Goal: Task Accomplishment & Management: Manage account settings

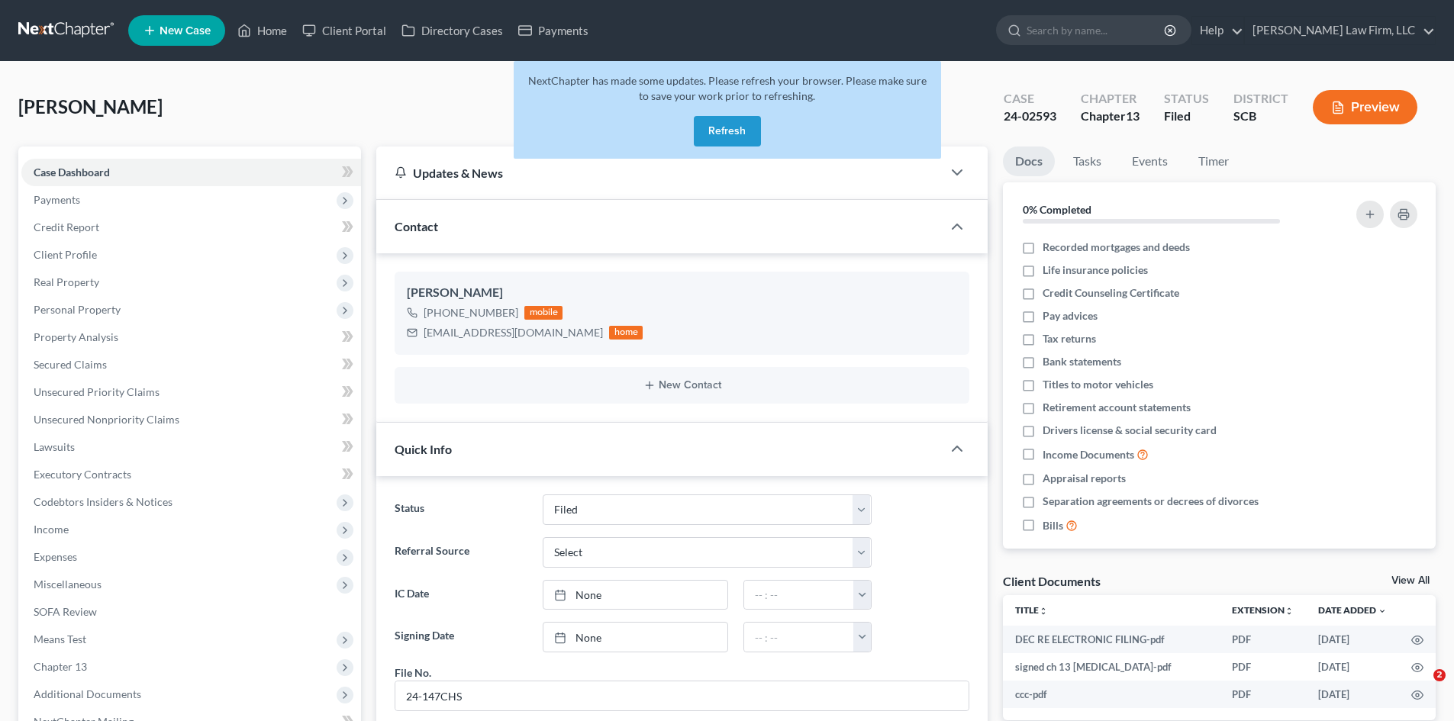
select select "2"
select select "0"
click at [735, 124] on button "Refresh" at bounding box center [727, 131] width 67 height 31
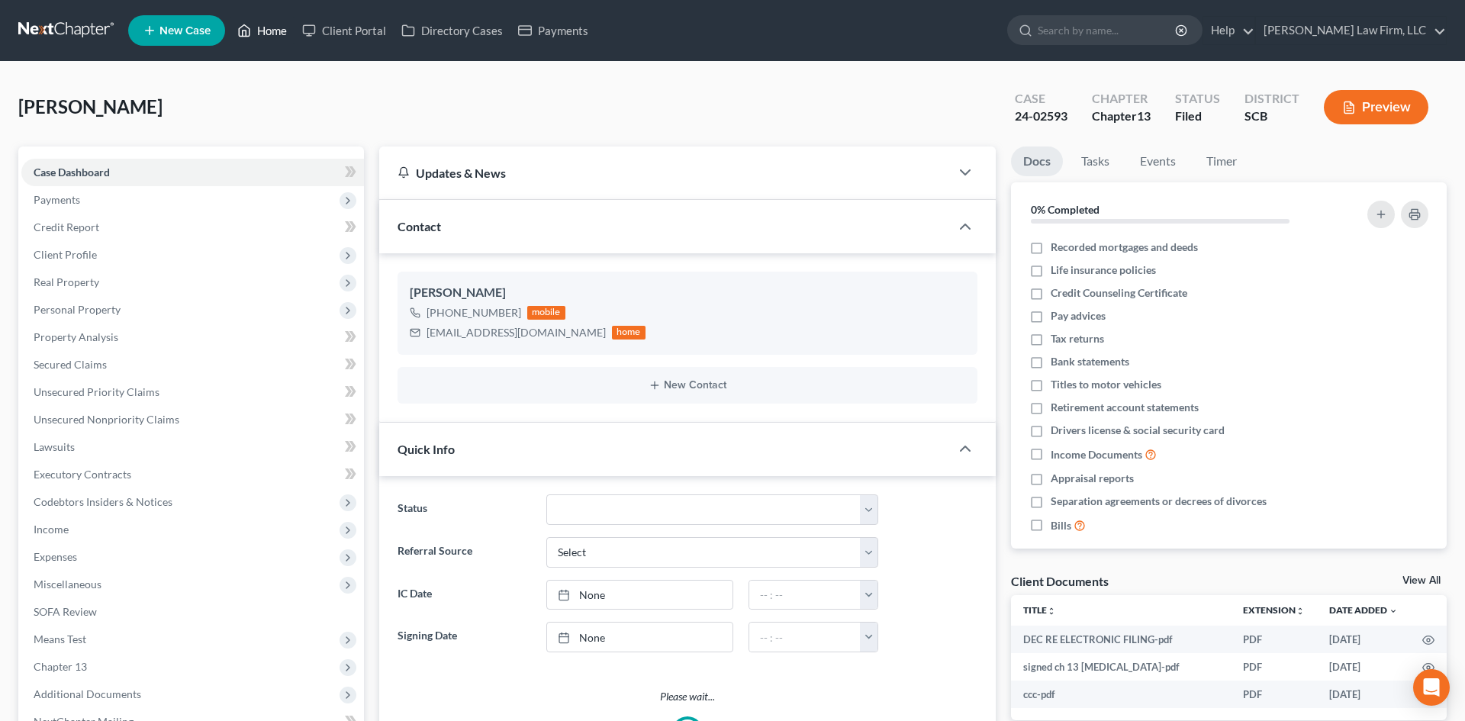
click at [282, 34] on link "Home" at bounding box center [262, 30] width 65 height 27
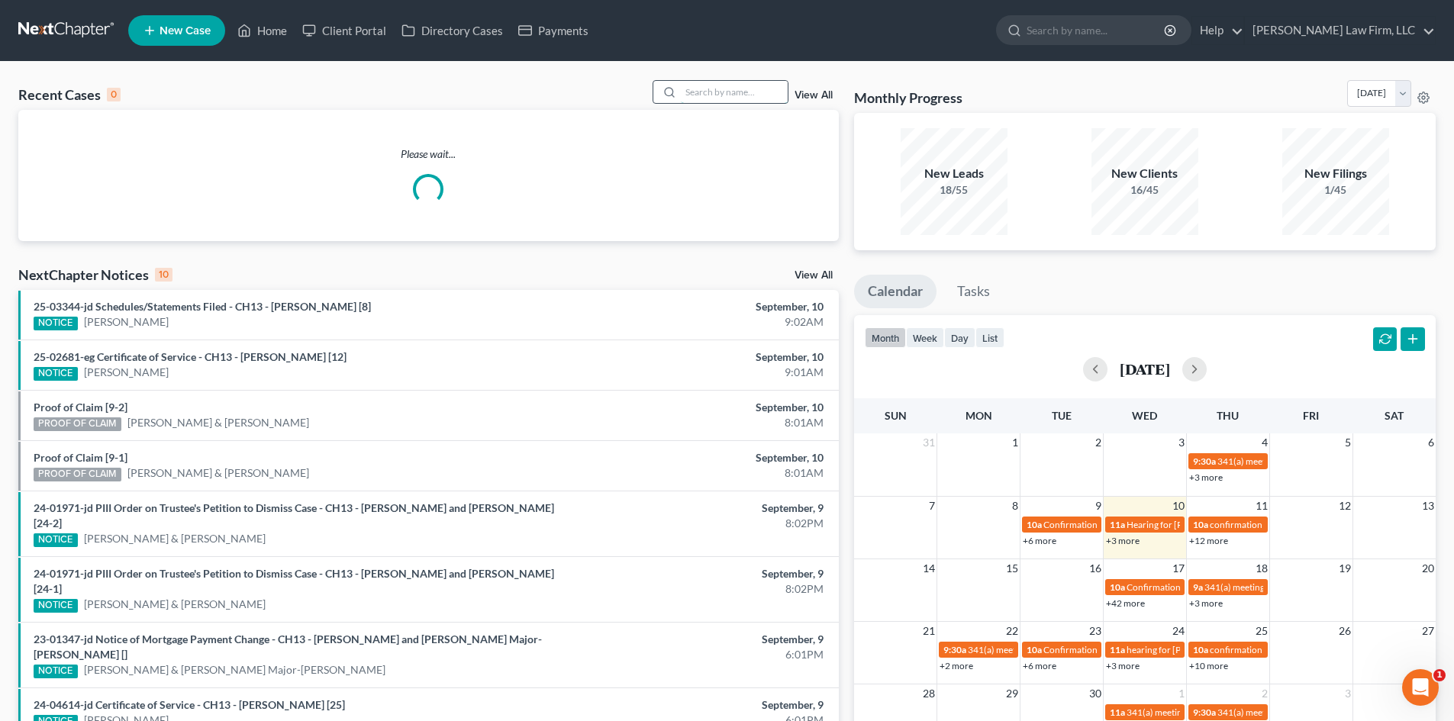
click at [704, 85] on input "search" at bounding box center [734, 92] width 107 height 22
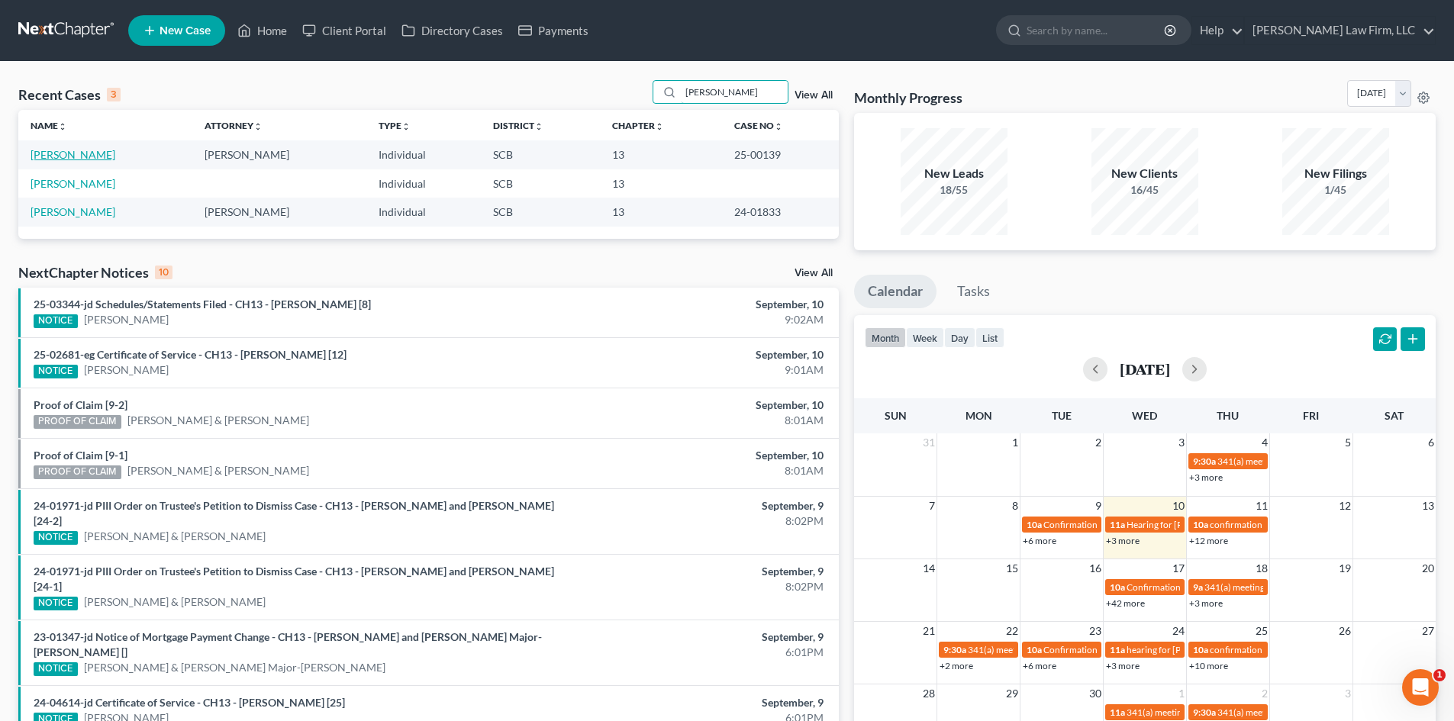
type input "freddie"
click at [92, 156] on link "Johnson, Freddie" at bounding box center [73, 154] width 85 height 13
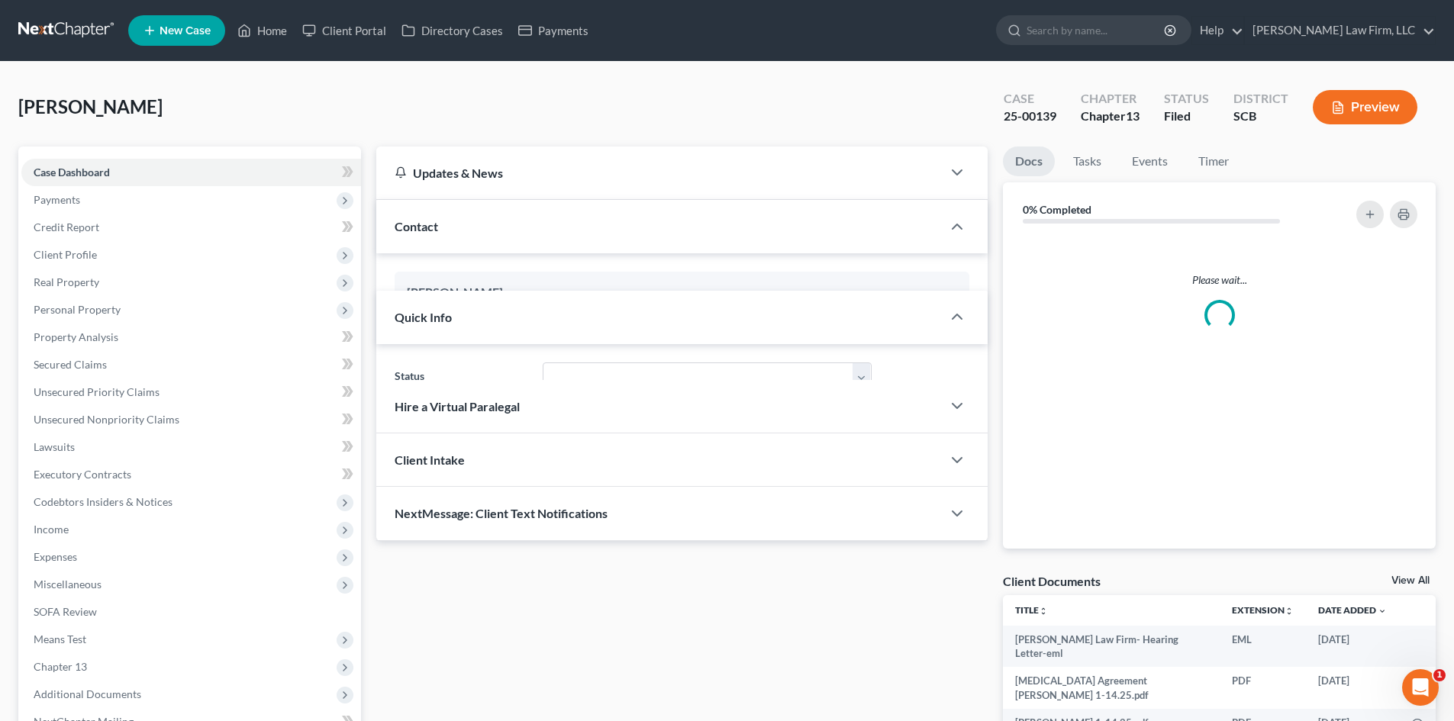
select select "3"
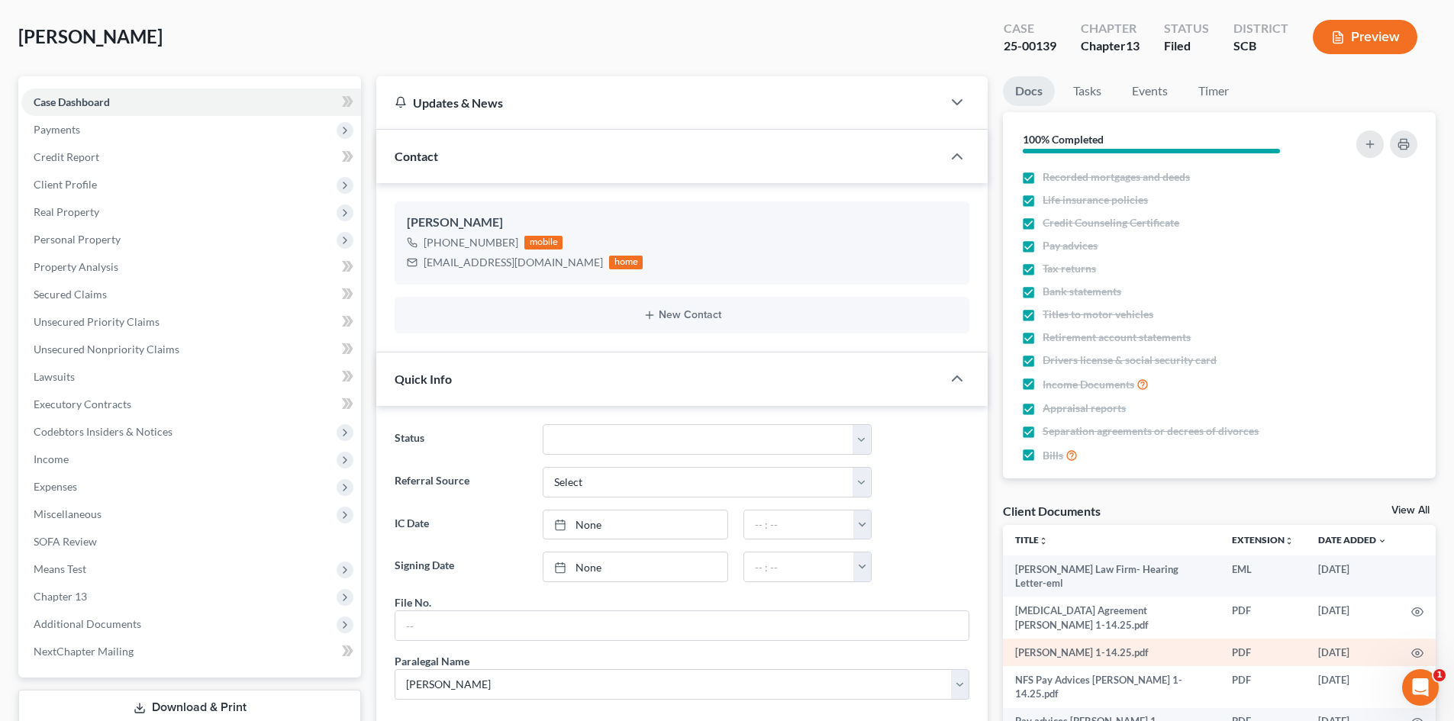
scroll to position [153, 0]
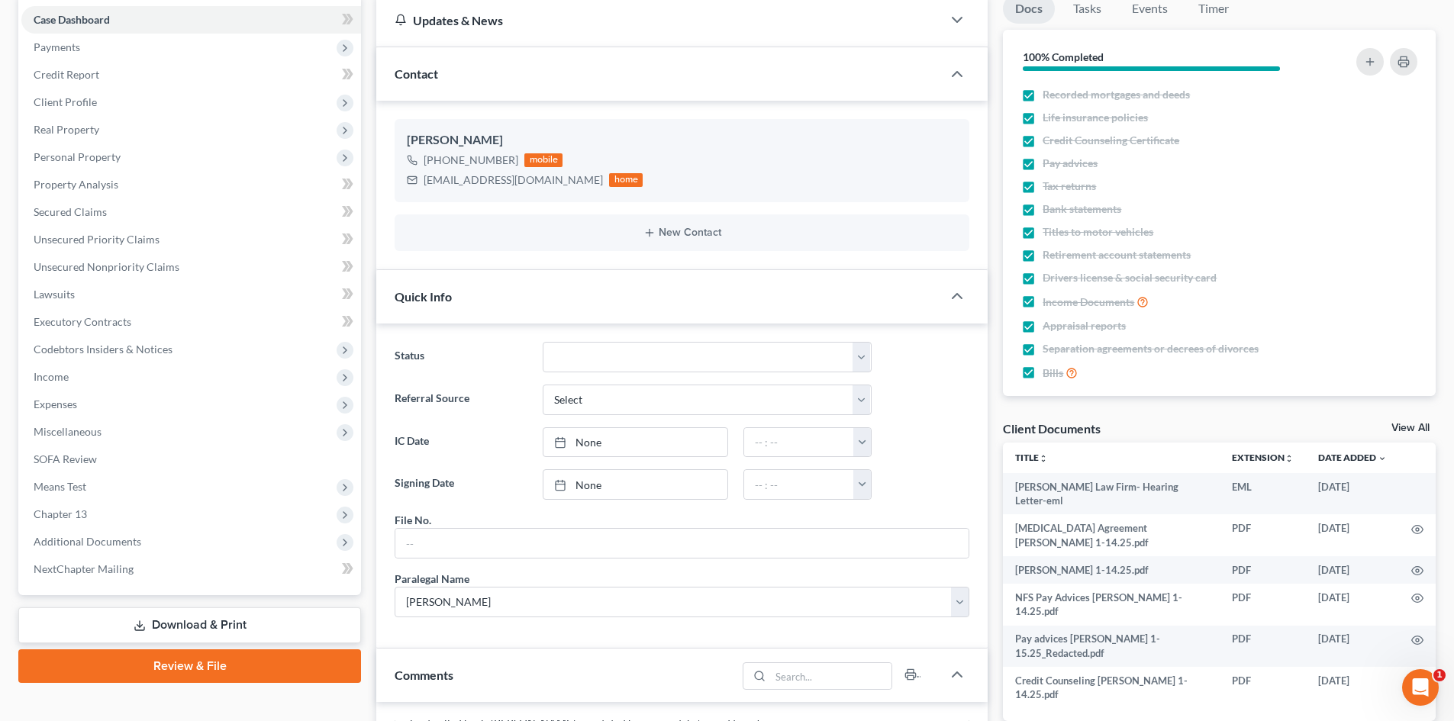
drag, startPoint x: 1388, startPoint y: 429, endPoint x: 1395, endPoint y: 433, distance: 8.3
click at [1390, 430] on div "Client Documents View All" at bounding box center [1219, 431] width 433 height 22
click at [1401, 427] on link "View All" at bounding box center [1410, 428] width 38 height 11
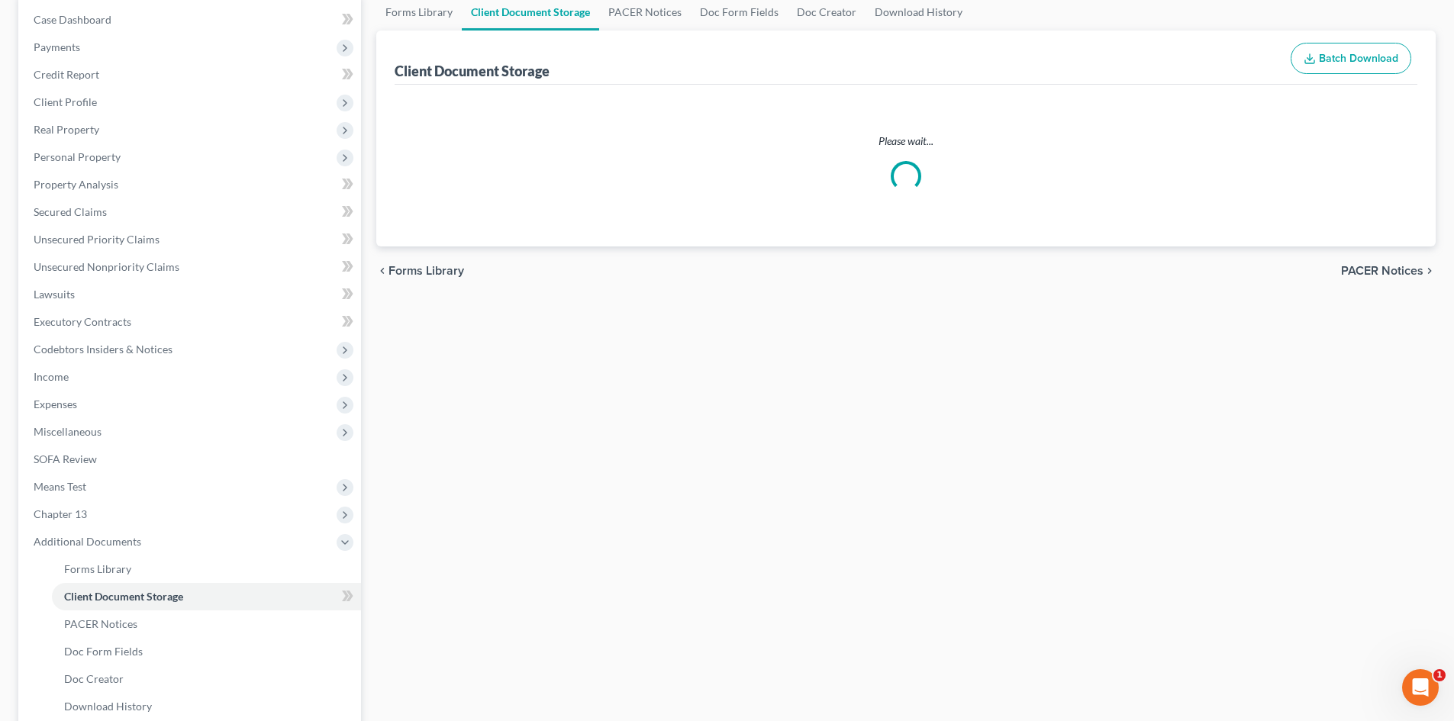
scroll to position [113, 0]
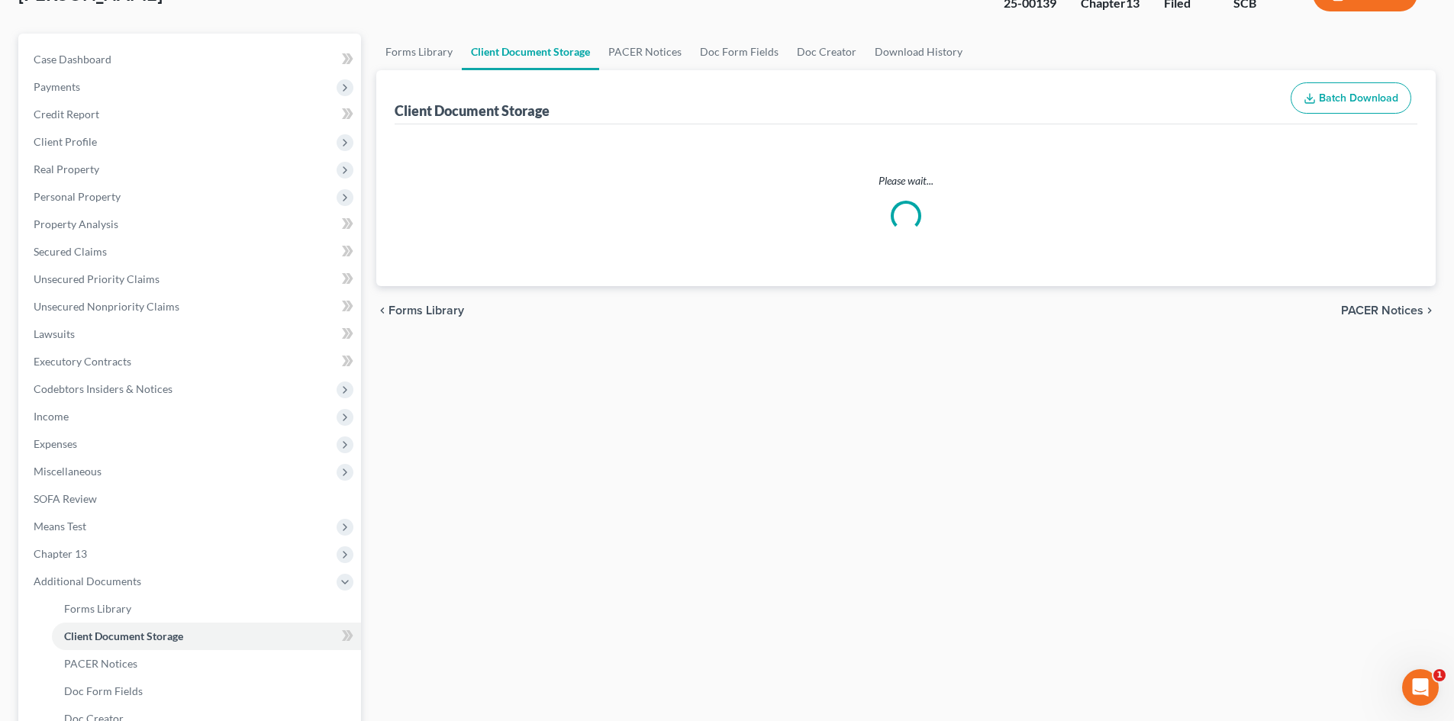
select select "6"
select select "15"
select select "16"
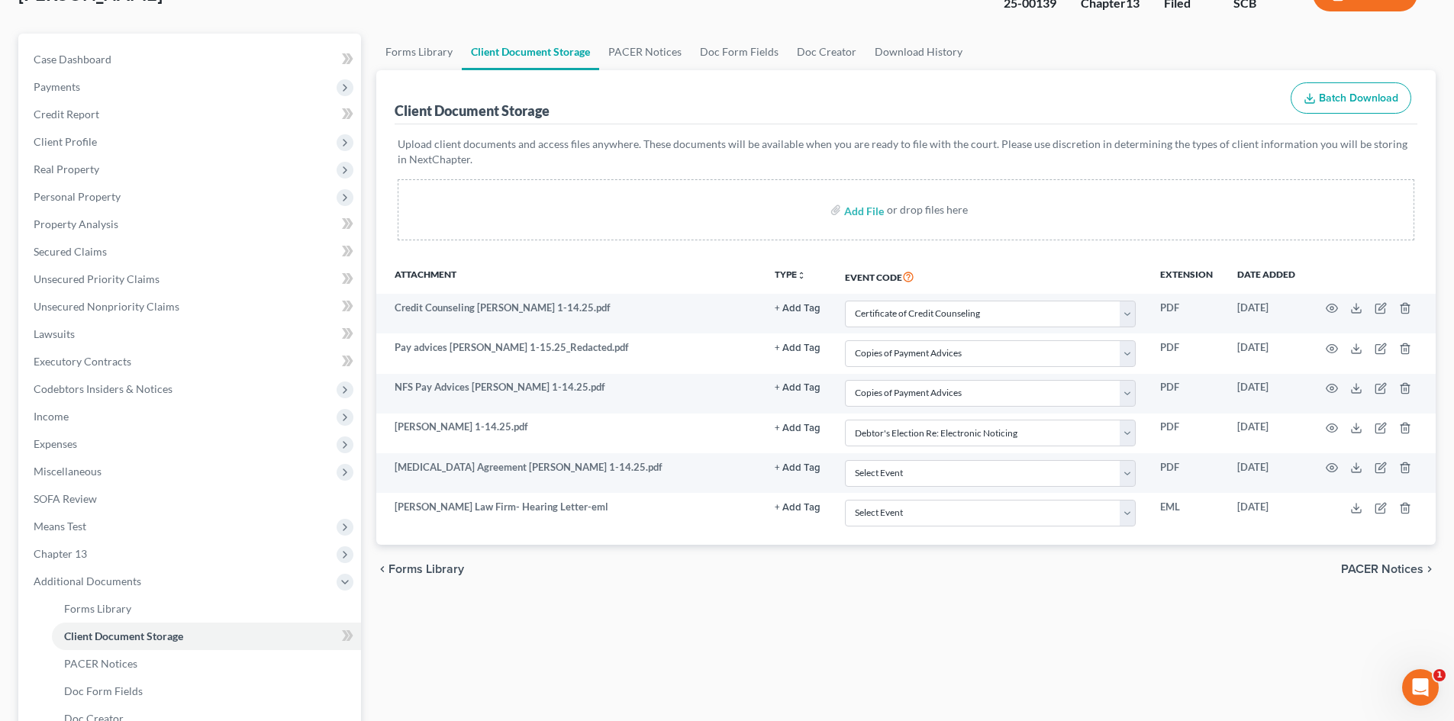
scroll to position [0, 0]
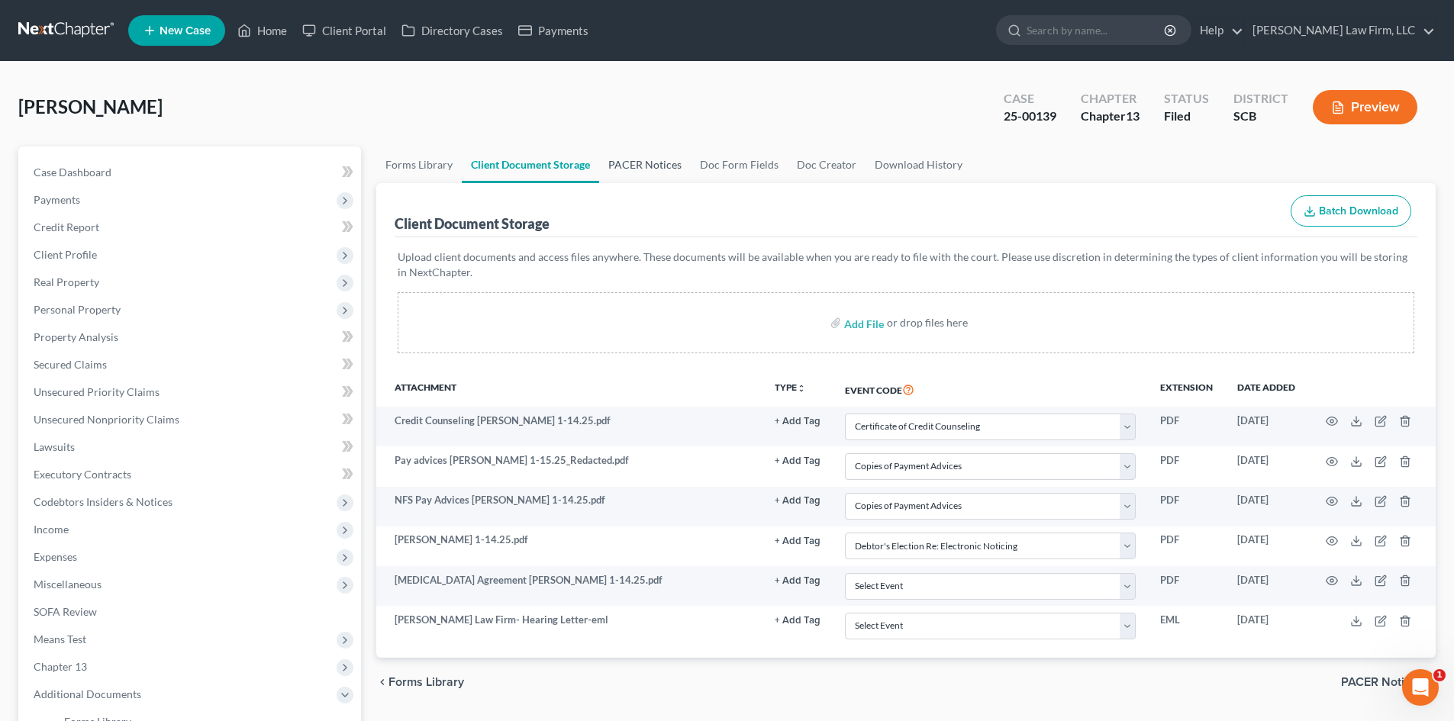
click at [635, 166] on link "PACER Notices" at bounding box center [645, 165] width 92 height 37
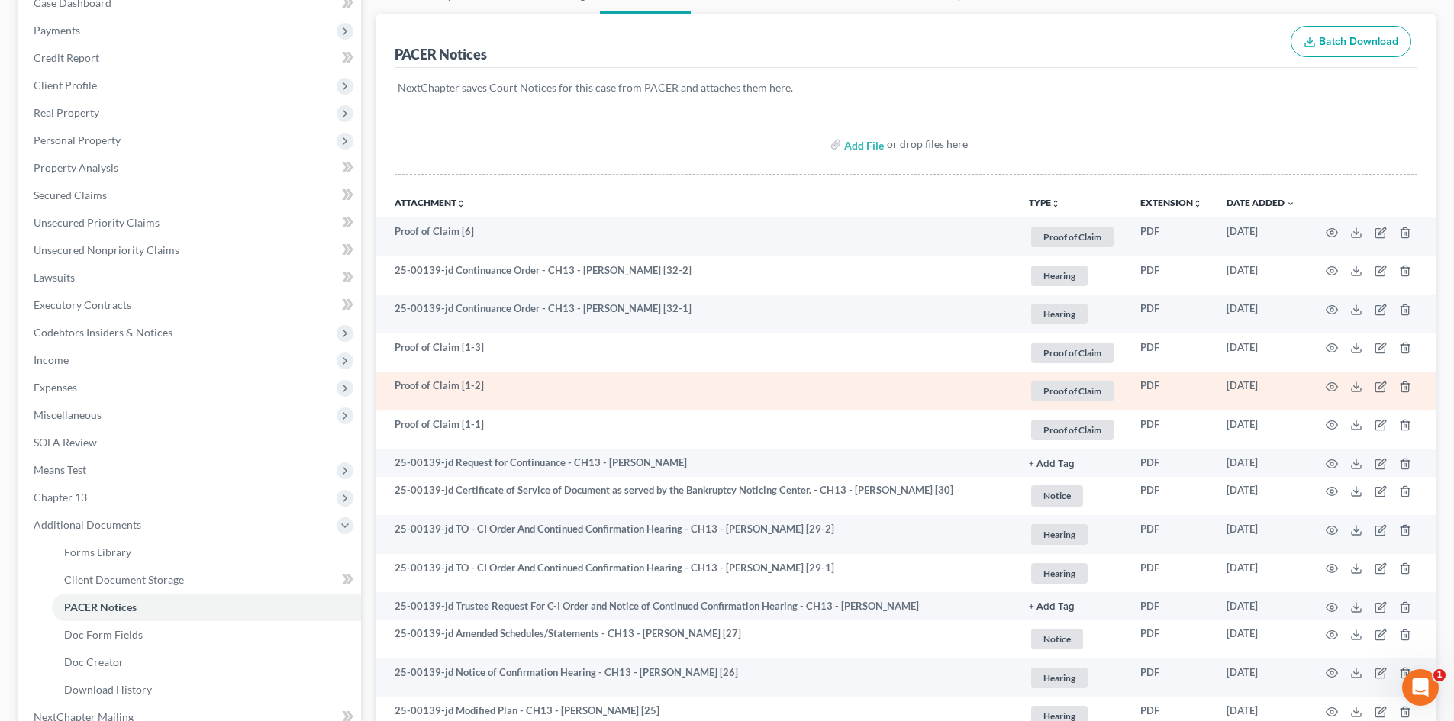
scroll to position [305, 0]
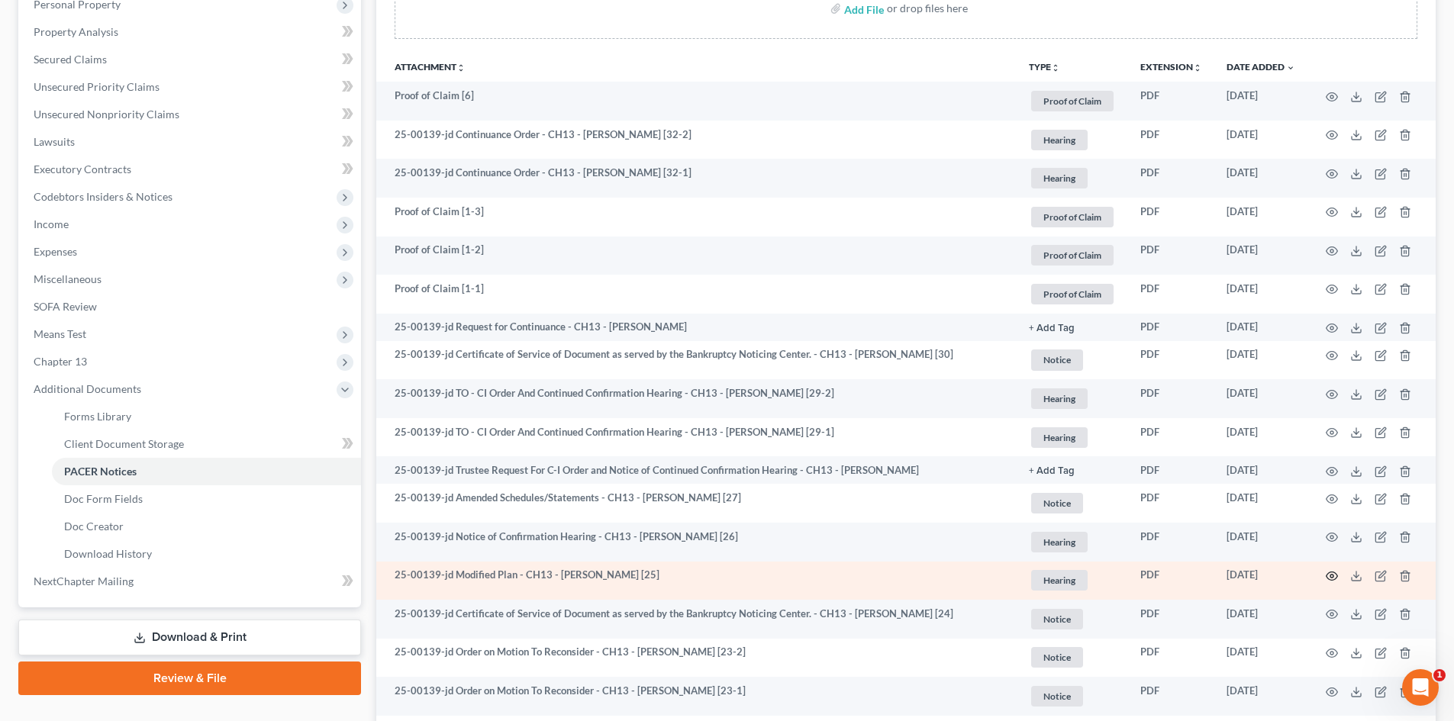
click at [1332, 572] on icon "button" at bounding box center [1331, 576] width 12 height 12
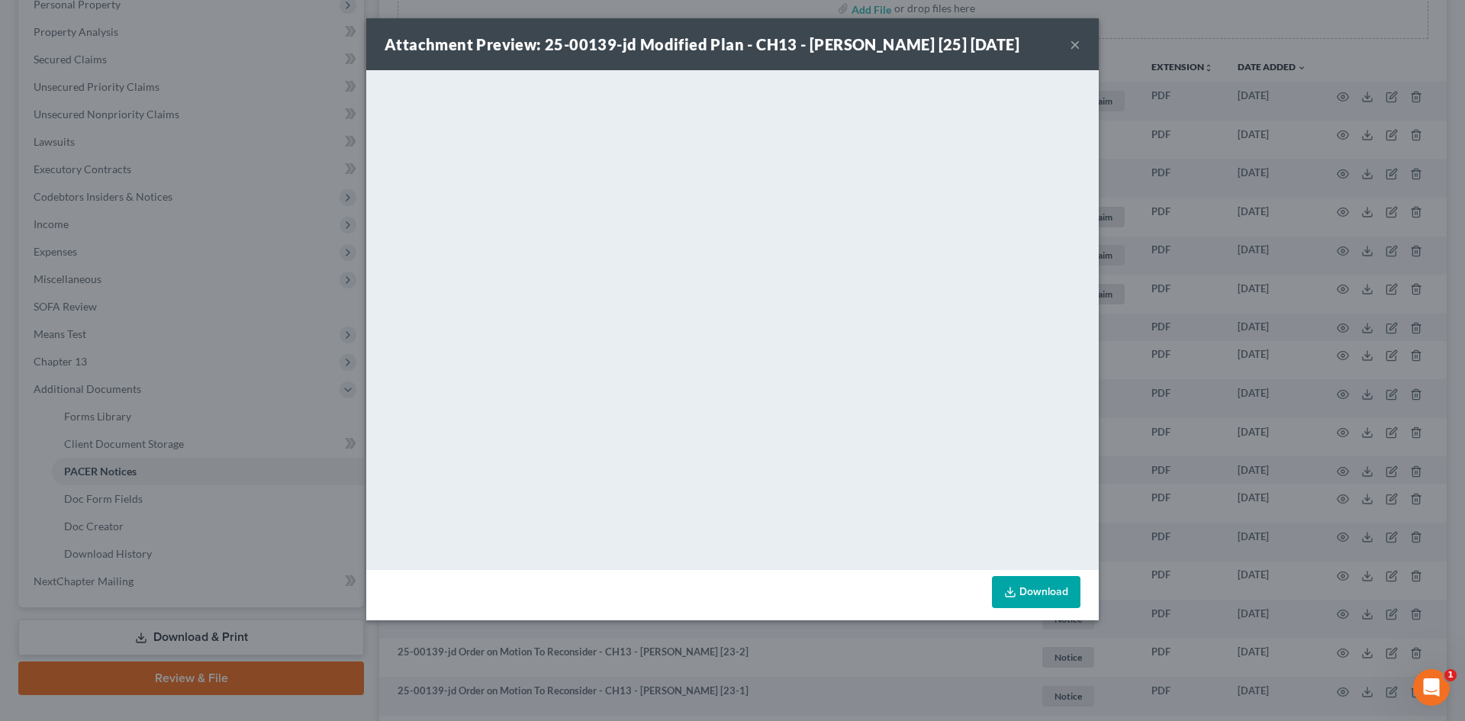
click at [1071, 53] on button "×" at bounding box center [1075, 44] width 11 height 18
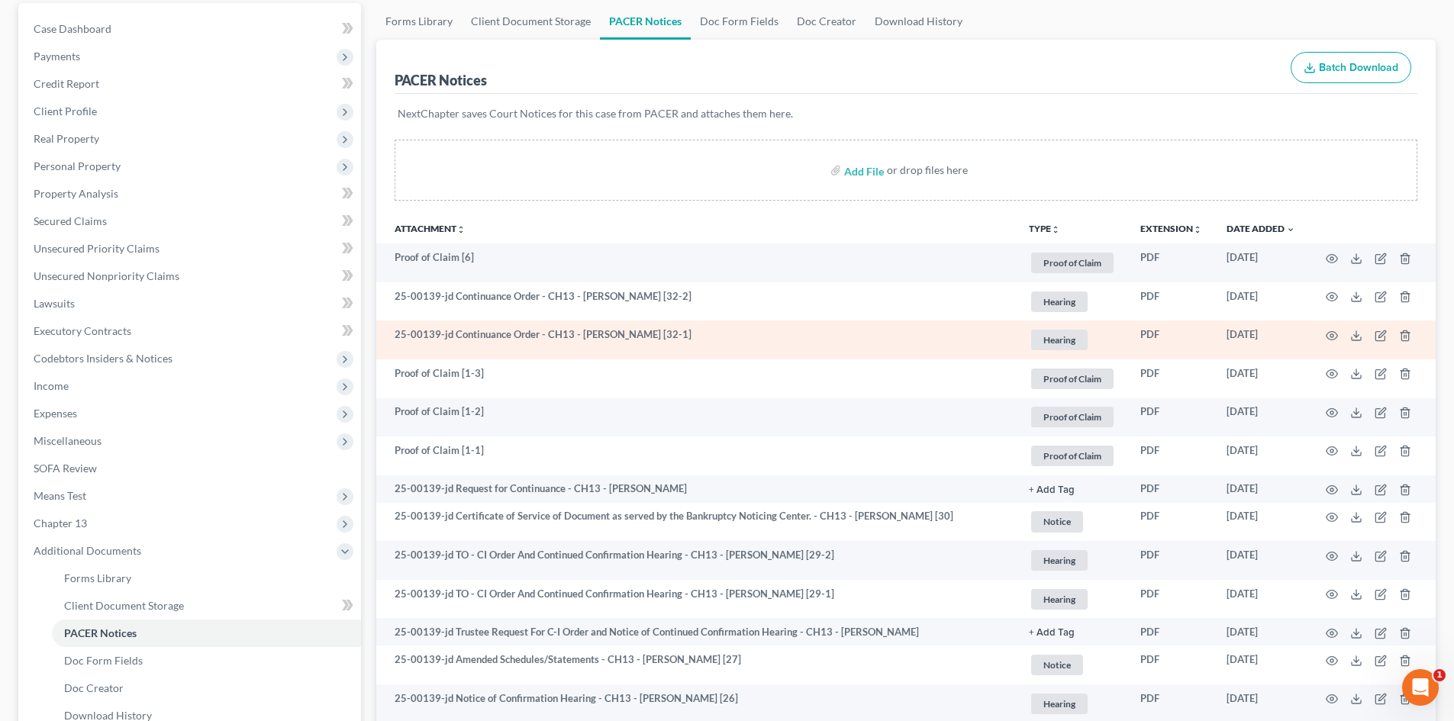
scroll to position [0, 0]
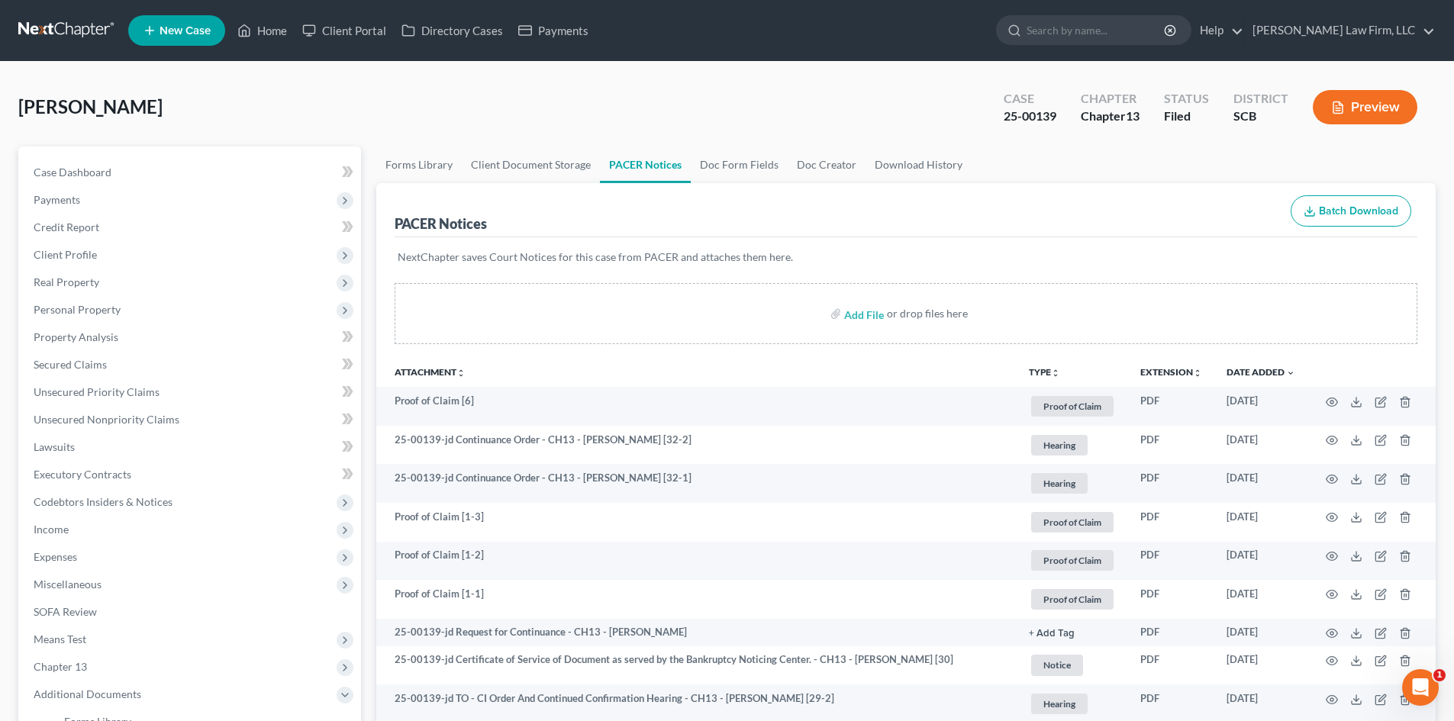
click at [1359, 103] on button "Preview" at bounding box center [1364, 107] width 105 height 34
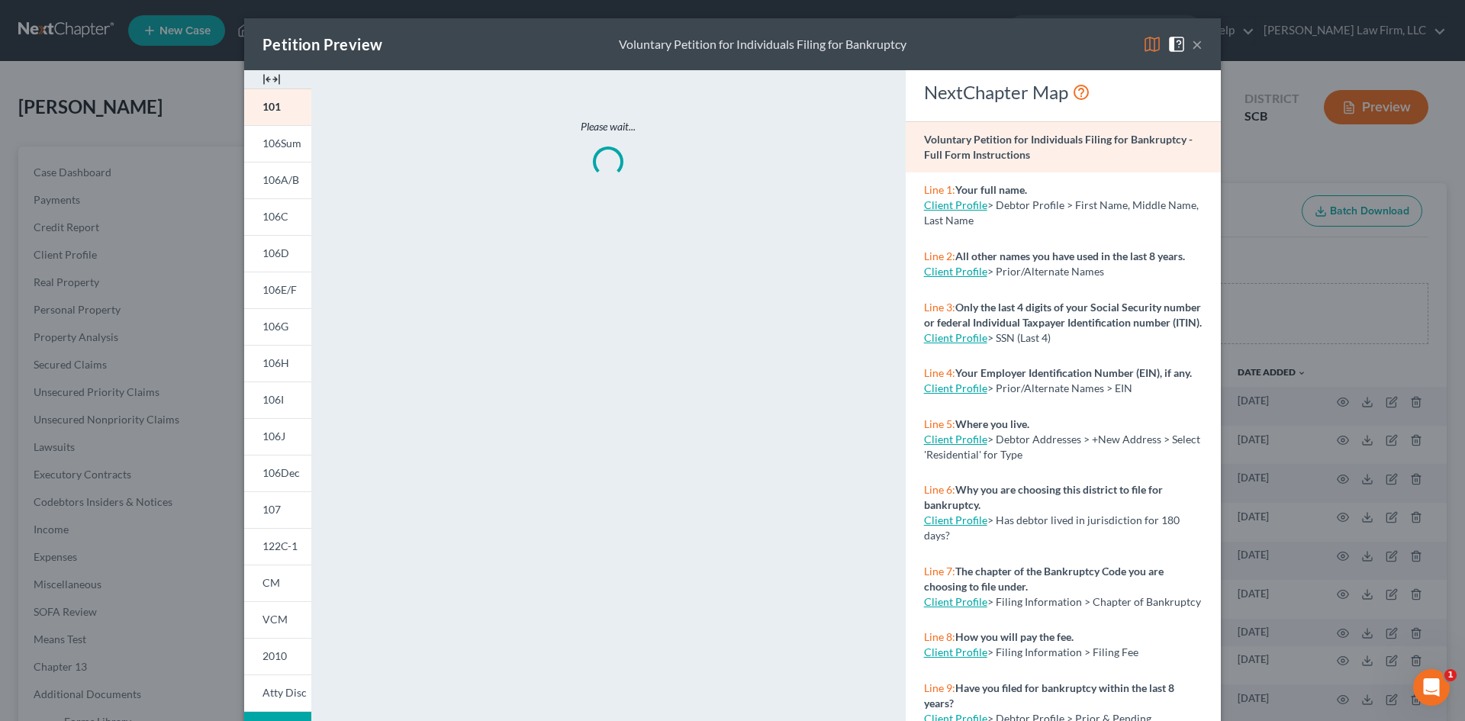
click at [262, 75] on img at bounding box center [271, 79] width 18 height 18
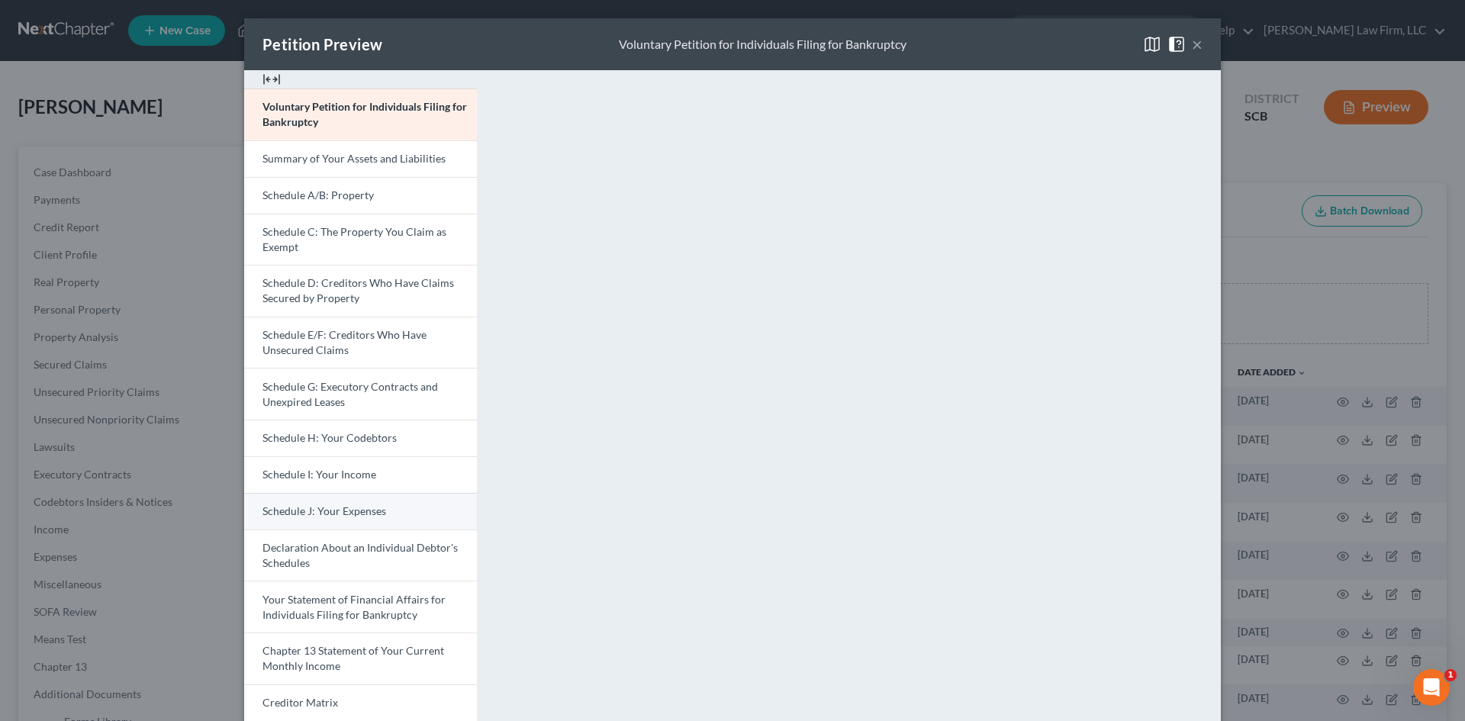
click at [329, 500] on link "Schedule J: Your Expenses" at bounding box center [360, 511] width 233 height 37
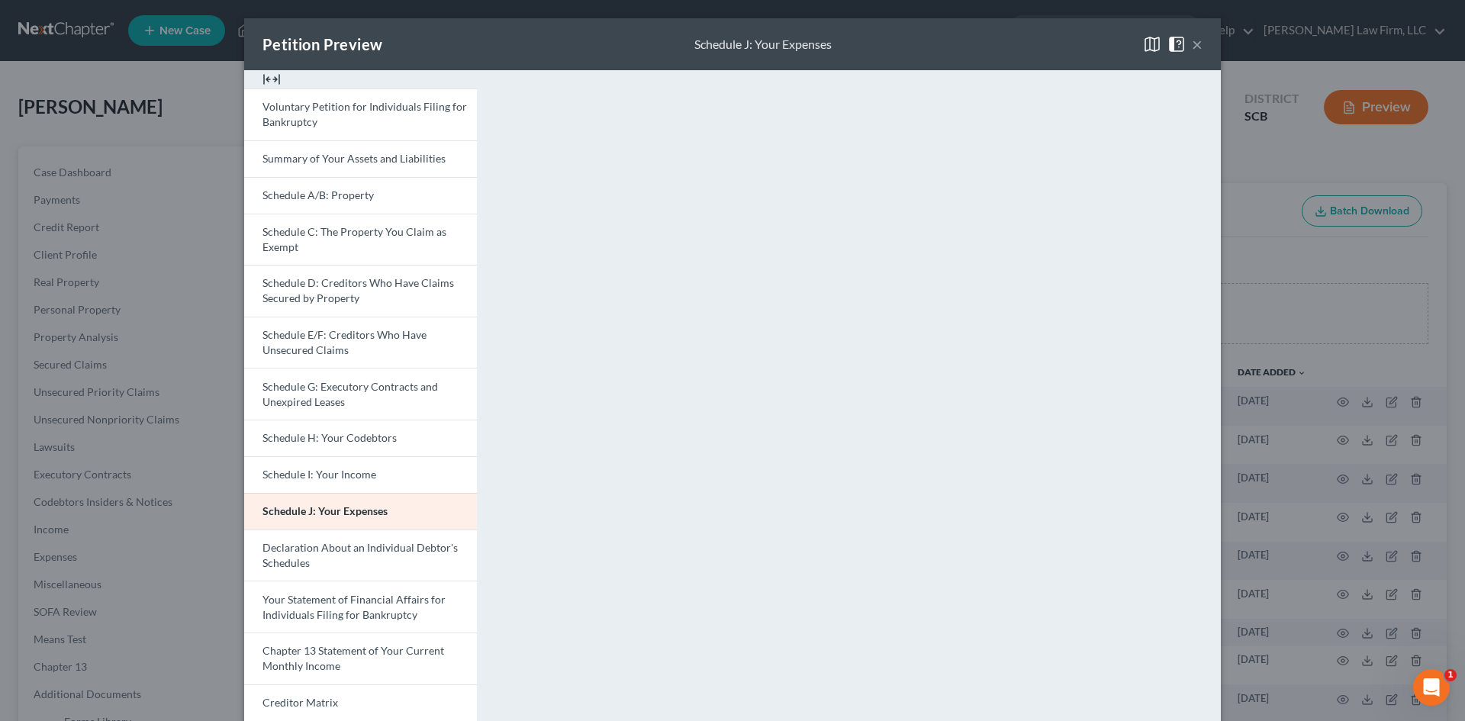
click at [1192, 41] on button "×" at bounding box center [1197, 44] width 11 height 18
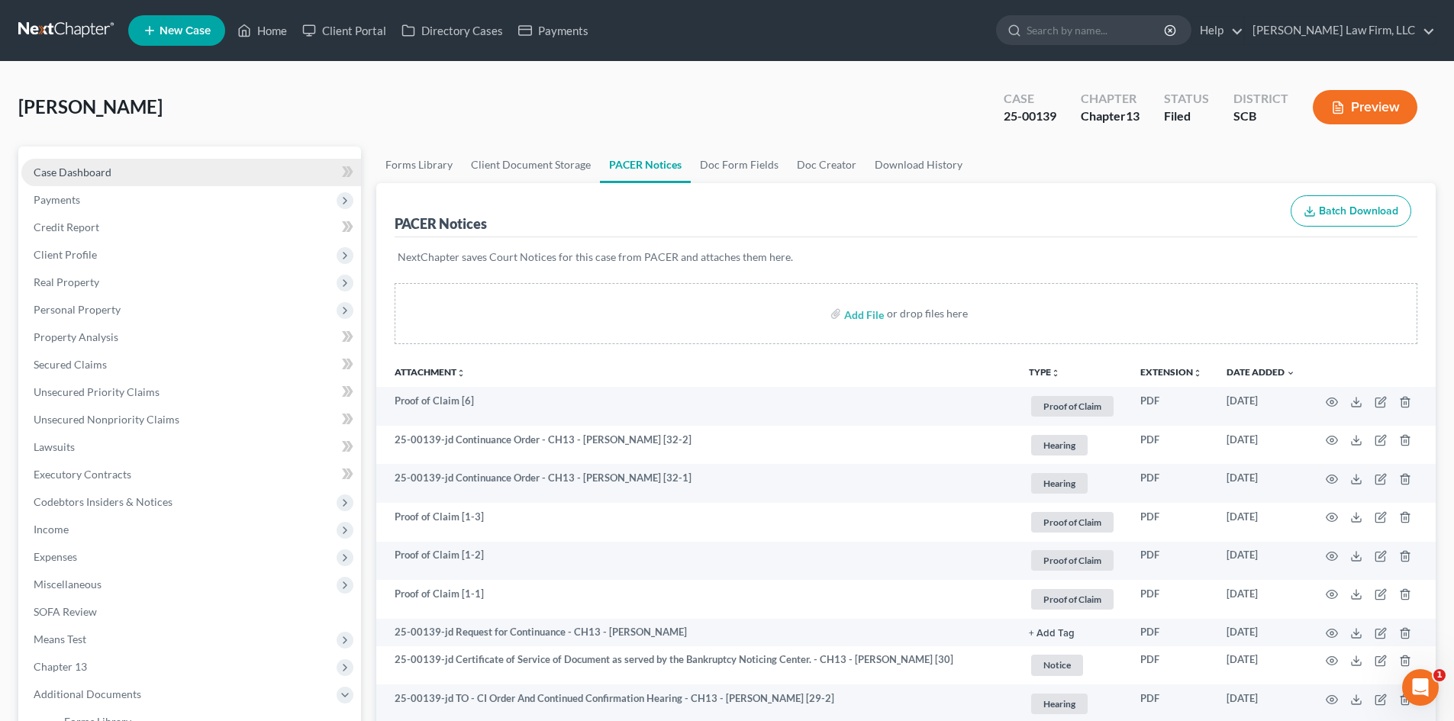
click at [71, 171] on span "Case Dashboard" at bounding box center [73, 172] width 78 height 13
select select "3"
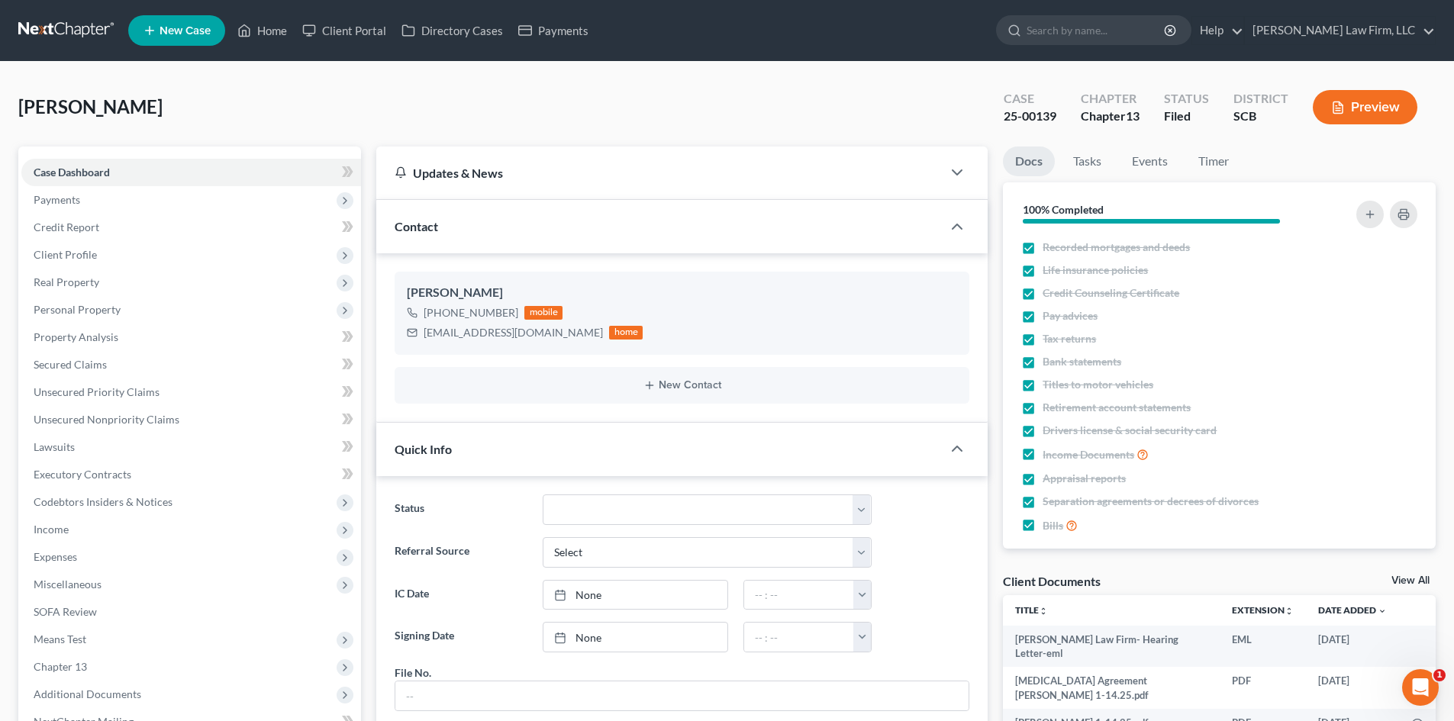
scroll to position [1494, 0]
click at [273, 24] on link "Home" at bounding box center [262, 30] width 65 height 27
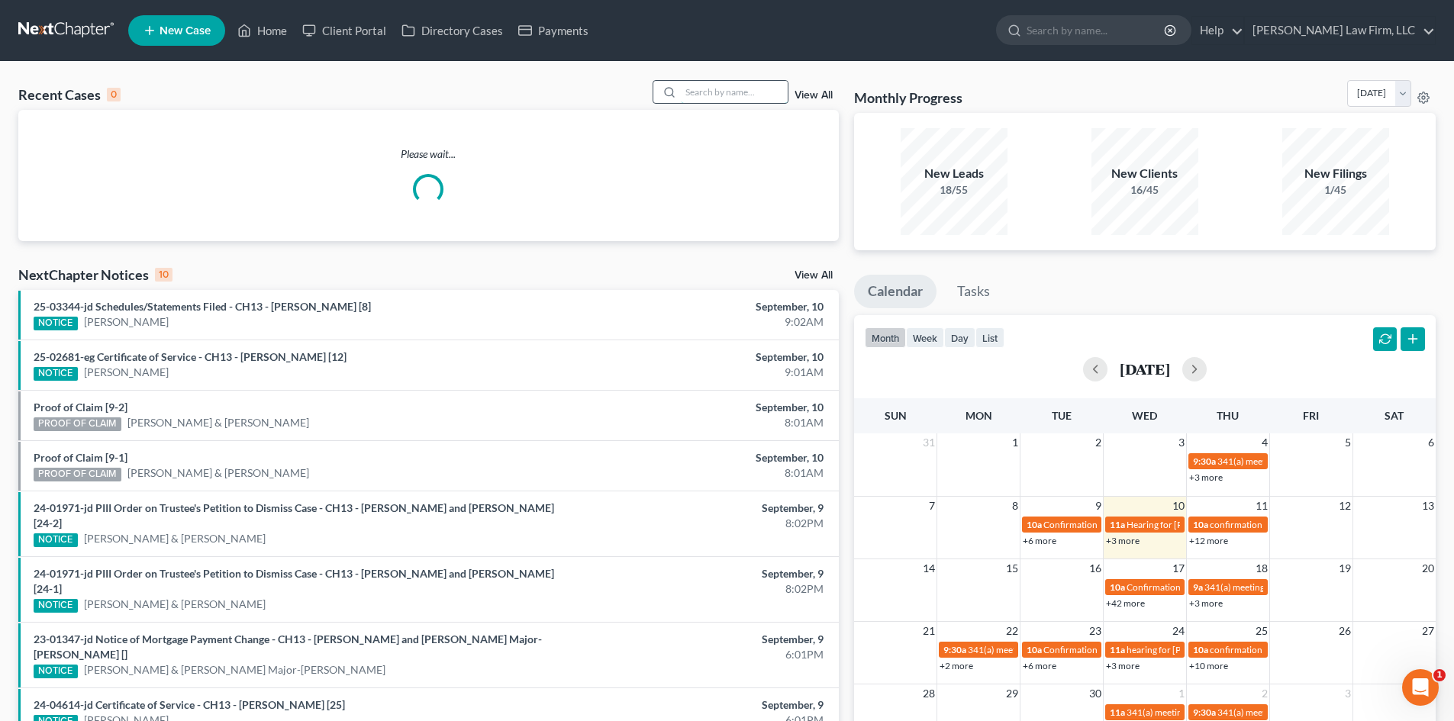
click at [717, 93] on input "search" at bounding box center [734, 92] width 107 height 22
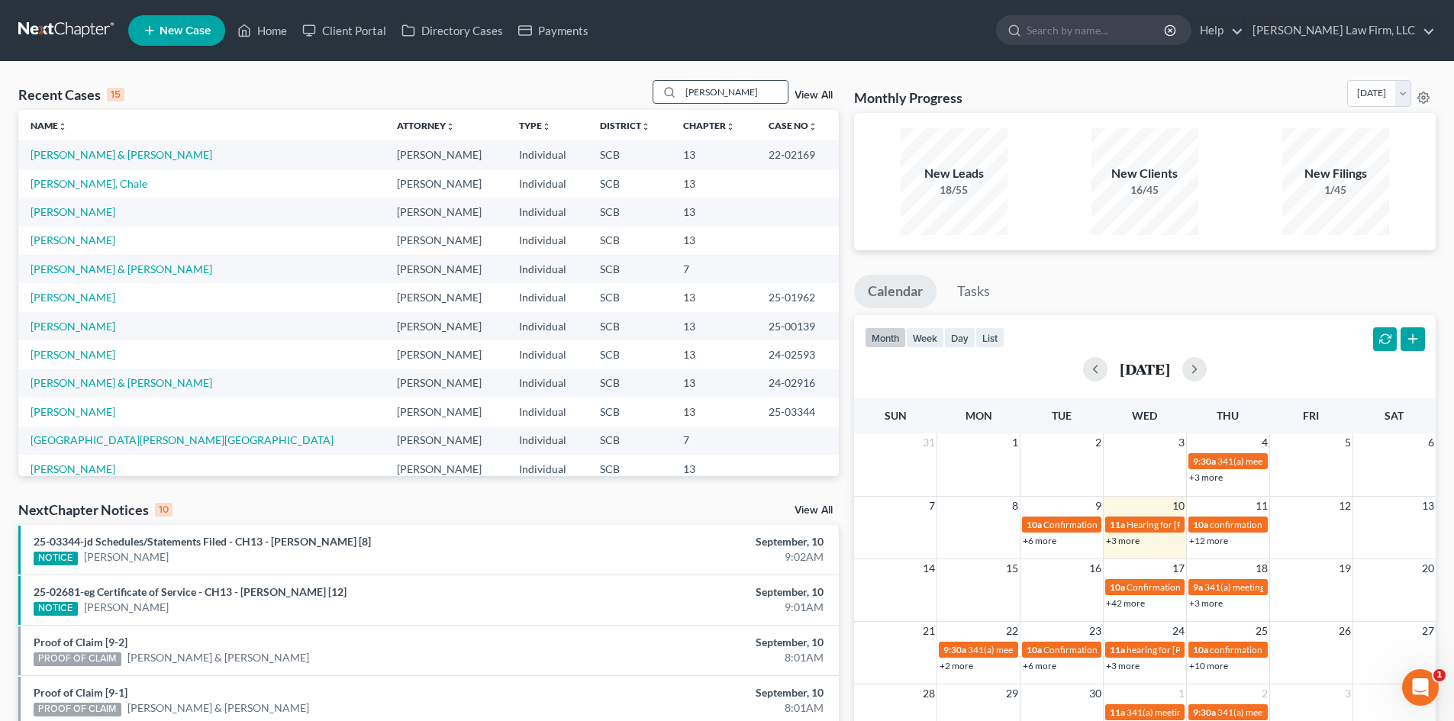
type input "ward"
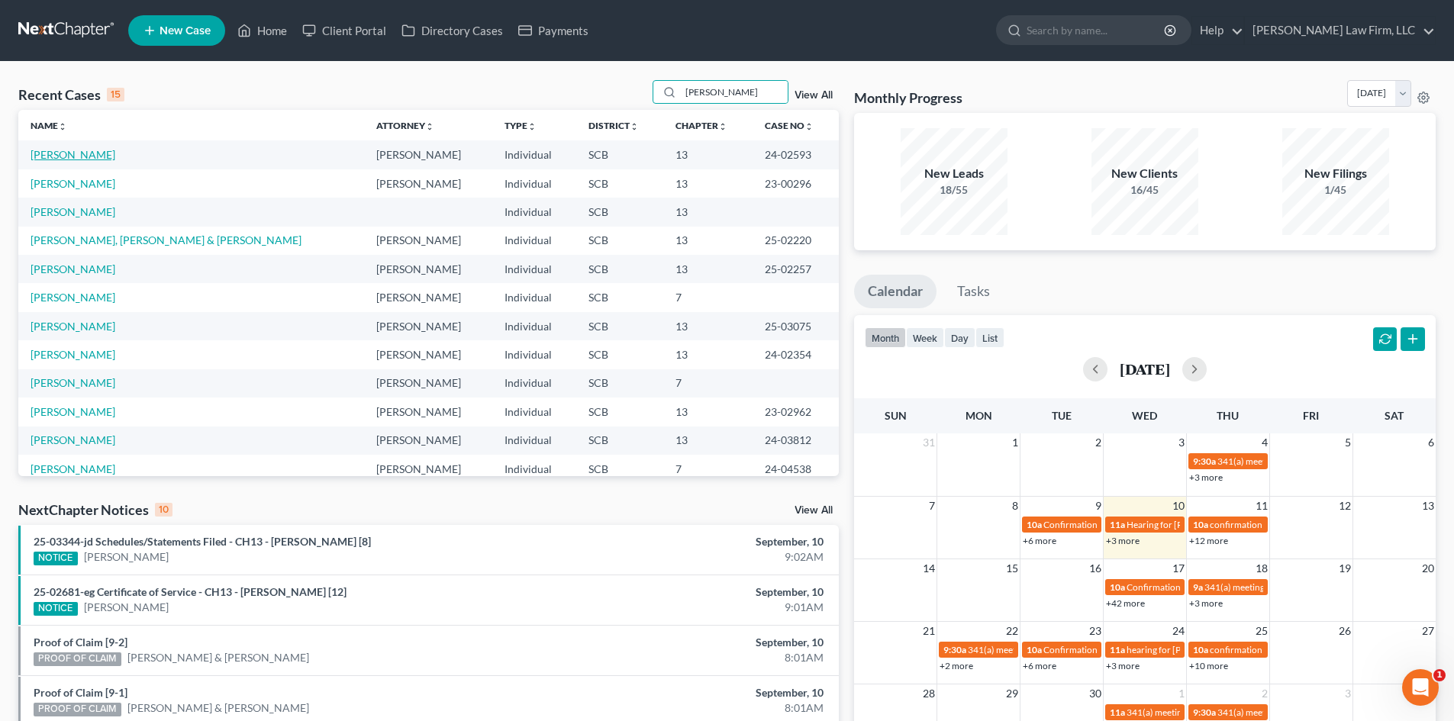
click at [76, 159] on link "Ward, Jamie" at bounding box center [73, 154] width 85 height 13
select select "2"
select select "0"
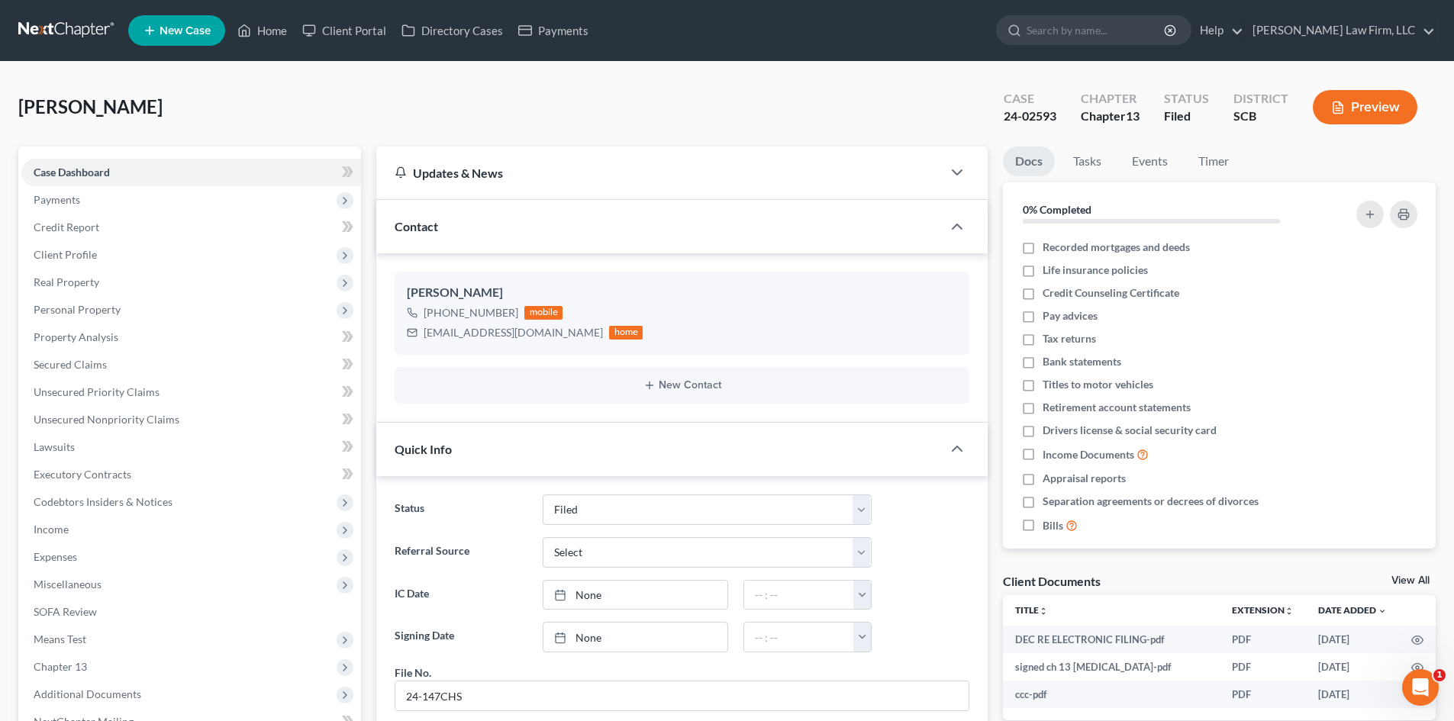
scroll to position [418, 0]
click at [1412, 578] on link "View All" at bounding box center [1410, 580] width 38 height 11
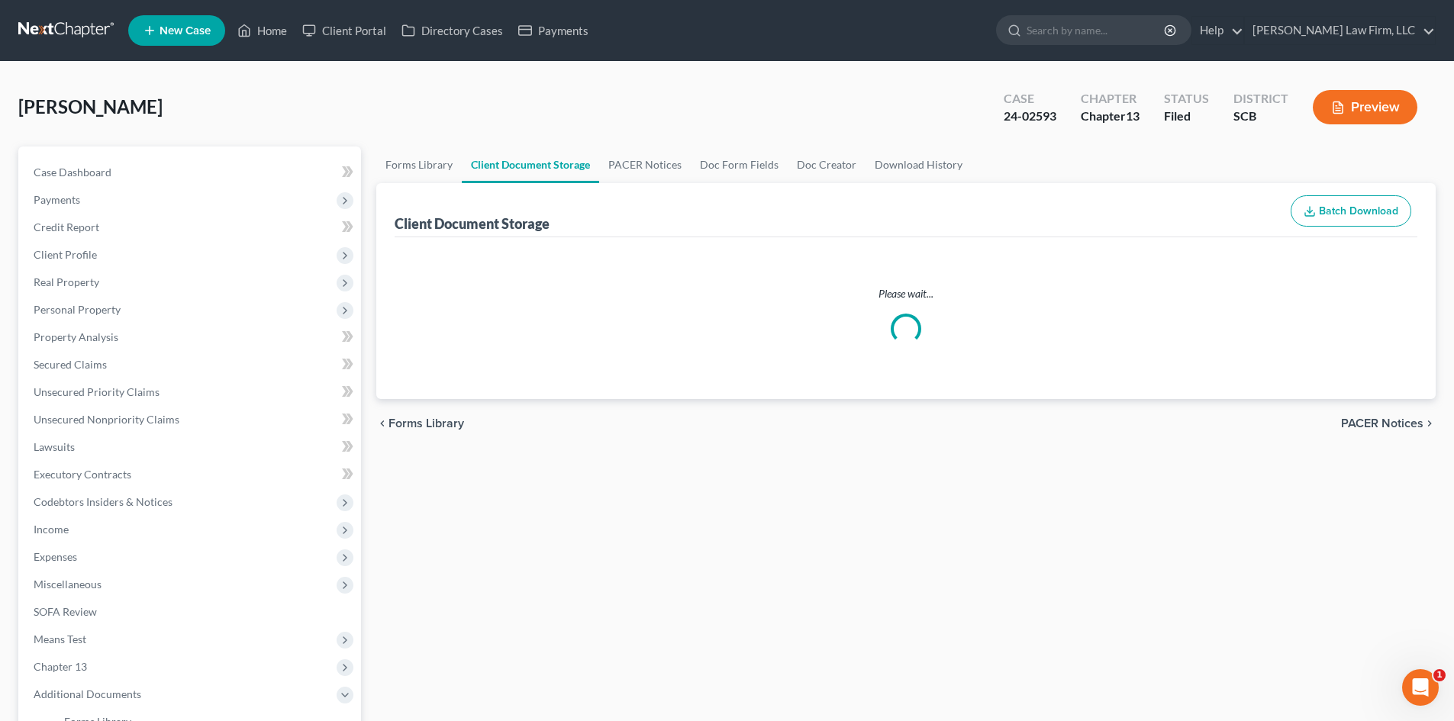
select select "6"
select select "16"
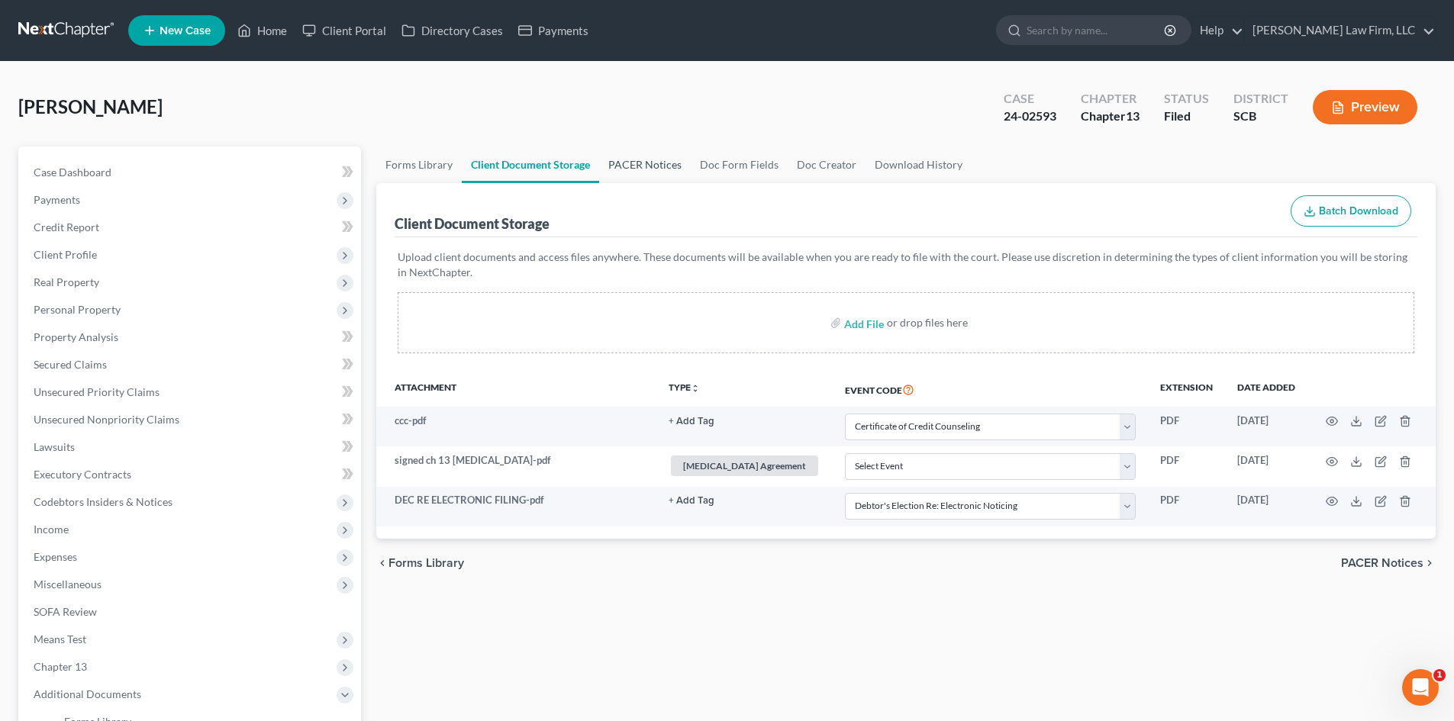
click at [652, 164] on link "PACER Notices" at bounding box center [645, 165] width 92 height 37
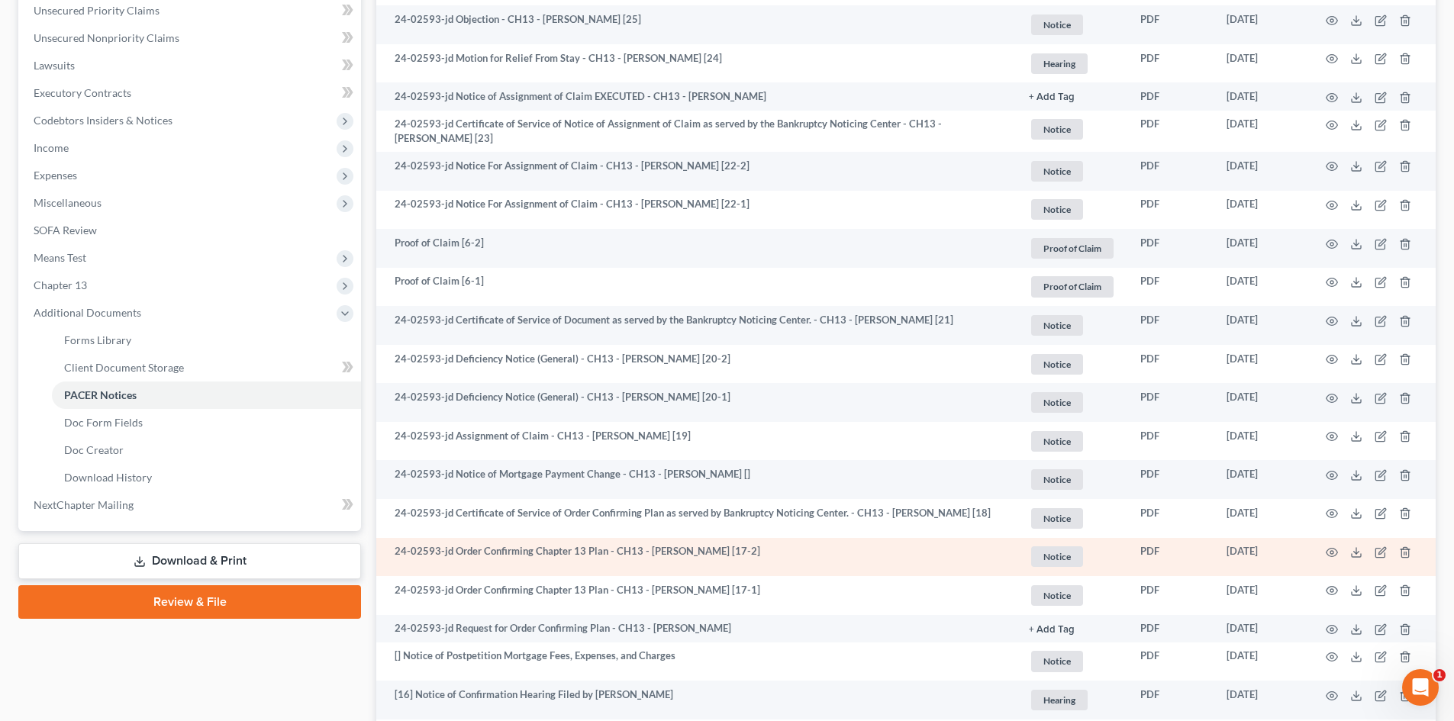
scroll to position [458, 0]
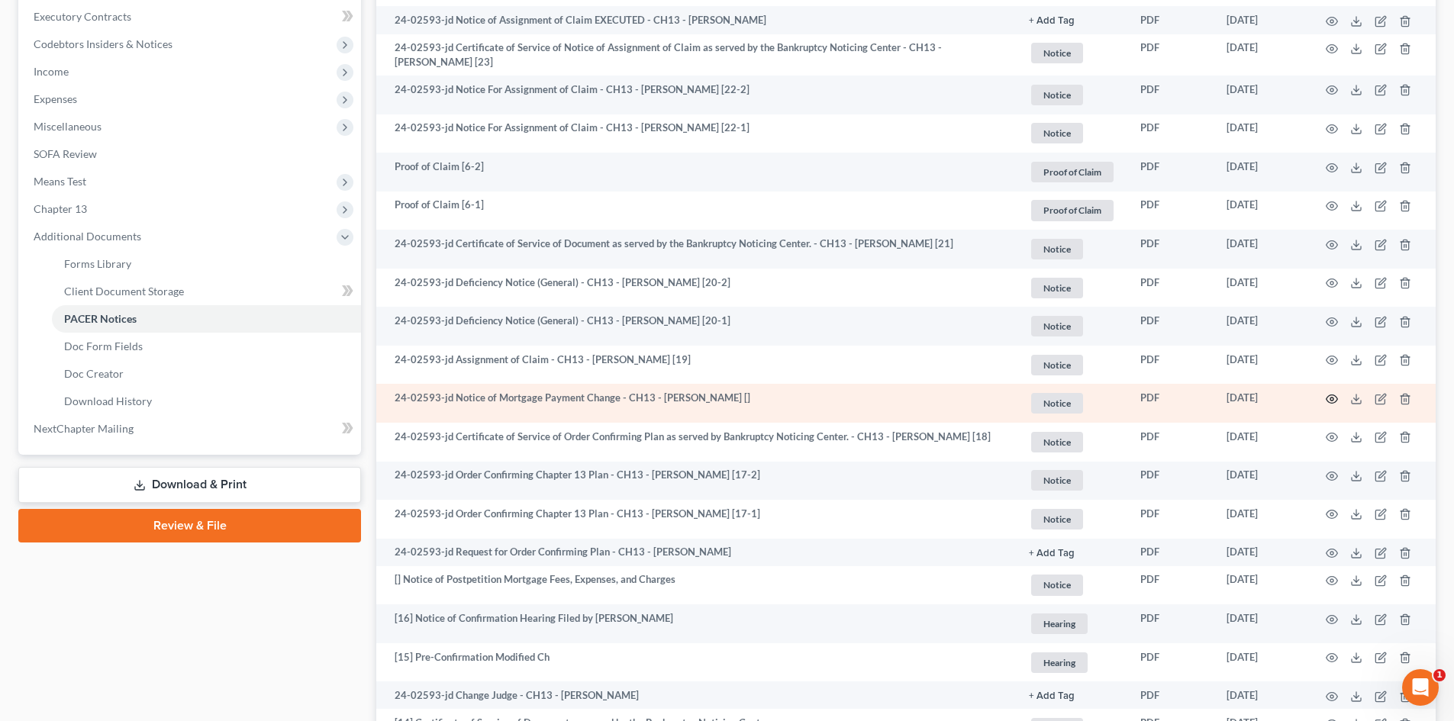
click at [1333, 395] on icon "button" at bounding box center [1331, 399] width 11 height 8
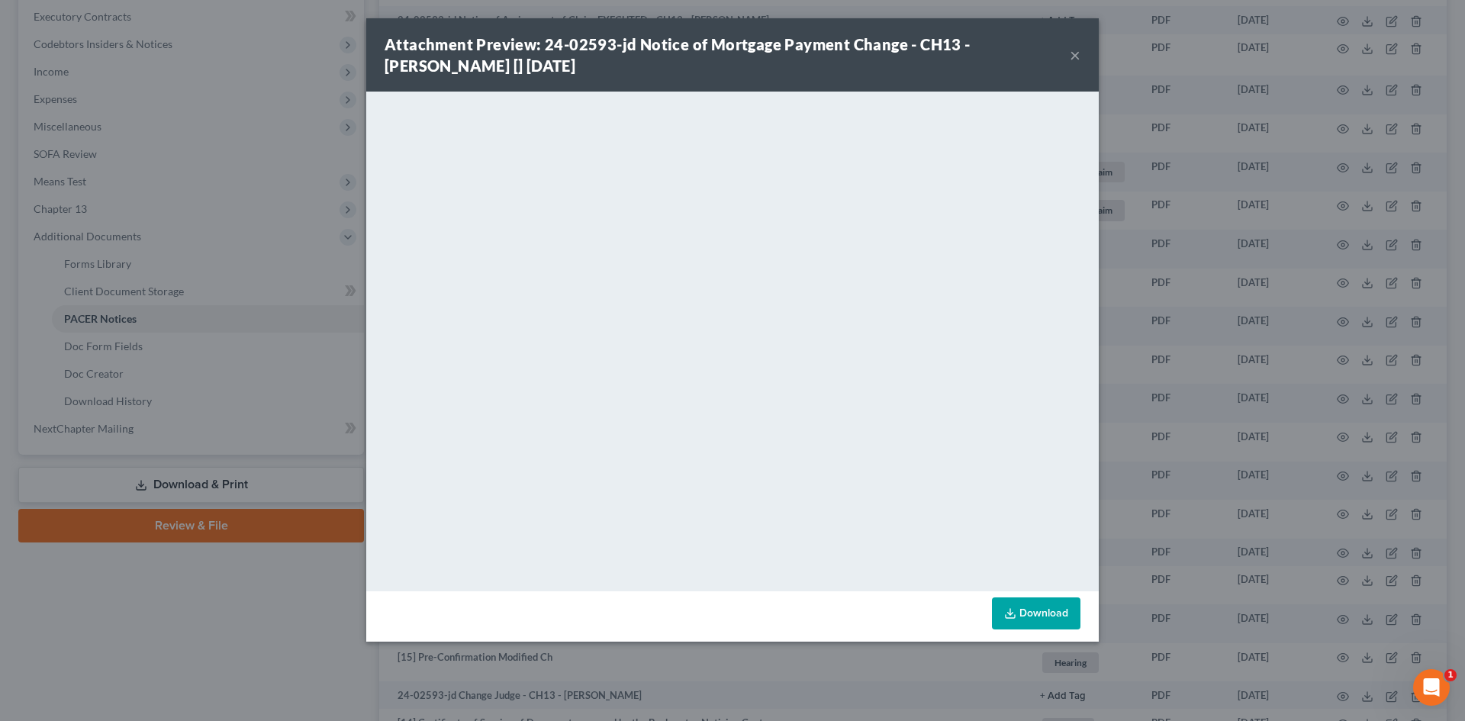
click at [1073, 50] on button "×" at bounding box center [1075, 55] width 11 height 18
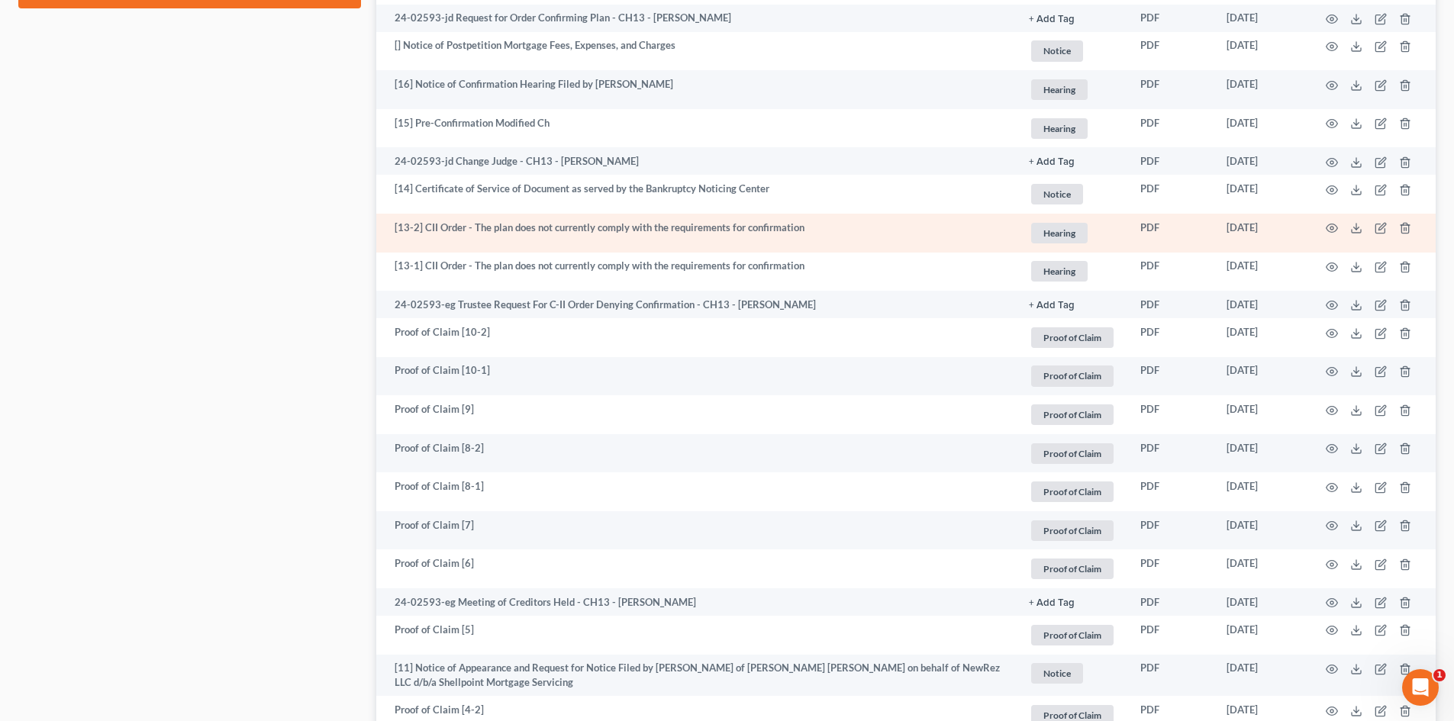
scroll to position [1221, 0]
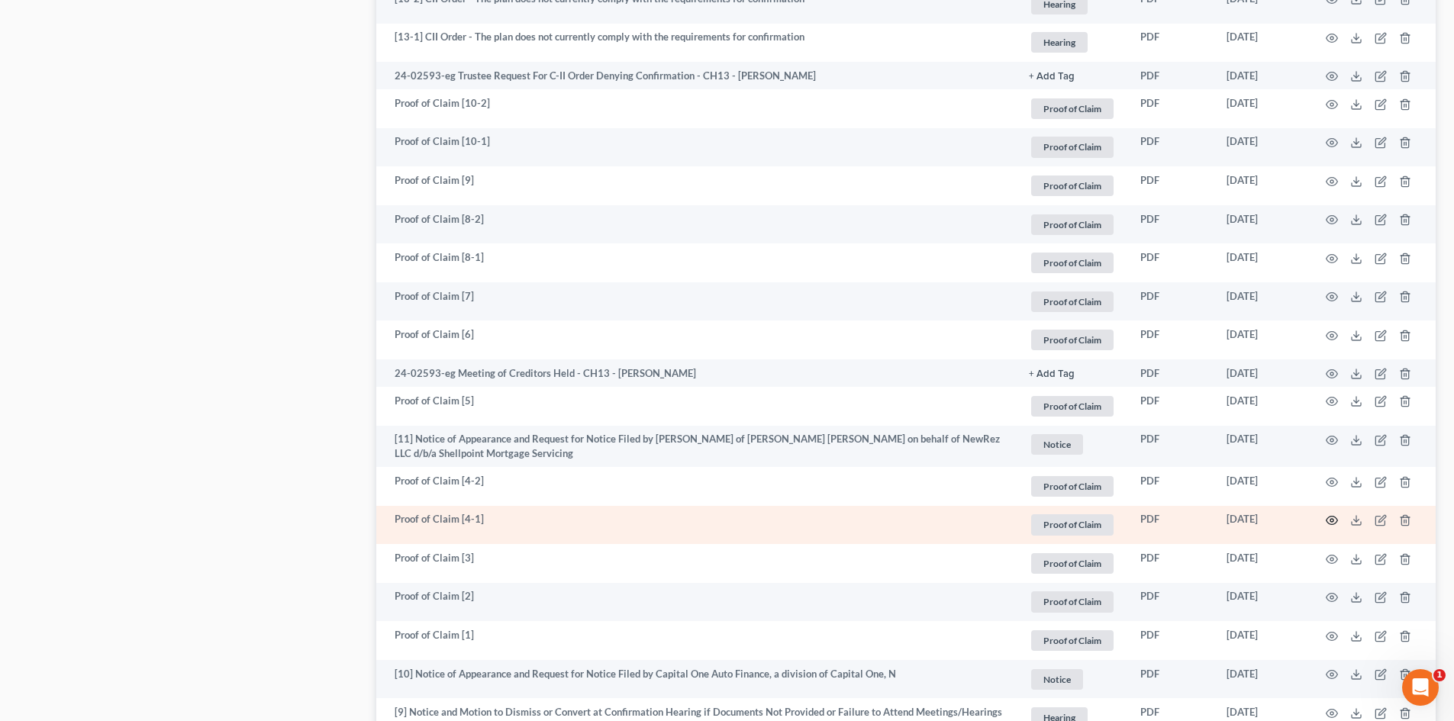
click at [1330, 515] on icon "button" at bounding box center [1331, 520] width 12 height 12
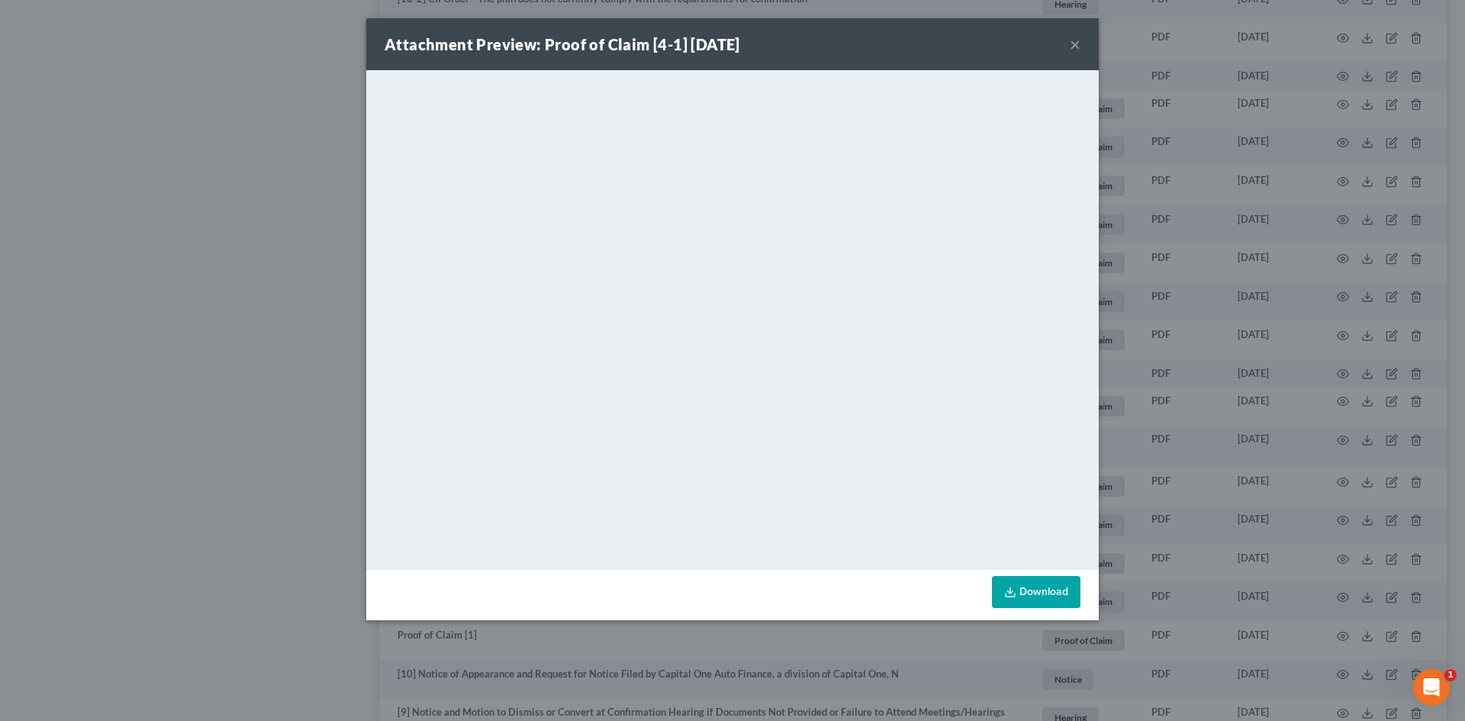
click at [1074, 45] on button "×" at bounding box center [1075, 44] width 11 height 18
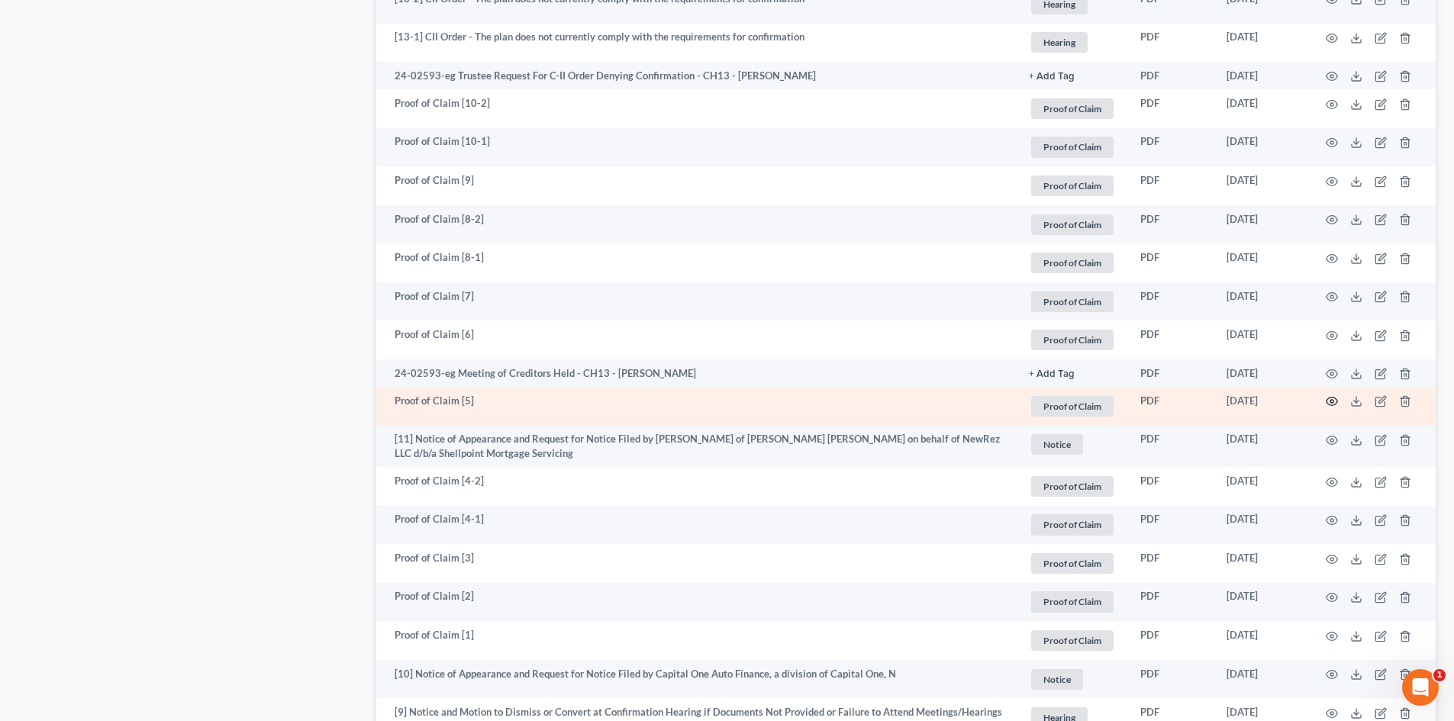
click at [1331, 400] on circle "button" at bounding box center [1331, 401] width 3 height 3
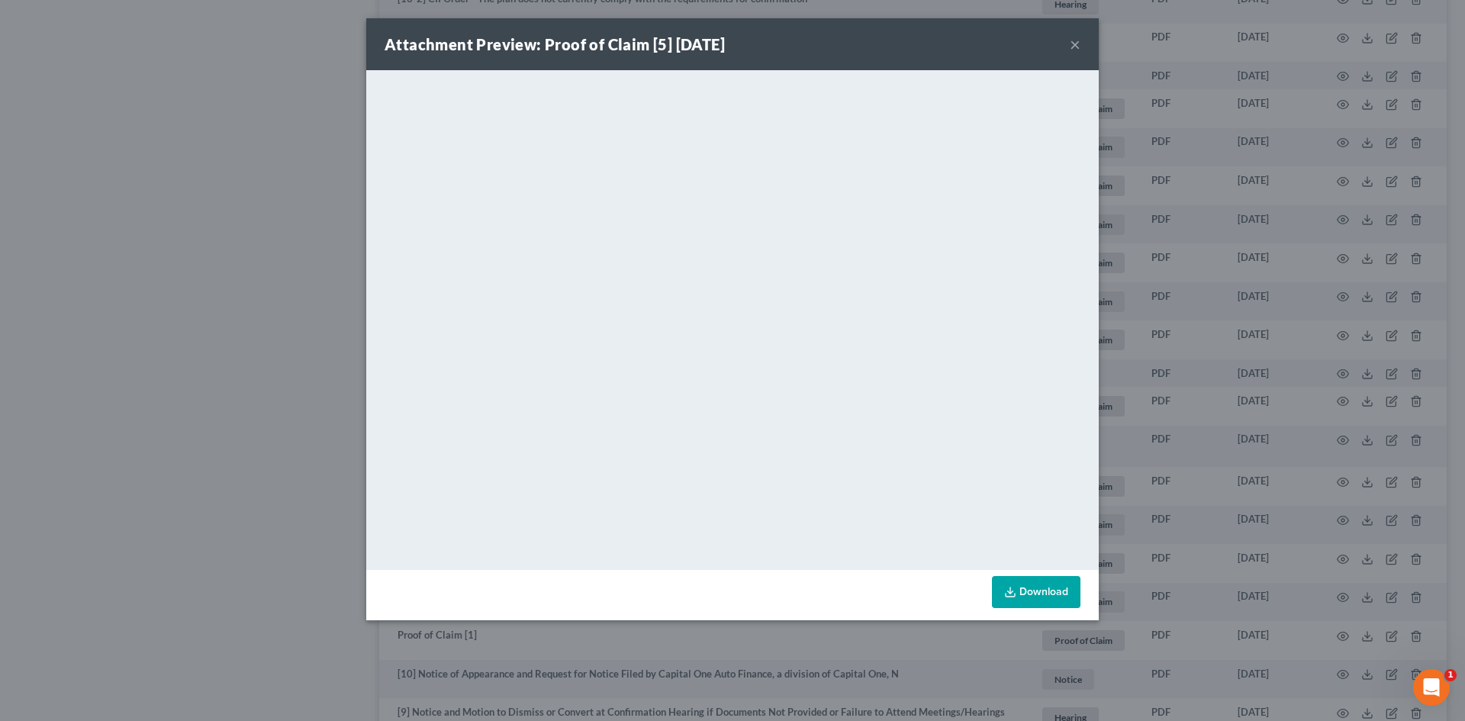
click at [1076, 40] on button "×" at bounding box center [1075, 44] width 11 height 18
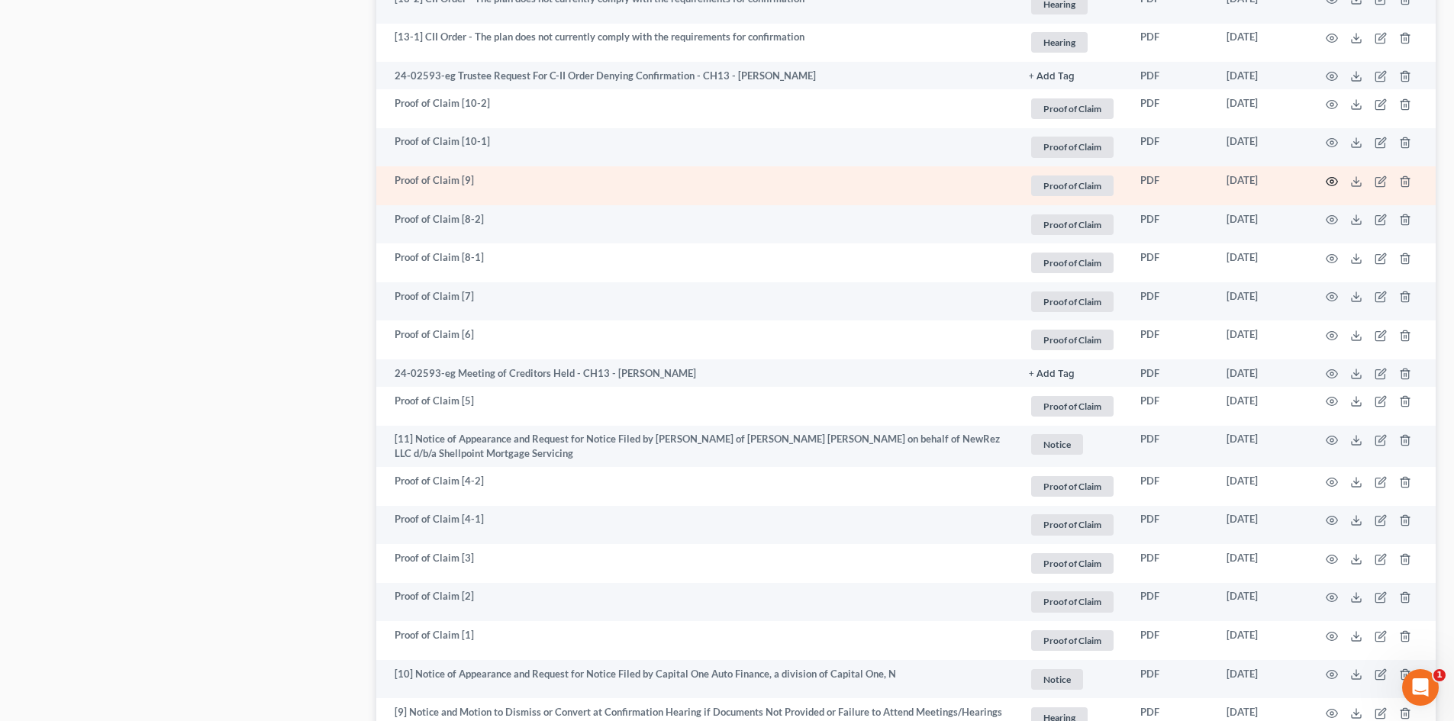
click at [1332, 182] on icon "button" at bounding box center [1331, 182] width 12 height 12
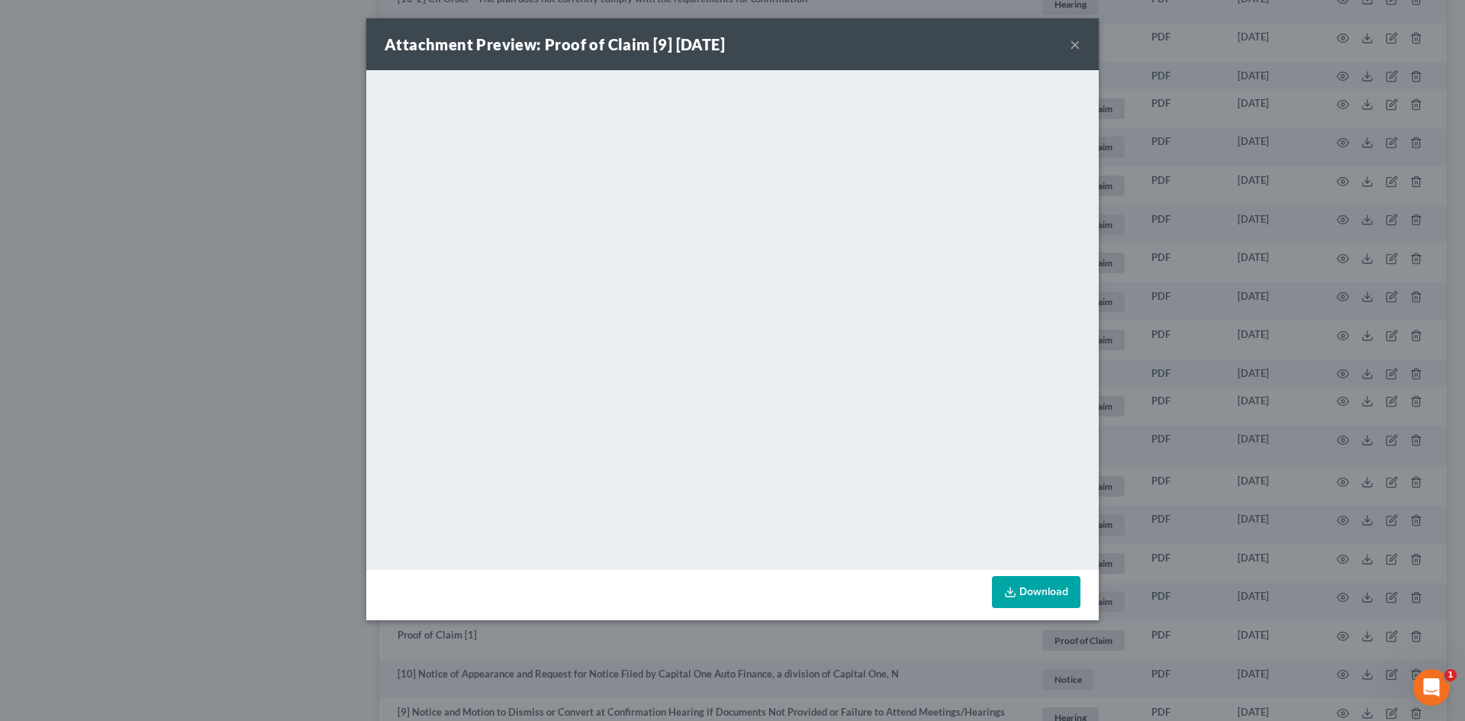
click at [1078, 42] on button "×" at bounding box center [1075, 44] width 11 height 18
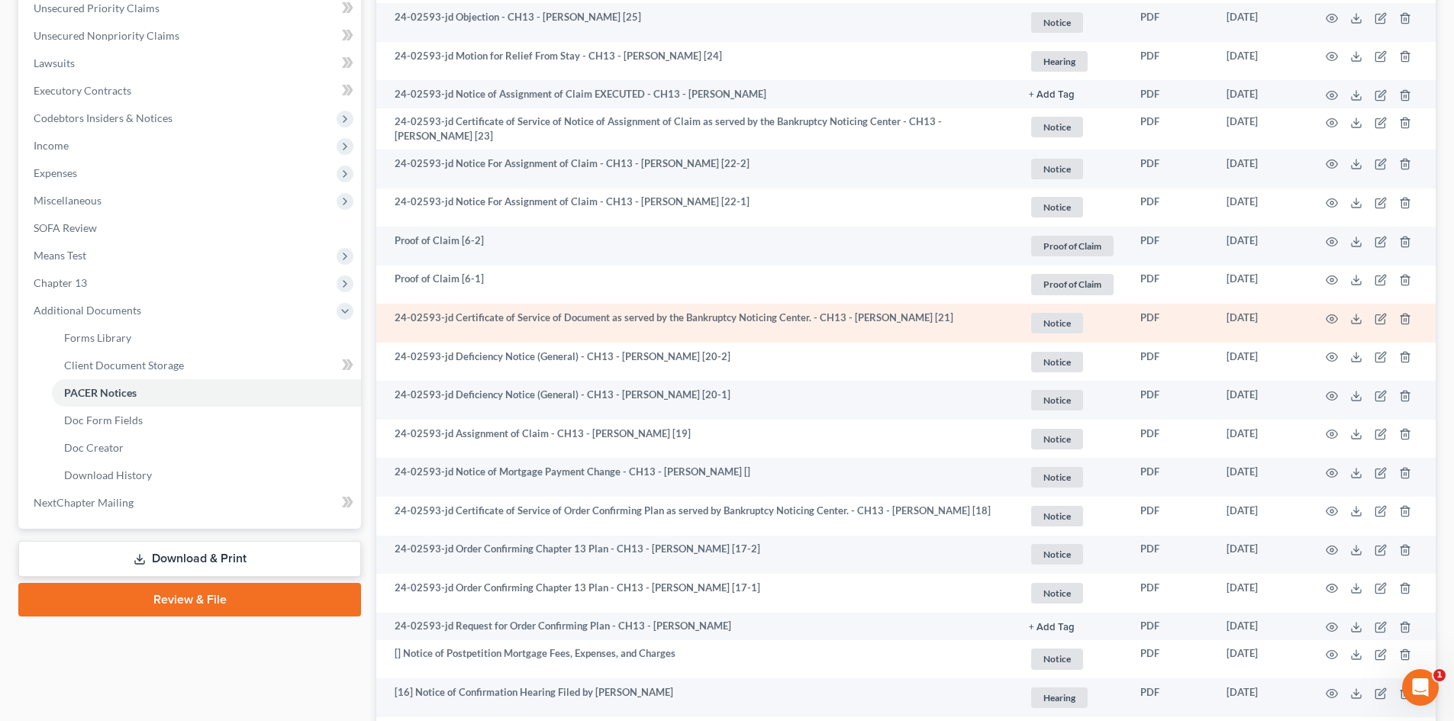
scroll to position [458, 0]
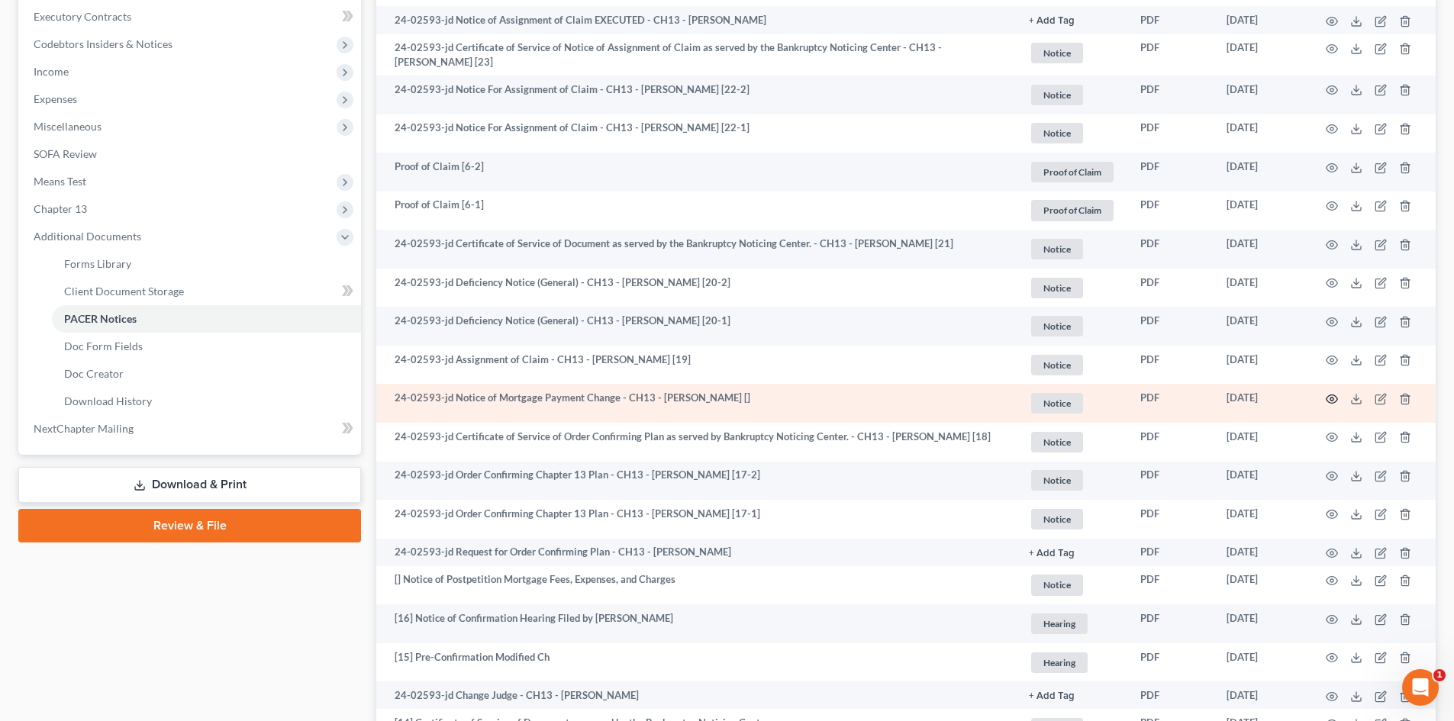
click at [1333, 399] on icon "button" at bounding box center [1331, 399] width 12 height 12
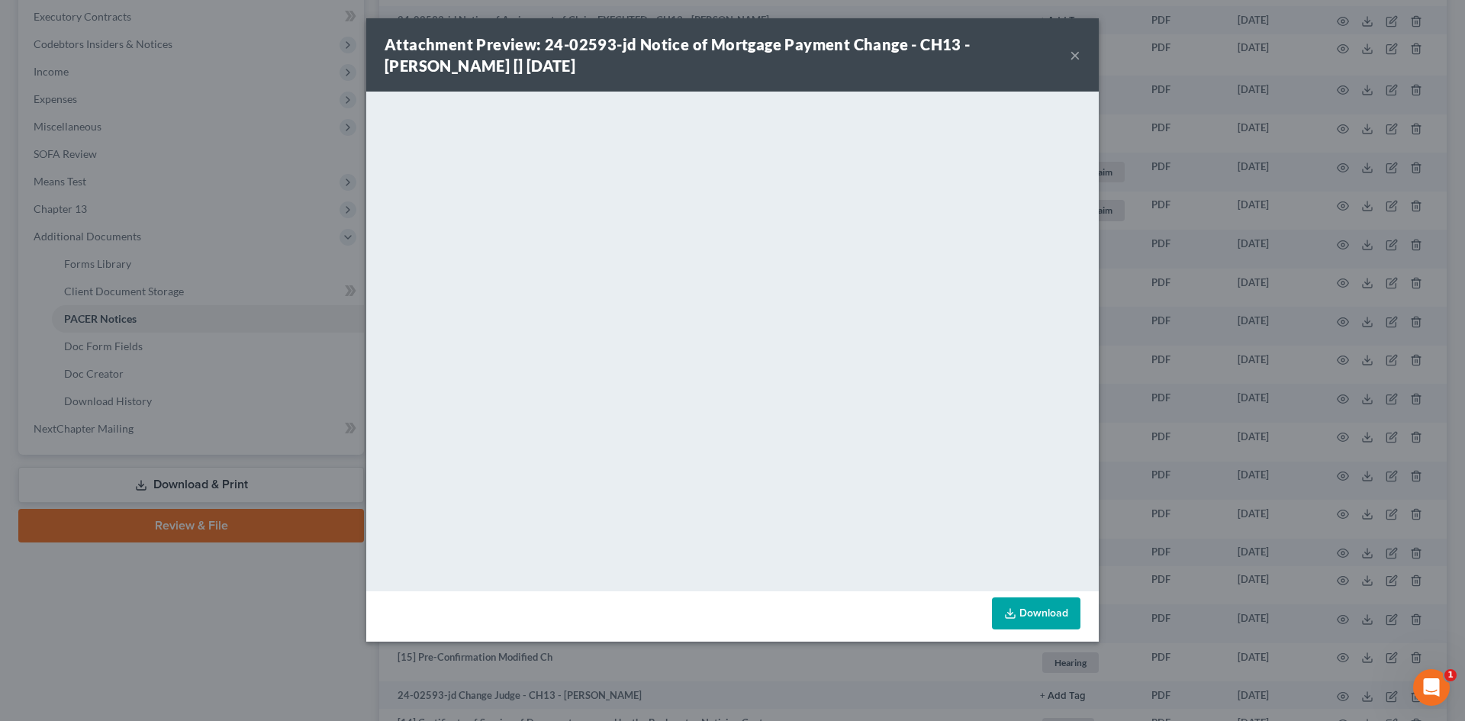
click at [1079, 51] on button "×" at bounding box center [1075, 55] width 11 height 18
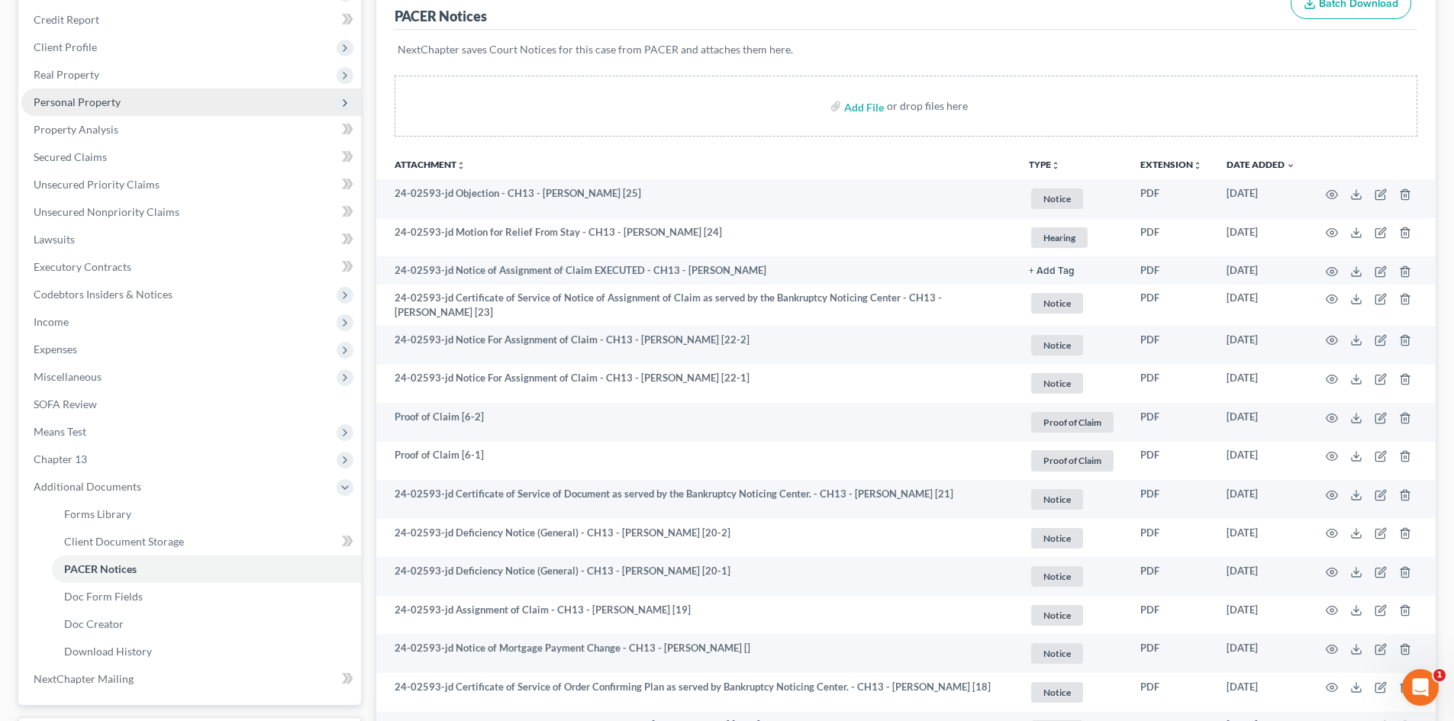
scroll to position [0, 0]
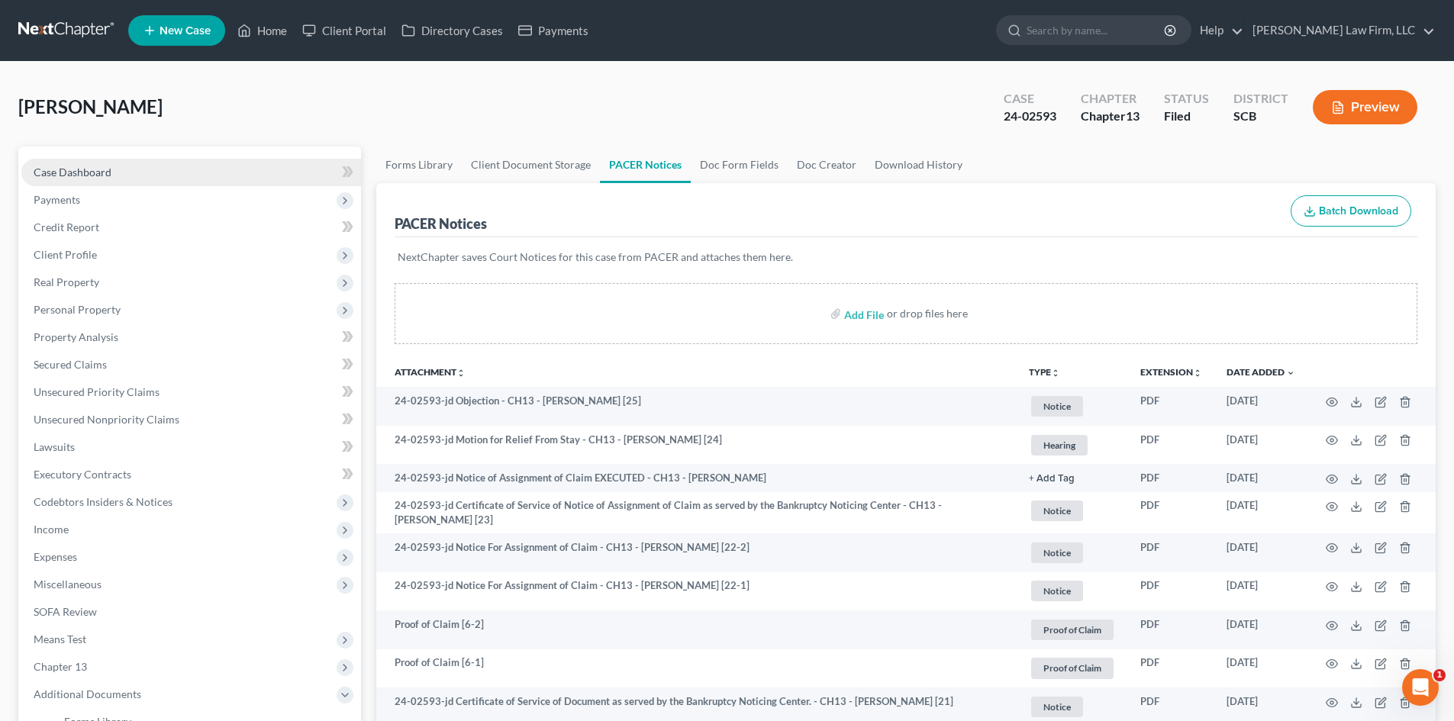
click at [89, 164] on link "Case Dashboard" at bounding box center [191, 172] width 340 height 27
select select "0"
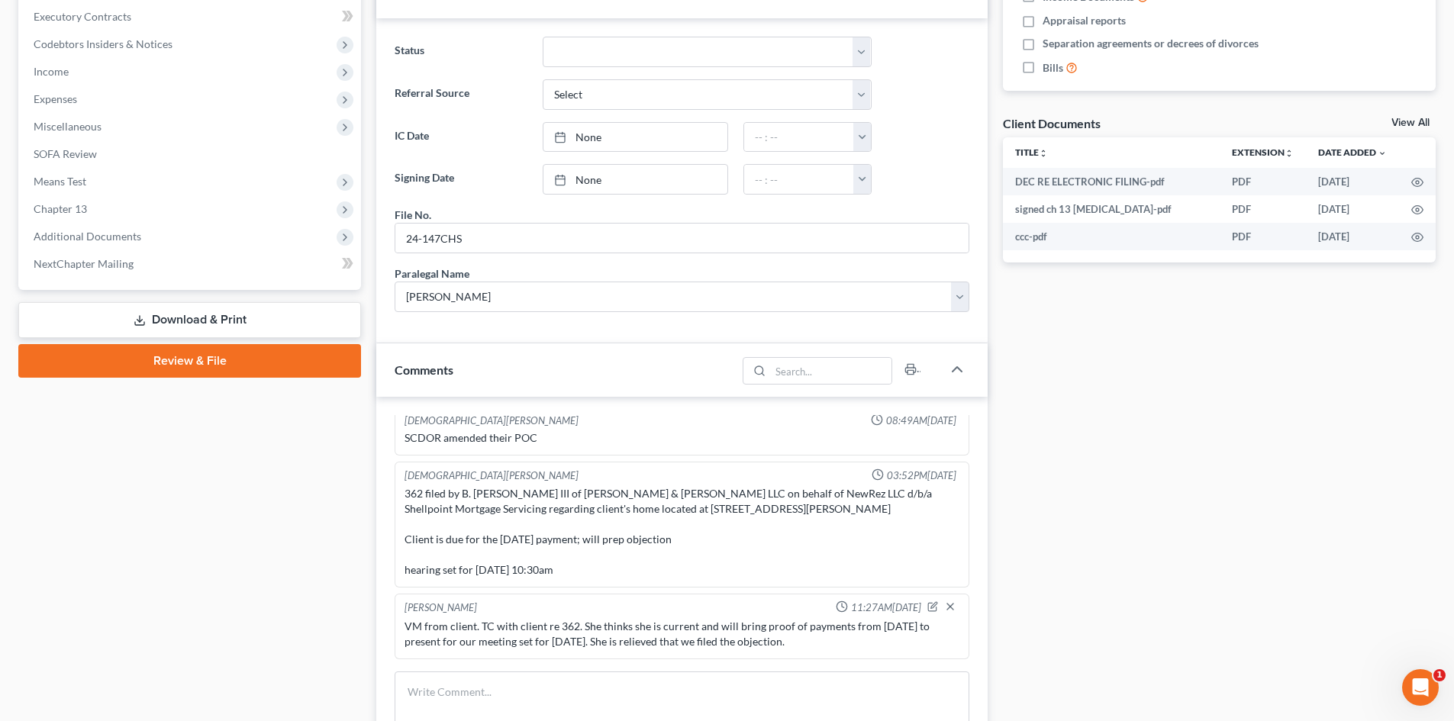
scroll to position [747, 0]
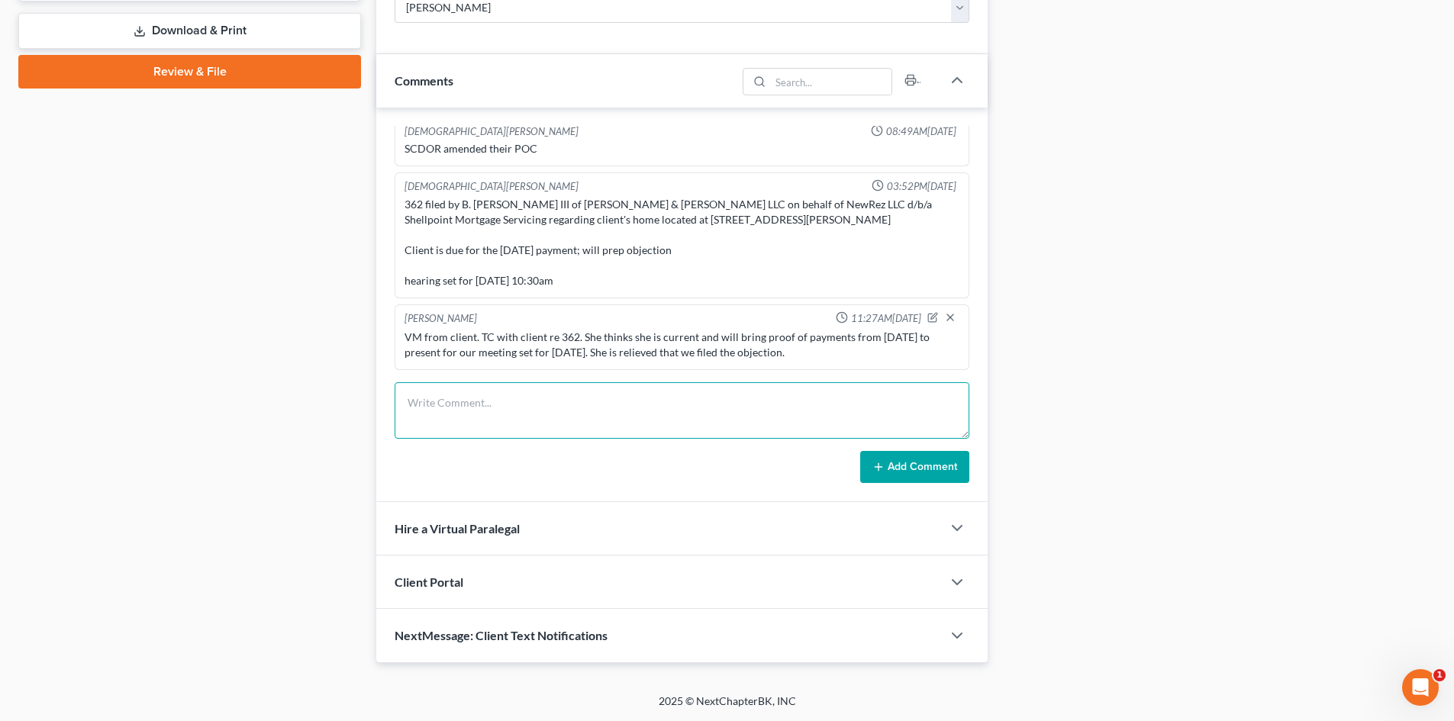
click at [504, 414] on textarea at bounding box center [682, 410] width 575 height 56
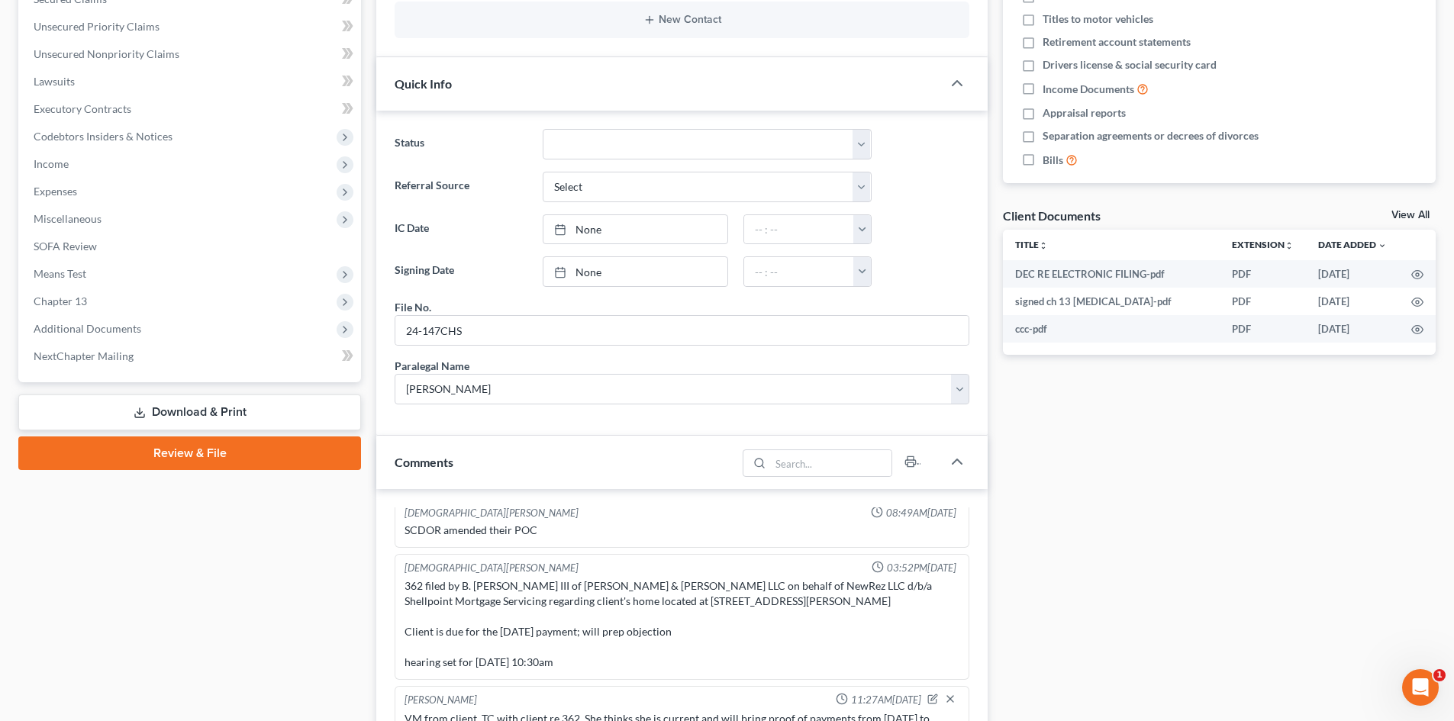
scroll to position [137, 0]
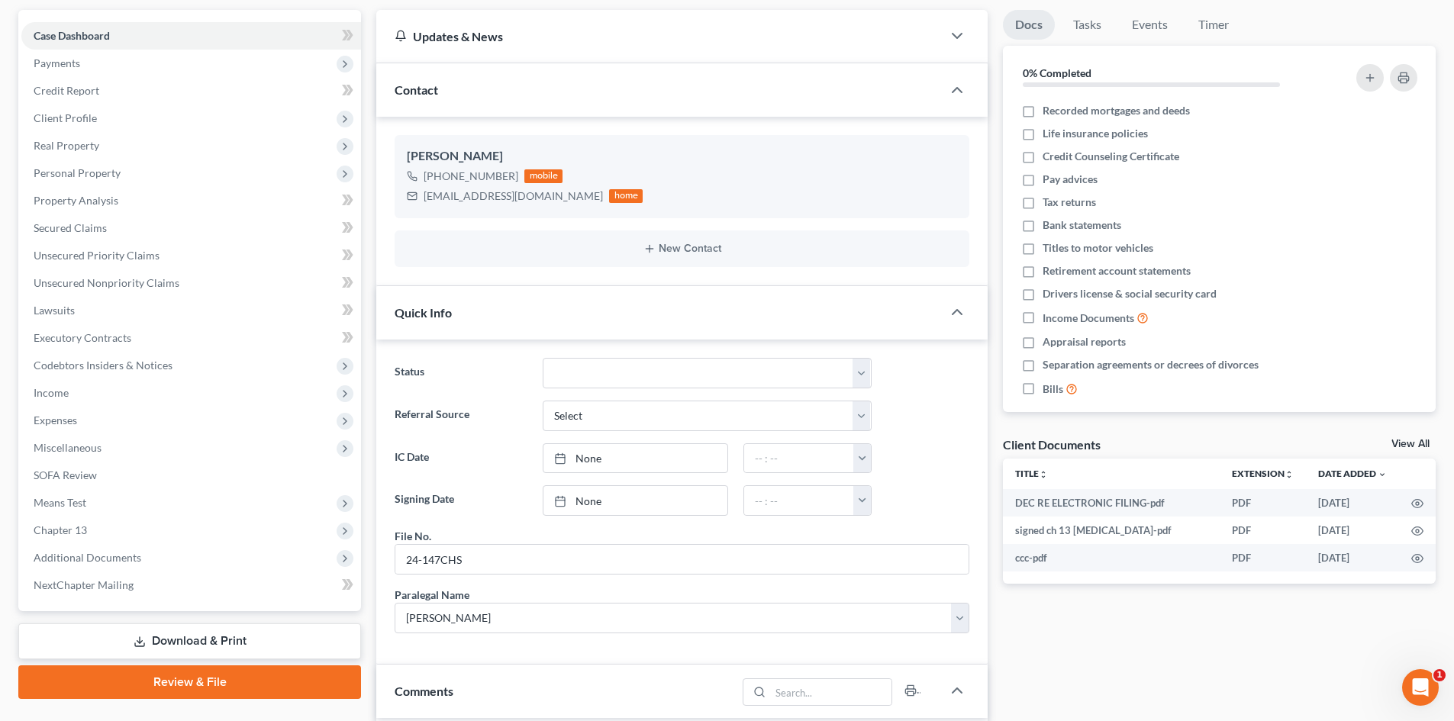
type textarea "Met with client to discuss 362 motion. She called in payments and the BK Dept t…"
click at [1397, 443] on link "View All" at bounding box center [1410, 444] width 38 height 11
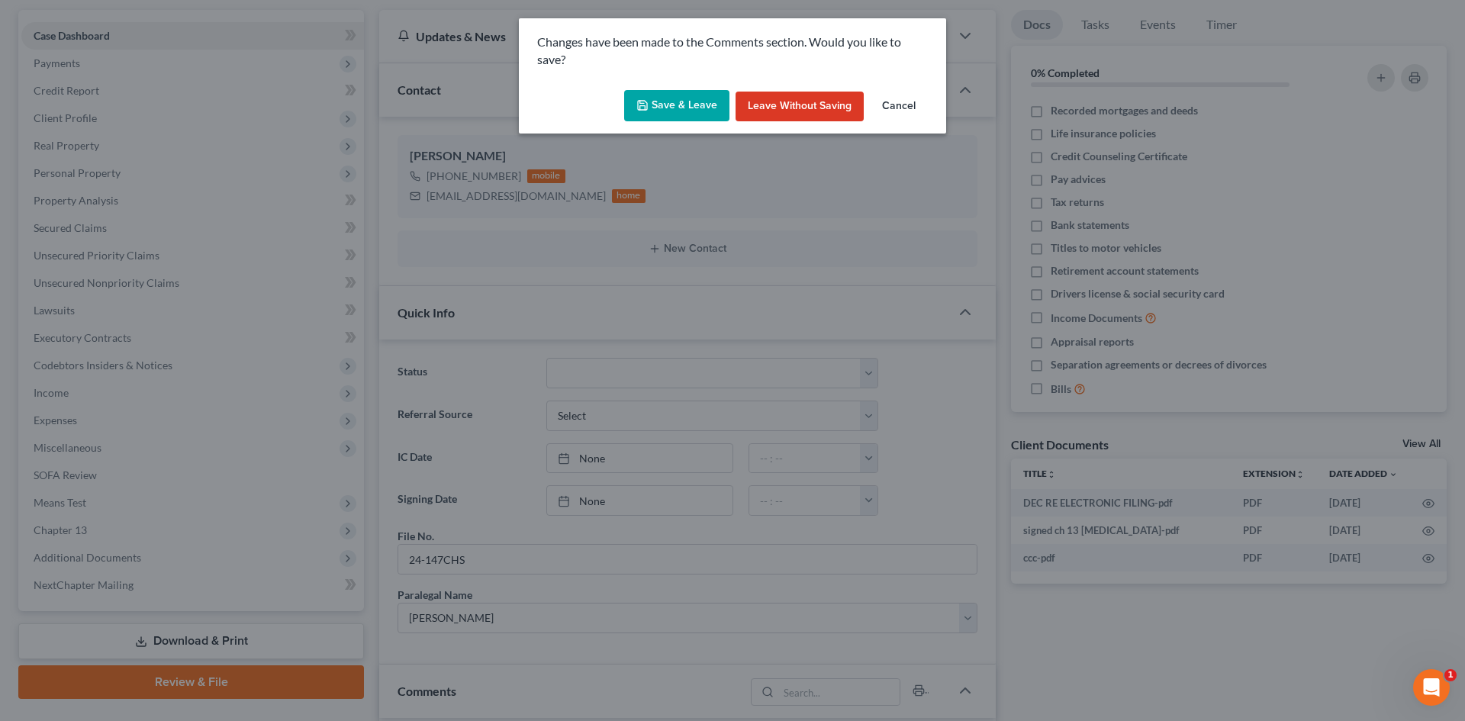
click at [707, 104] on button "Save & Leave" at bounding box center [676, 106] width 105 height 32
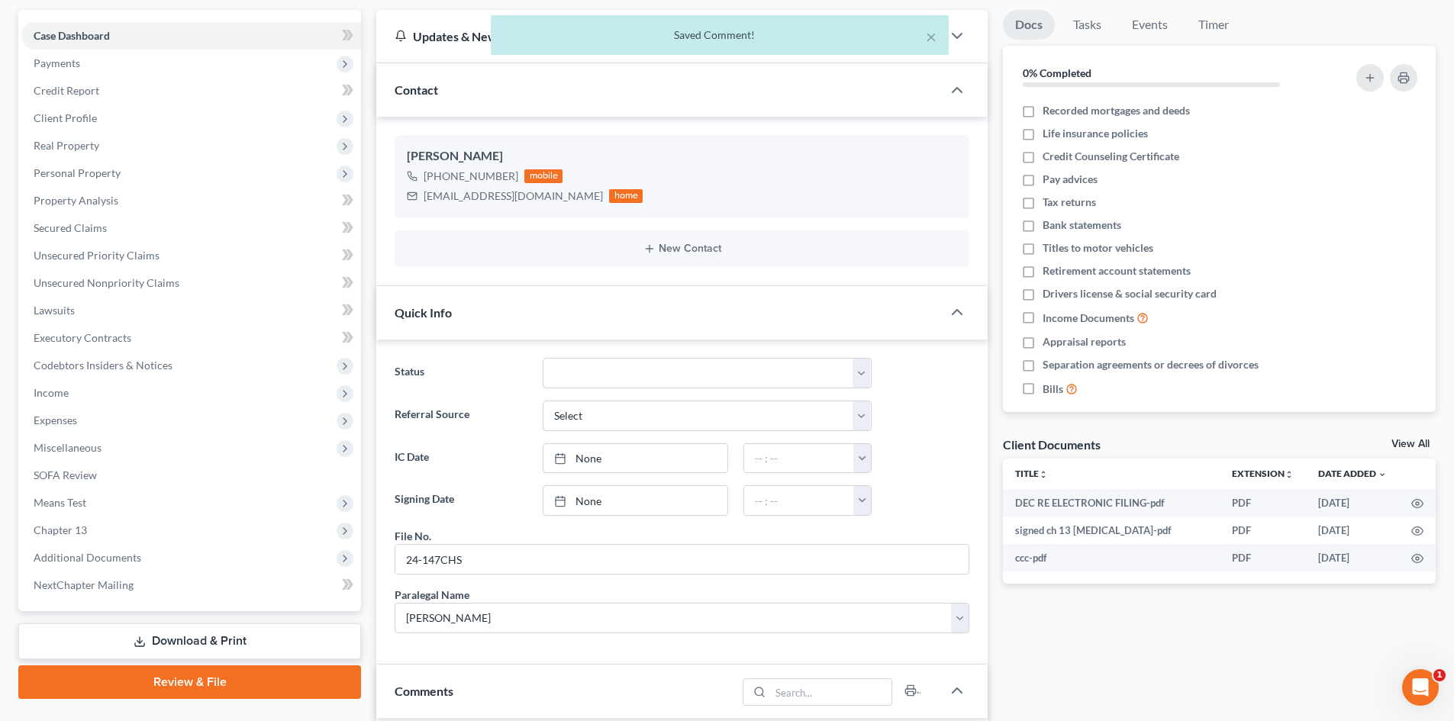
select select "6"
select select "16"
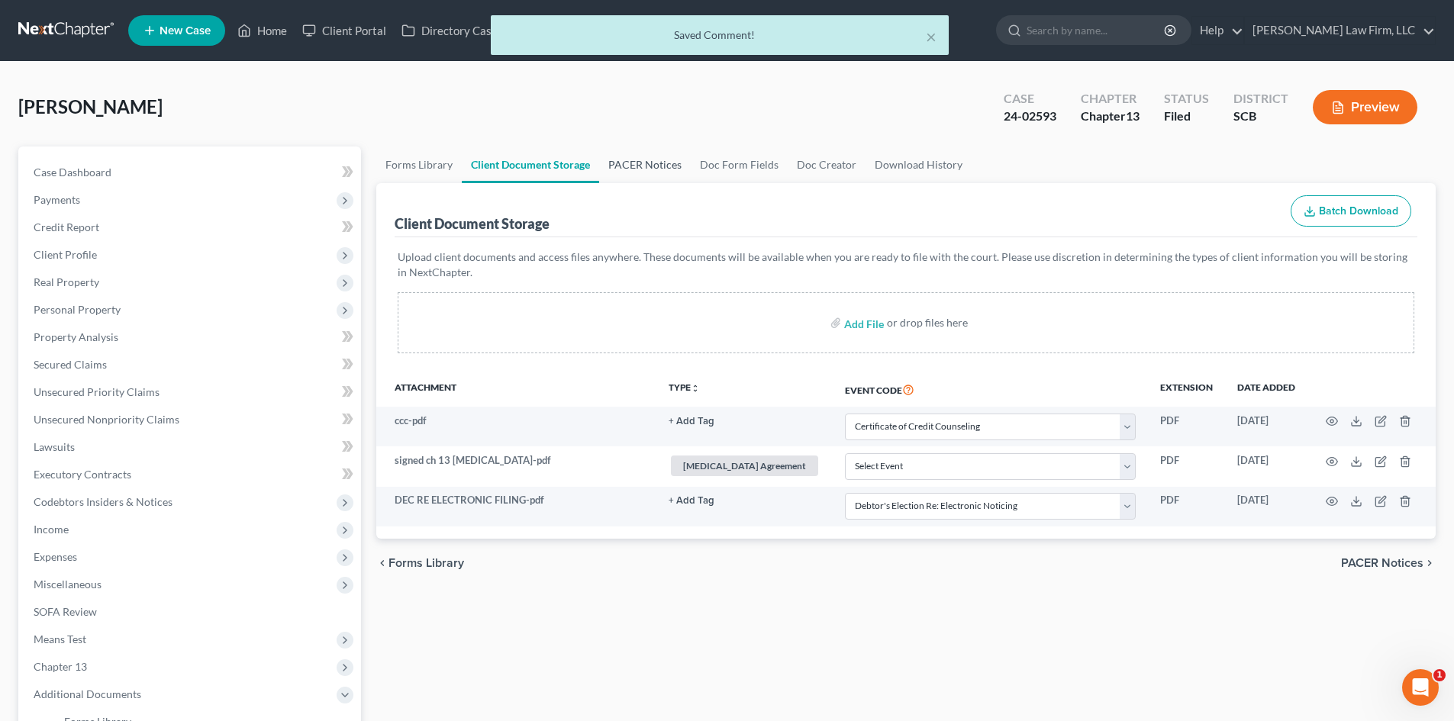
click at [662, 170] on link "PACER Notices" at bounding box center [645, 165] width 92 height 37
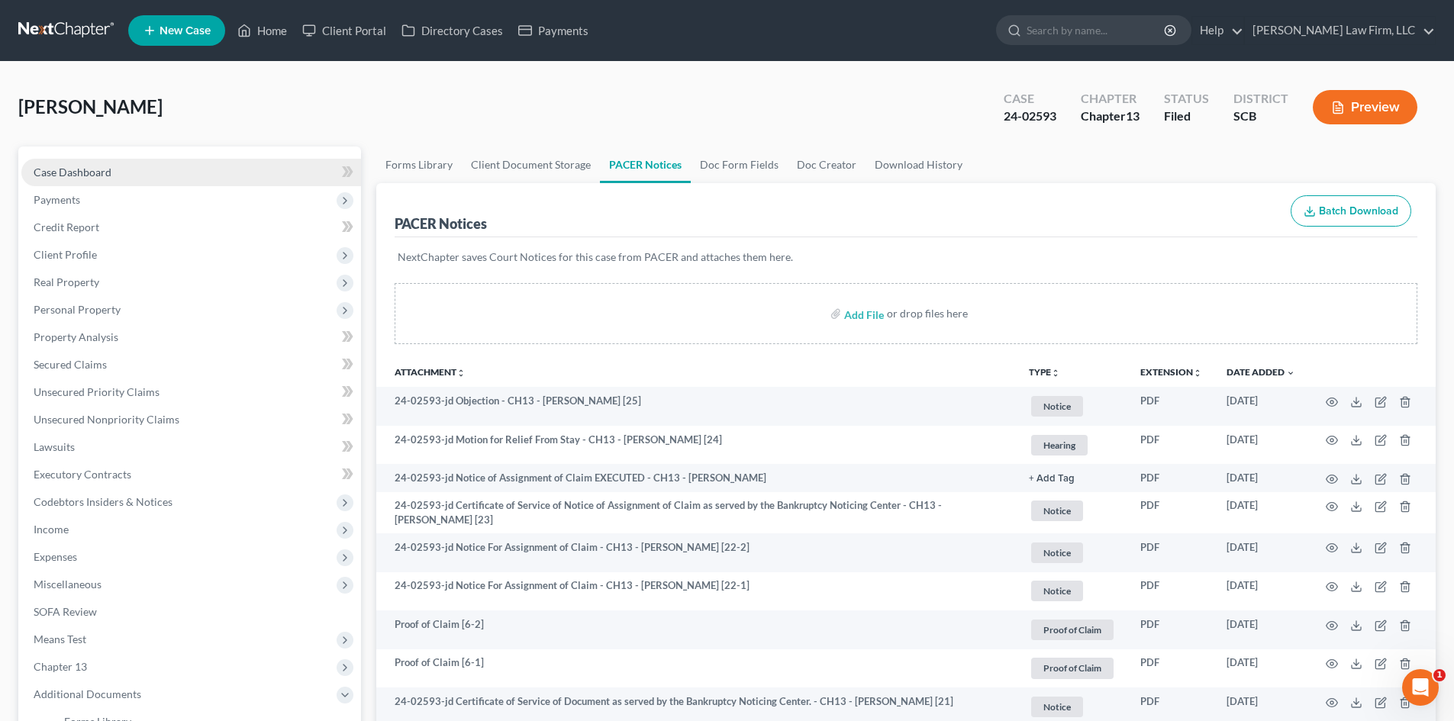
click at [77, 182] on link "Case Dashboard" at bounding box center [191, 172] width 340 height 27
select select "2"
select select "0"
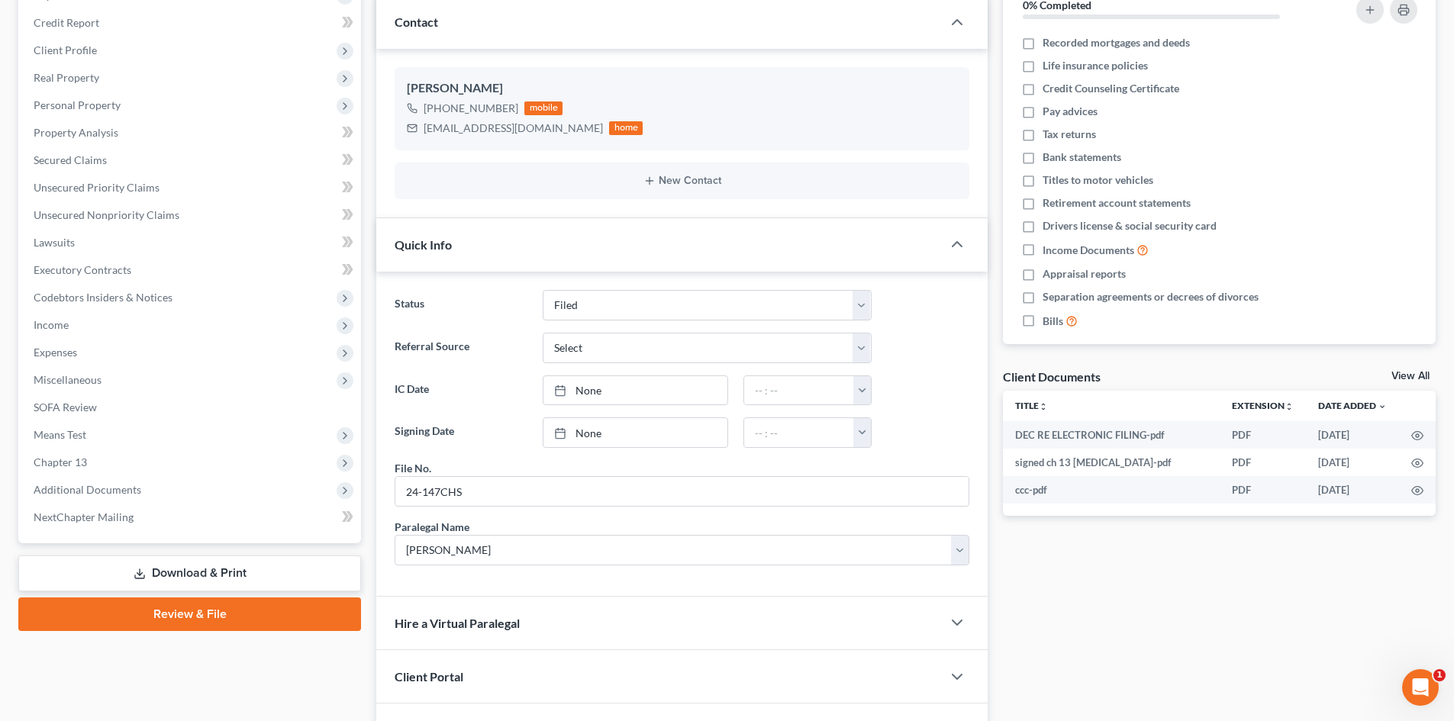
scroll to position [70, 0]
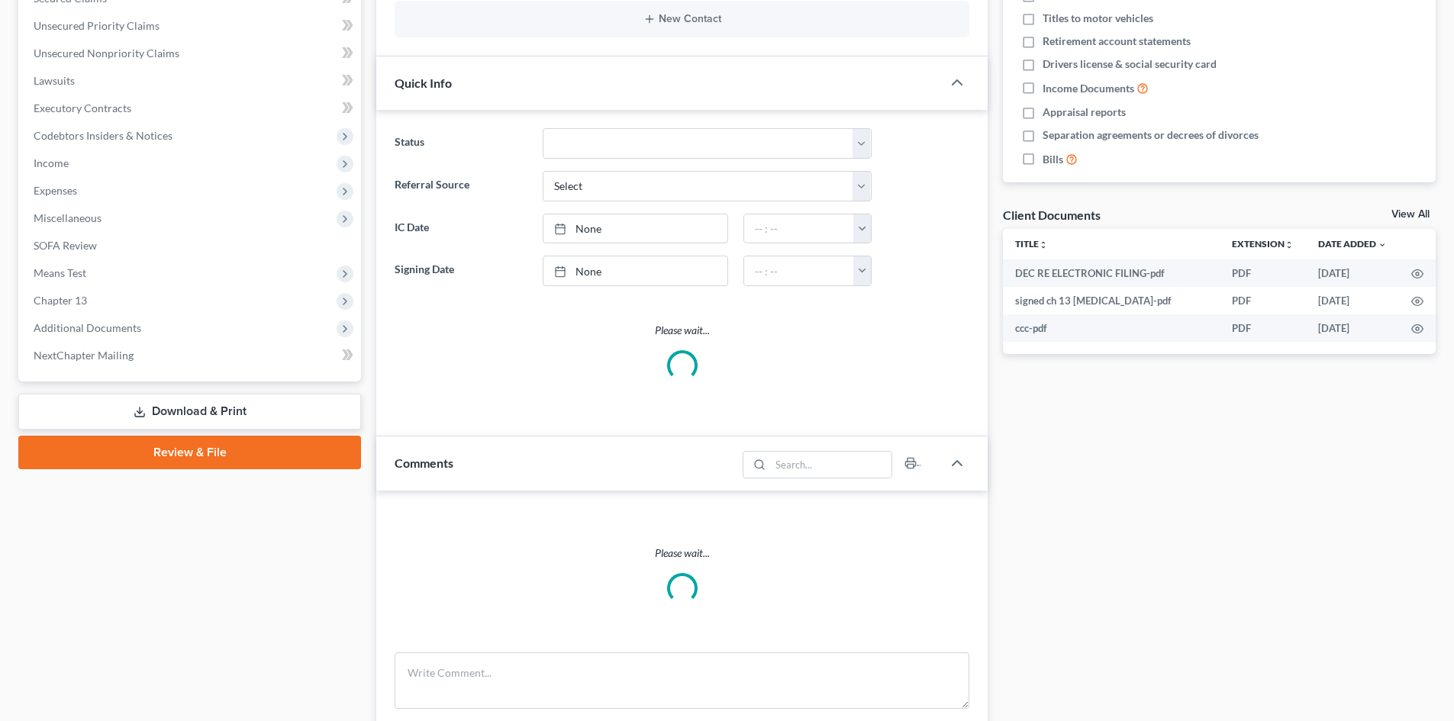
select select "0"
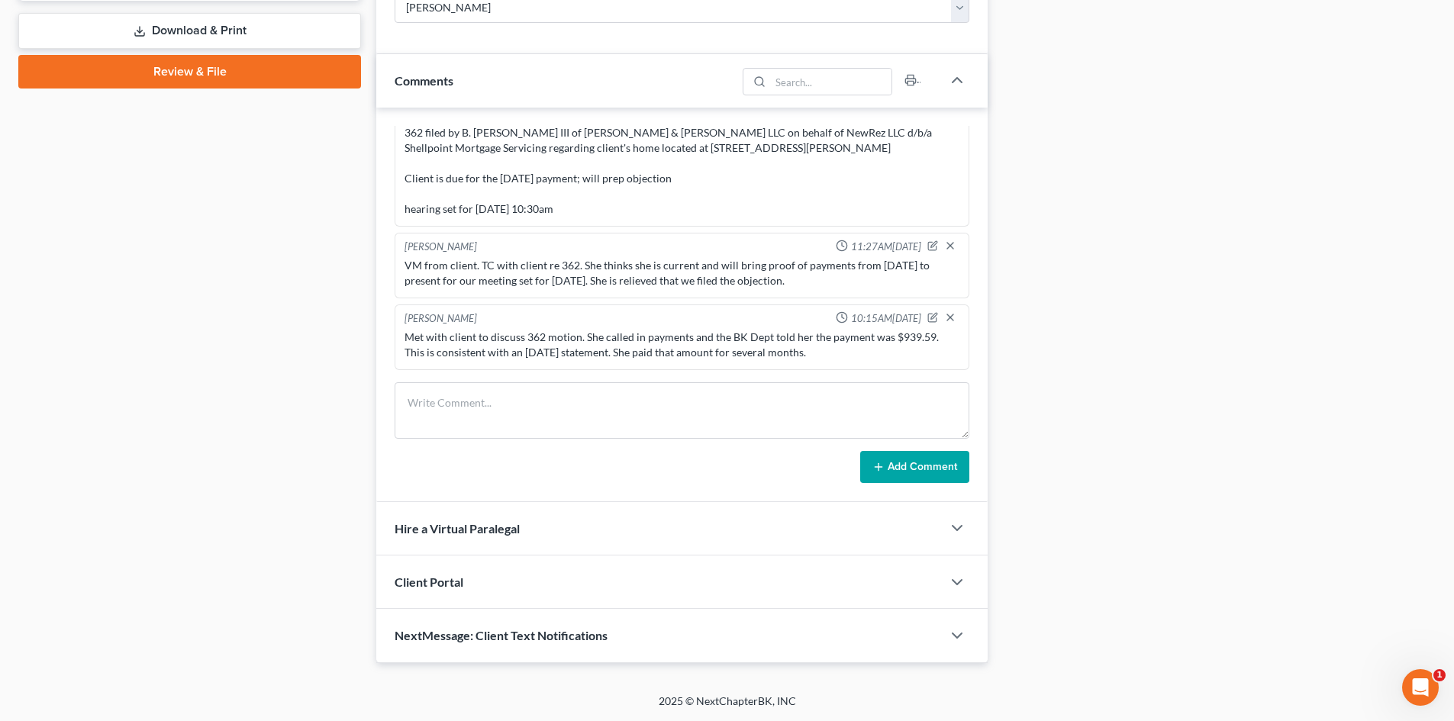
click at [848, 348] on div "Met with client to discuss 362 motion. She called in payments and the BK Dept t…" at bounding box center [681, 345] width 555 height 31
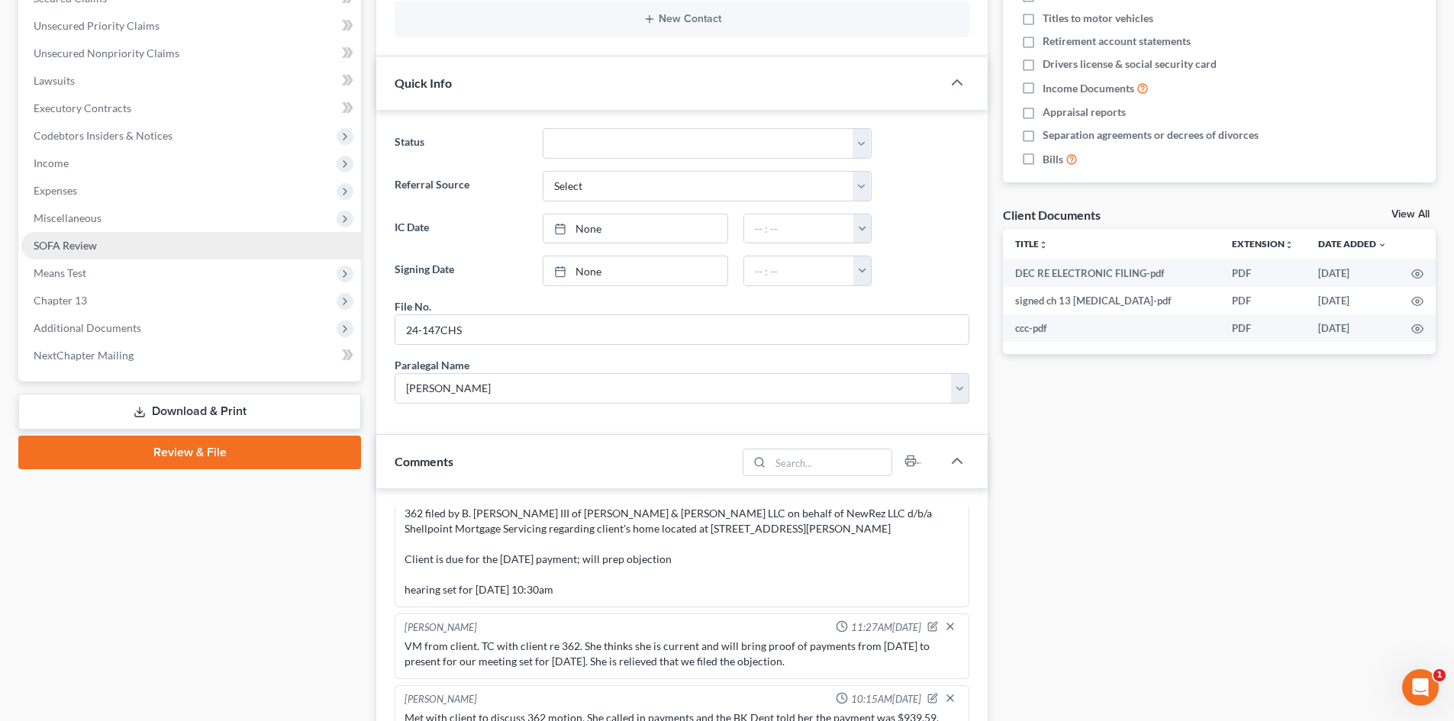
scroll to position [366, 0]
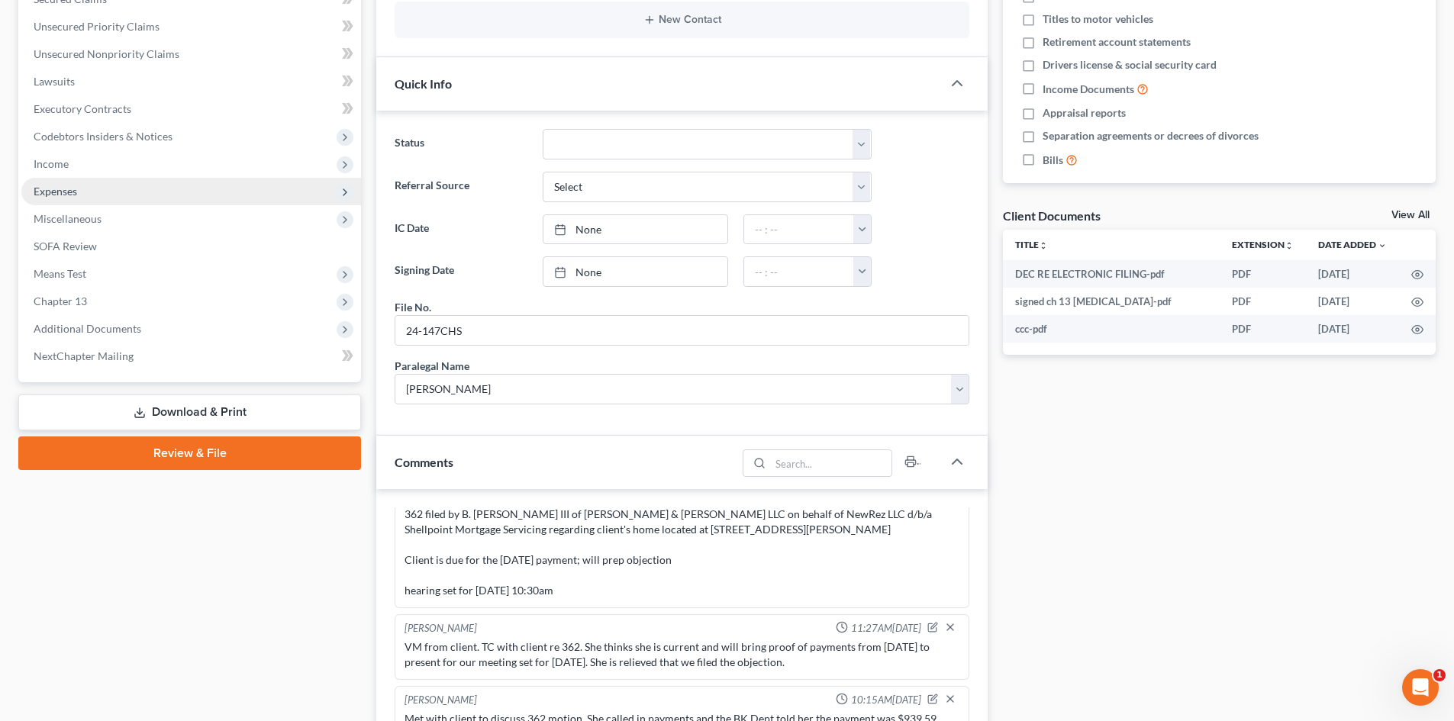
click at [134, 179] on span "Expenses" at bounding box center [191, 191] width 340 height 27
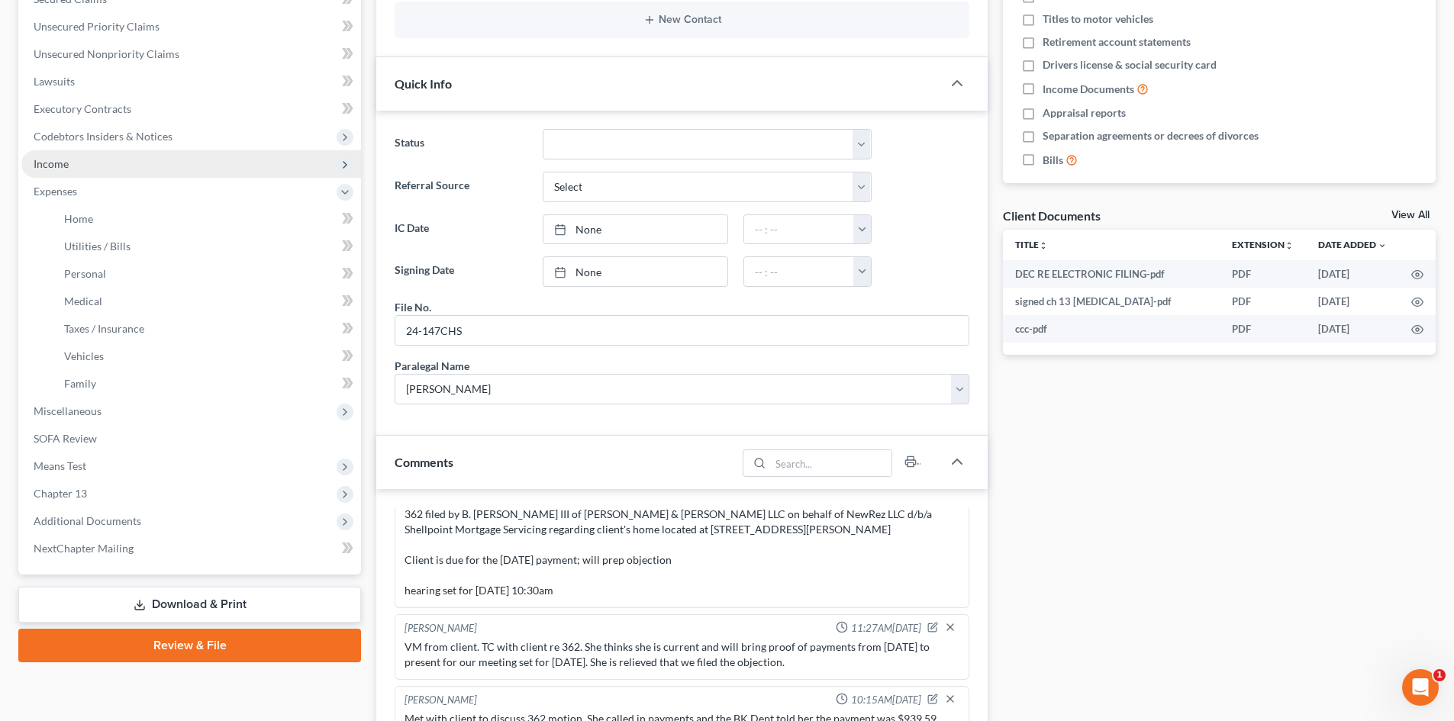
click at [131, 166] on span "Income" at bounding box center [191, 163] width 340 height 27
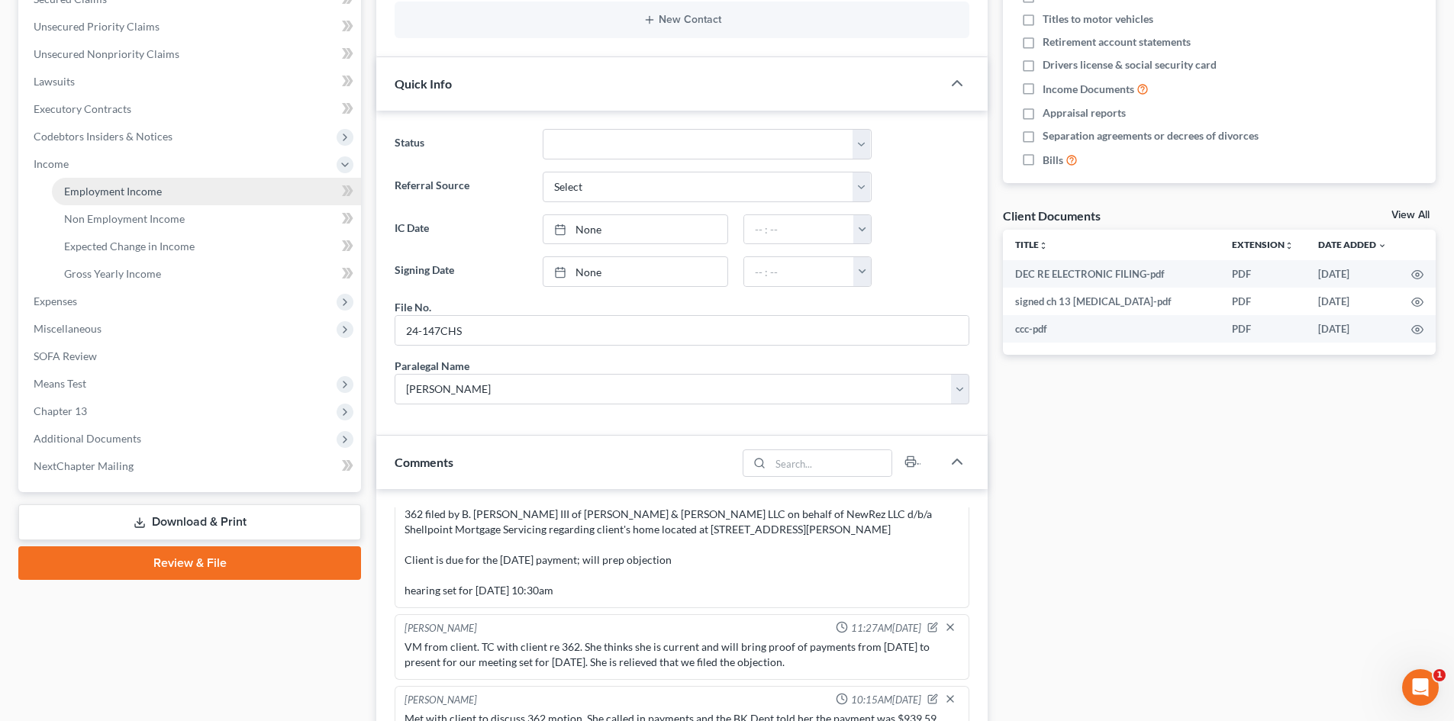
click at [132, 185] on span "Employment Income" at bounding box center [113, 191] width 98 height 13
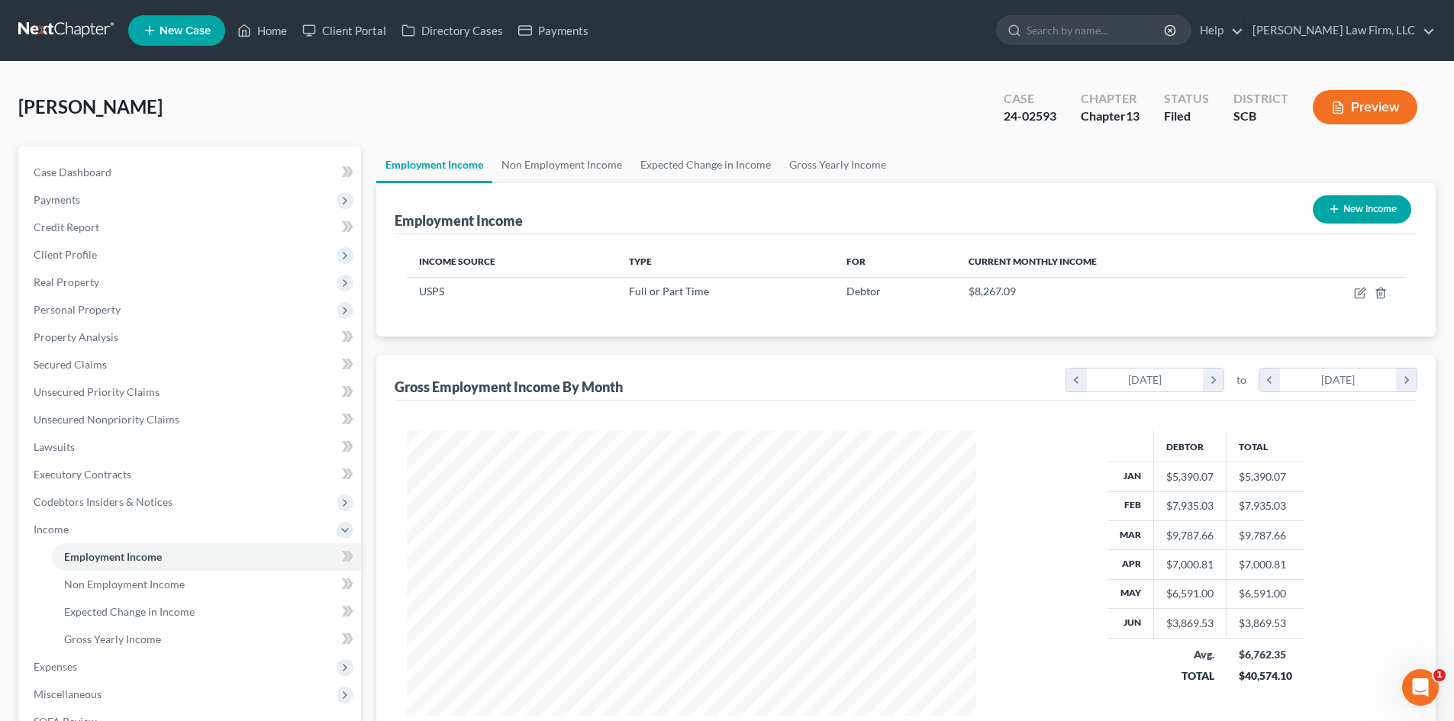
scroll to position [285, 600]
click at [272, 27] on link "Home" at bounding box center [262, 30] width 65 height 27
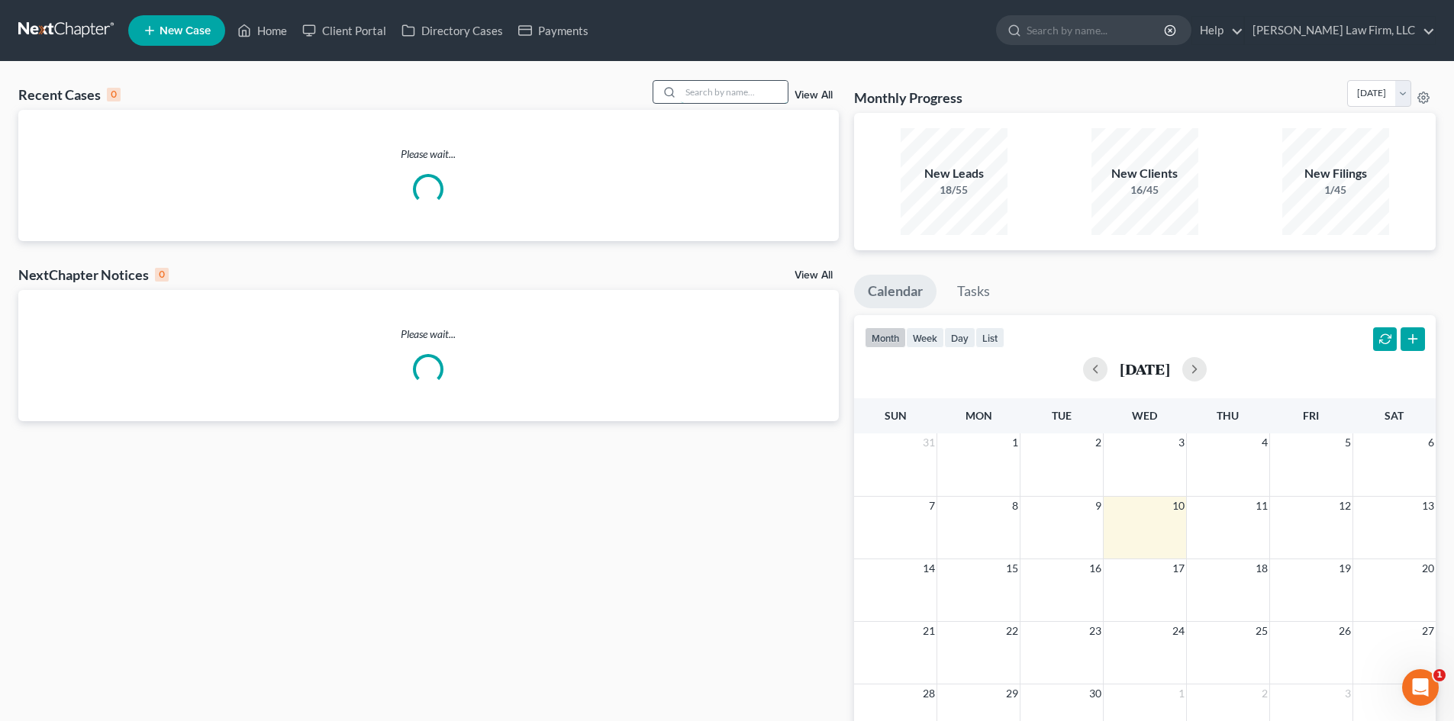
click at [734, 95] on input "search" at bounding box center [734, 92] width 107 height 22
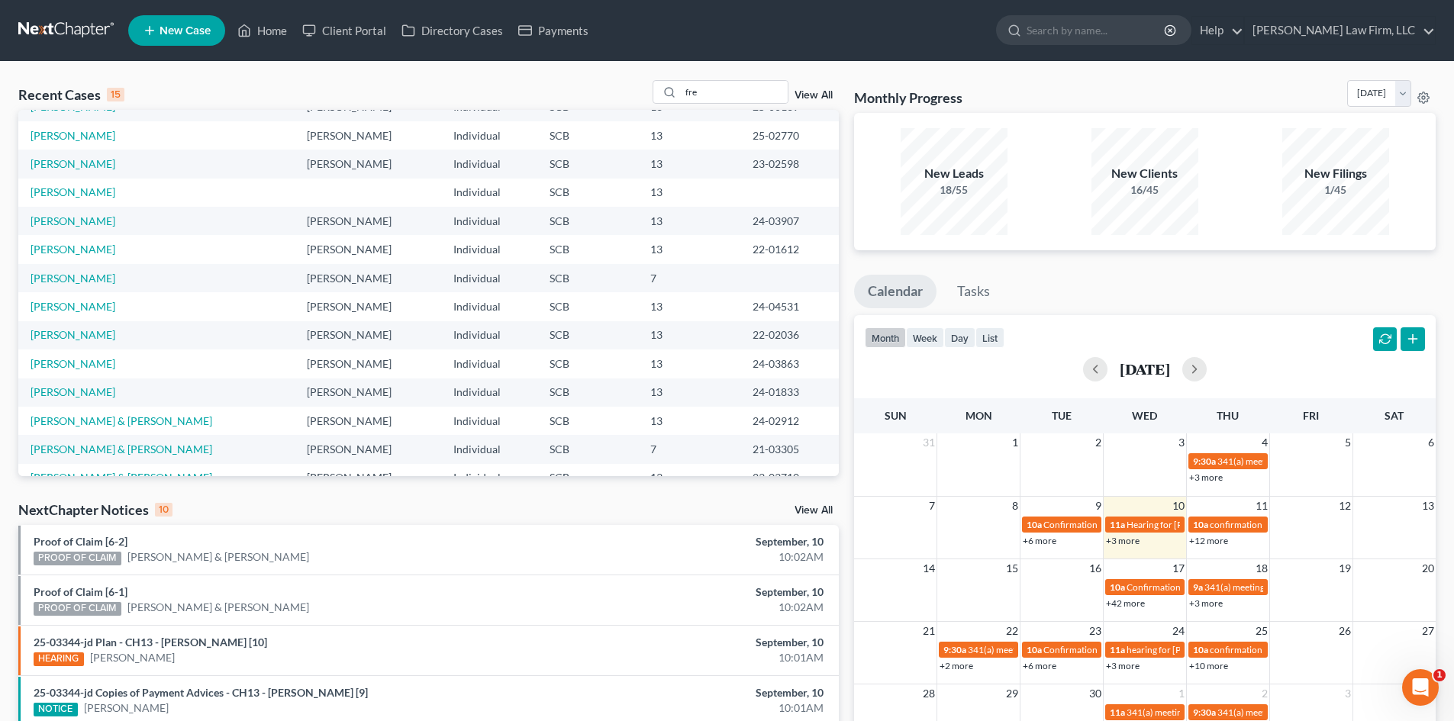
scroll to position [105, 0]
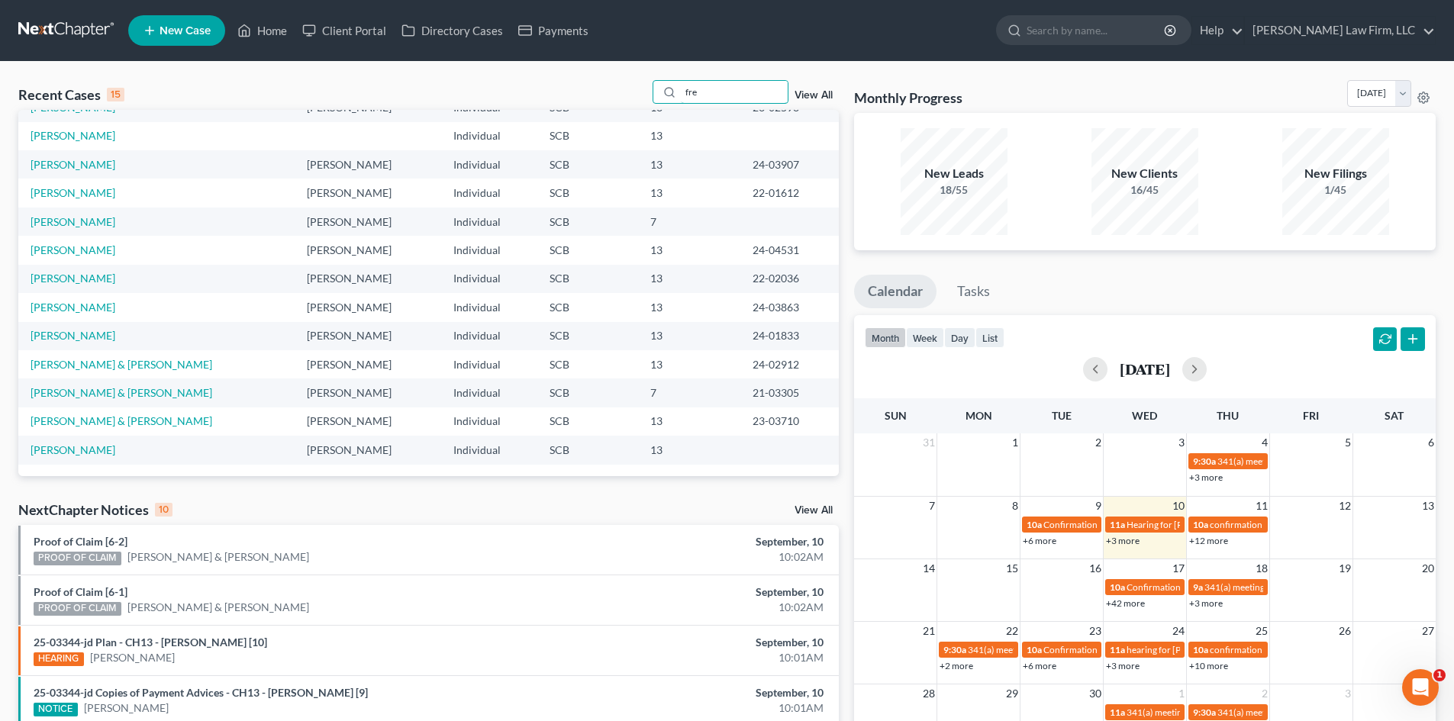
drag, startPoint x: 743, startPoint y: 89, endPoint x: 607, endPoint y: 103, distance: 137.3
click at [607, 103] on div "Recent Cases 15 fre View All" at bounding box center [428, 95] width 820 height 30
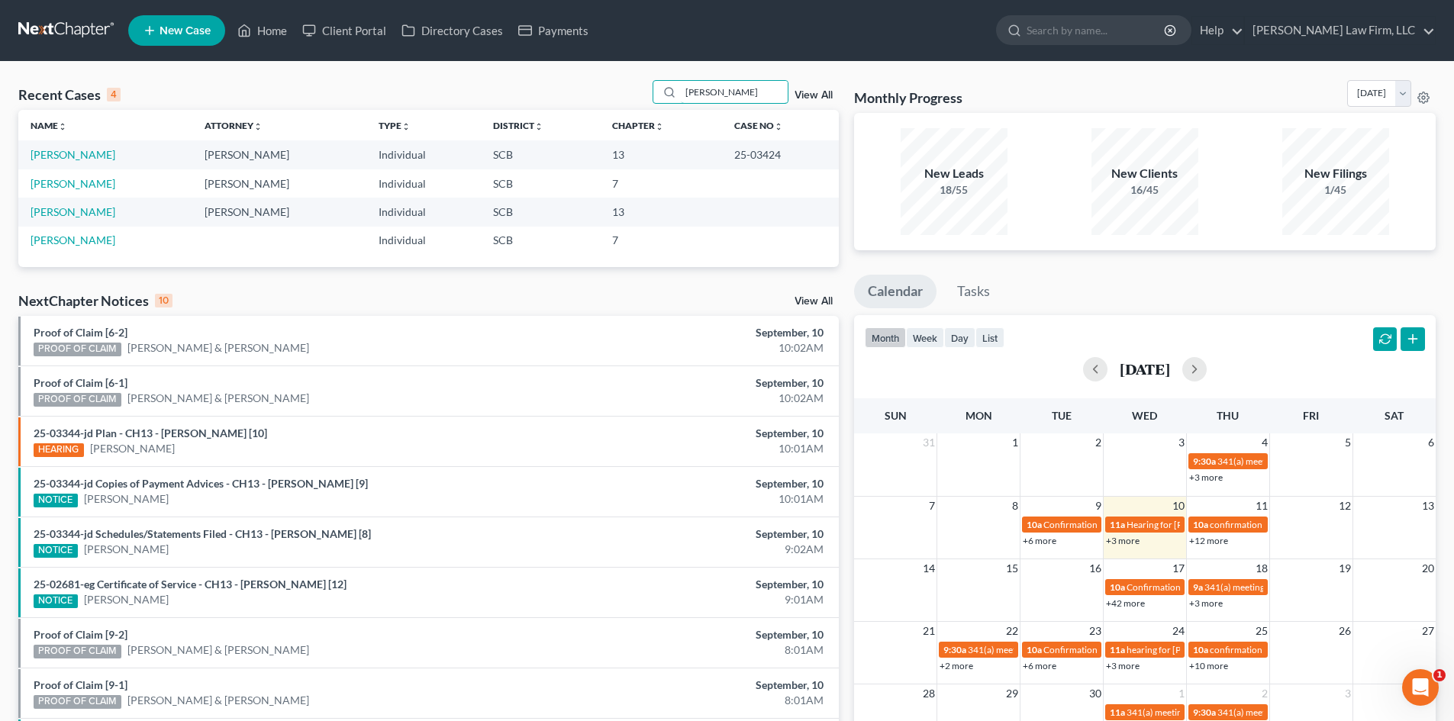
scroll to position [0, 0]
type input "SINGLETON"
click at [87, 157] on link "Singleton, Jennifer" at bounding box center [73, 154] width 85 height 13
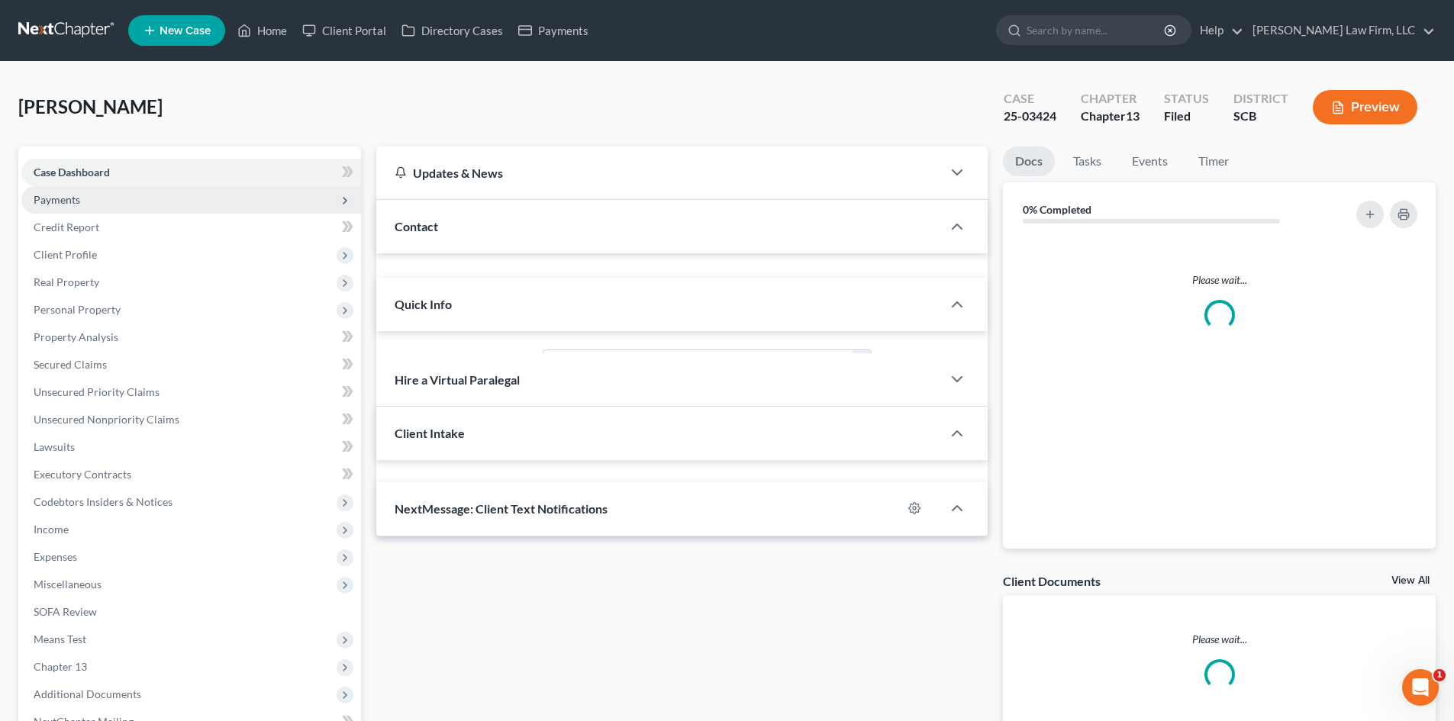
select select "0"
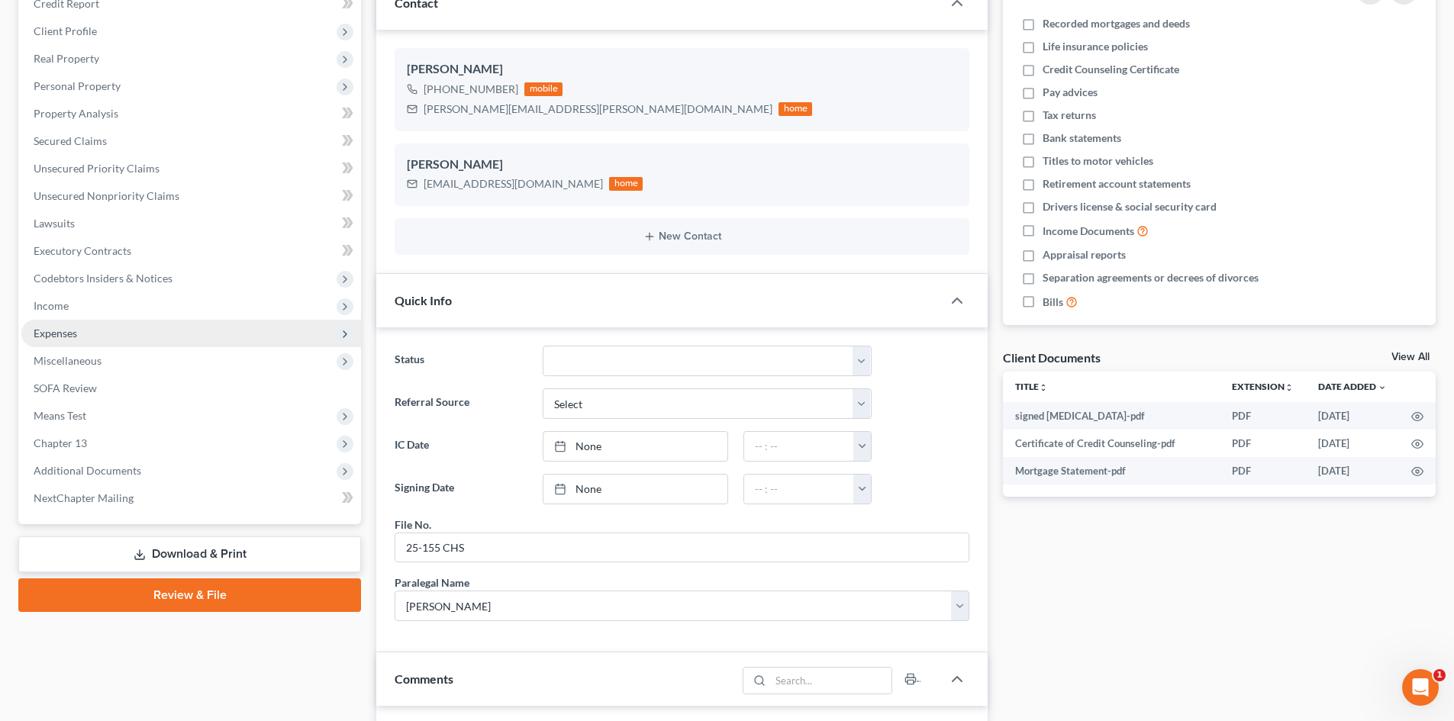
scroll to position [229, 0]
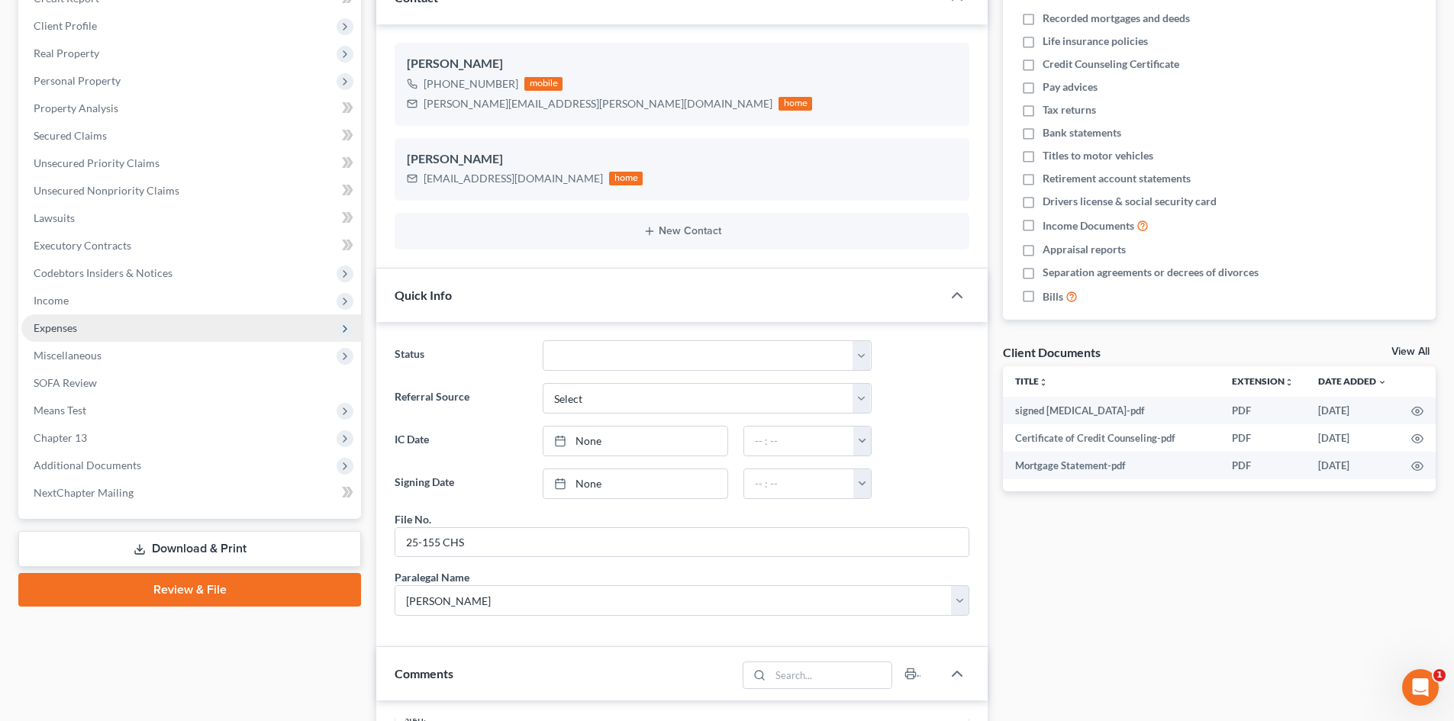
click at [133, 324] on span "Expenses" at bounding box center [191, 327] width 340 height 27
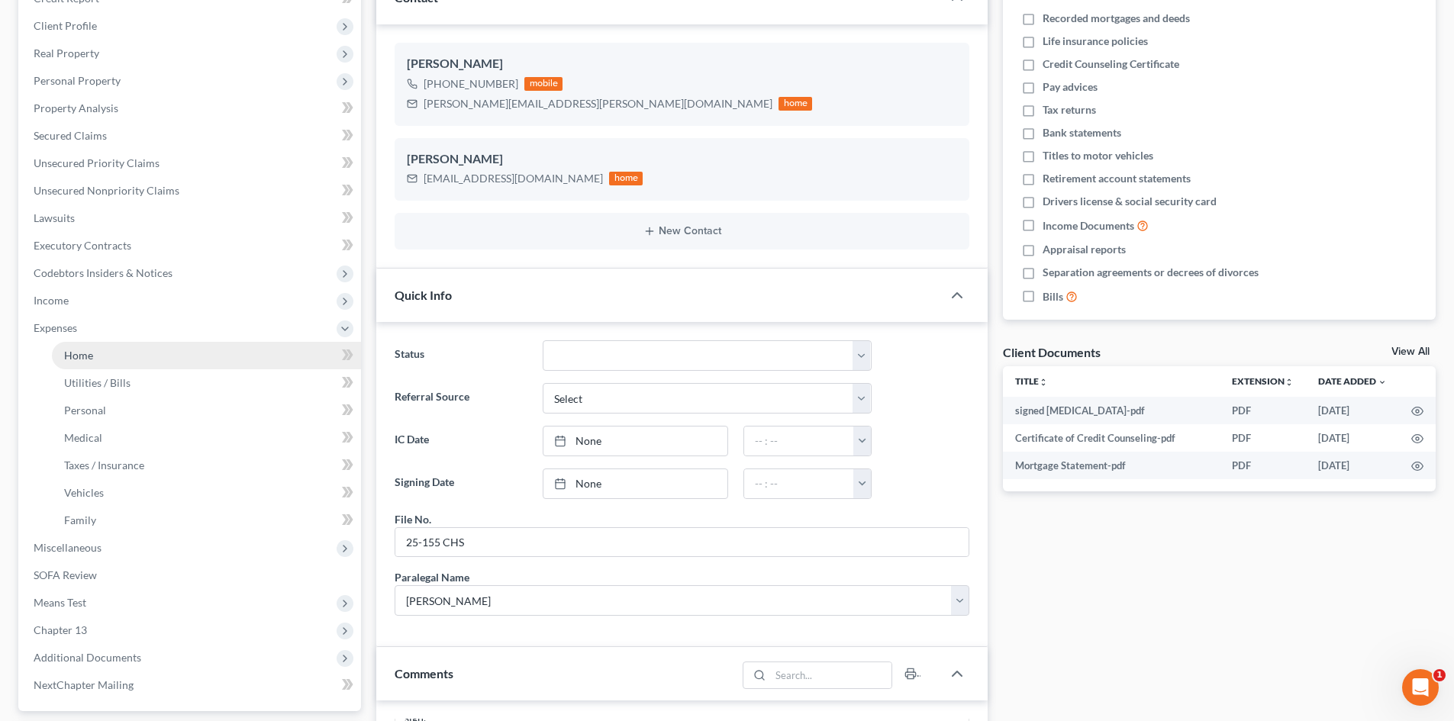
click at [163, 357] on link "Home" at bounding box center [206, 355] width 309 height 27
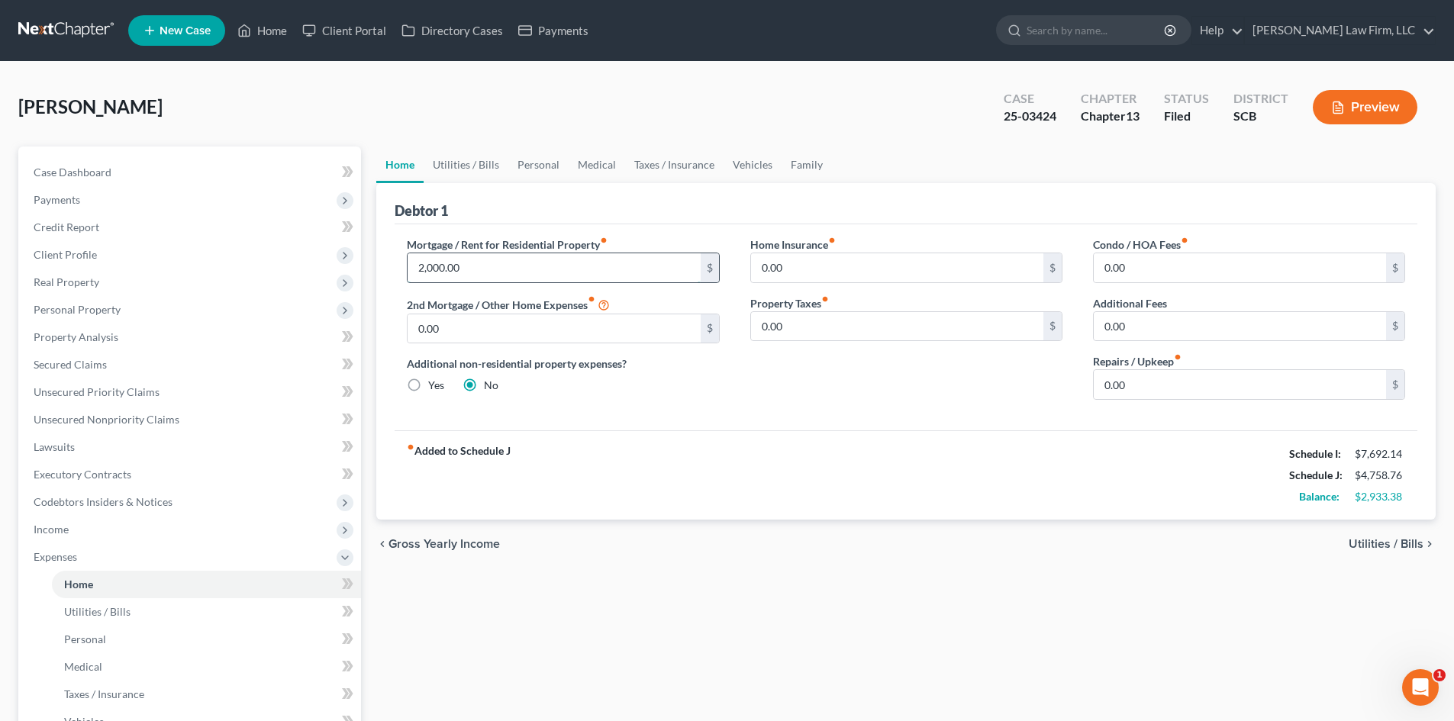
click at [571, 273] on input "2,000.00" at bounding box center [553, 267] width 292 height 29
type input "2,699"
click at [739, 163] on link "Vehicles" at bounding box center [752, 165] width 58 height 37
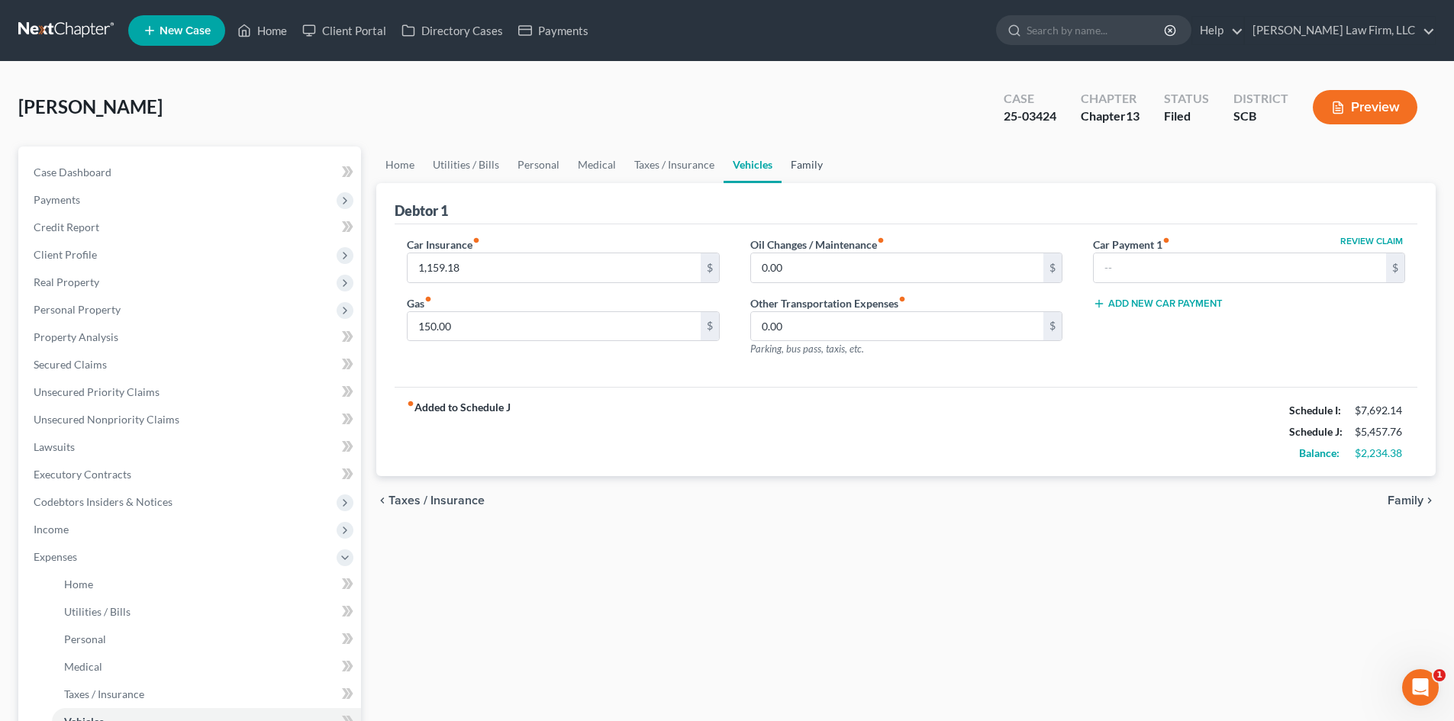
click at [826, 158] on link "Family" at bounding box center [806, 165] width 50 height 37
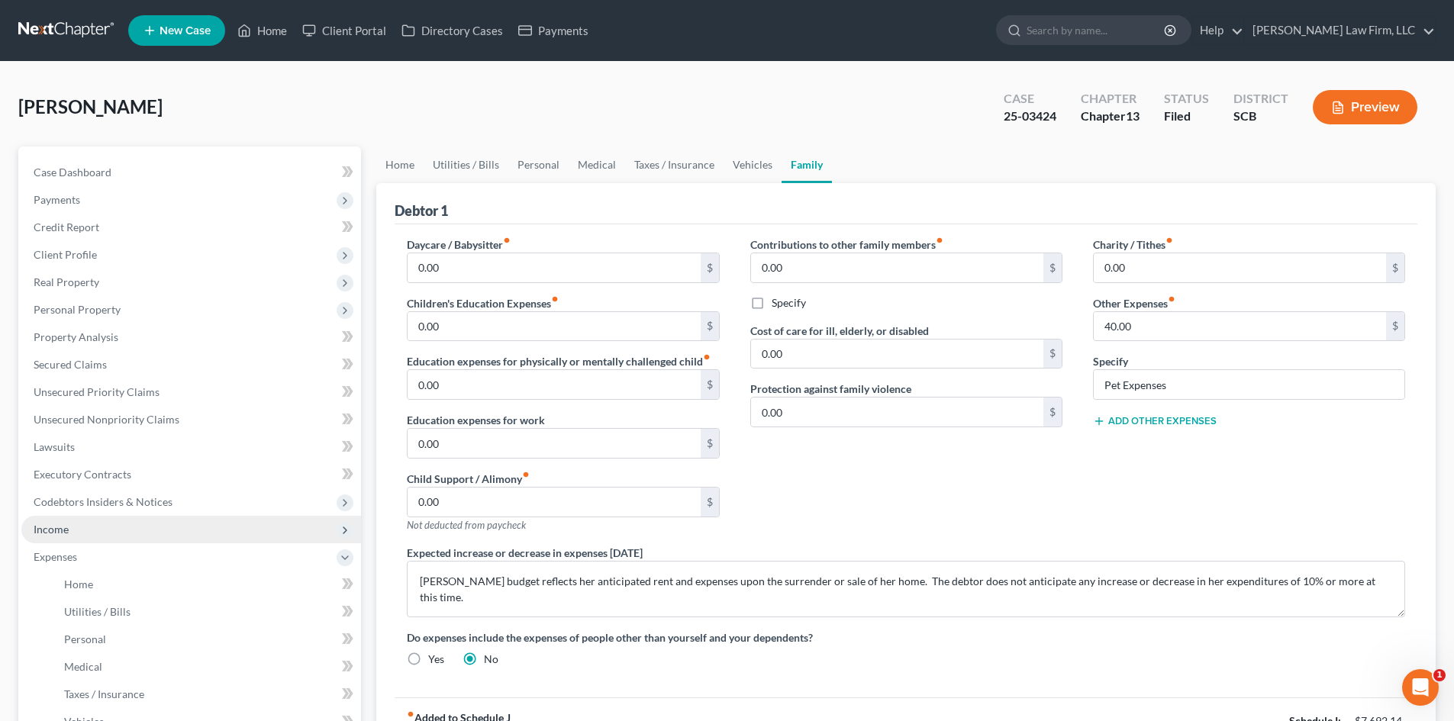
click at [138, 531] on span "Income" at bounding box center [191, 529] width 340 height 27
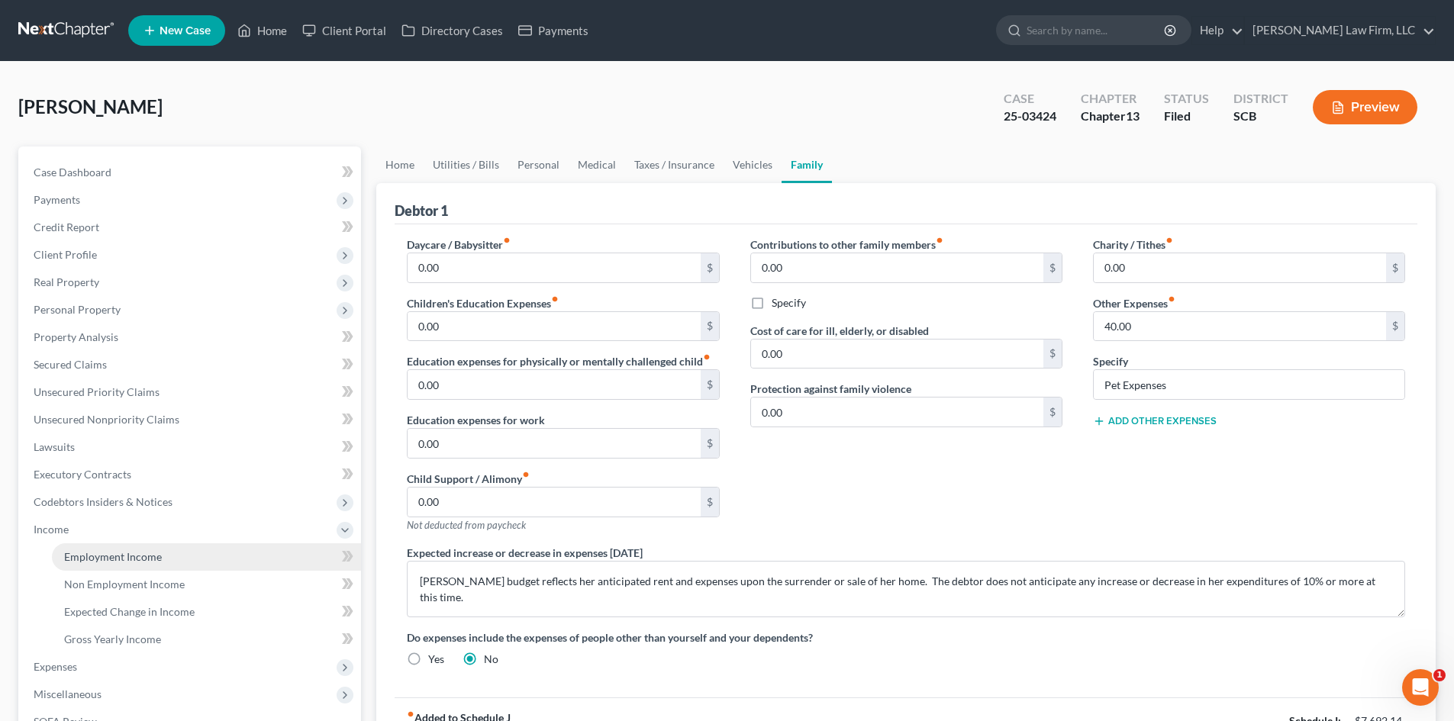
click at [140, 552] on span "Employment Income" at bounding box center [113, 556] width 98 height 13
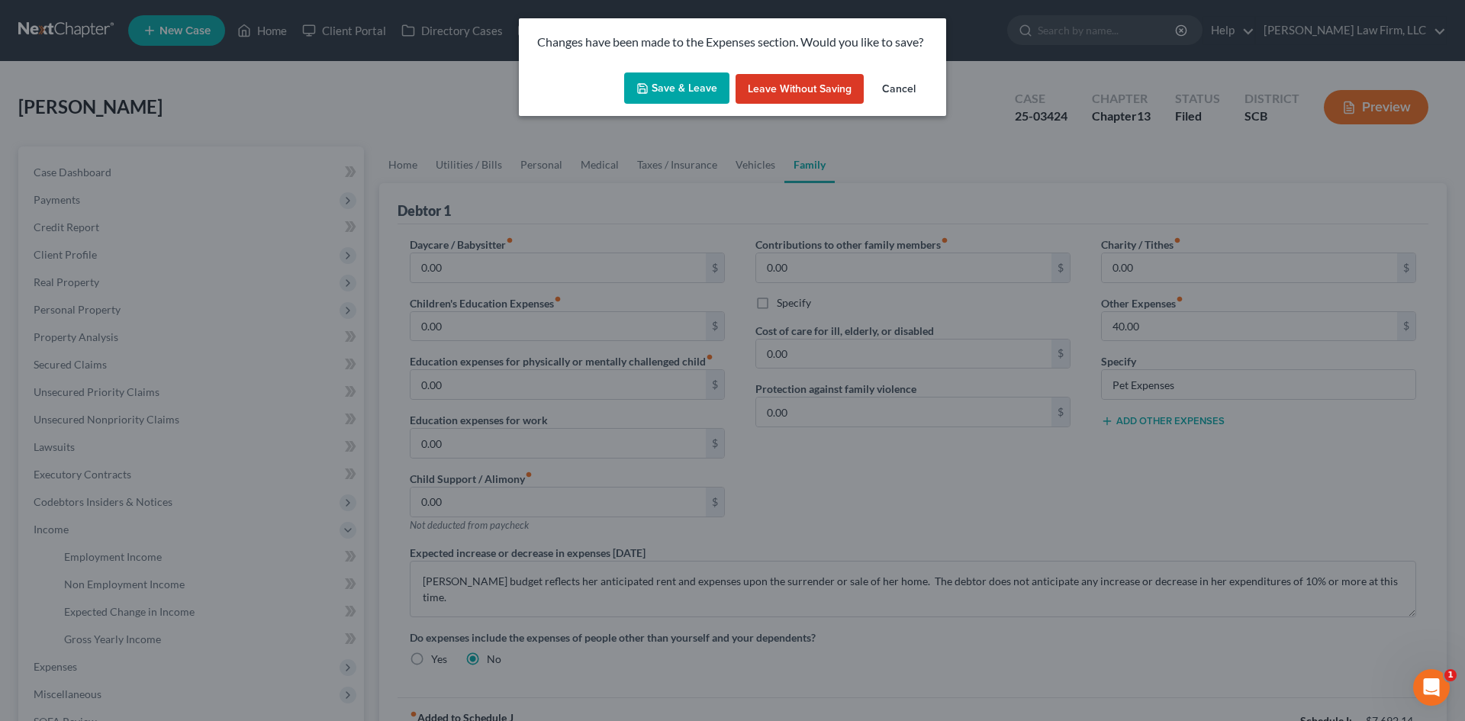
click at [670, 85] on button "Save & Leave" at bounding box center [676, 88] width 105 height 32
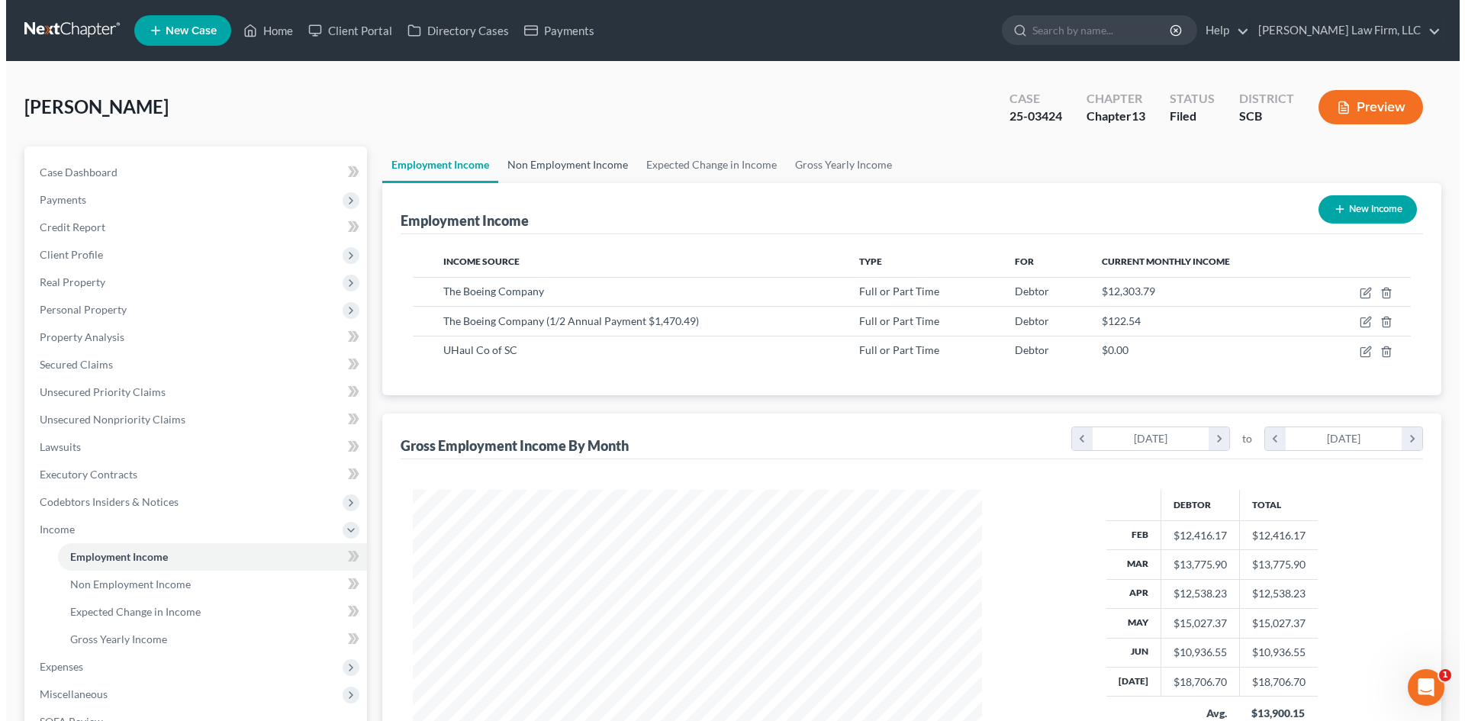
scroll to position [285, 600]
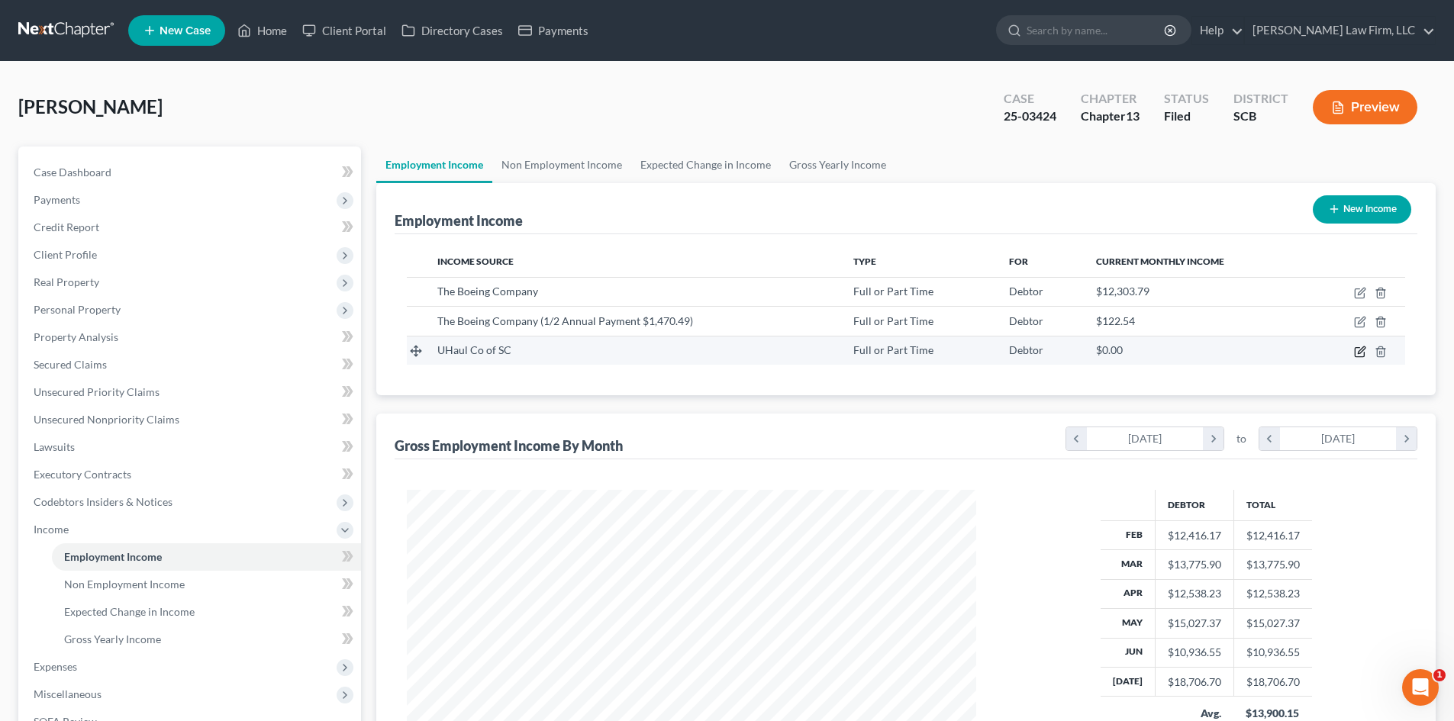
click at [1359, 349] on icon "button" at bounding box center [1360, 352] width 12 height 12
select select "0"
select select "42"
select select "2"
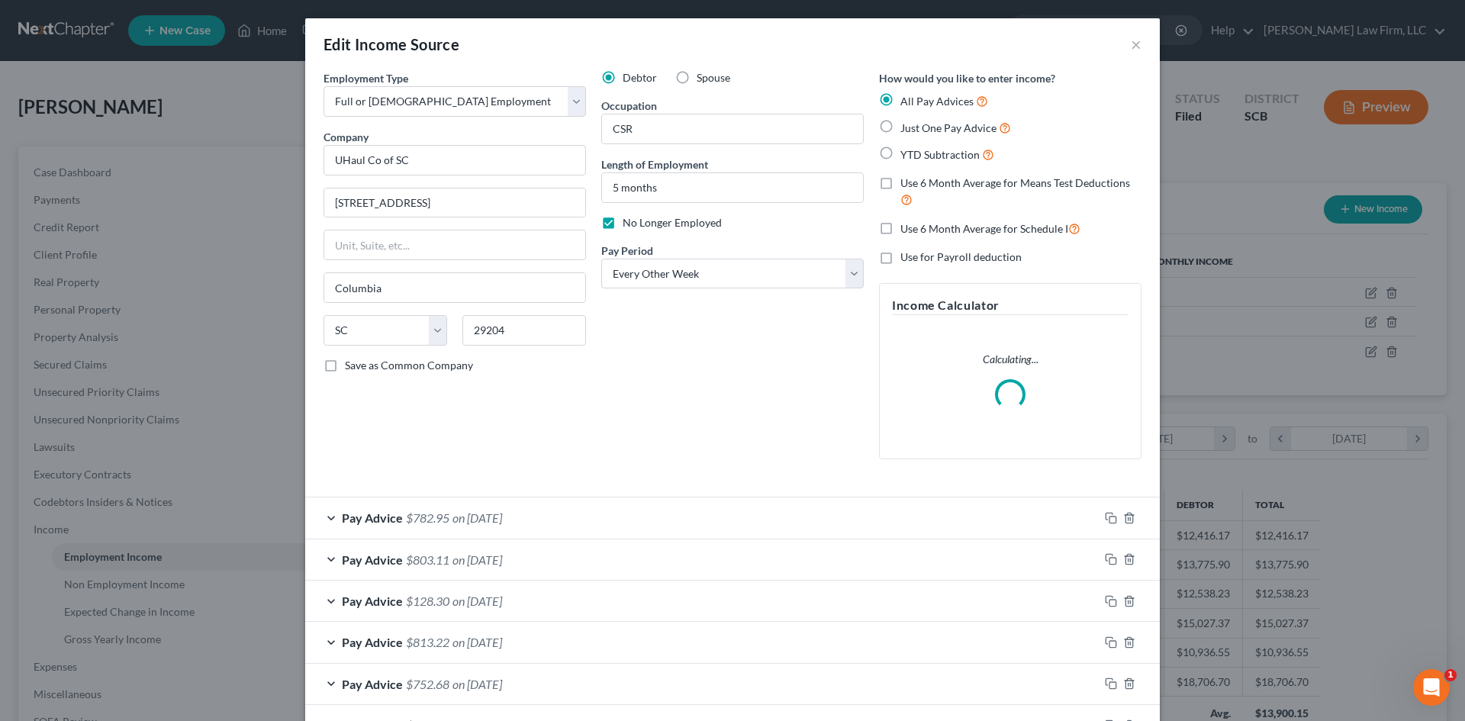
scroll to position [287, 605]
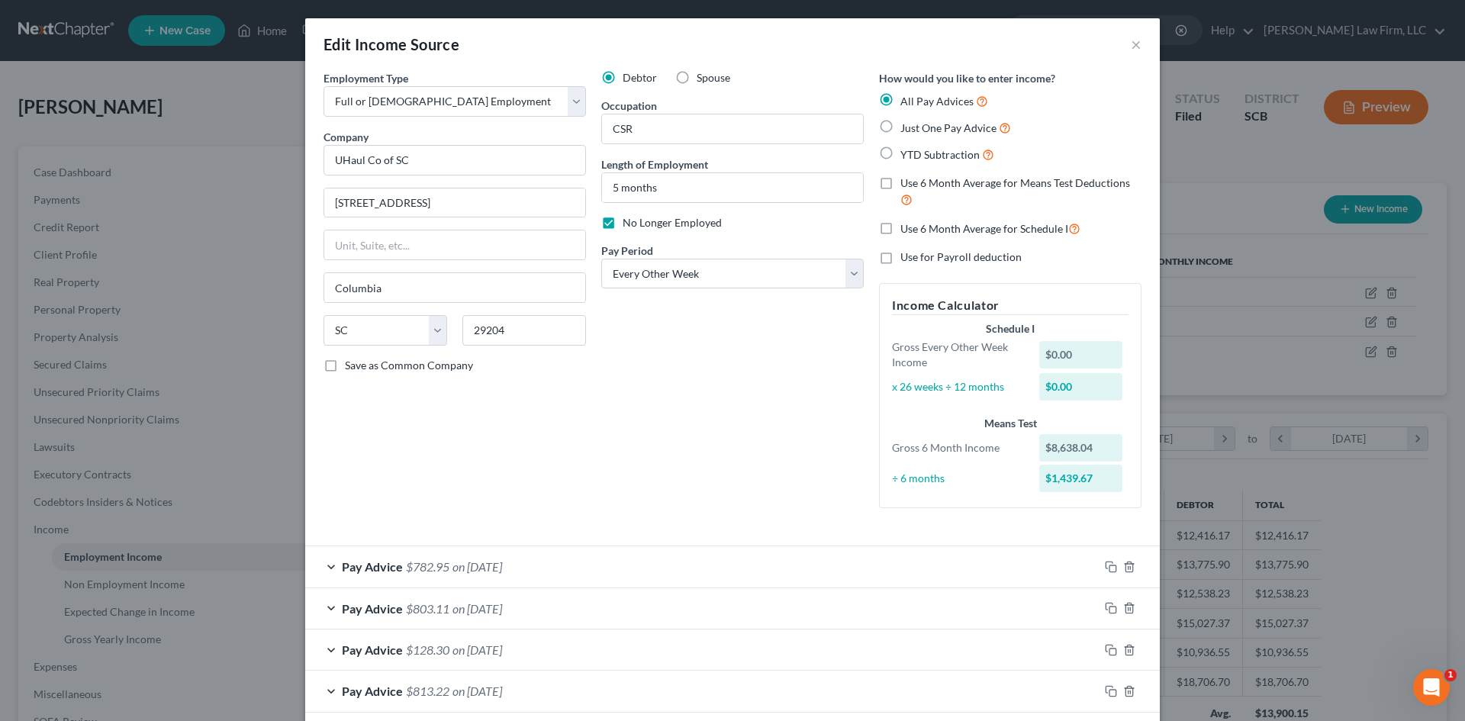
click at [623, 227] on label "No Longer Employed" at bounding box center [672, 222] width 99 height 15
click at [629, 225] on input "No Longer Employed" at bounding box center [634, 220] width 10 height 10
checkbox input "false"
click at [900, 187] on label "Use 6 Month Average for Means Test Deductions" at bounding box center [1020, 192] width 241 height 33
click at [907, 185] on input "Use 6 Month Average for Means Test Deductions" at bounding box center [912, 181] width 10 height 10
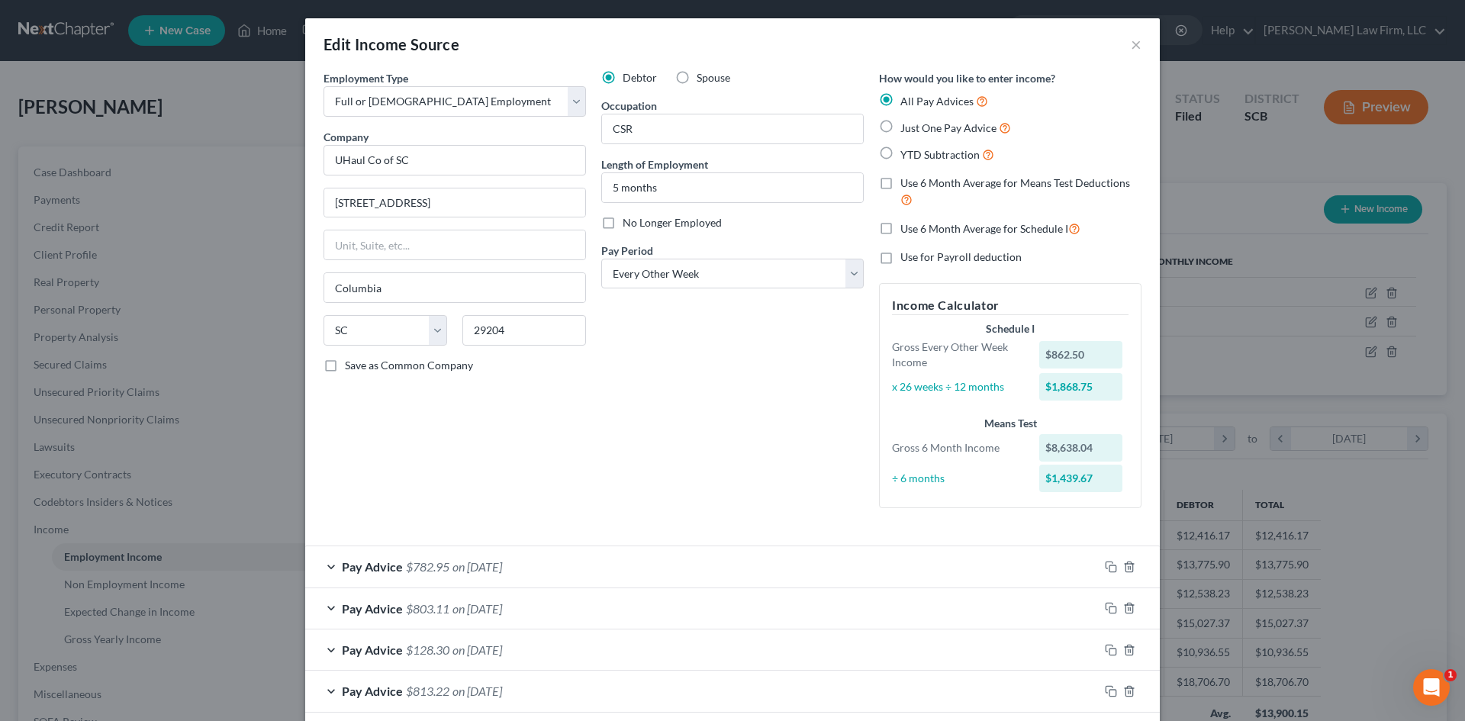
checkbox input "true"
click at [900, 227] on label "Use 6 Month Average for Schedule I" at bounding box center [990, 229] width 180 height 18
click at [907, 227] on input "Use 6 Month Average for Schedule I" at bounding box center [912, 225] width 10 height 10
checkbox input "true"
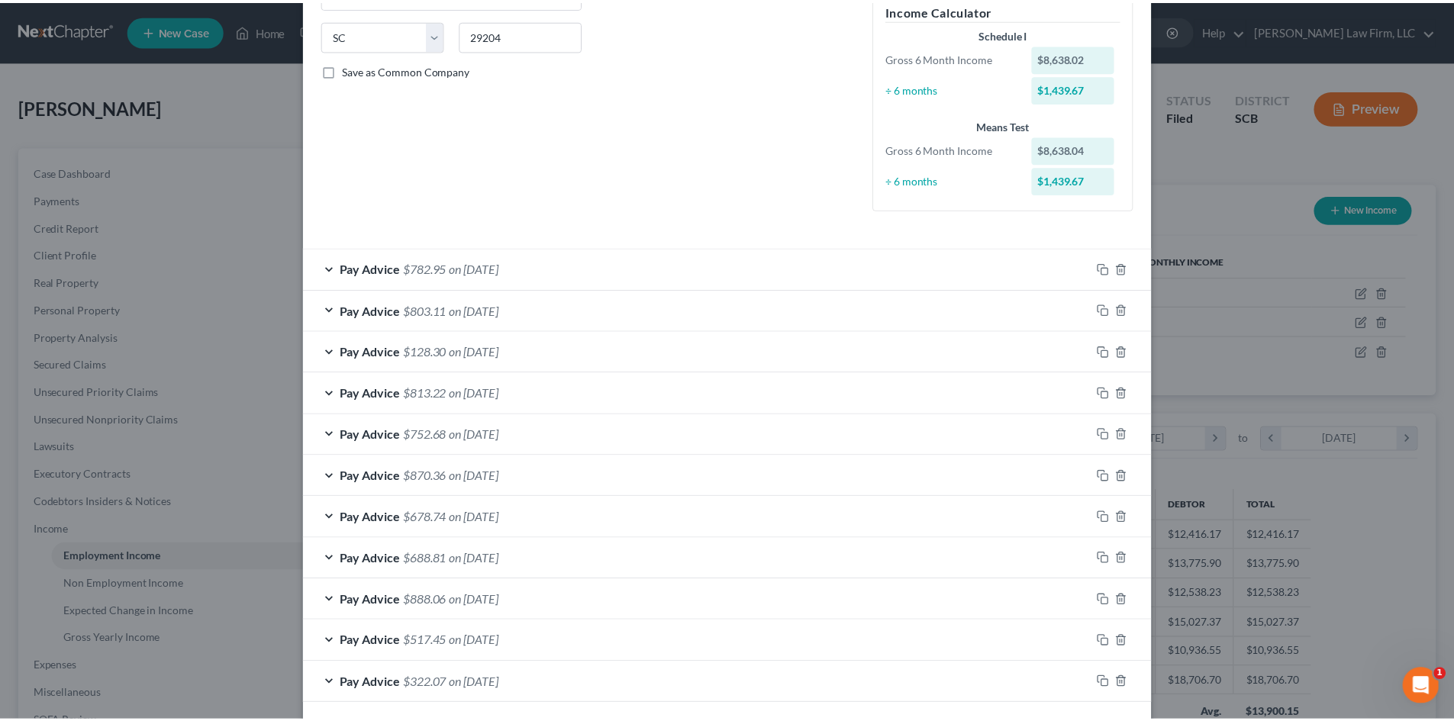
scroll to position [362, 0]
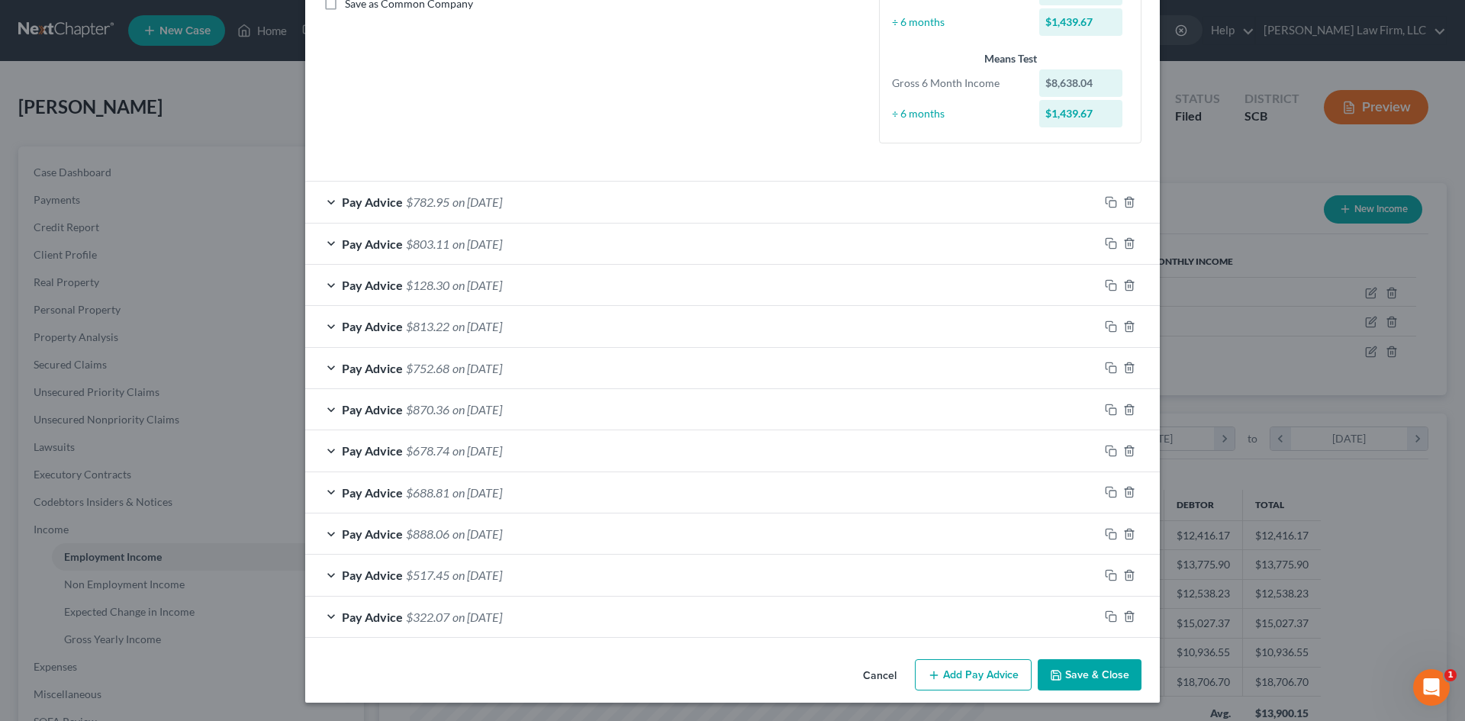
click at [1053, 674] on icon "button" at bounding box center [1056, 675] width 12 height 12
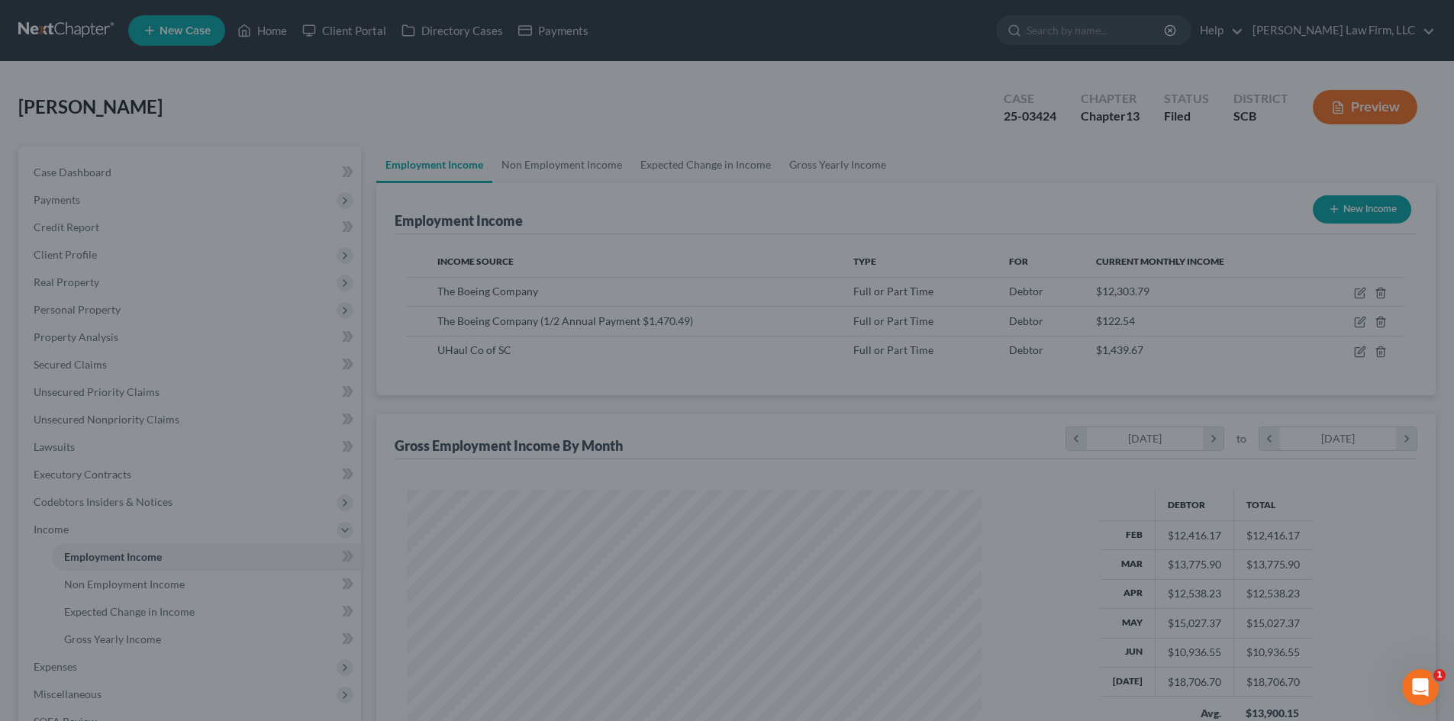
scroll to position [762789, 762474]
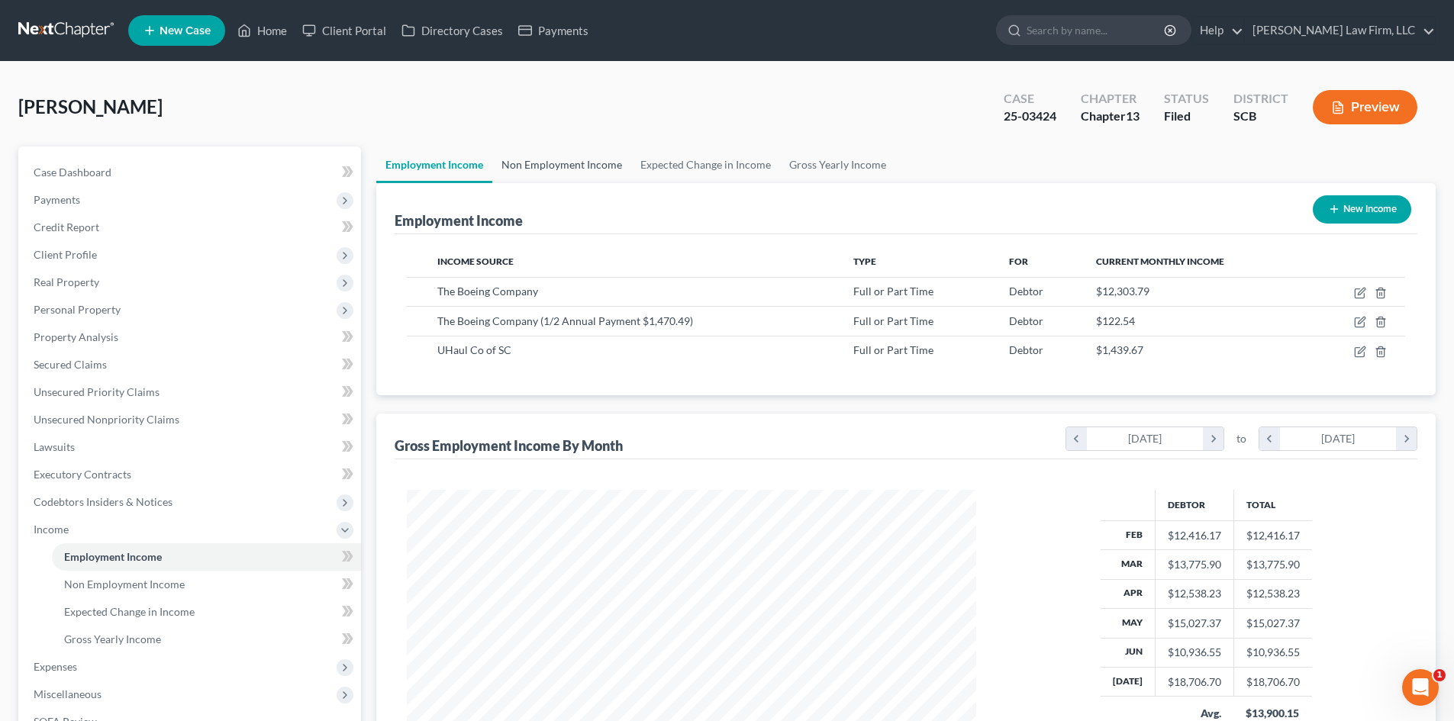
click at [585, 166] on link "Non Employment Income" at bounding box center [561, 165] width 139 height 37
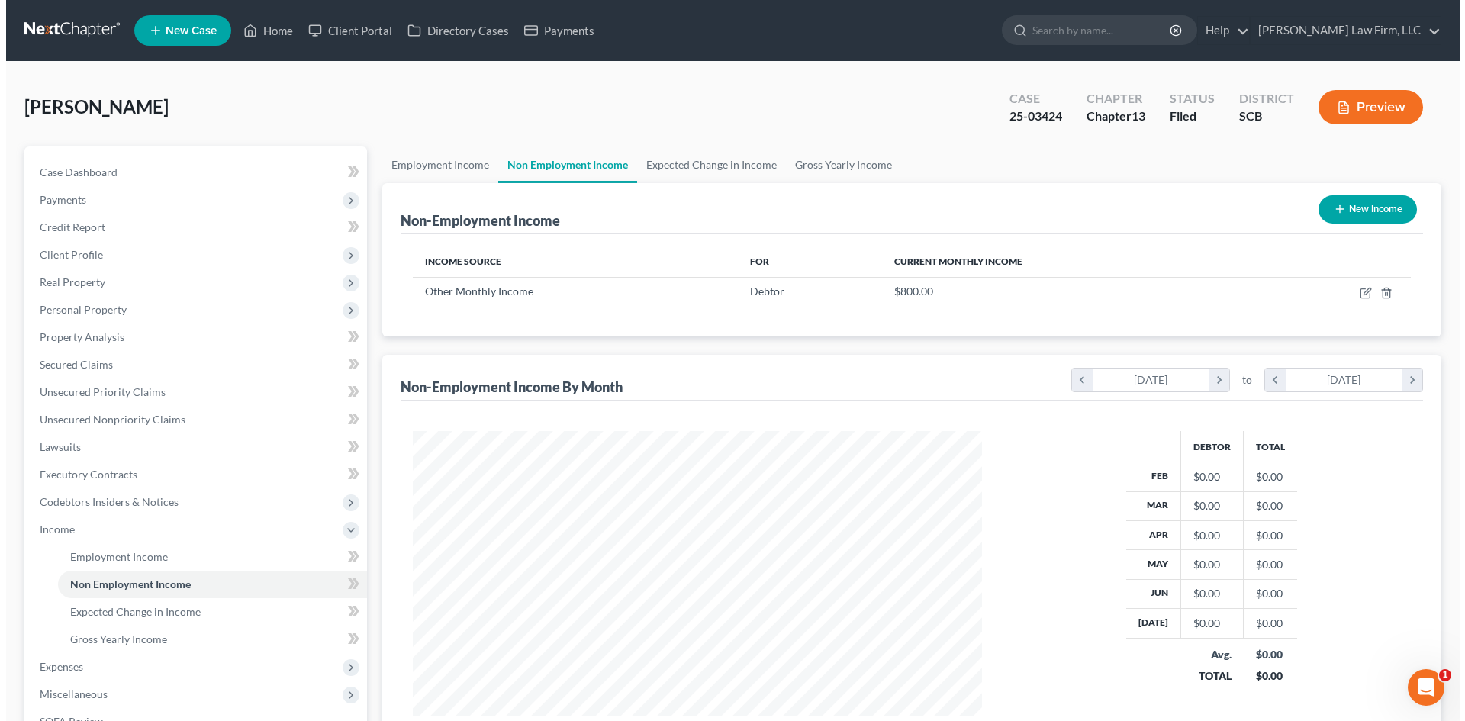
scroll to position [285, 600]
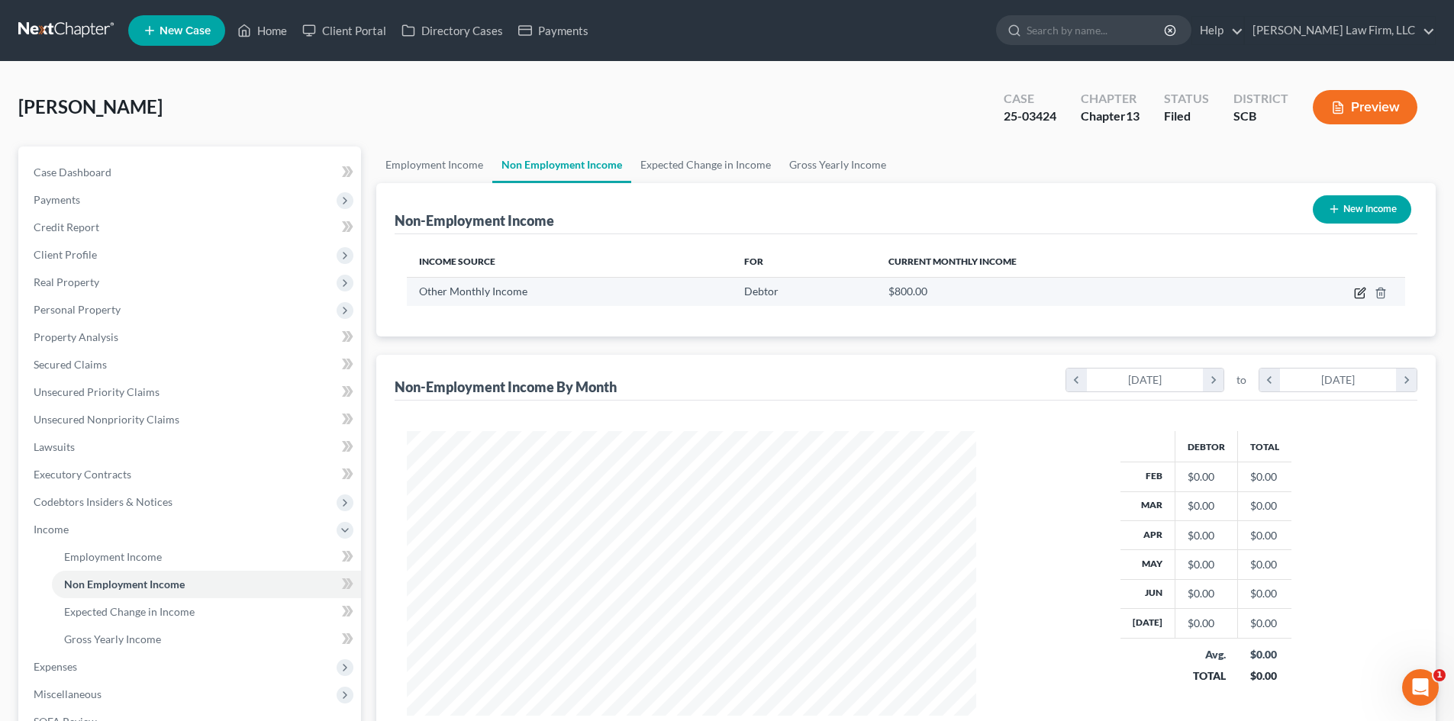
click at [1360, 291] on icon "button" at bounding box center [1360, 293] width 12 height 12
select select "13"
select select "0"
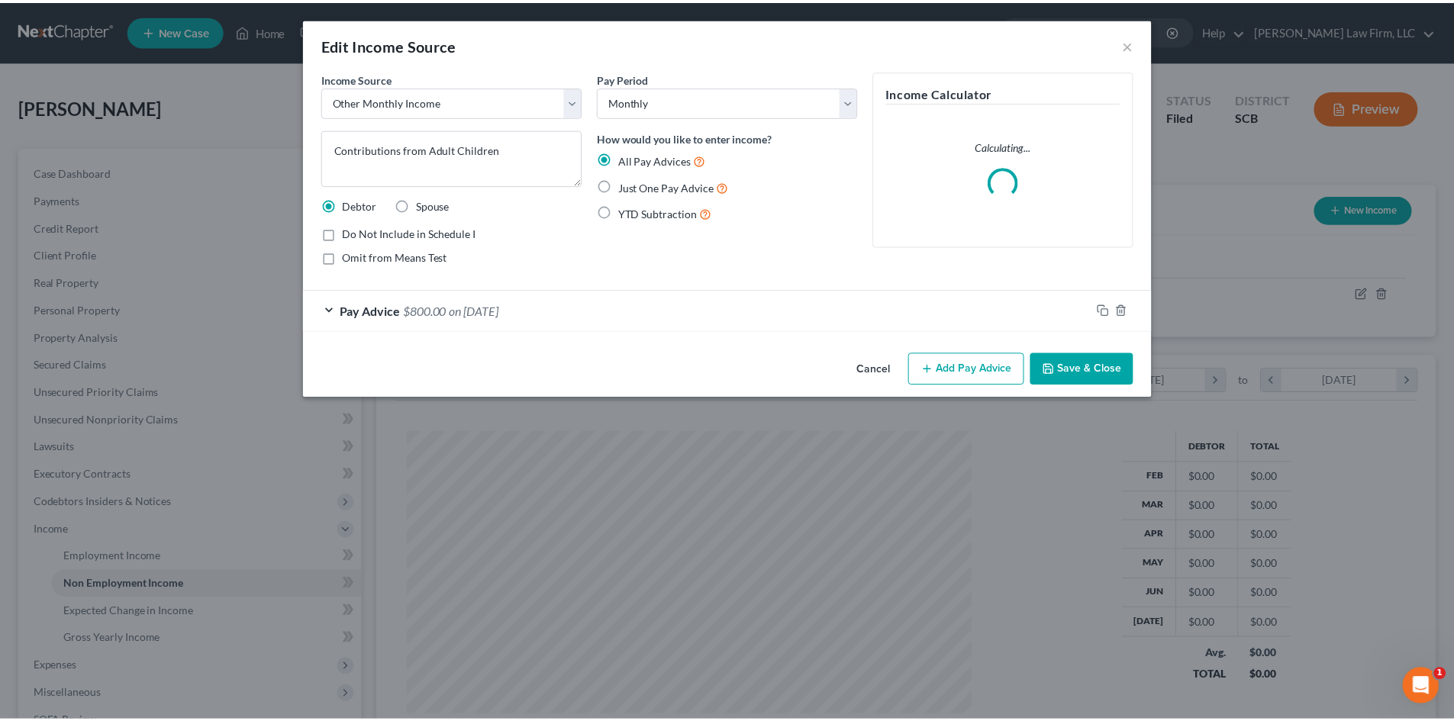
scroll to position [287, 605]
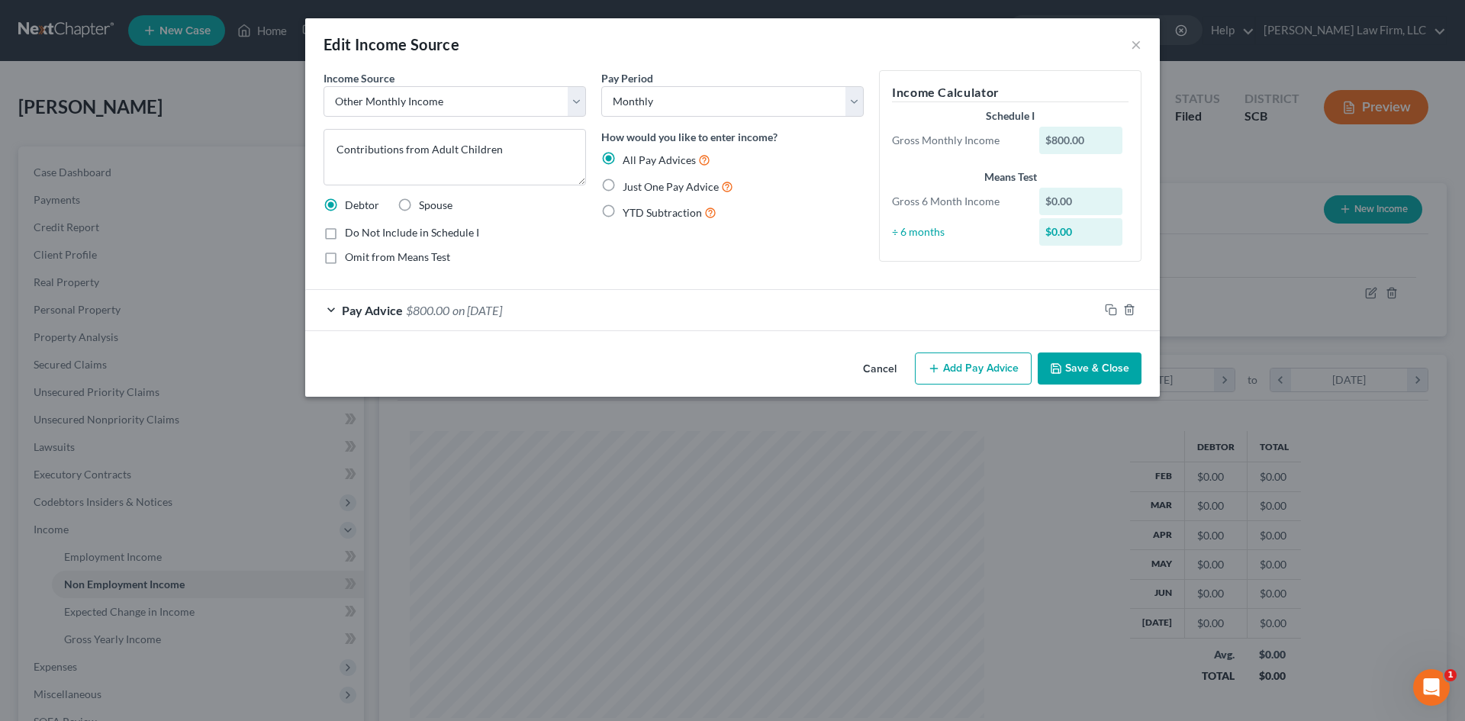
click at [345, 232] on label "Do Not Include in Schedule I" at bounding box center [412, 232] width 134 height 15
click at [351, 232] on input "Do Not Include in Schedule I" at bounding box center [356, 230] width 10 height 10
checkbox input "true"
click at [345, 260] on label "Omit from Means Test" at bounding box center [397, 257] width 105 height 15
click at [351, 259] on input "Omit from Means Test" at bounding box center [356, 255] width 10 height 10
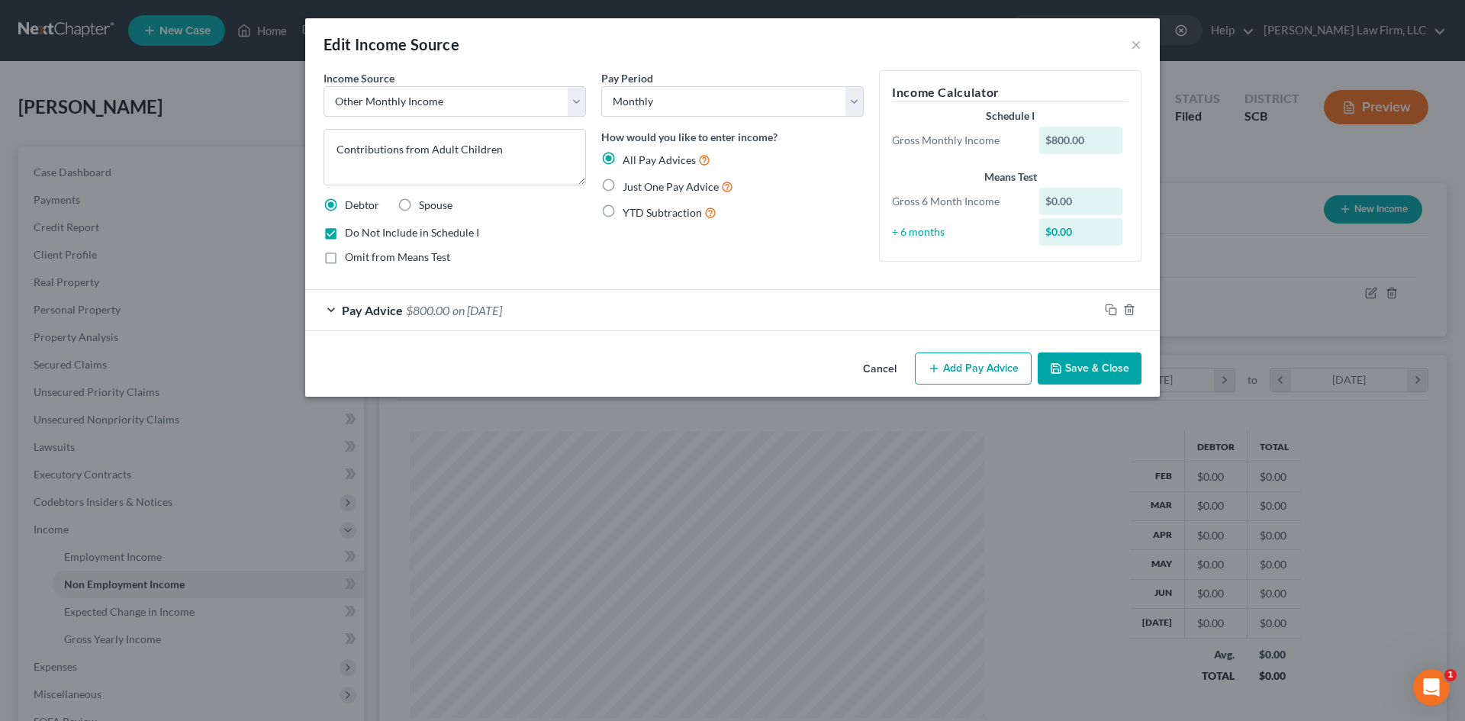
checkbox input "true"
click at [1087, 368] on button "Save & Close" at bounding box center [1090, 369] width 104 height 32
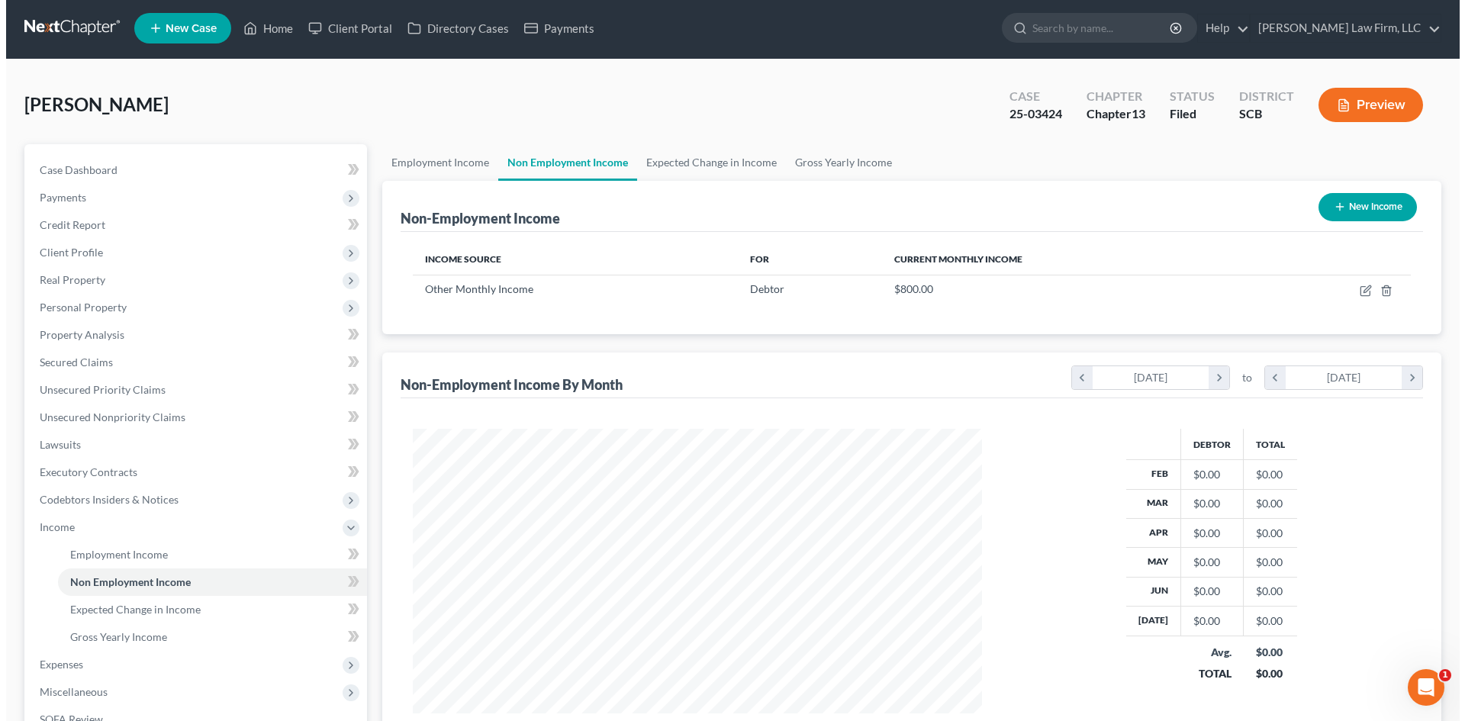
scroll to position [0, 0]
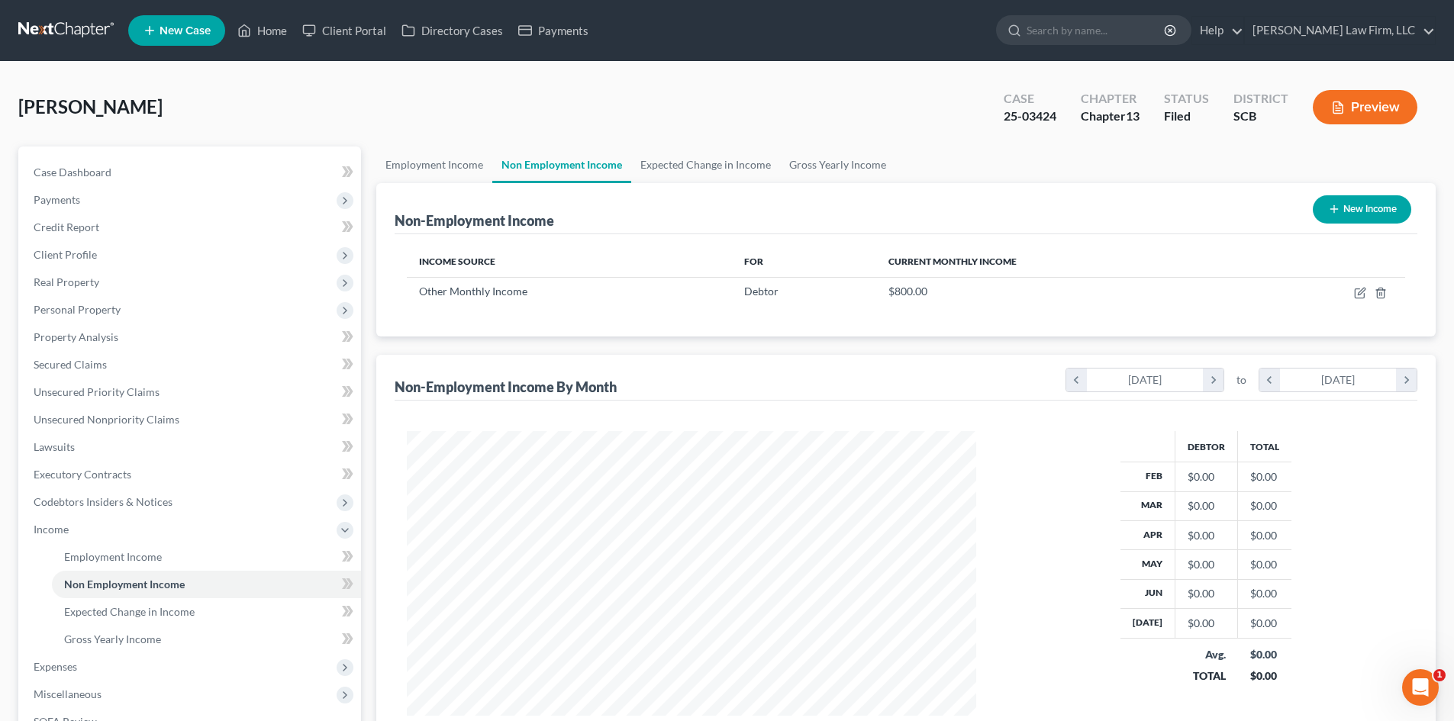
click at [1354, 104] on button "Preview" at bounding box center [1364, 107] width 105 height 34
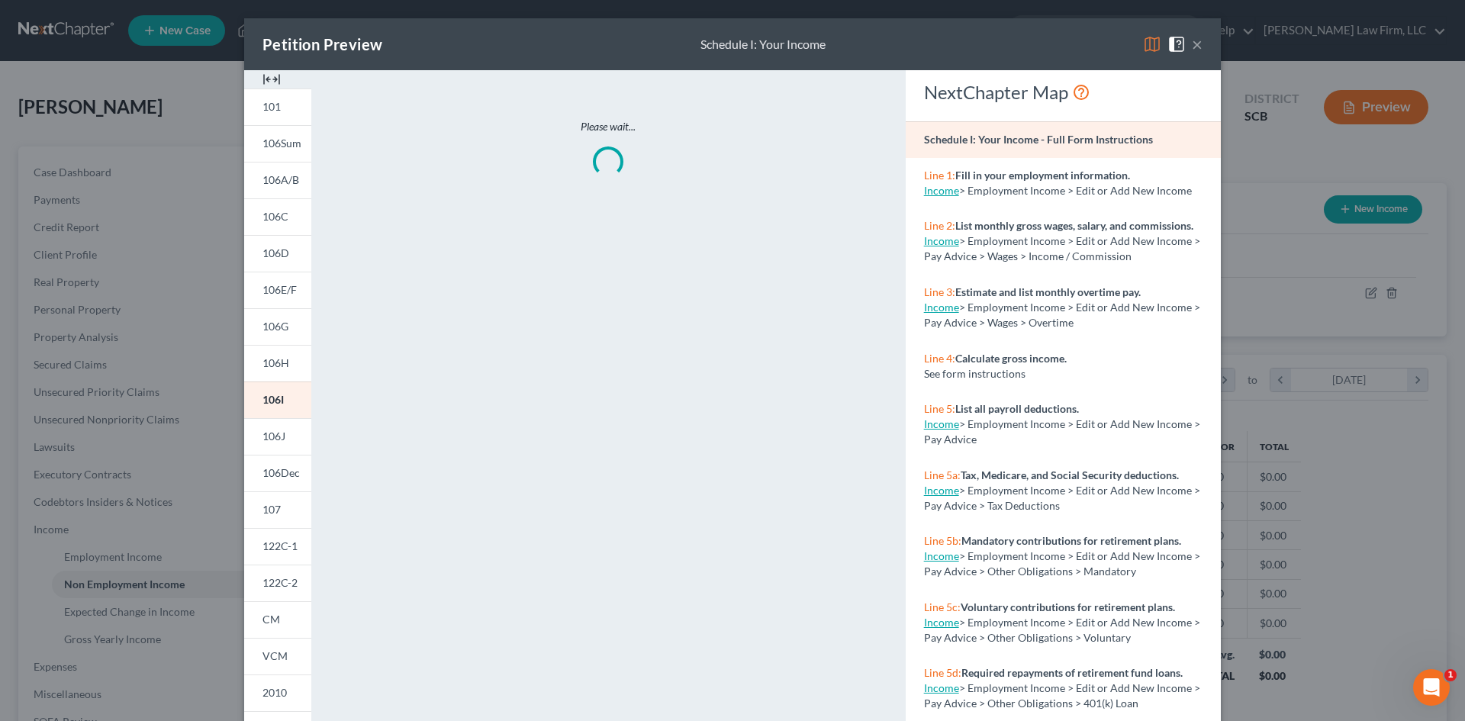
click at [262, 80] on img at bounding box center [271, 79] width 18 height 18
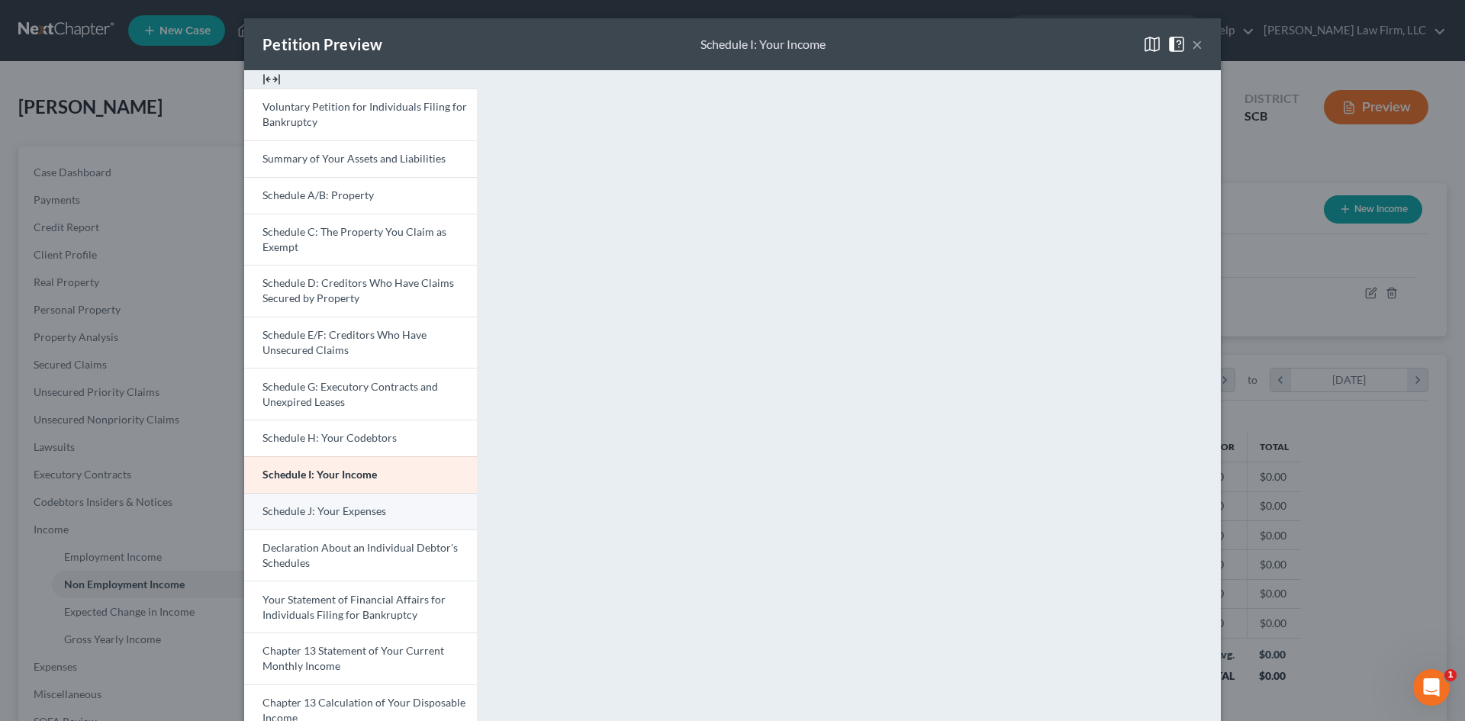
click at [326, 508] on span "Schedule J: Your Expenses" at bounding box center [324, 510] width 124 height 13
click at [414, 471] on link "Schedule I: Your Income" at bounding box center [360, 474] width 233 height 37
click at [1195, 41] on button "×" at bounding box center [1197, 44] width 11 height 18
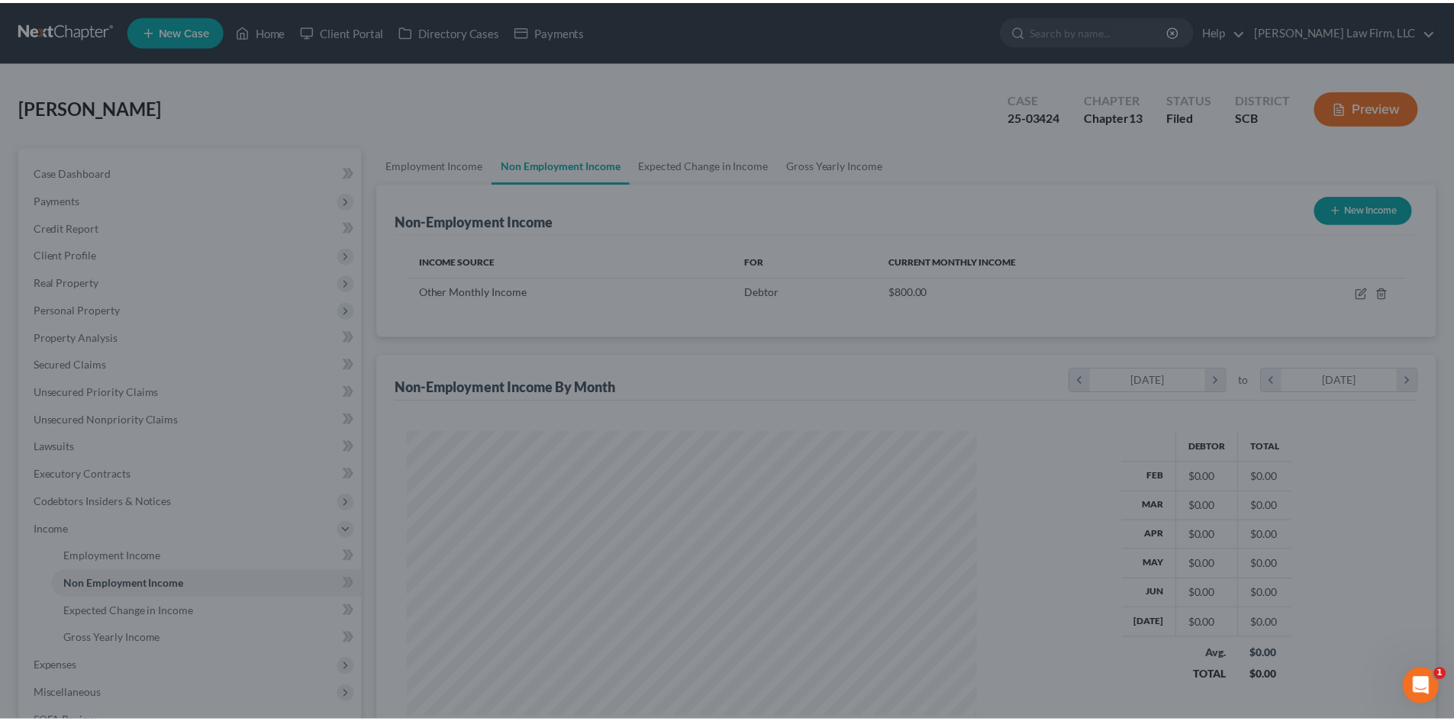
scroll to position [762789, 762474]
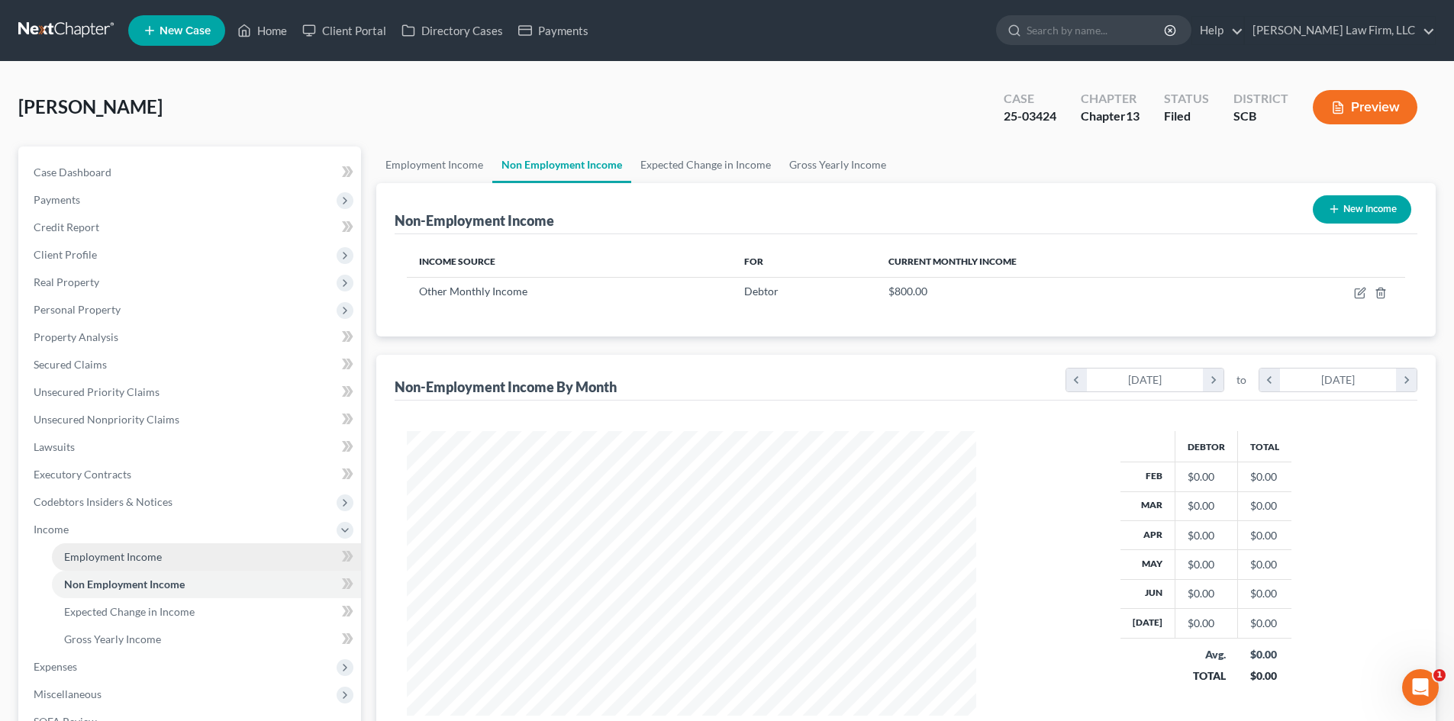
click at [150, 556] on span "Employment Income" at bounding box center [113, 556] width 98 height 13
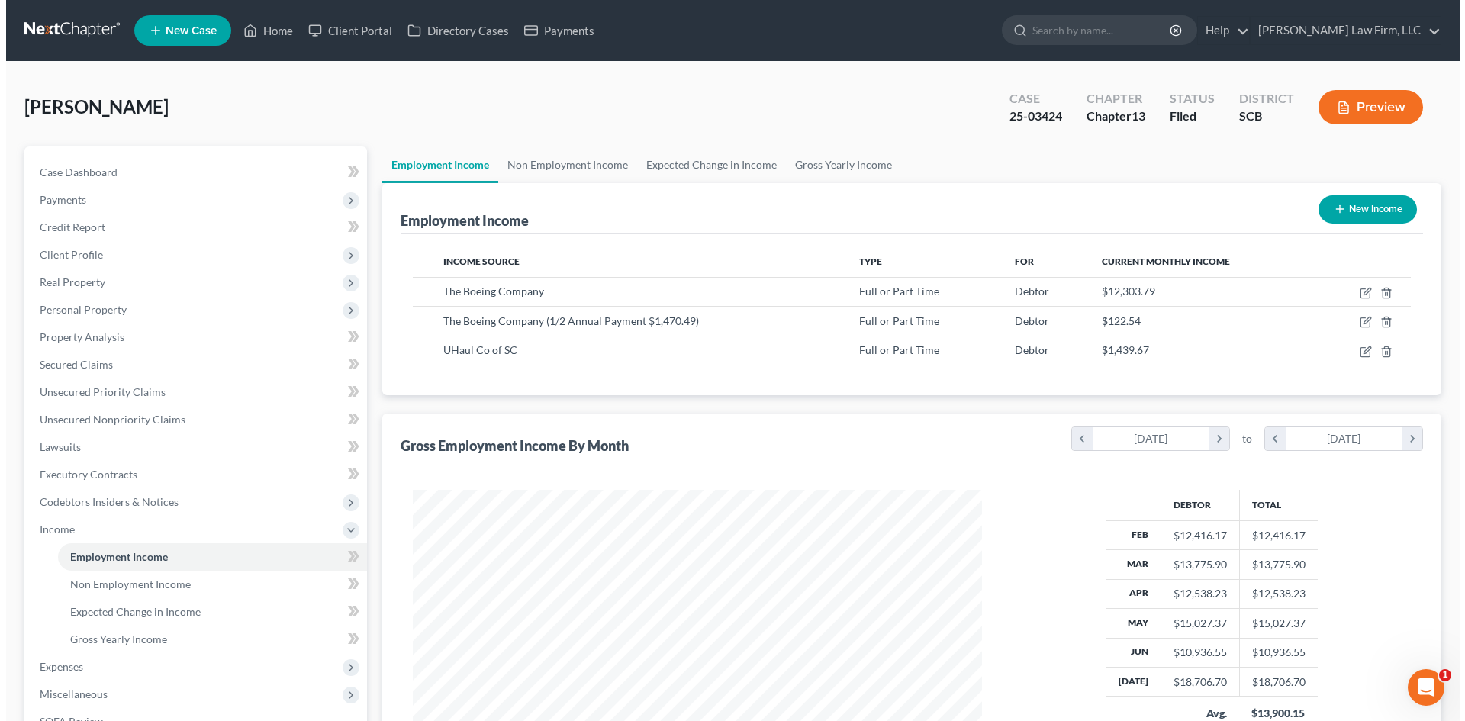
scroll to position [285, 600]
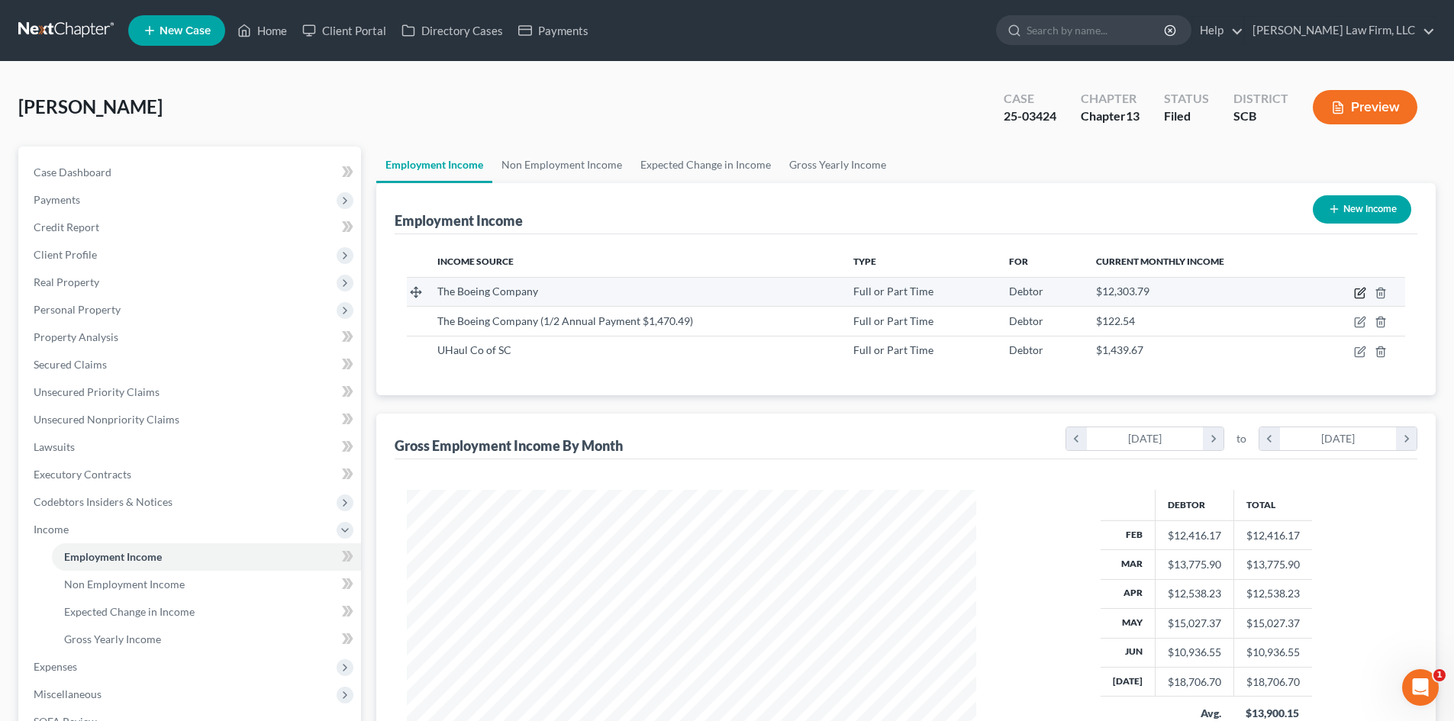
click at [1361, 292] on icon "button" at bounding box center [1360, 293] width 12 height 12
select select "0"
select select "50"
select select "2"
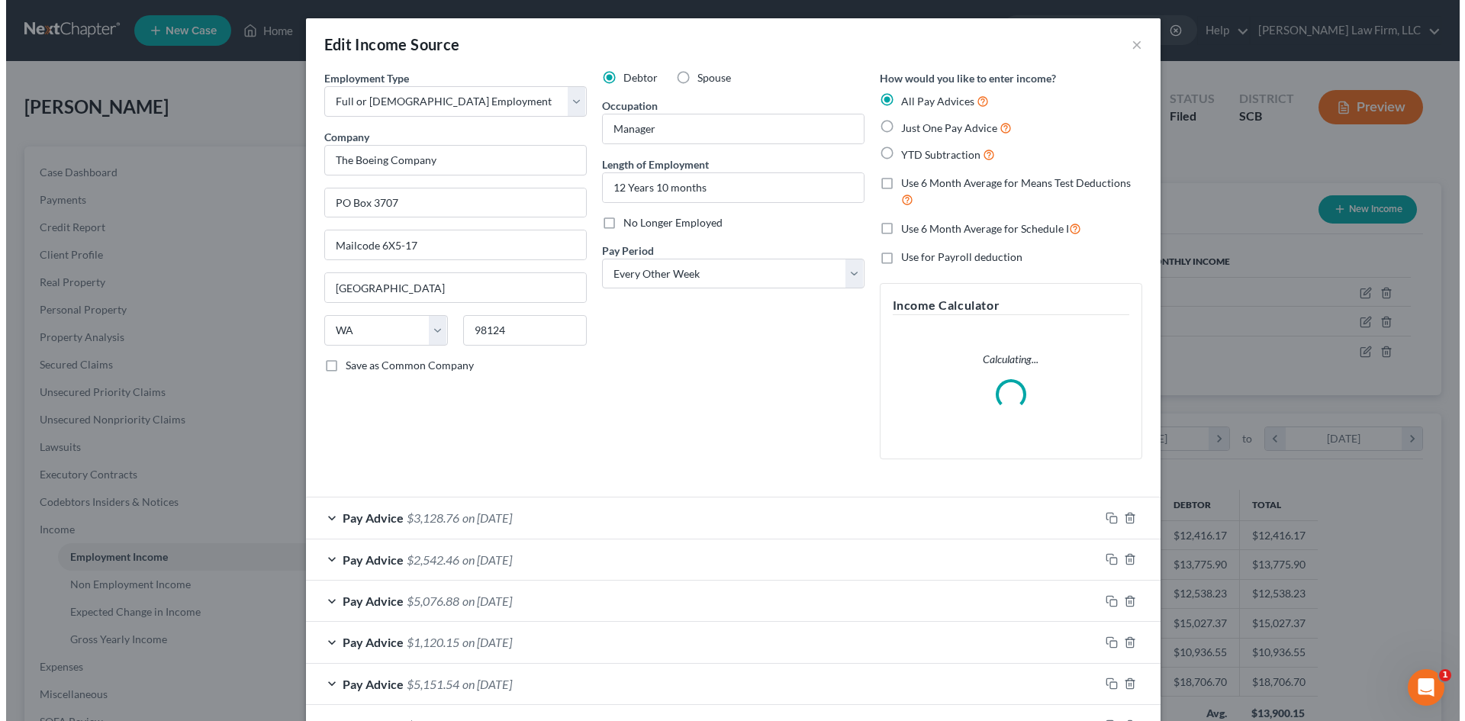
scroll to position [287, 605]
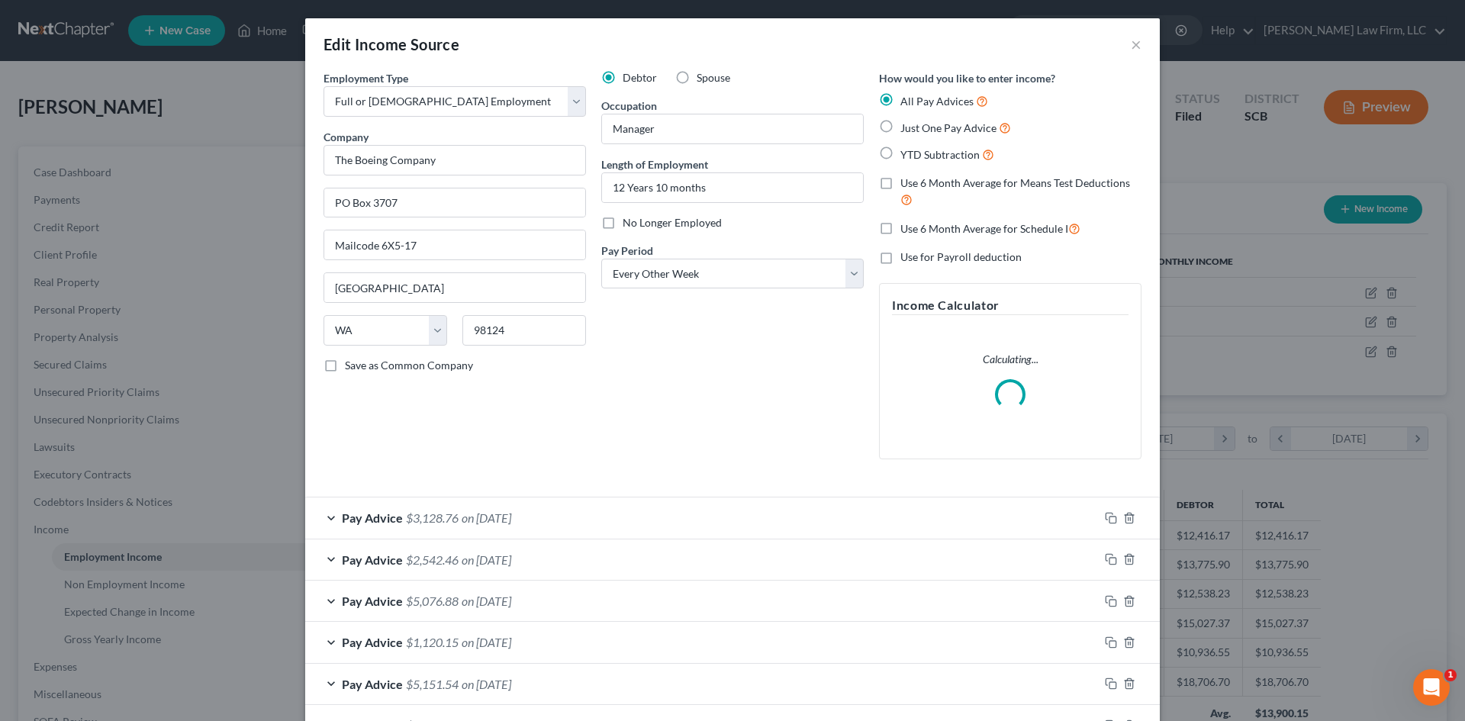
click at [462, 514] on span "on 07/31/2025" at bounding box center [487, 517] width 50 height 14
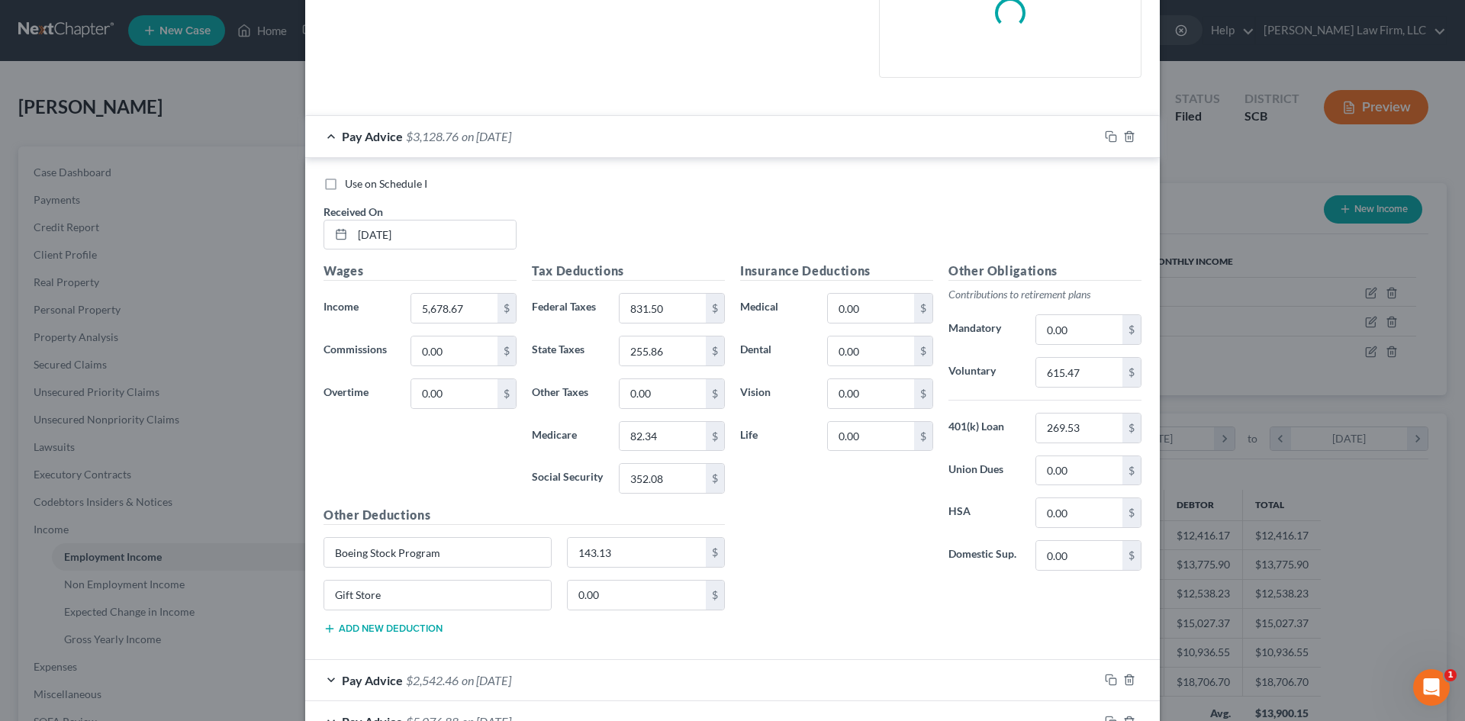
scroll to position [610, 0]
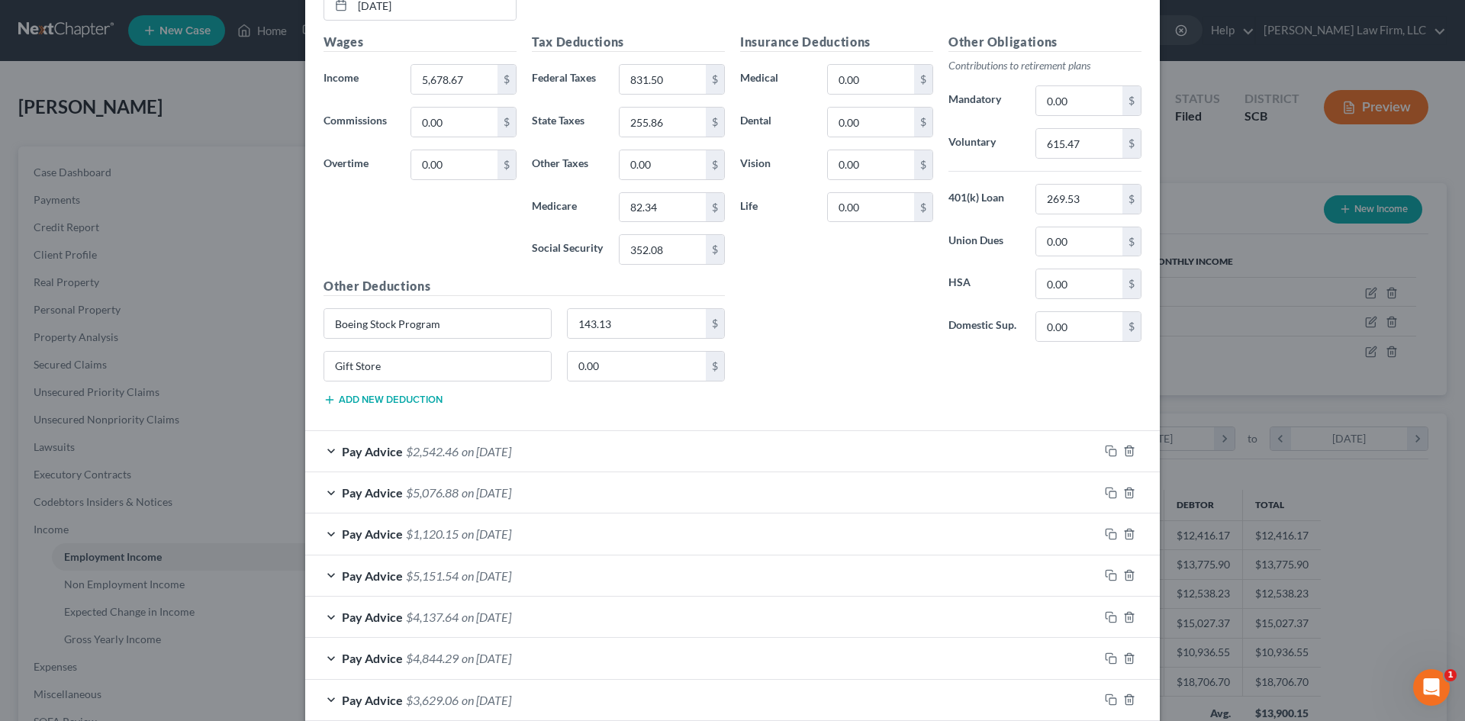
click at [720, 468] on div "Pay Advice $2,542.46 on 07/17/2025" at bounding box center [702, 451] width 794 height 40
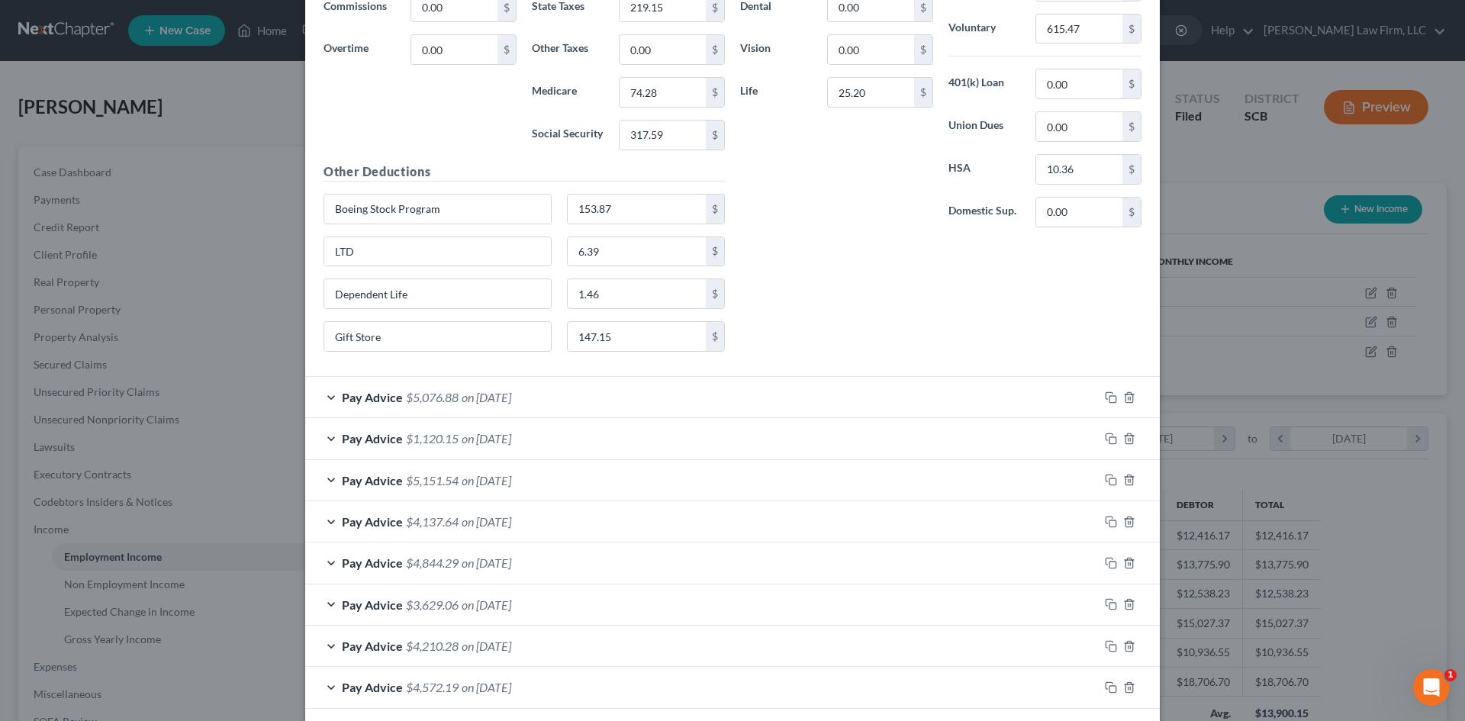
scroll to position [1374, 0]
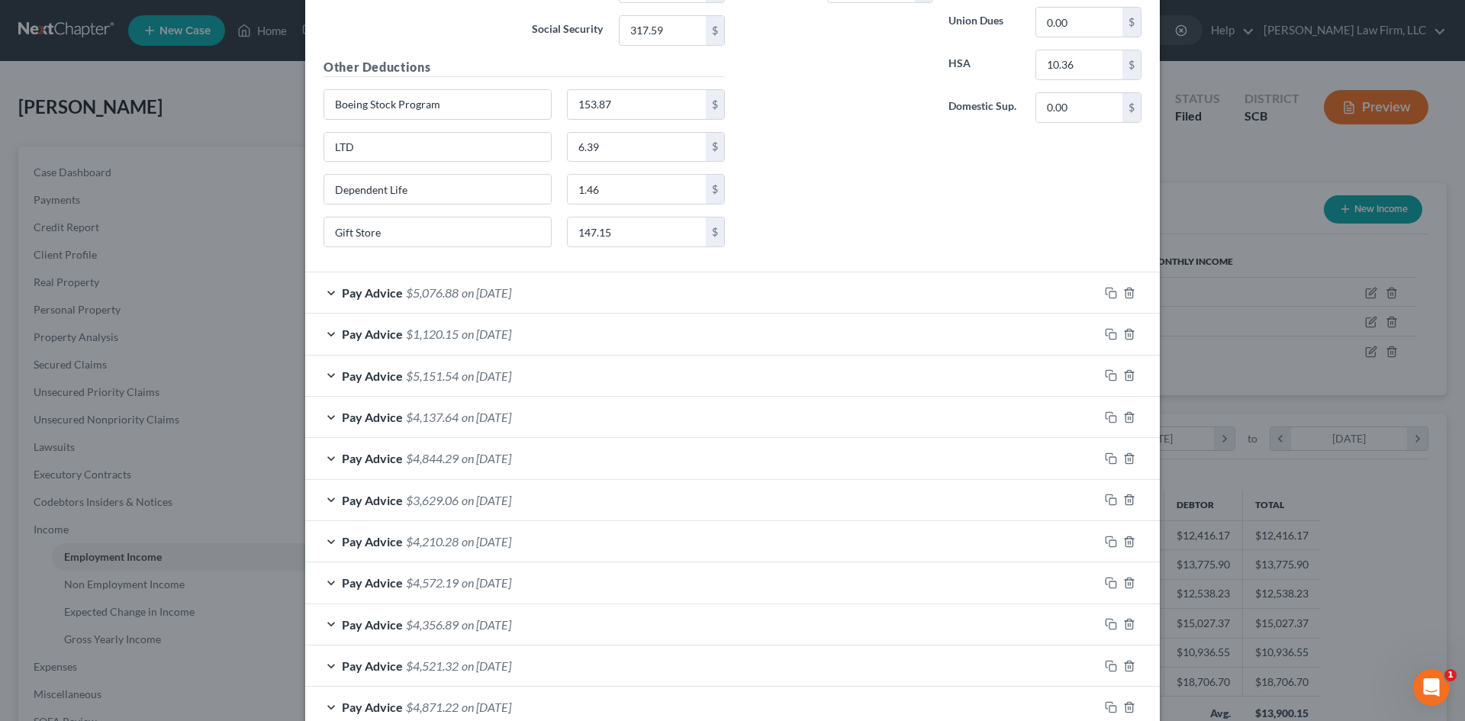
click at [580, 304] on div "Pay Advice $5,076.88 on 07/03/2025" at bounding box center [702, 292] width 794 height 40
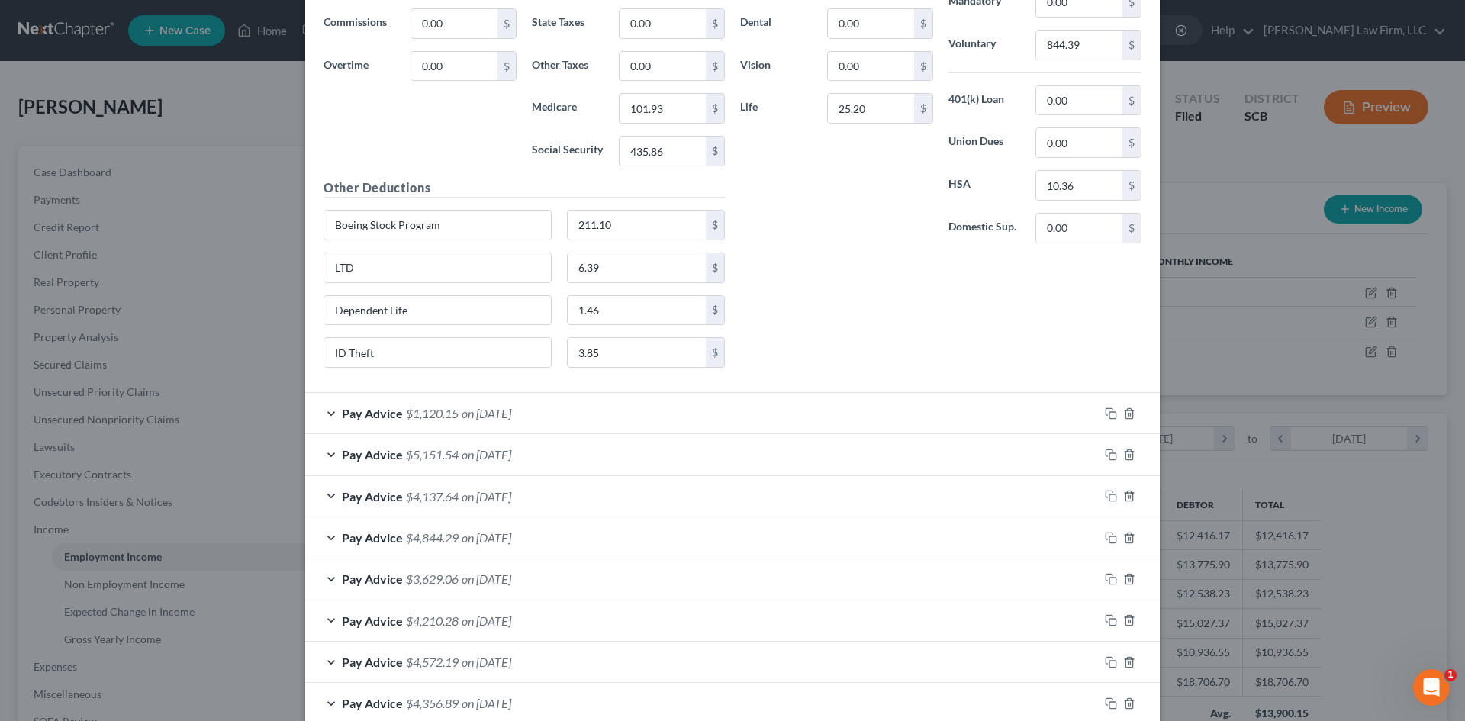
scroll to position [2027, 0]
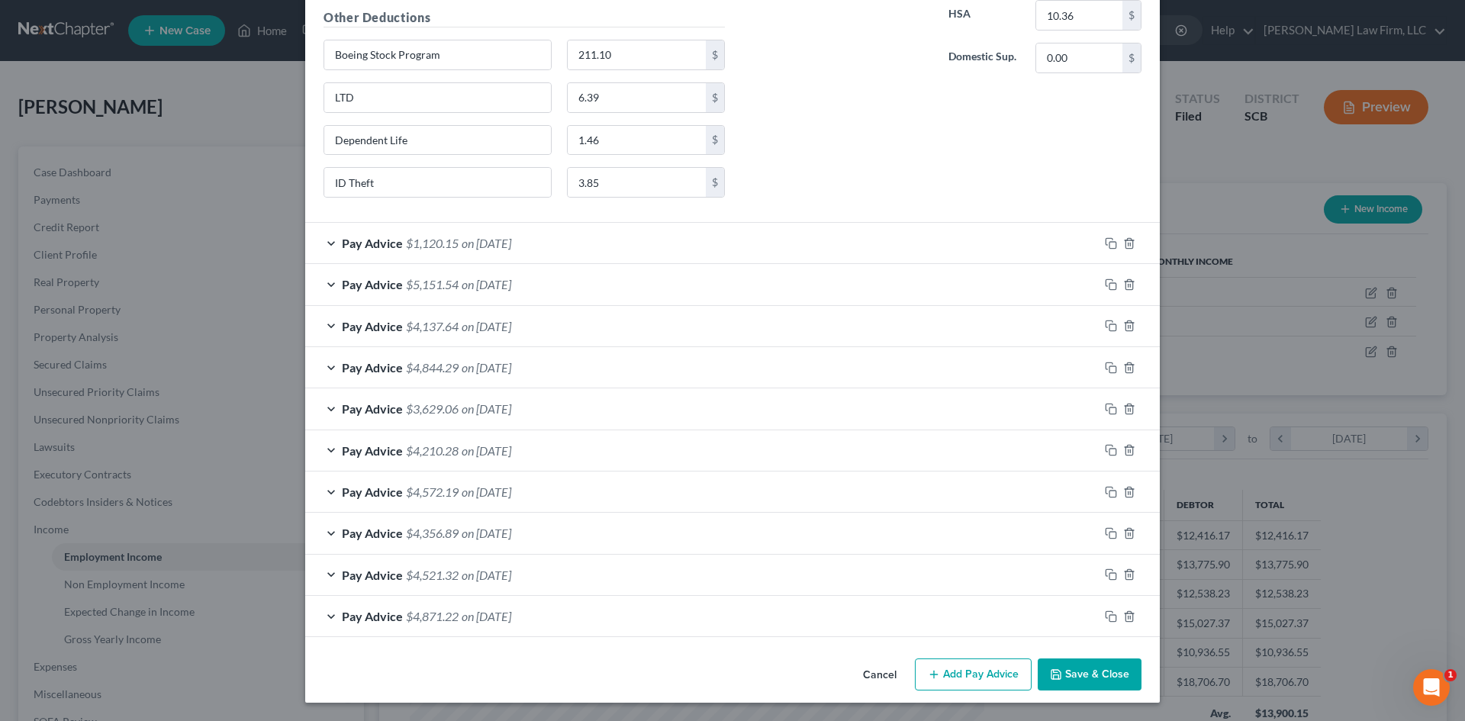
click at [614, 253] on div "Pay Advice $1,120.15 on 06/18/2025" at bounding box center [702, 243] width 794 height 40
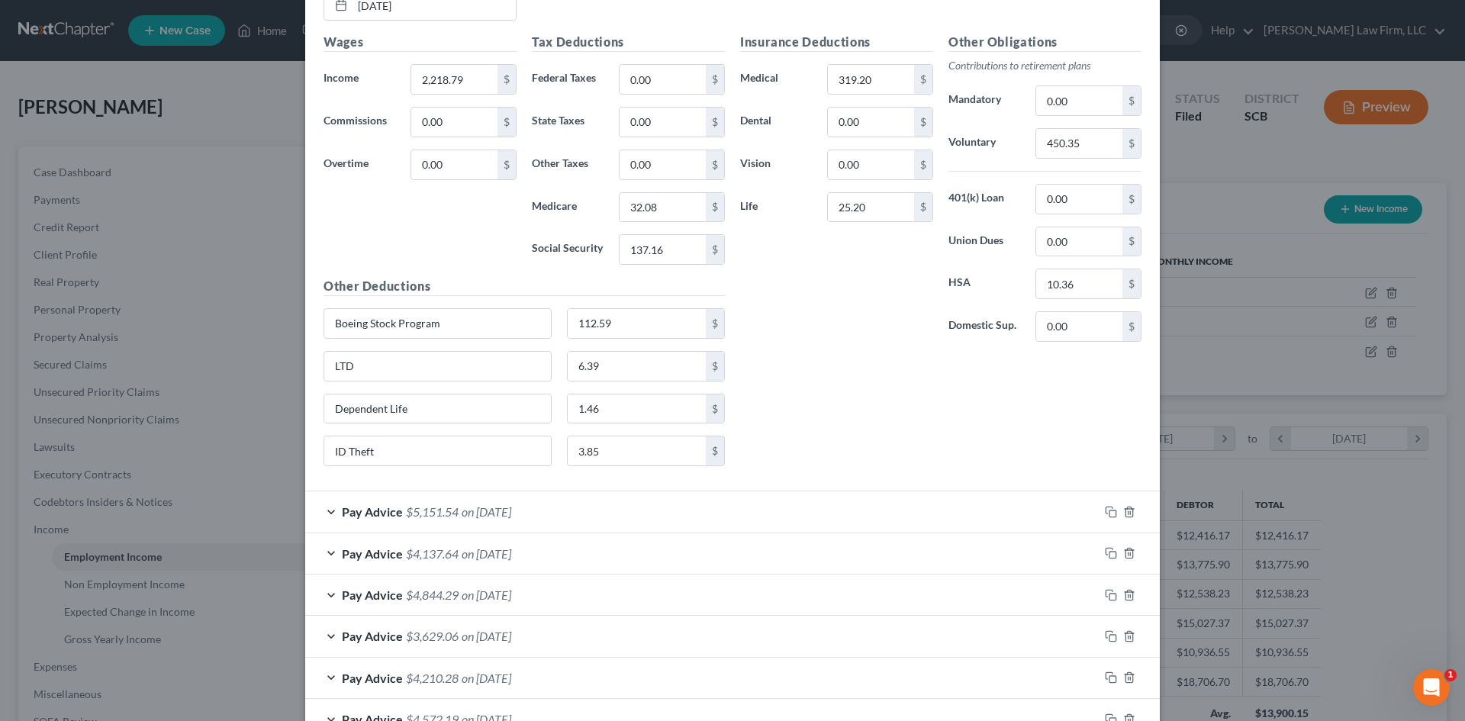
scroll to position [2485, 0]
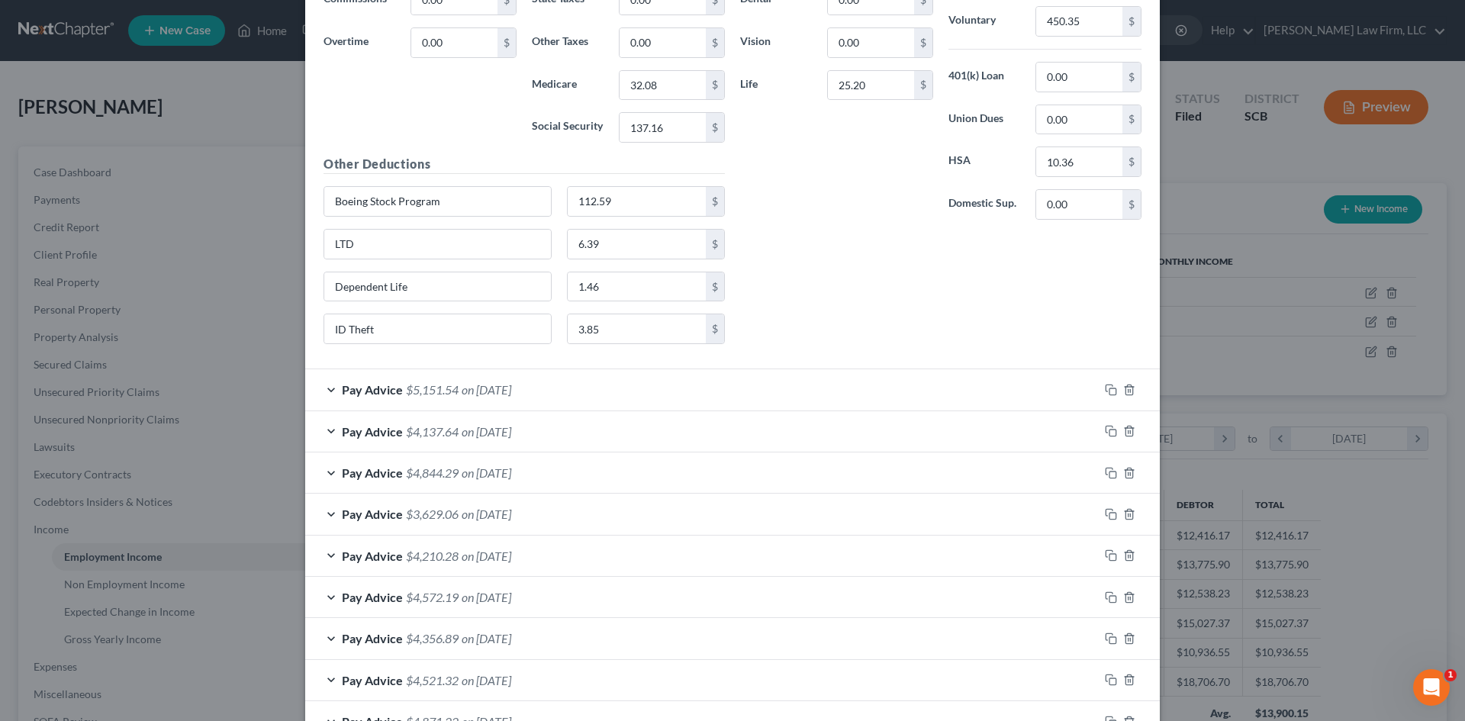
click at [629, 393] on div "Pay Advice $5,151.54 on 06/05/2025" at bounding box center [702, 389] width 794 height 40
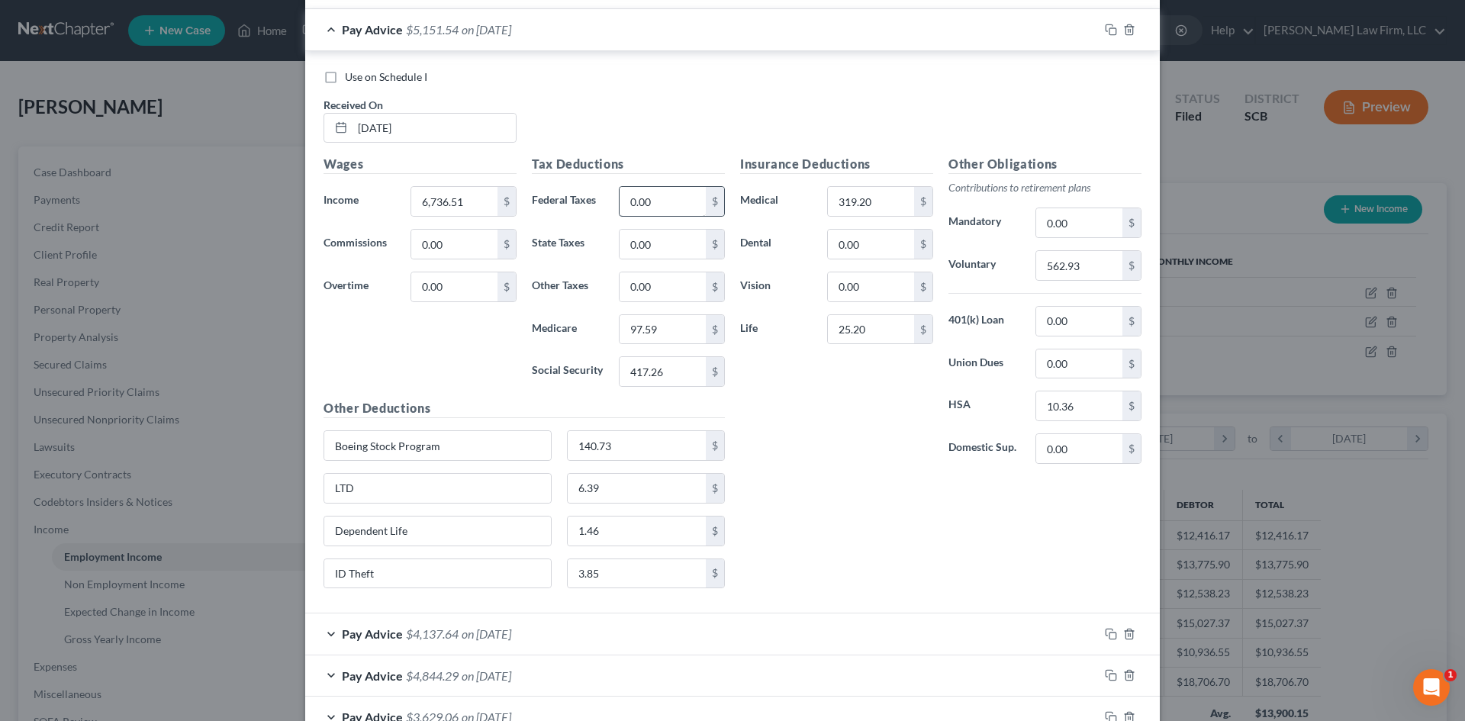
scroll to position [2943, 0]
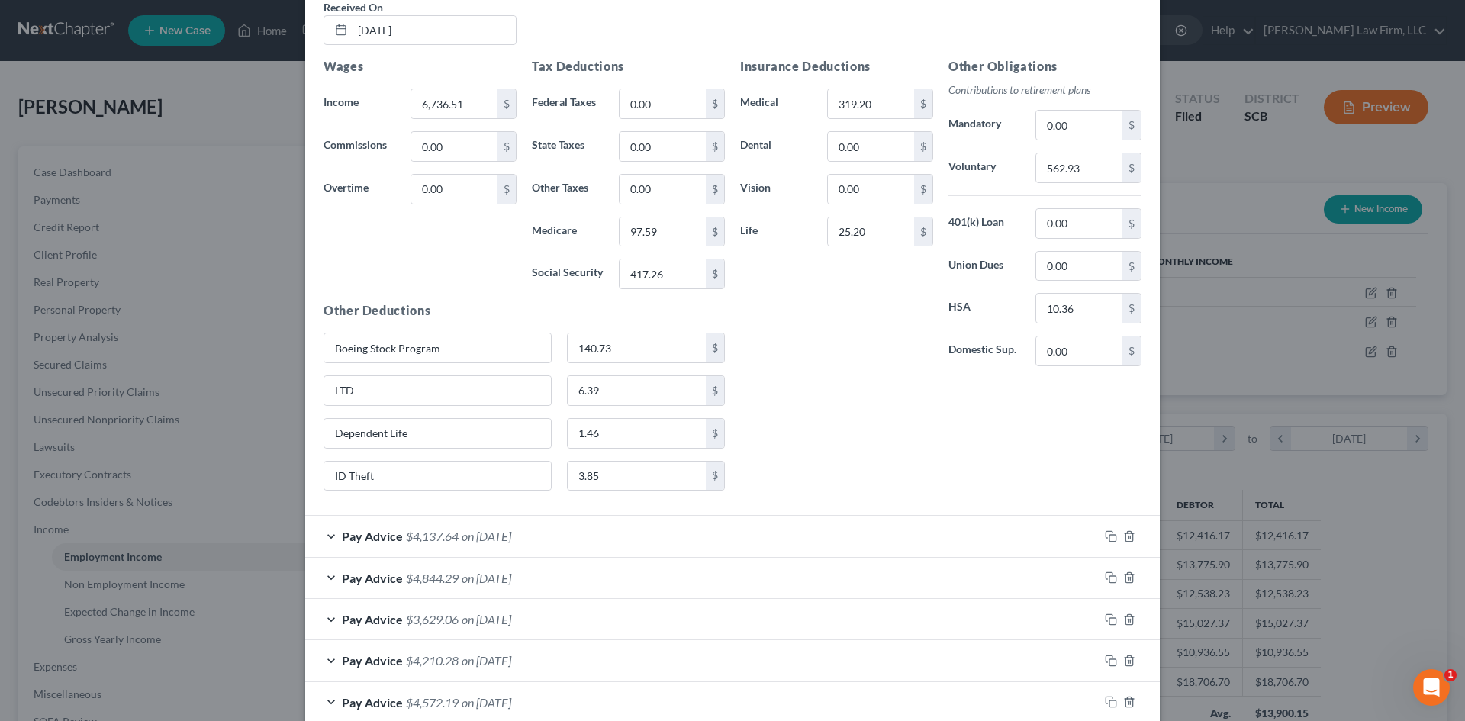
click at [688, 537] on div "Pay Advice $4,137.64 on 05/22/2025" at bounding box center [702, 536] width 794 height 40
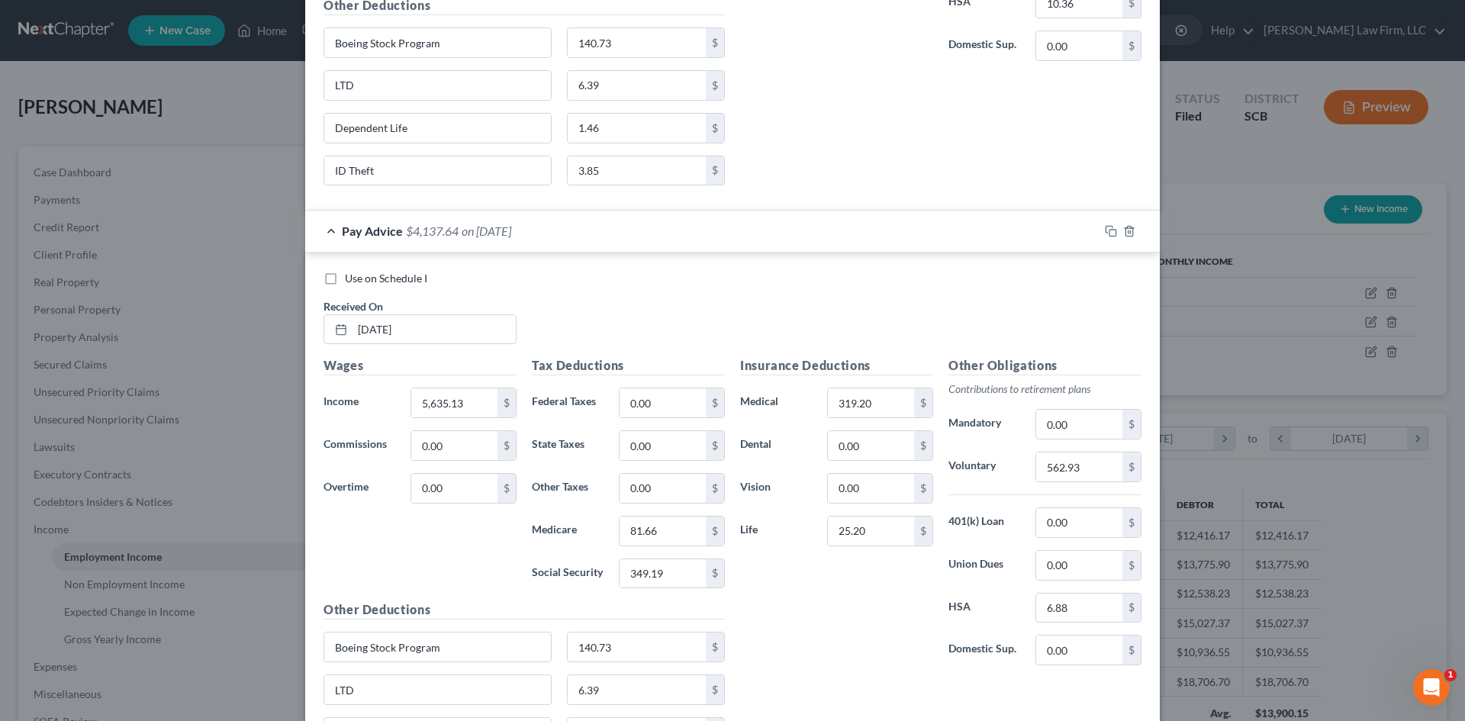
scroll to position [3630, 0]
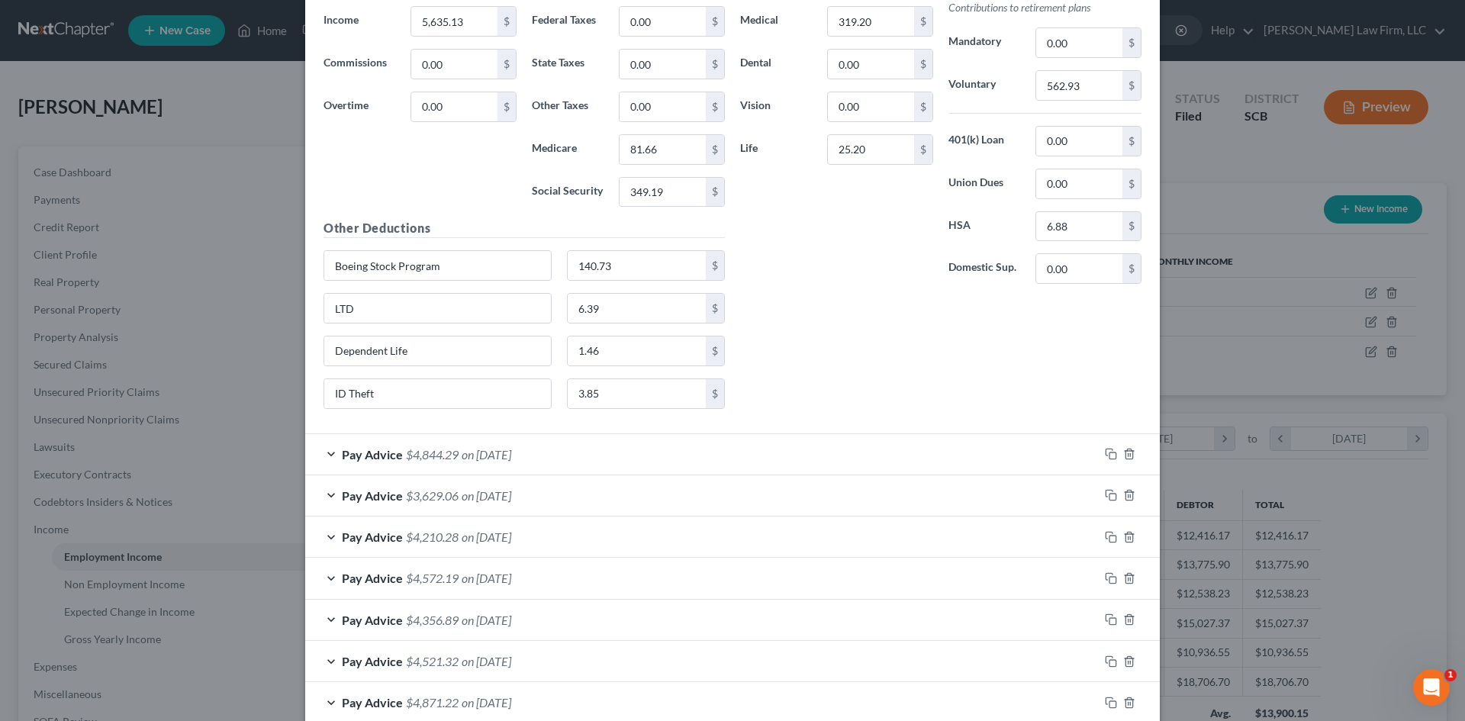
click at [667, 448] on div "Pay Advice $4,844.29 on 05/08/2025" at bounding box center [702, 454] width 794 height 40
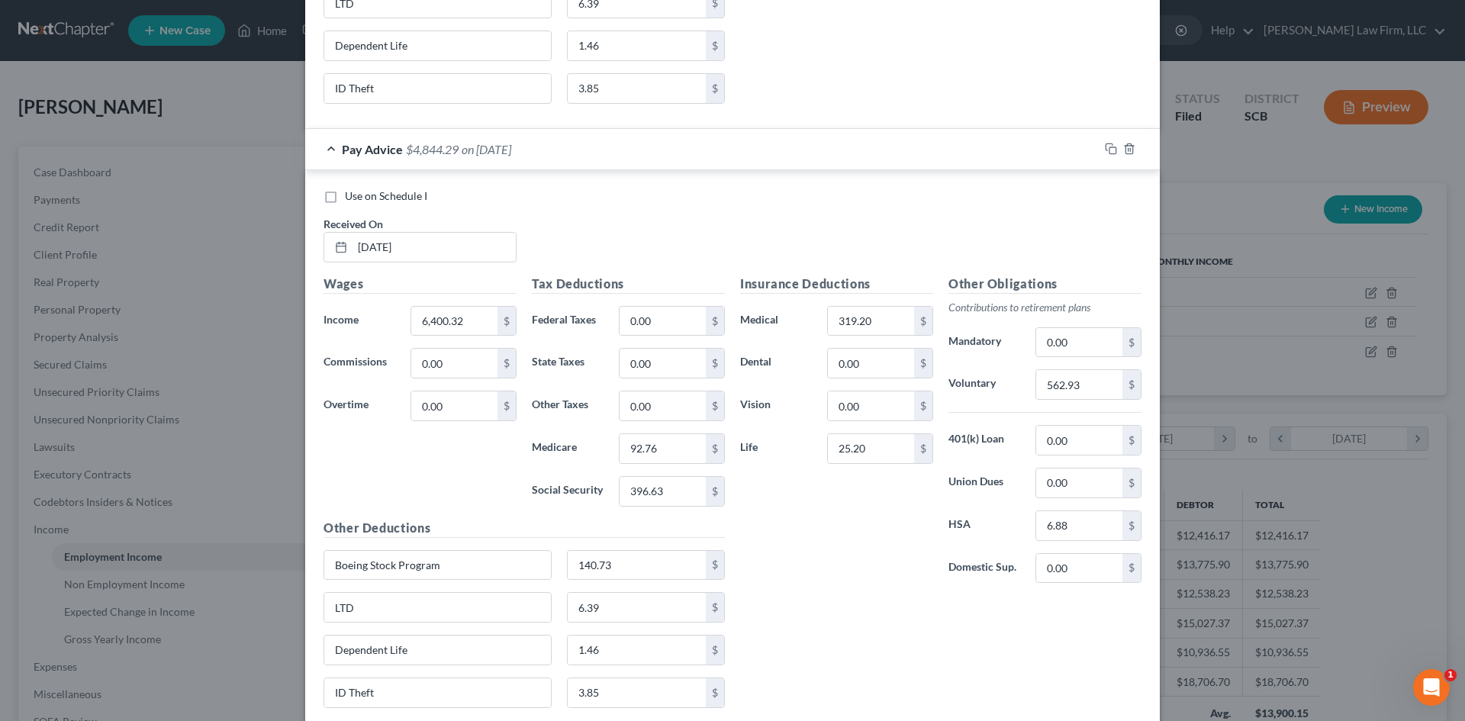
scroll to position [4240, 0]
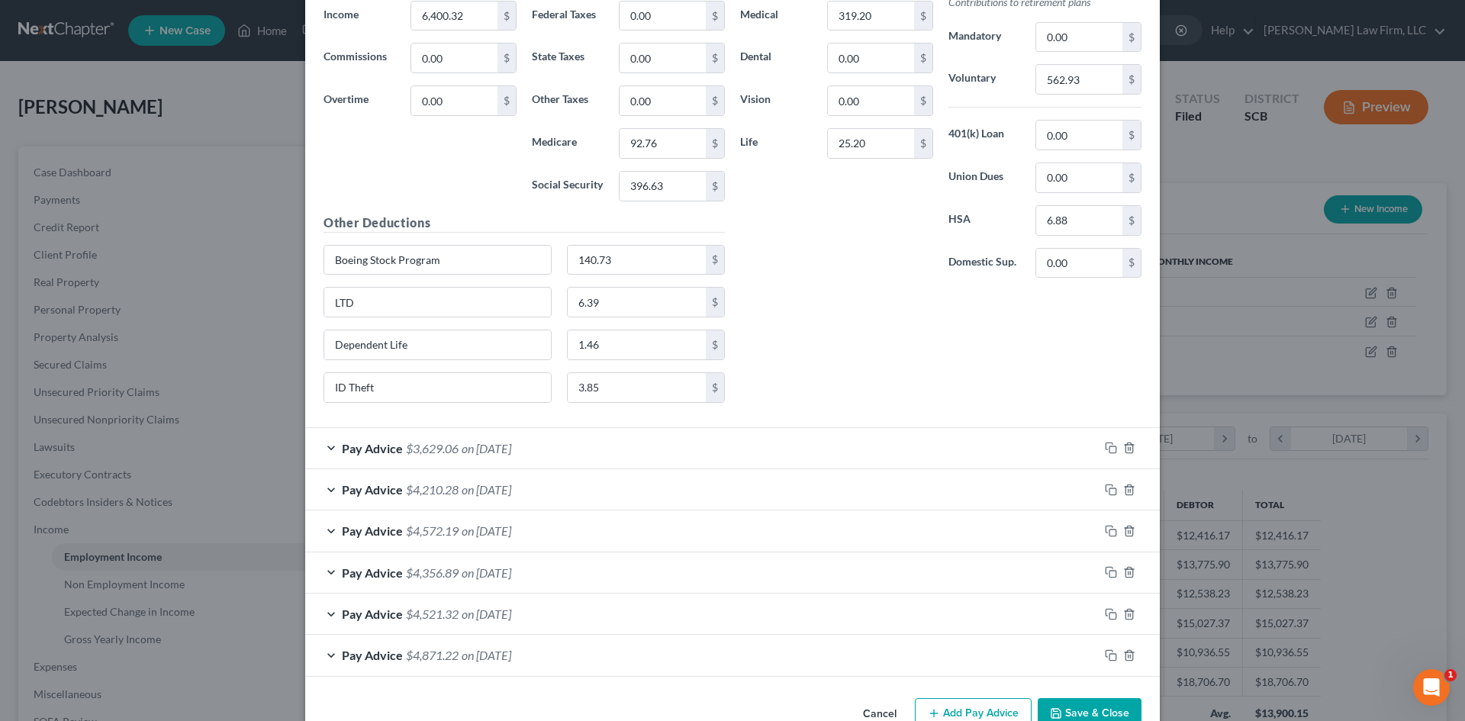
click at [667, 442] on div "Pay Advice $3,629.06 on 04/24/2025" at bounding box center [702, 448] width 794 height 40
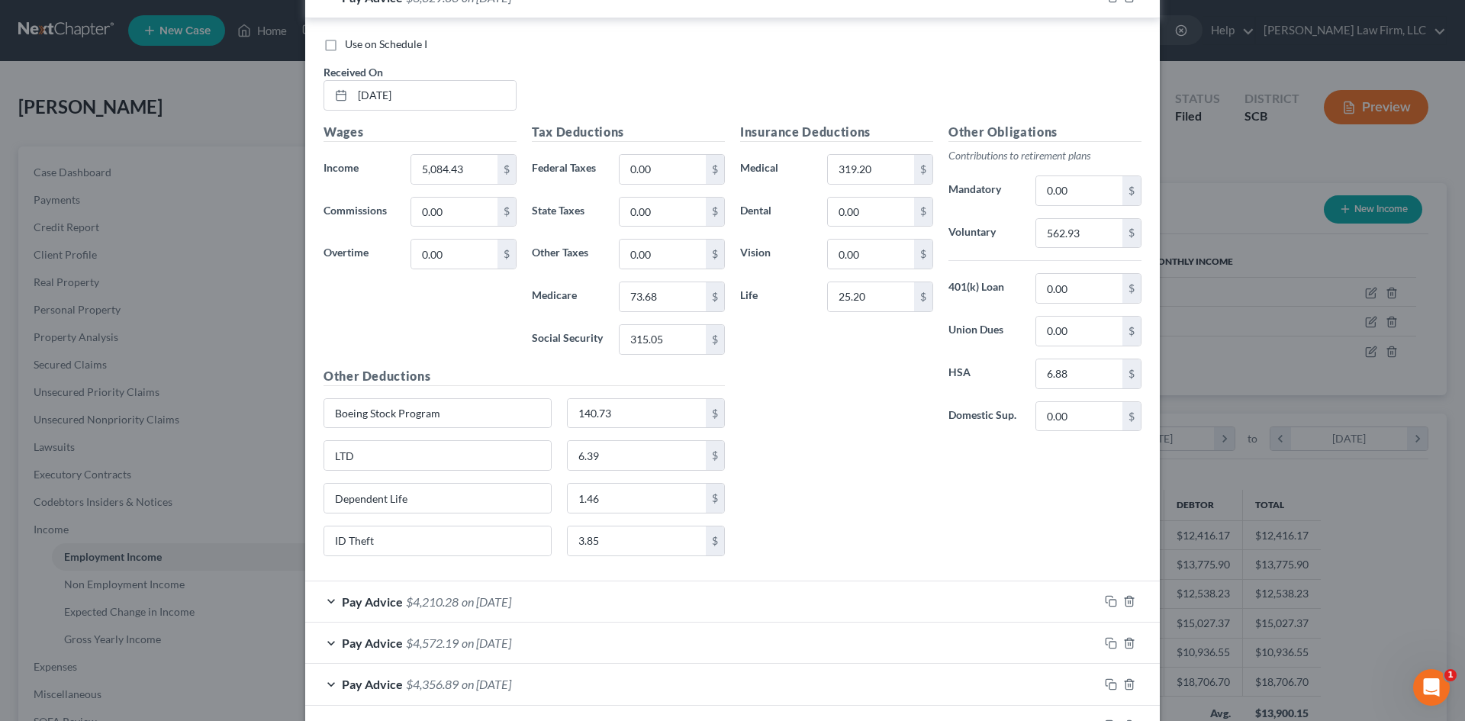
scroll to position [4775, 0]
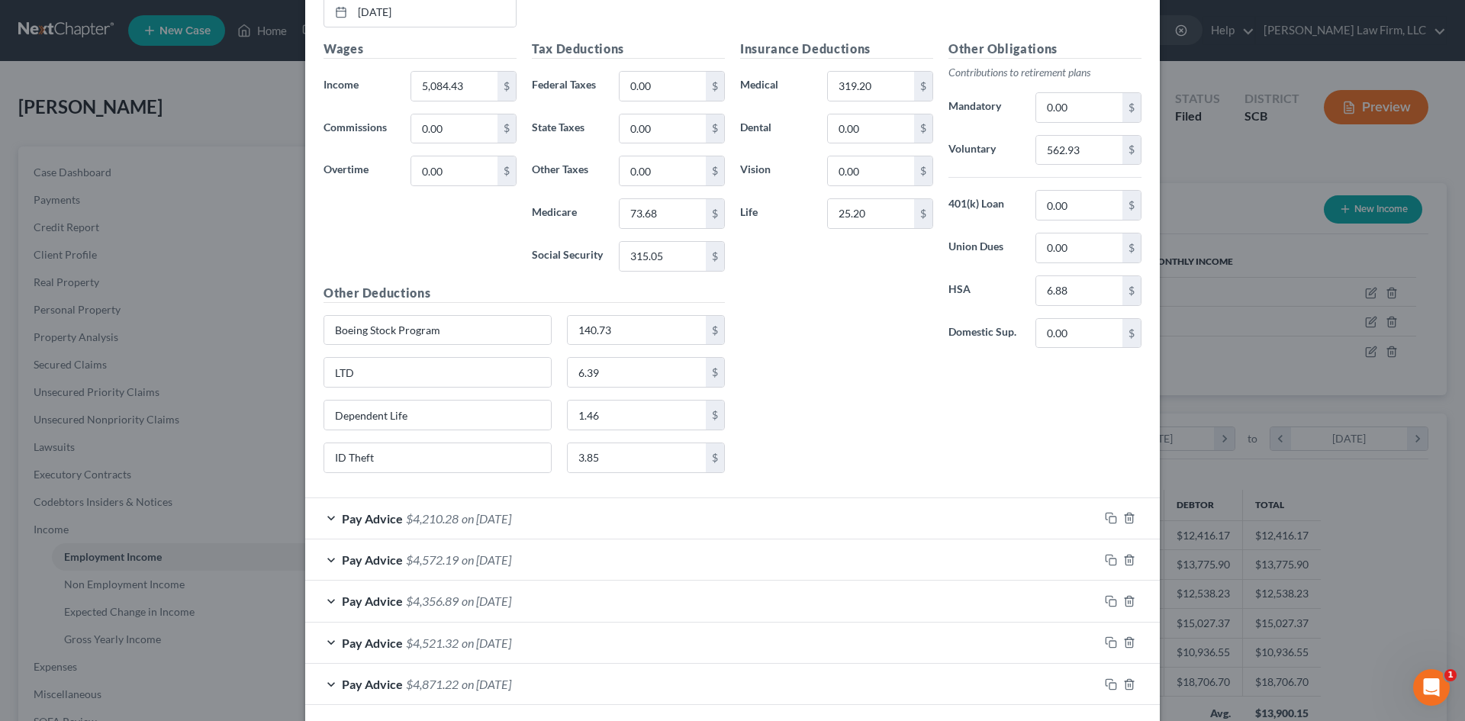
click at [638, 513] on div "Pay Advice $4,210.28 on 04/10/2025" at bounding box center [702, 518] width 794 height 40
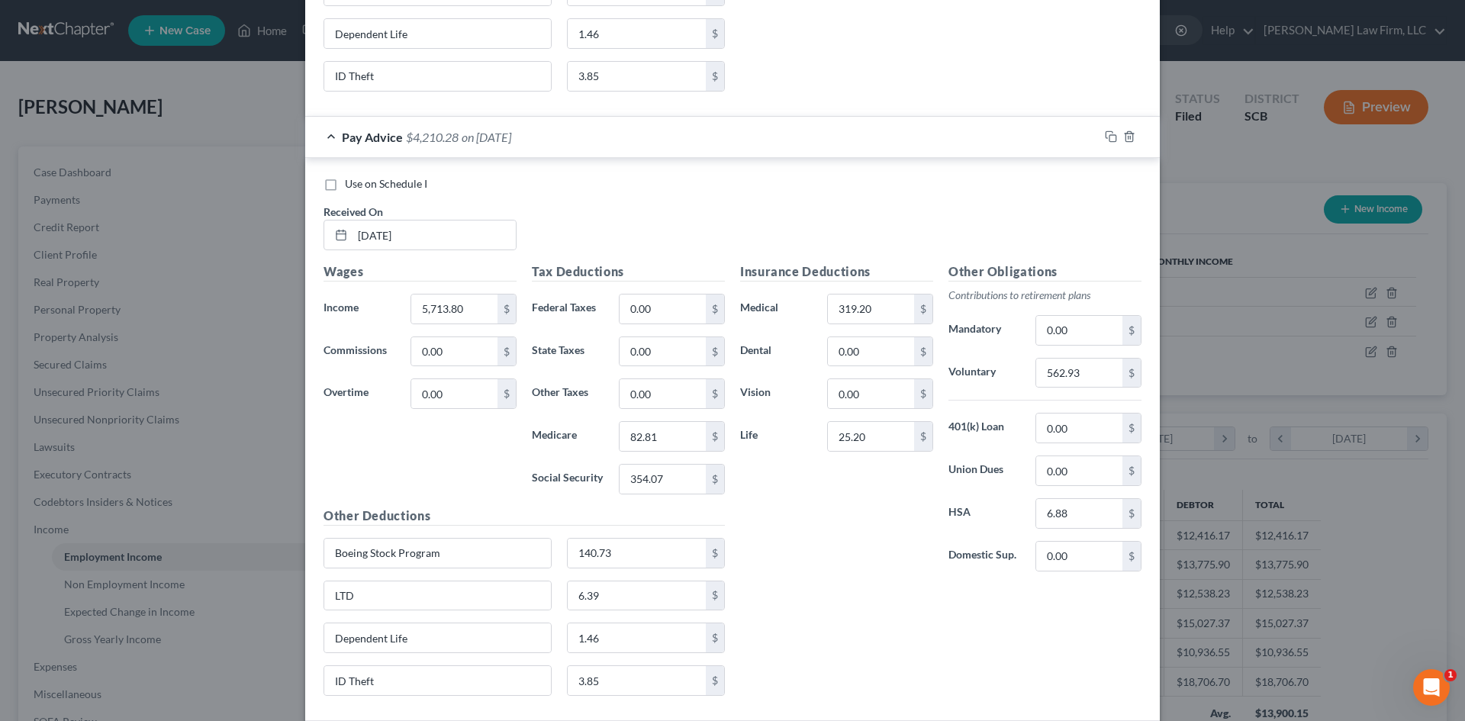
scroll to position [5406, 0]
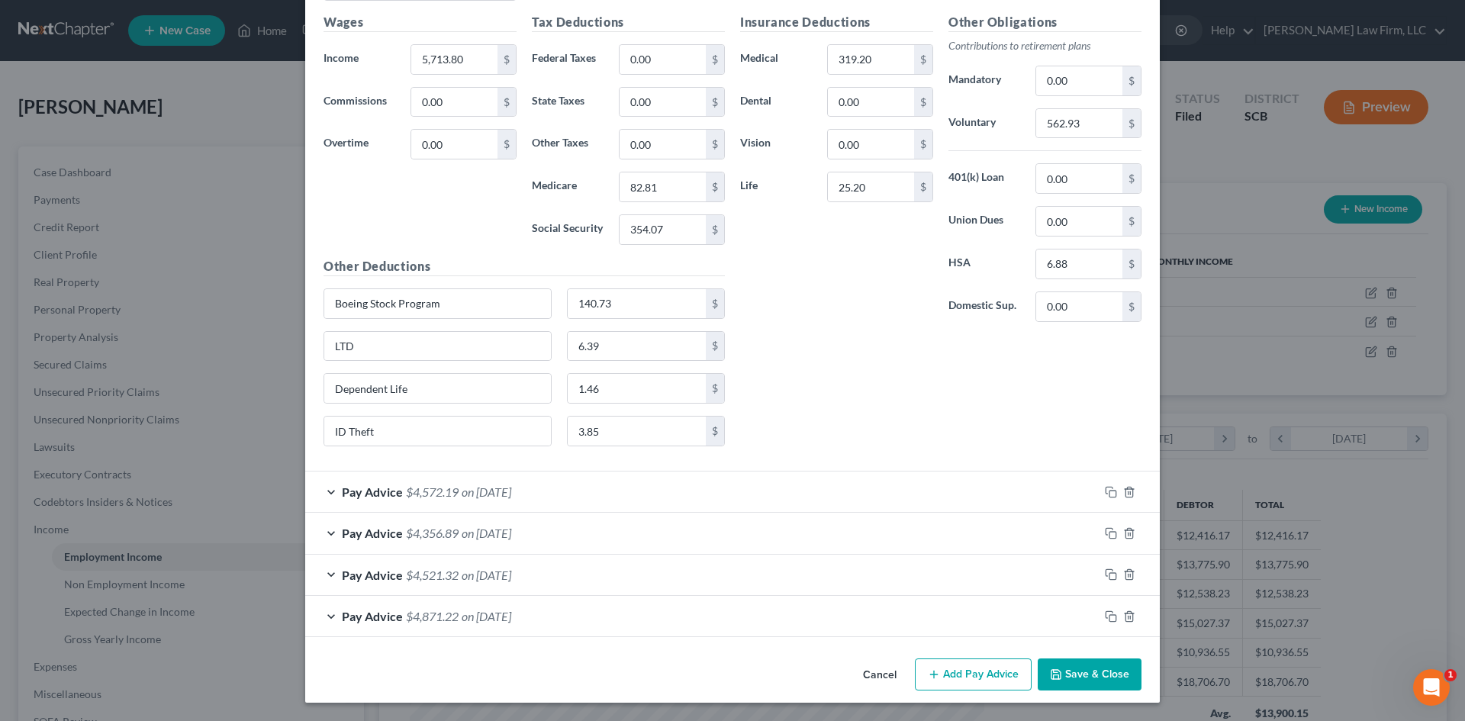
click at [660, 494] on div "Pay Advice $4,572.19 on 03/27/2025" at bounding box center [702, 492] width 794 height 40
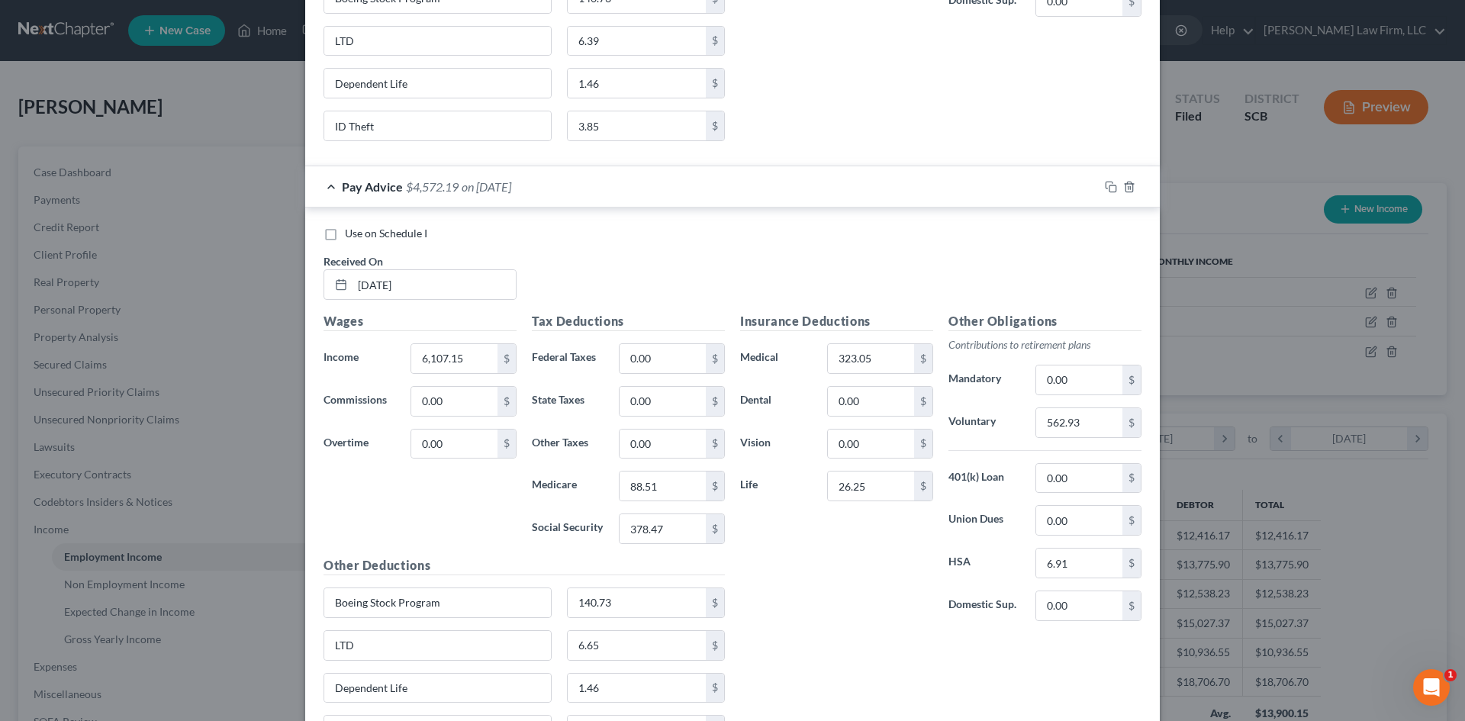
scroll to position [5940, 0]
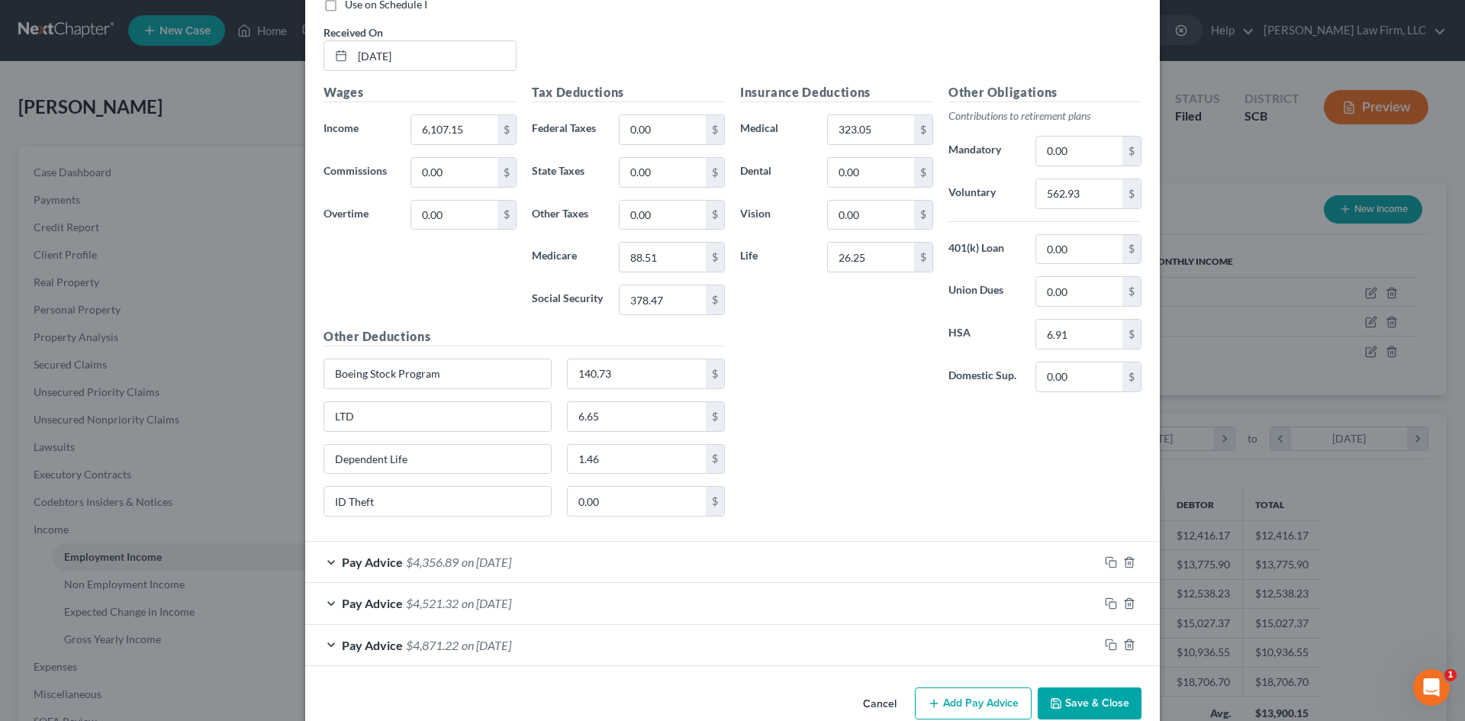
click at [711, 543] on div "Pay Advice $4,356.89 on 03/13/2025" at bounding box center [702, 562] width 794 height 40
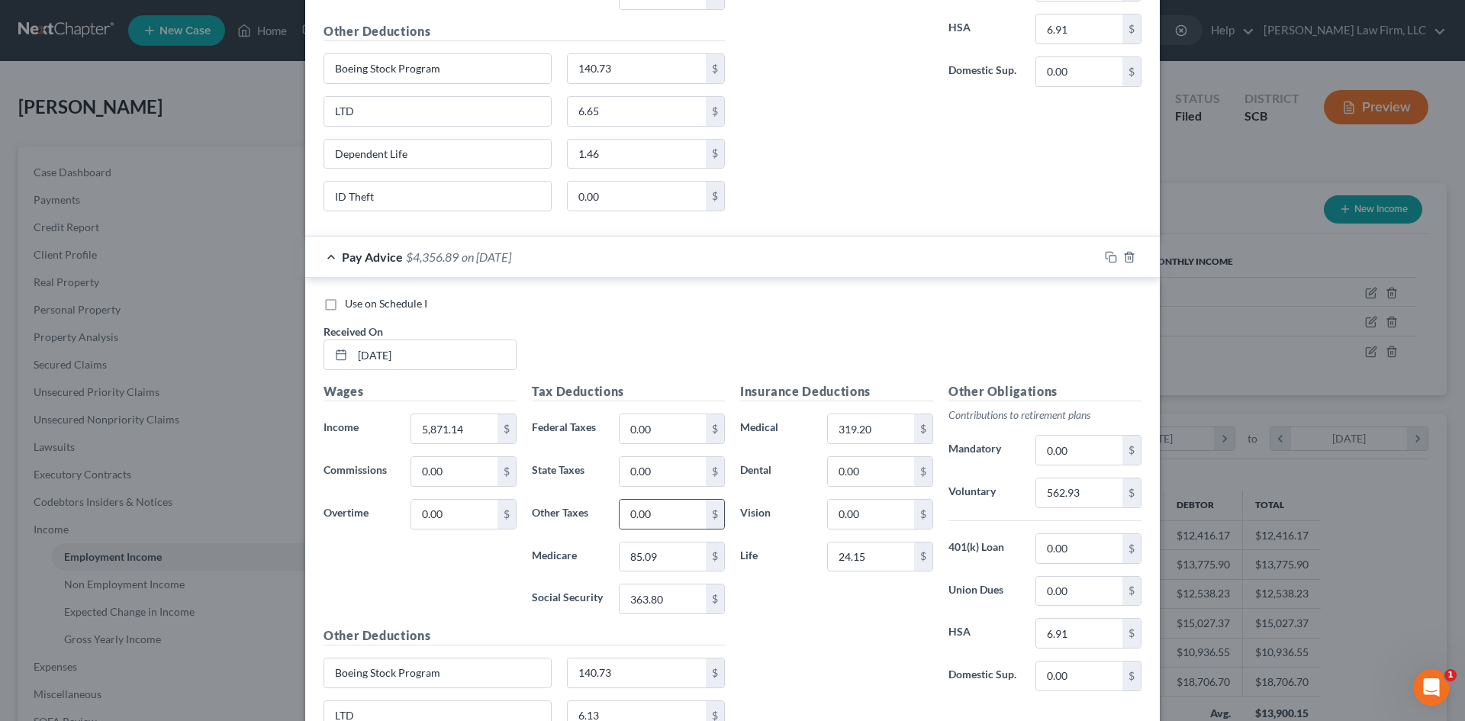
scroll to position [6531, 0]
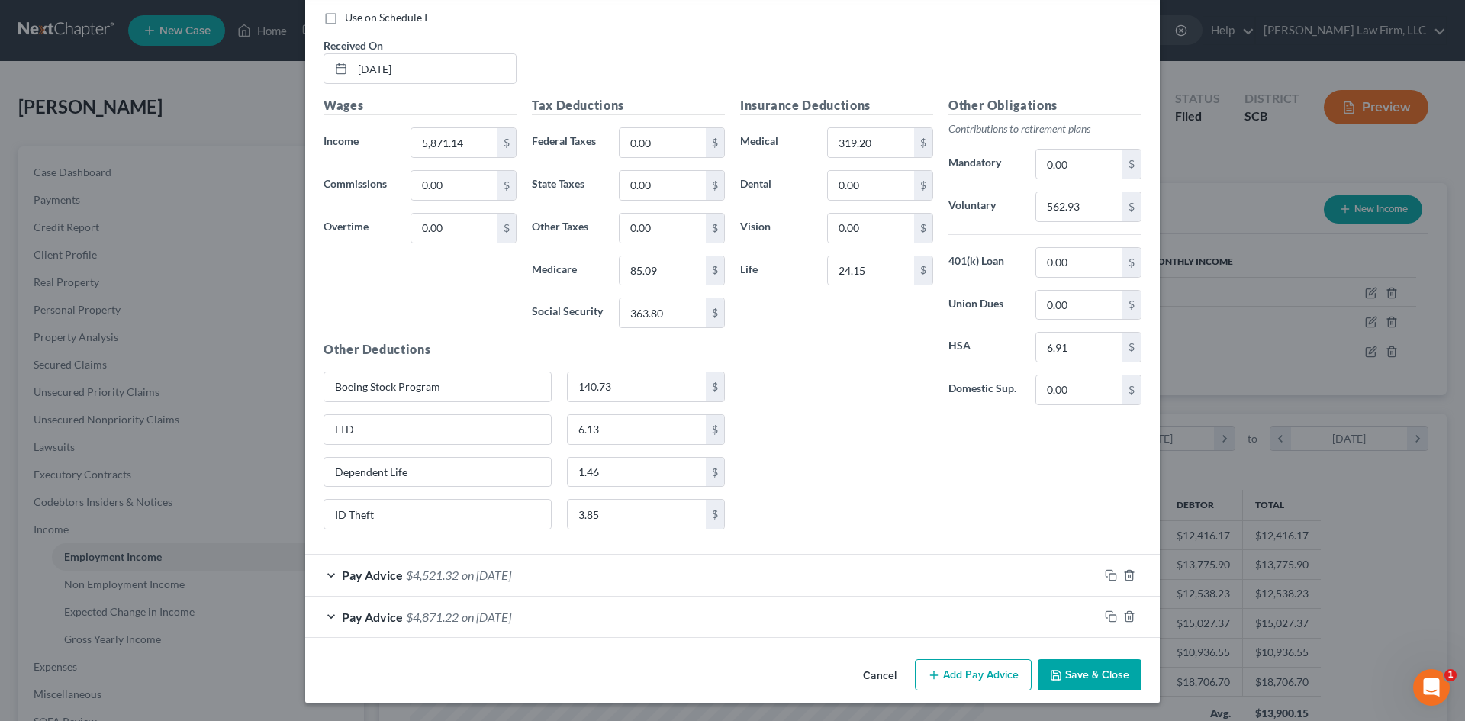
click at [634, 586] on div "Pay Advice $4,521.32 on 02/27/2025" at bounding box center [702, 575] width 794 height 40
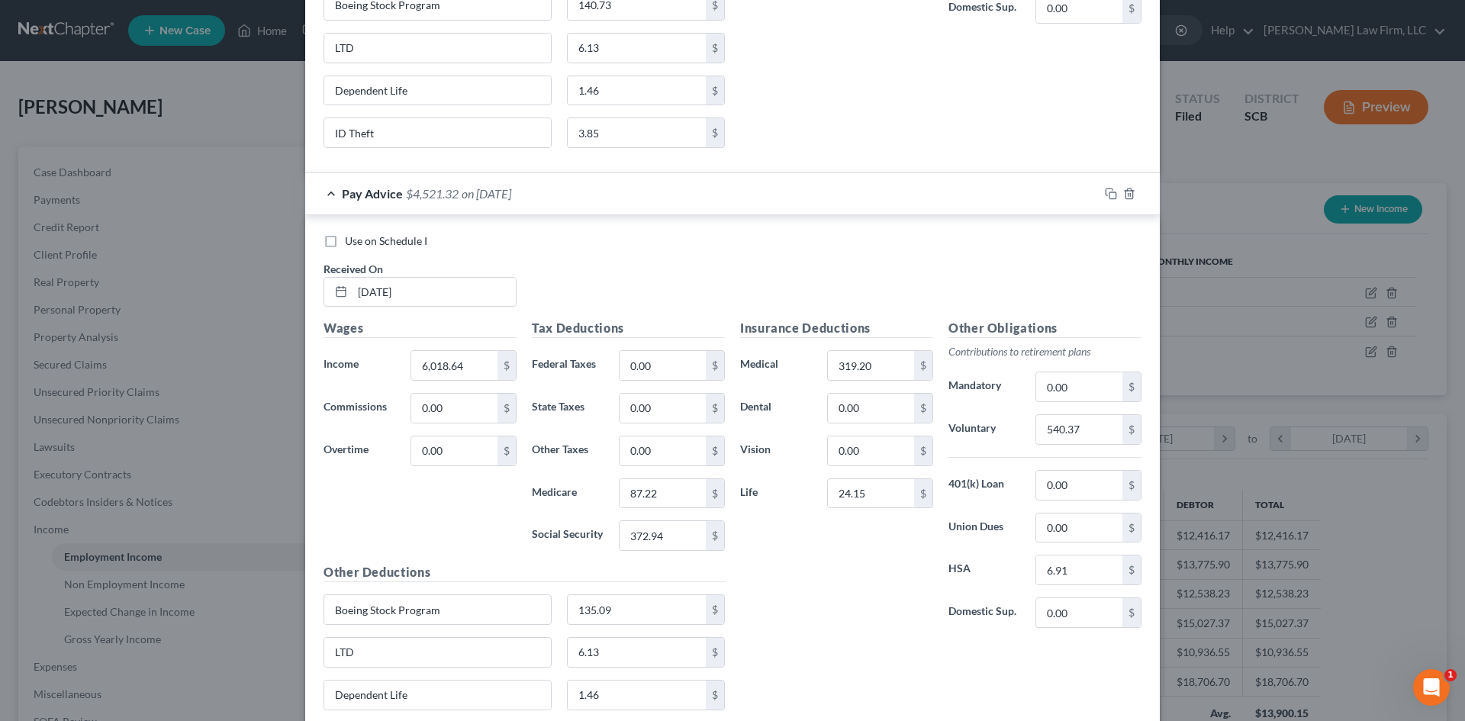
scroll to position [7094, 0]
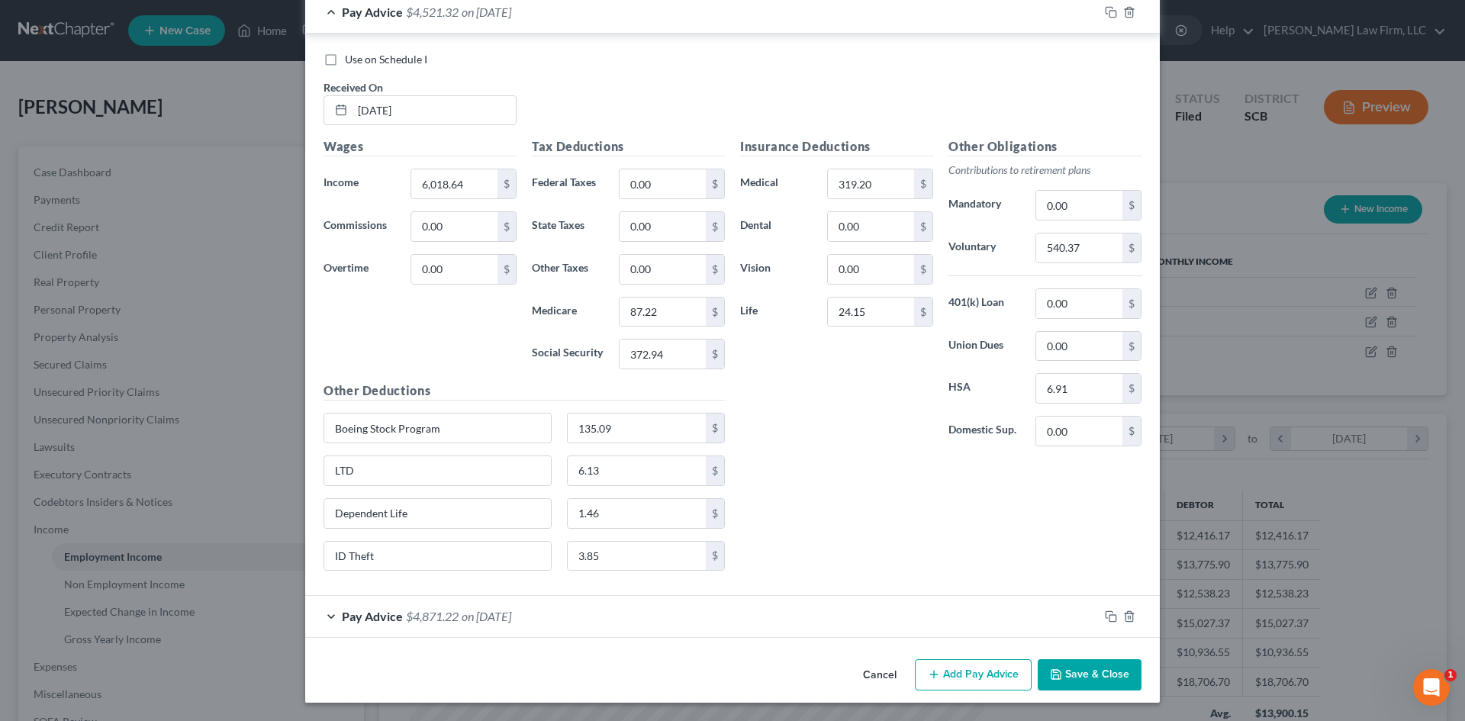
click at [636, 622] on div "Pay Advice $4,871.22 on 02/13/2025" at bounding box center [702, 616] width 794 height 40
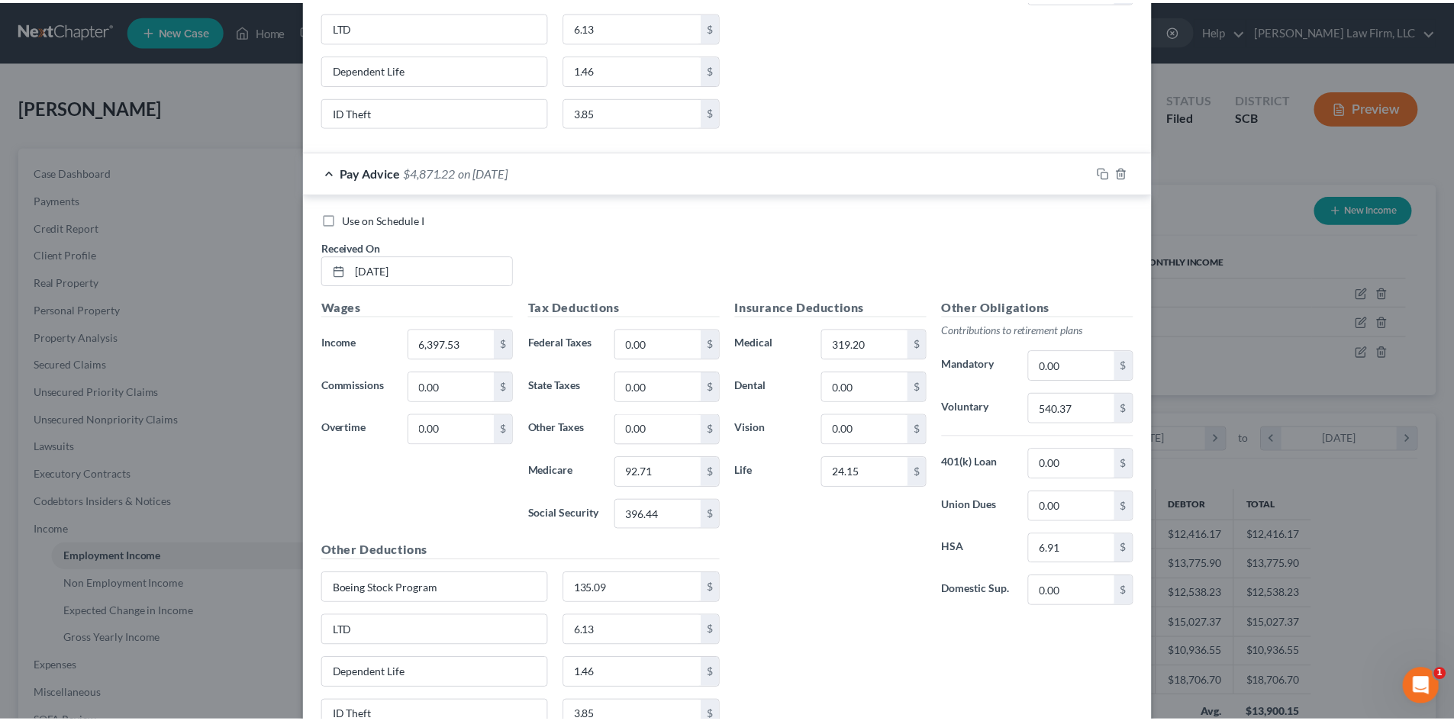
scroll to position [7657, 0]
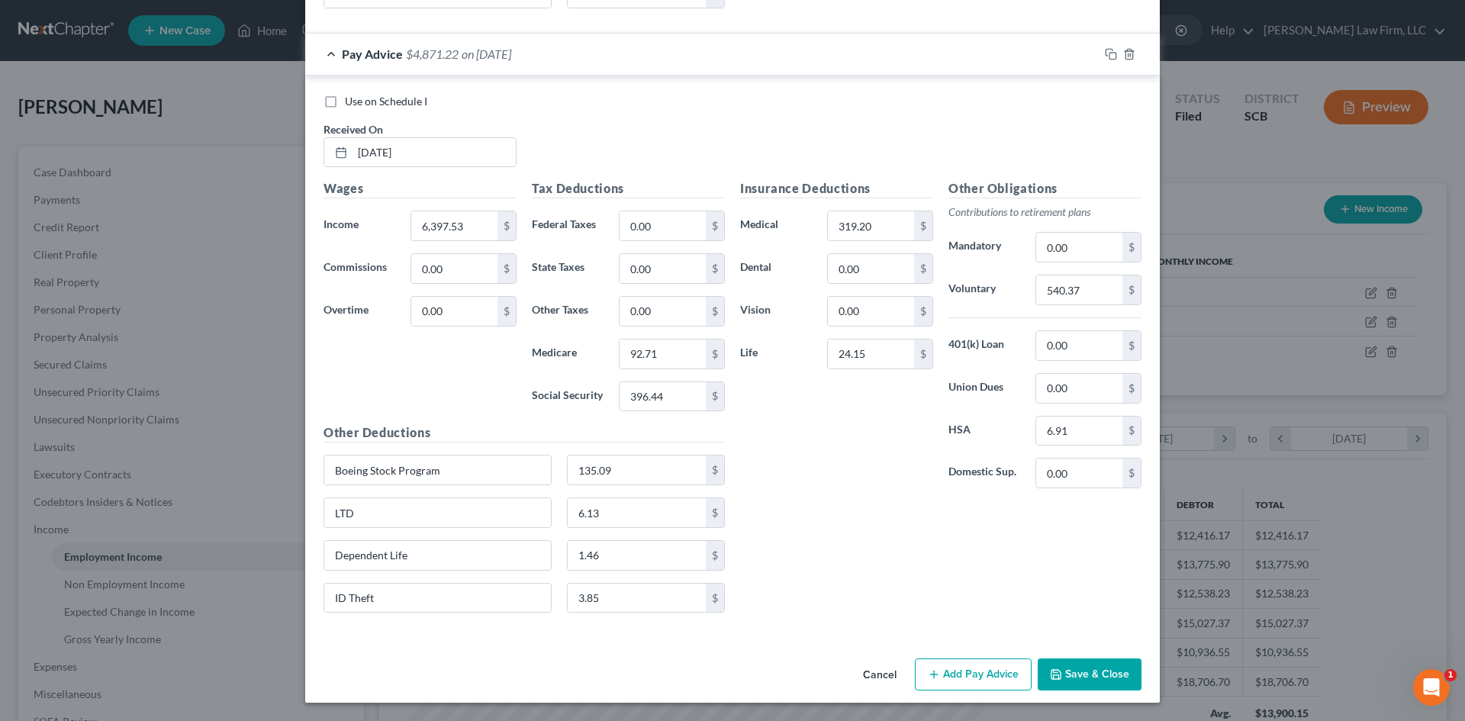
click at [861, 662] on button "Cancel" at bounding box center [880, 675] width 58 height 31
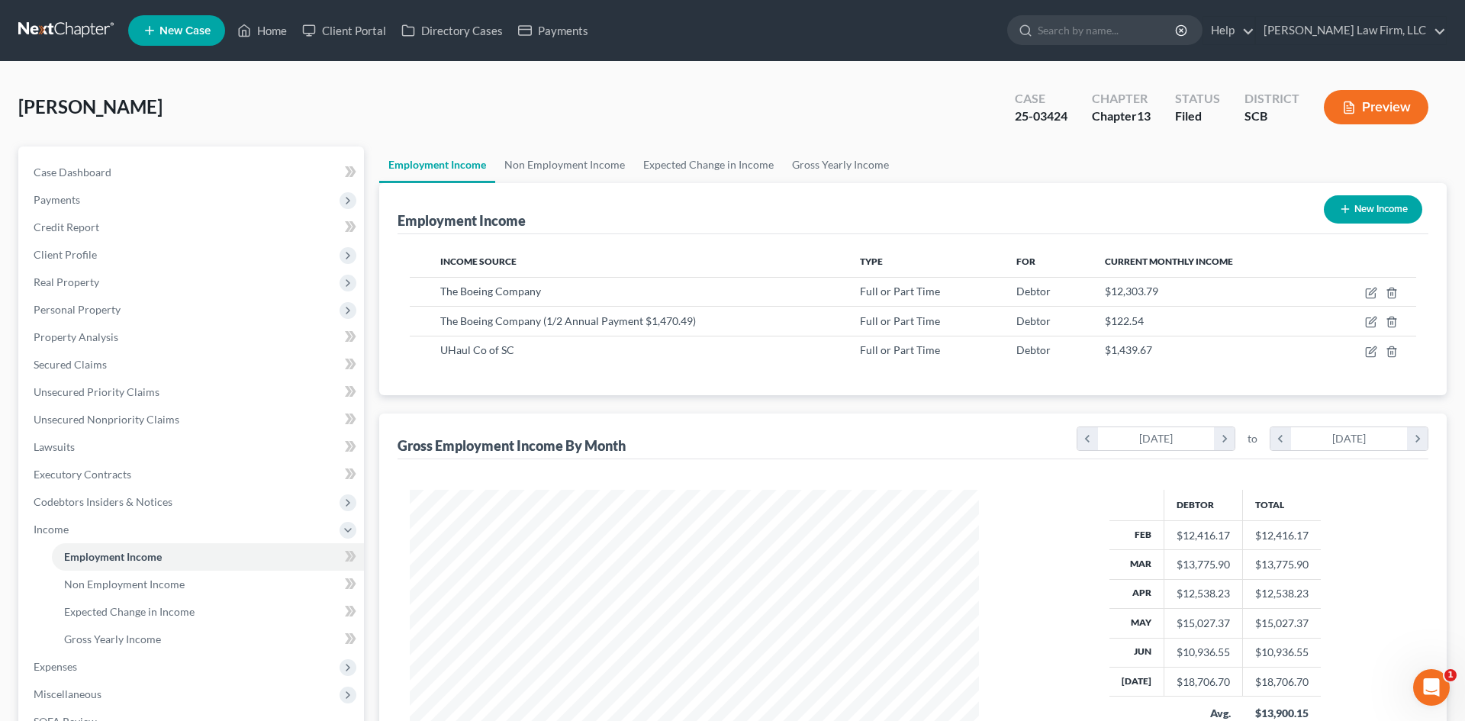
scroll to position [762789, 762474]
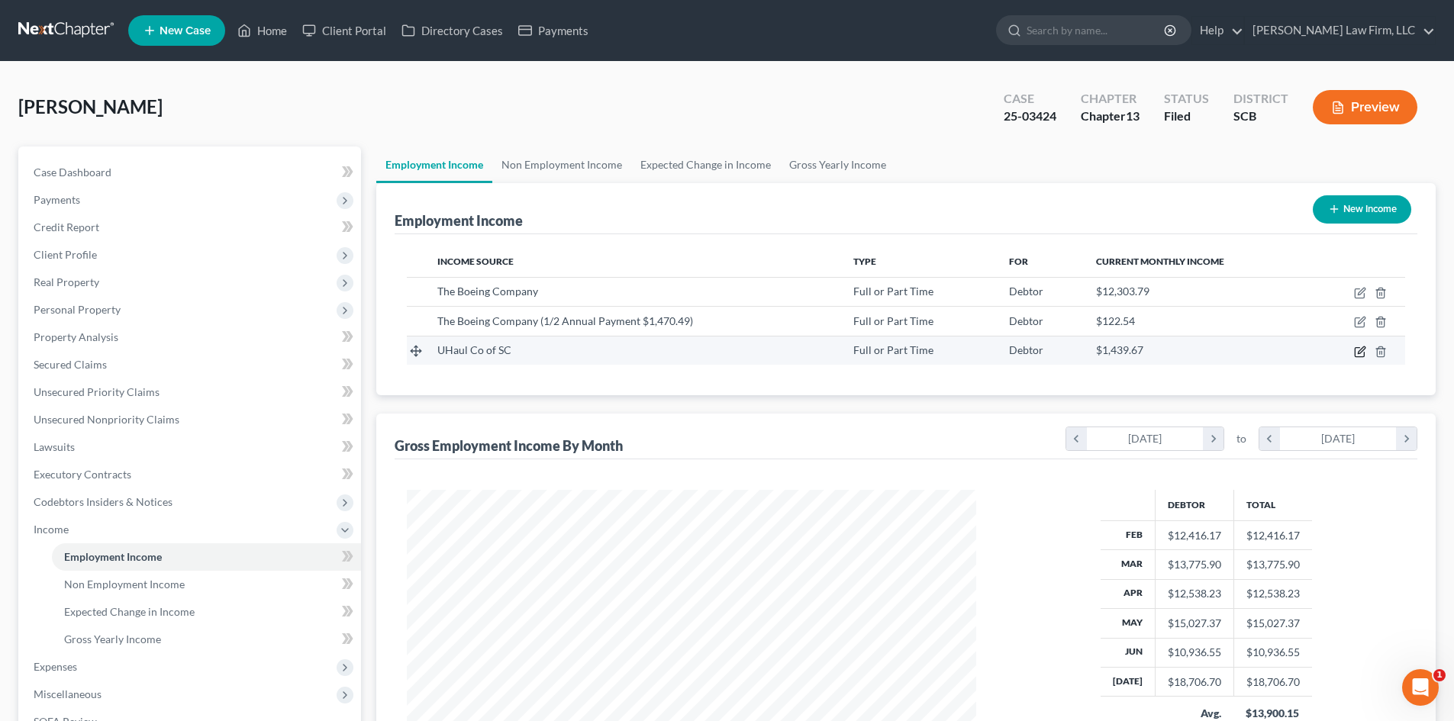
click at [1354, 353] on icon "button" at bounding box center [1358, 351] width 9 height 9
select select "0"
select select "42"
select select "2"
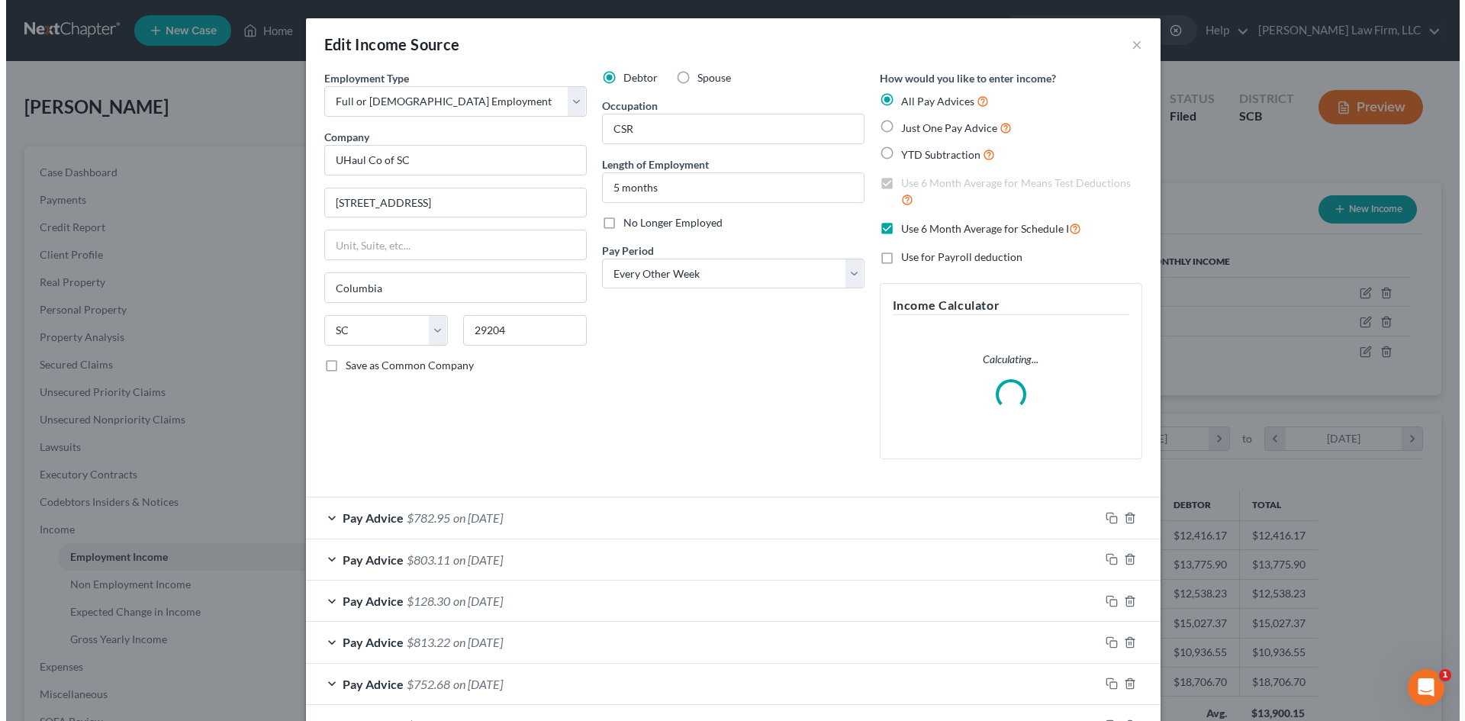
scroll to position [287, 605]
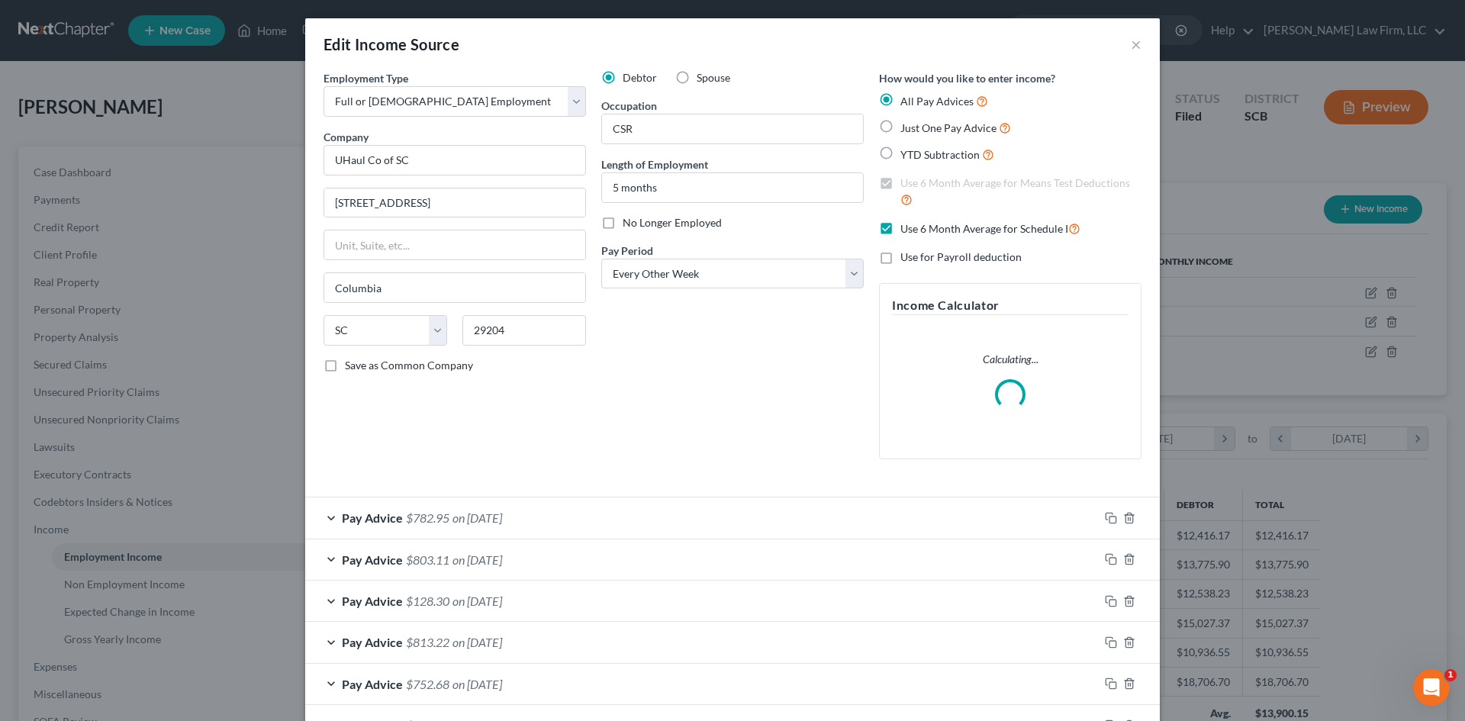
click at [549, 507] on div "Pay Advice $782.95 on 07/10/2025" at bounding box center [702, 518] width 794 height 40
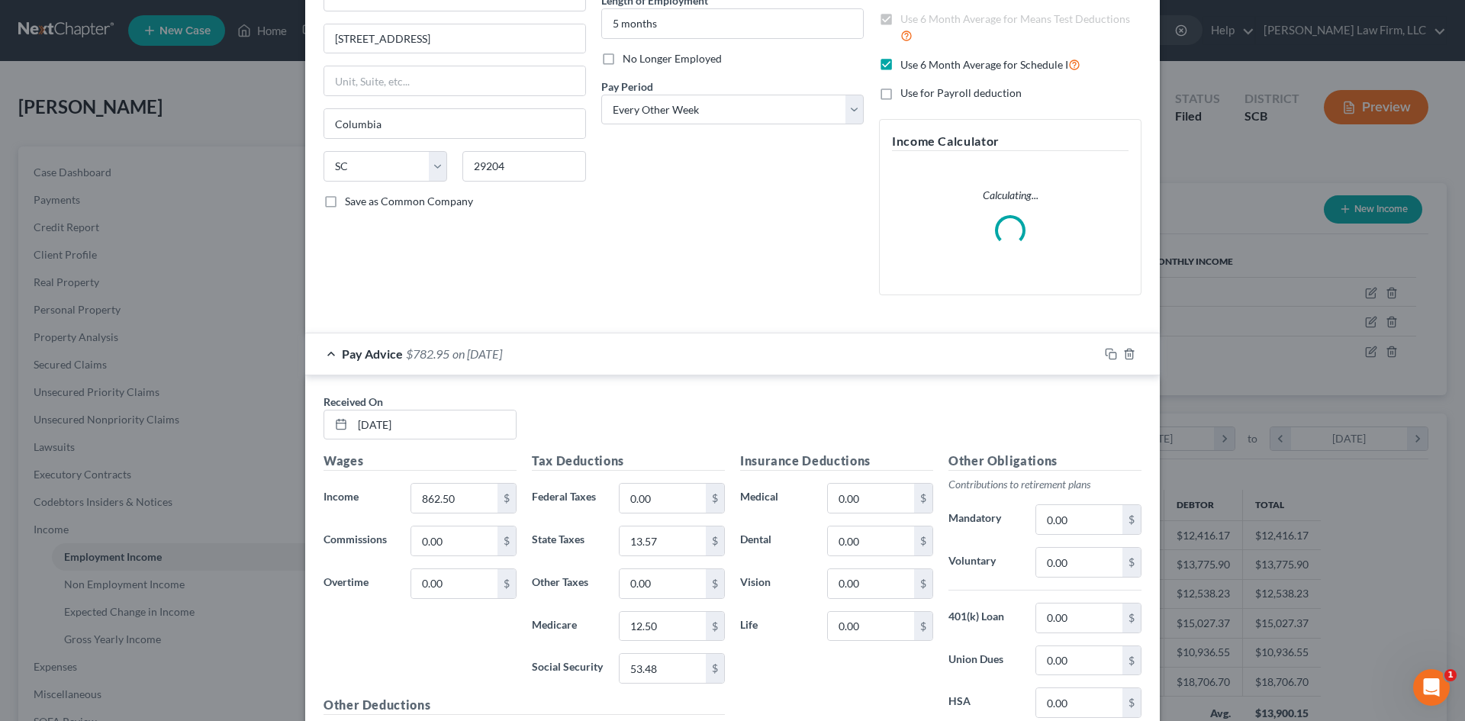
scroll to position [305, 0]
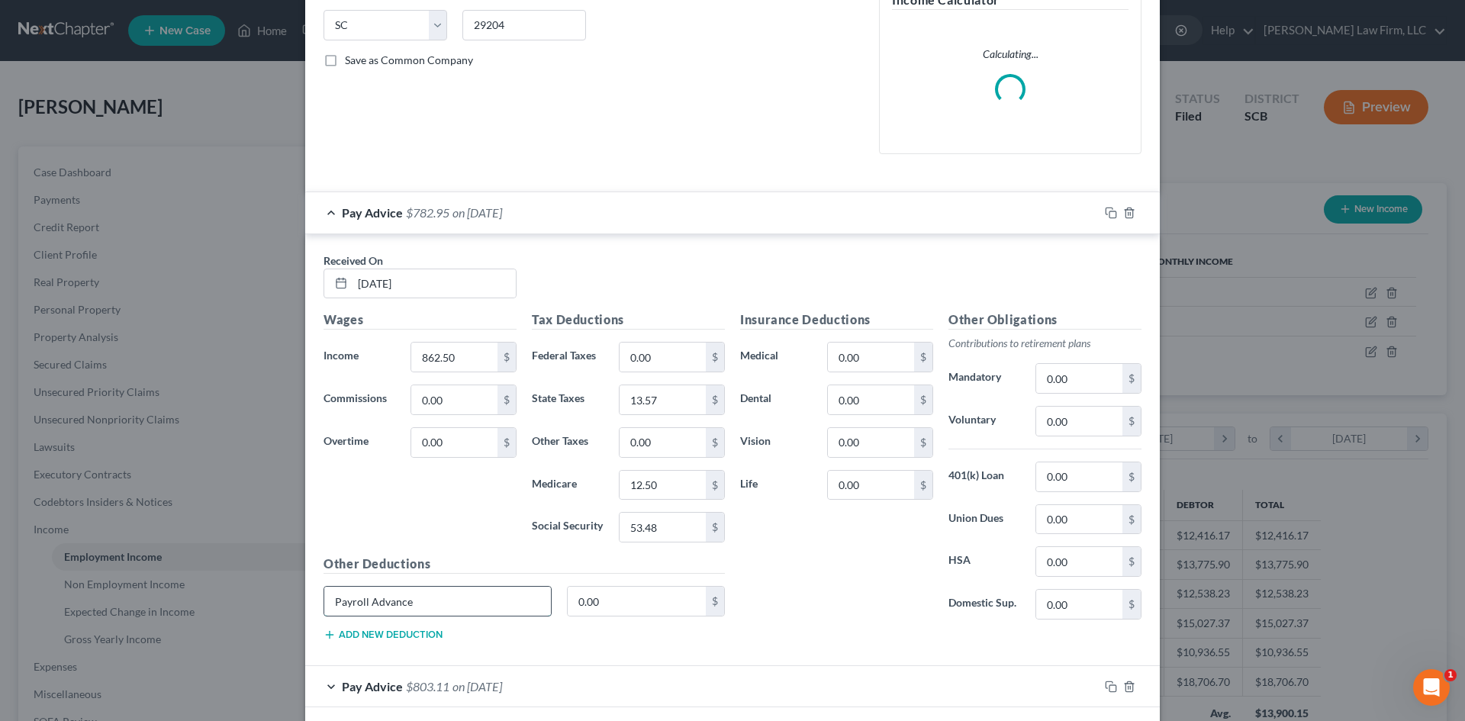
click at [520, 606] on input "Payroll Advance" at bounding box center [437, 601] width 227 height 29
drag, startPoint x: 488, startPoint y: 607, endPoint x: 3, endPoint y: 603, distance: 484.6
click at [156, 622] on div "Edit Income Source × Employment Type * Select Full or Part Time Employment Self…" at bounding box center [732, 360] width 1465 height 721
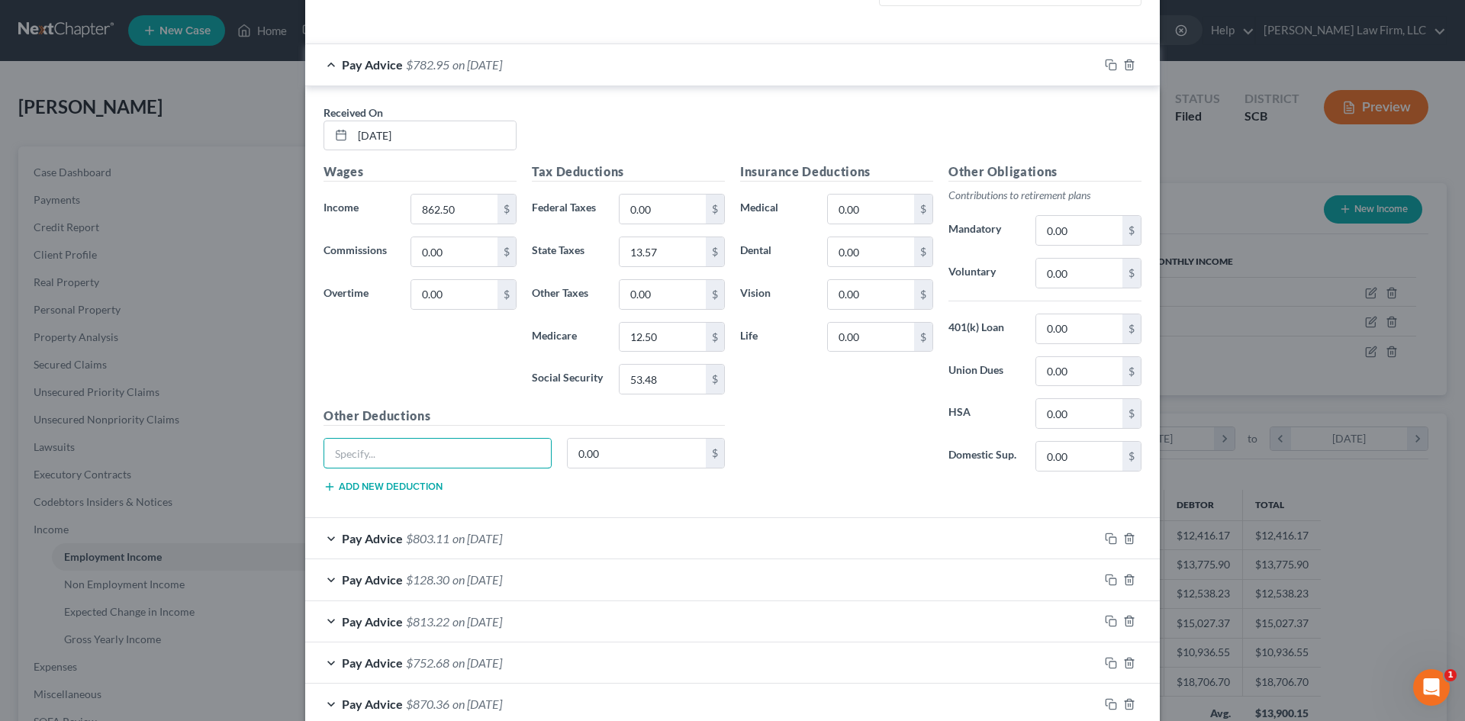
scroll to position [610, 0]
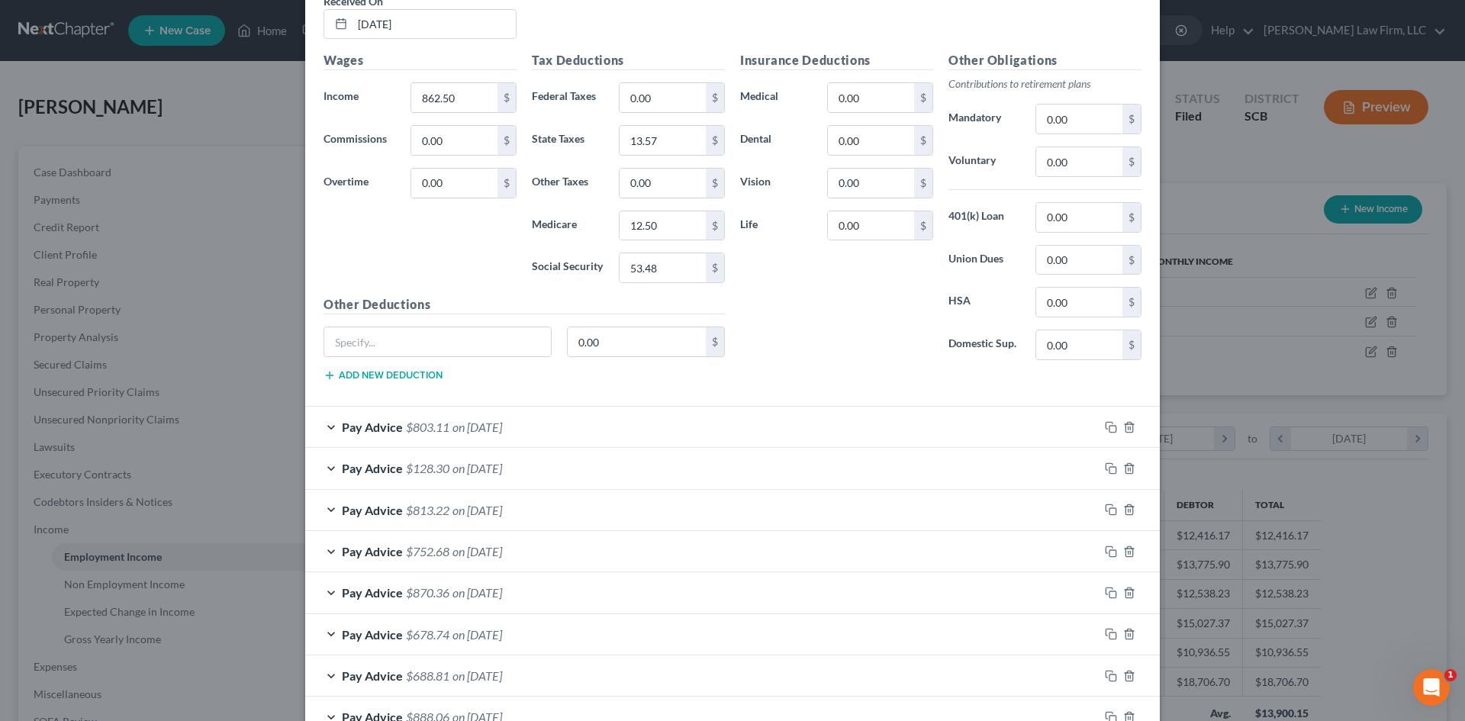
click at [501, 424] on span "on 06/26/2025" at bounding box center [478, 427] width 50 height 14
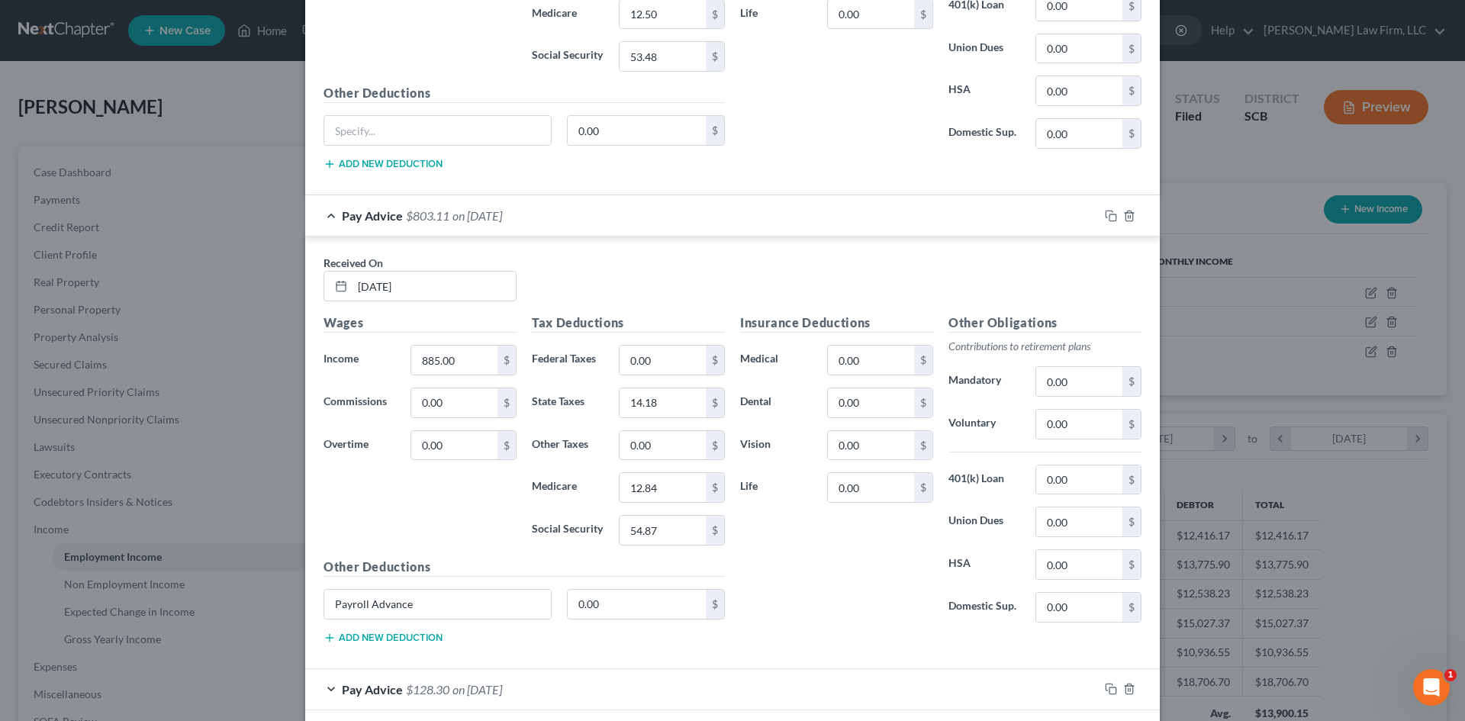
scroll to position [992, 0]
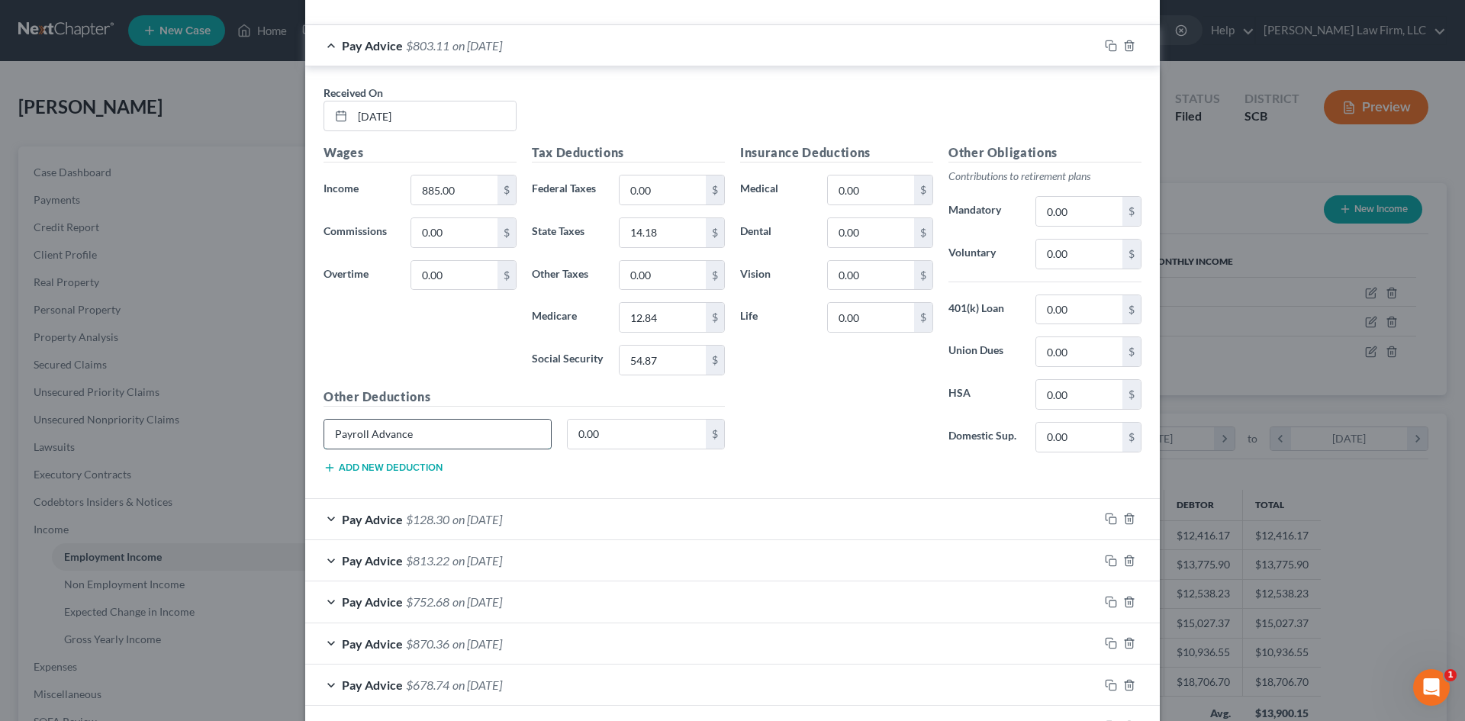
click at [328, 443] on input "Payroll Advance" at bounding box center [437, 434] width 227 height 29
click at [502, 523] on span "on 06/18/2025" at bounding box center [478, 519] width 50 height 14
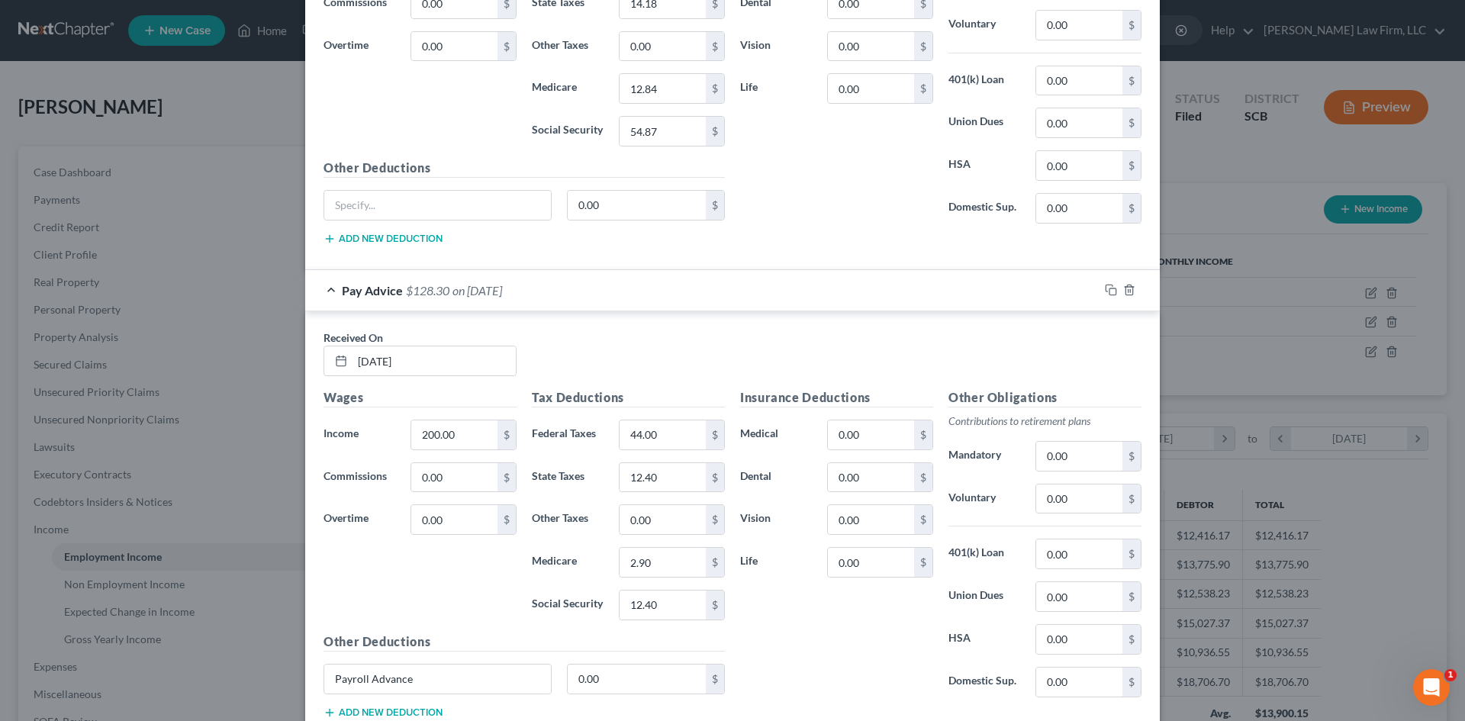
scroll to position [1450, 0]
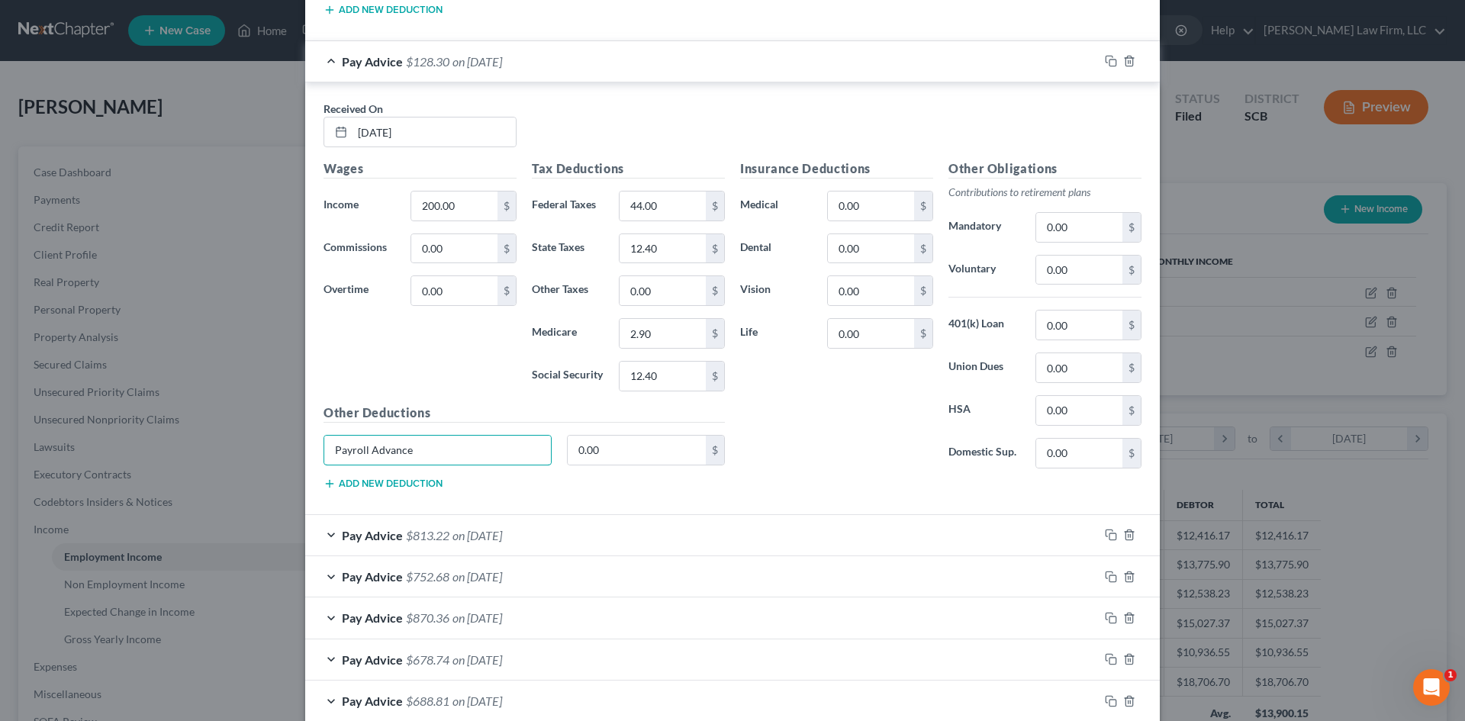
drag, startPoint x: 470, startPoint y: 449, endPoint x: 306, endPoint y: 463, distance: 164.6
click at [317, 463] on div "Payroll Advance" at bounding box center [437, 450] width 243 height 31
click at [523, 524] on div "Pay Advice $813.22 on 06/12/2025" at bounding box center [702, 535] width 794 height 40
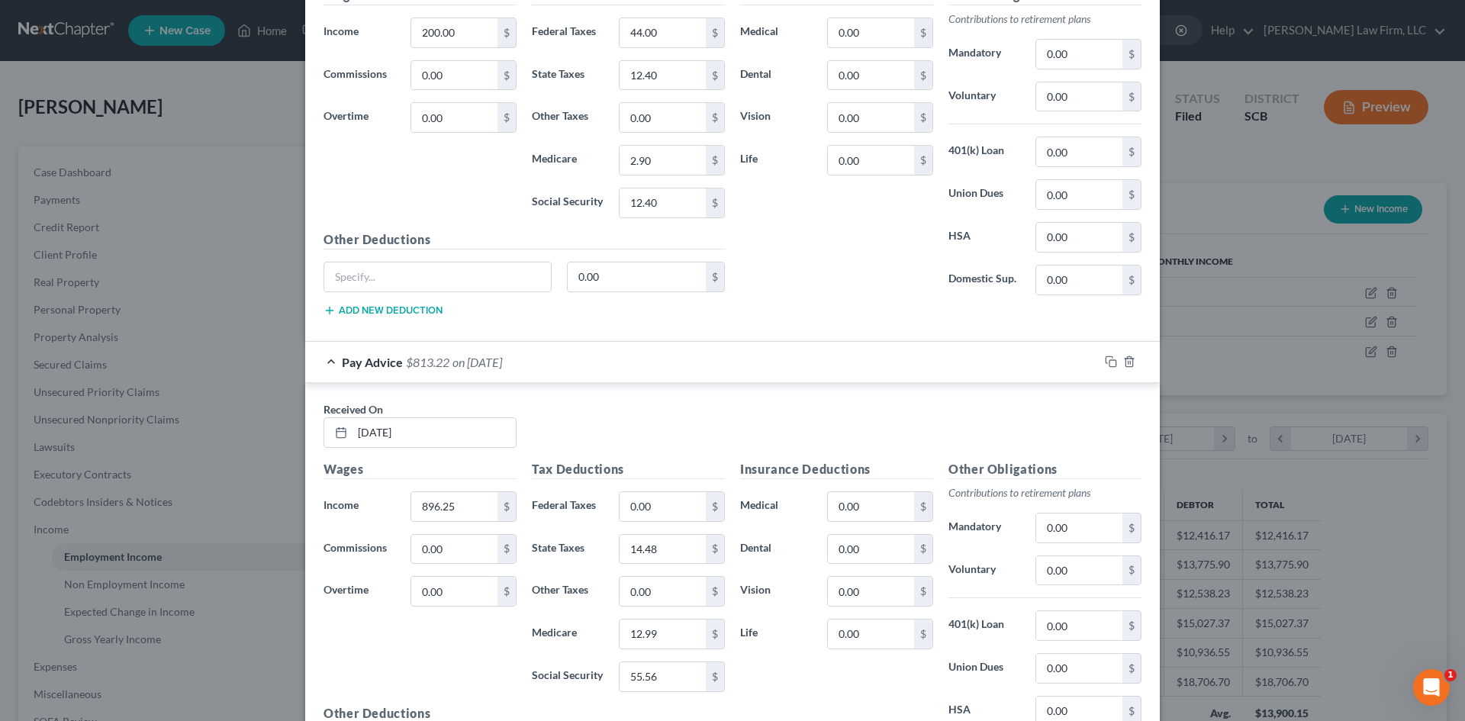
scroll to position [1755, 0]
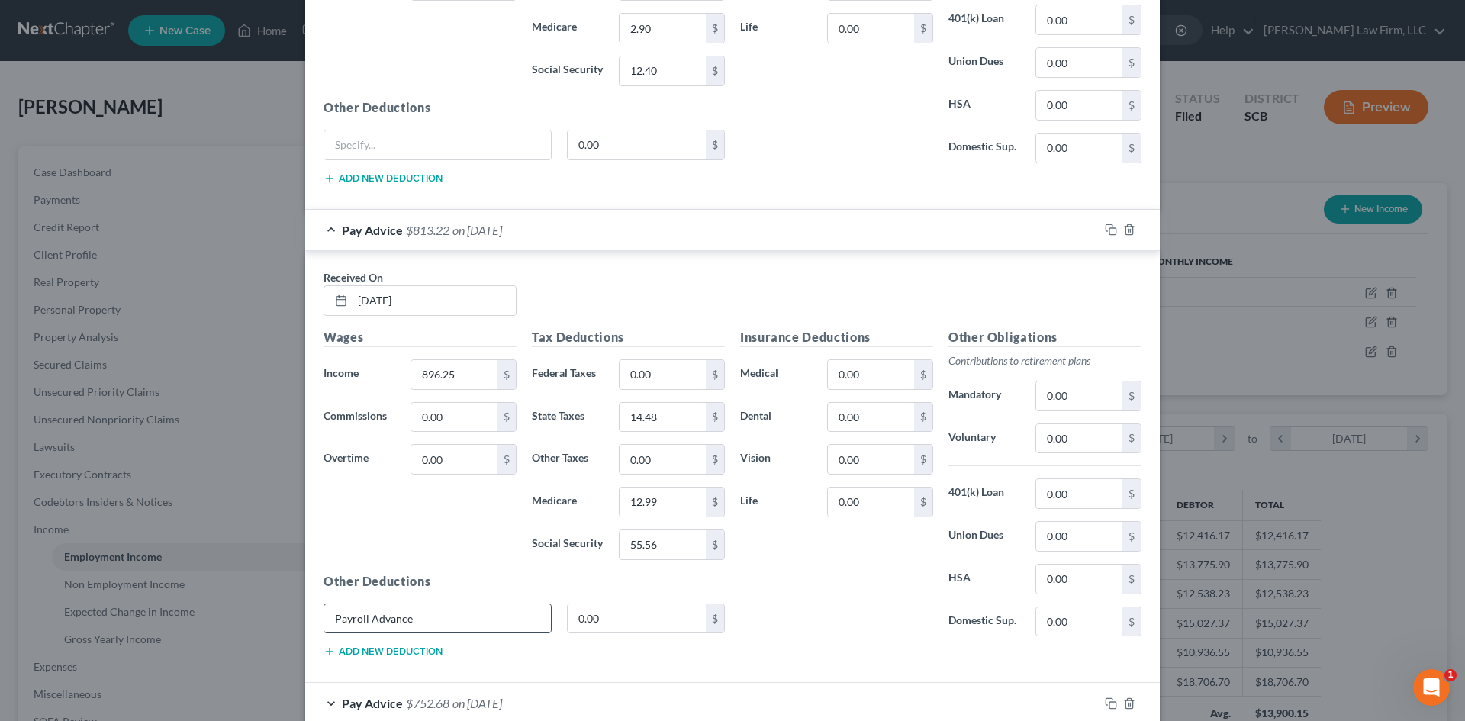
click at [456, 616] on input "Payroll Advance" at bounding box center [437, 618] width 227 height 29
drag, startPoint x: 136, startPoint y: 625, endPoint x: 97, endPoint y: 626, distance: 38.9
click at [97, 626] on div "Edit Income Source × Employment Type * Select Full or Part Time Employment Self…" at bounding box center [732, 360] width 1465 height 721
drag, startPoint x: 401, startPoint y: 549, endPoint x: 746, endPoint y: 591, distance: 348.3
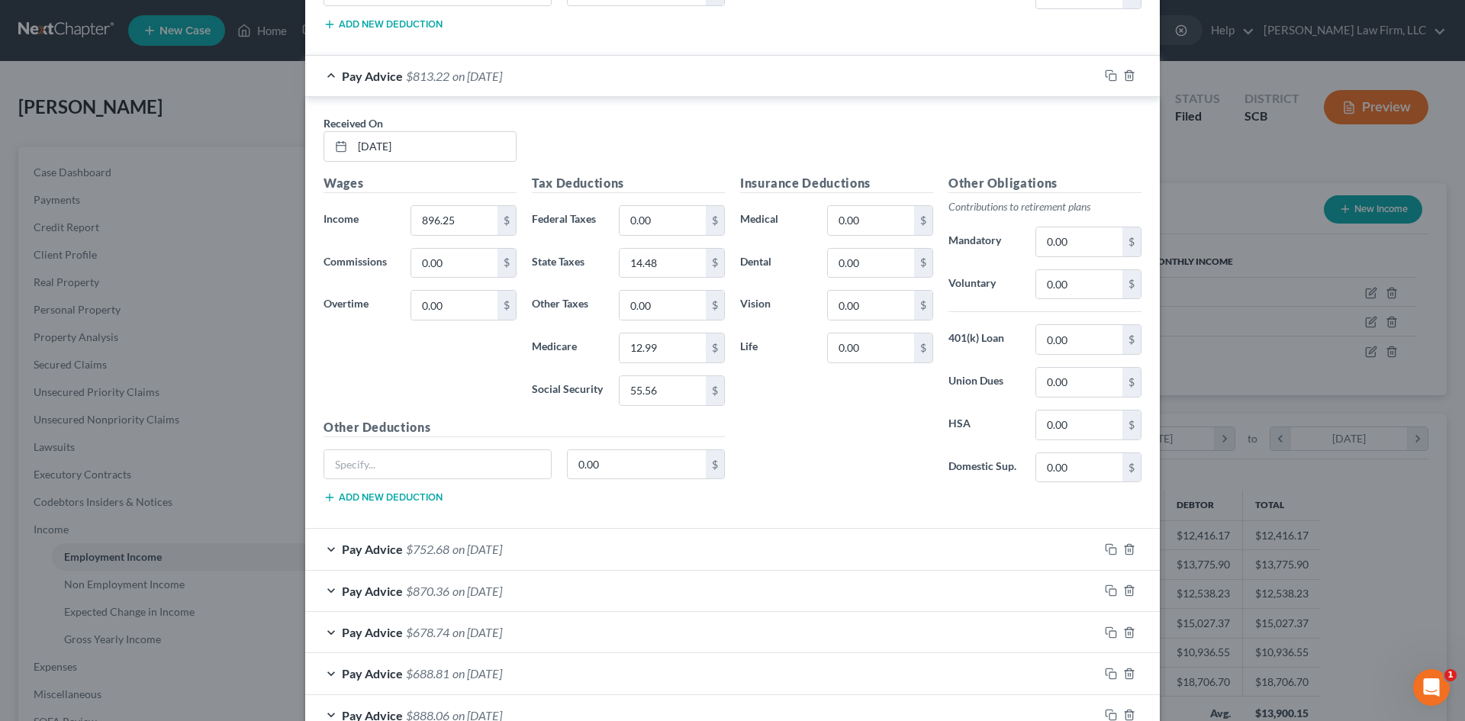
scroll to position [2060, 0]
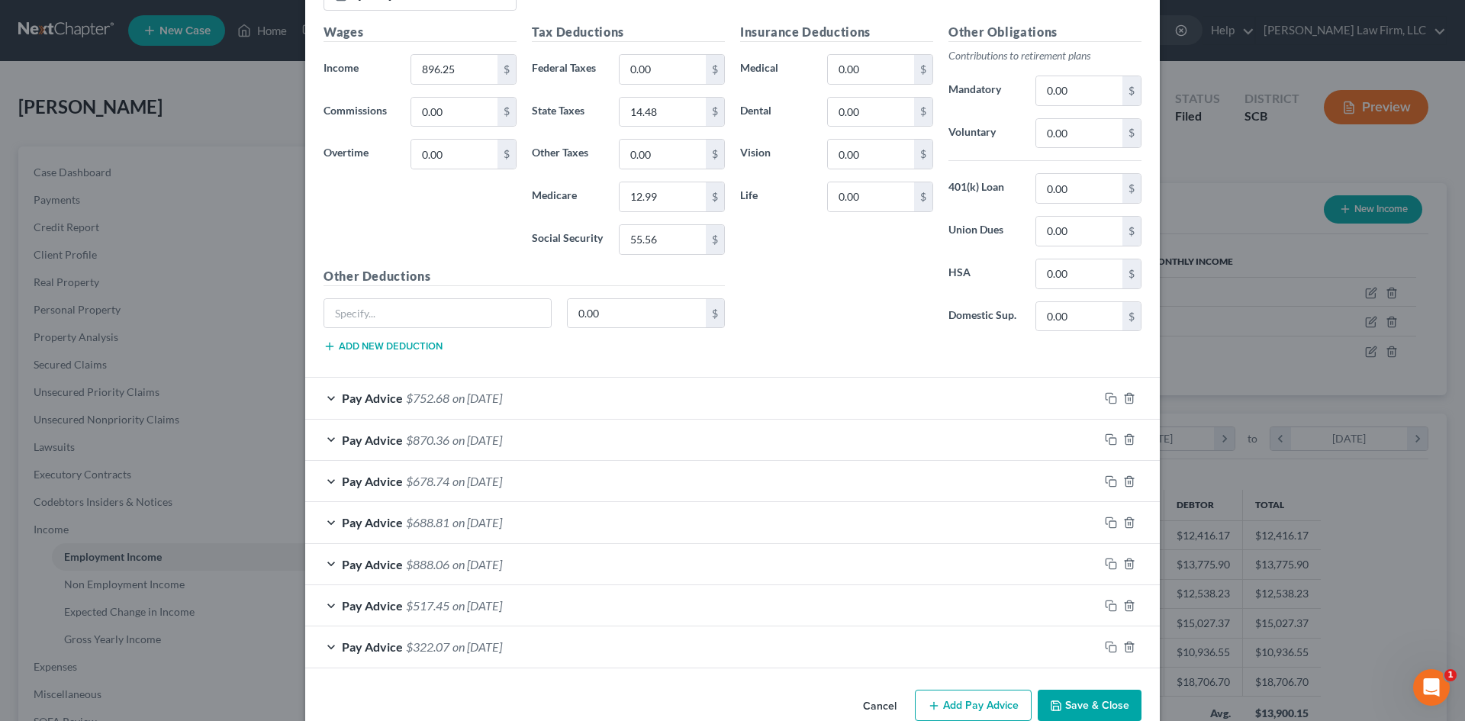
click at [502, 398] on span "on 05/29/2025" at bounding box center [478, 398] width 50 height 14
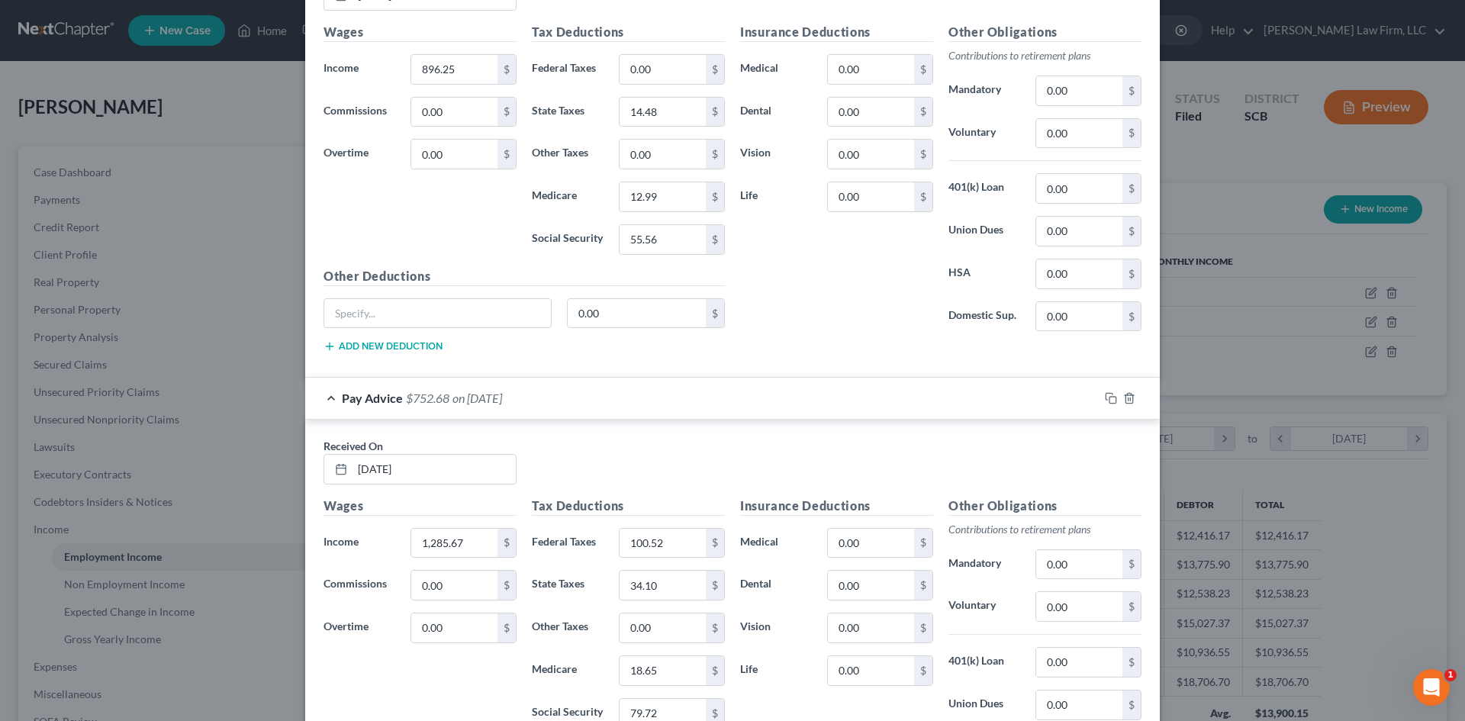
scroll to position [2289, 0]
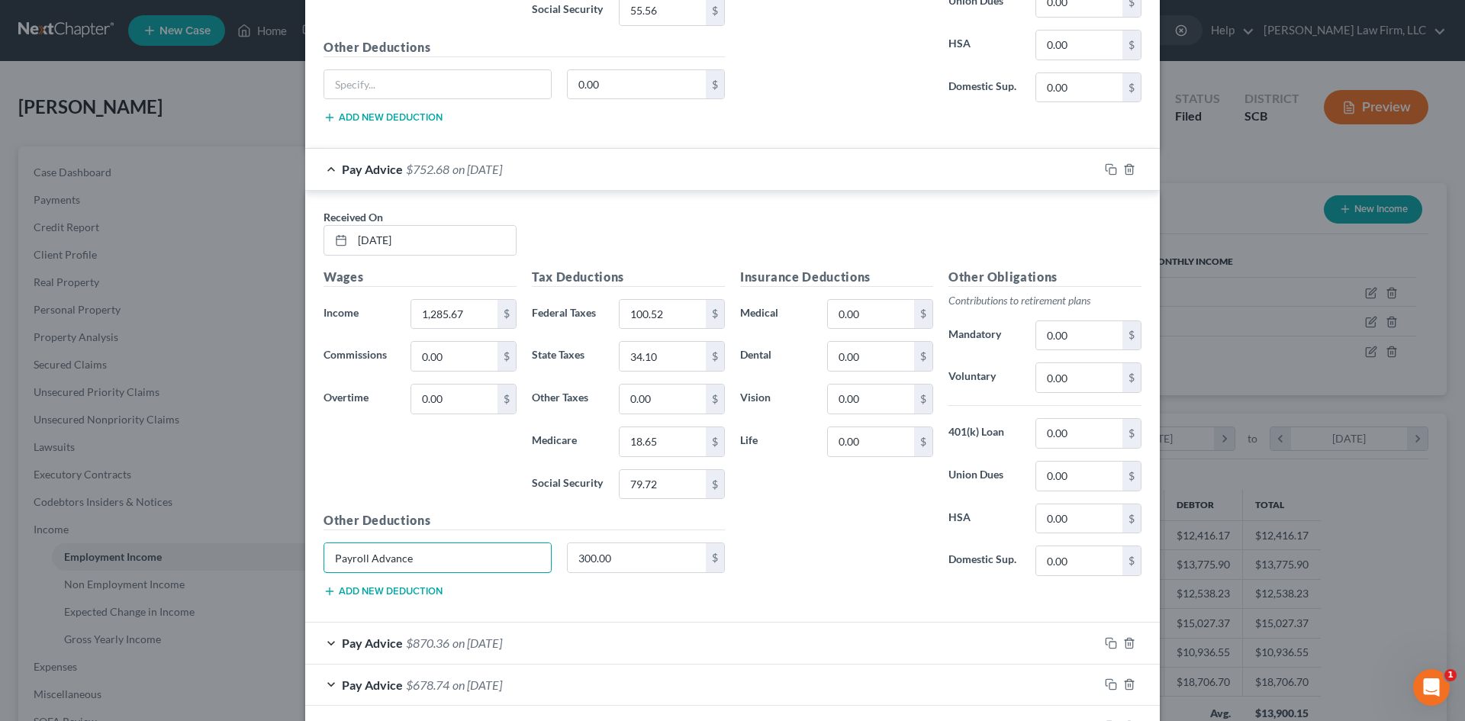
drag, startPoint x: 469, startPoint y: 553, endPoint x: 237, endPoint y: 575, distance: 232.2
click at [238, 575] on div "Edit Income Source × Employment Type * Select Full or Part Time Employment Self…" at bounding box center [732, 360] width 1465 height 721
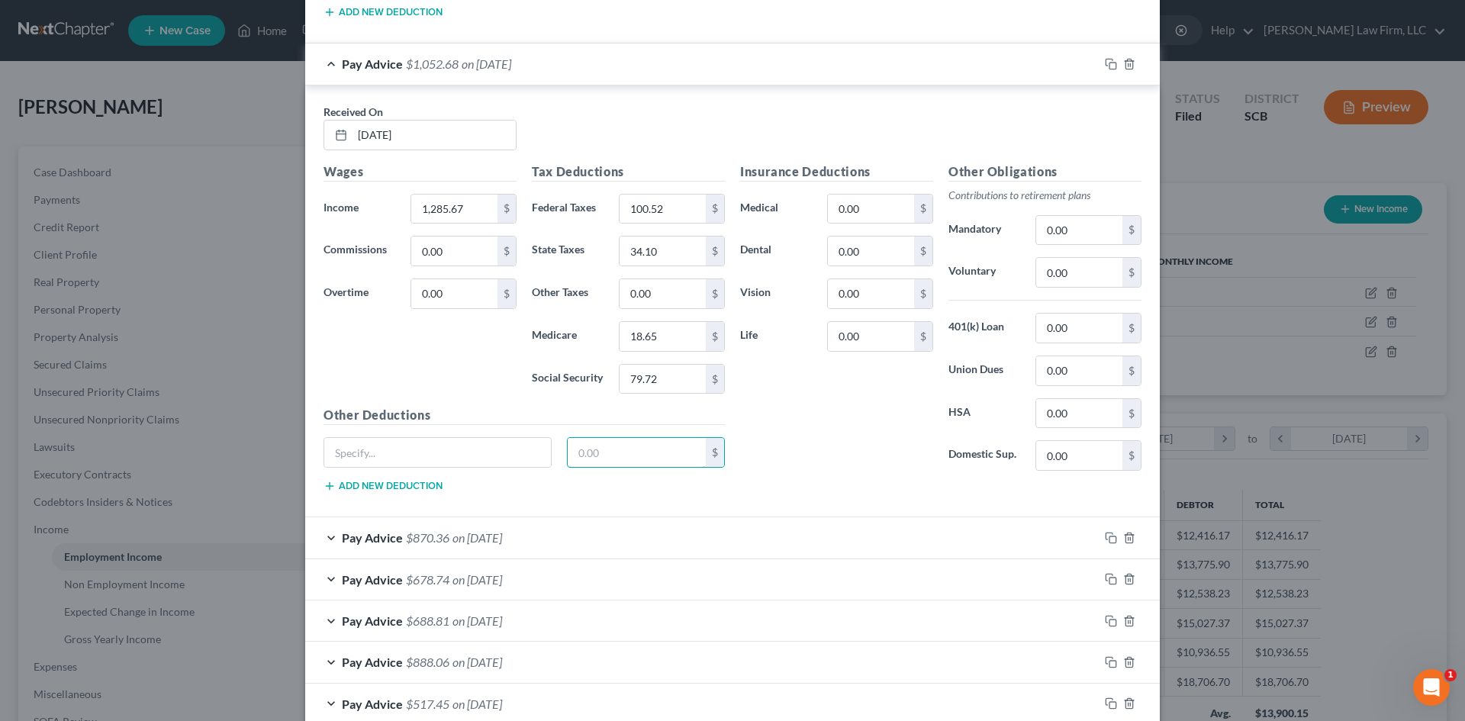
scroll to position [2523, 0]
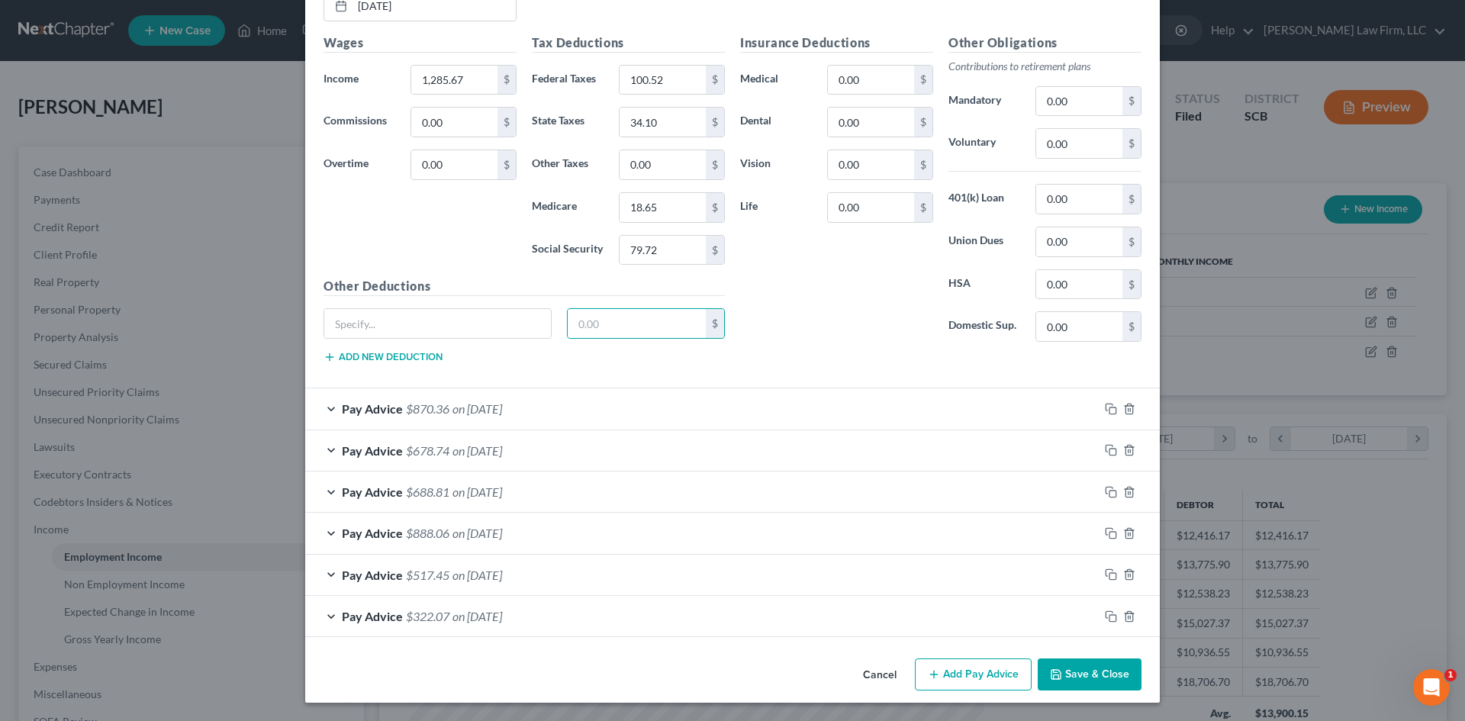
click at [601, 401] on div "Pay Advice $870.36 on 05/15/2025" at bounding box center [702, 408] width 794 height 40
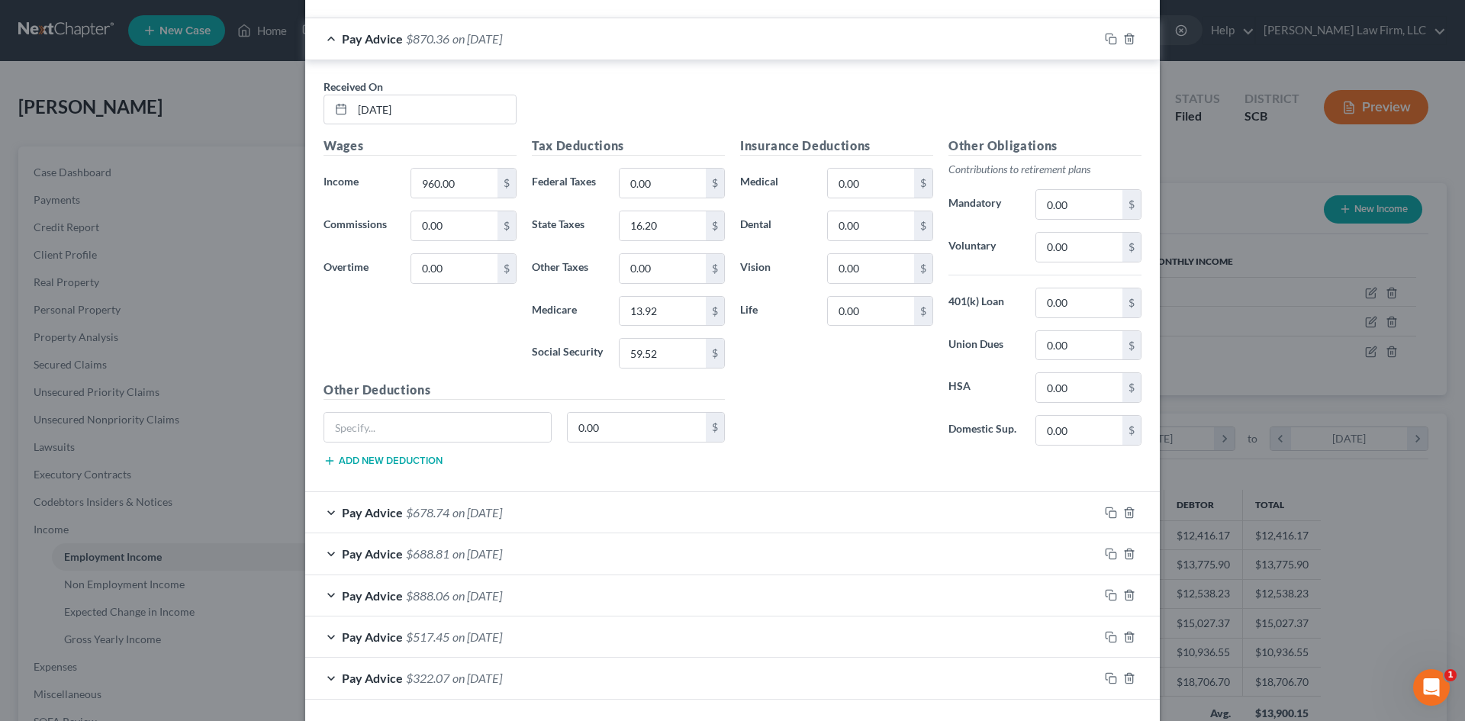
scroll to position [2955, 0]
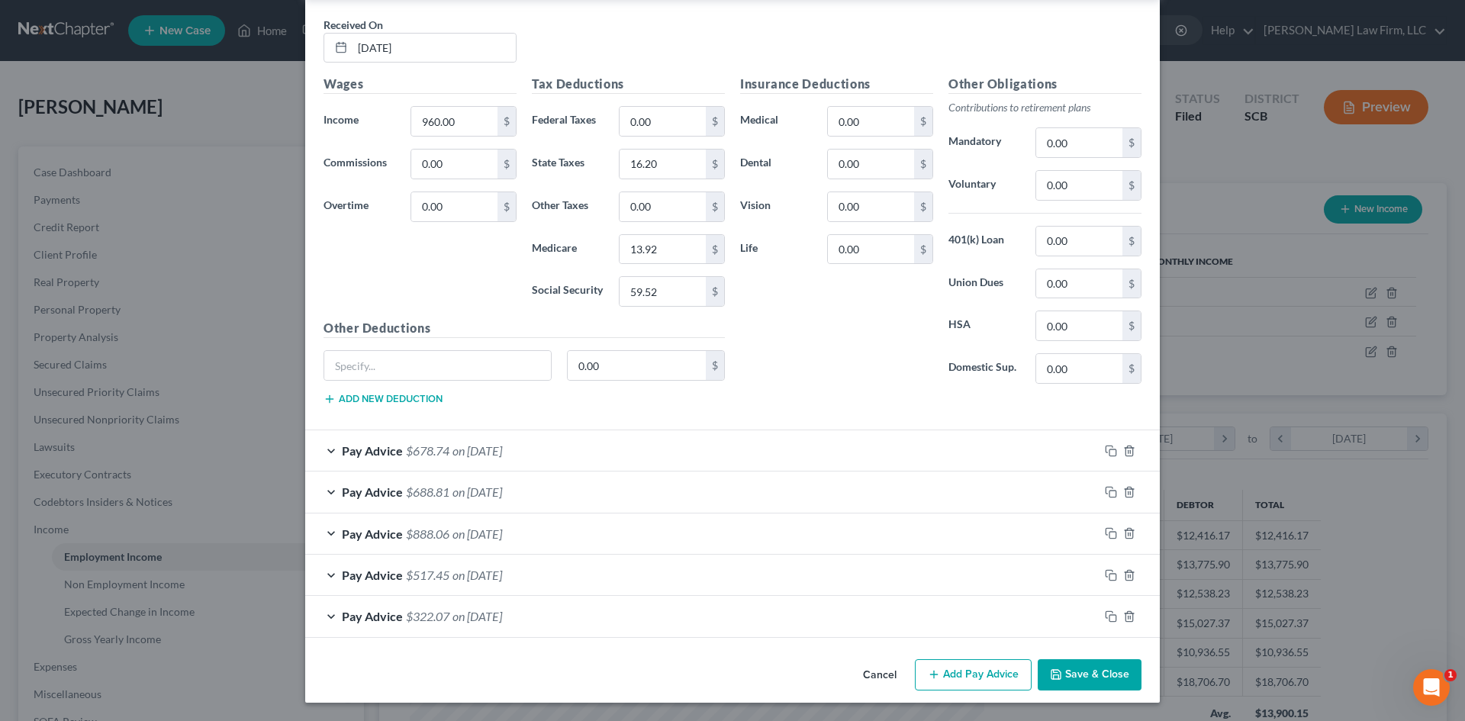
click at [562, 466] on div "Pay Advice $678.74 on 05/01/2025" at bounding box center [702, 450] width 794 height 40
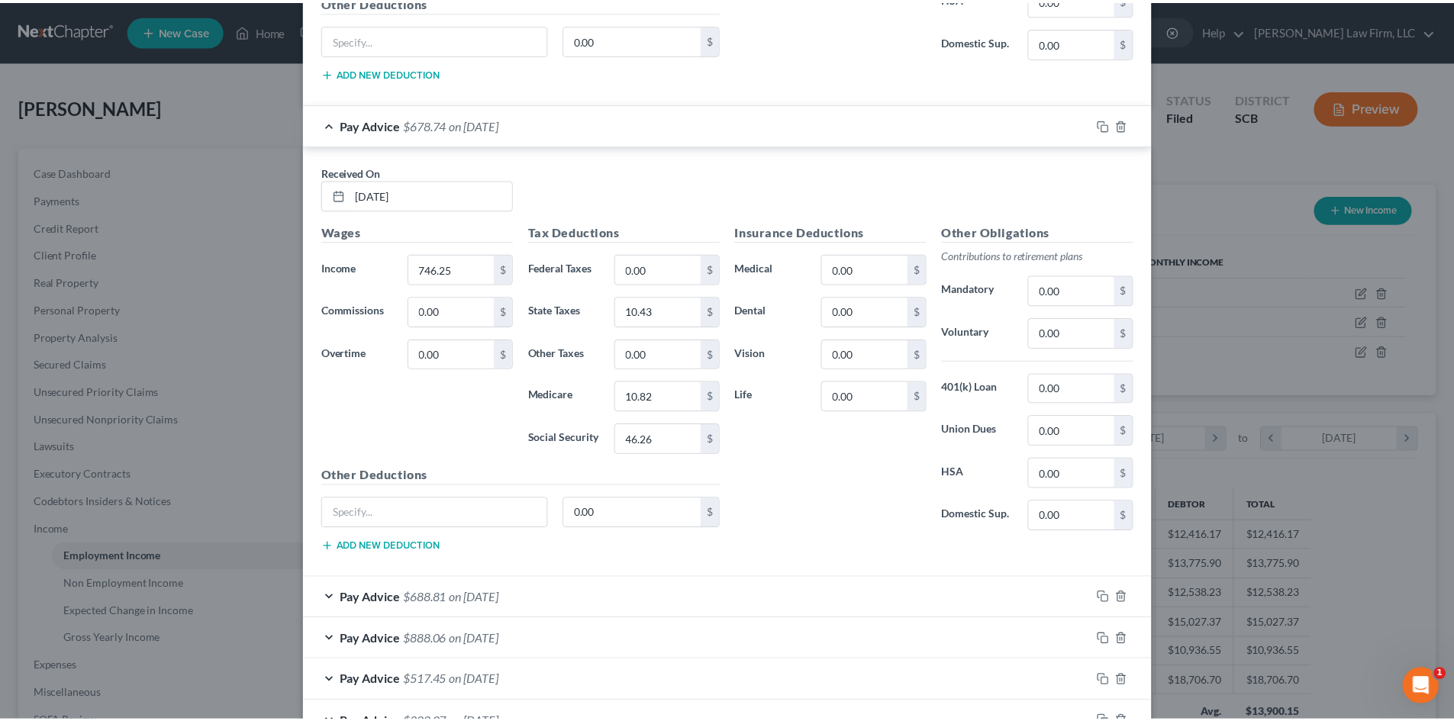
scroll to position [3388, 0]
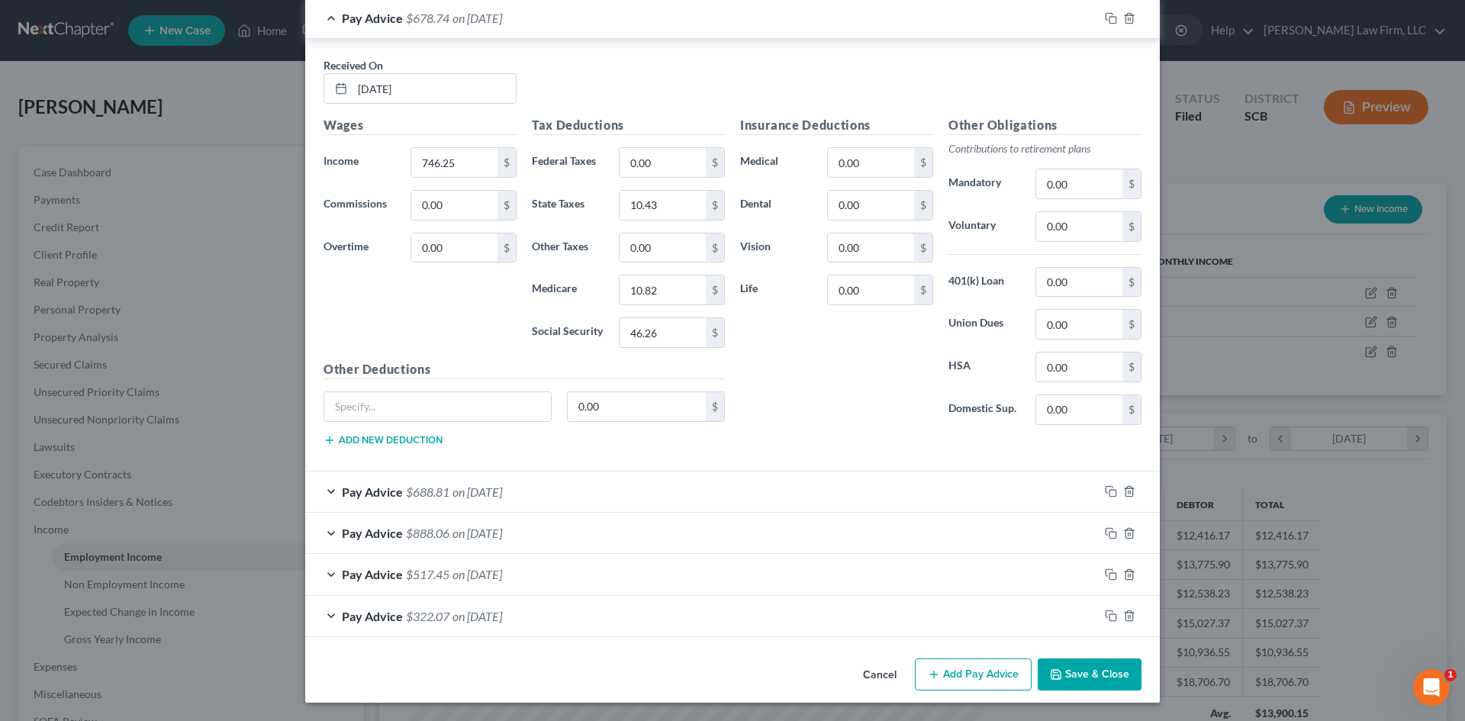
click at [1067, 669] on button "Save & Close" at bounding box center [1090, 675] width 104 height 32
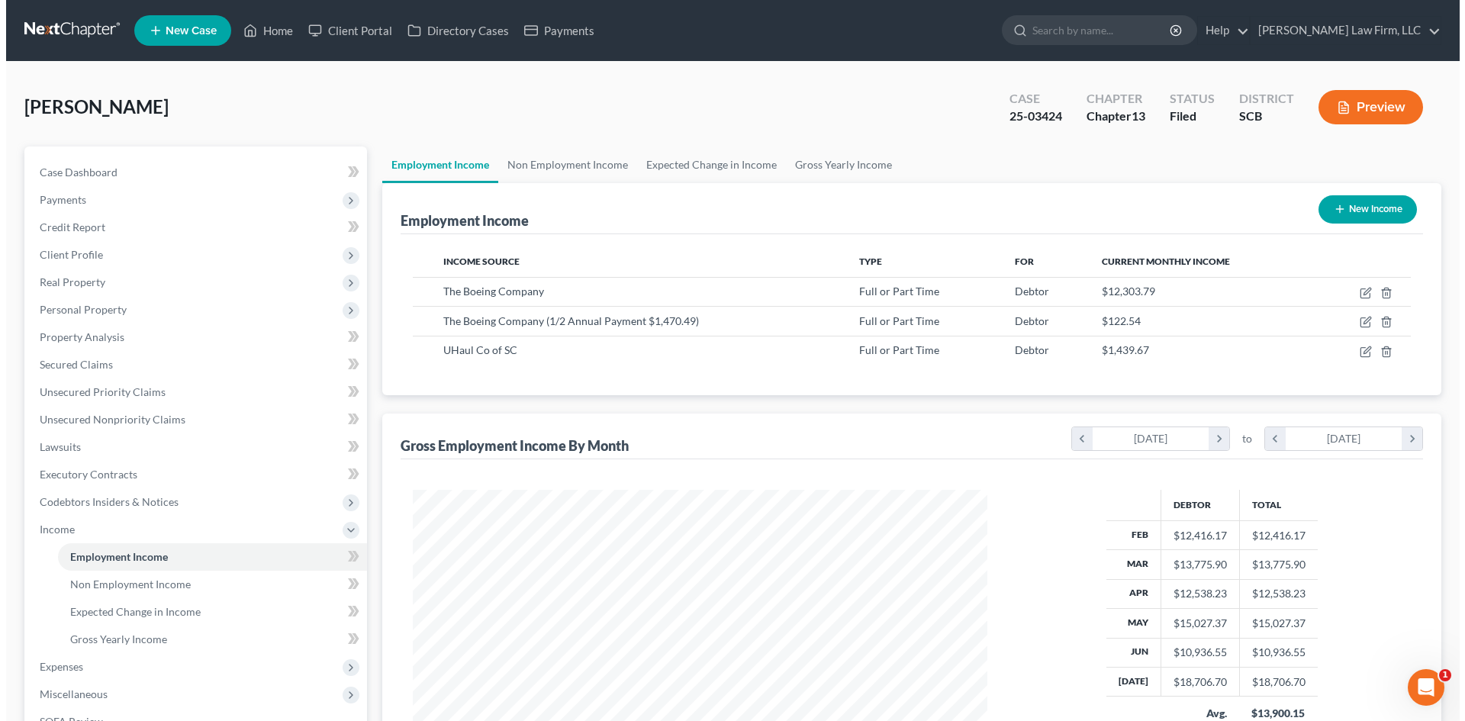
scroll to position [762789, 762474]
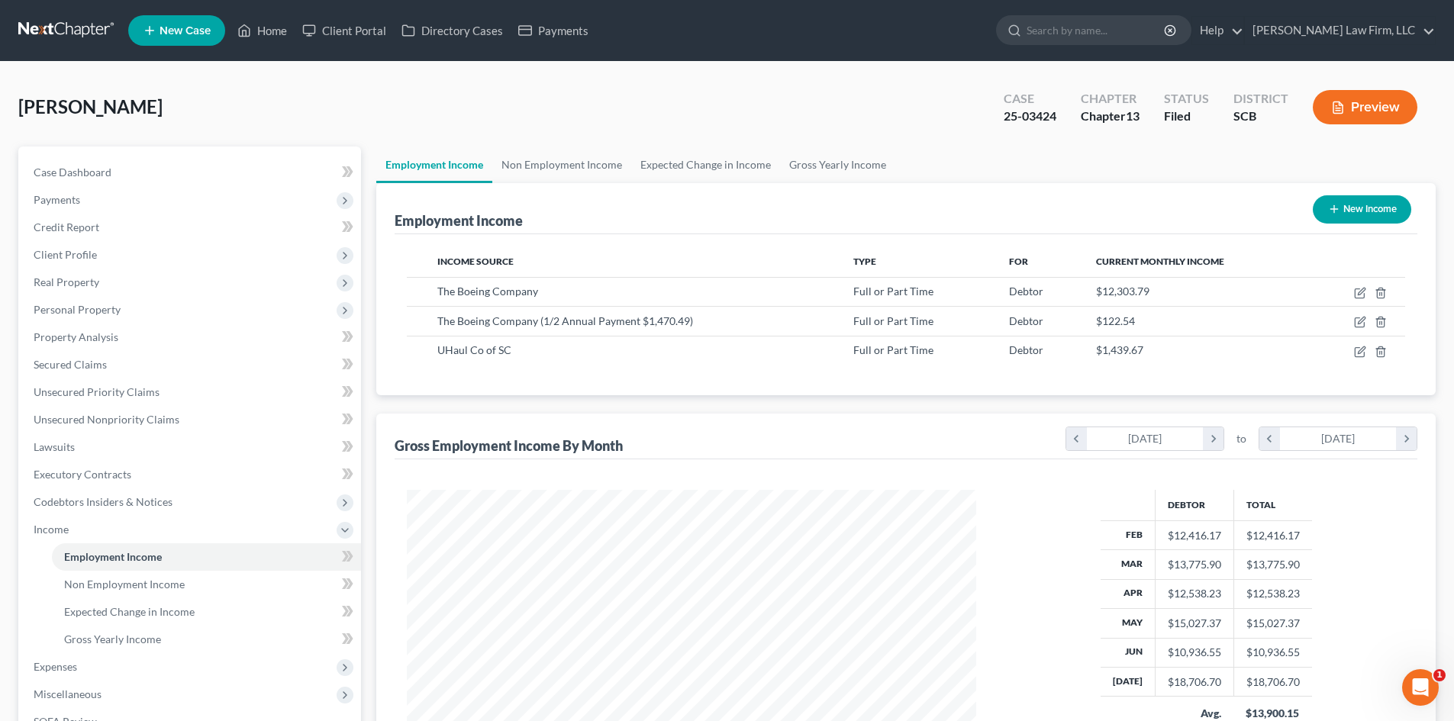
click at [1391, 95] on button "Preview" at bounding box center [1364, 107] width 105 height 34
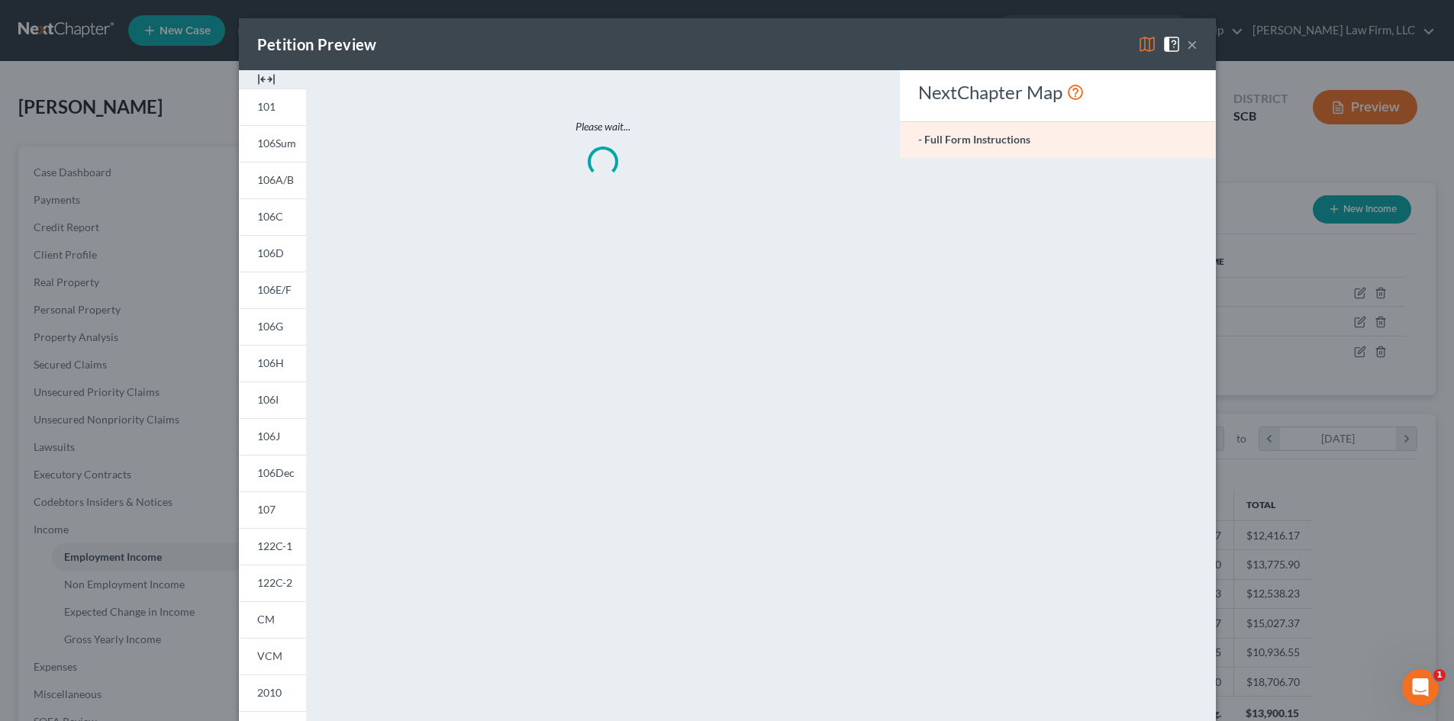
scroll to position [287, 605]
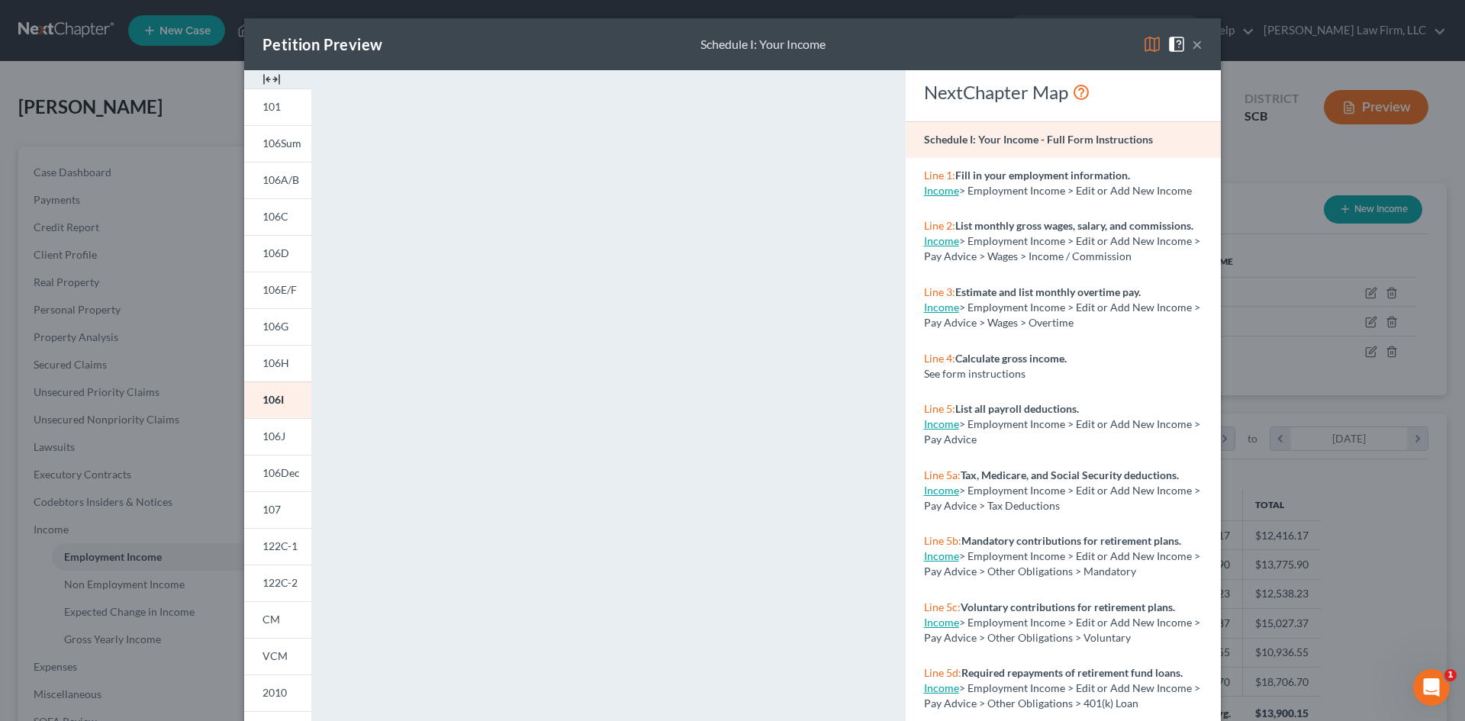
click at [1194, 40] on button "×" at bounding box center [1197, 44] width 11 height 18
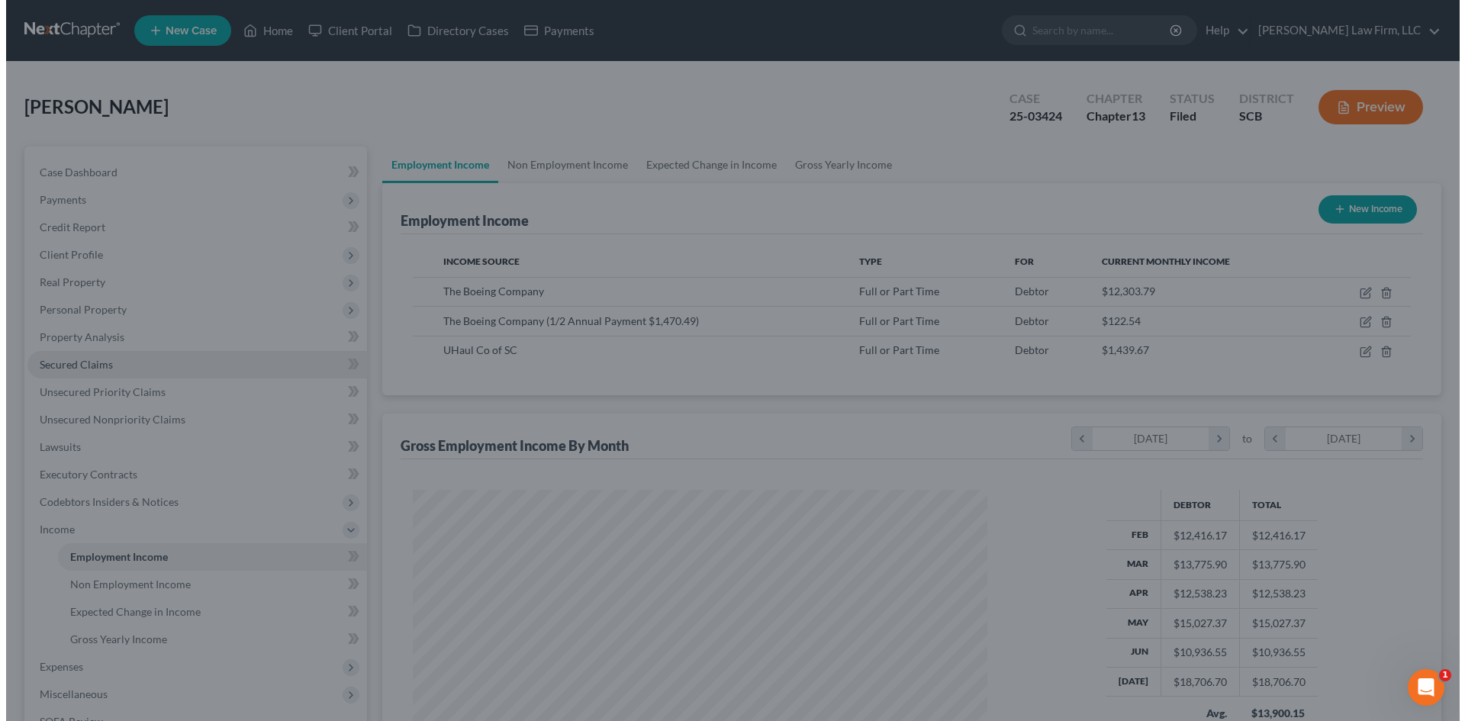
scroll to position [762789, 762474]
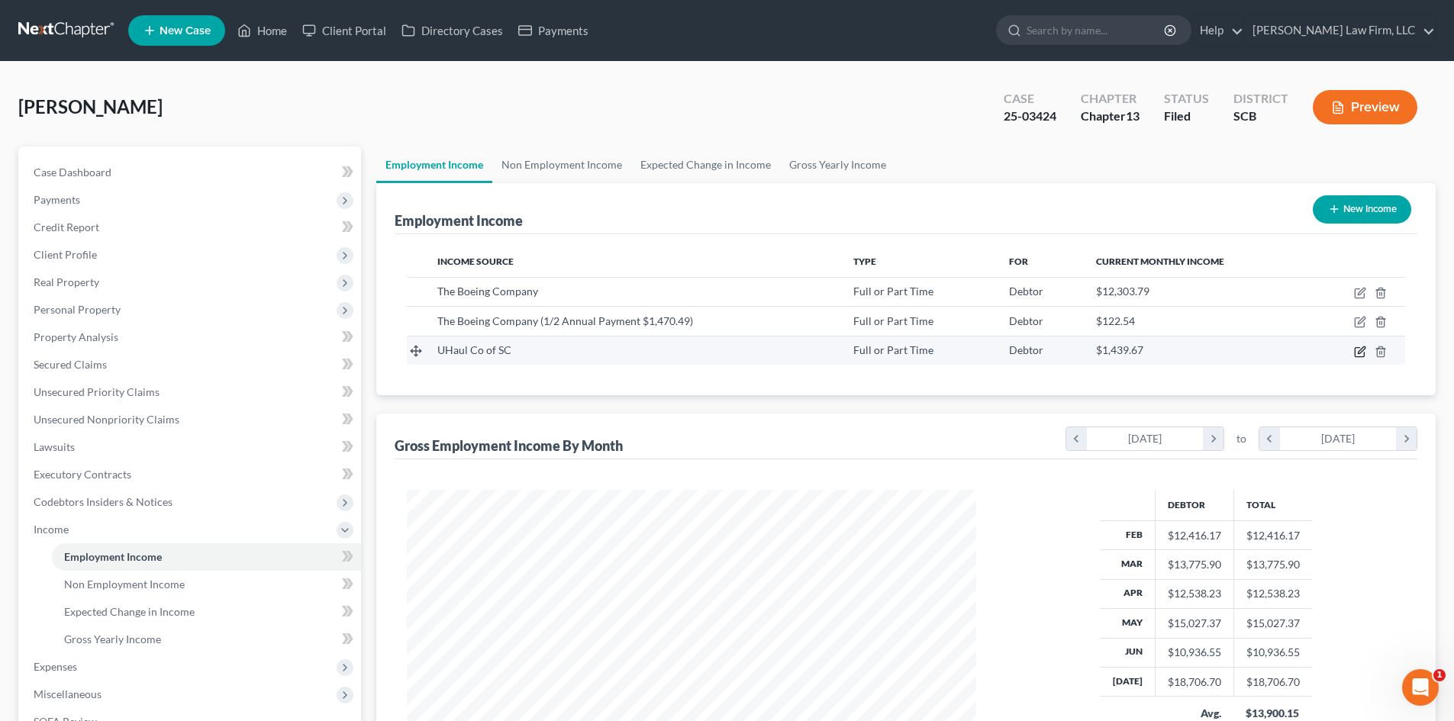
click at [1364, 346] on icon "button" at bounding box center [1360, 352] width 12 height 12
select select "0"
select select "42"
select select "2"
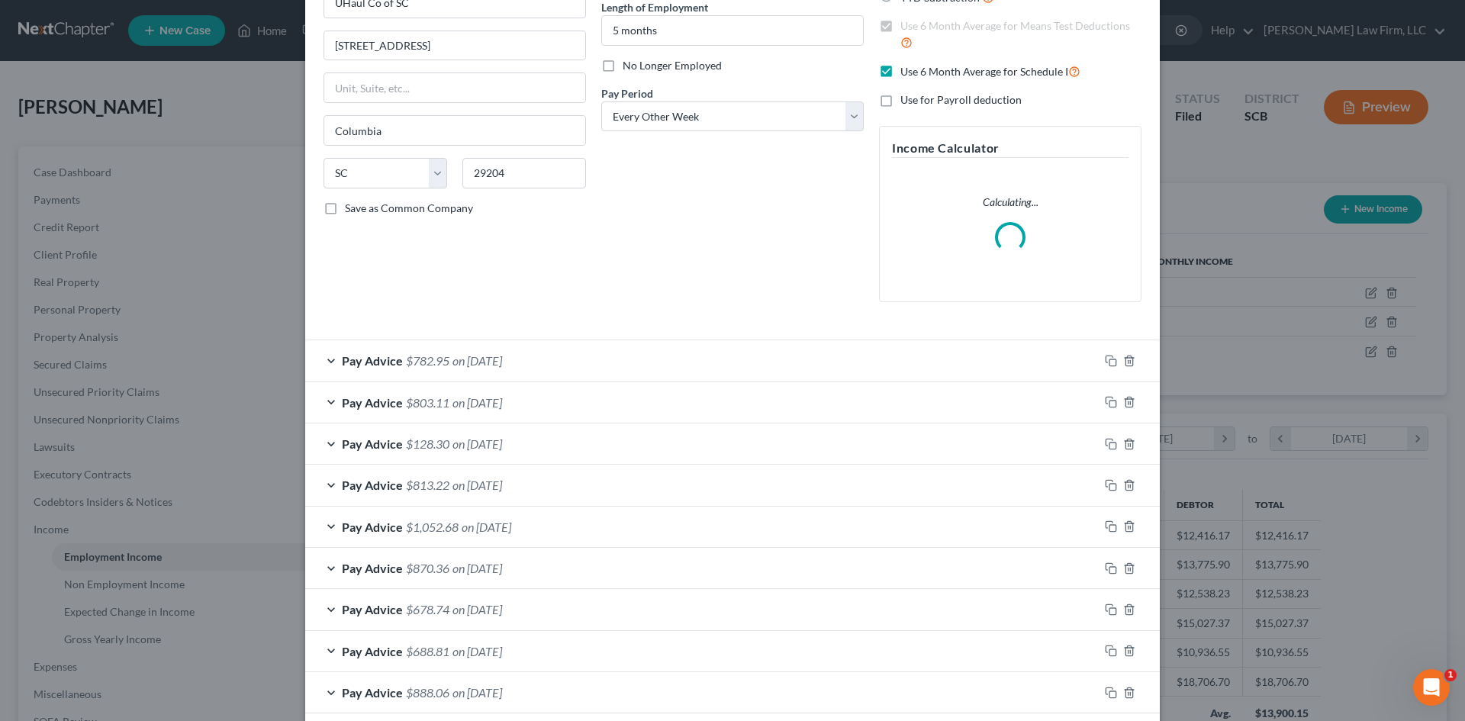
scroll to position [316, 0]
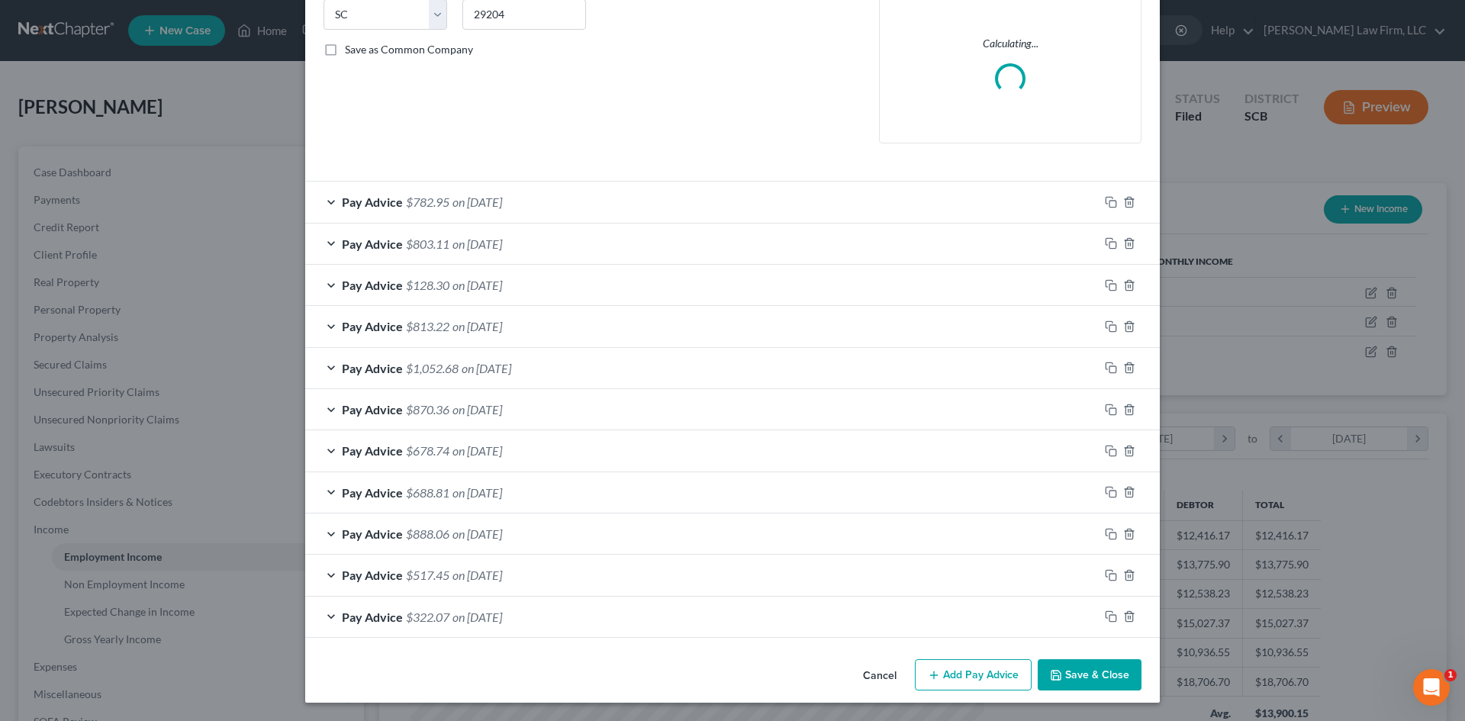
click at [533, 622] on div "Pay Advice $322.07 on 03/06/2025" at bounding box center [702, 617] width 794 height 40
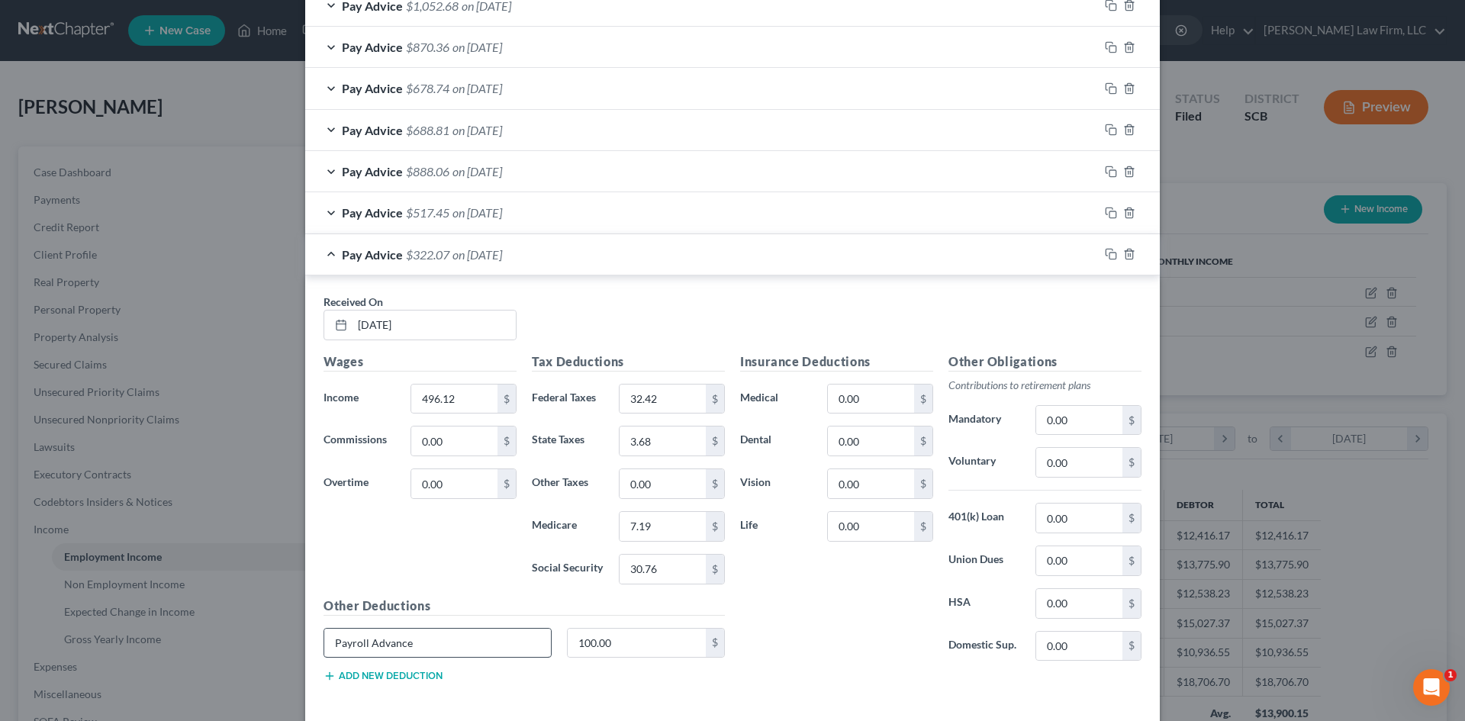
scroll to position [748, 0]
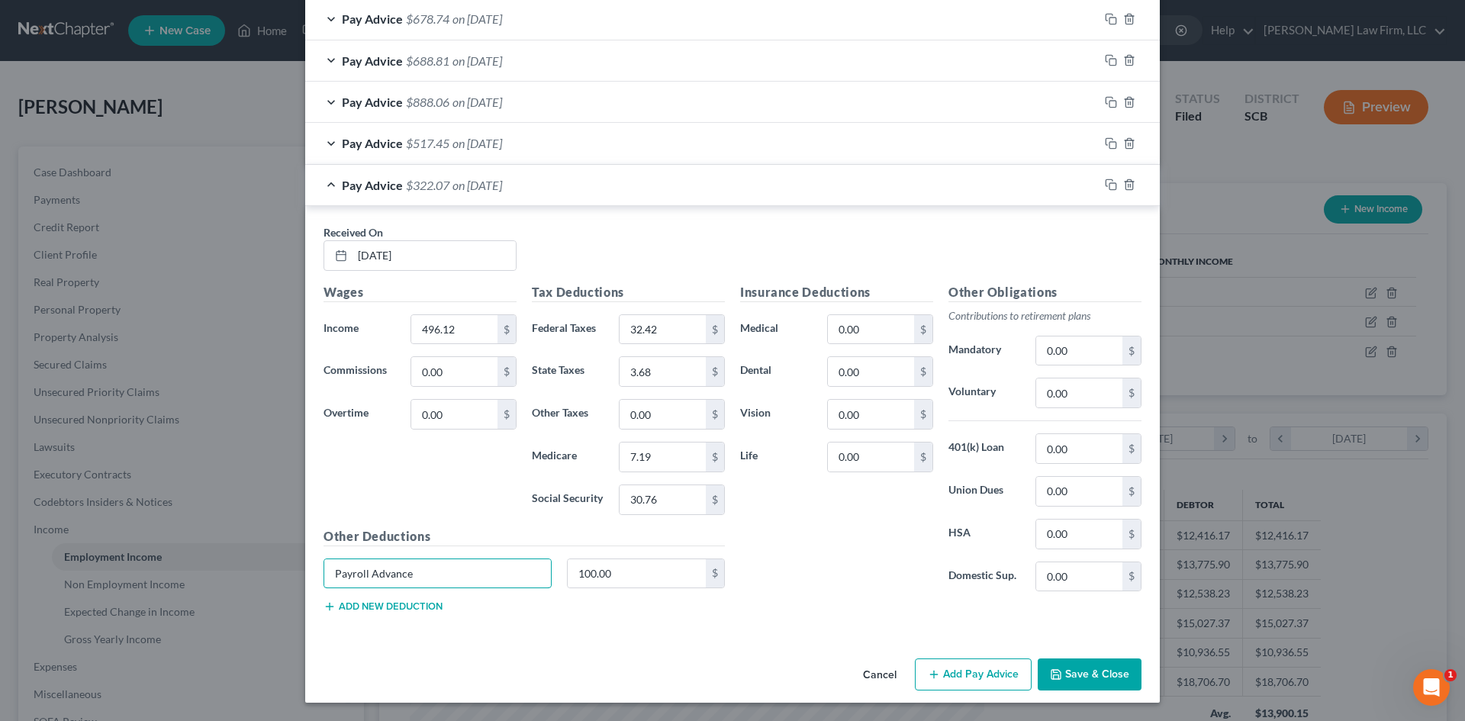
drag, startPoint x: 466, startPoint y: 568, endPoint x: 279, endPoint y: 570, distance: 187.7
click at [305, 571] on div "Received On * 03/06/2025 Wages Income * 496.12 $ Commissions 0.00 $ Overtime 0.…" at bounding box center [732, 421] width 855 height 431
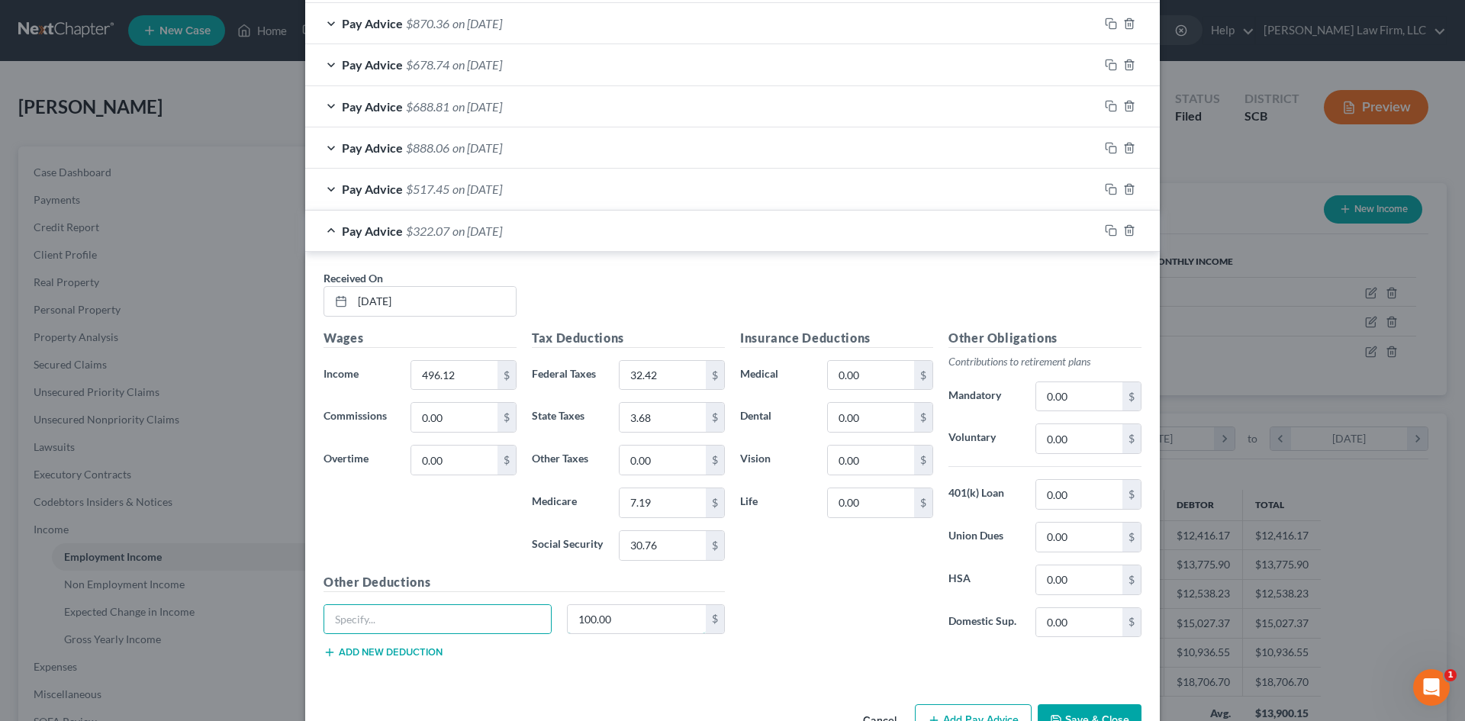
scroll to position [794, 0]
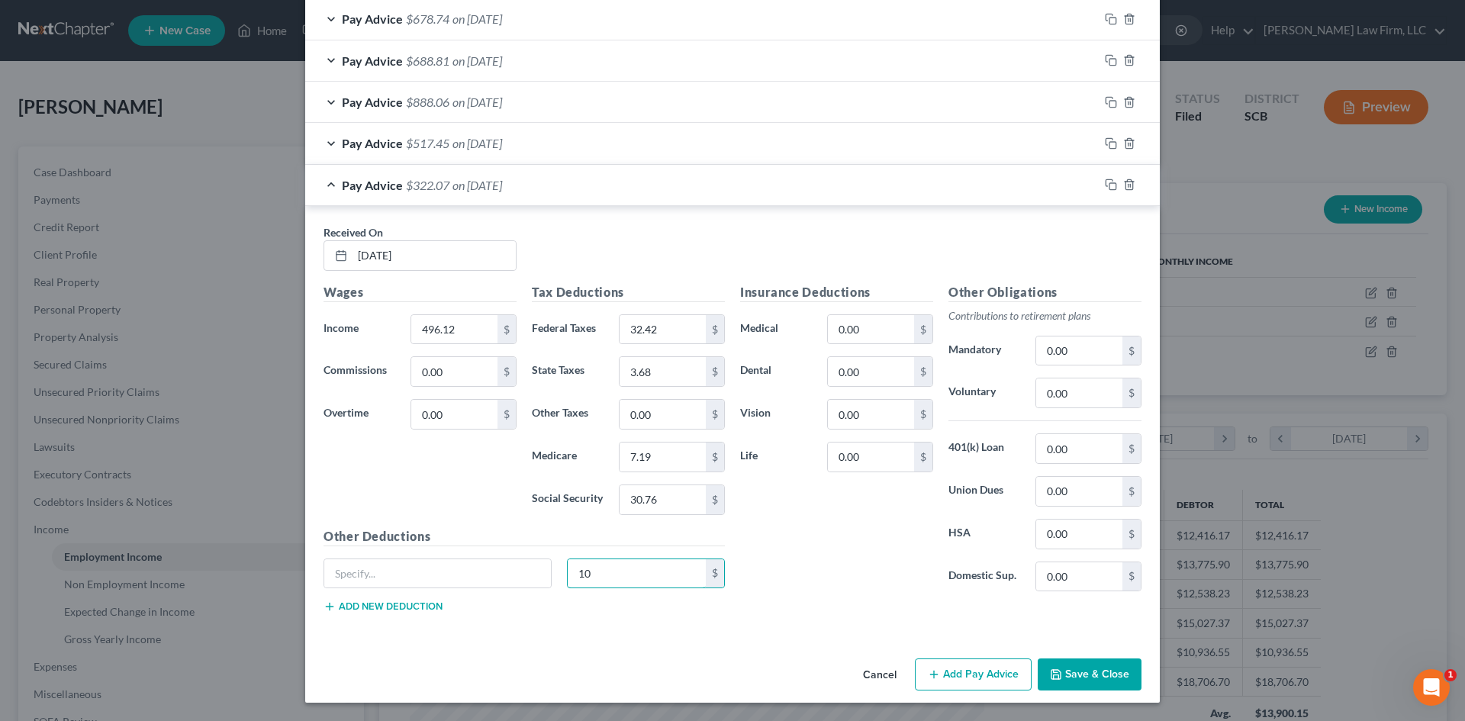
type input "1"
click at [539, 147] on div "Pay Advice $517.45 on 03/20/2025" at bounding box center [702, 143] width 794 height 40
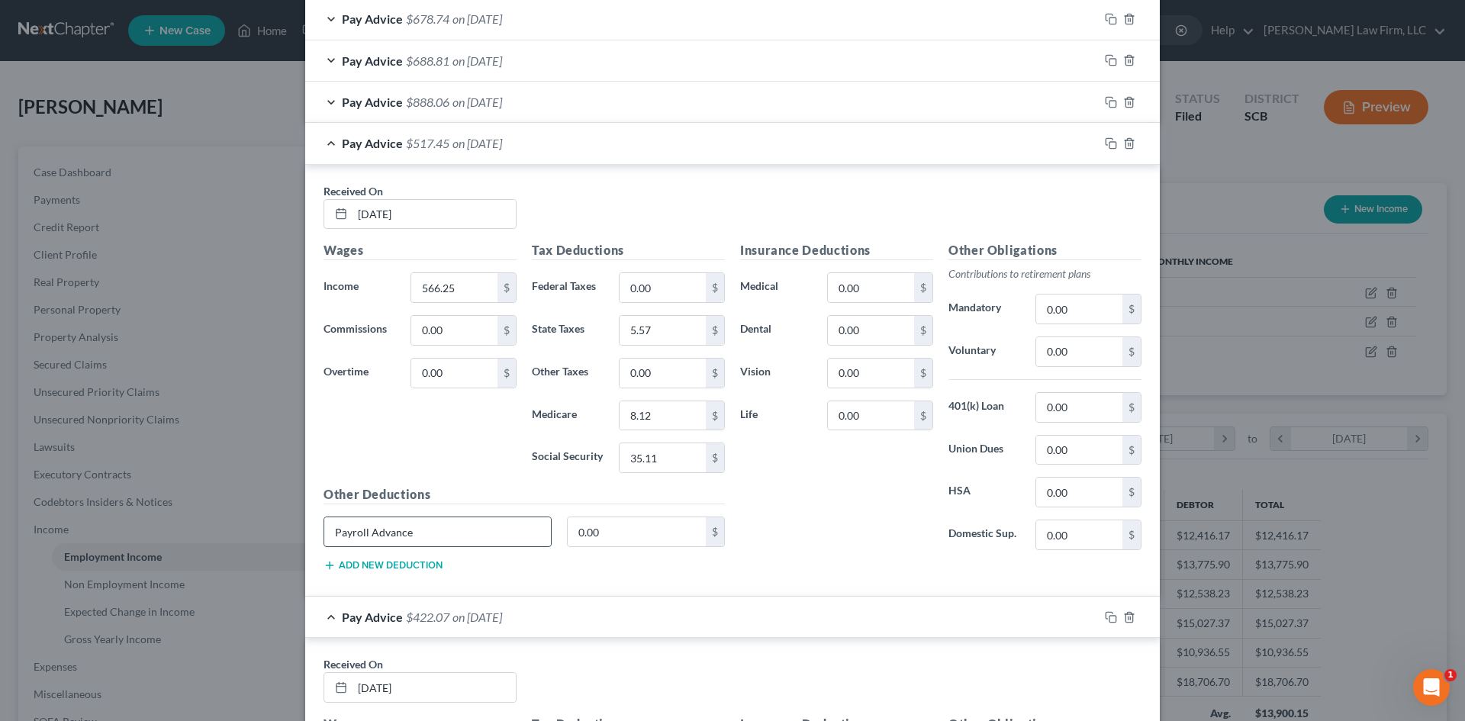
drag, startPoint x: 375, startPoint y: 534, endPoint x: 322, endPoint y: 539, distance: 52.9
click at [333, 536] on input "Payroll Advance" at bounding box center [437, 531] width 227 height 29
type input "P"
click at [578, 108] on div "Pay Advice $888.06 on 04/03/2025" at bounding box center [702, 102] width 794 height 40
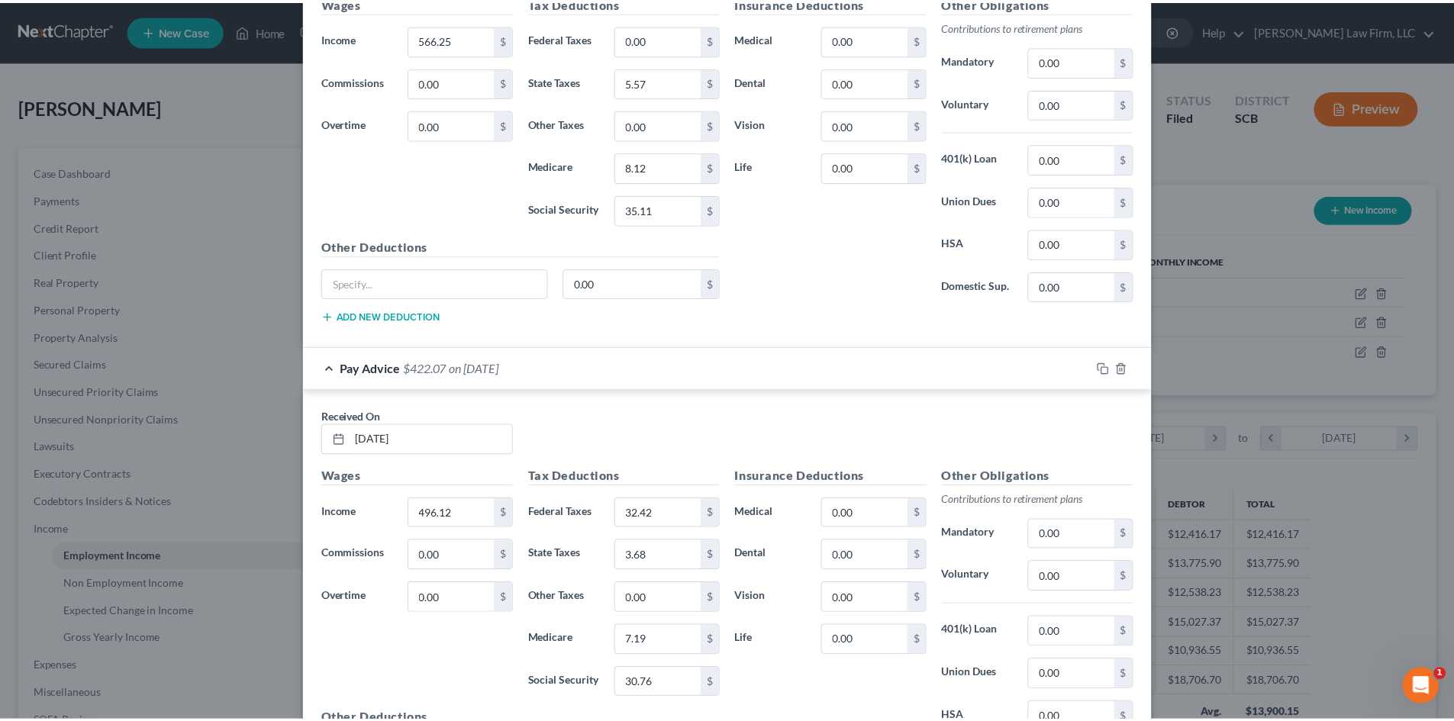
scroll to position [1658, 0]
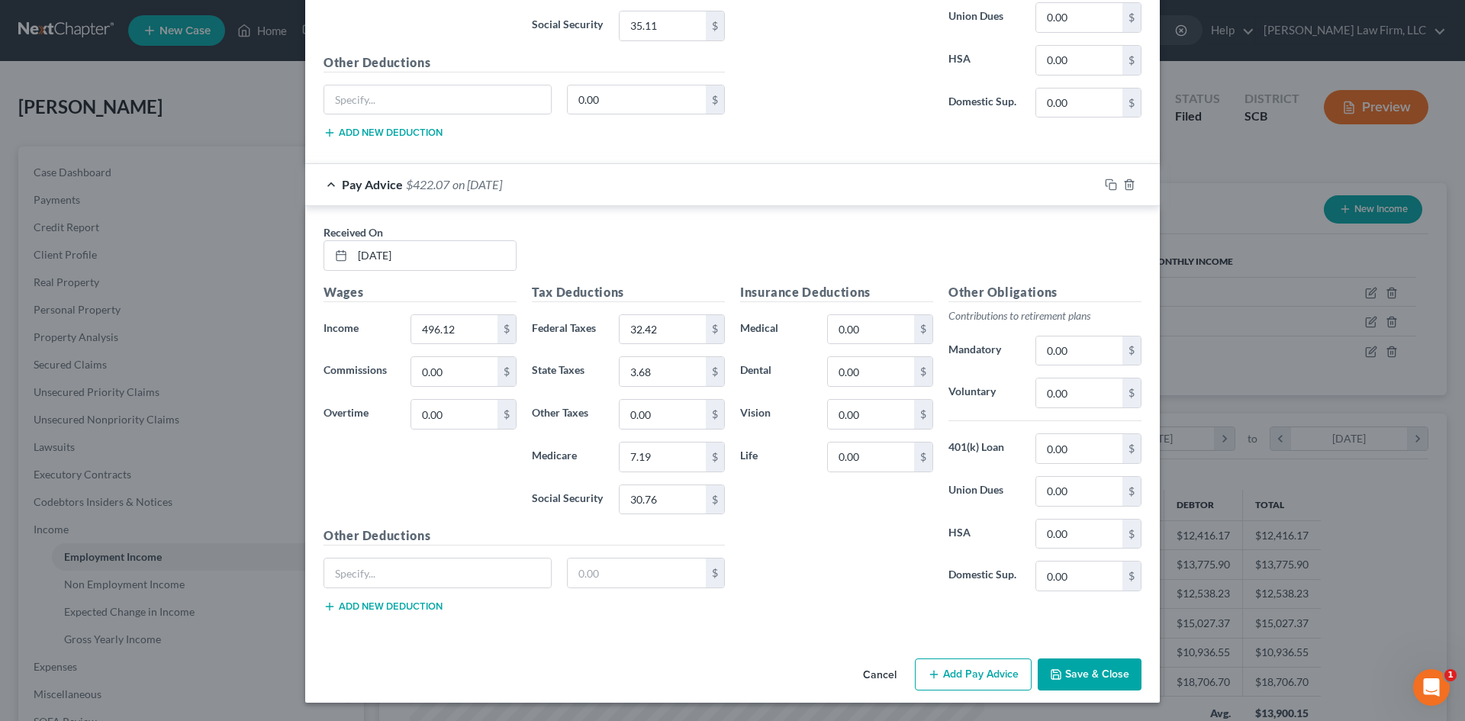
click at [1074, 665] on button "Save & Close" at bounding box center [1090, 675] width 104 height 32
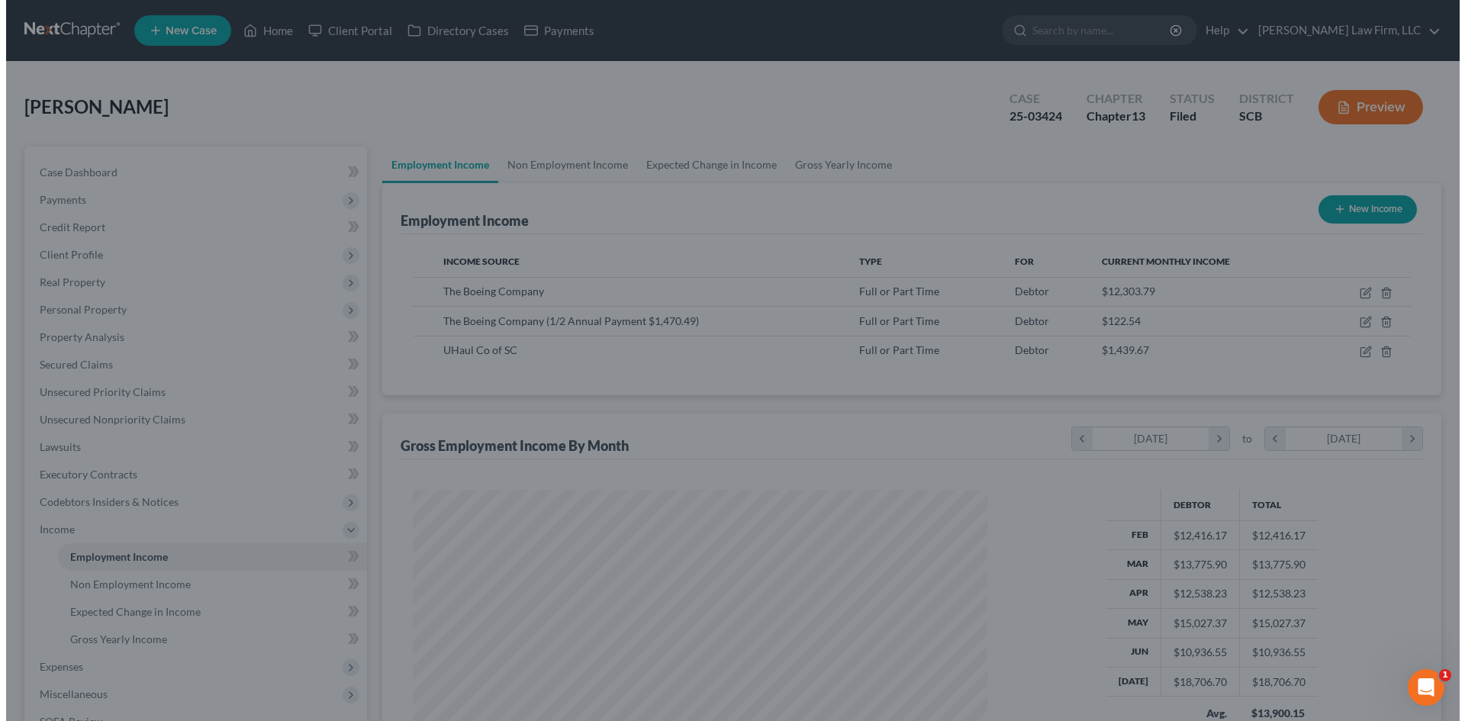
scroll to position [762789, 762474]
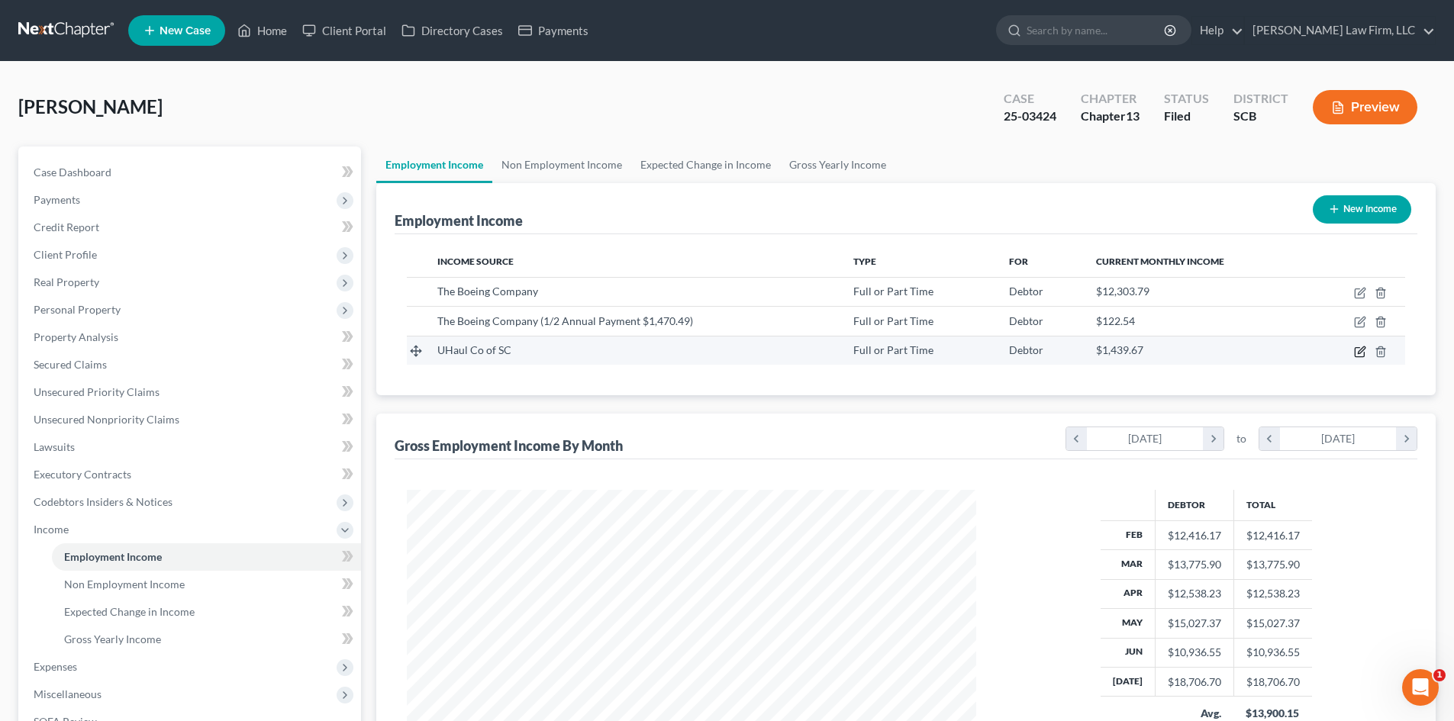
click at [1361, 352] on icon "button" at bounding box center [1360, 352] width 12 height 12
select select "0"
select select "42"
select select "2"
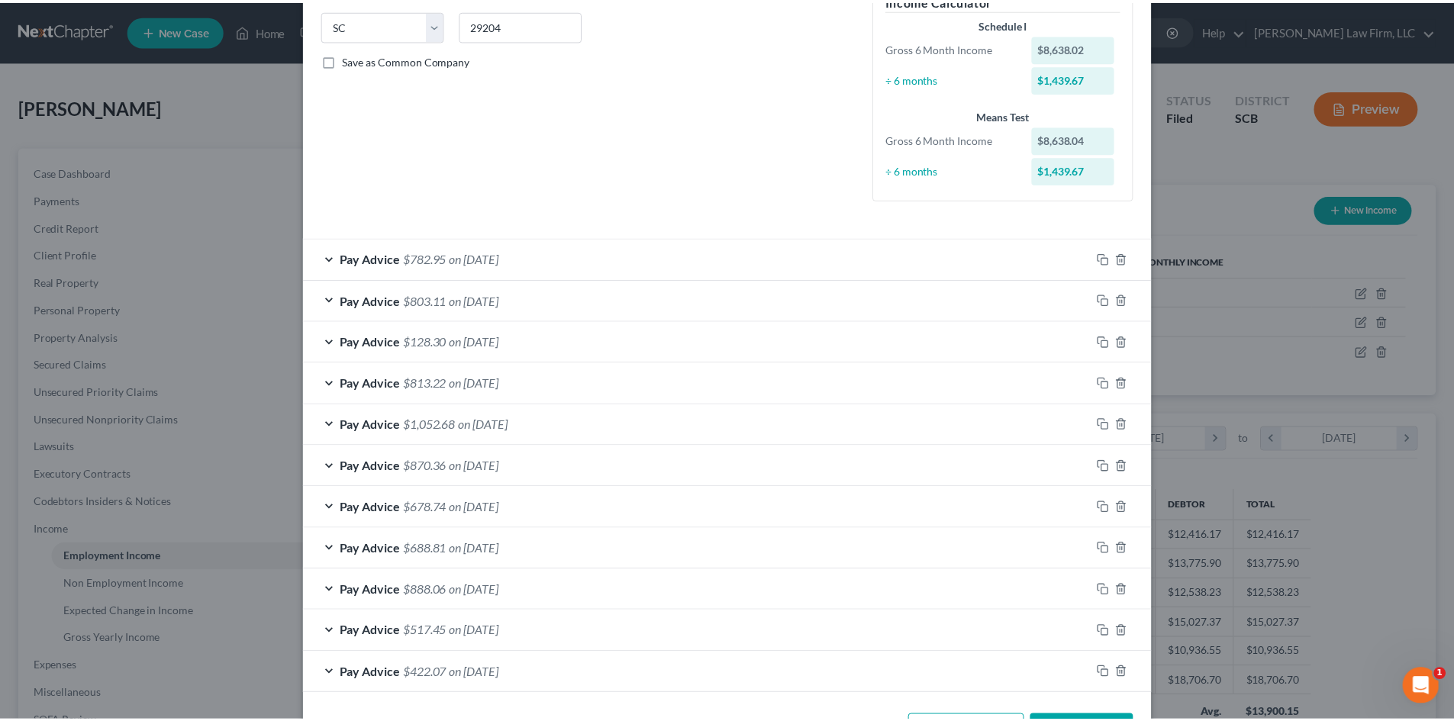
scroll to position [362, 0]
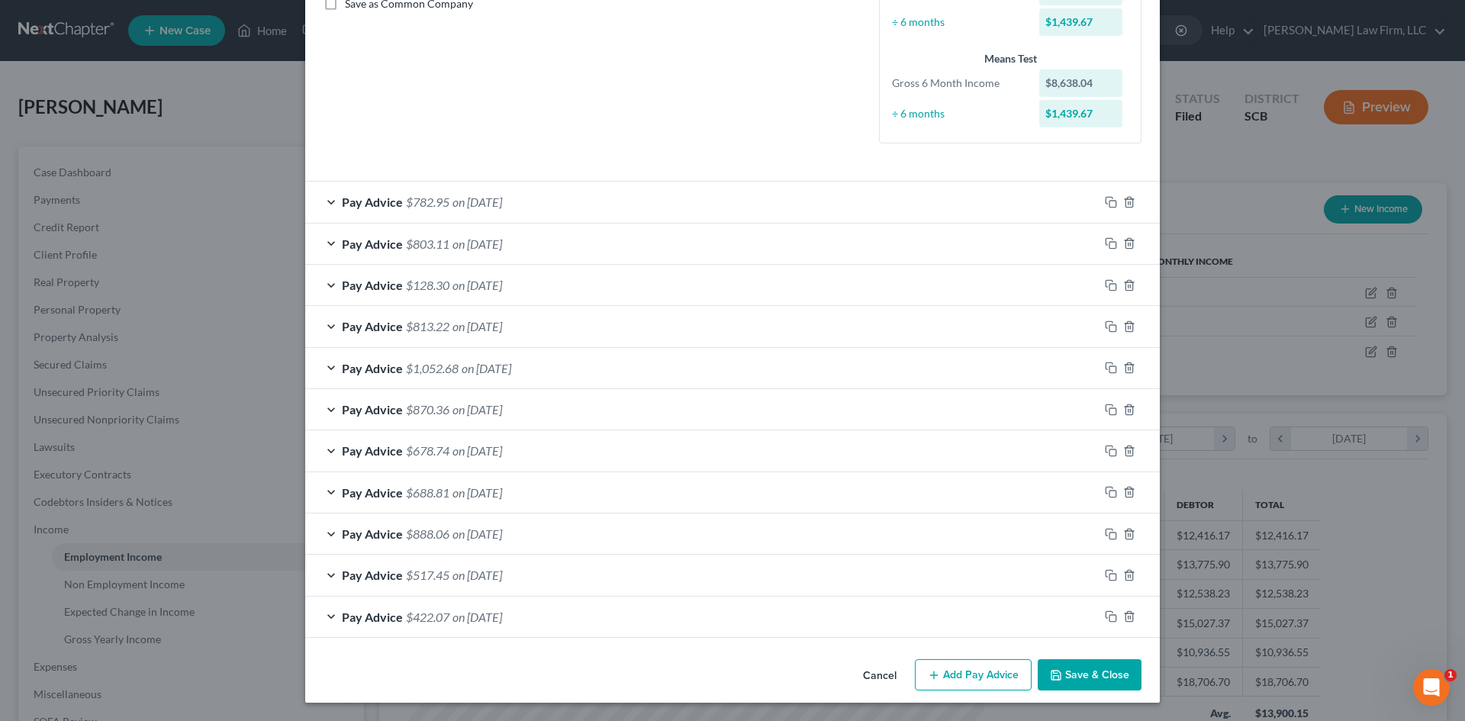
click at [1084, 684] on button "Save & Close" at bounding box center [1090, 675] width 104 height 32
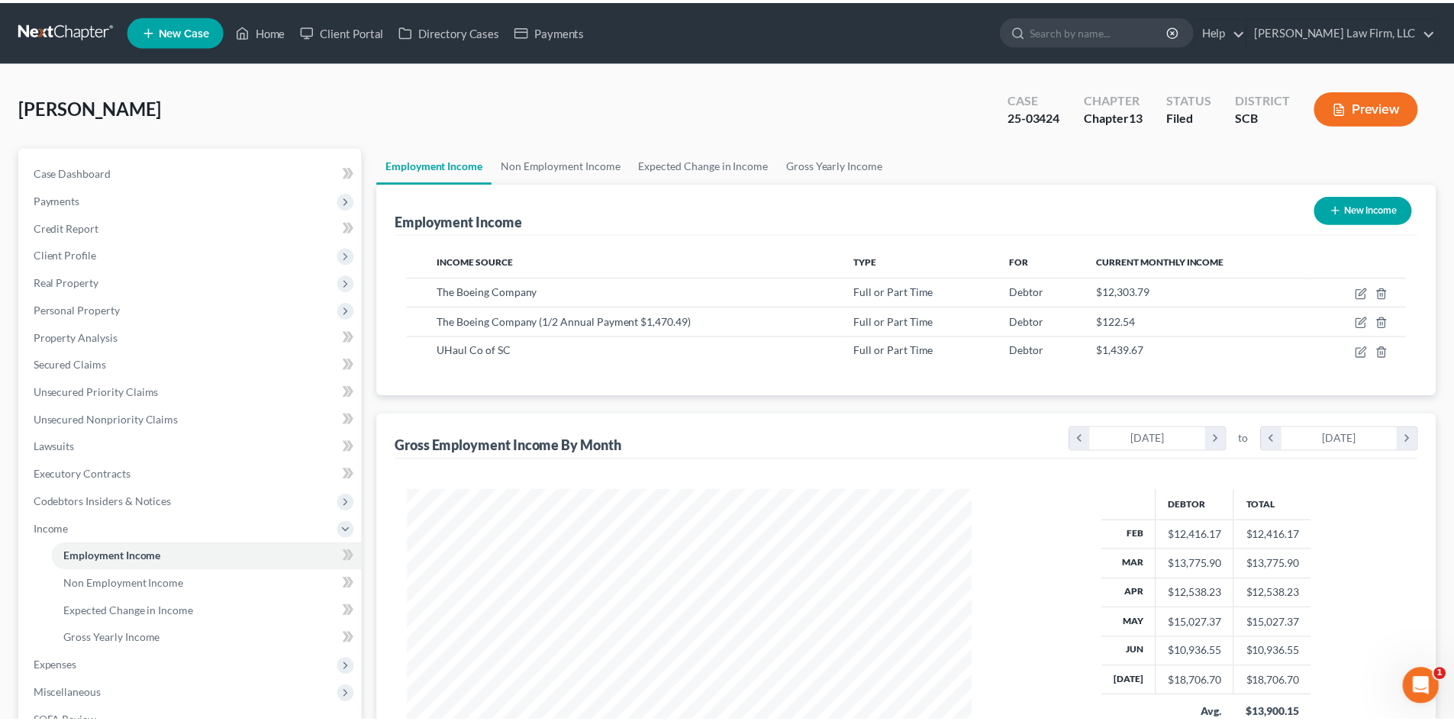
scroll to position [762789, 762474]
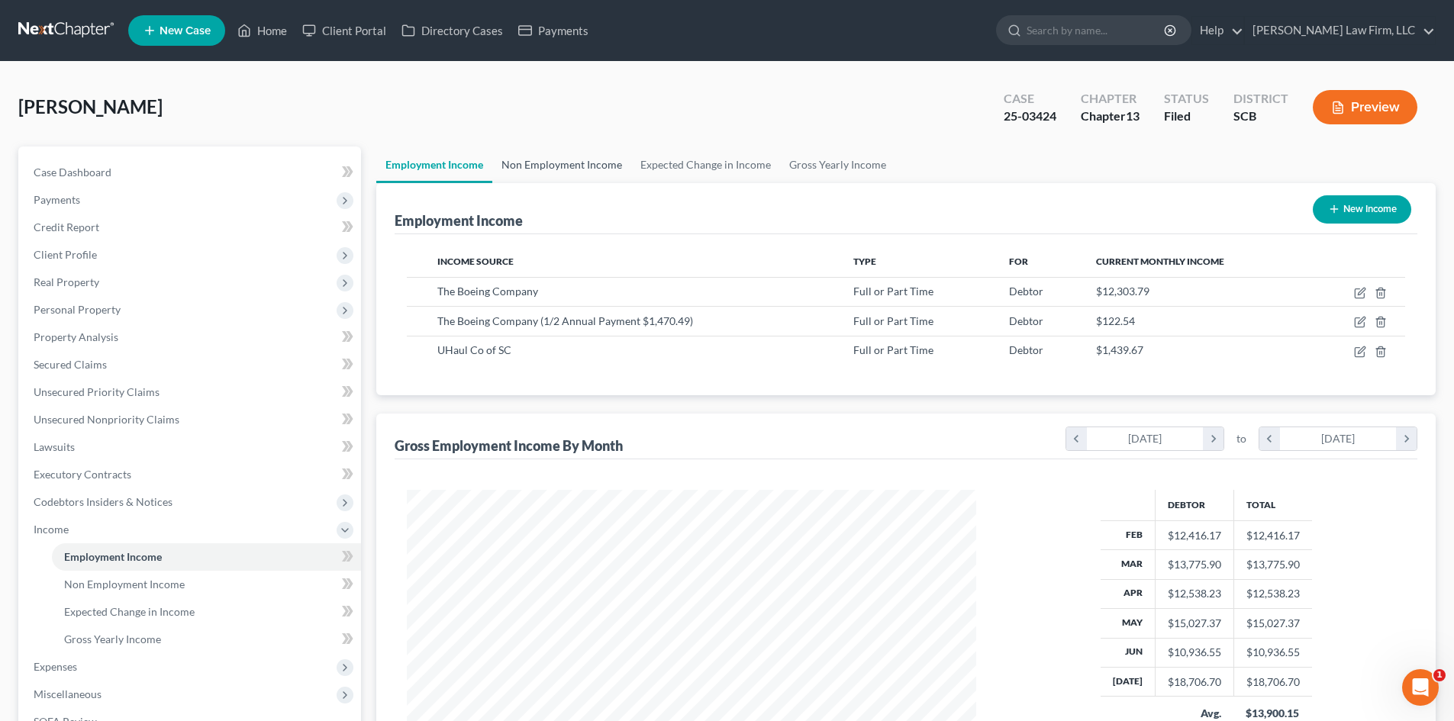
click at [566, 170] on link "Non Employment Income" at bounding box center [561, 165] width 139 height 37
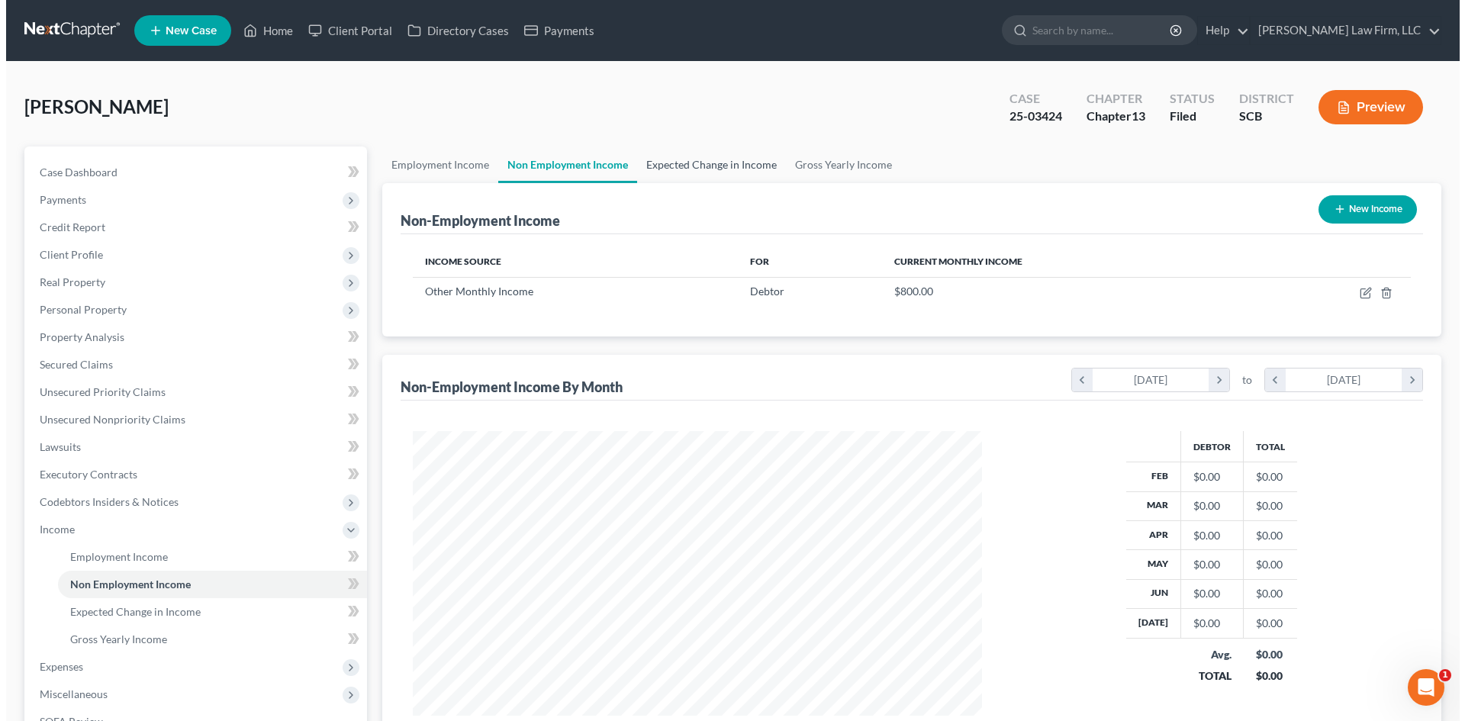
scroll to position [285, 600]
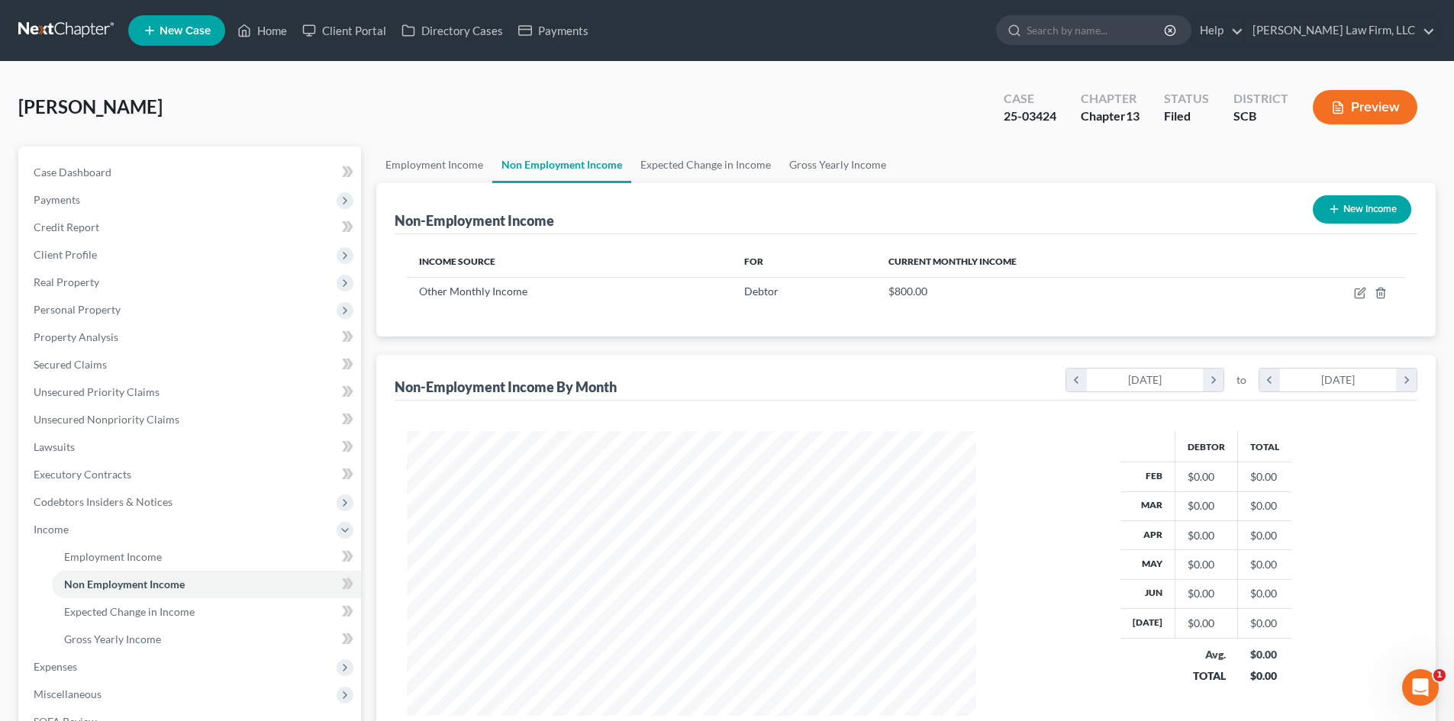
click at [1372, 108] on button "Preview" at bounding box center [1364, 107] width 105 height 34
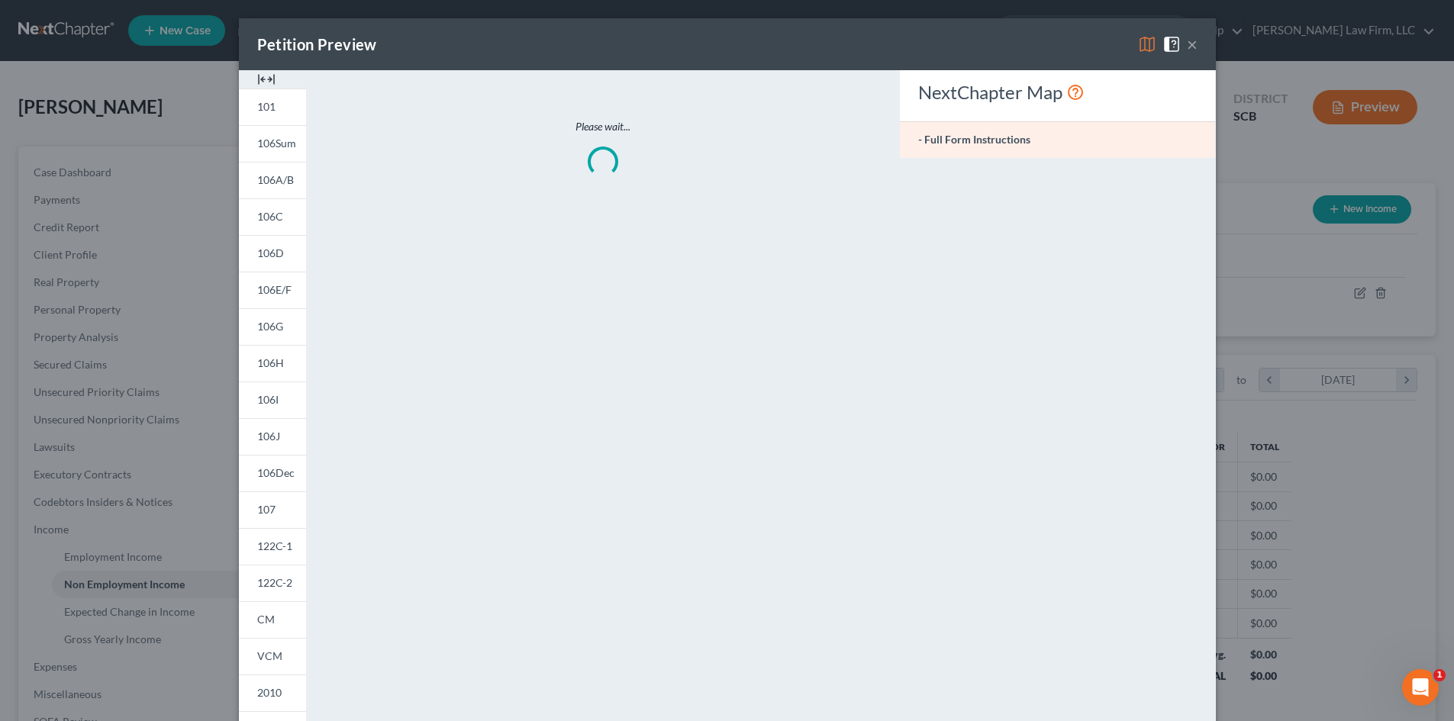
scroll to position [287, 605]
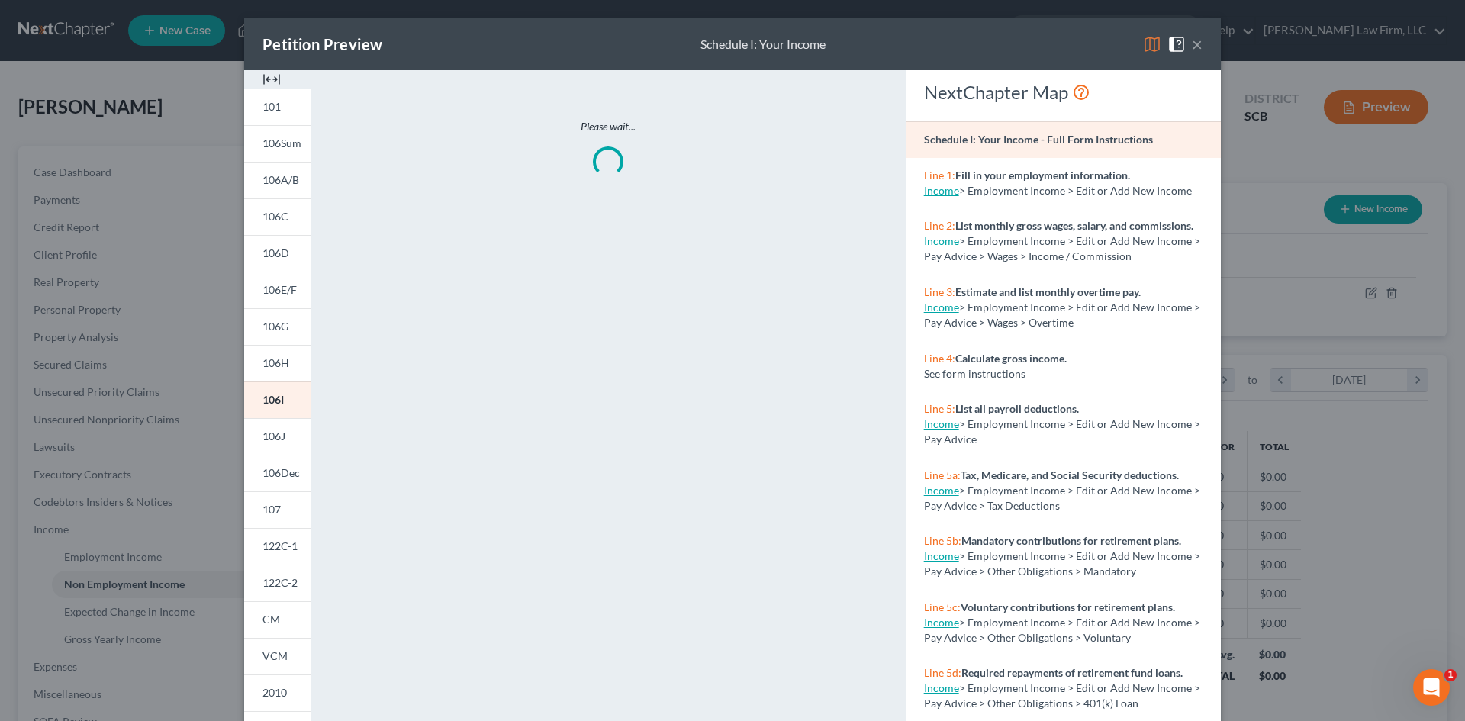
click at [262, 76] on img at bounding box center [271, 79] width 18 height 18
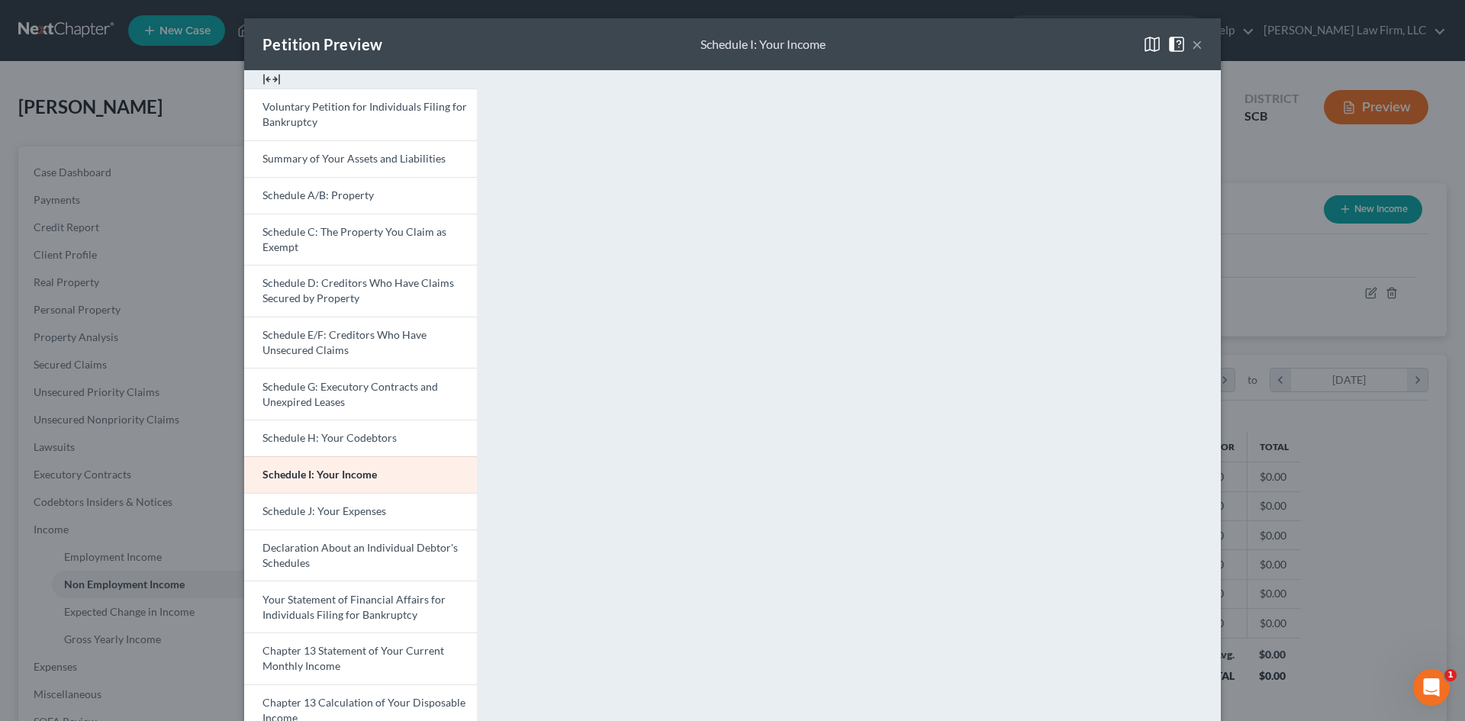
click at [1192, 47] on button "×" at bounding box center [1197, 44] width 11 height 18
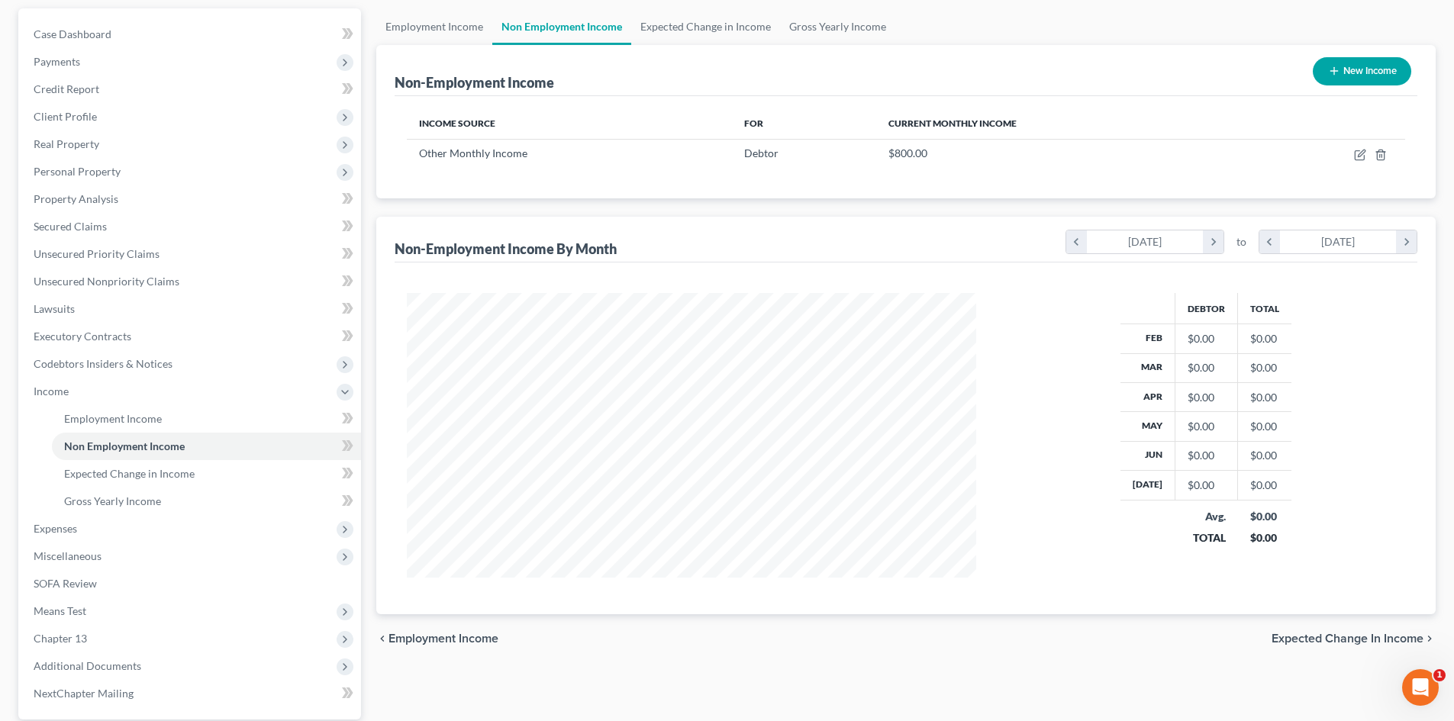
scroll to position [282, 0]
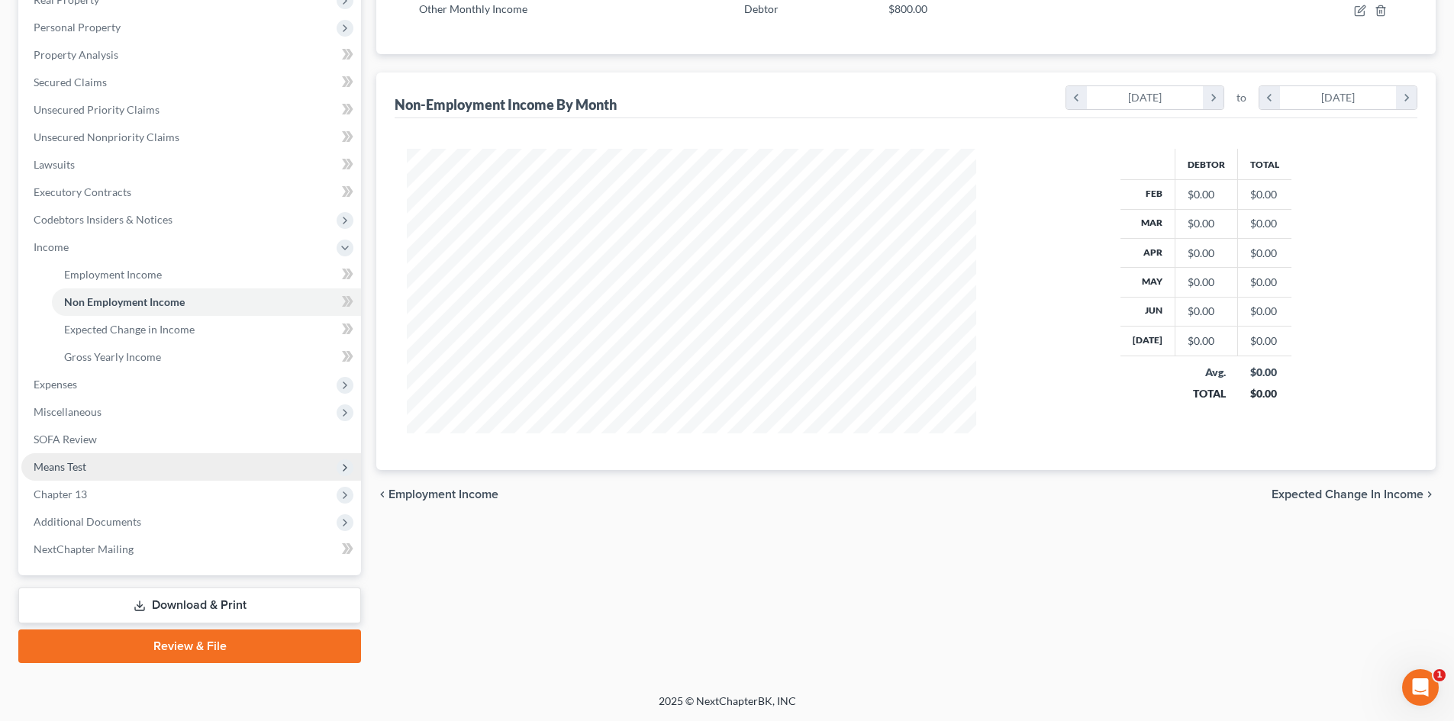
click at [176, 475] on span "Means Test" at bounding box center [191, 466] width 340 height 27
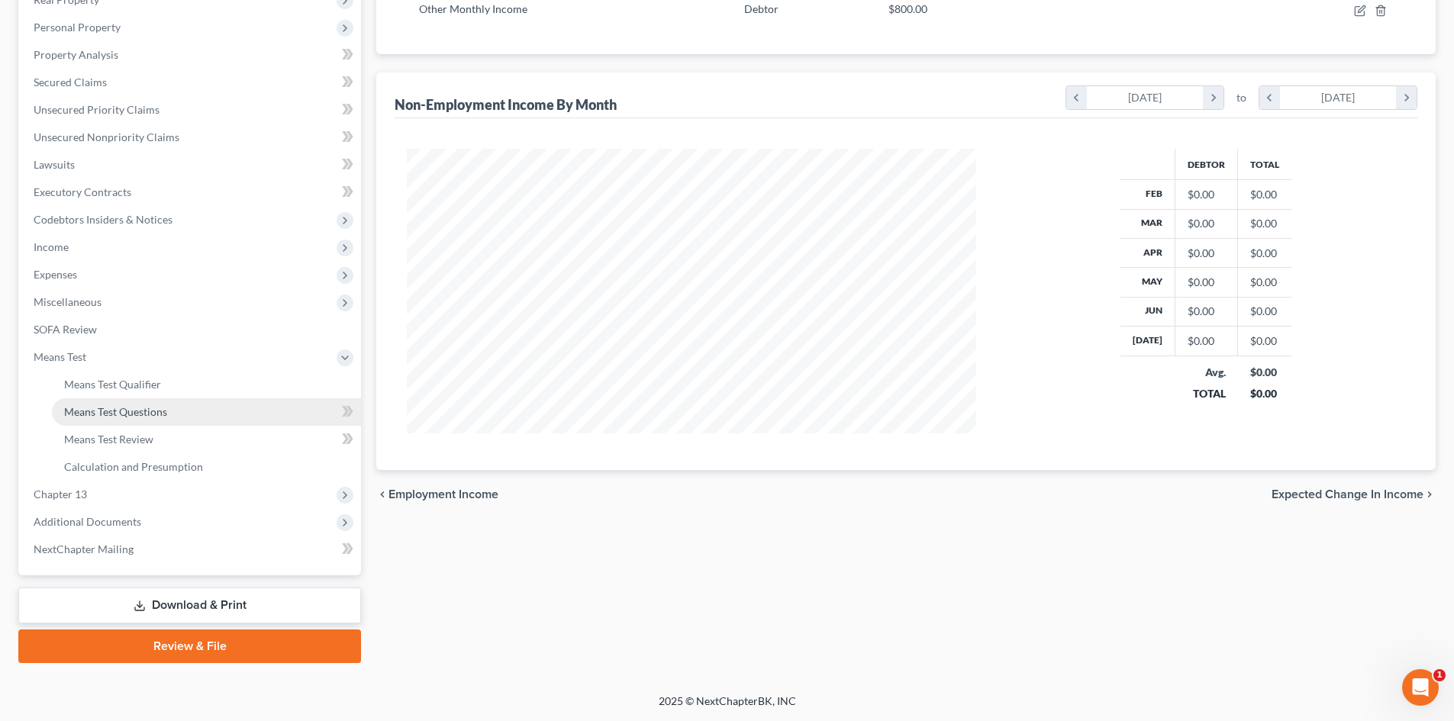
click at [166, 403] on link "Means Test Questions" at bounding box center [206, 411] width 309 height 27
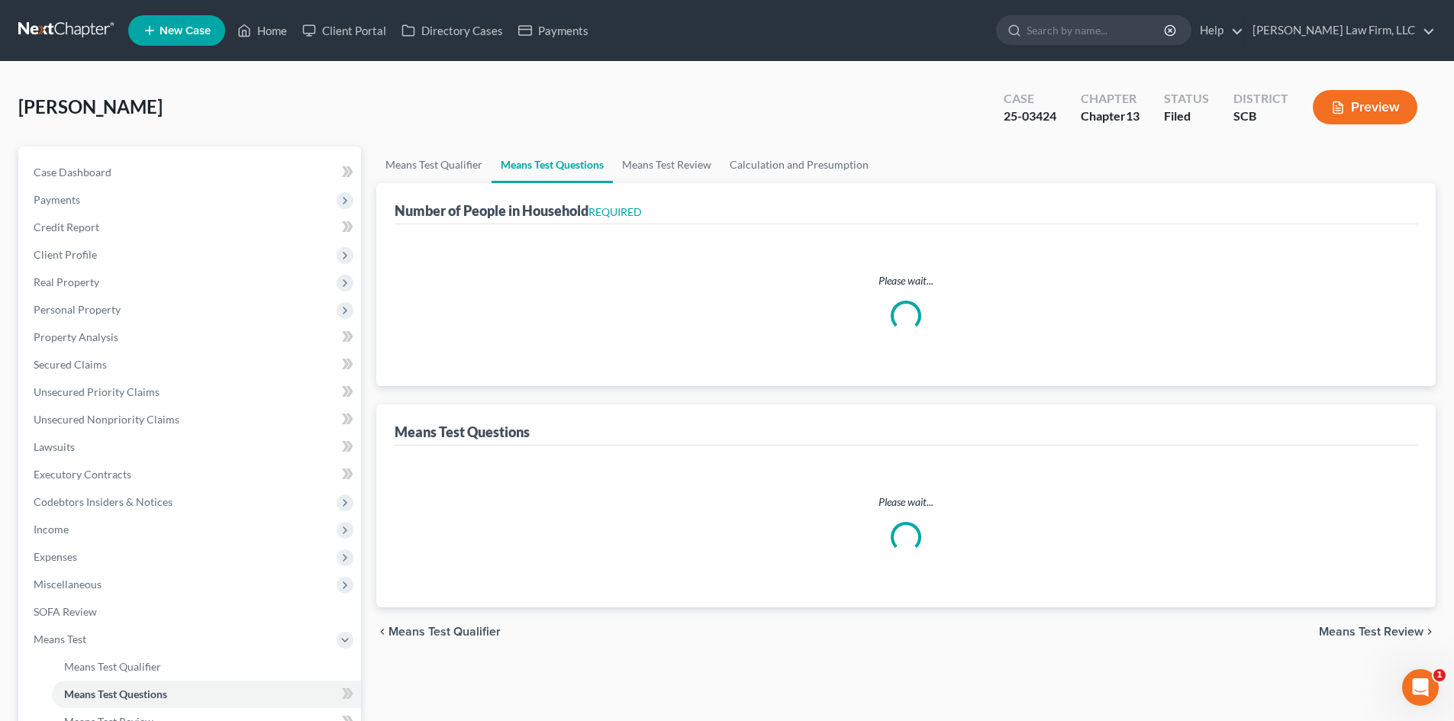
select select "0"
select select "60"
select select "1"
select select "60"
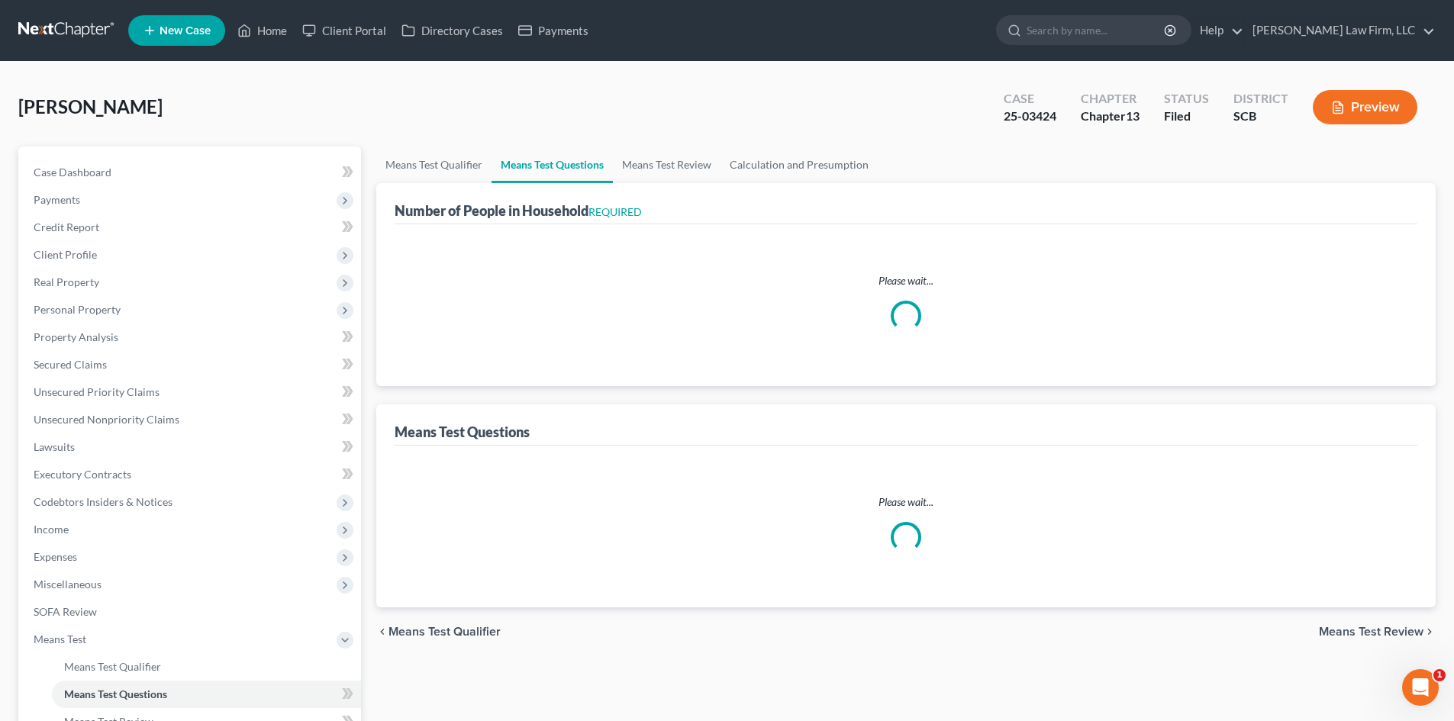
select select "0"
select select "60"
select select "0"
select select "60"
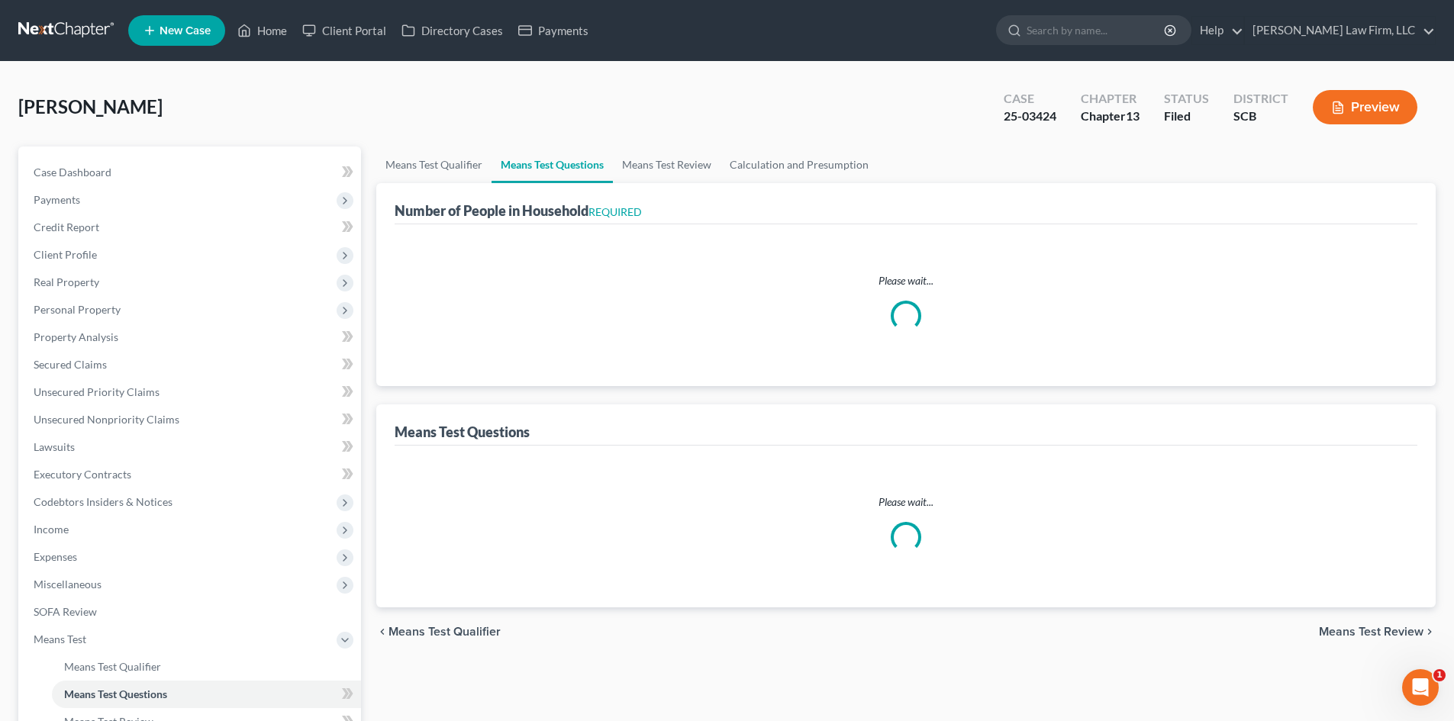
select select "0"
select select "60"
select select "0"
select select "60"
select select "1"
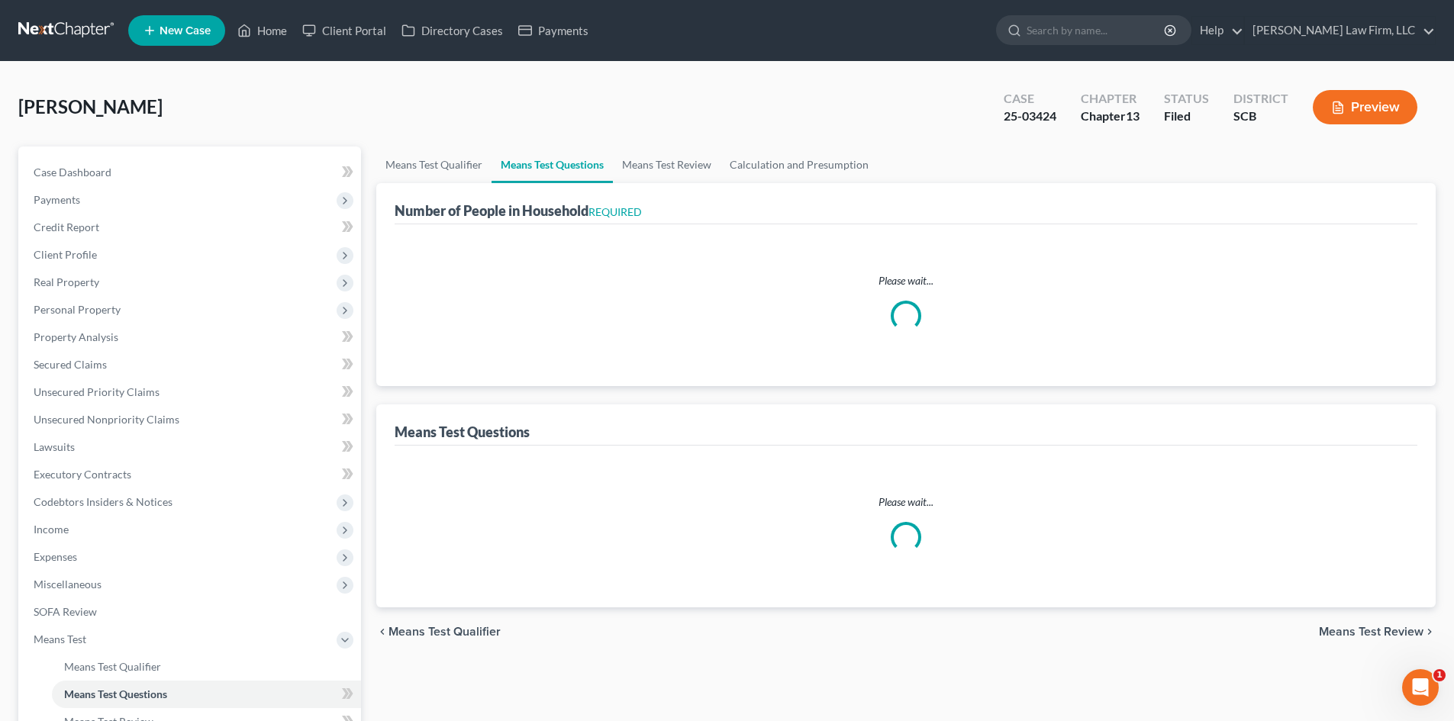
select select "6"
select select "0"
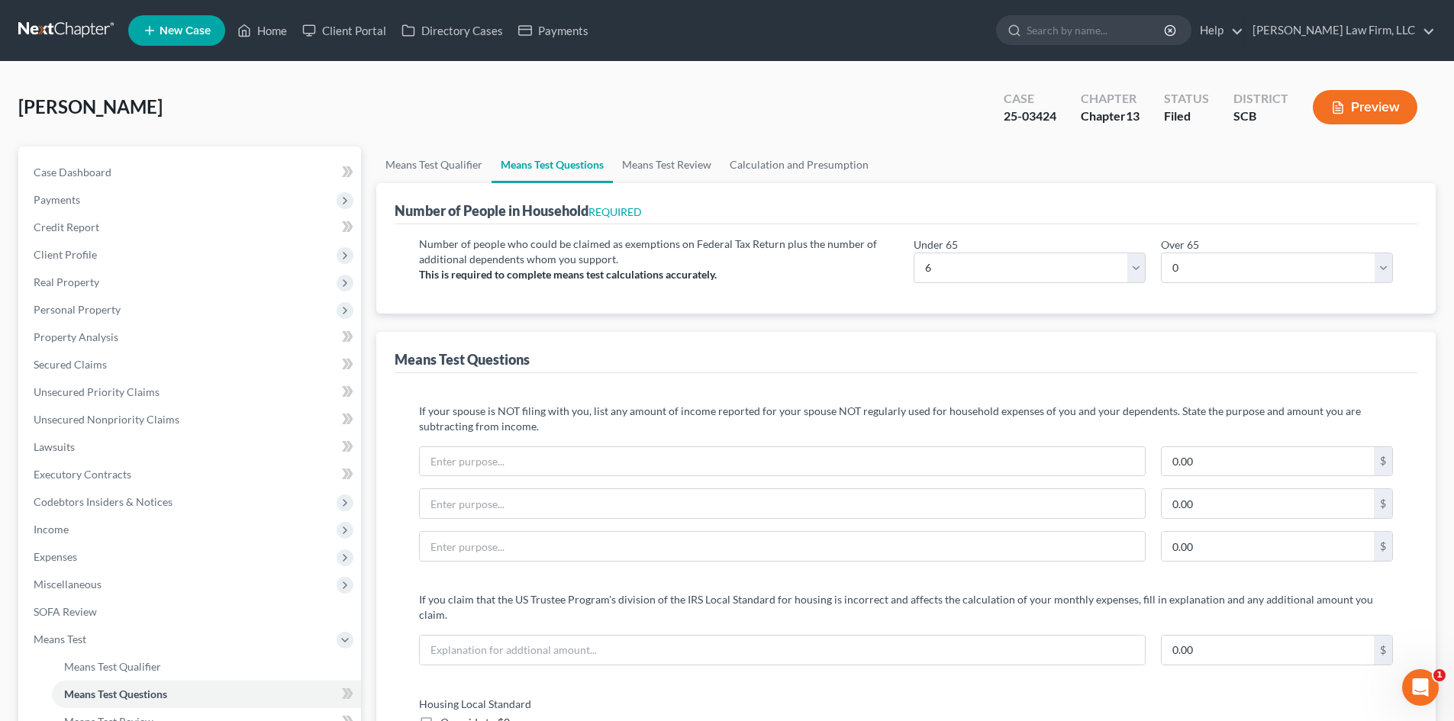
click at [1380, 98] on button "Preview" at bounding box center [1364, 107] width 105 height 34
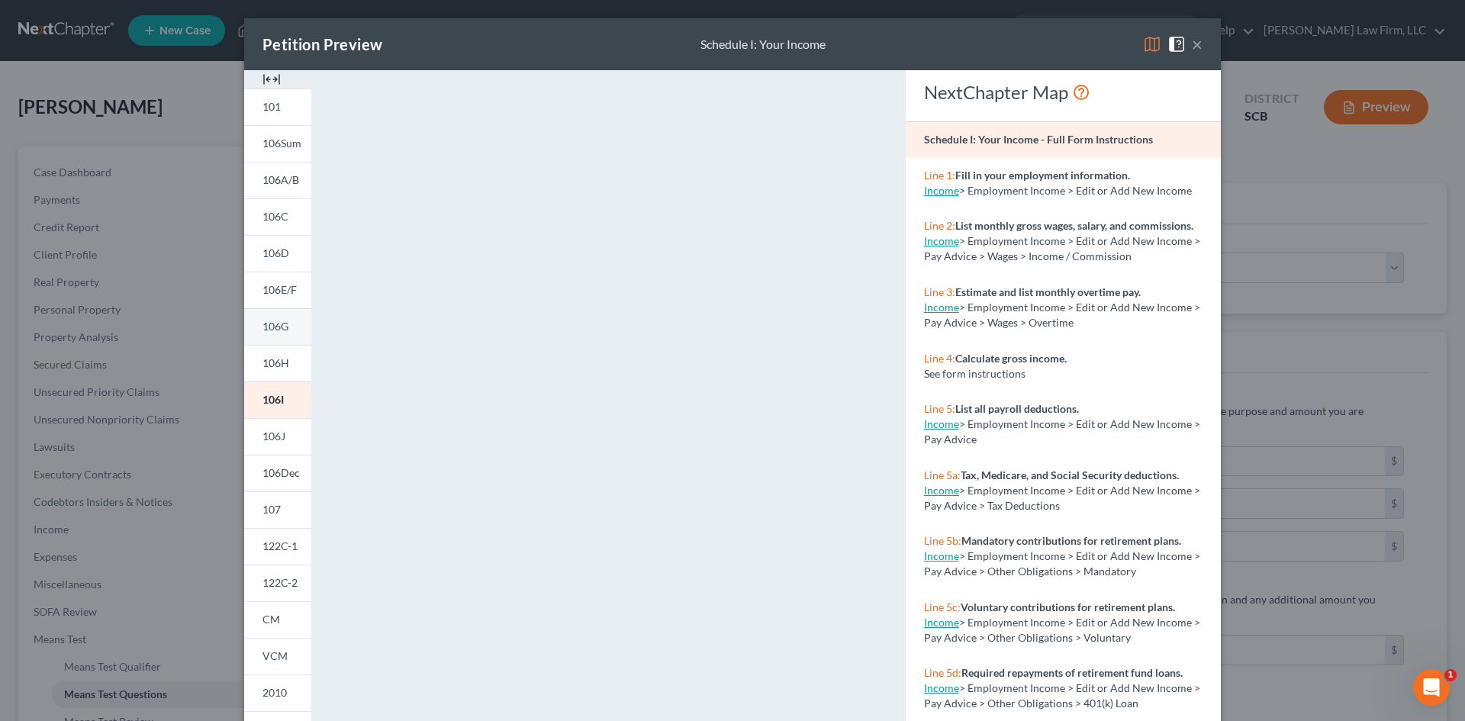
click at [262, 324] on span "106G" at bounding box center [275, 326] width 26 height 13
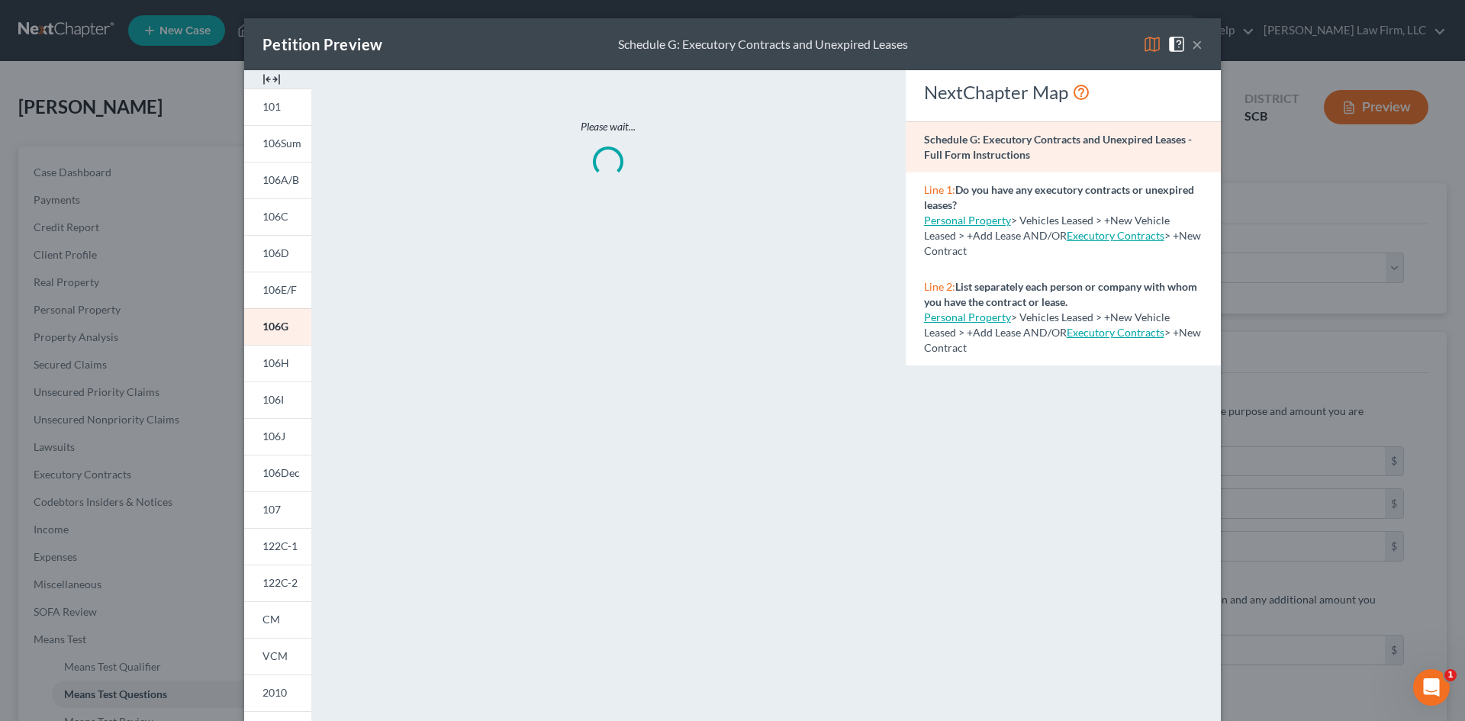
click at [270, 80] on img at bounding box center [271, 79] width 18 height 18
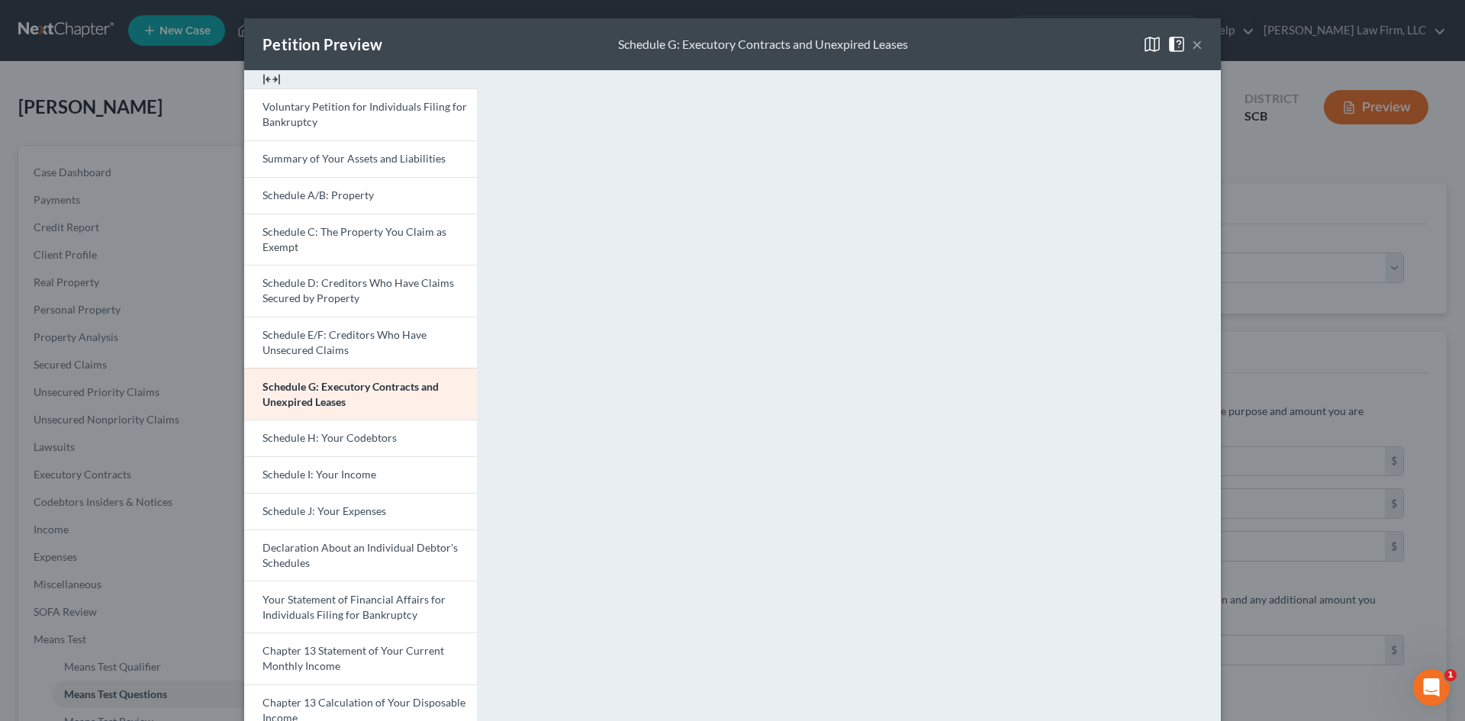
click at [1192, 41] on button "×" at bounding box center [1197, 44] width 11 height 18
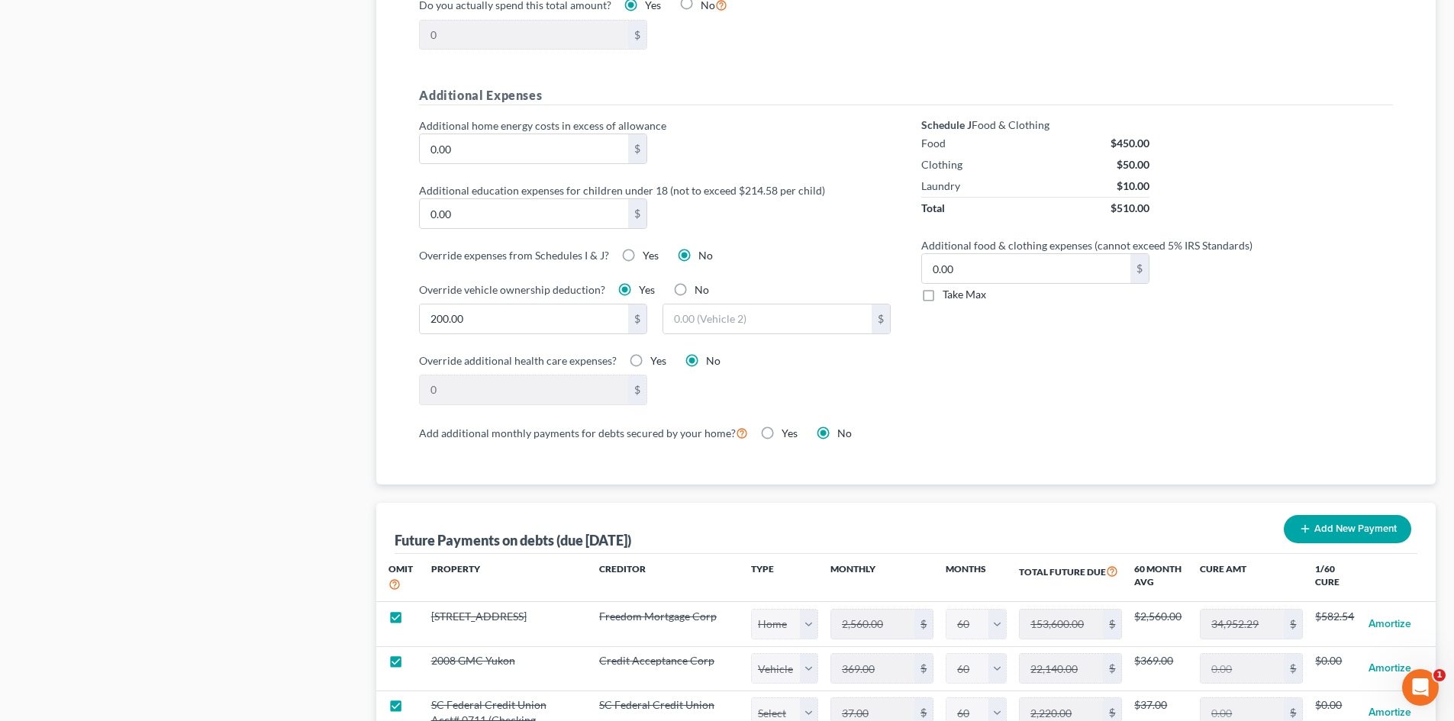
scroll to position [1450, 0]
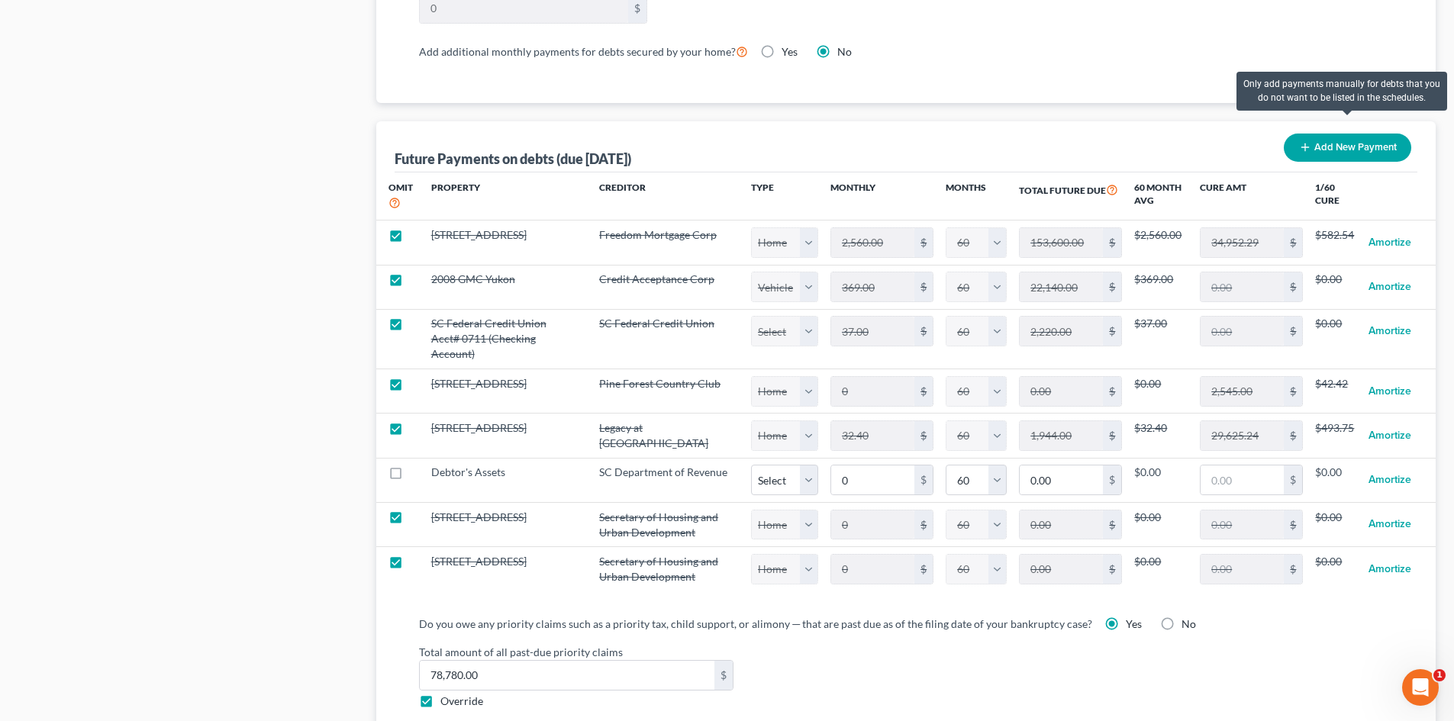
click at [1359, 134] on button "Add New Payment" at bounding box center [1346, 148] width 127 height 28
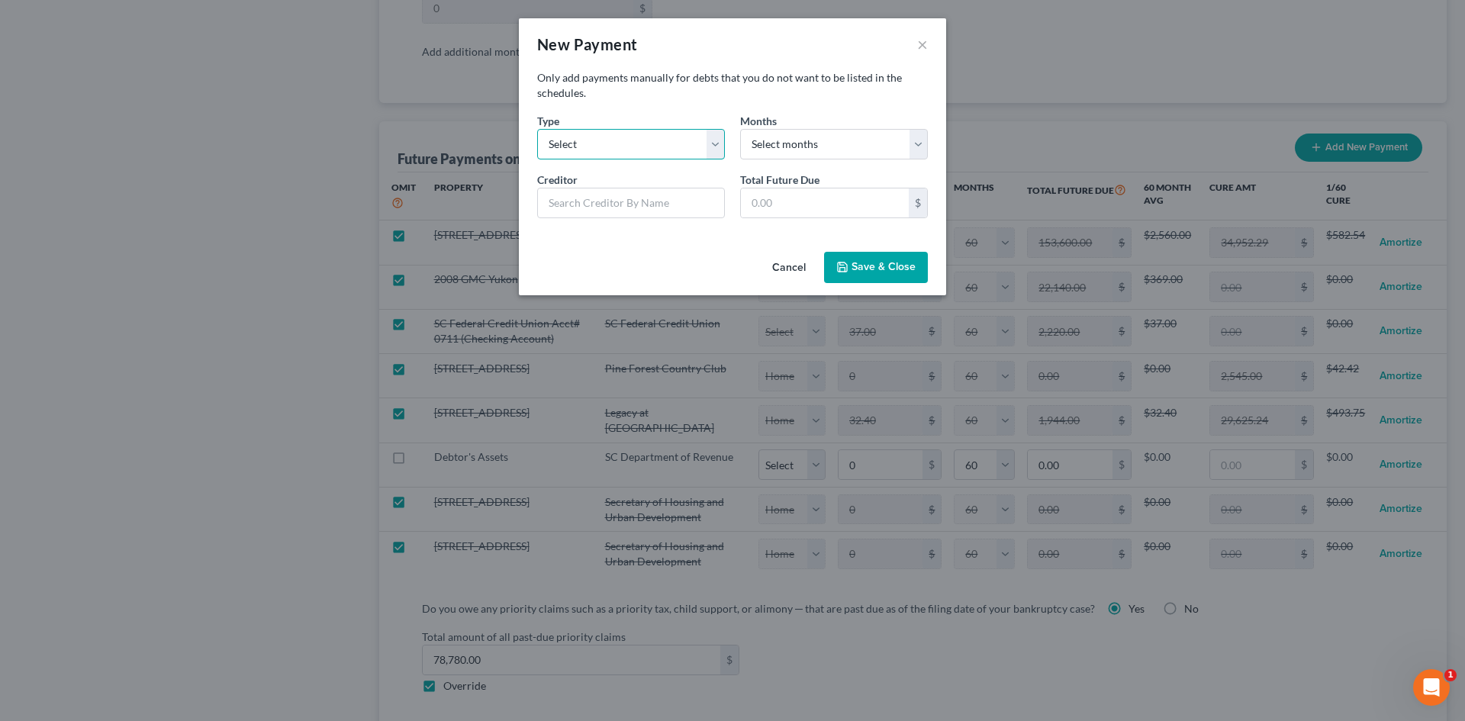
click at [619, 140] on select "Select Home Vehicle Other" at bounding box center [631, 144] width 188 height 31
select select "2"
click at [537, 129] on select "Select Home Vehicle Other" at bounding box center [631, 144] width 188 height 31
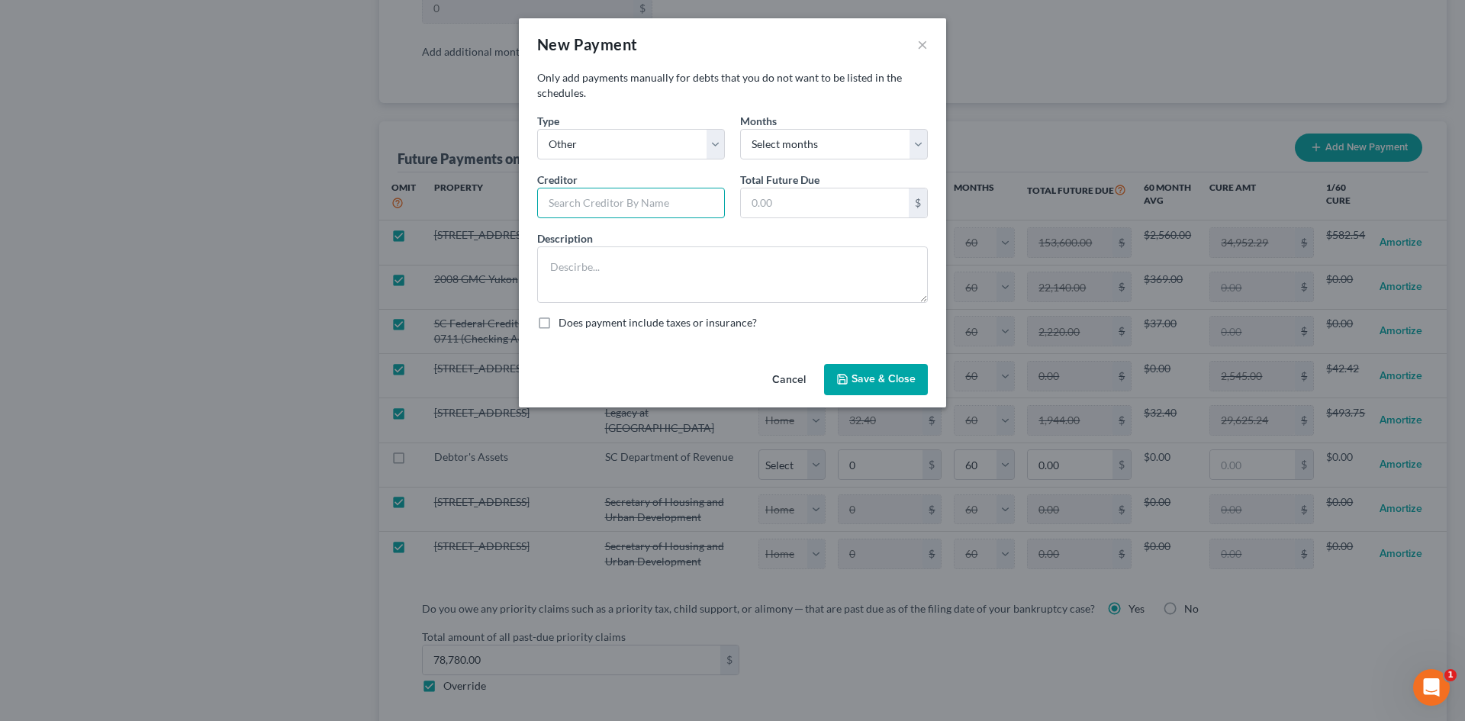
click at [645, 204] on input "text" at bounding box center [631, 203] width 188 height 31
type input "RTO National"
type input "271.58"
click at [590, 286] on textarea at bounding box center [732, 274] width 391 height 56
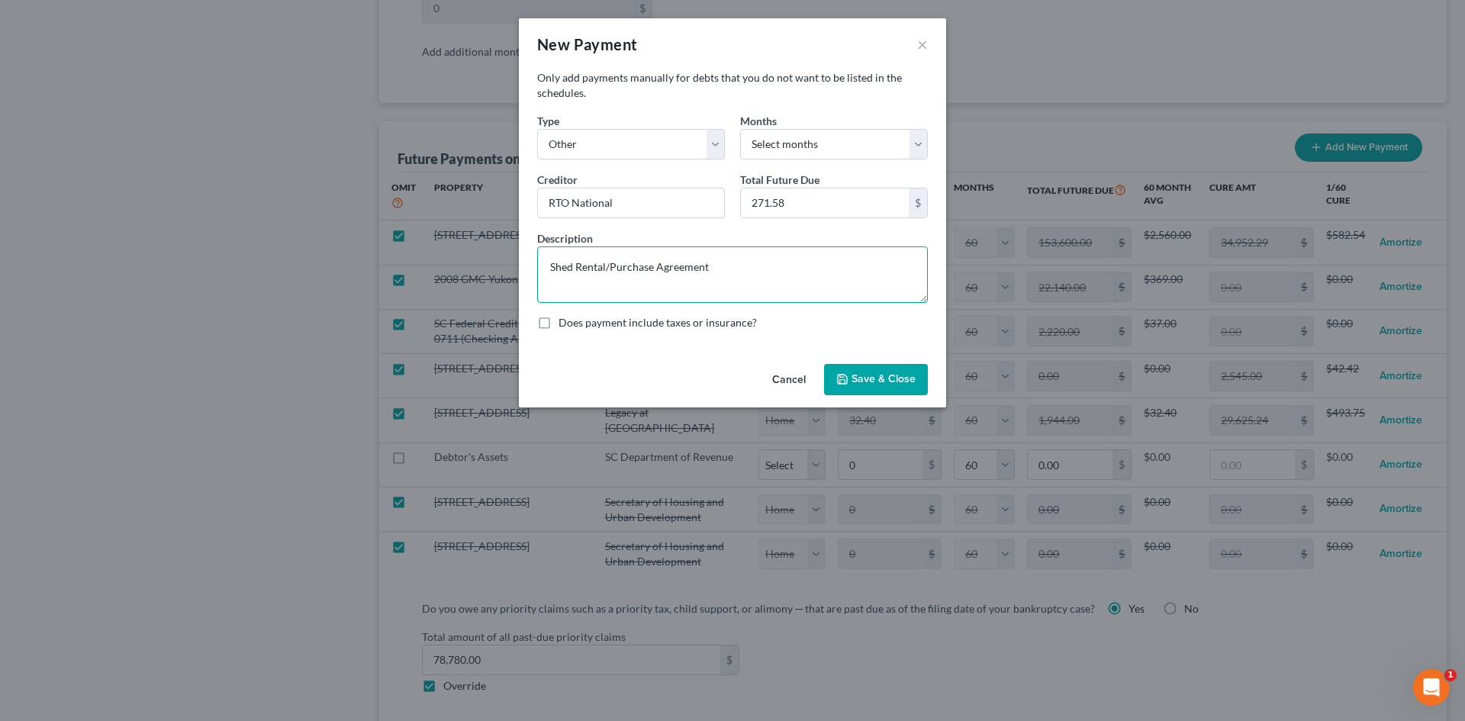
type textarea "Shed Rental/Purchase Agreement"
click at [851, 378] on button "Save & Close" at bounding box center [876, 380] width 104 height 32
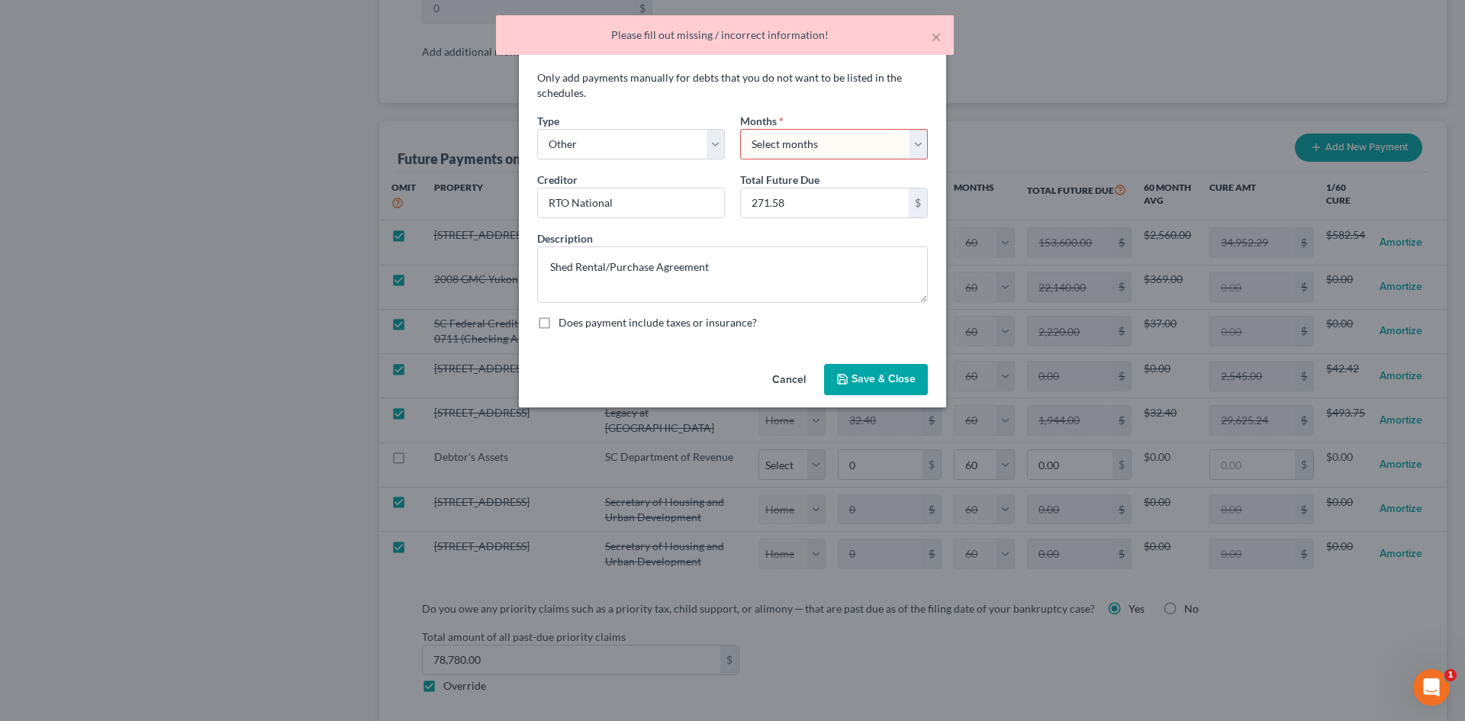
click at [797, 133] on select "Select months 0 1 2 3 4 5 6 7 8 9 10 11 12 13 14 15 16 17 18 19 20 21 22 23 24 …" at bounding box center [834, 144] width 188 height 31
select select "60"
click at [740, 129] on select "Select months 0 1 2 3 4 5 6 7 8 9 10 11 12 13 14 15 16 17 18 19 20 21 22 23 24 …" at bounding box center [834, 144] width 188 height 31
click at [862, 382] on button "Save & Close" at bounding box center [876, 380] width 104 height 32
select select "2"
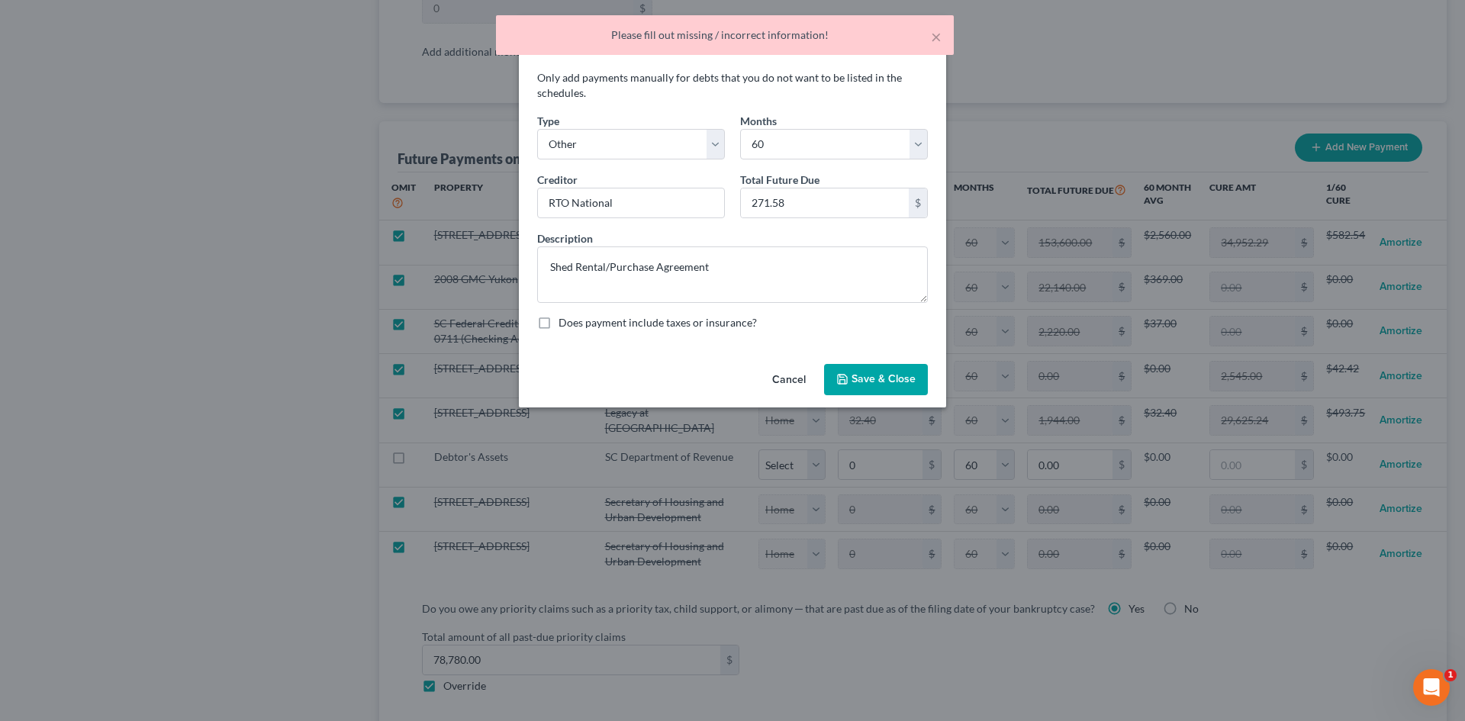
select select "60"
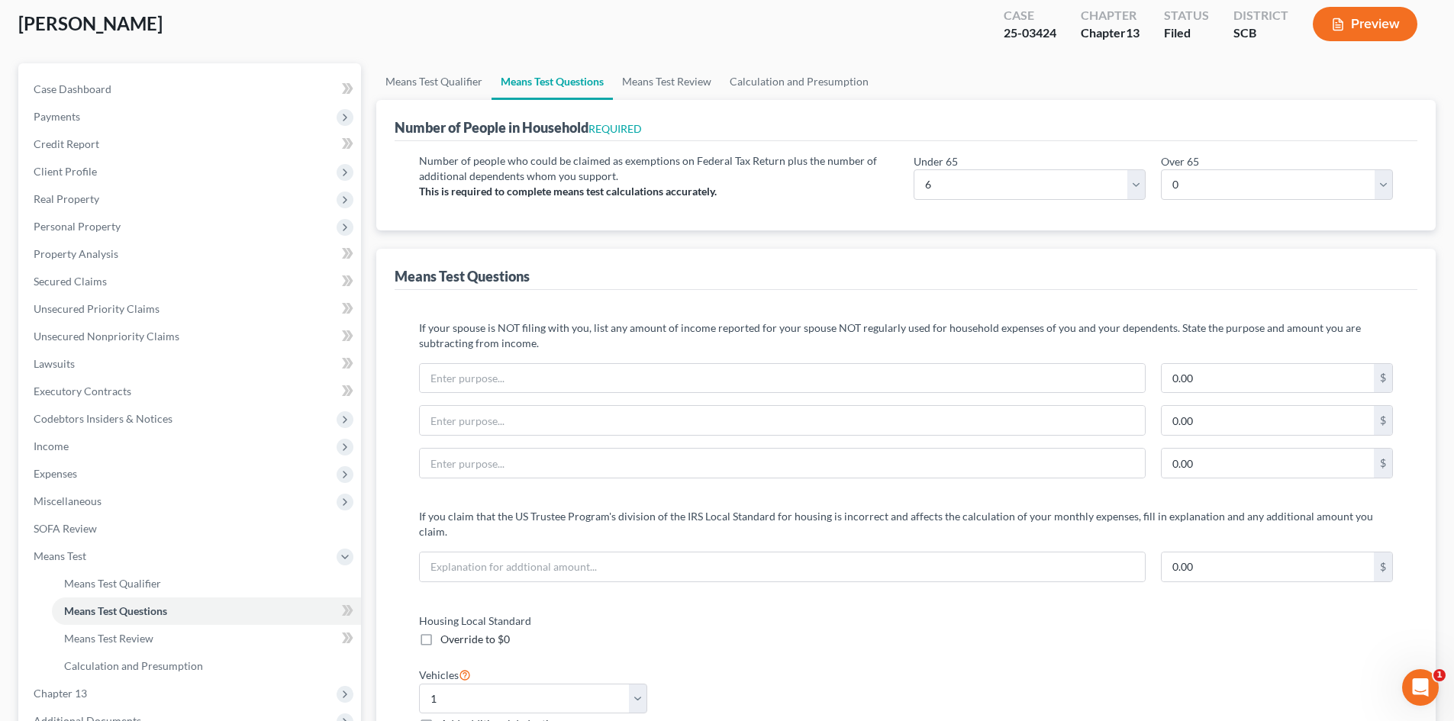
scroll to position [0, 0]
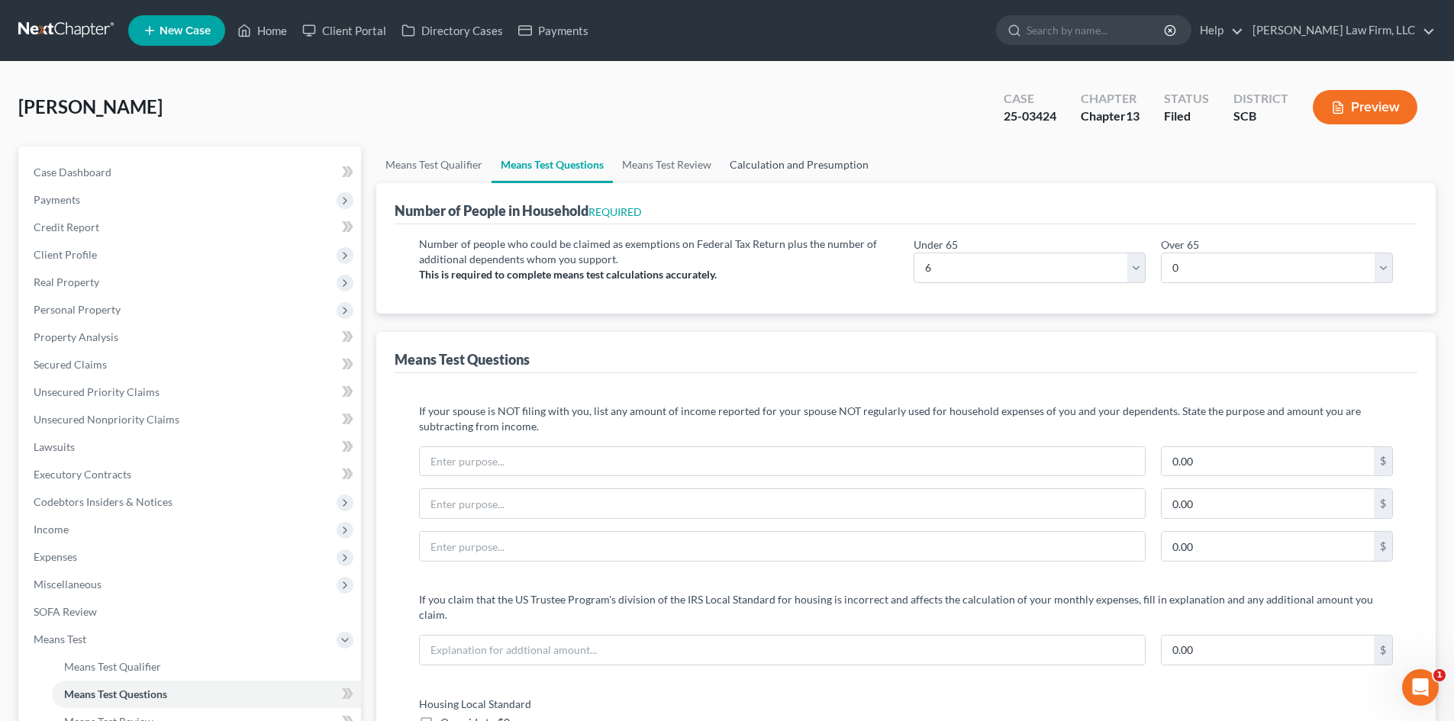
click at [746, 169] on link "Calculation and Presumption" at bounding box center [798, 165] width 157 height 37
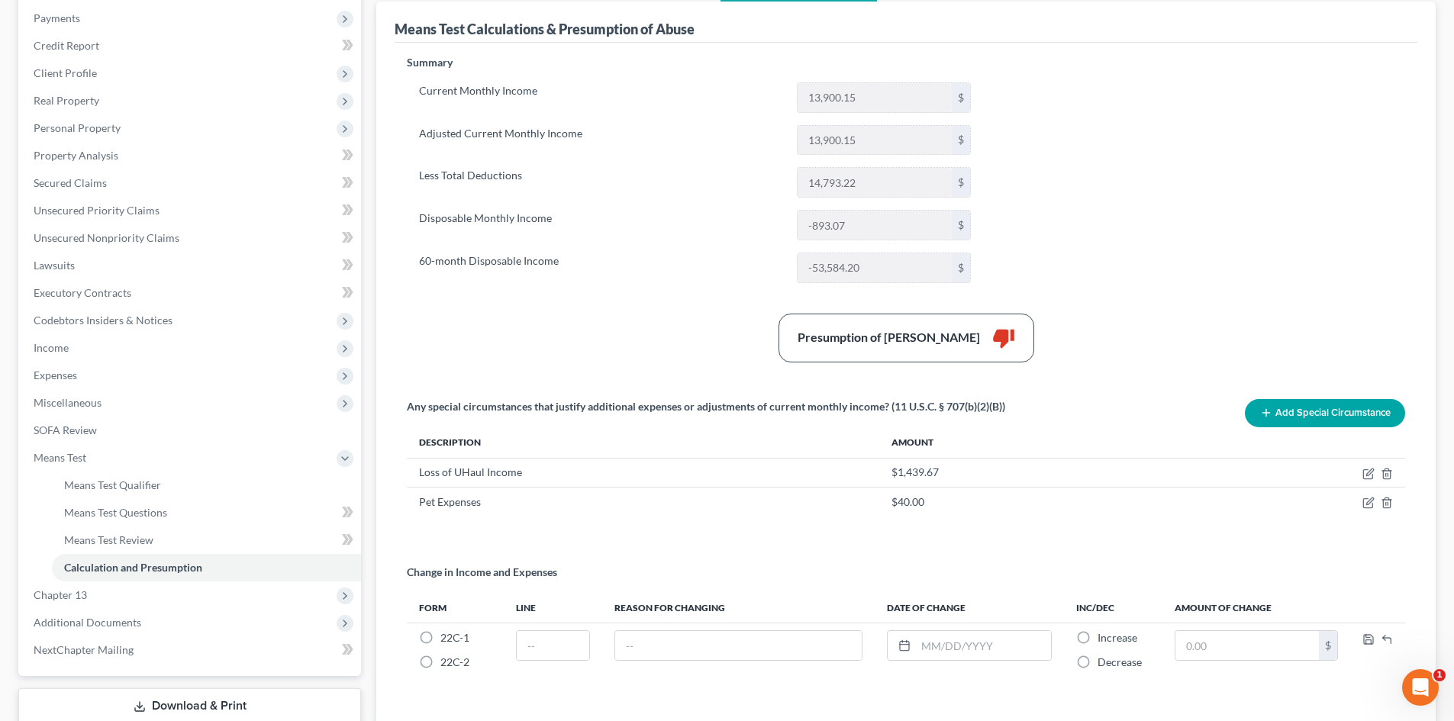
scroll to position [293, 0]
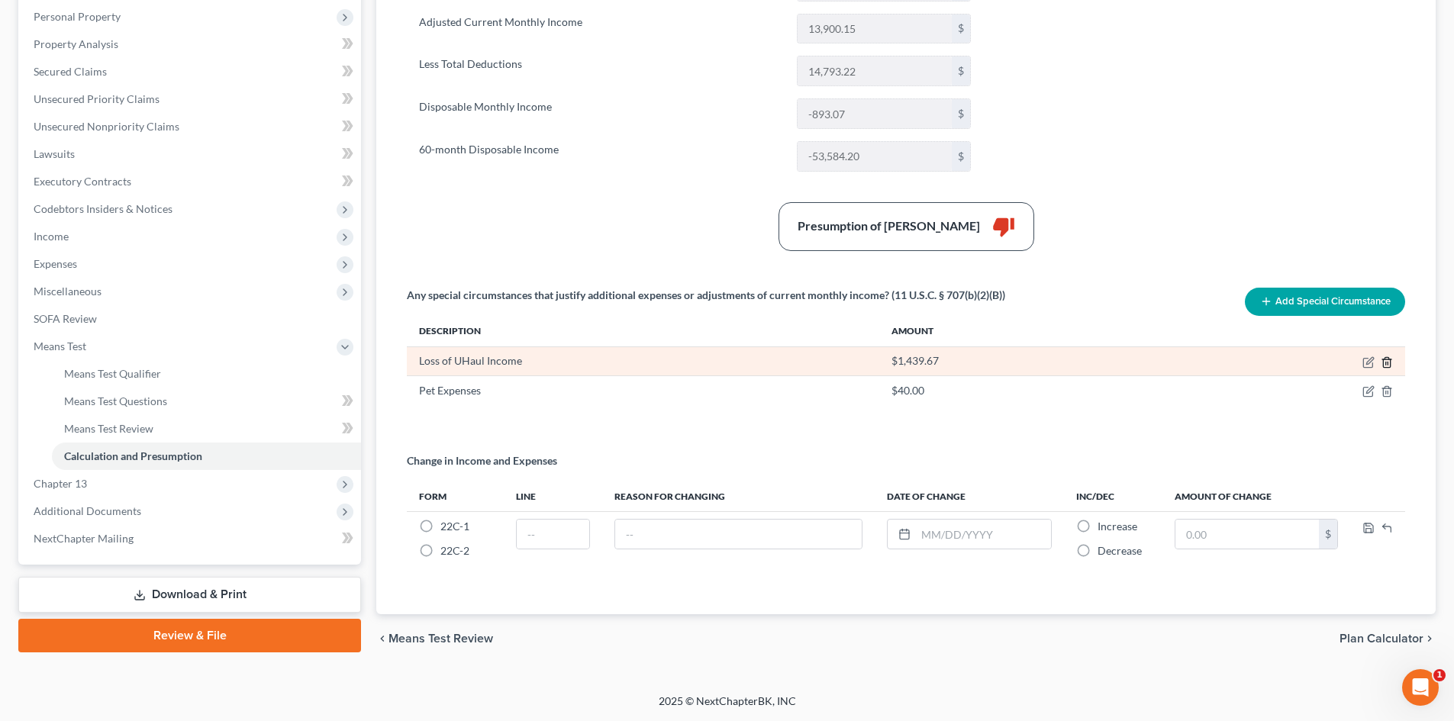
click at [1385, 361] on icon "button" at bounding box center [1386, 362] width 12 height 12
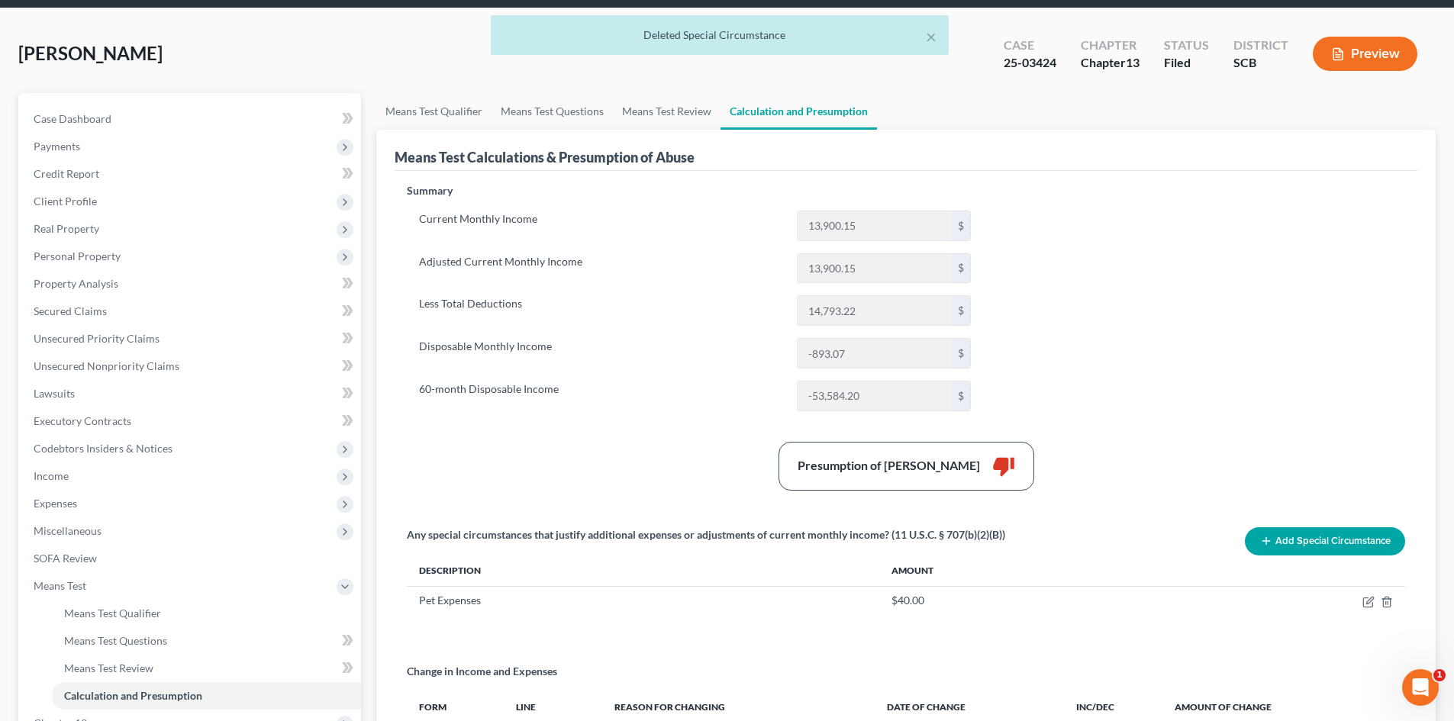
scroll to position [0, 0]
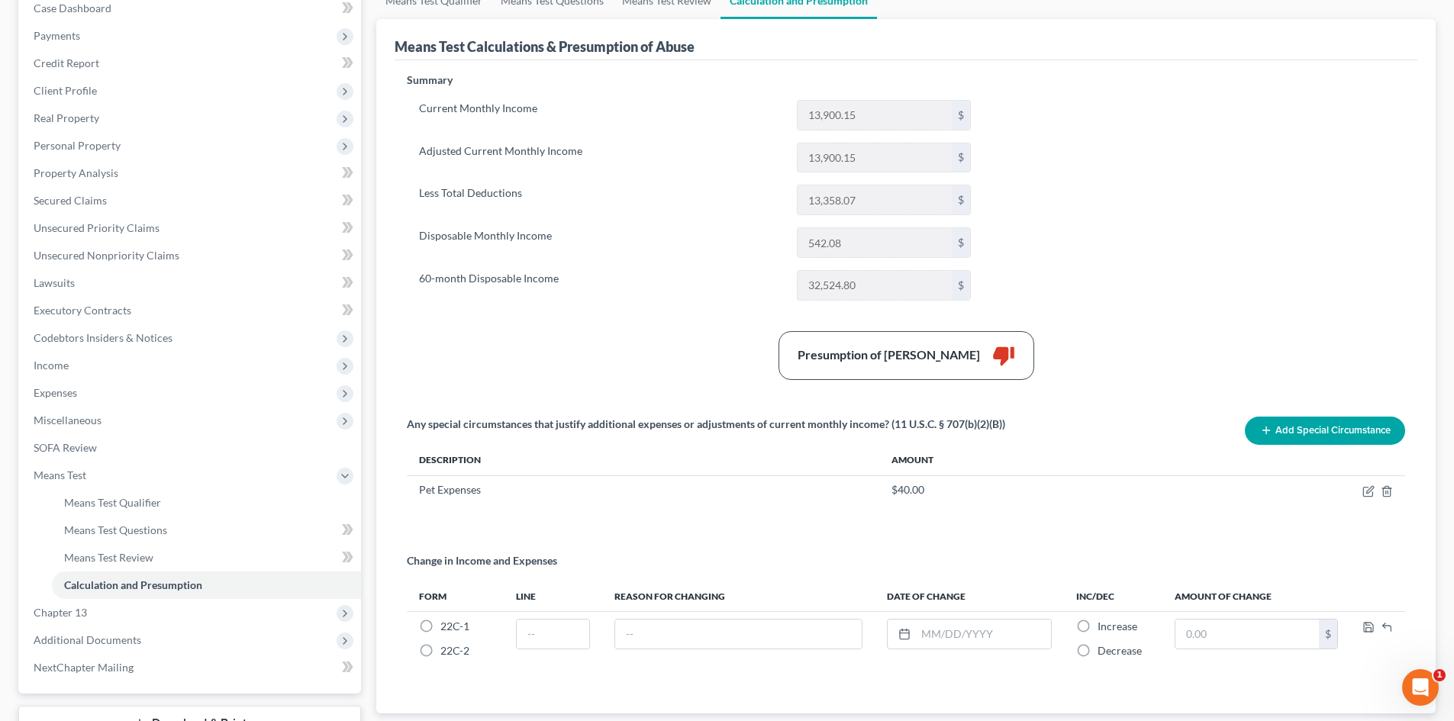
scroll to position [282, 0]
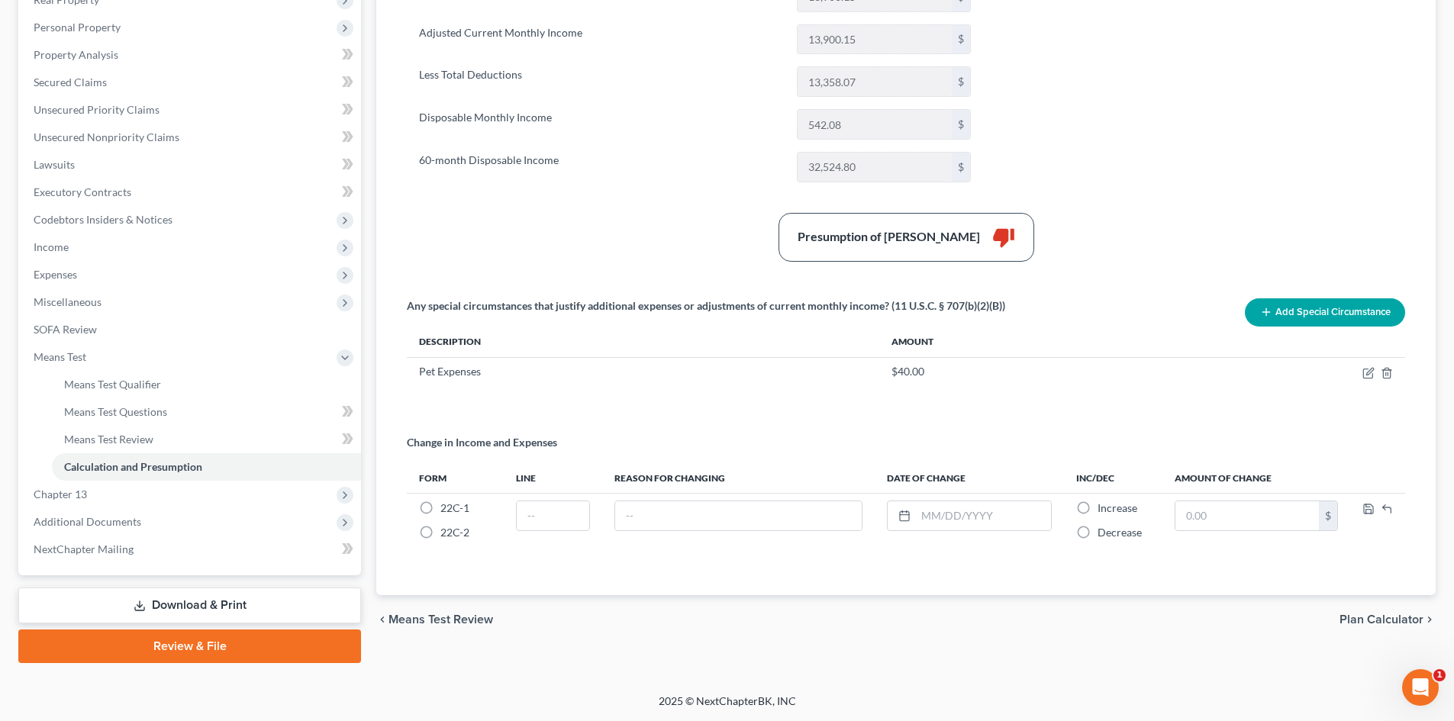
click at [173, 593] on link "Download & Print" at bounding box center [189, 606] width 343 height 36
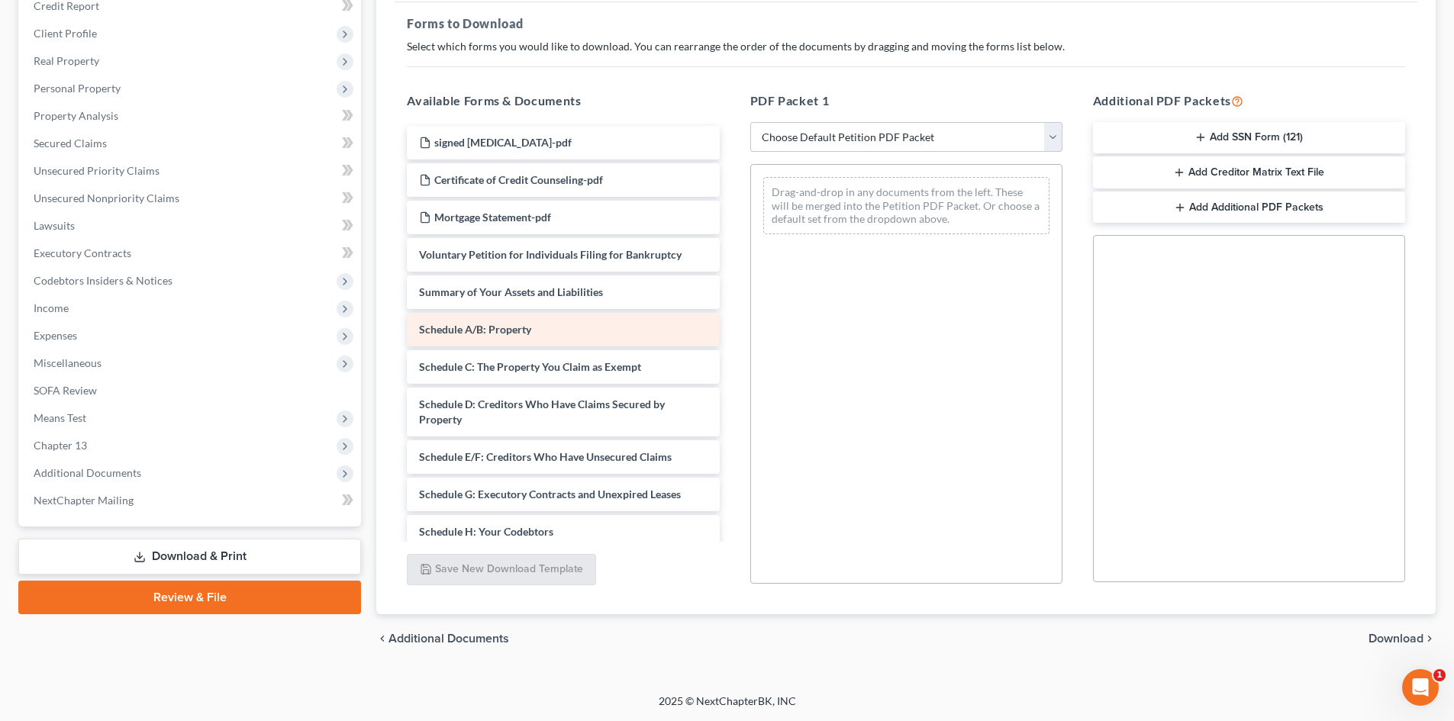
scroll to position [305, 0]
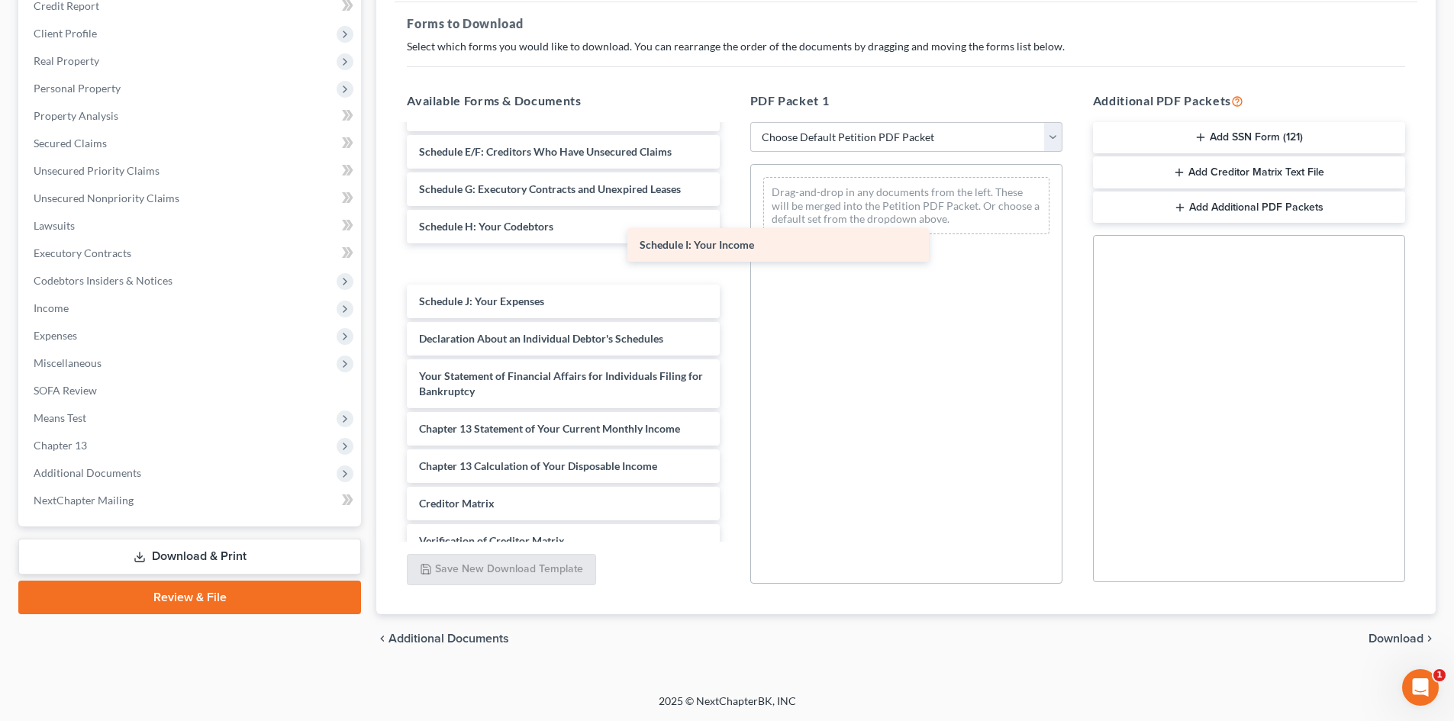
drag, startPoint x: 499, startPoint y: 269, endPoint x: 887, endPoint y: 207, distance: 392.5
click at [731, 207] on div "Schedule I: Your Income signed retainer-pdf Certificate of Credit Counseling-pd…" at bounding box center [563, 234] width 337 height 827
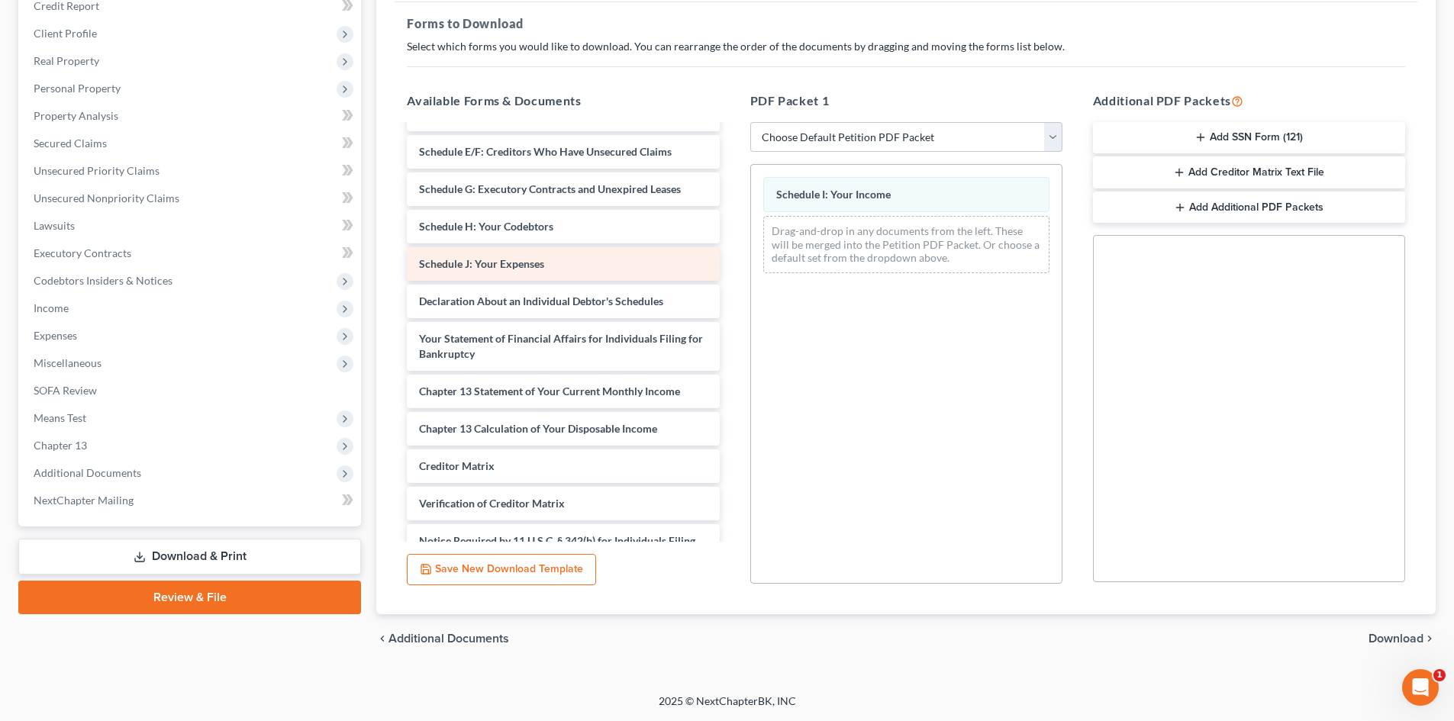
click at [731, 268] on div "signed retainer-pdf Certificate of Credit Counseling-pdf Mortgage Statement-pdf…" at bounding box center [563, 216] width 337 height 790
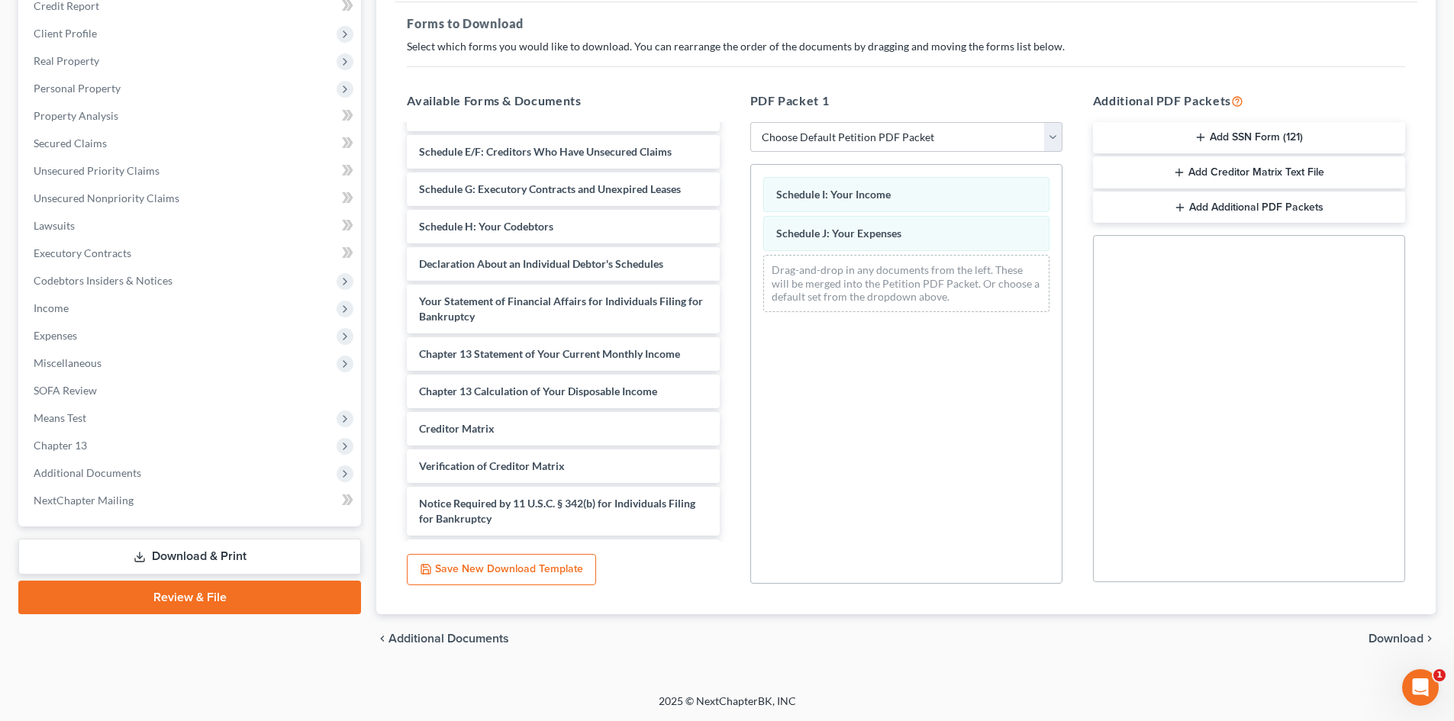
click at [1386, 639] on span "Download" at bounding box center [1395, 639] width 55 height 12
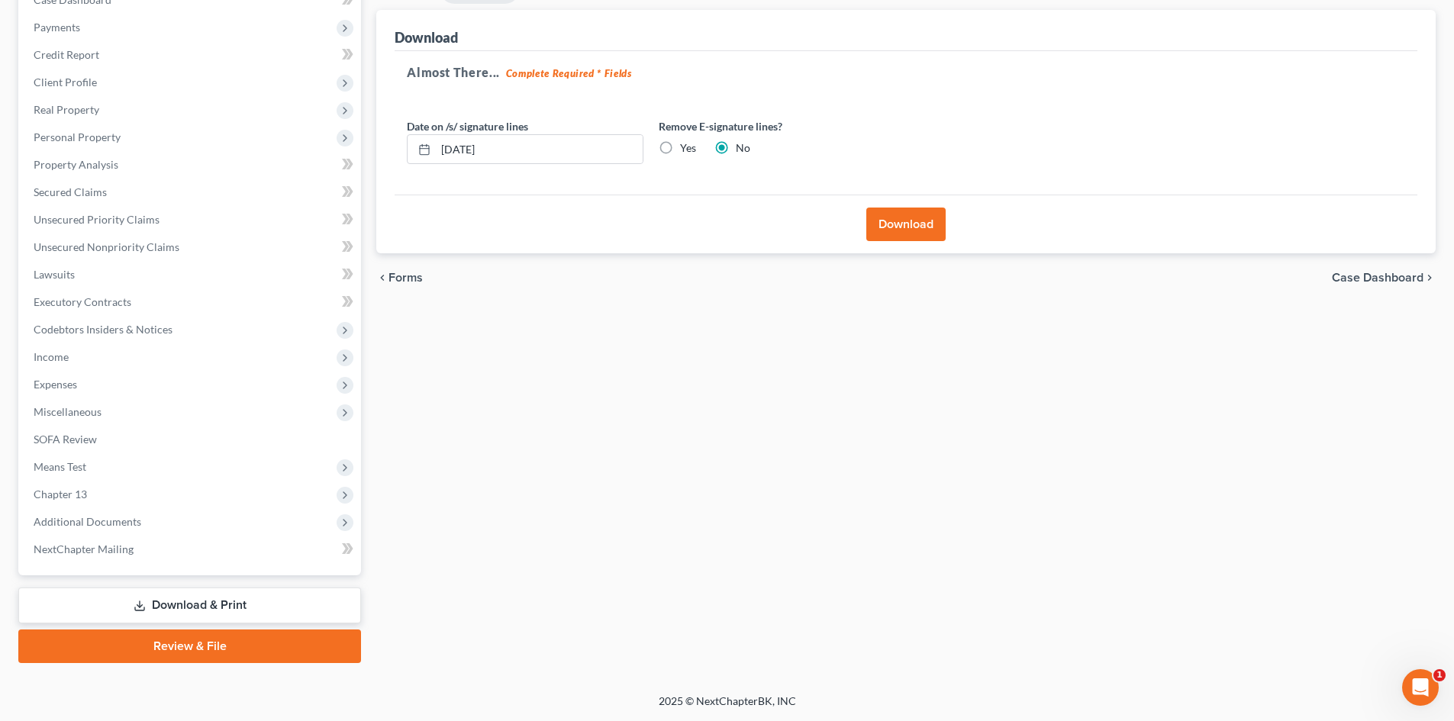
click at [936, 217] on button "Download" at bounding box center [905, 225] width 79 height 34
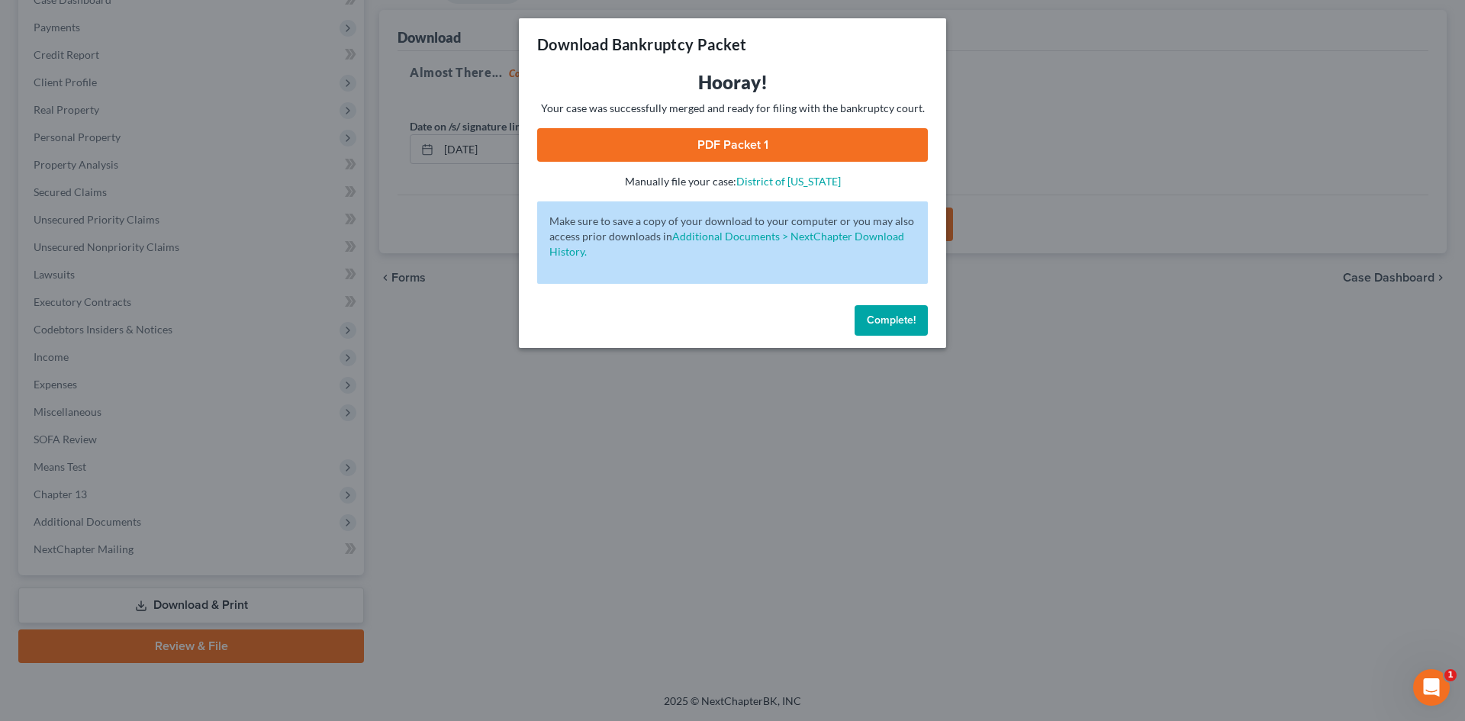
click at [749, 150] on link "PDF Packet 1" at bounding box center [732, 145] width 391 height 34
click at [890, 316] on span "Complete!" at bounding box center [891, 320] width 49 height 13
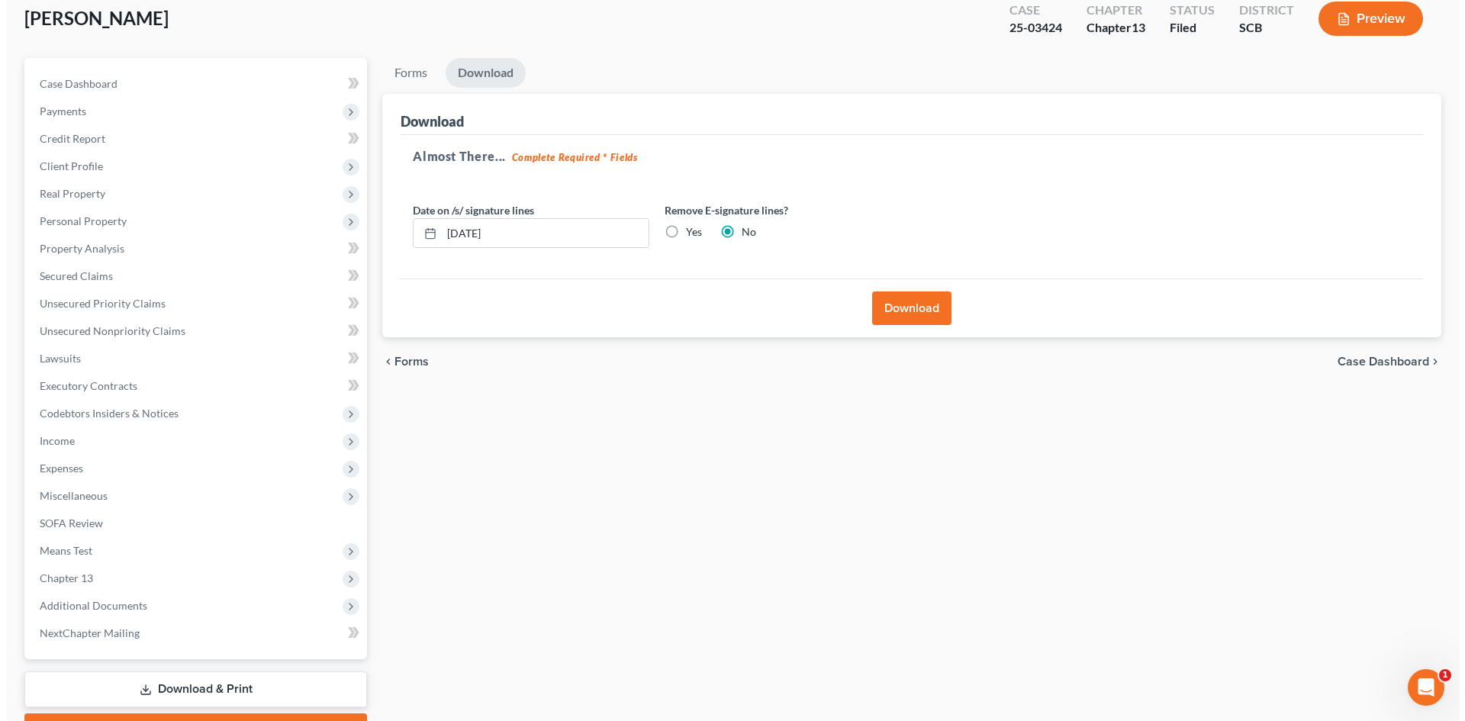
scroll to position [0, 0]
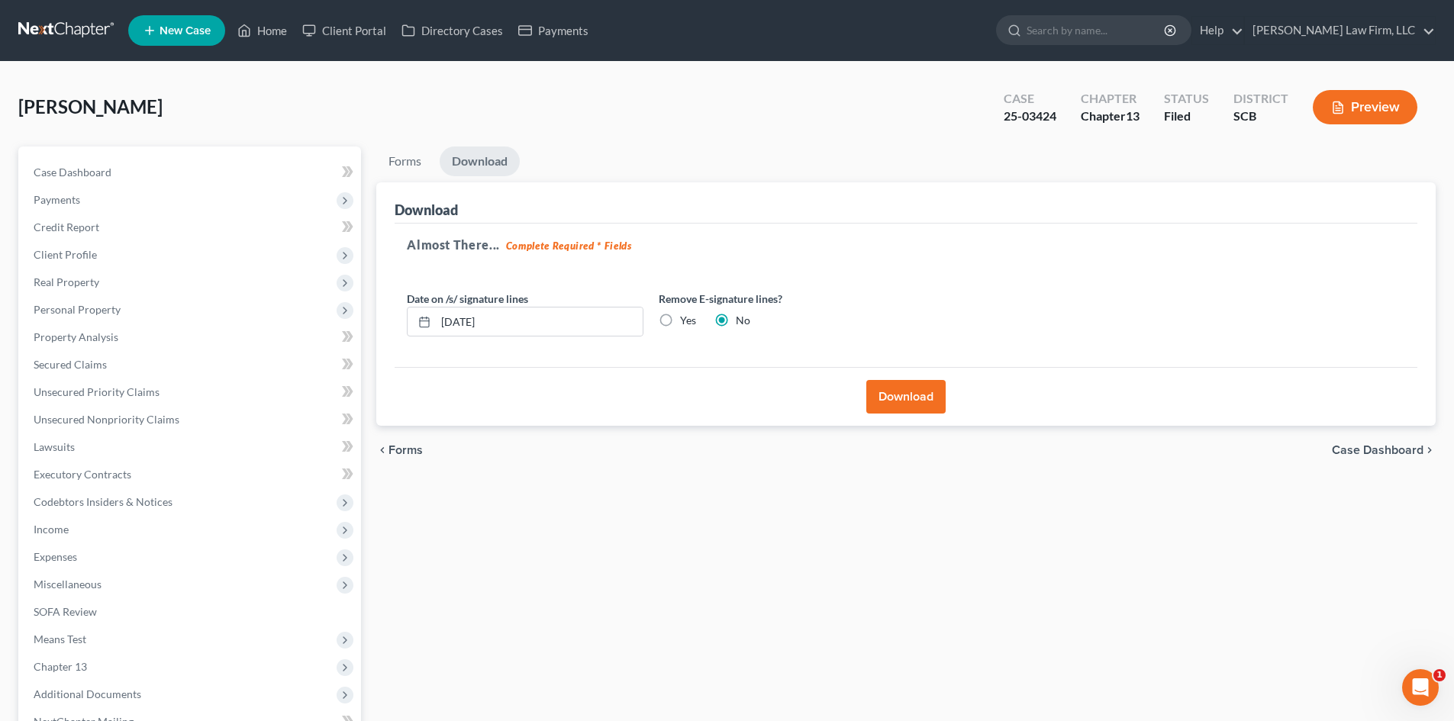
click at [1396, 80] on div "Case 25-03424 Chapter Chapter 13 Status Filed District SCB Preview" at bounding box center [1210, 107] width 450 height 54
click at [1384, 99] on button "Preview" at bounding box center [1364, 107] width 105 height 34
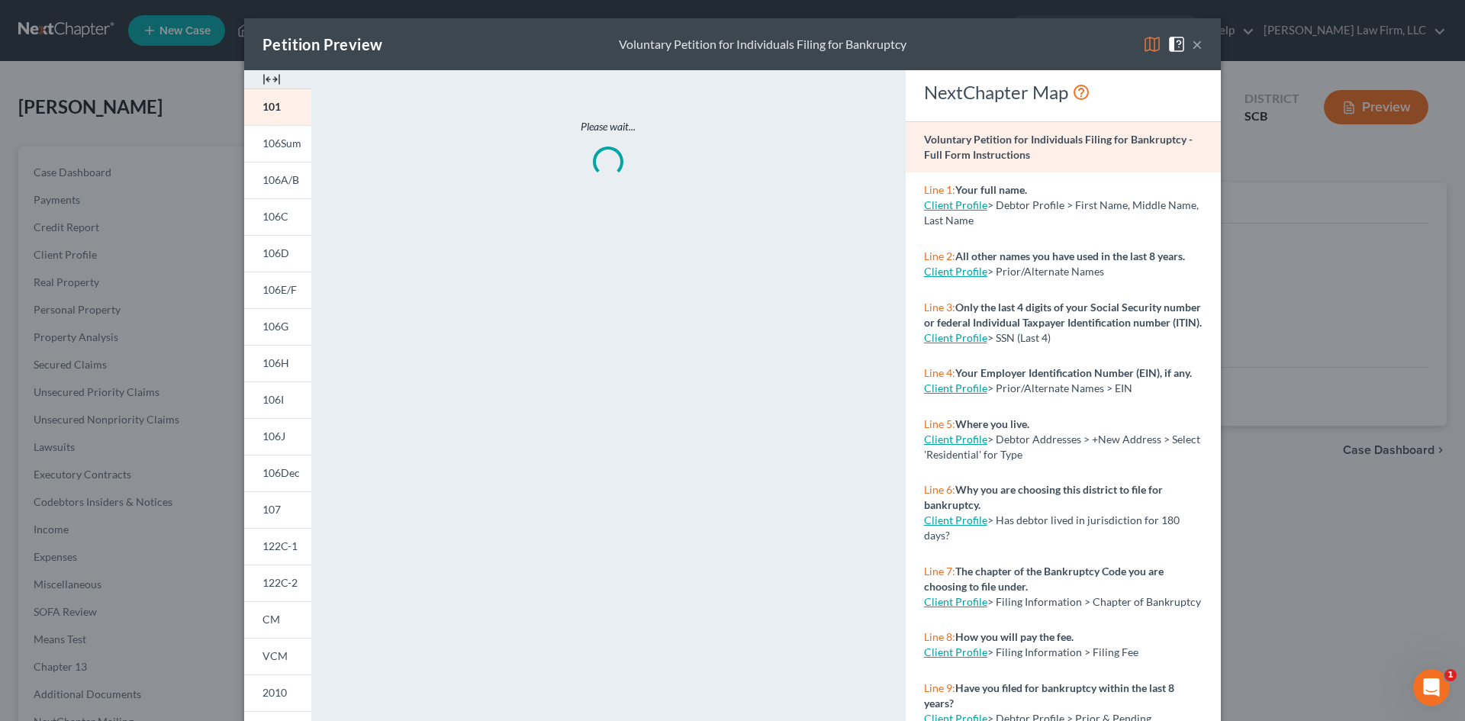
click at [271, 76] on img at bounding box center [271, 79] width 18 height 18
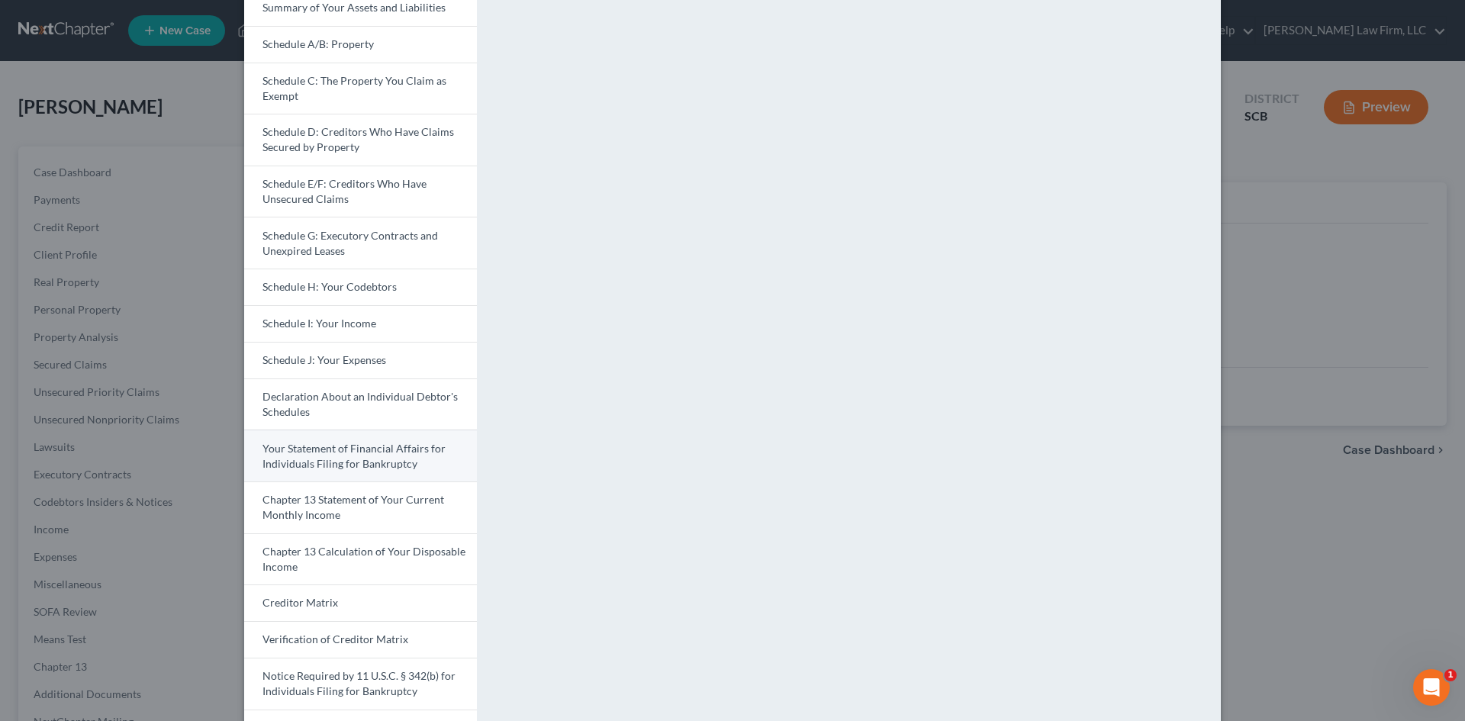
scroll to position [153, 0]
click at [357, 560] on link "Chapter 13 Calculation of Your Disposable Income" at bounding box center [360, 558] width 233 height 52
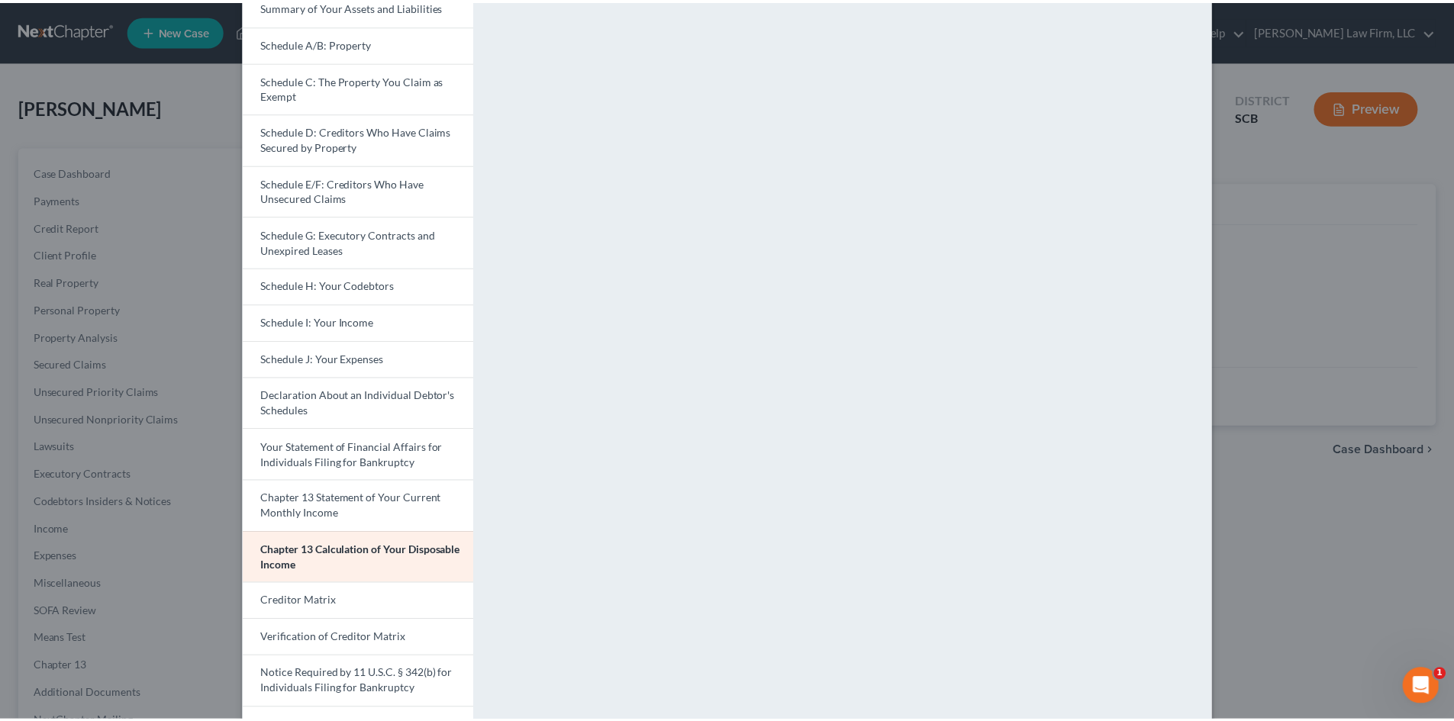
scroll to position [0, 0]
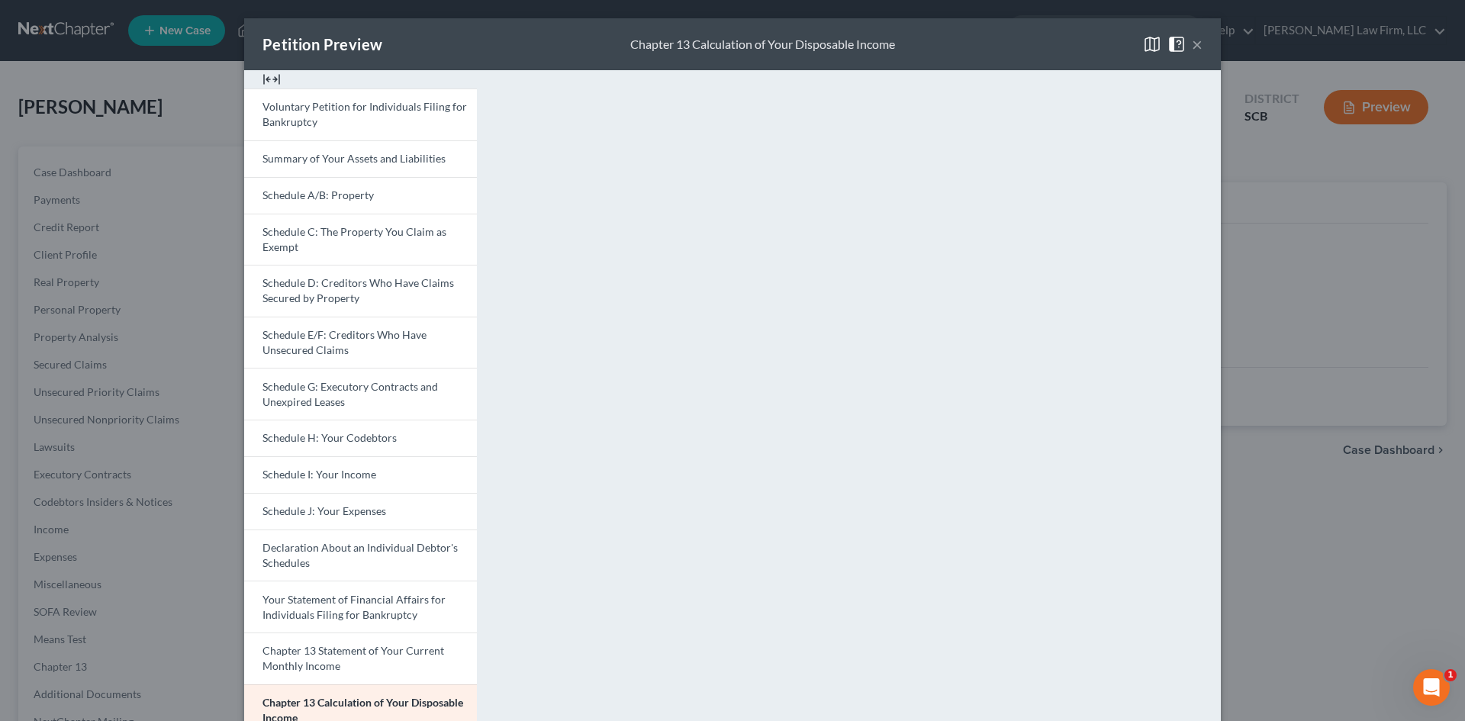
click at [1195, 47] on button "×" at bounding box center [1197, 44] width 11 height 18
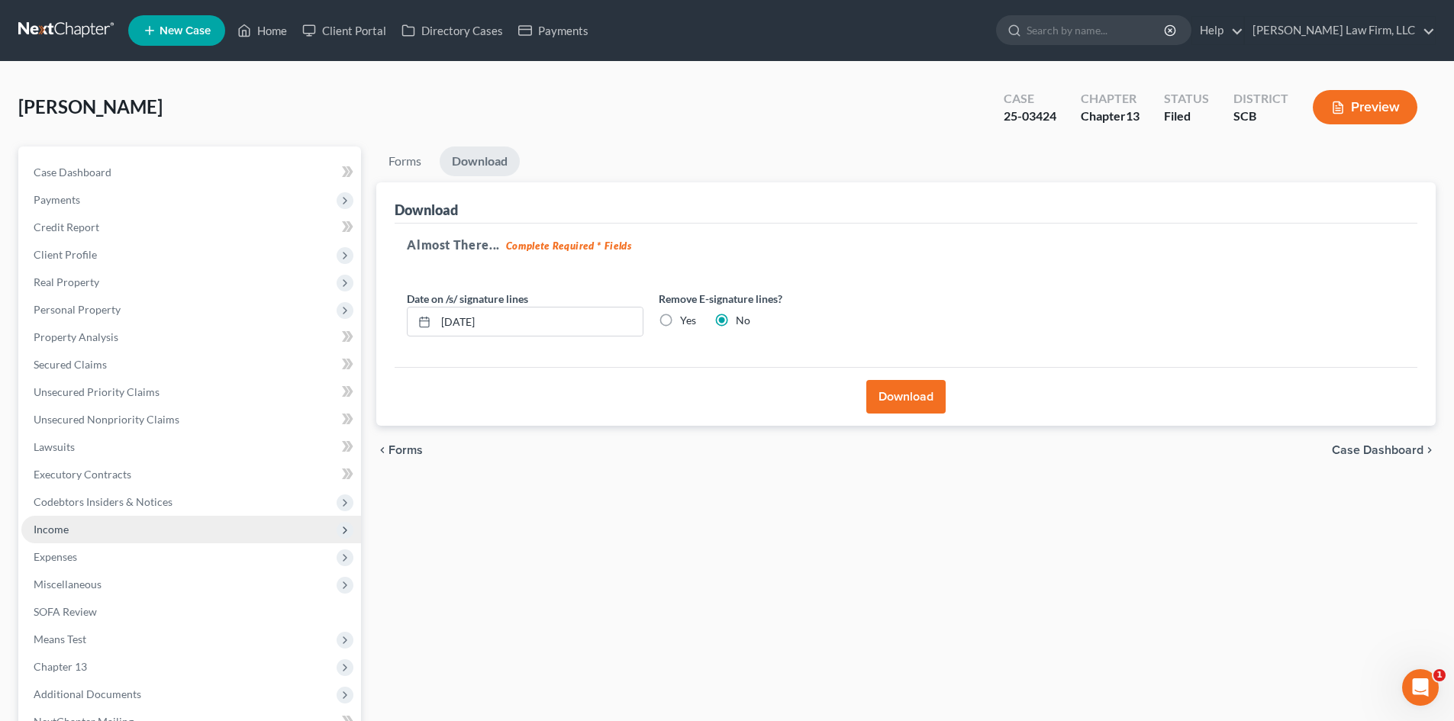
click at [127, 522] on span "Income" at bounding box center [191, 529] width 340 height 27
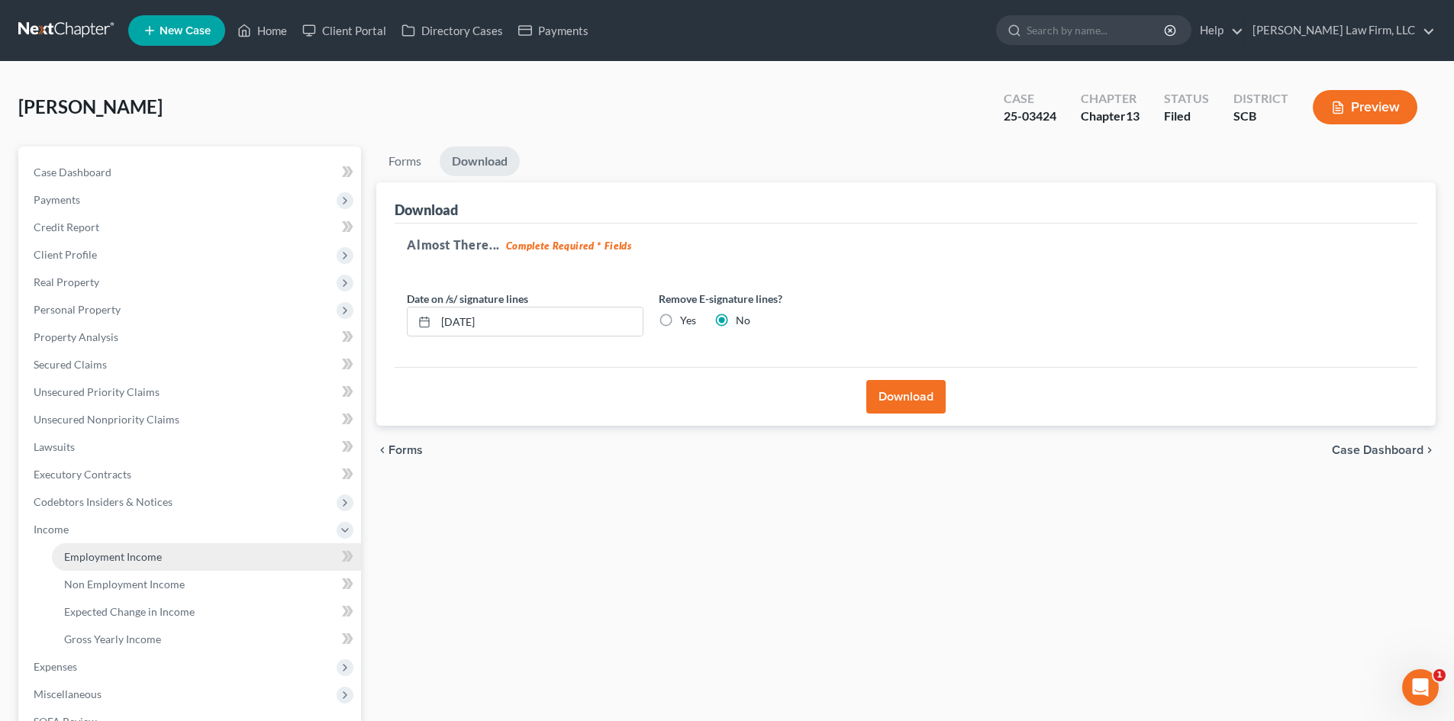
click at [163, 562] on link "Employment Income" at bounding box center [206, 556] width 309 height 27
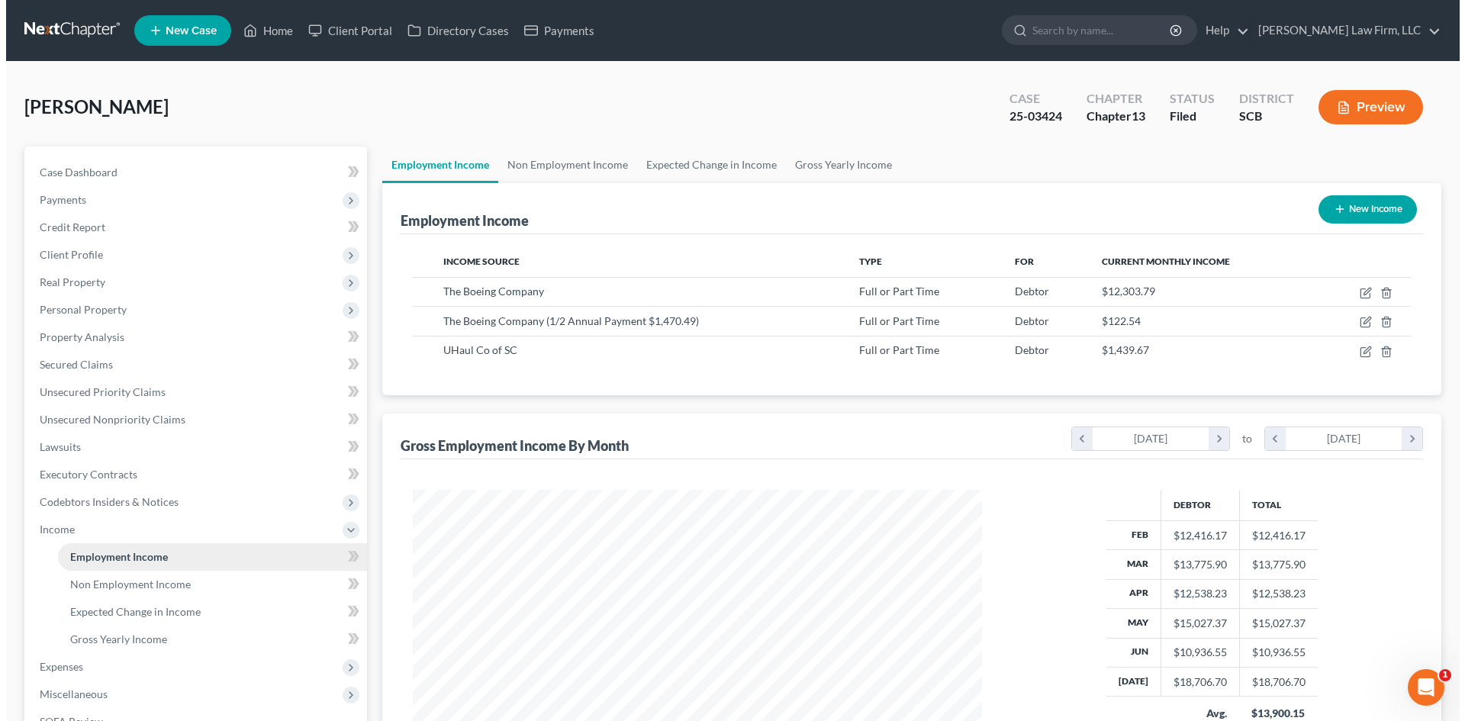
scroll to position [285, 600]
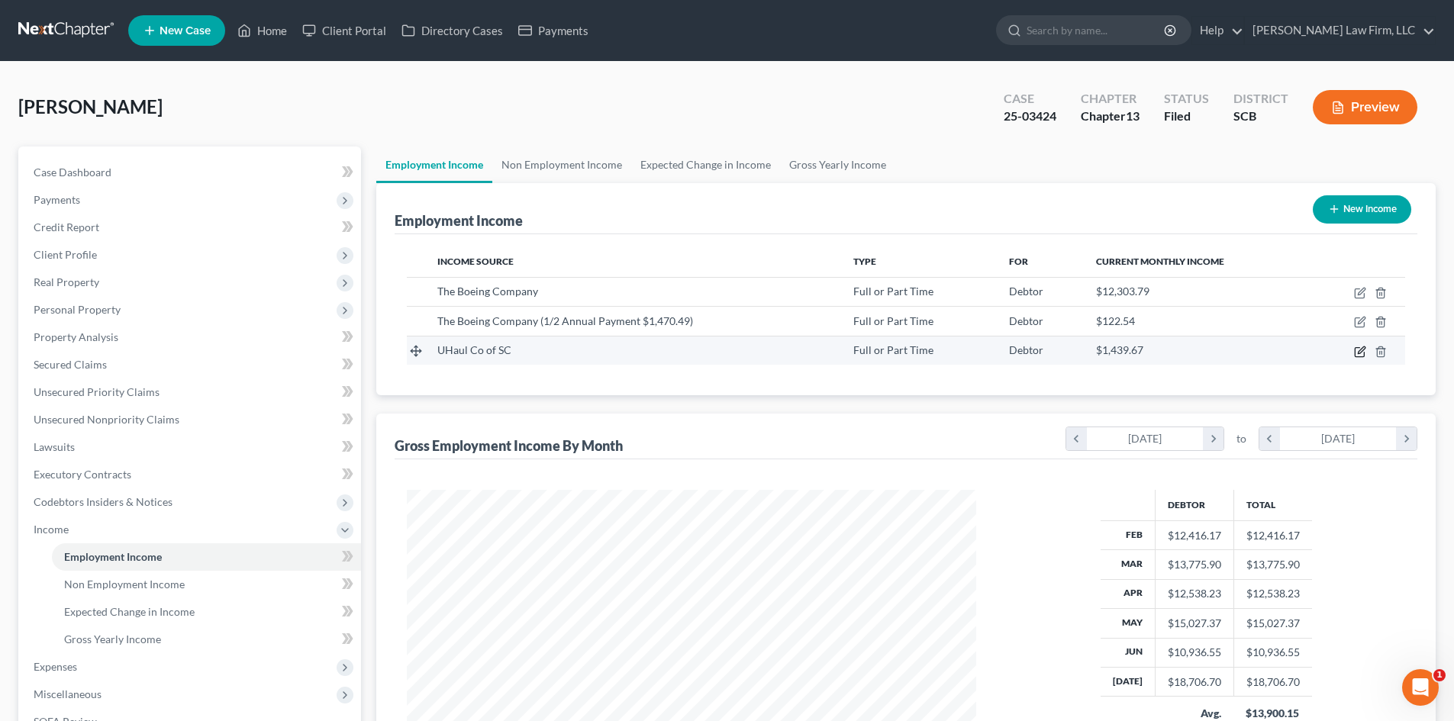
click at [1360, 349] on icon "button" at bounding box center [1360, 352] width 12 height 12
select select "0"
select select "42"
select select "2"
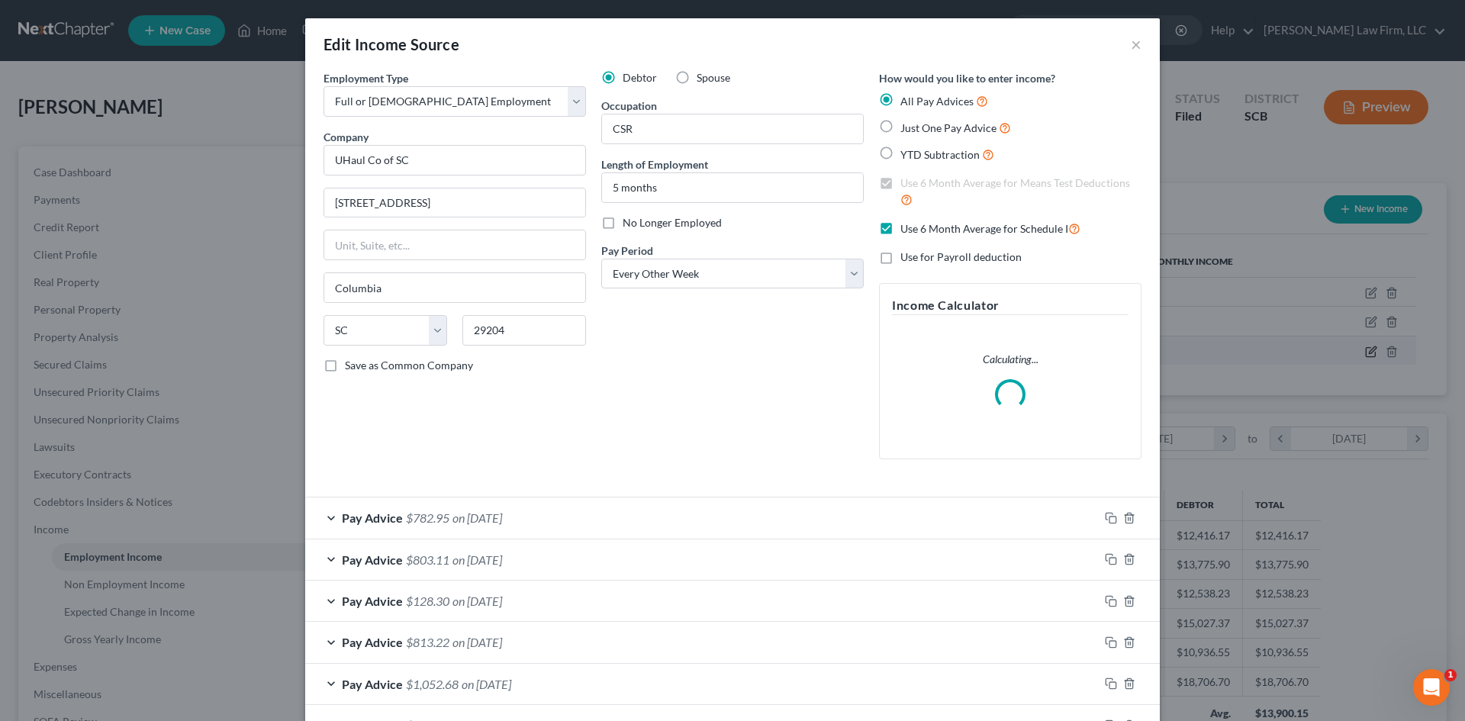
scroll to position [287, 605]
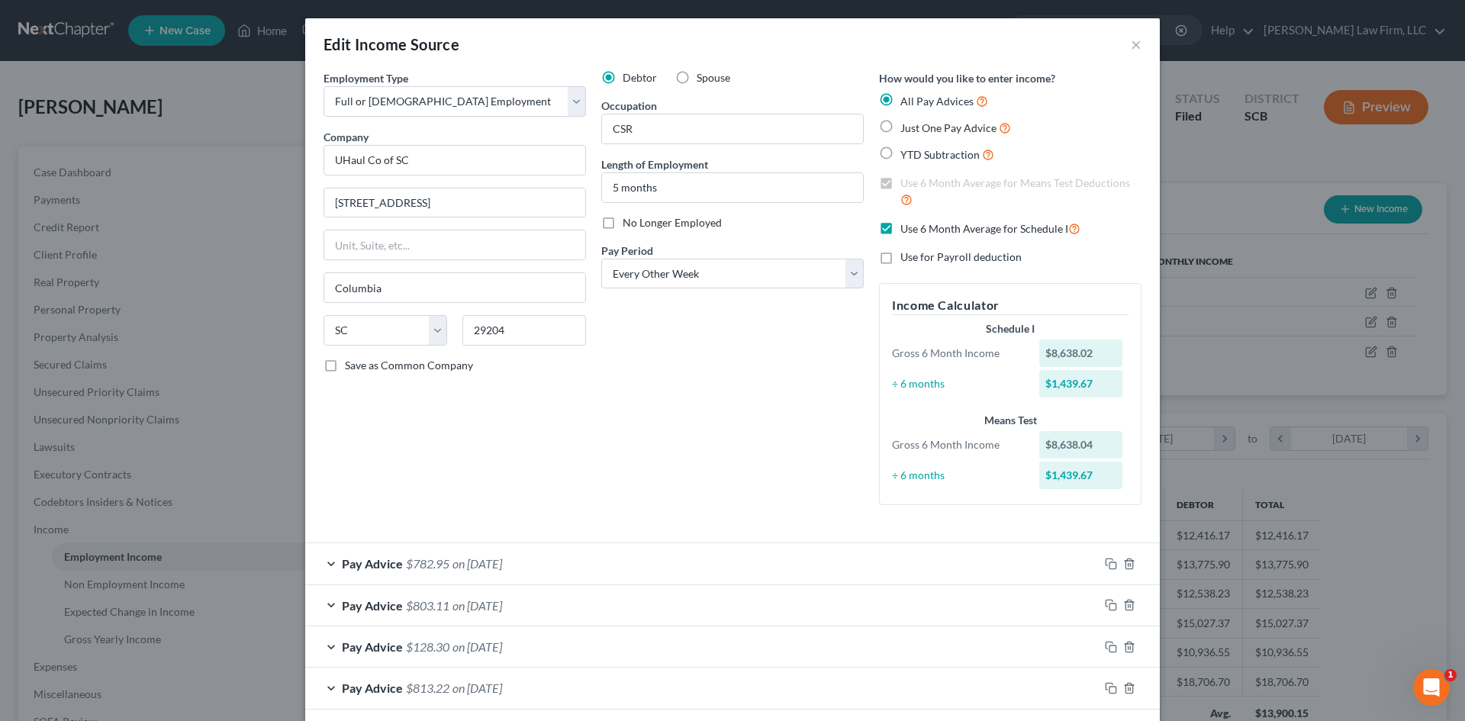
click at [623, 221] on label "No Longer Employed" at bounding box center [672, 222] width 99 height 15
click at [629, 221] on input "No Longer Employed" at bounding box center [634, 220] width 10 height 10
checkbox input "true"
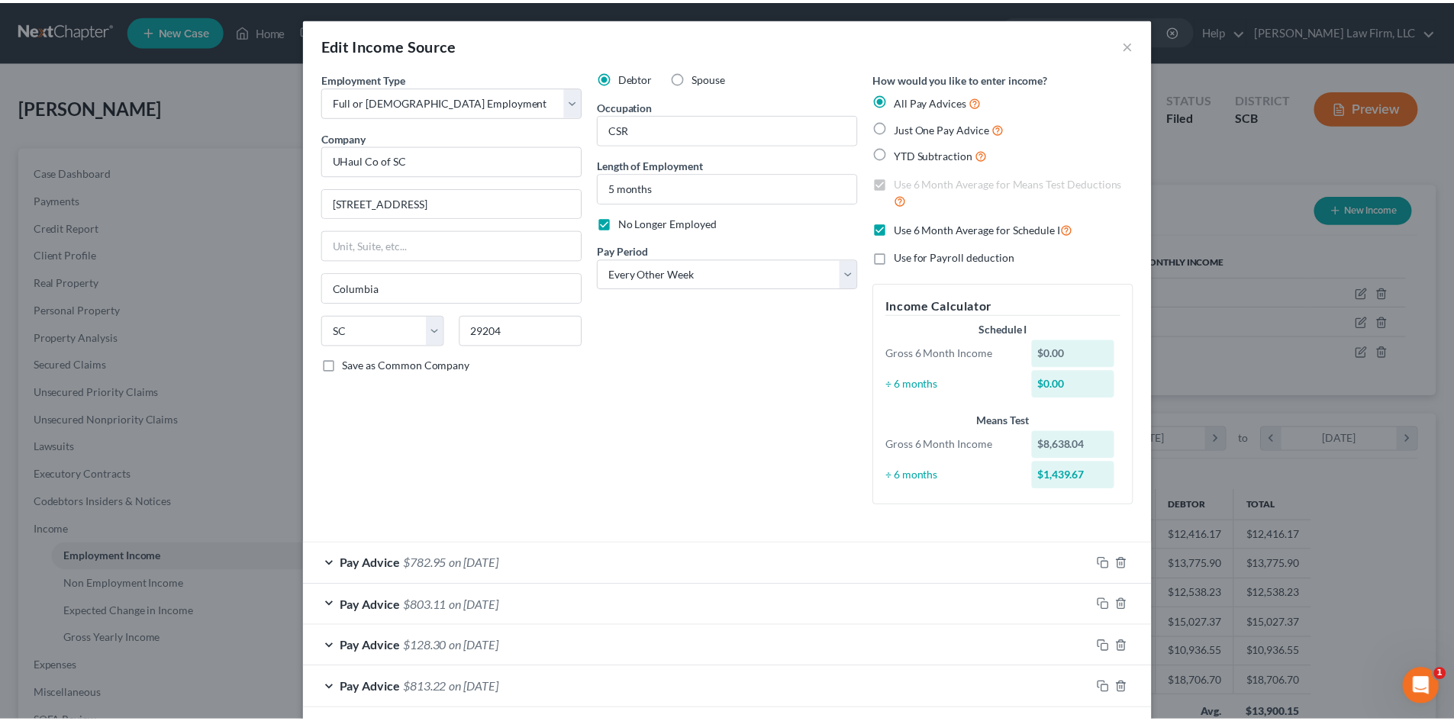
scroll to position [362, 0]
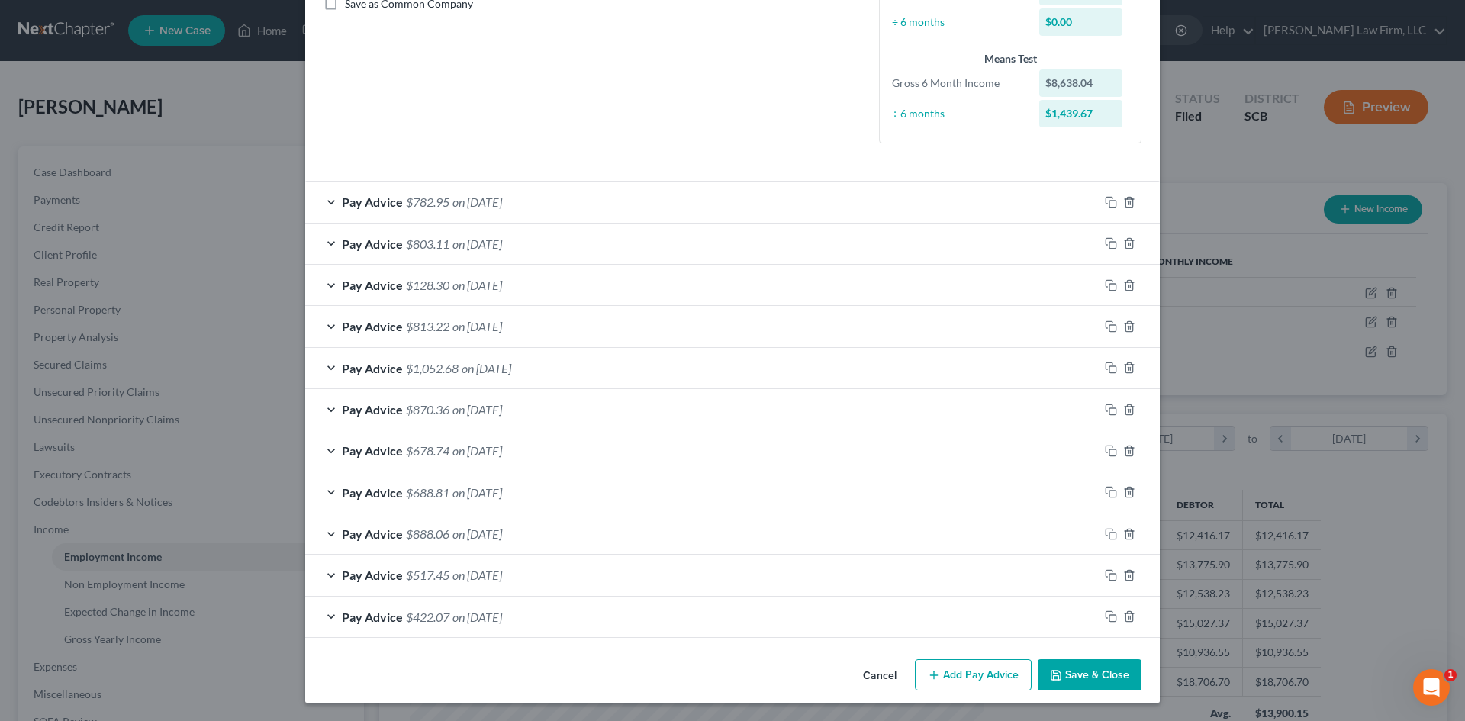
click at [1061, 663] on button "Save & Close" at bounding box center [1090, 675] width 104 height 32
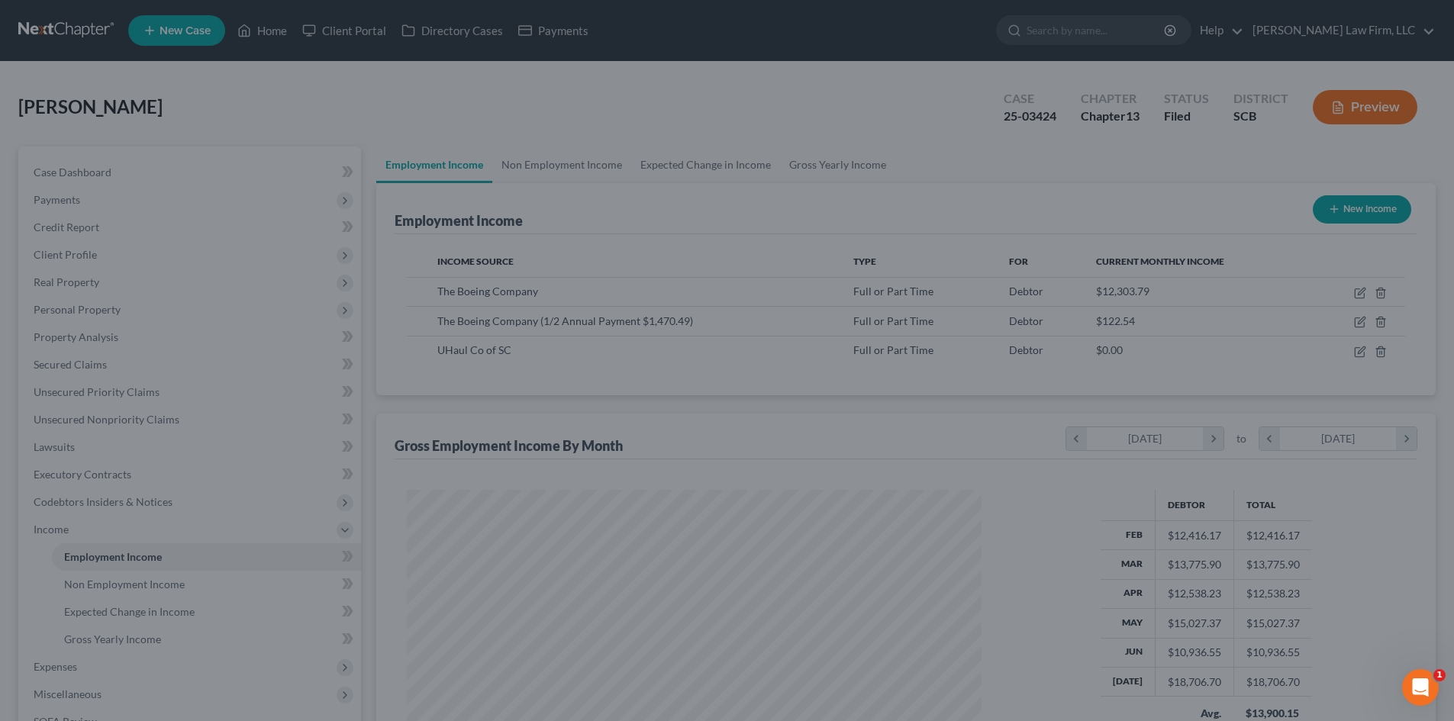
scroll to position [762789, 762474]
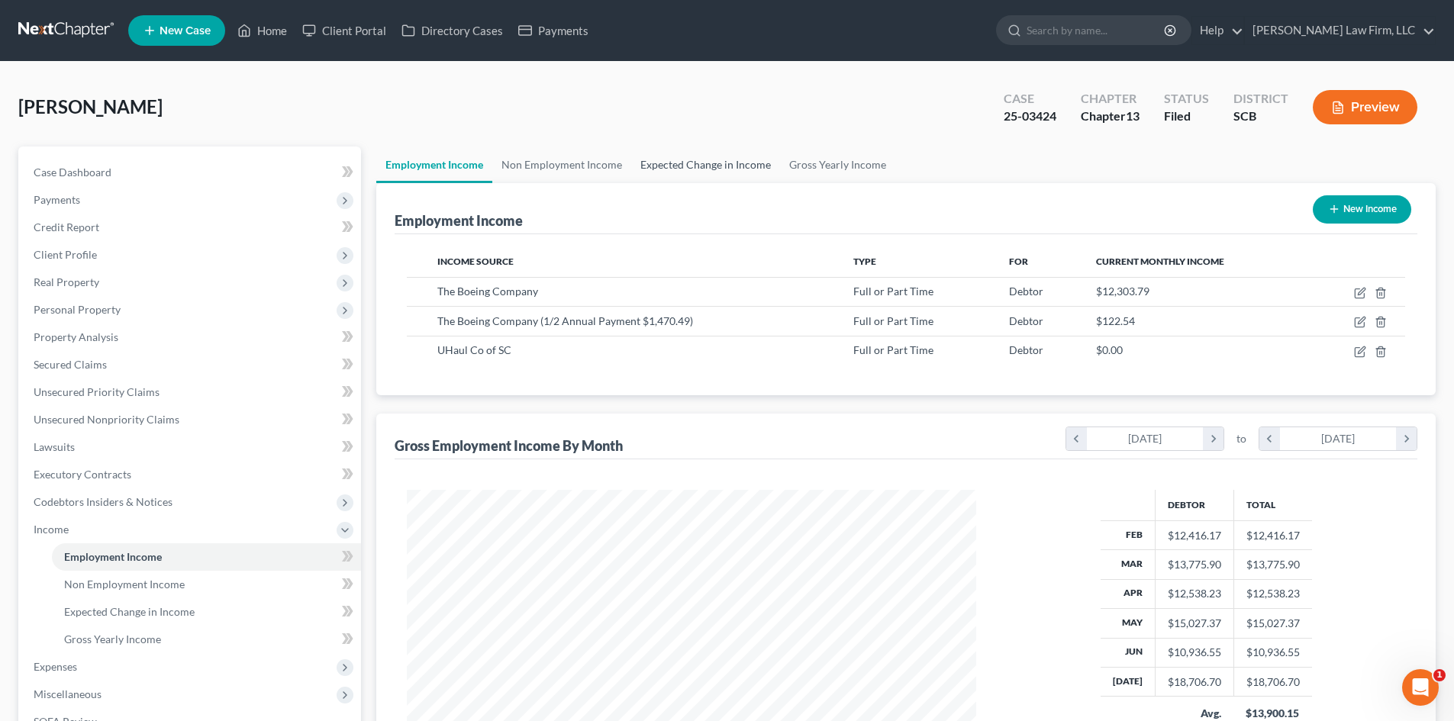
click at [691, 151] on link "Expected Change in Income" at bounding box center [705, 165] width 149 height 37
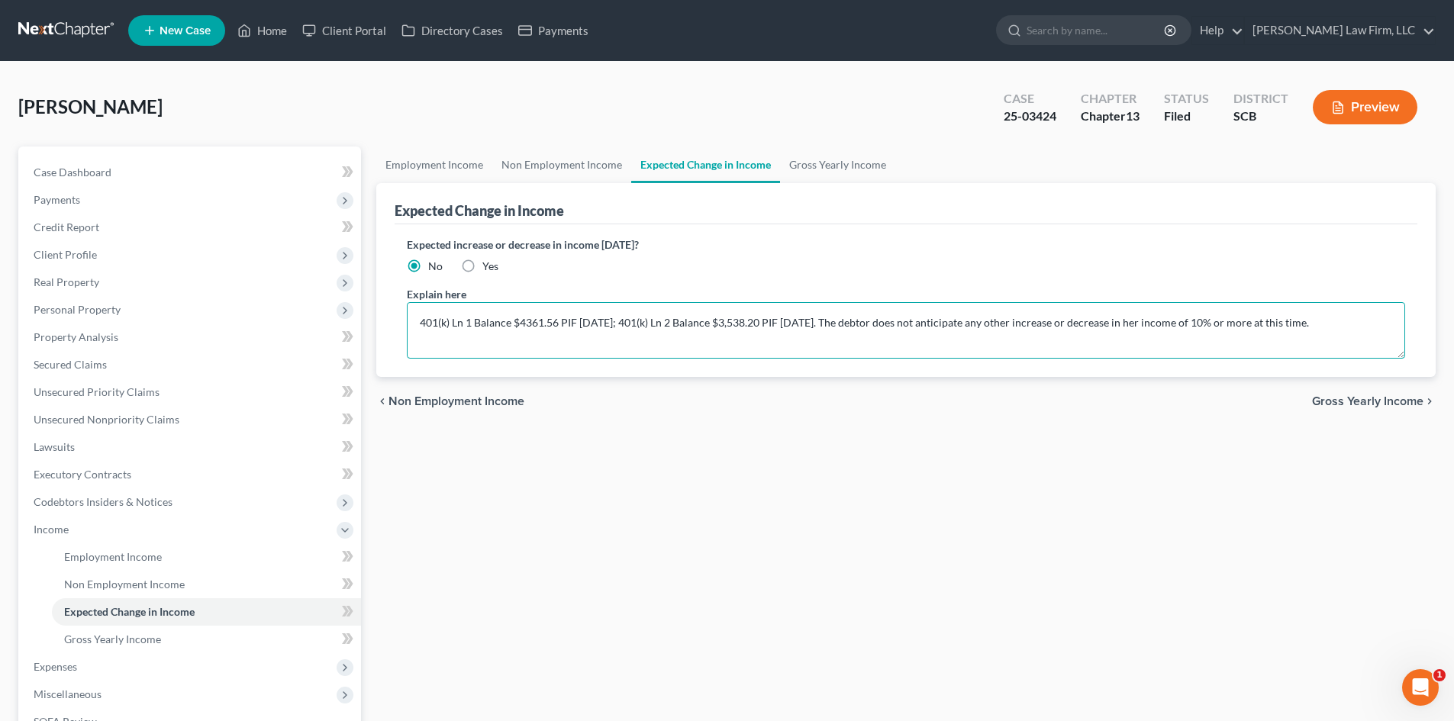
drag, startPoint x: 852, startPoint y: 323, endPoint x: 862, endPoint y: 323, distance: 9.9
click at [852, 323] on textarea "401(k) Ln 1 Balance $4361.56 PIF 8/27/2026; 401(k) Ln 2 Balance $3,538.20 PIF 9…" at bounding box center [906, 330] width 998 height 56
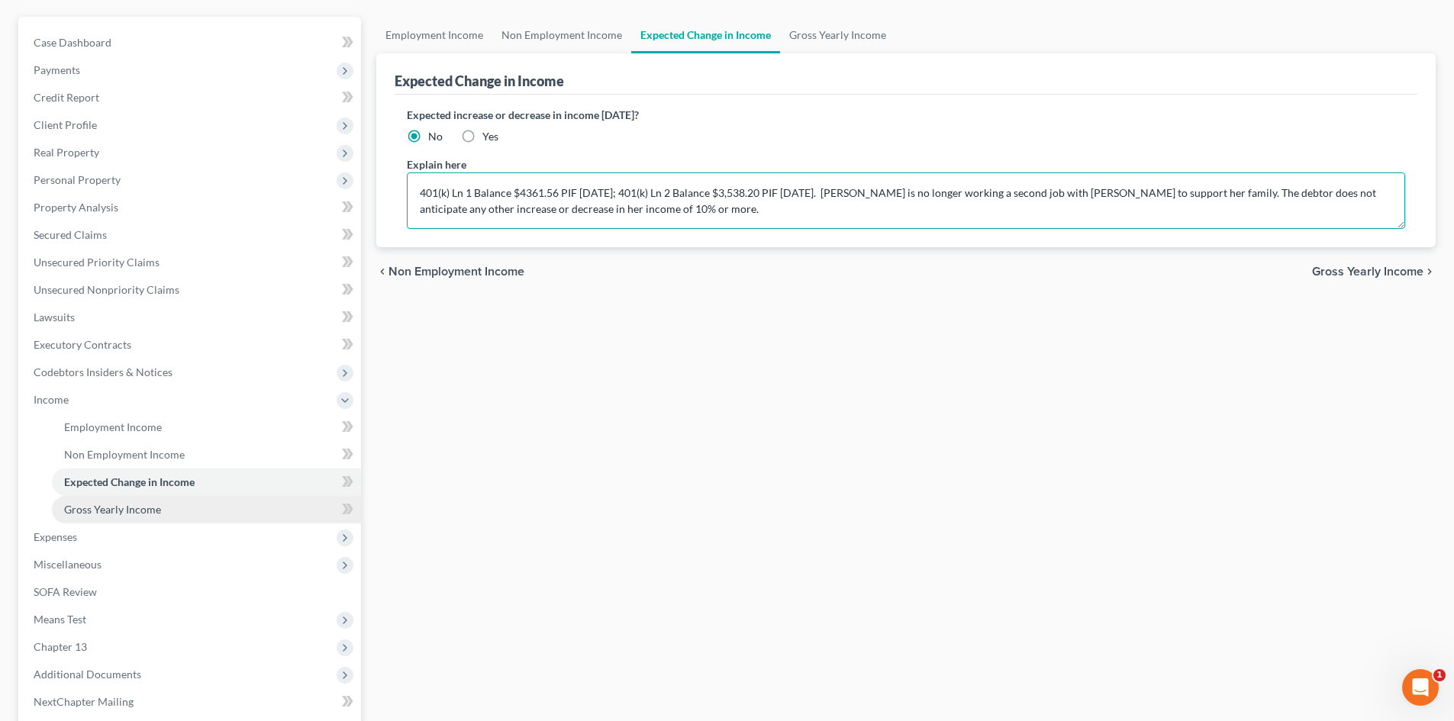
scroll to position [282, 0]
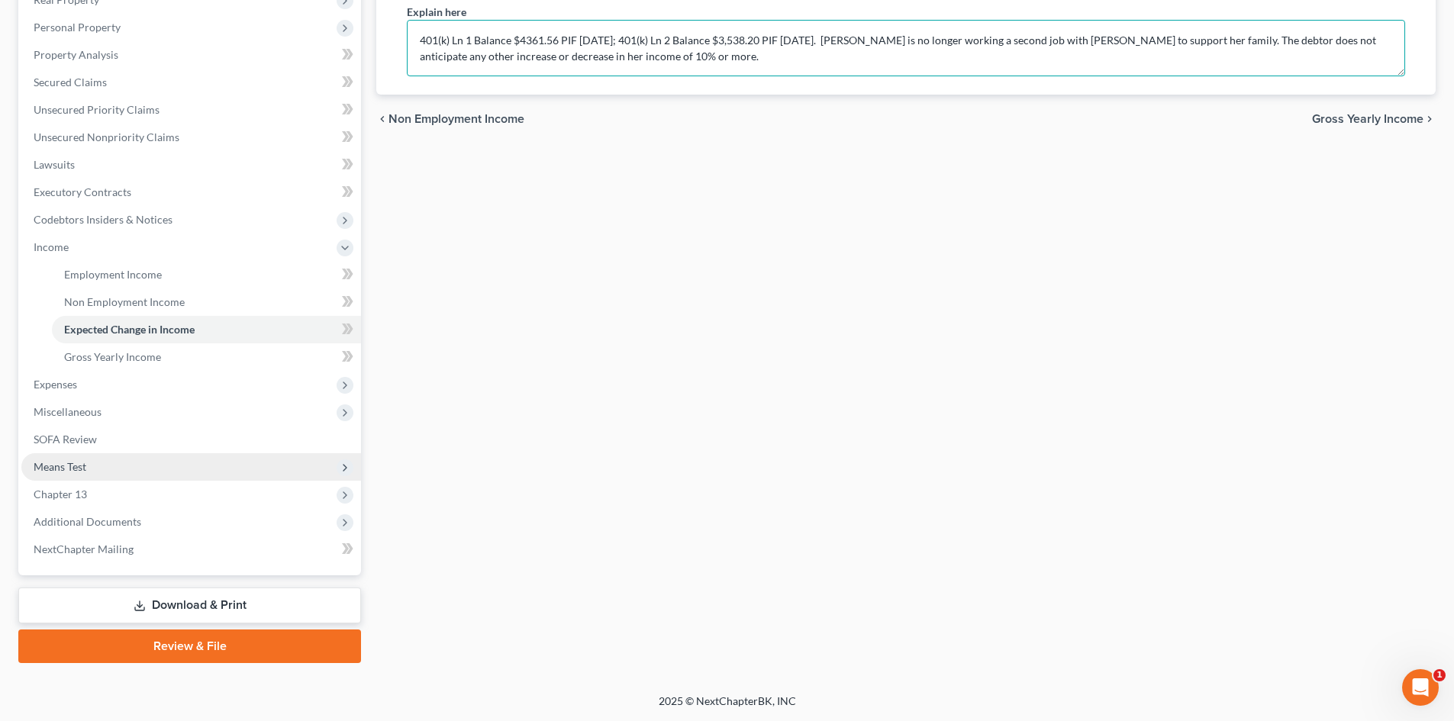
type textarea "401(k) Ln 1 Balance $4361.56 PIF 8/27/2026; 401(k) Ln 2 Balance $3,538.20 PIF 9…"
click at [185, 474] on span "Means Test" at bounding box center [191, 466] width 340 height 27
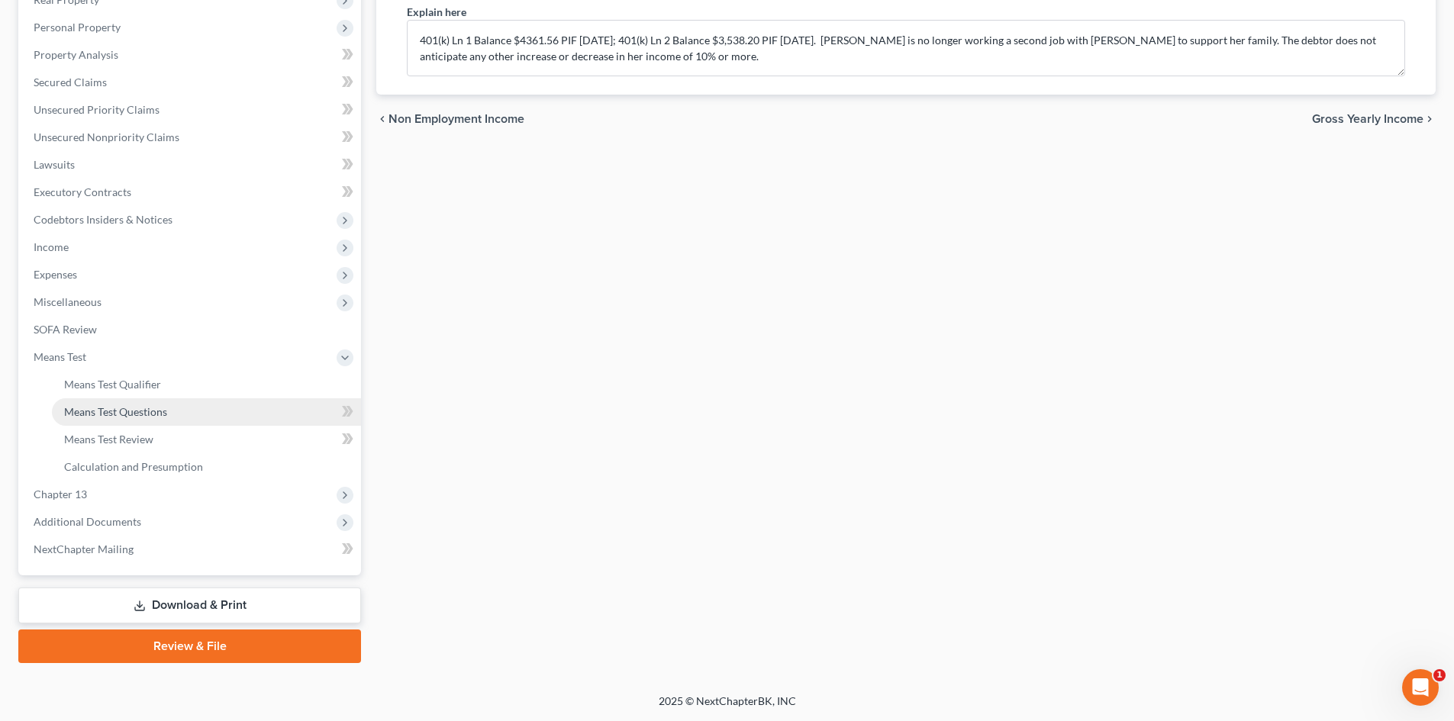
click at [188, 419] on link "Means Test Questions" at bounding box center [206, 411] width 309 height 27
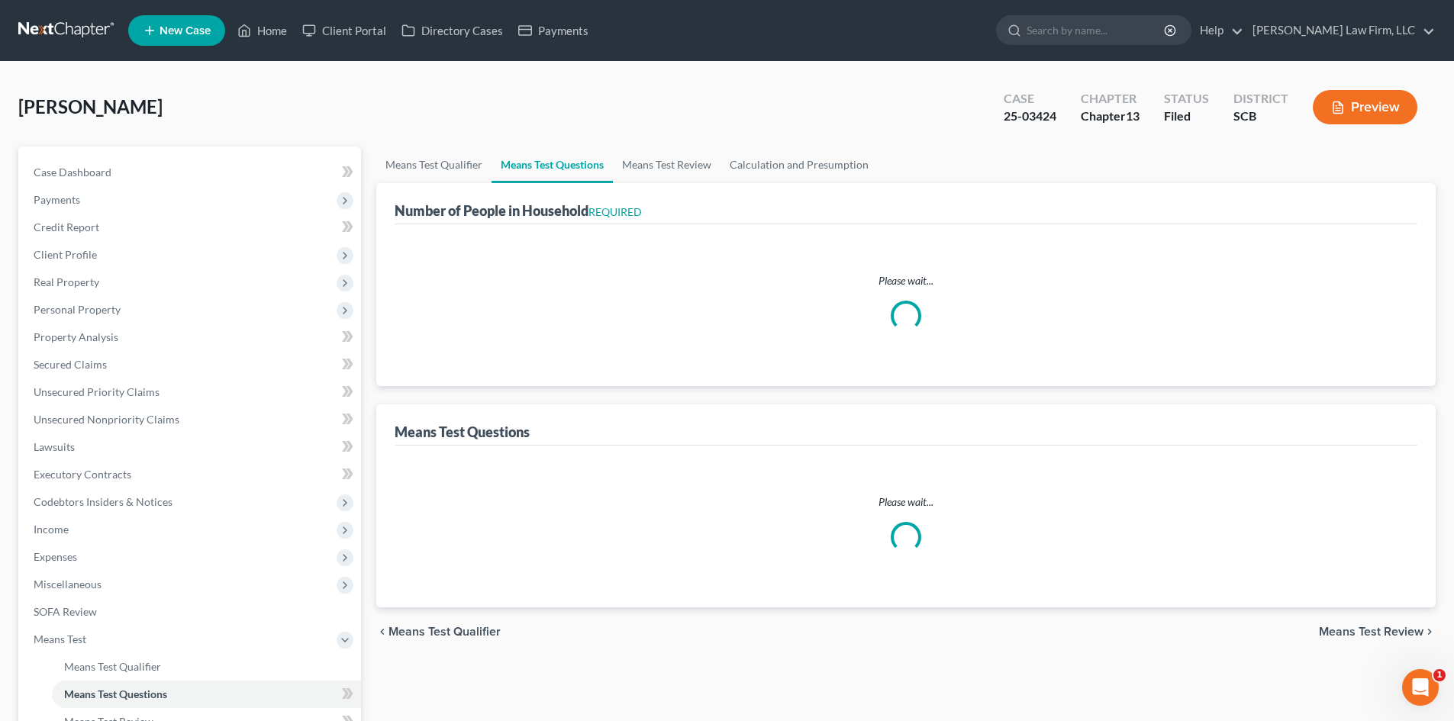
select select "0"
select select "60"
select select "1"
select select "60"
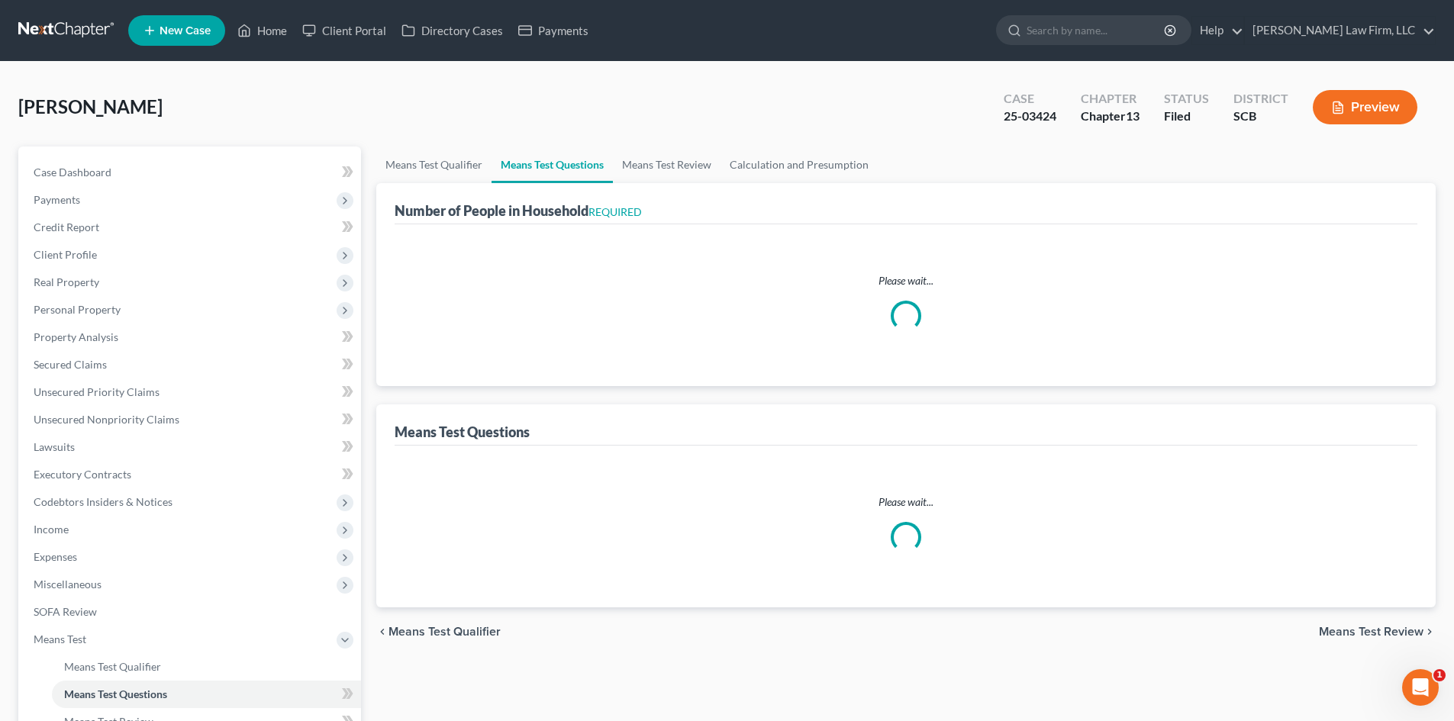
select select "0"
select select "60"
select select "0"
select select "60"
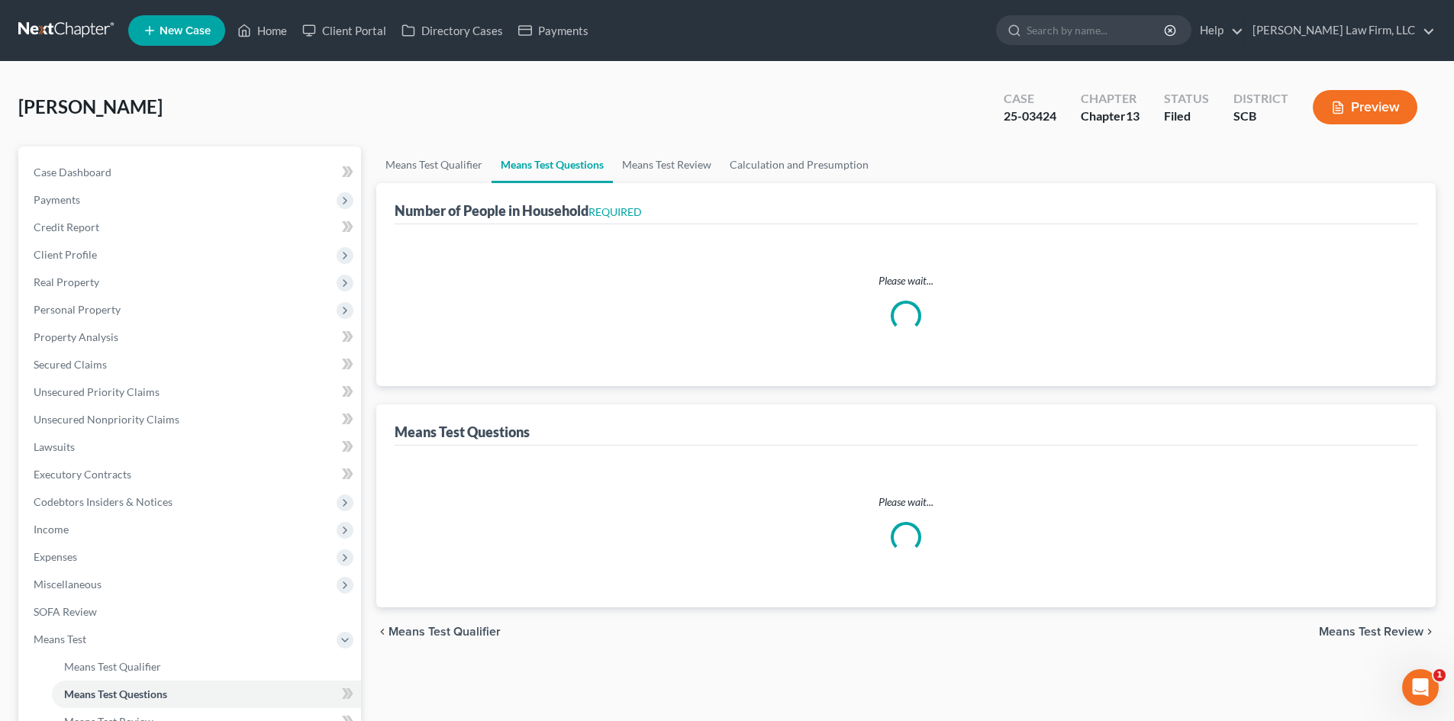
select select "0"
select select "60"
select select "0"
select select "60"
select select "2"
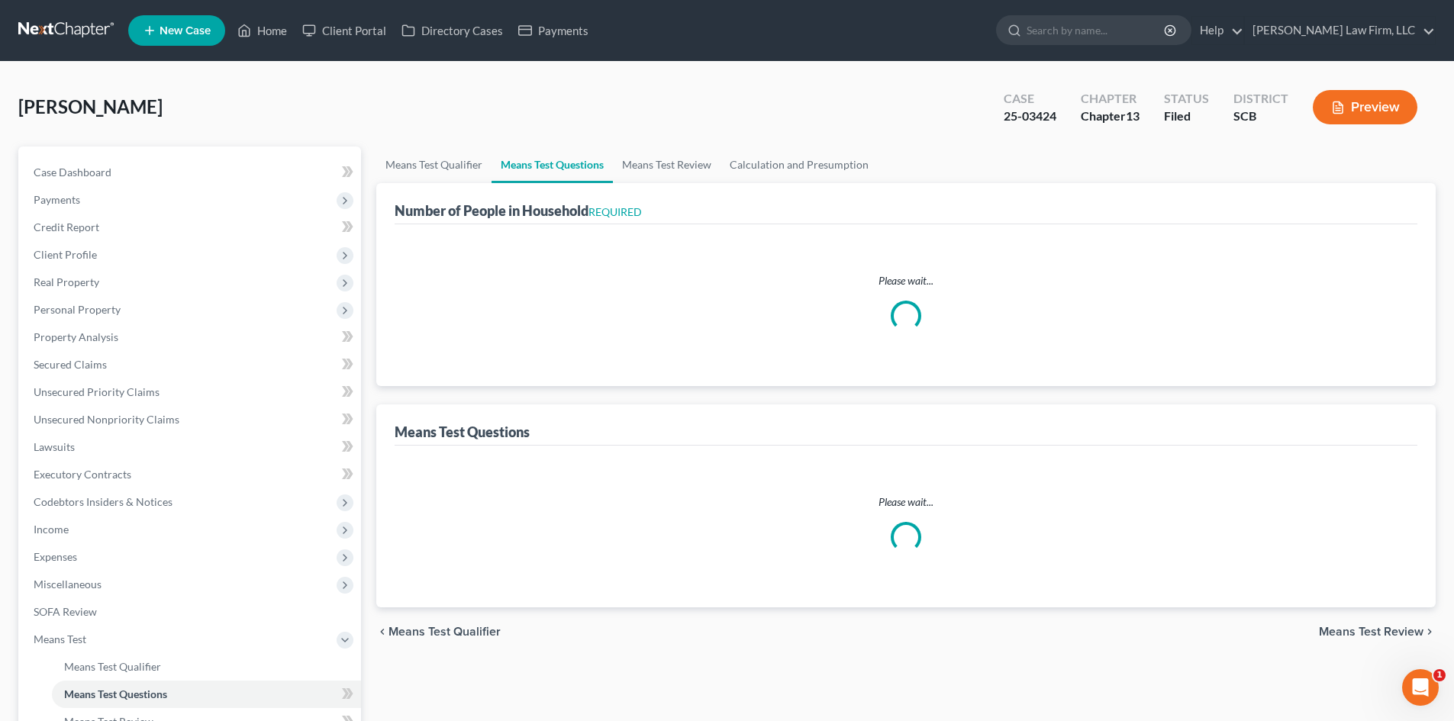
select select "60"
select select "1"
select select "6"
select select "0"
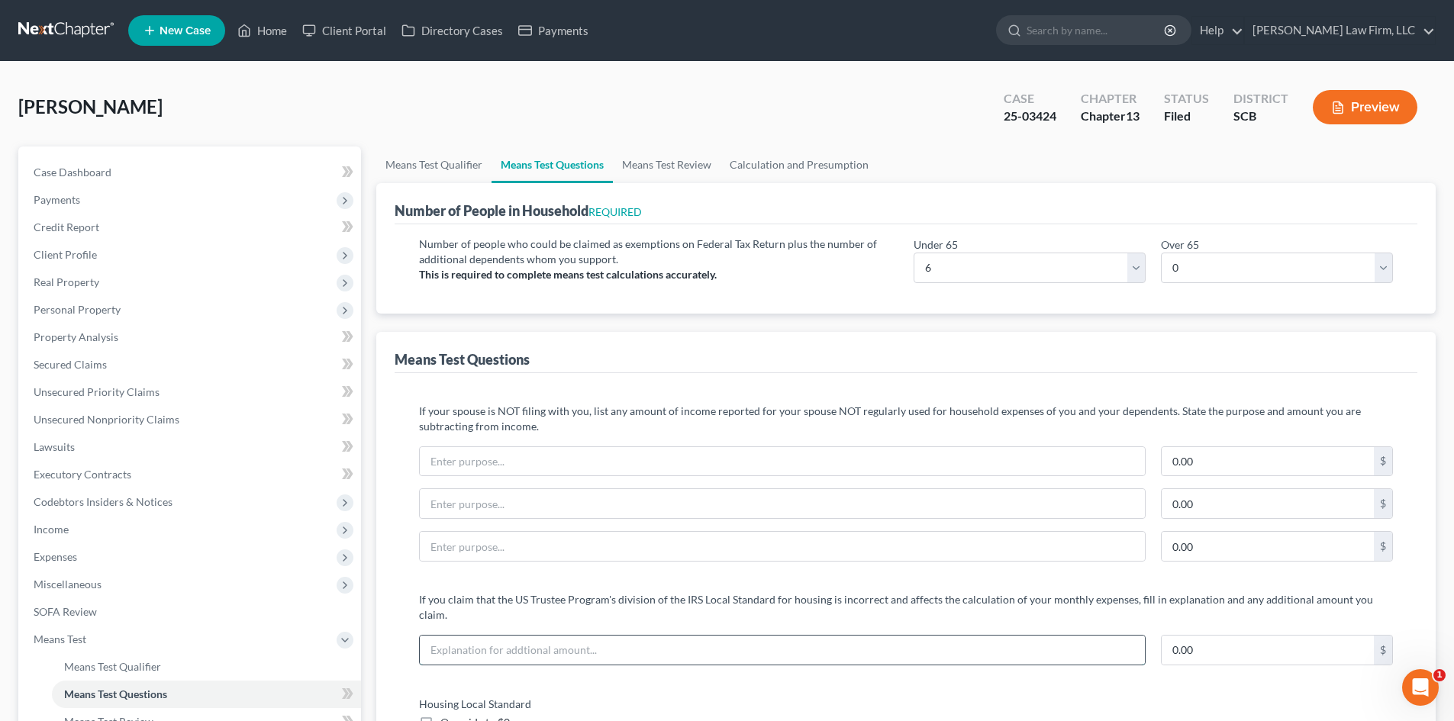
click at [475, 636] on input "text" at bounding box center [782, 650] width 725 height 29
type input "Debtor's actual projected rent is $2,699"
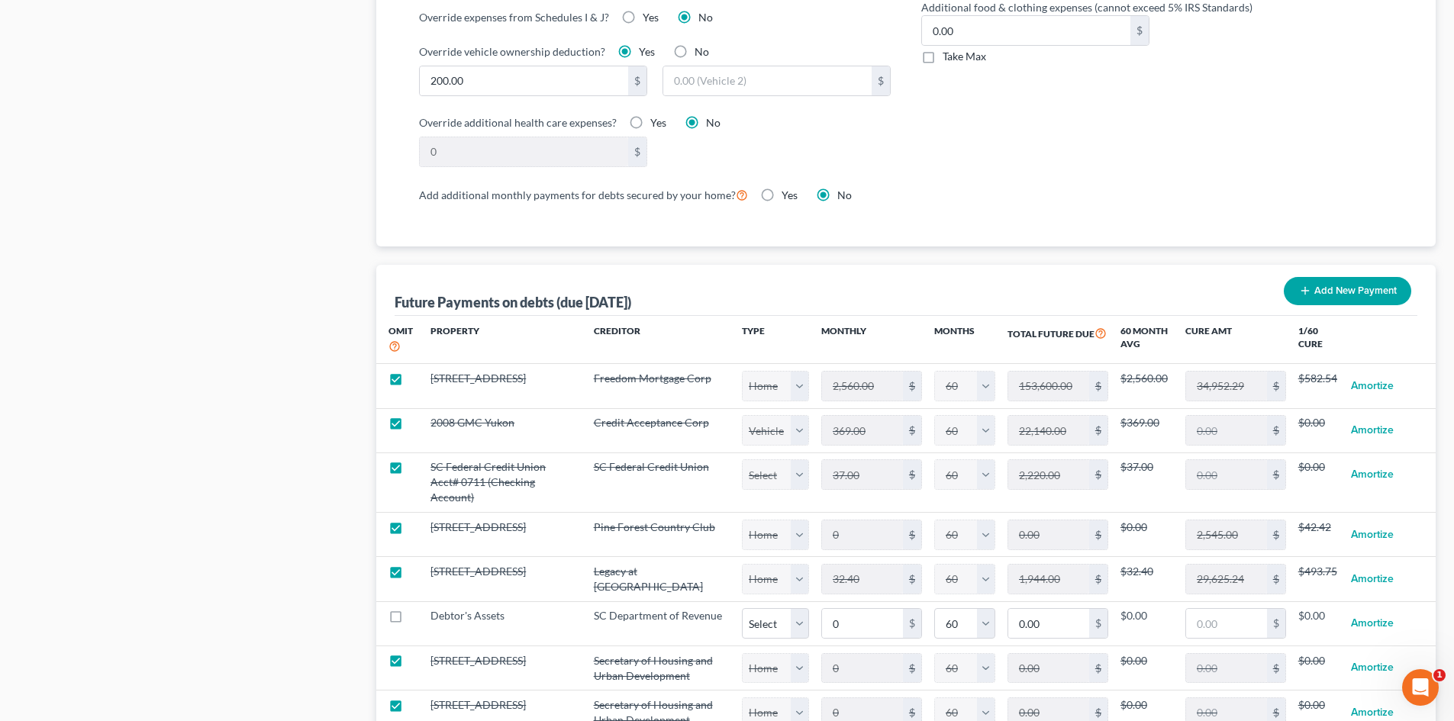
scroll to position [1450, 0]
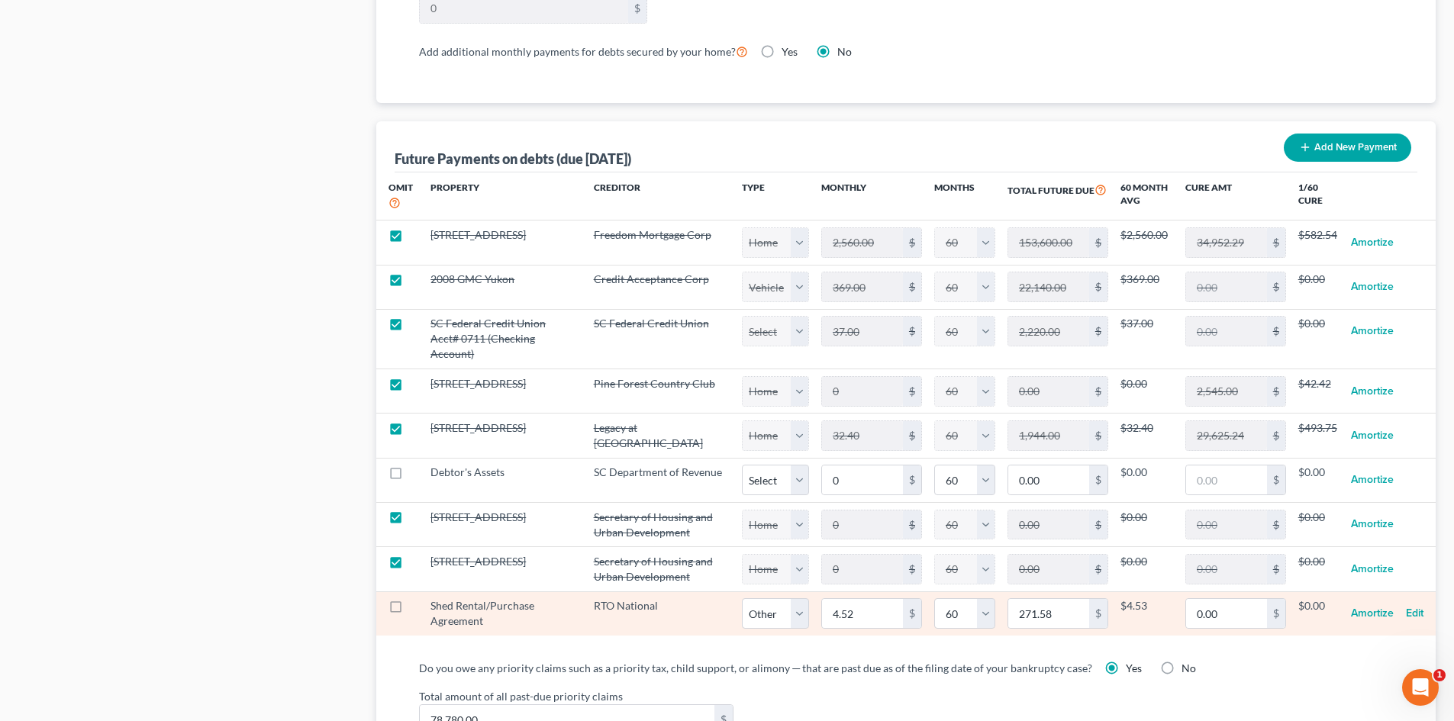
type input "997"
click at [410, 610] on label at bounding box center [410, 610] width 0 height 0
click at [416, 608] on input "checkbox" at bounding box center [421, 603] width 10 height 10
checkbox input "true"
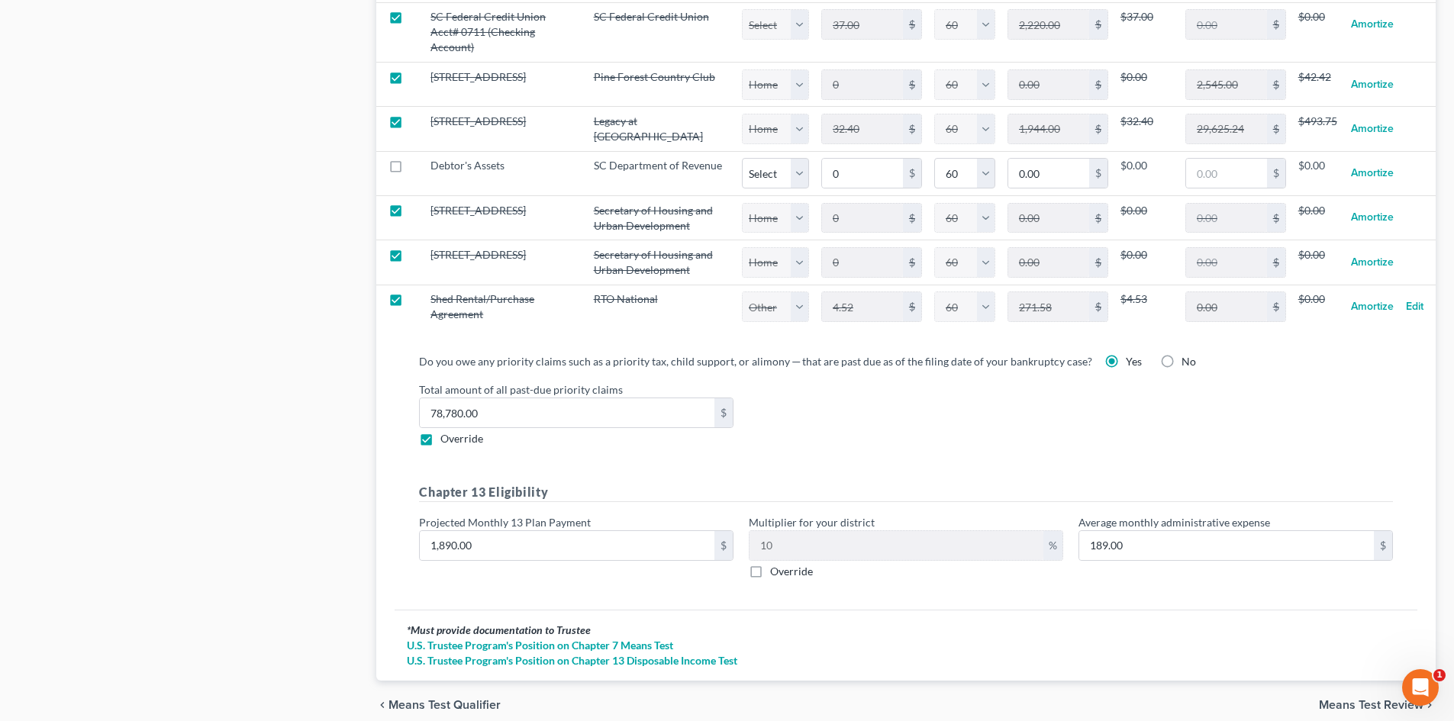
scroll to position [1831, 0]
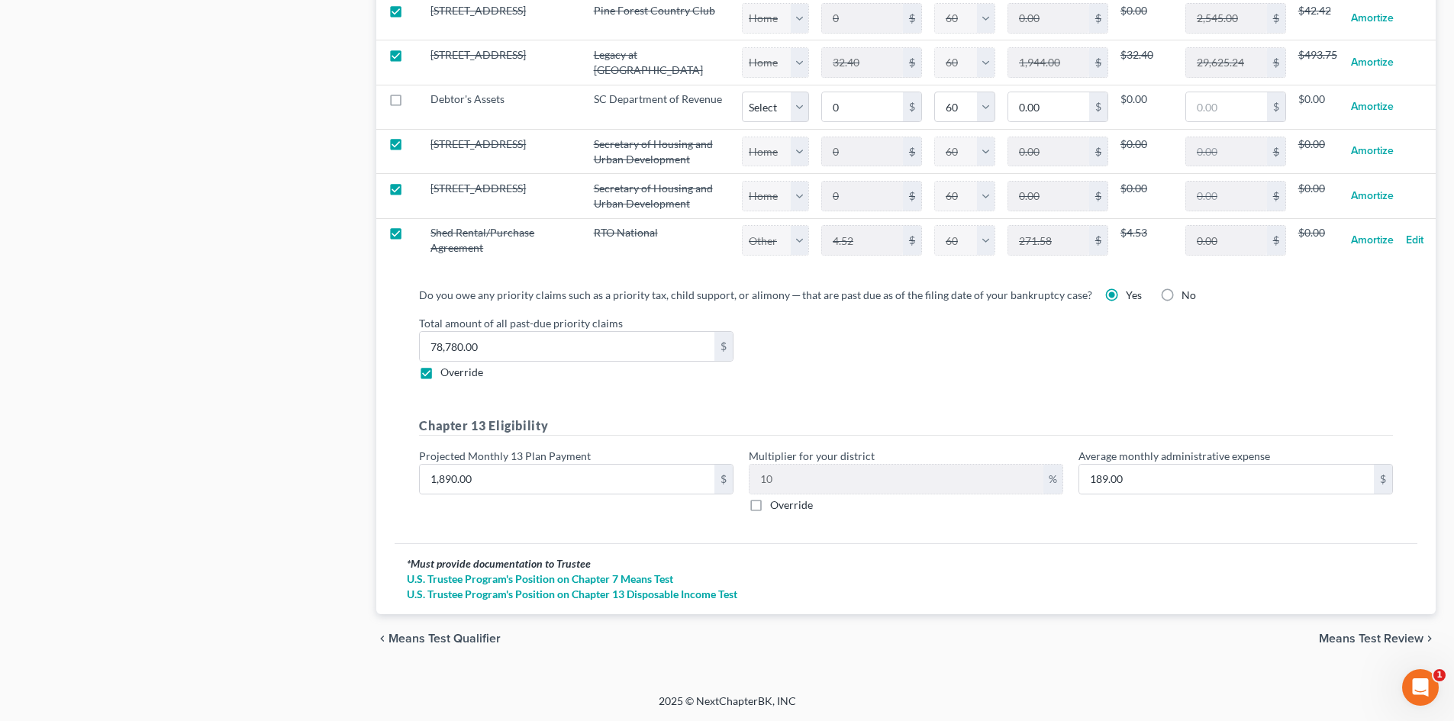
select select "2"
select select "60"
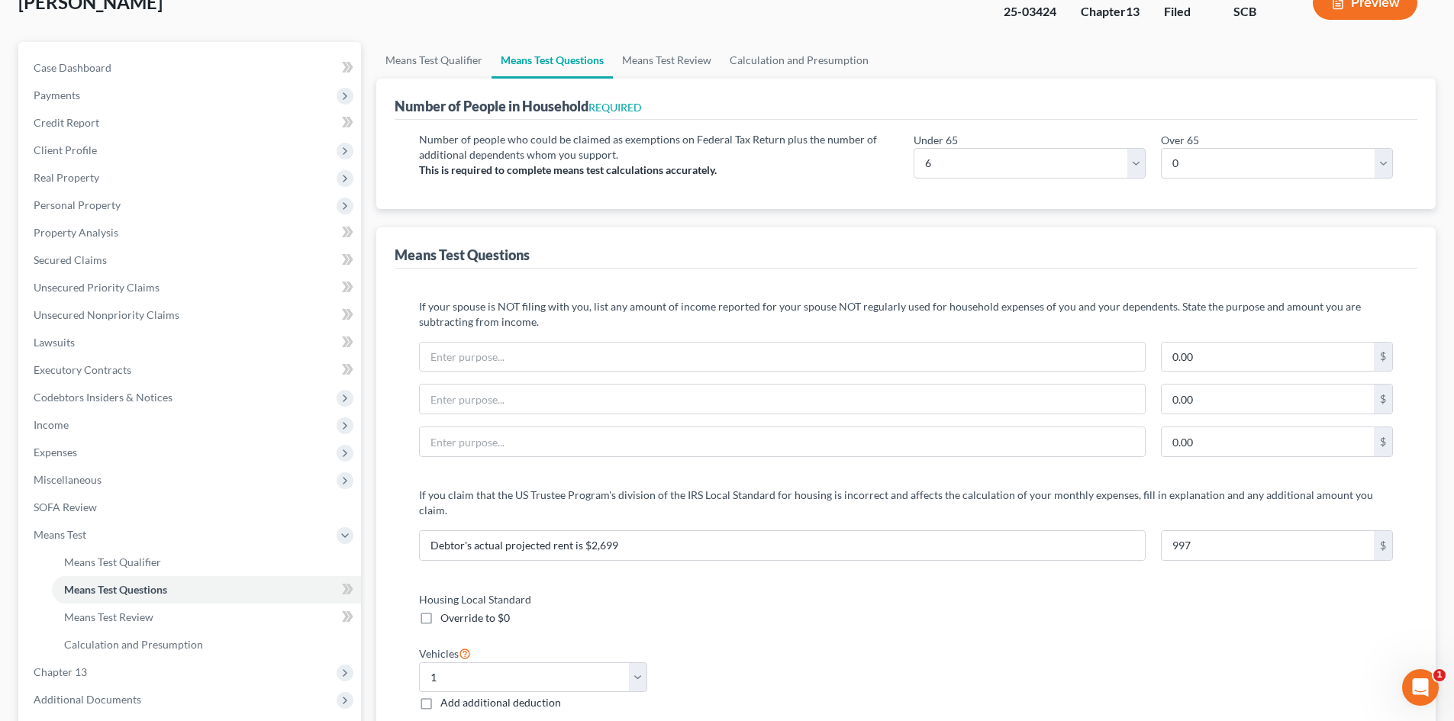
scroll to position [0, 0]
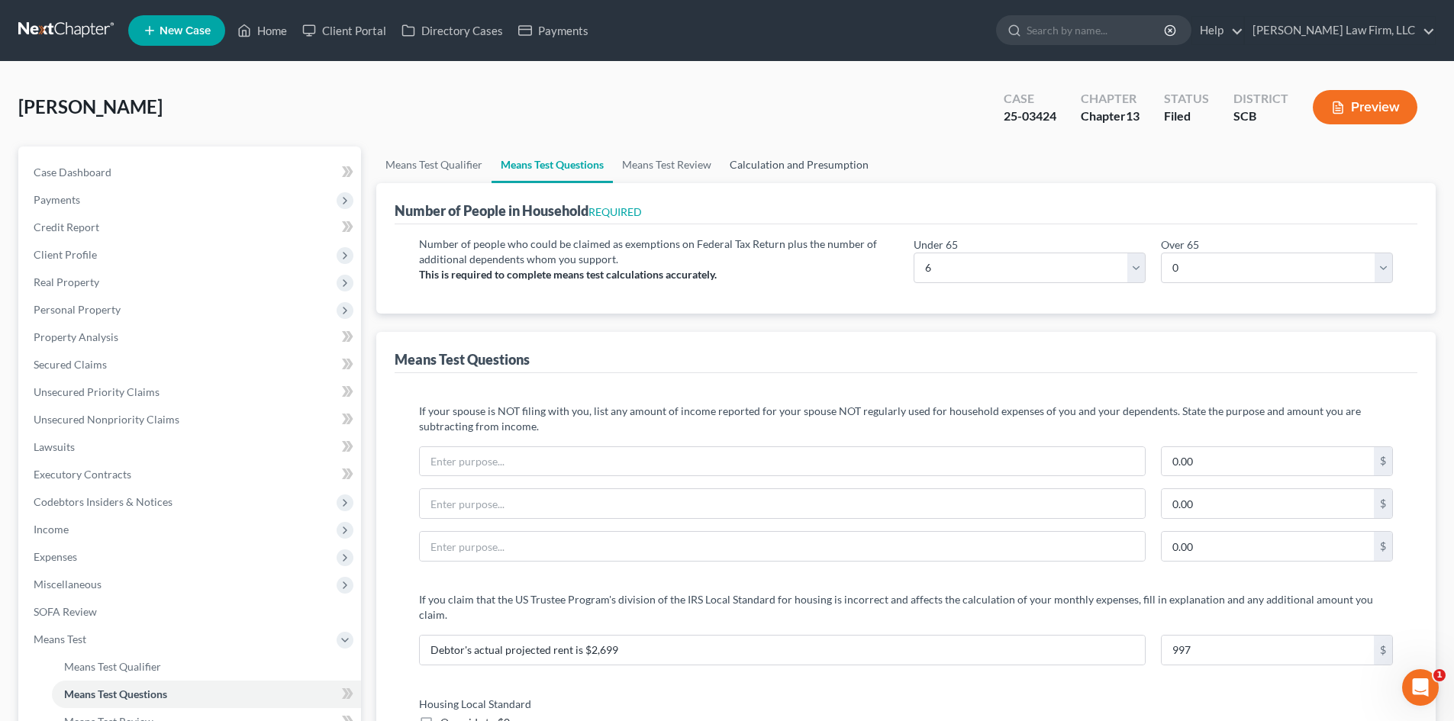
click at [810, 157] on link "Calculation and Presumption" at bounding box center [798, 165] width 157 height 37
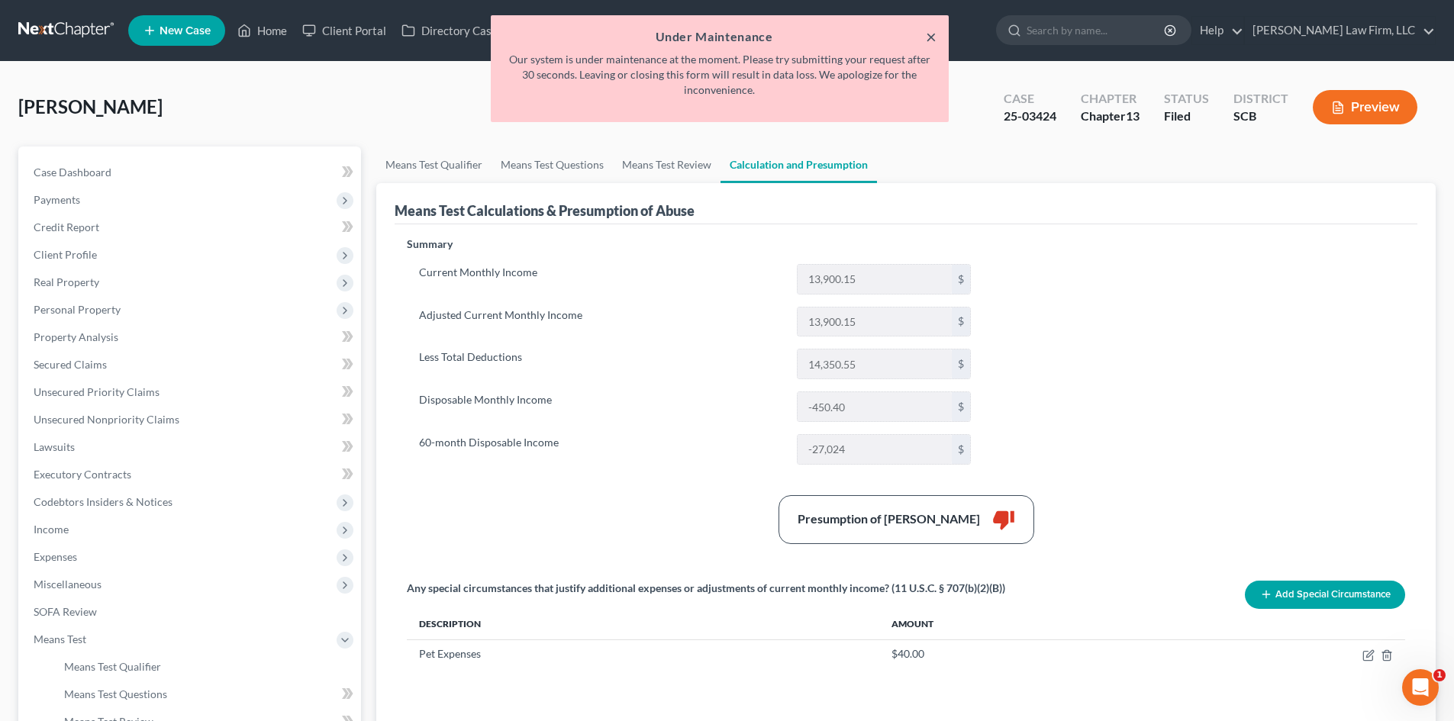
click at [932, 33] on button "×" at bounding box center [931, 36] width 11 height 18
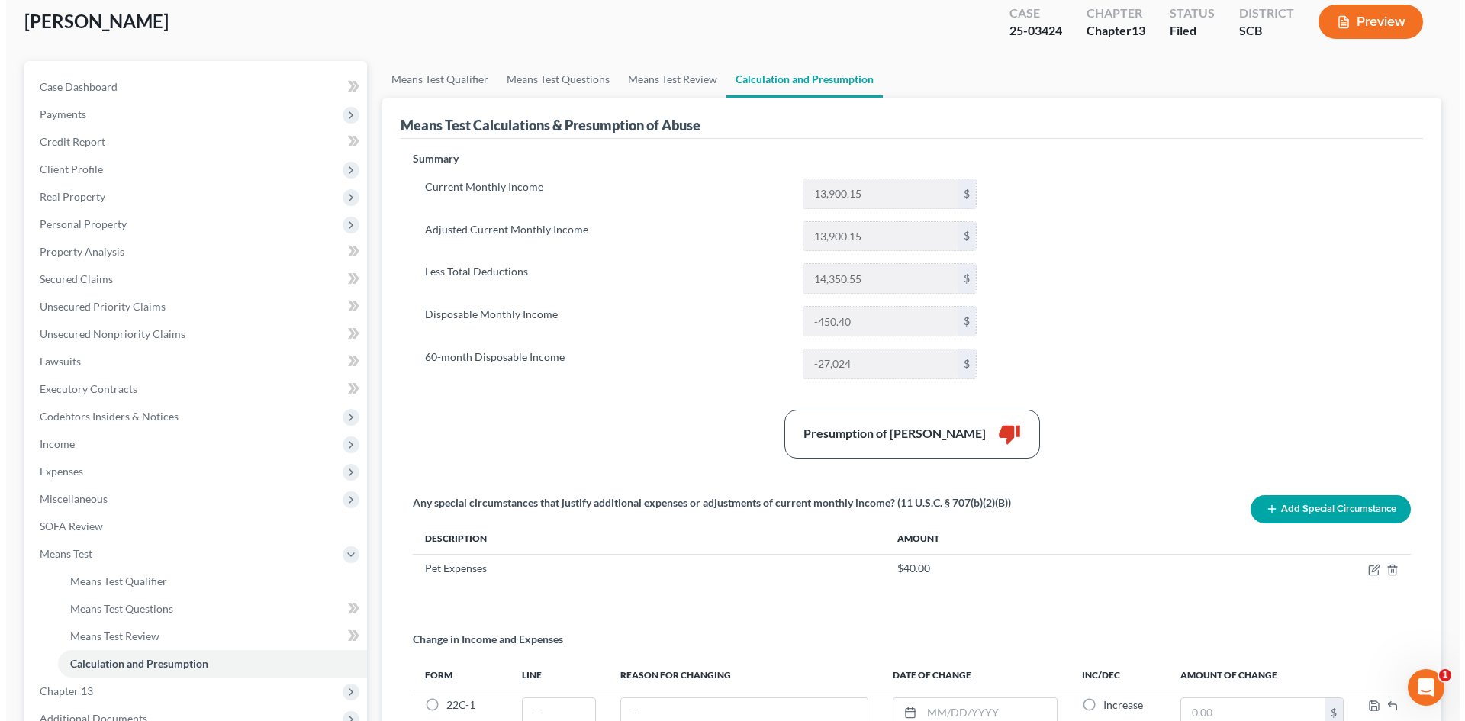
scroll to position [53, 0]
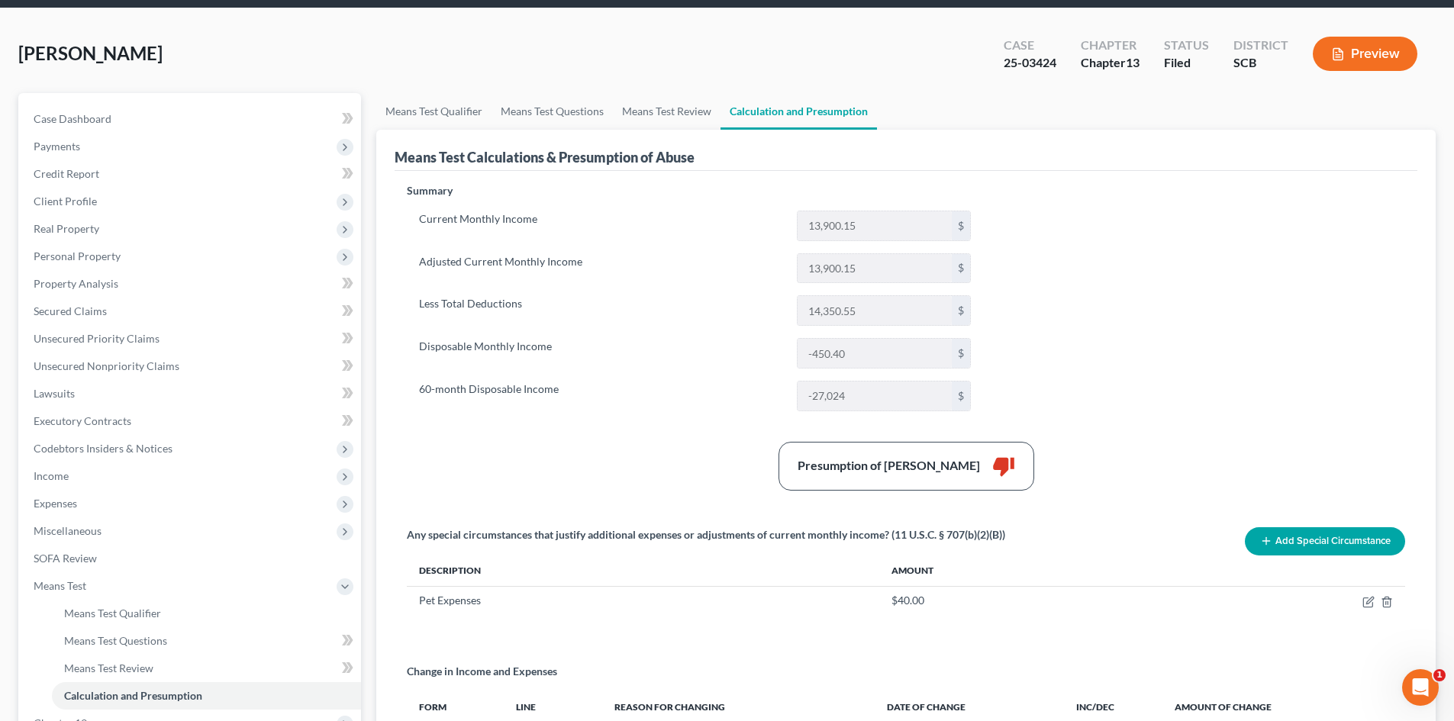
click at [1363, 53] on button "Preview" at bounding box center [1364, 54] width 105 height 34
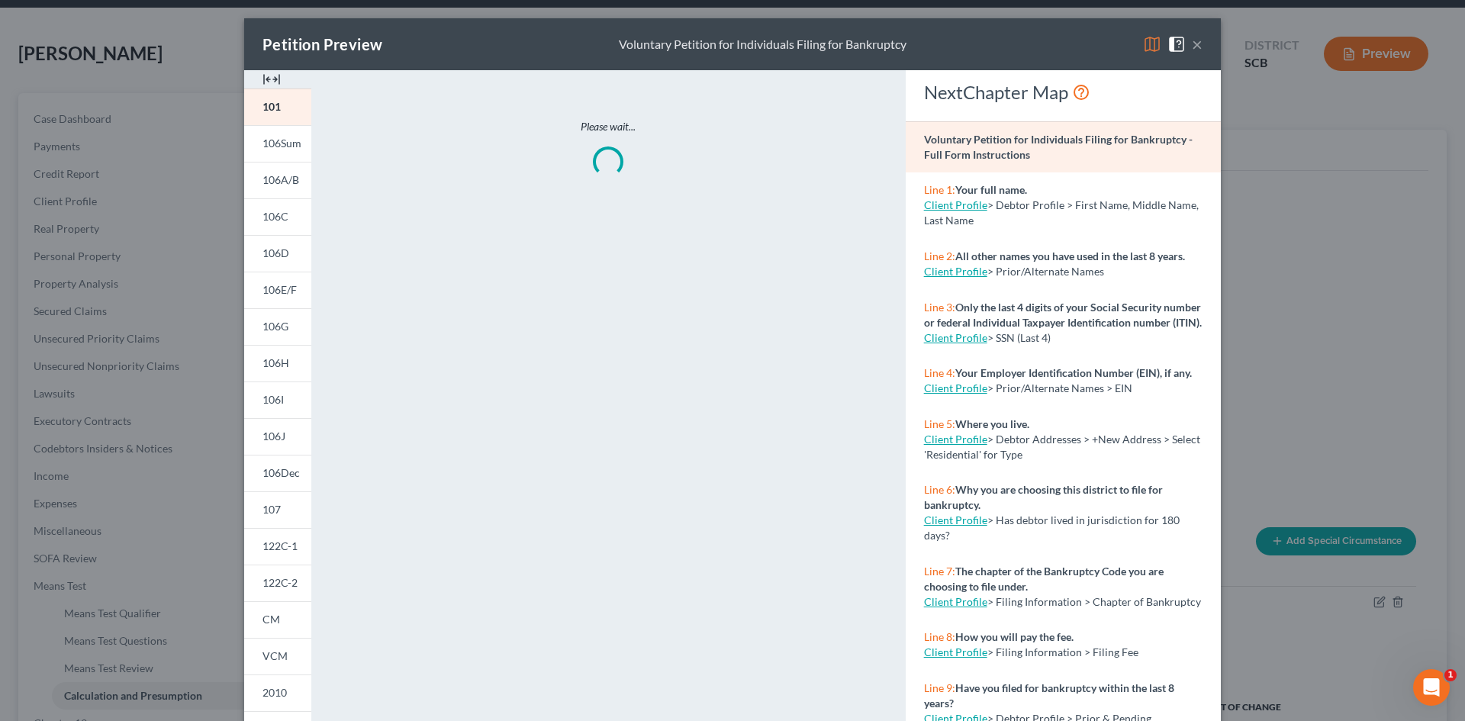
click at [272, 82] on img at bounding box center [271, 79] width 18 height 18
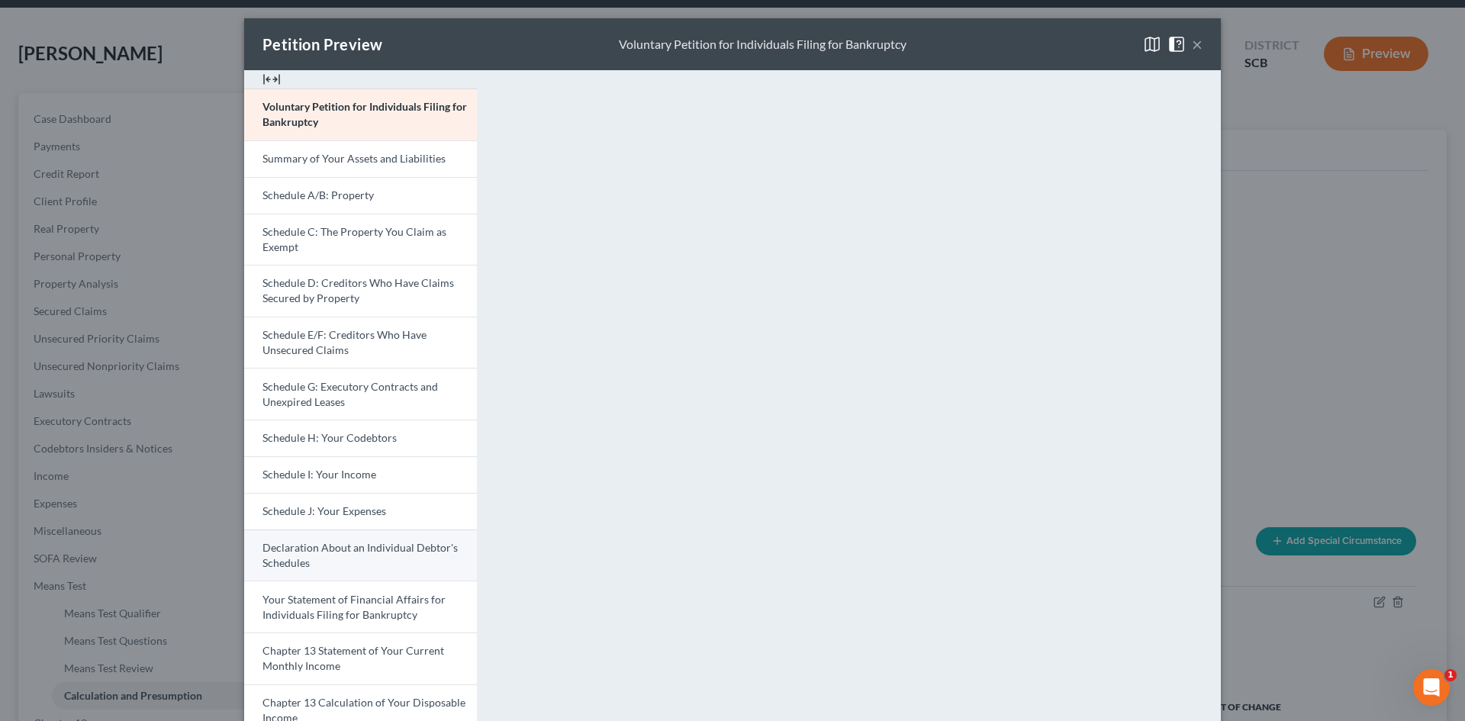
scroll to position [229, 0]
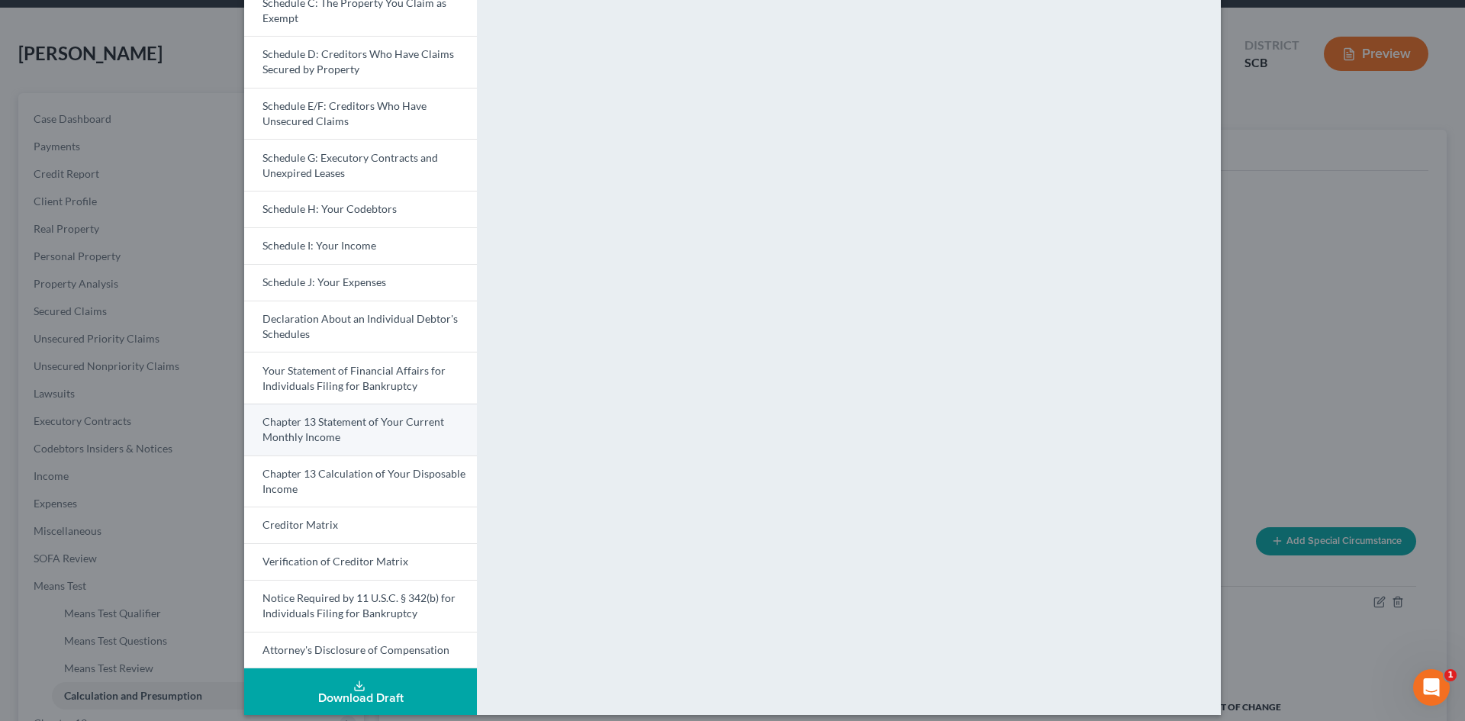
click at [310, 440] on span "Chapter 13 Statement of Your Current Monthly Income" at bounding box center [353, 429] width 182 height 28
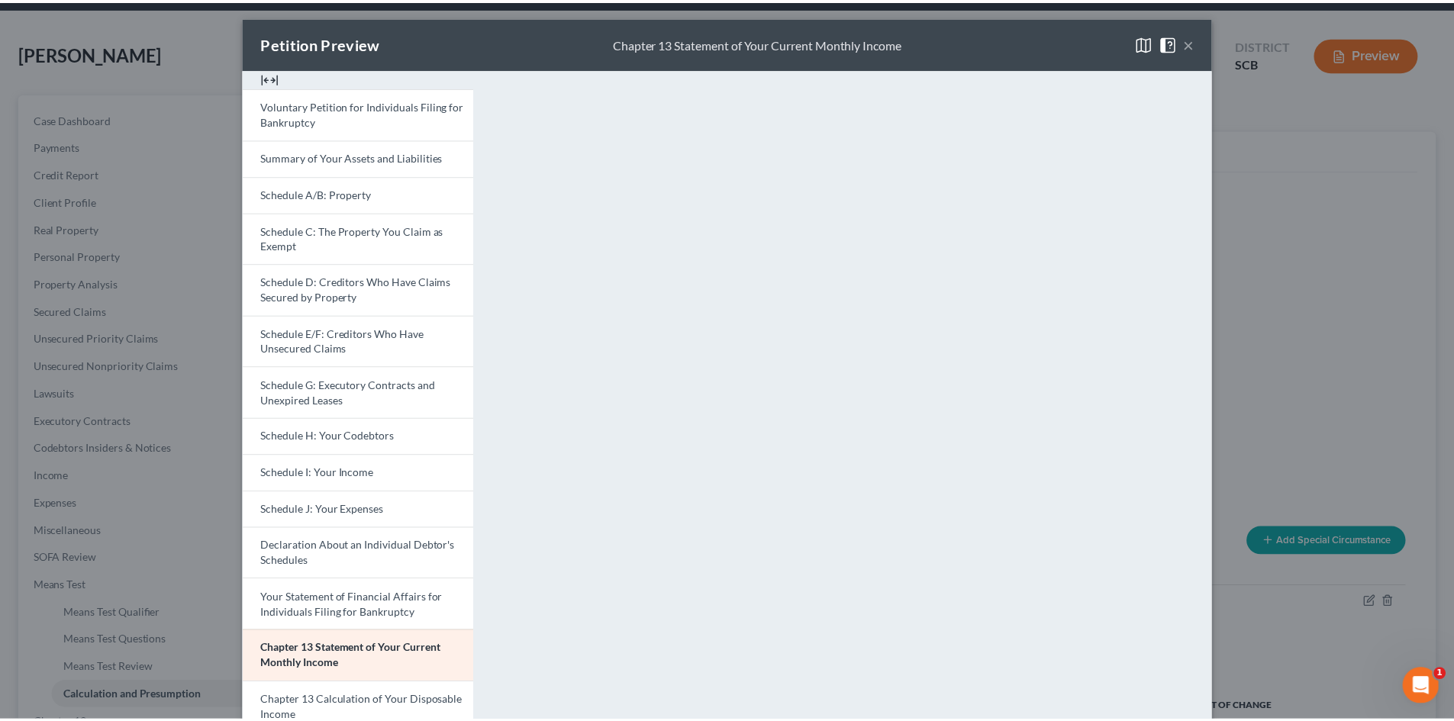
scroll to position [0, 0]
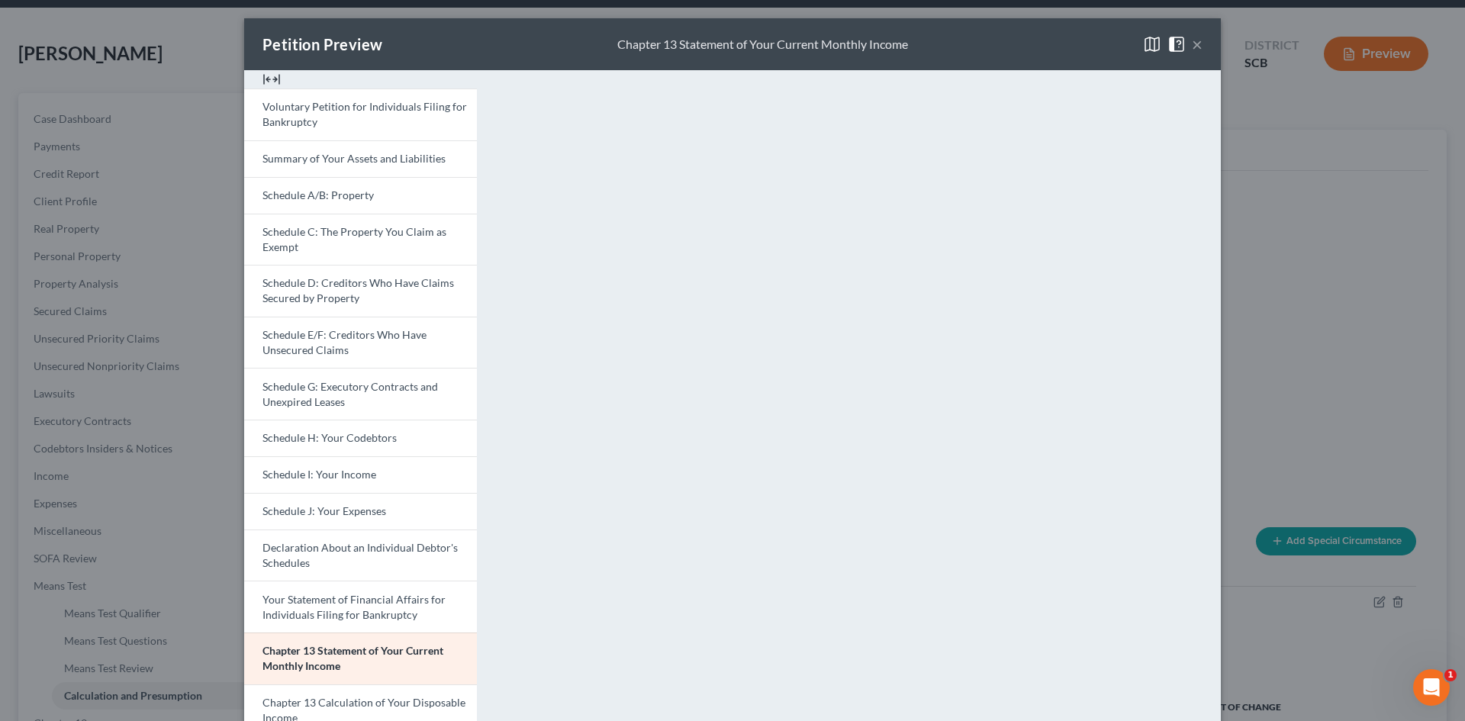
click at [1194, 43] on button "×" at bounding box center [1197, 44] width 11 height 18
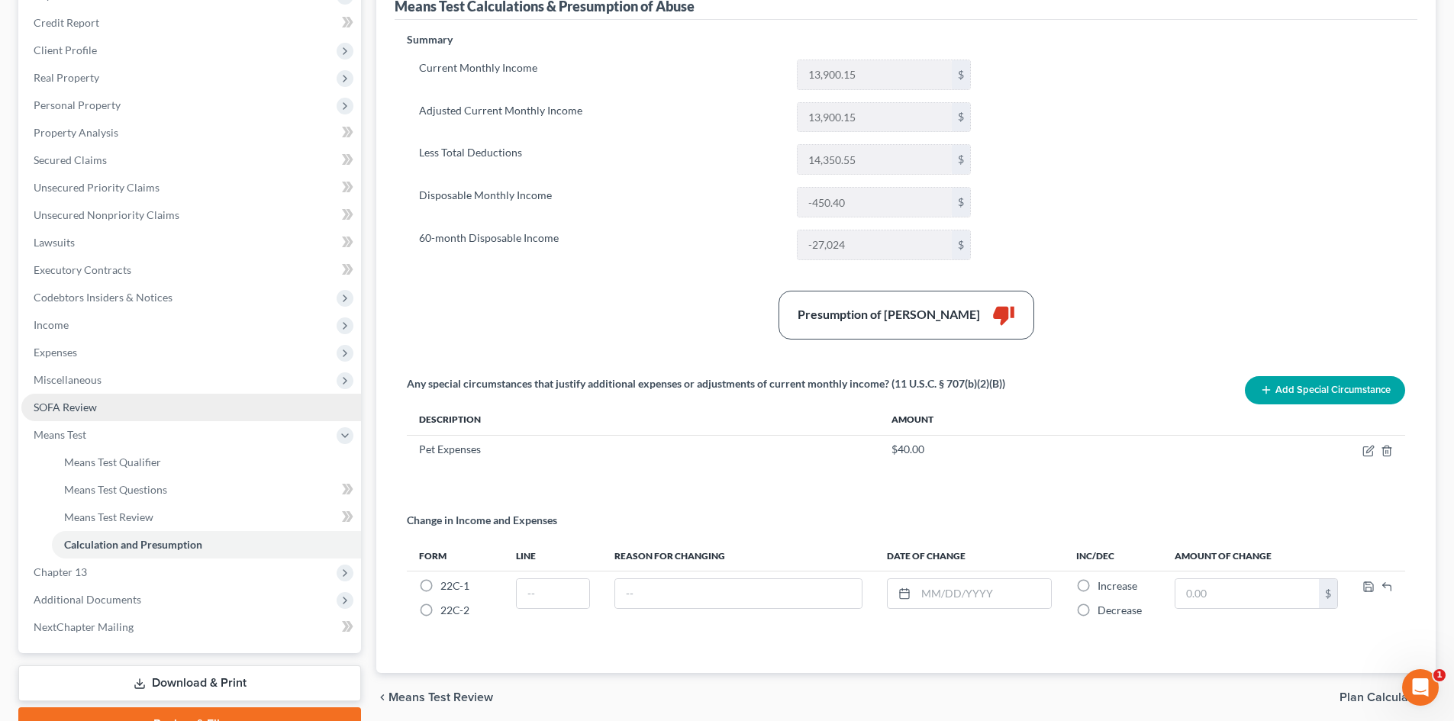
scroll to position [206, 0]
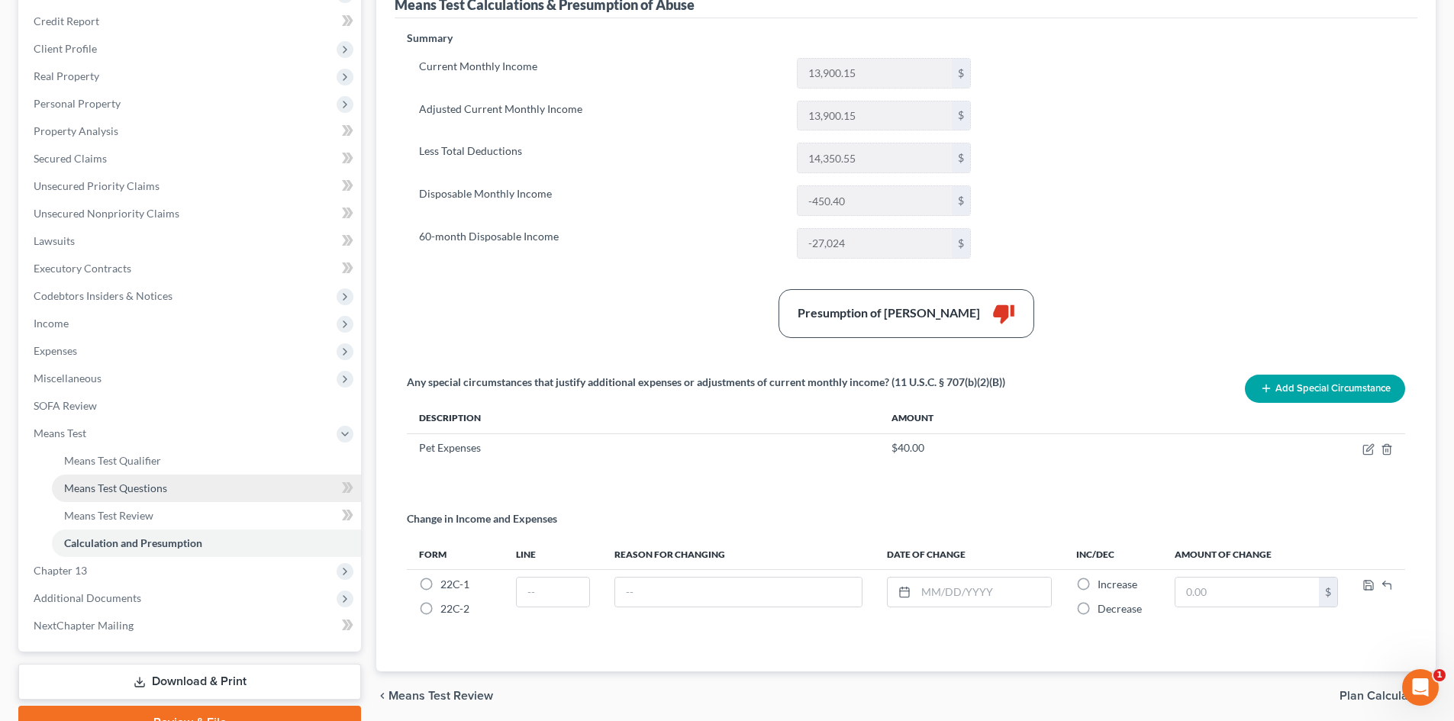
click at [169, 483] on link "Means Test Questions" at bounding box center [206, 488] width 309 height 27
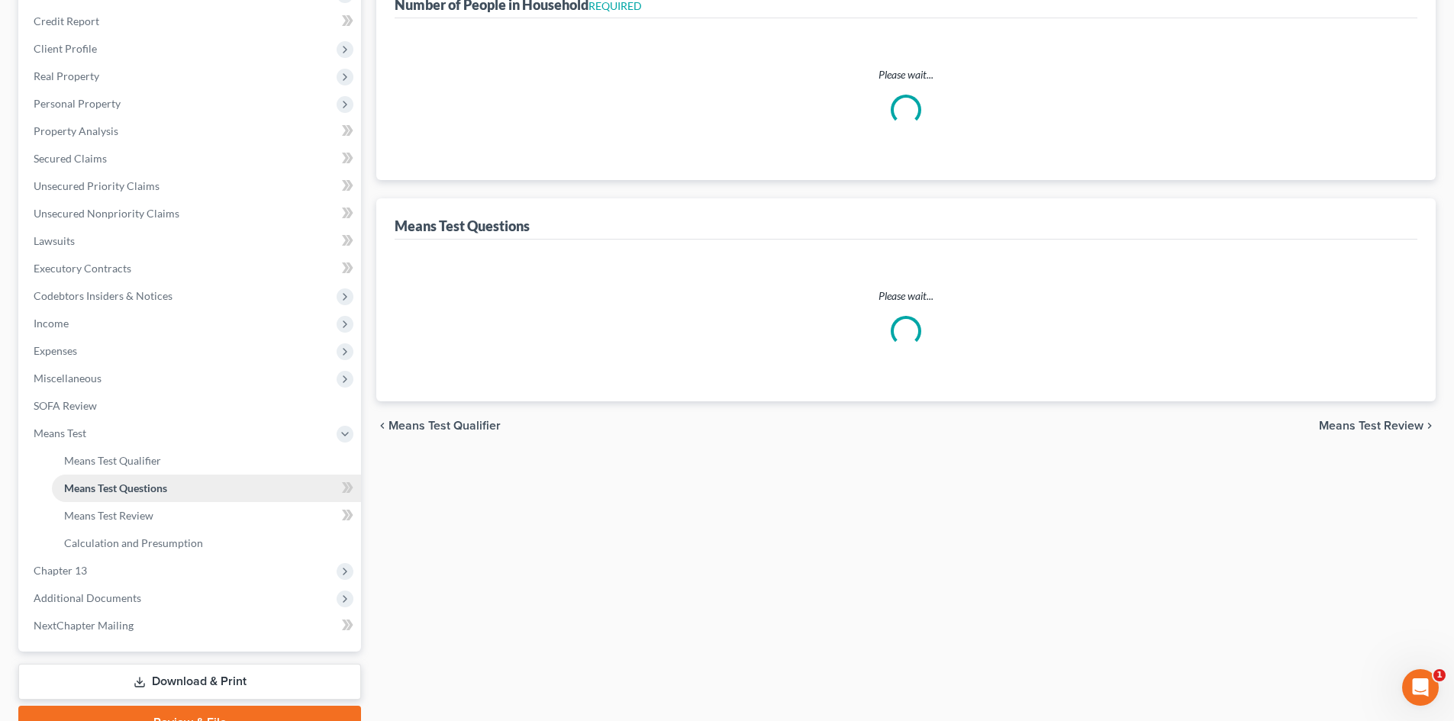
scroll to position [129, 0]
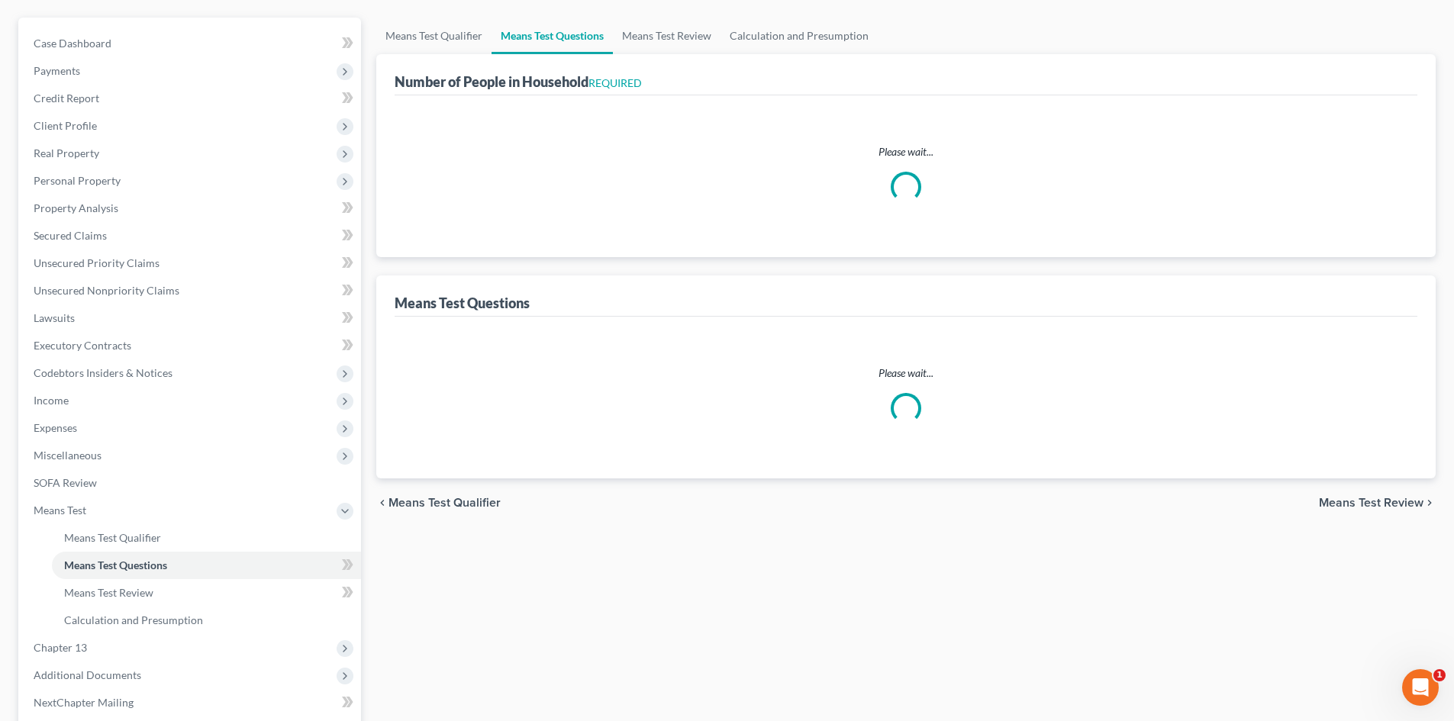
select select "0"
select select "60"
select select "1"
select select "60"
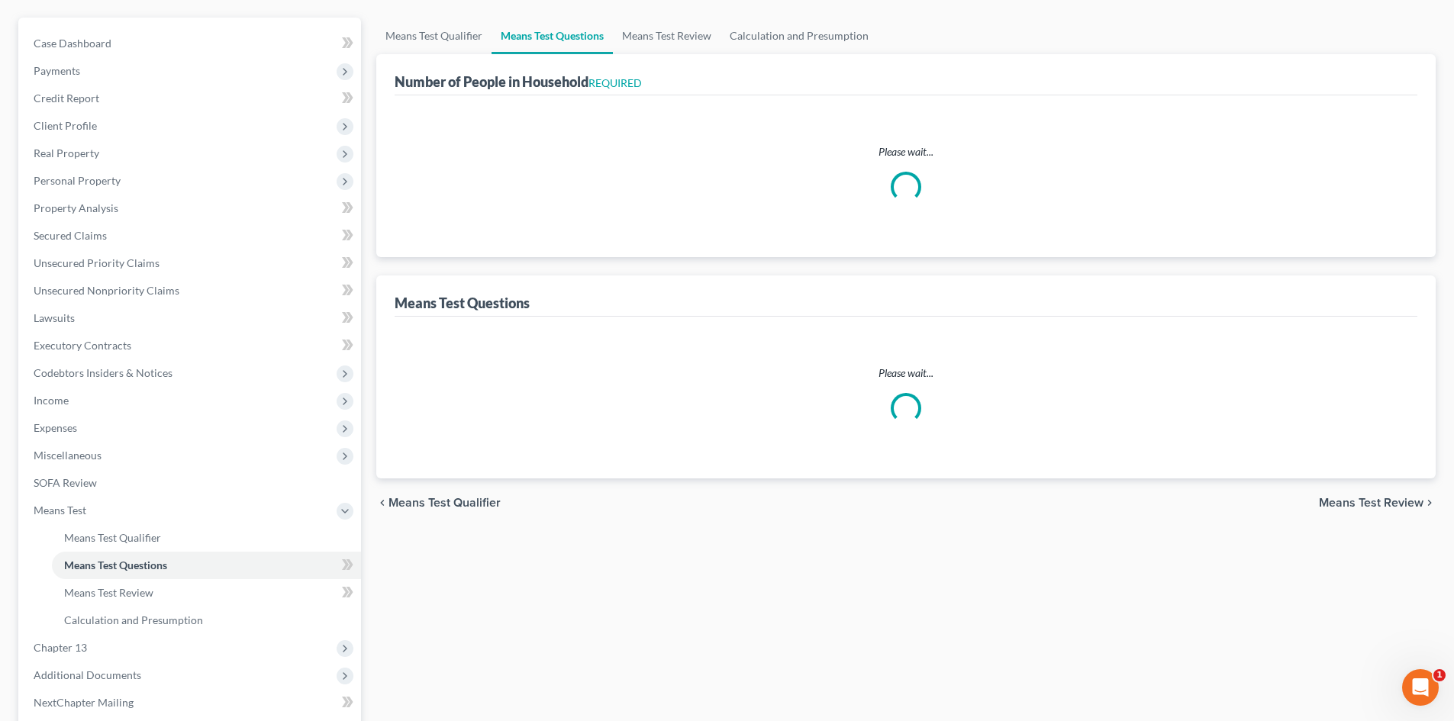
select select "0"
select select "60"
select select "0"
select select "60"
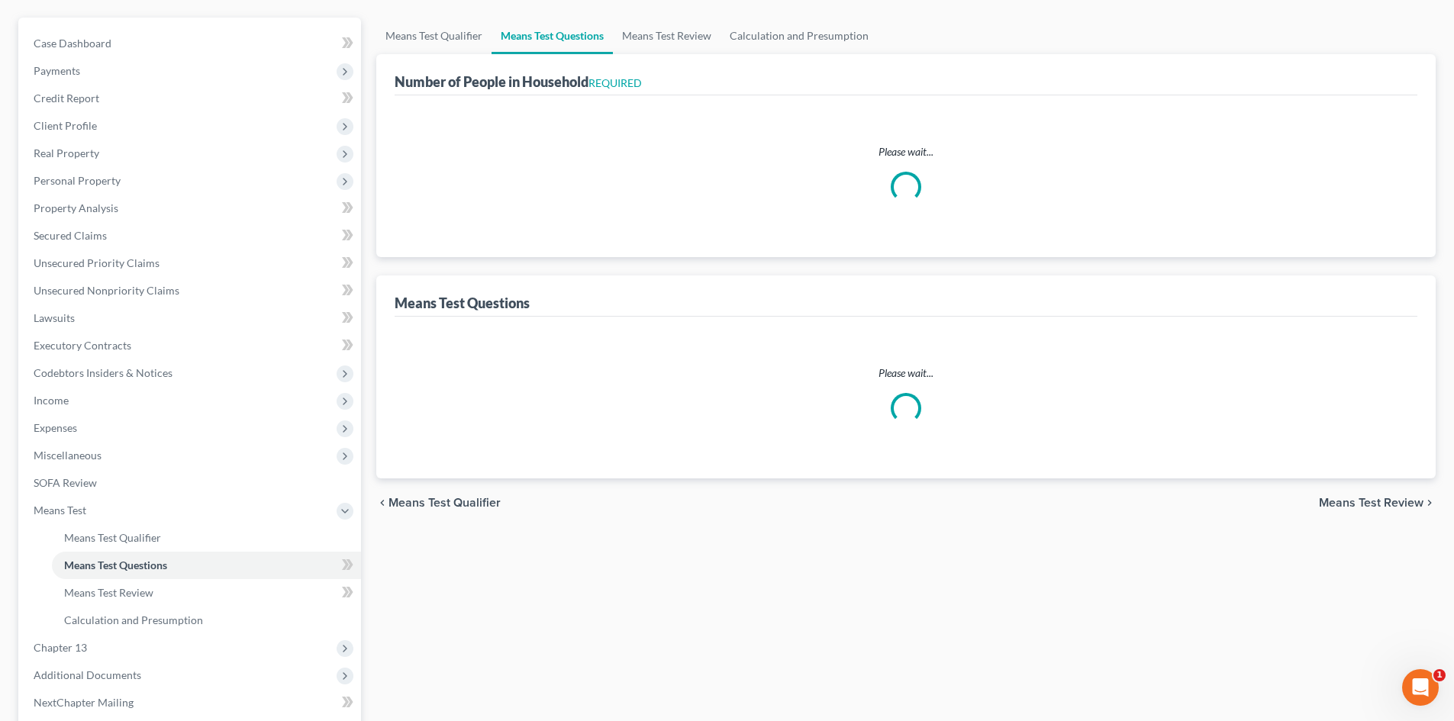
select select "0"
select select "60"
select select "0"
select select "60"
select select "2"
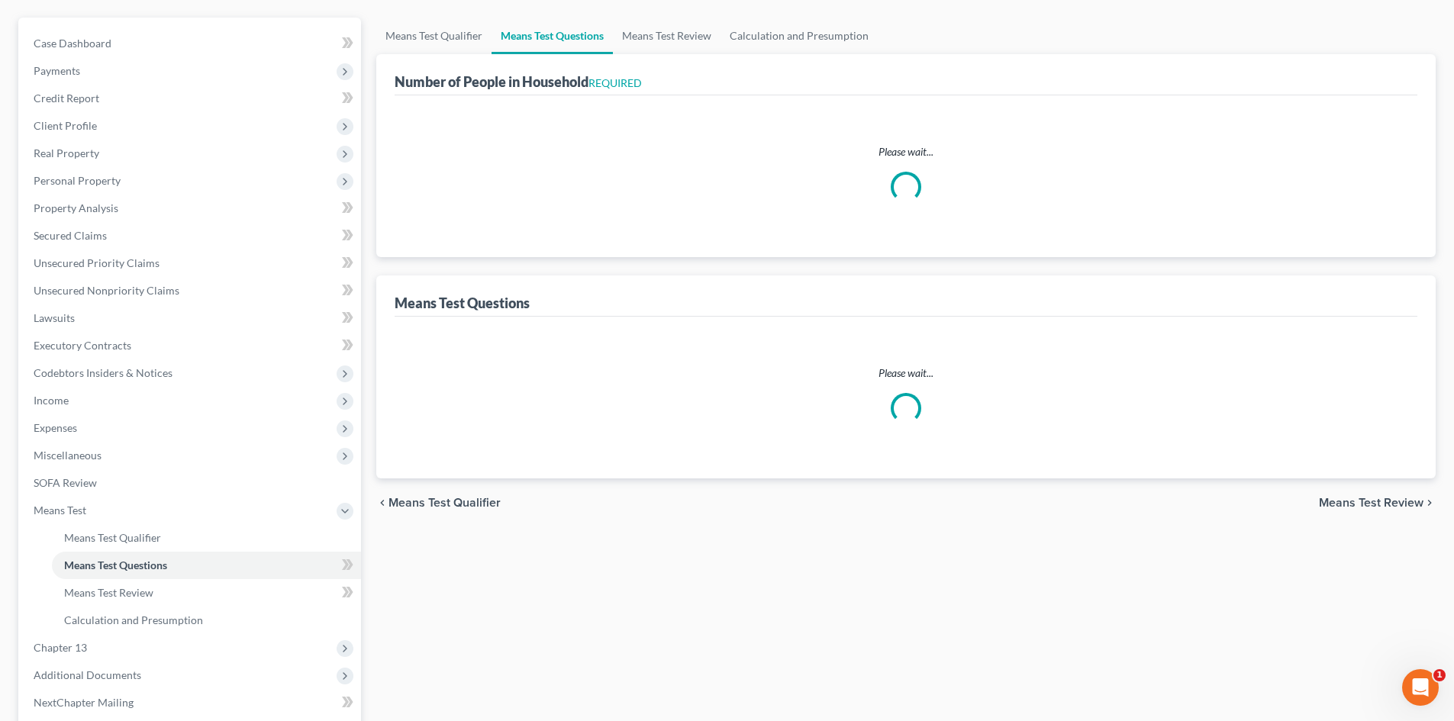
select select "60"
select select "6"
select select "0"
select select "1"
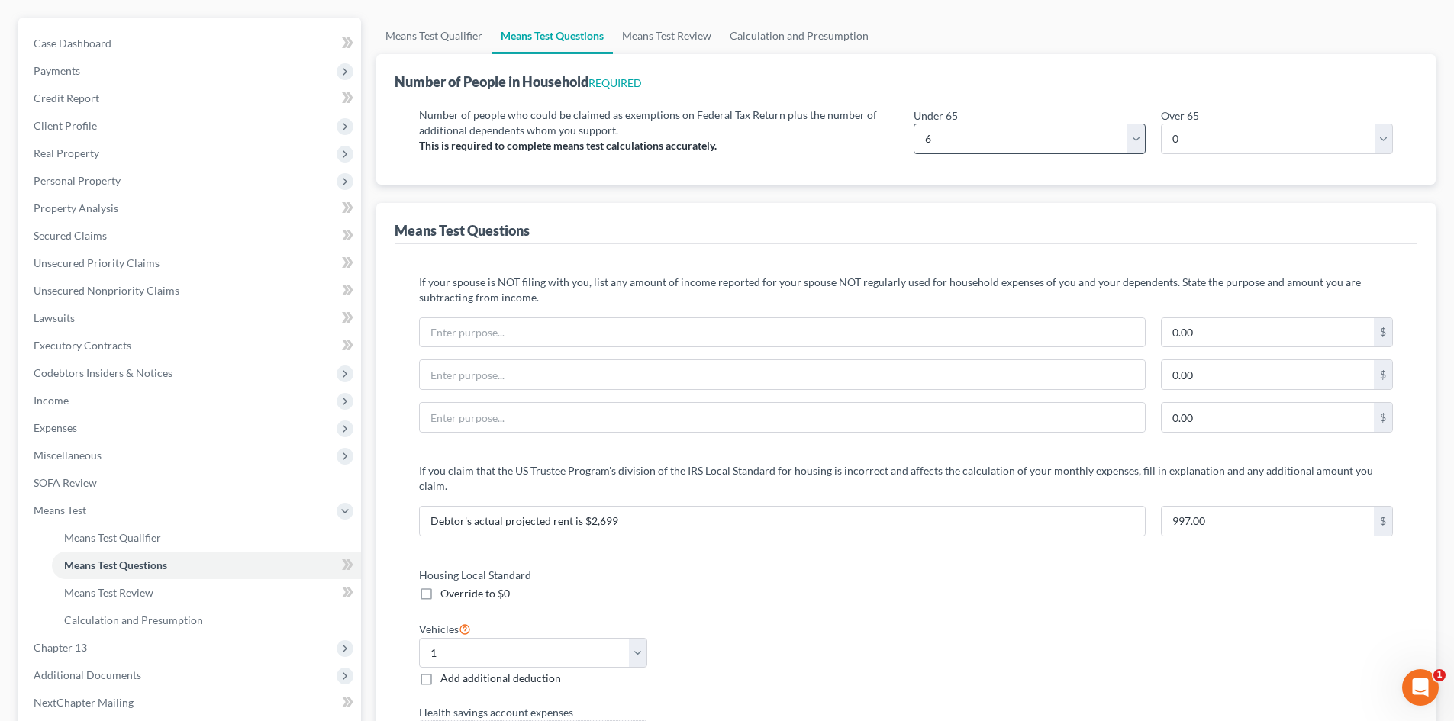
scroll to position [0, 0]
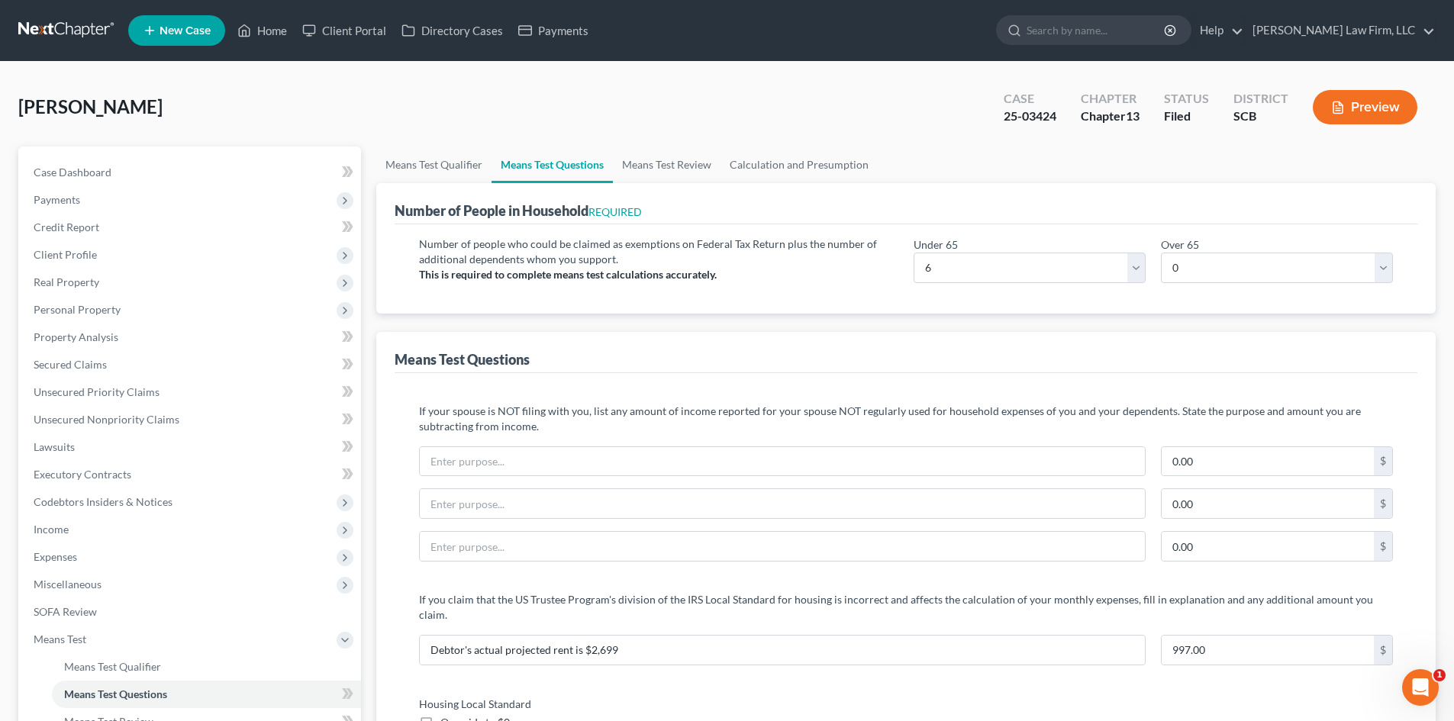
click at [766, 291] on div "Number of people who could be claimed as exemptions on Federal Tax Return plus …" at bounding box center [658, 266] width 494 height 59
click at [432, 167] on link "Means Test Qualifier" at bounding box center [433, 165] width 115 height 37
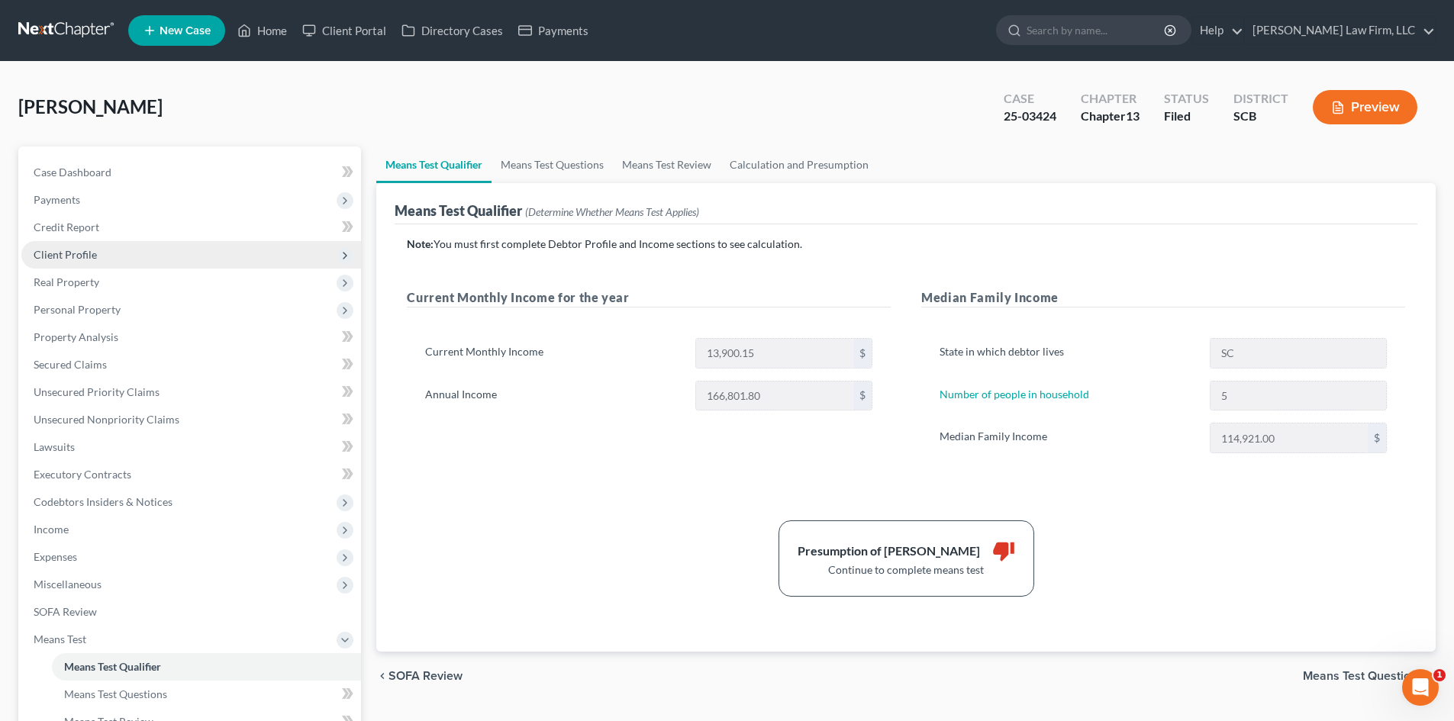
click at [136, 253] on span "Client Profile" at bounding box center [191, 254] width 340 height 27
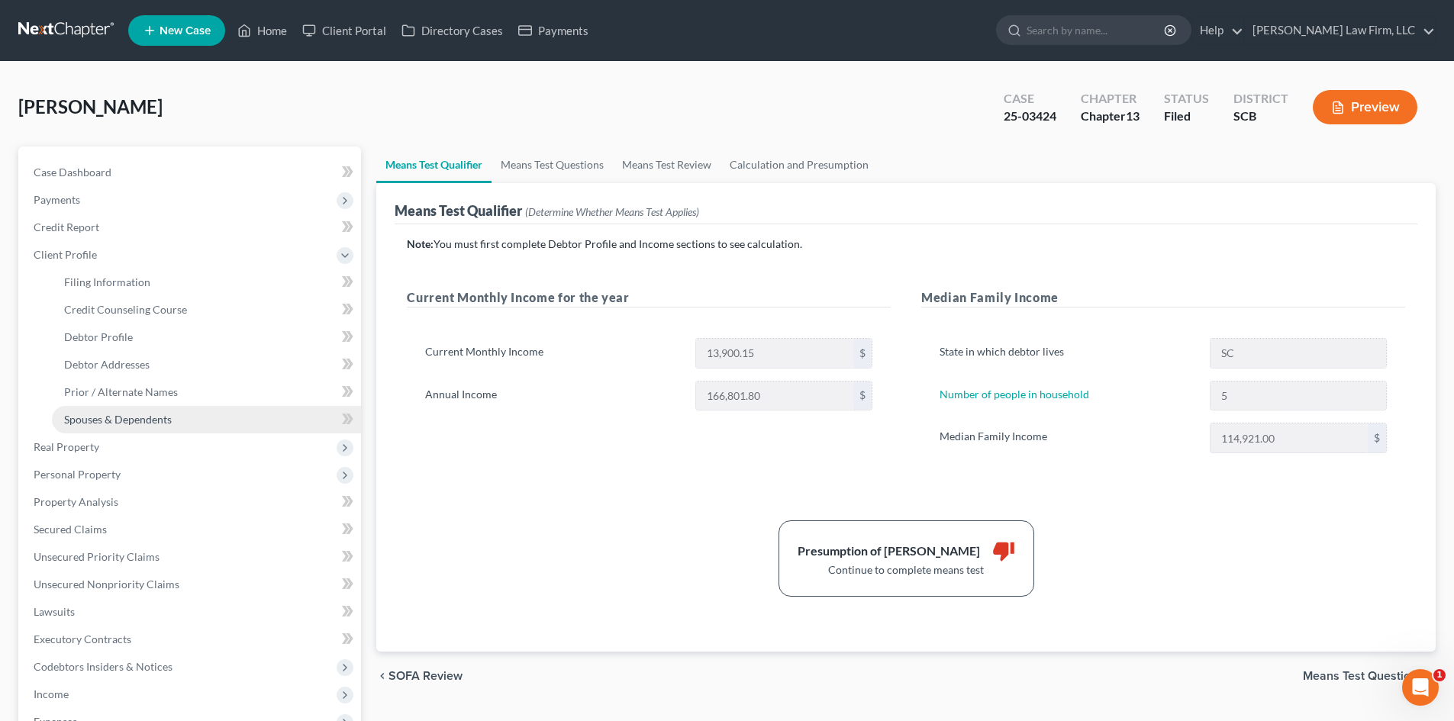
click at [161, 421] on span "Spouses & Dependents" at bounding box center [118, 419] width 108 height 13
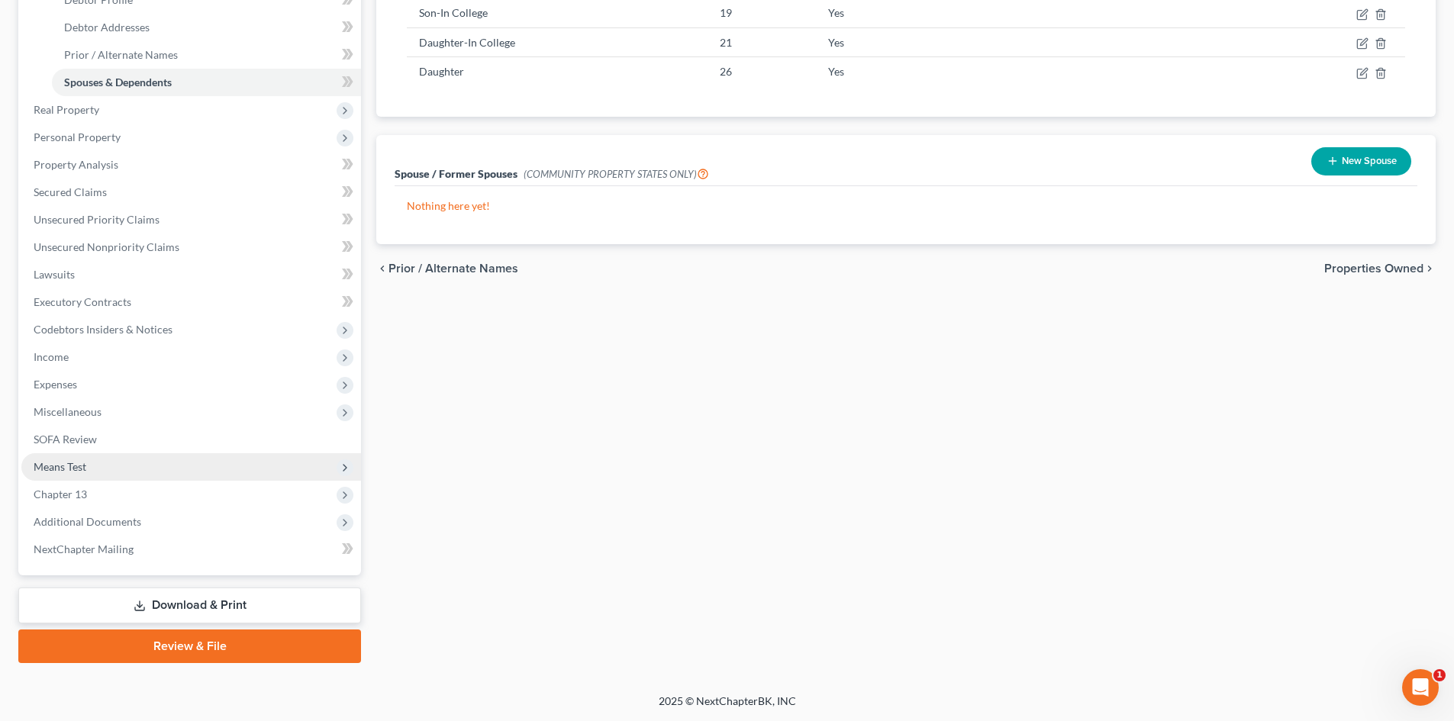
click at [107, 465] on span "Means Test" at bounding box center [191, 466] width 340 height 27
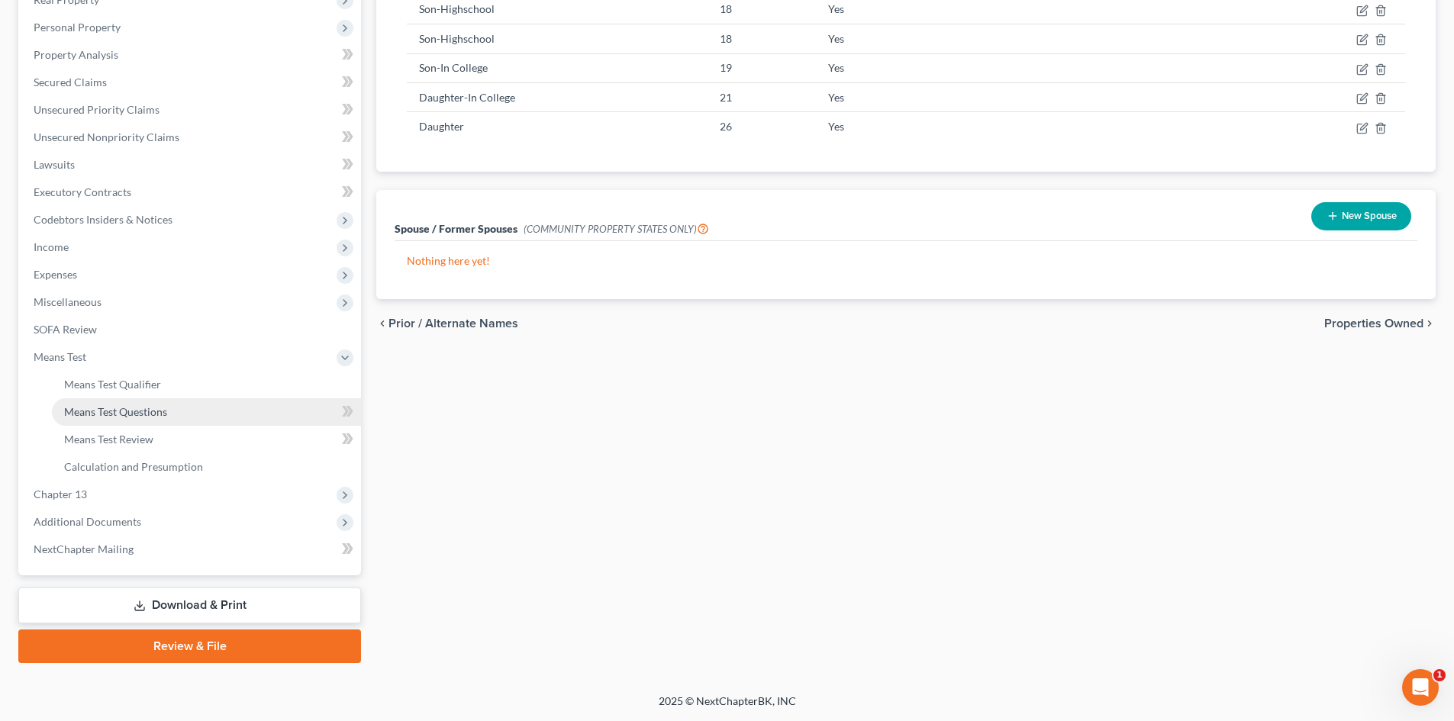
click at [166, 415] on span "Means Test Questions" at bounding box center [115, 411] width 103 height 13
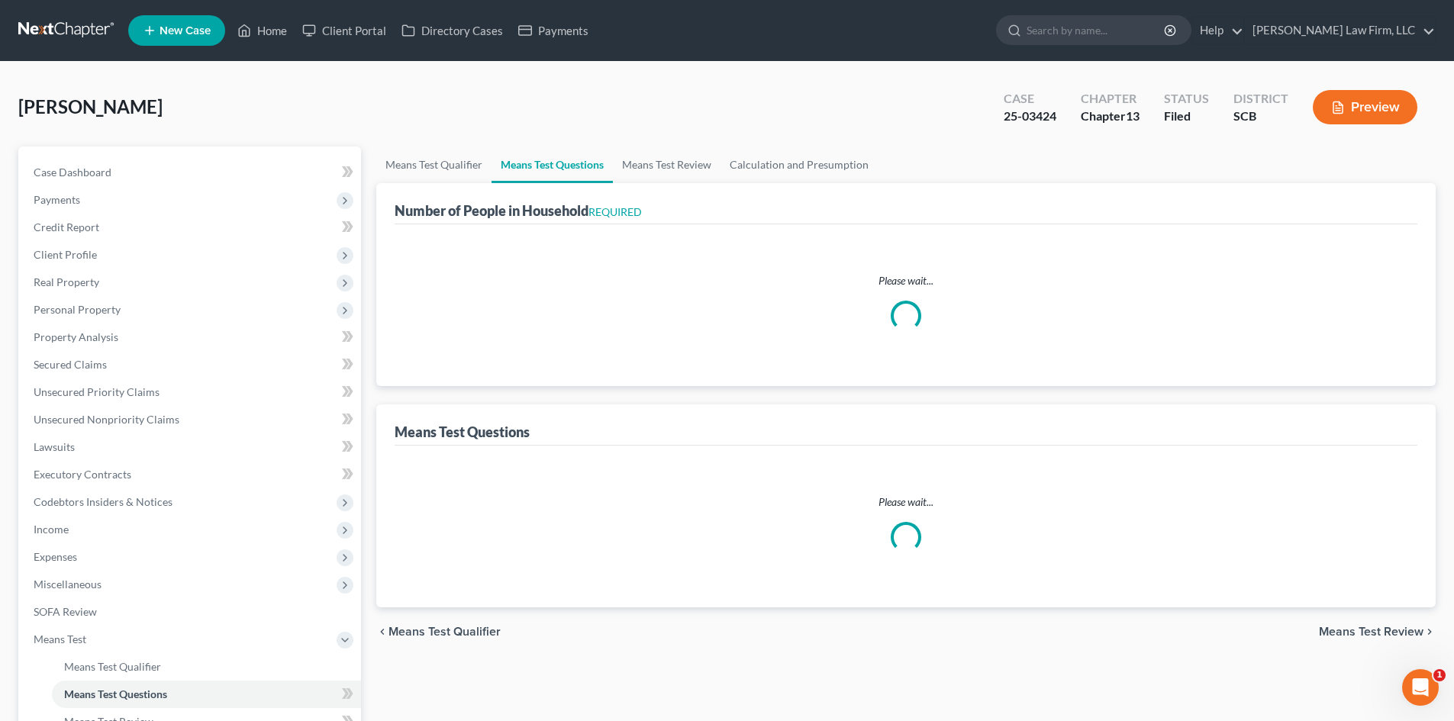
select select "0"
select select "60"
select select "1"
select select "60"
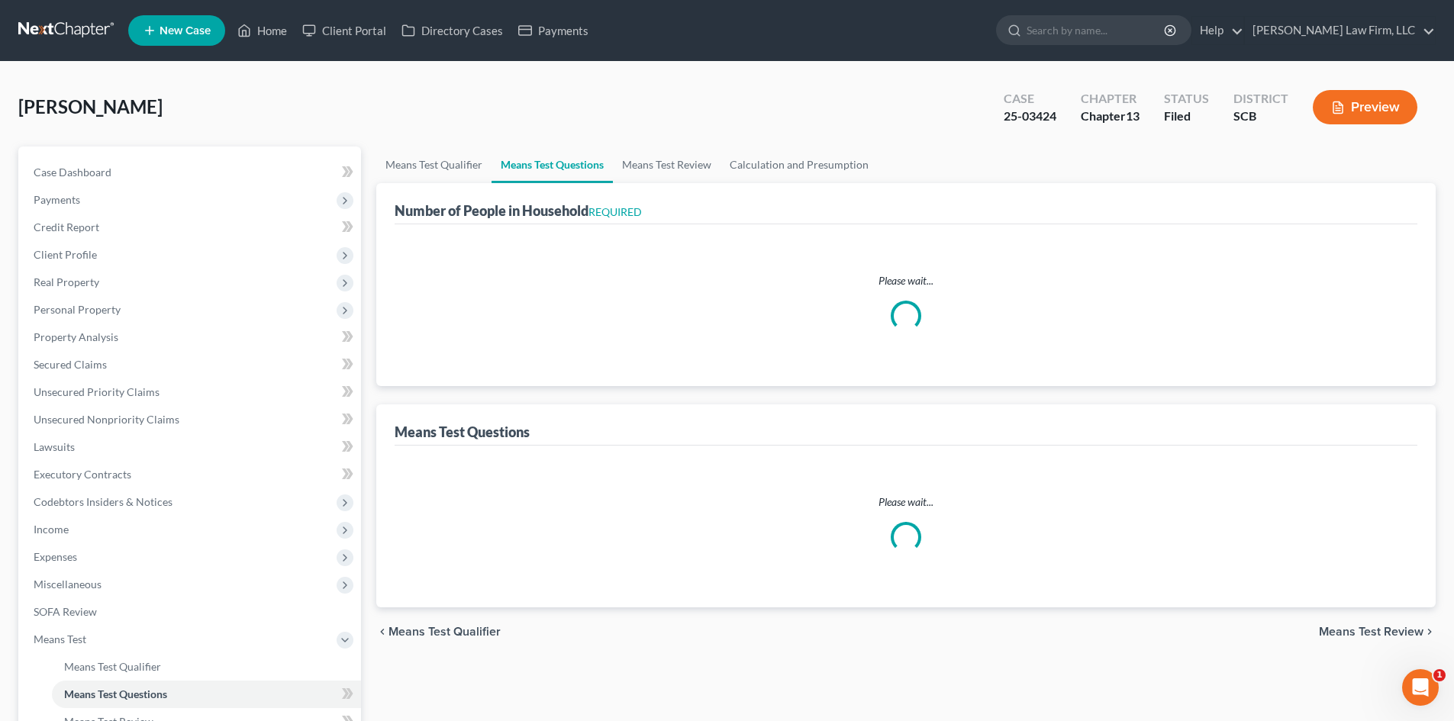
select select "0"
select select "60"
select select "0"
select select "60"
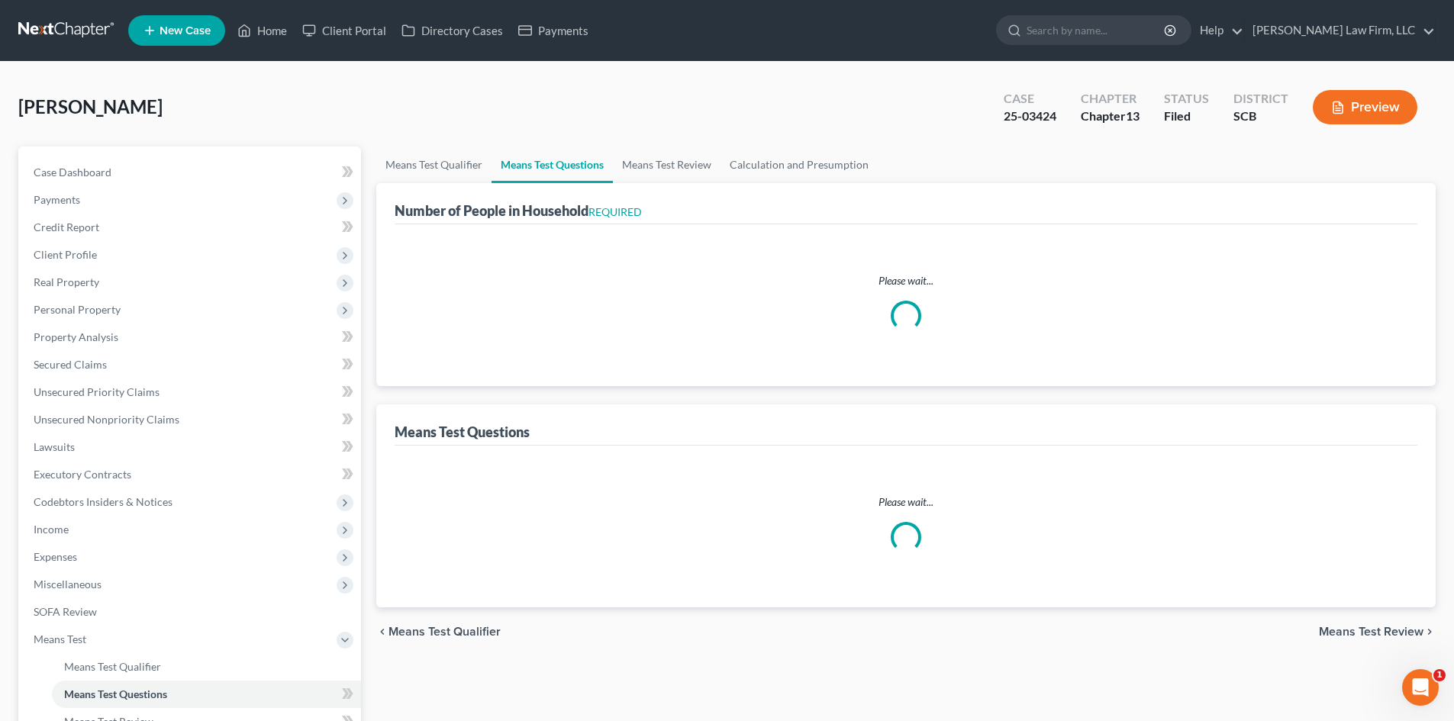
select select "0"
select select "60"
select select "0"
select select "60"
select select "2"
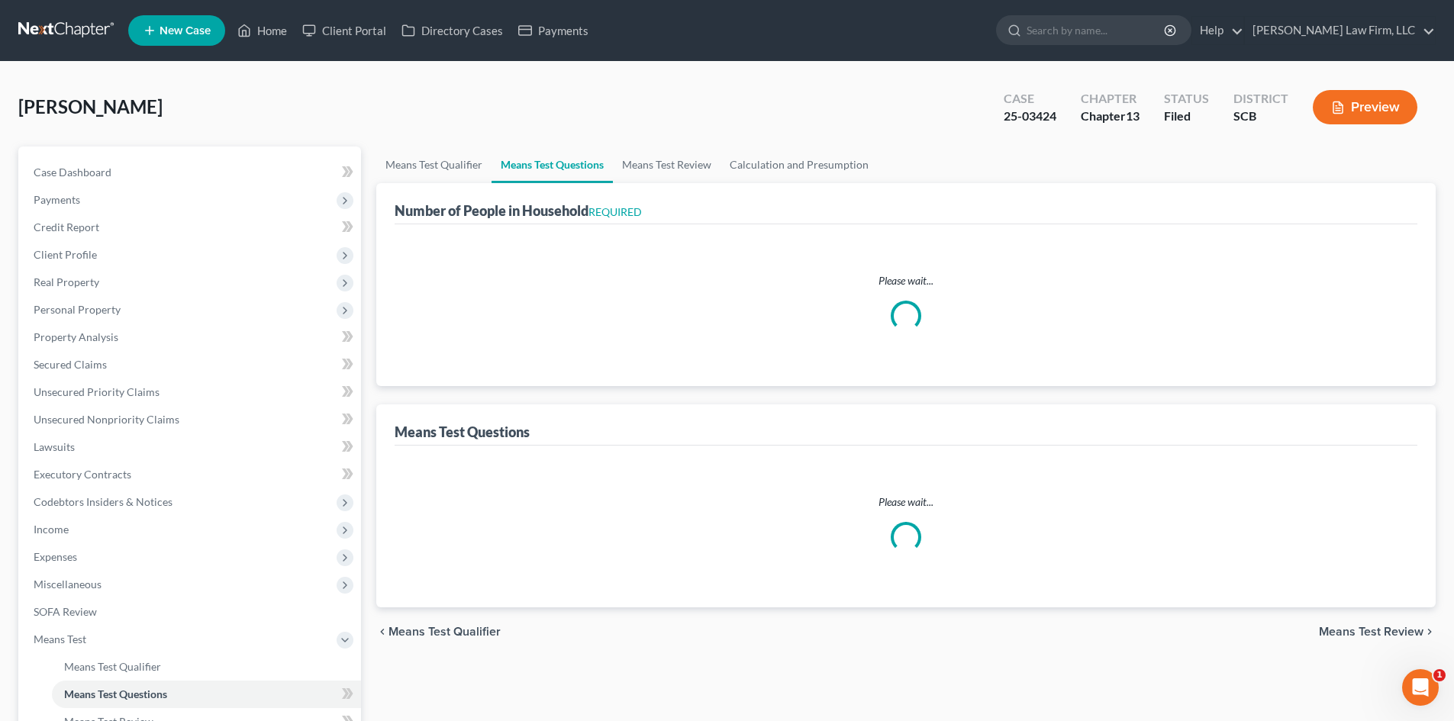
select select "60"
select select "1"
select select "6"
select select "0"
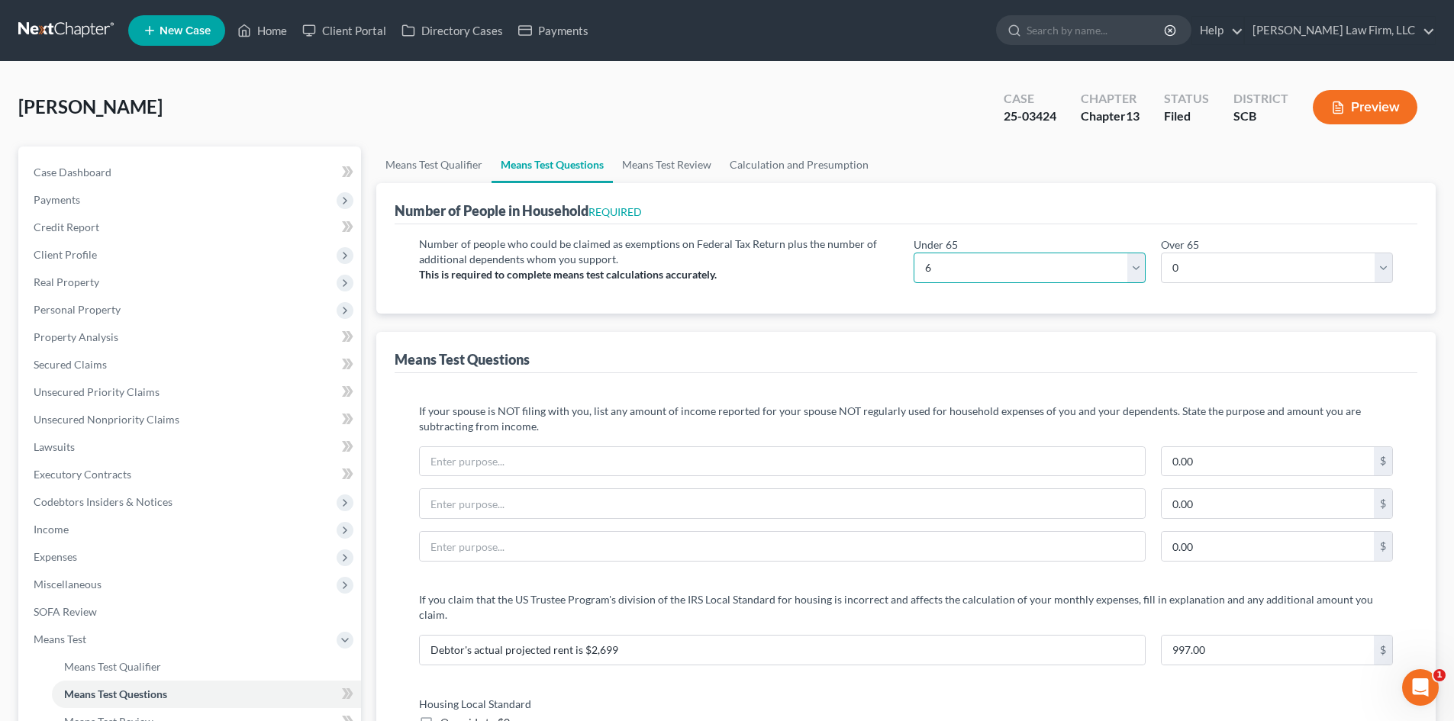
click at [989, 265] on select "# 0 1 2 3 4 5 6 7 8 9 10" at bounding box center [1029, 268] width 232 height 31
click at [913, 253] on select "# 0 1 2 3 4 5 6 7 8 9 10" at bounding box center [1029, 268] width 232 height 31
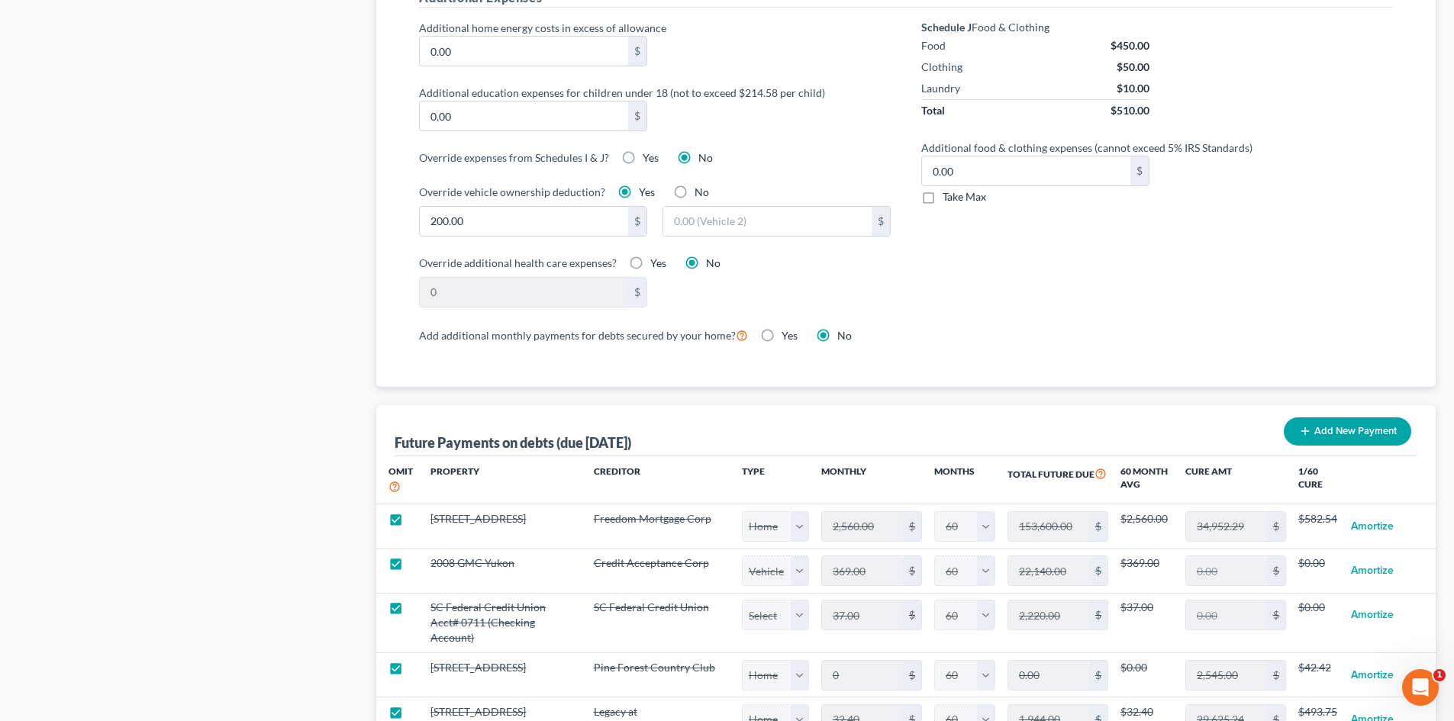
scroll to position [1297, 0]
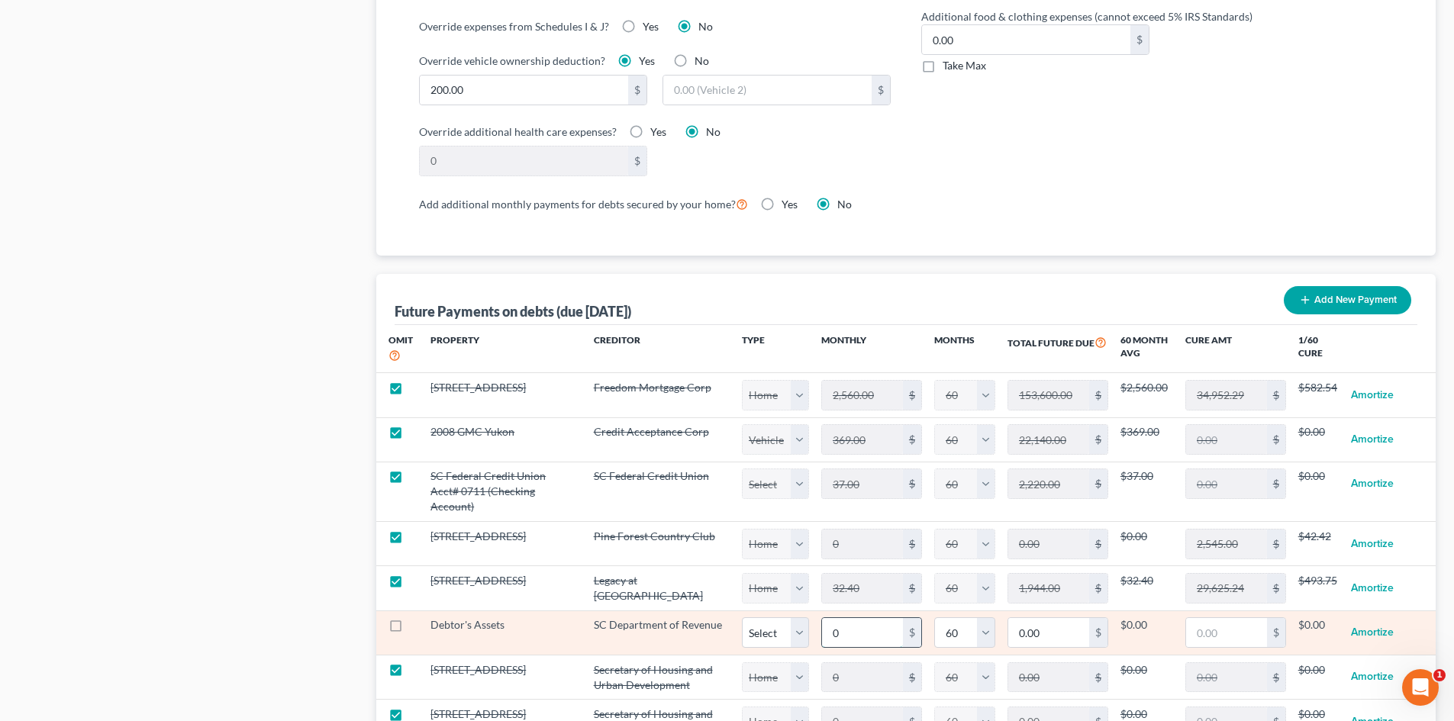
type input "3"
type input "180.00"
type input "30"
type input "1,800.00"
type input "302"
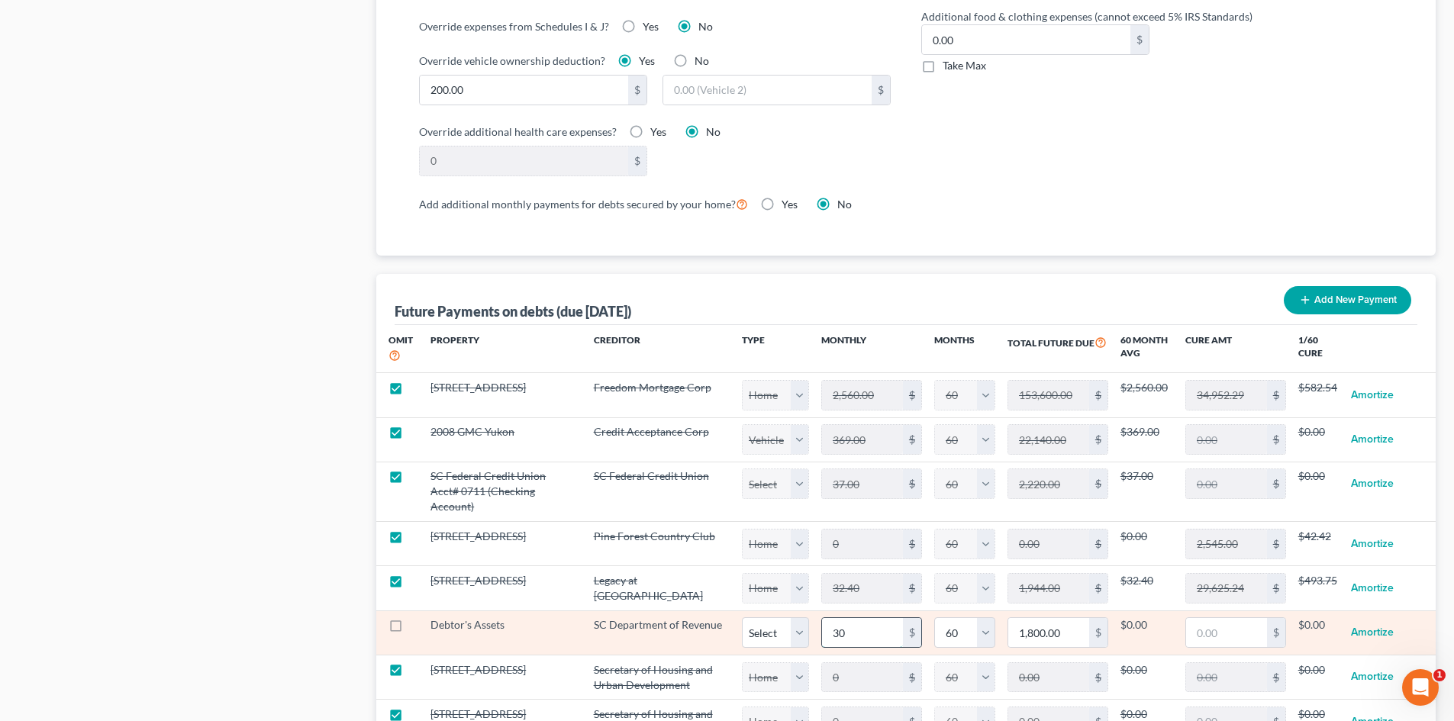
type input "18,120.00"
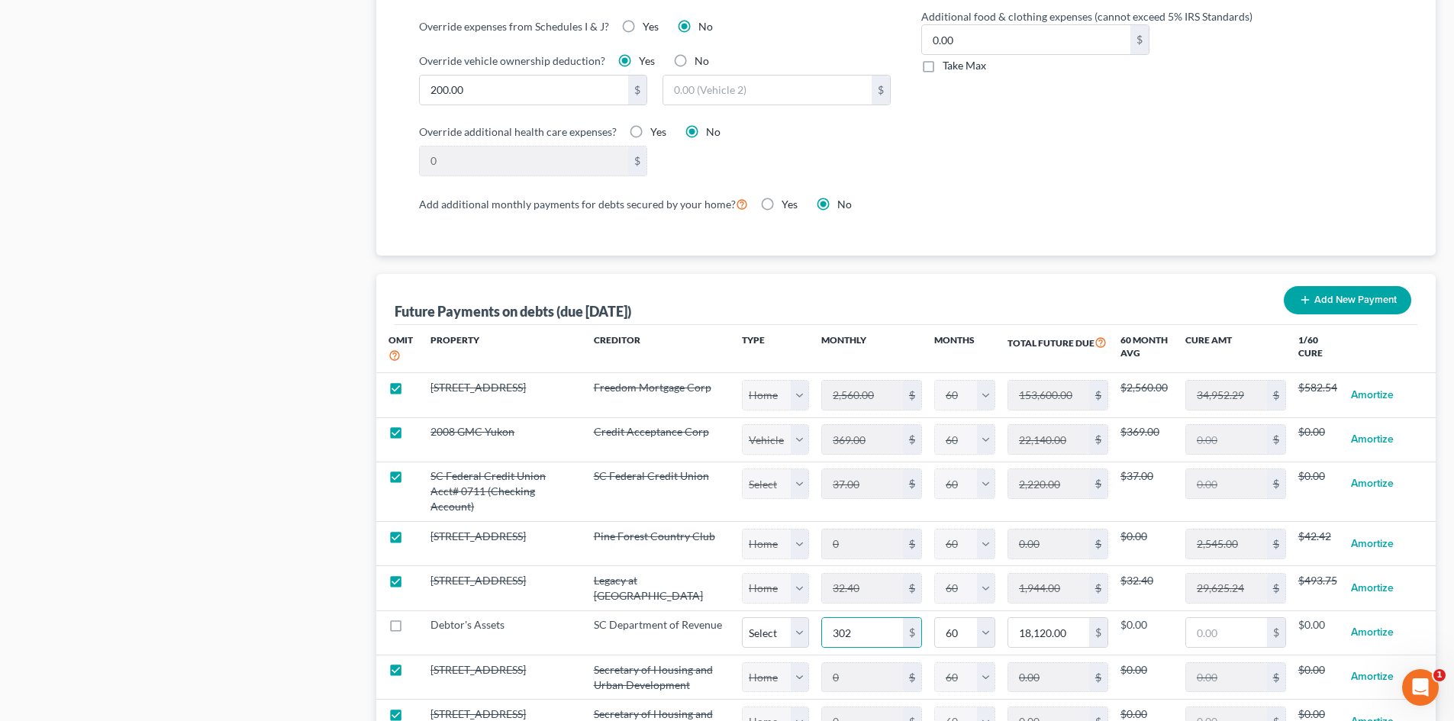
select select "60"
click at [141, 491] on div "Case Dashboard Payments Invoices Payments Payments Credit Report Client Profile" at bounding box center [190, 19] width 358 height 2340
select select "60"
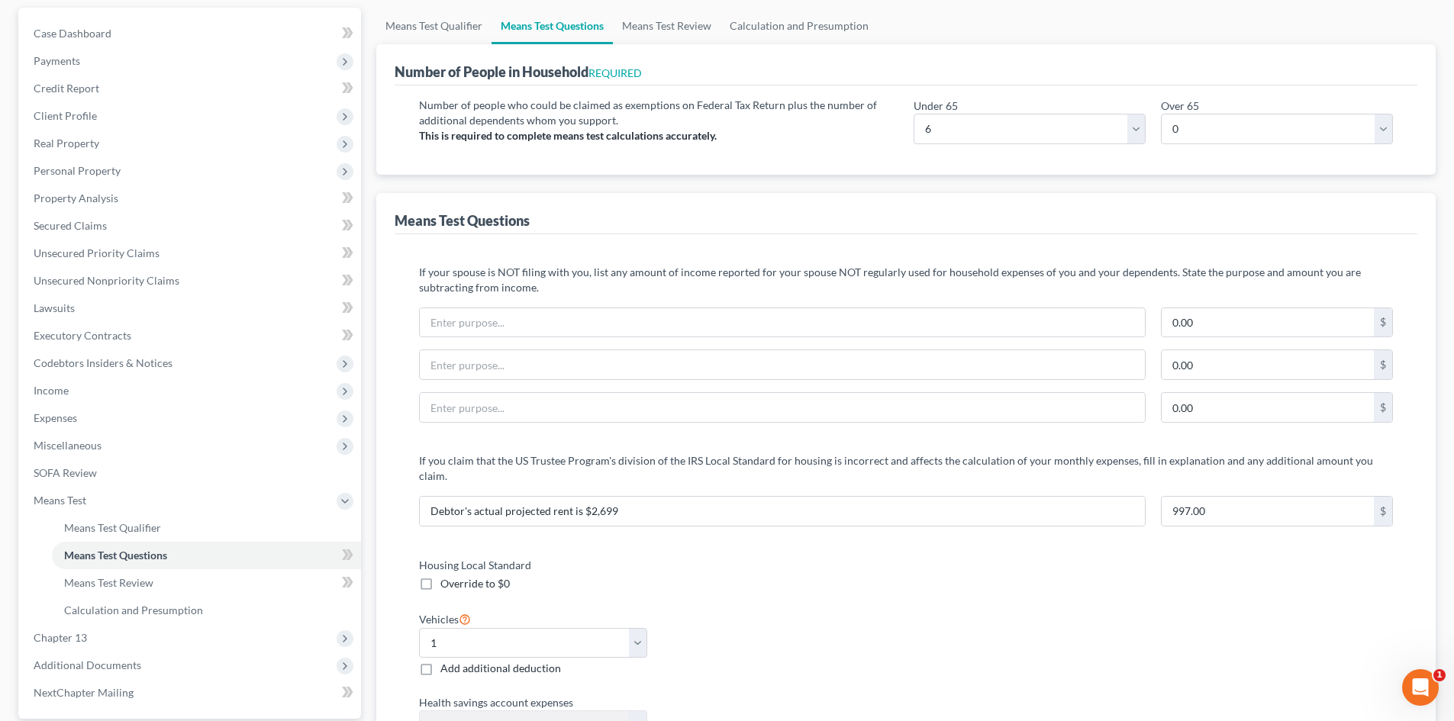
scroll to position [0, 0]
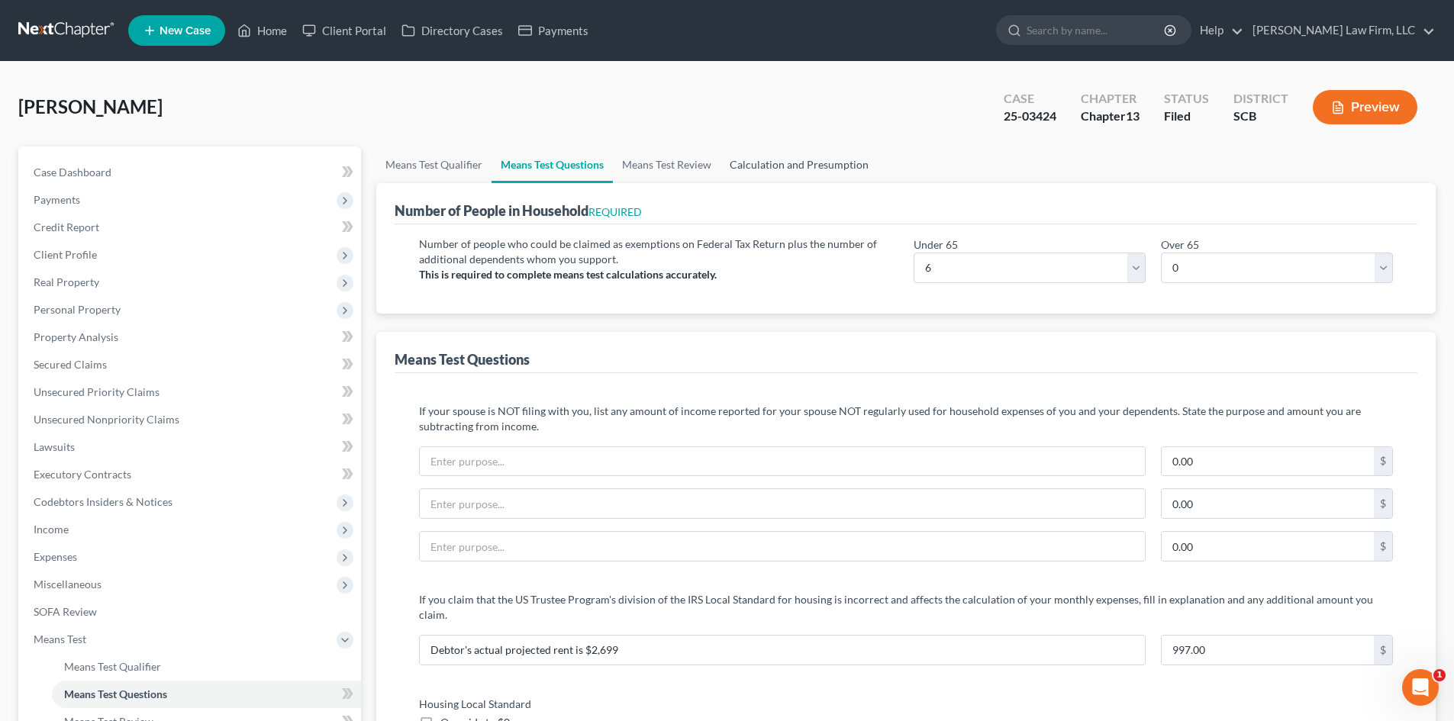
click at [773, 163] on link "Calculation and Presumption" at bounding box center [798, 165] width 157 height 37
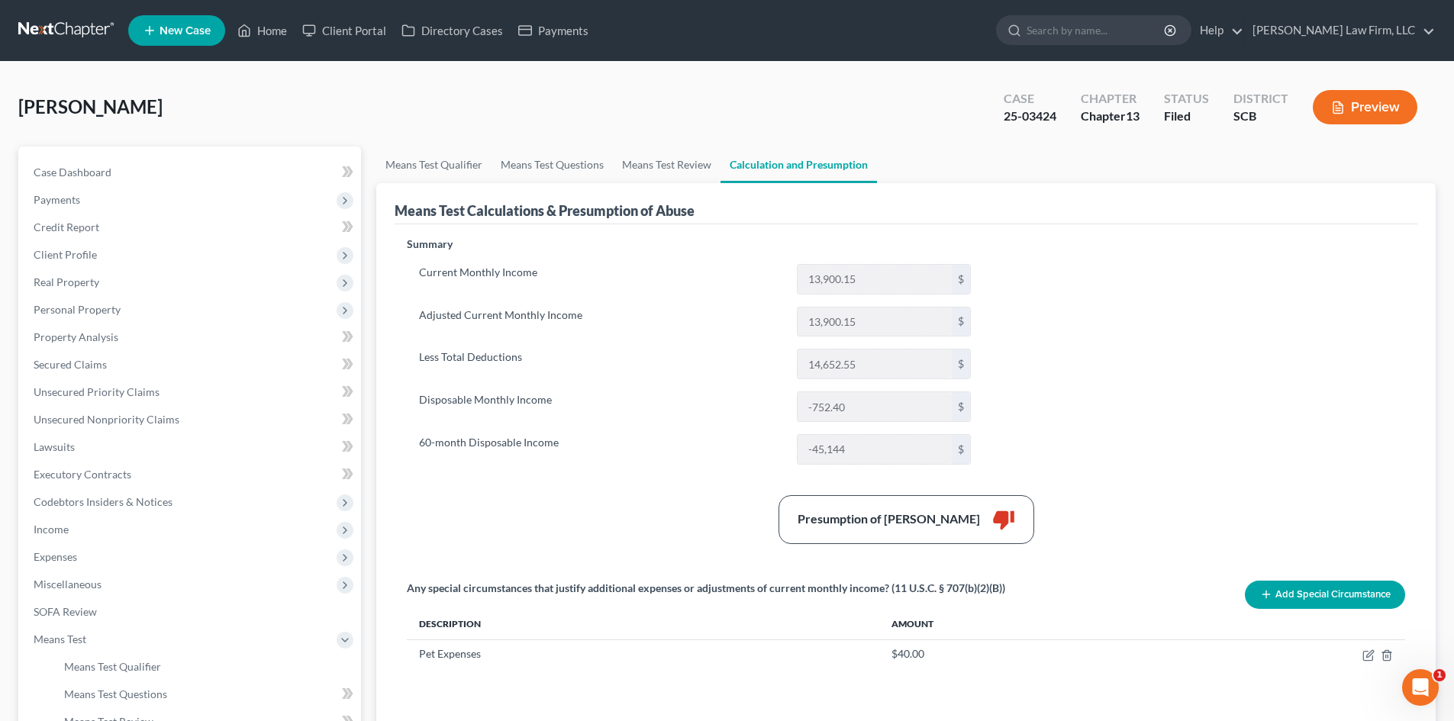
click at [682, 349] on label "Less Total Deductions" at bounding box center [600, 364] width 378 height 31
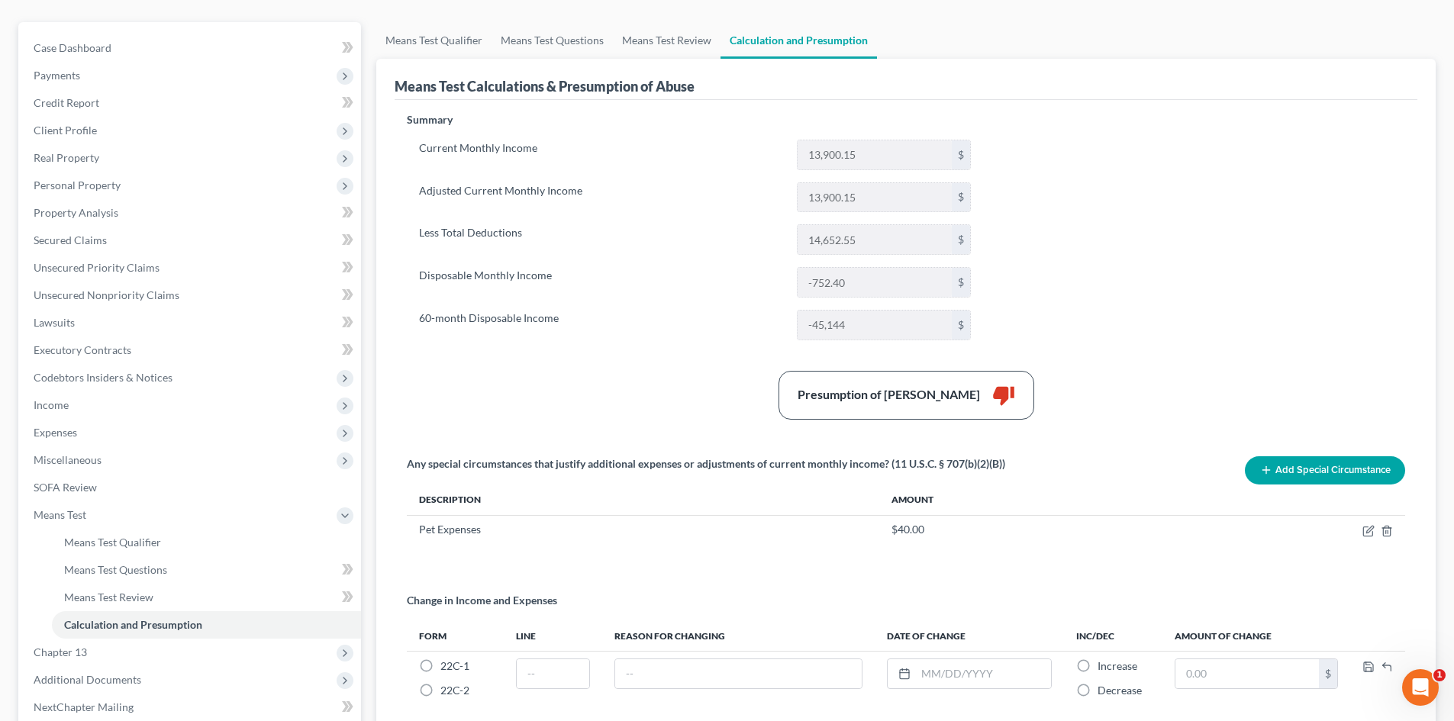
scroll to position [282, 0]
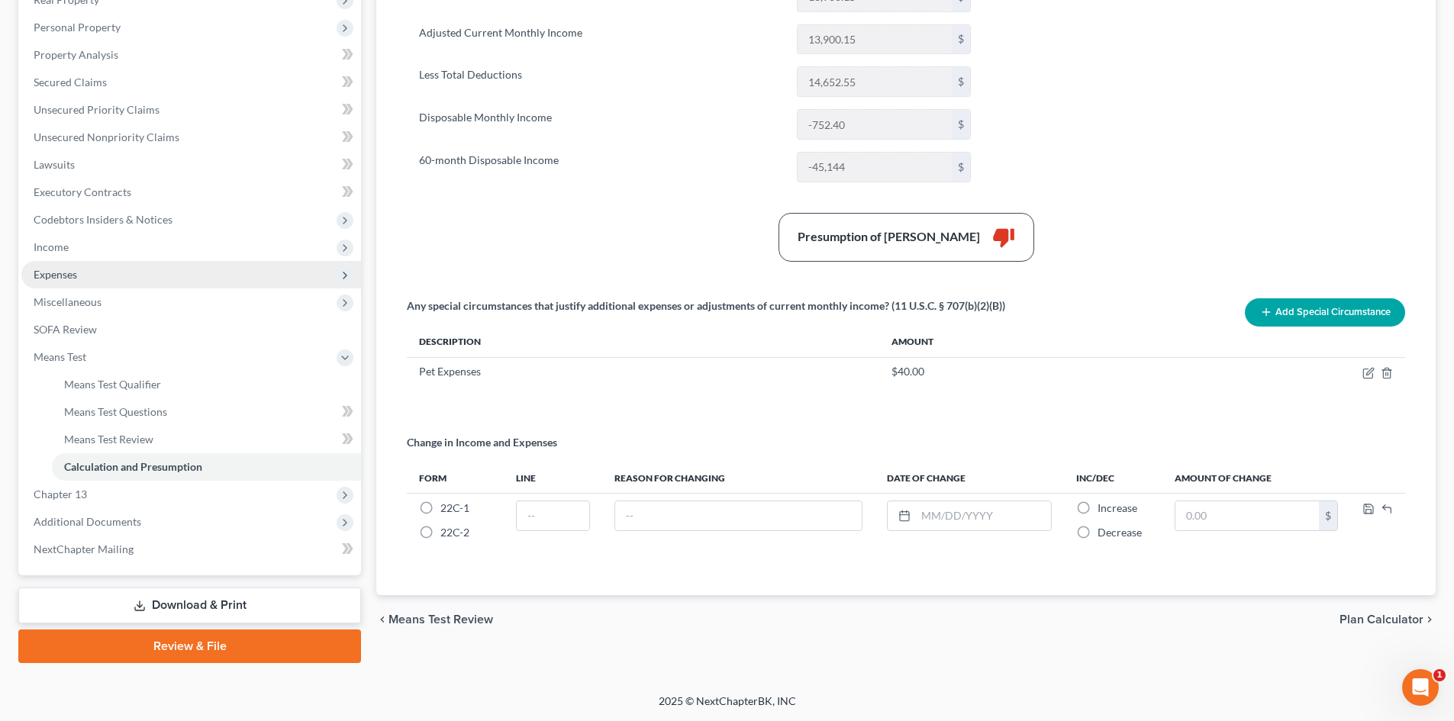
click at [205, 278] on span "Expenses" at bounding box center [191, 274] width 340 height 27
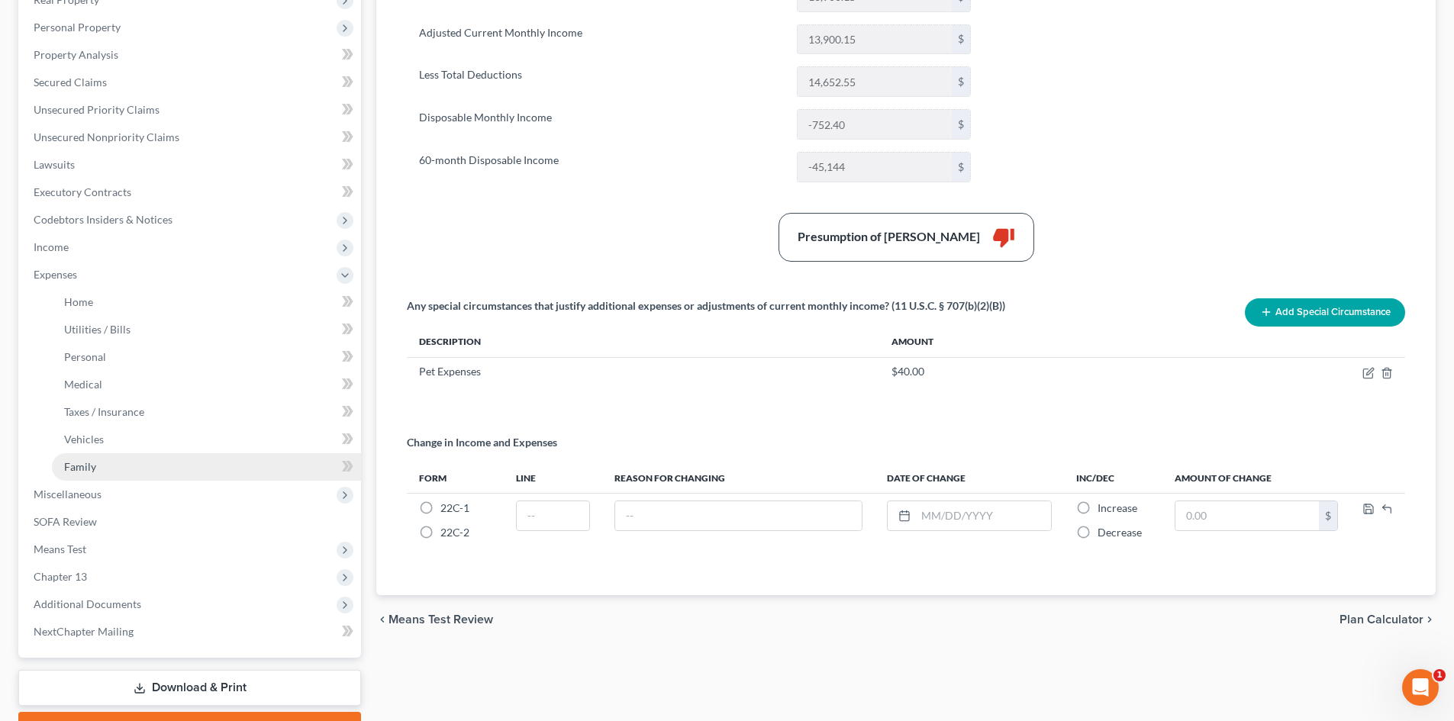
click at [244, 461] on link "Family" at bounding box center [206, 466] width 309 height 27
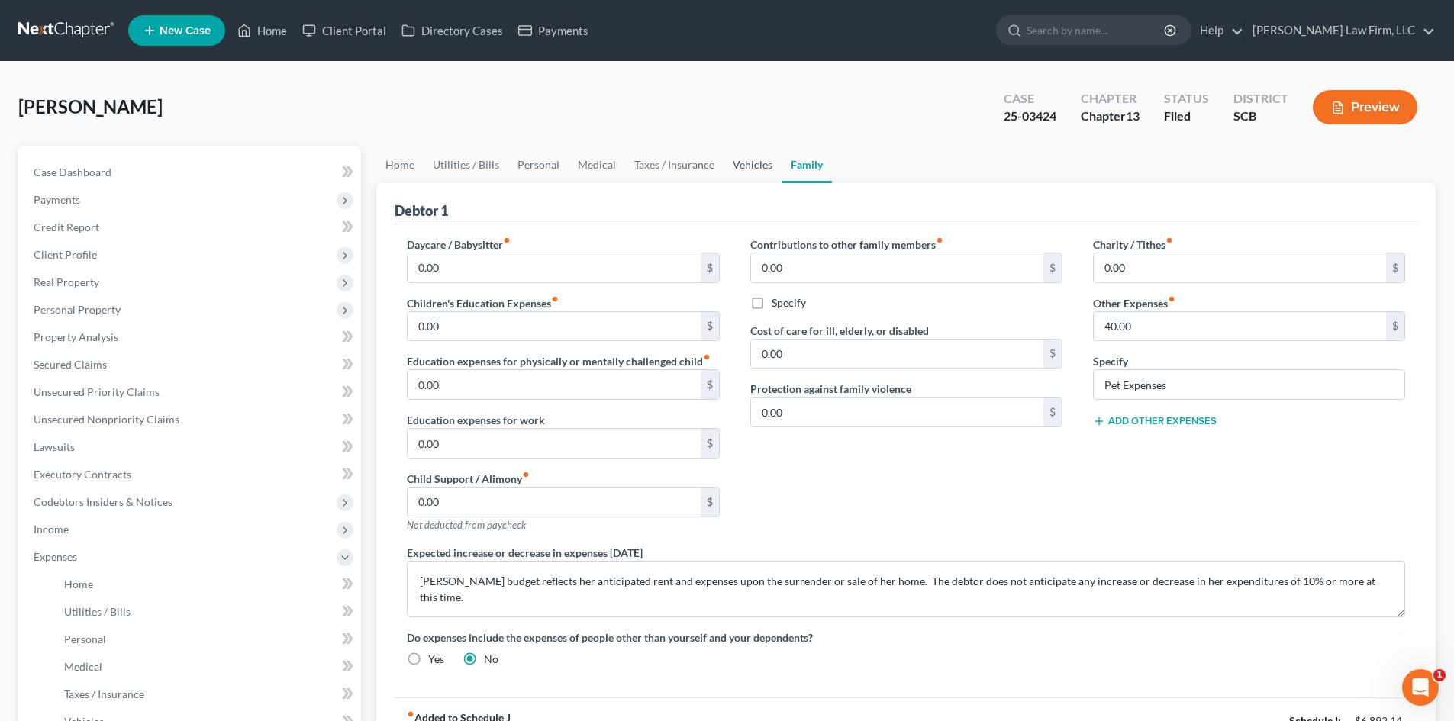
click at [755, 163] on link "Vehicles" at bounding box center [752, 165] width 58 height 37
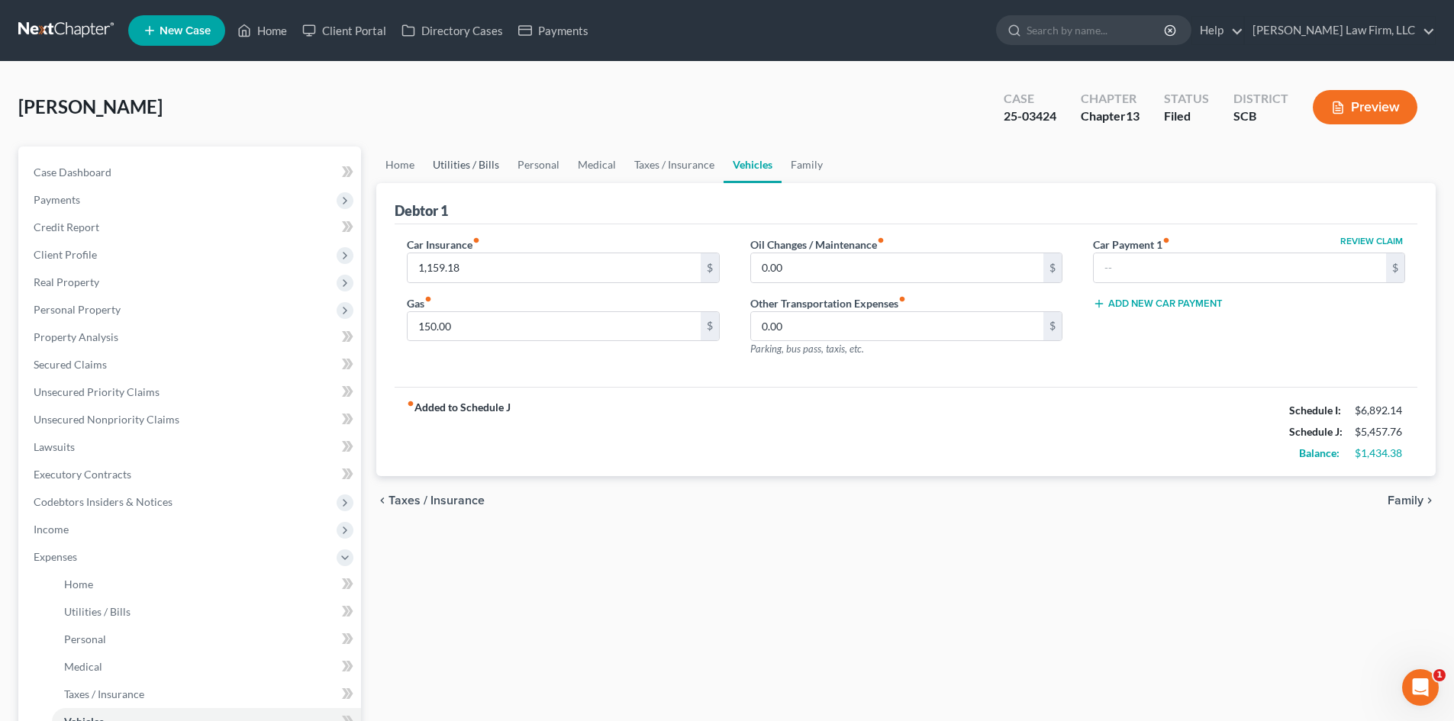
click at [487, 166] on link "Utilities / Bills" at bounding box center [466, 165] width 85 height 37
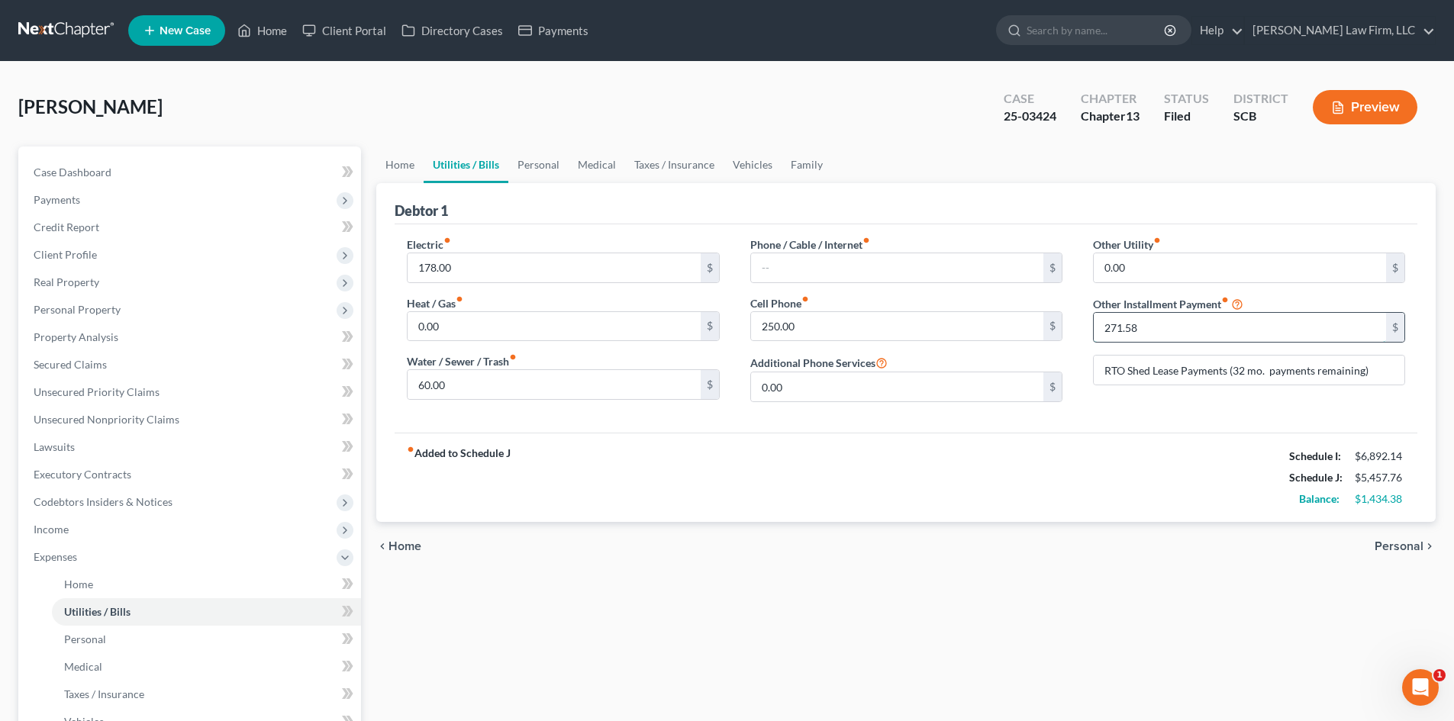
click at [1165, 321] on input "271.58" at bounding box center [1239, 327] width 292 height 29
click at [1022, 449] on div "fiber_manual_record Added to Schedule J Schedule I: $6,892.14 Schedule J: $5,18…" at bounding box center [906, 477] width 1023 height 89
click at [529, 161] on link "Personal" at bounding box center [538, 165] width 60 height 37
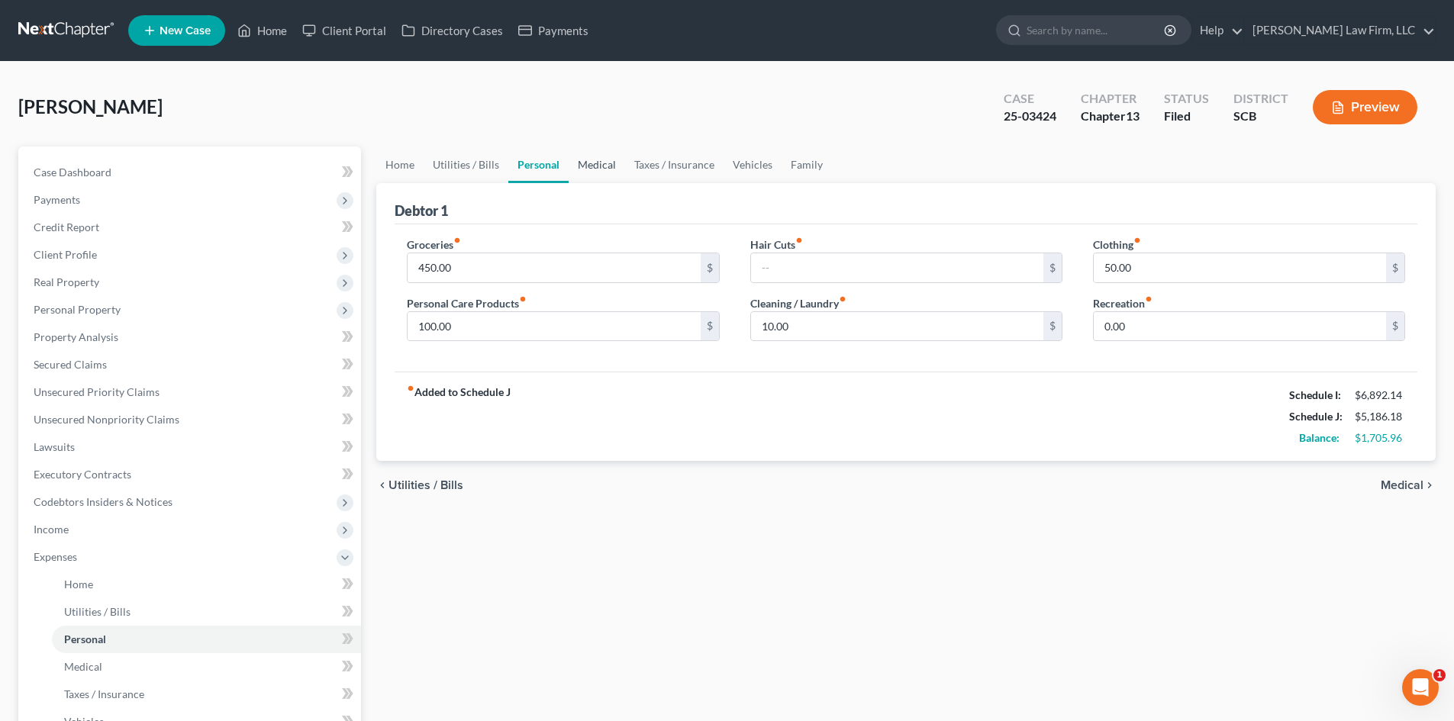
click at [601, 162] on link "Medical" at bounding box center [596, 165] width 56 height 37
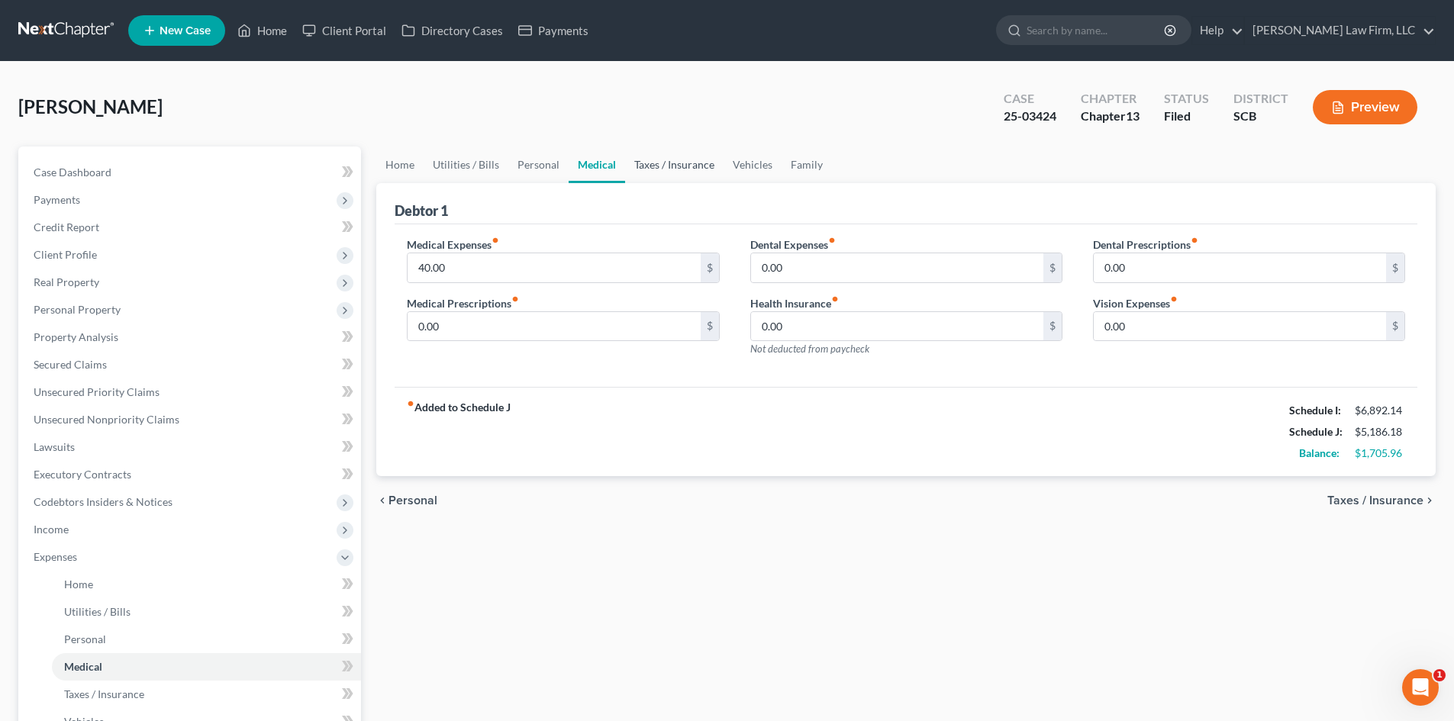
click at [677, 172] on link "Taxes / Insurance" at bounding box center [674, 165] width 98 height 37
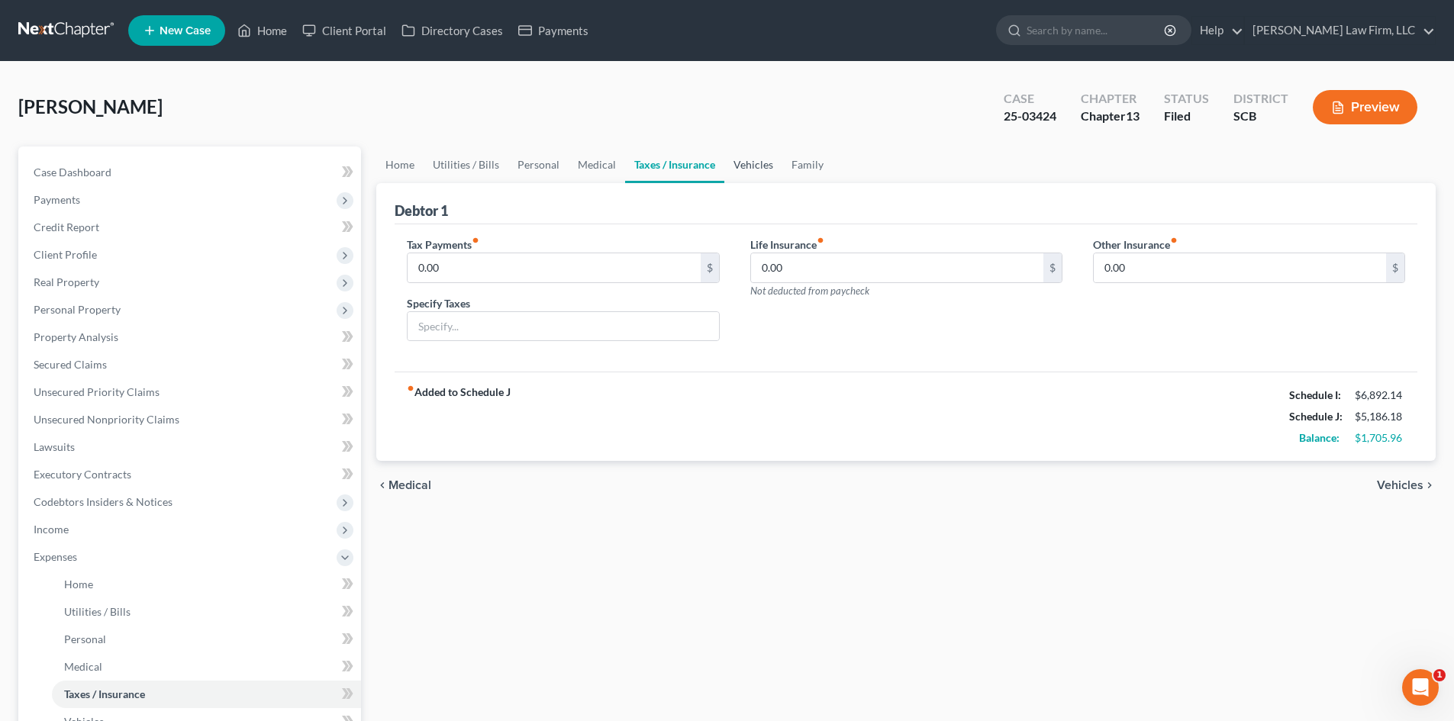
click at [745, 163] on link "Vehicles" at bounding box center [753, 165] width 58 height 37
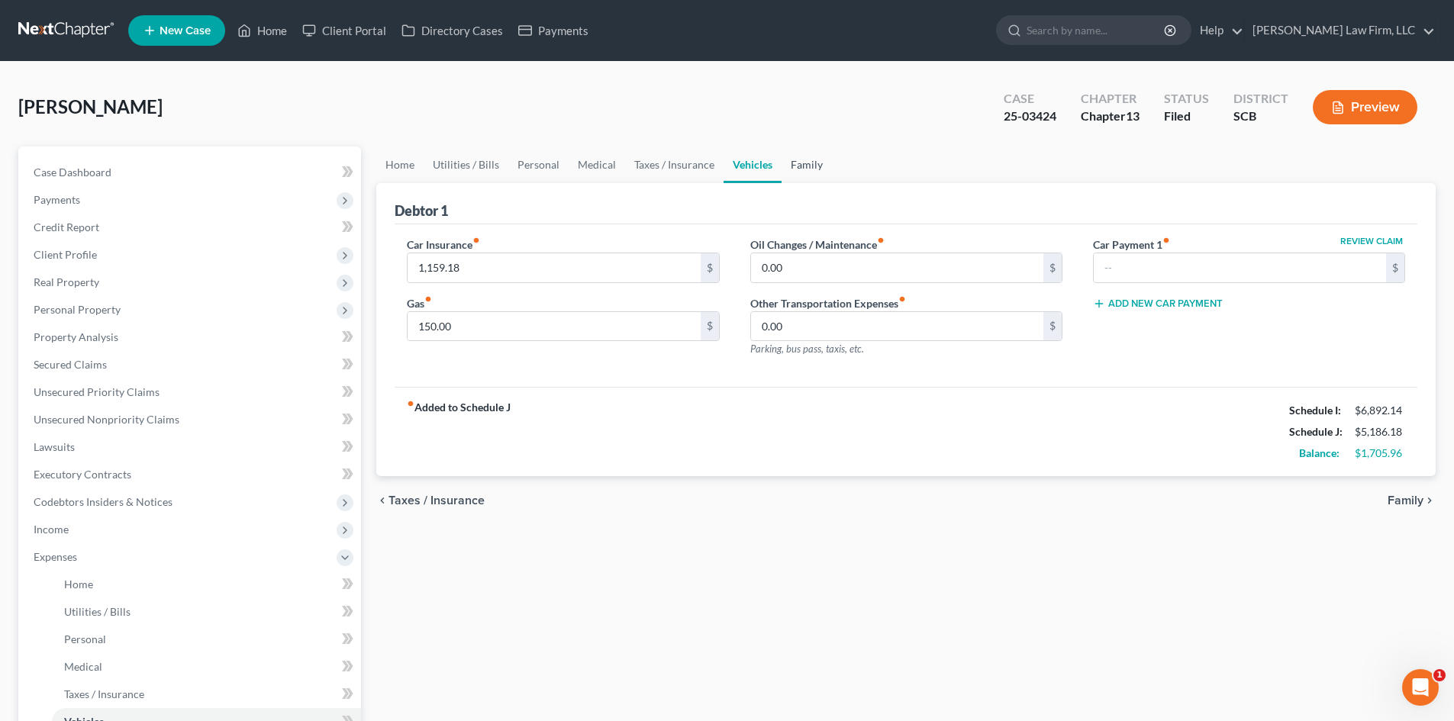
click at [814, 169] on link "Family" at bounding box center [806, 165] width 50 height 37
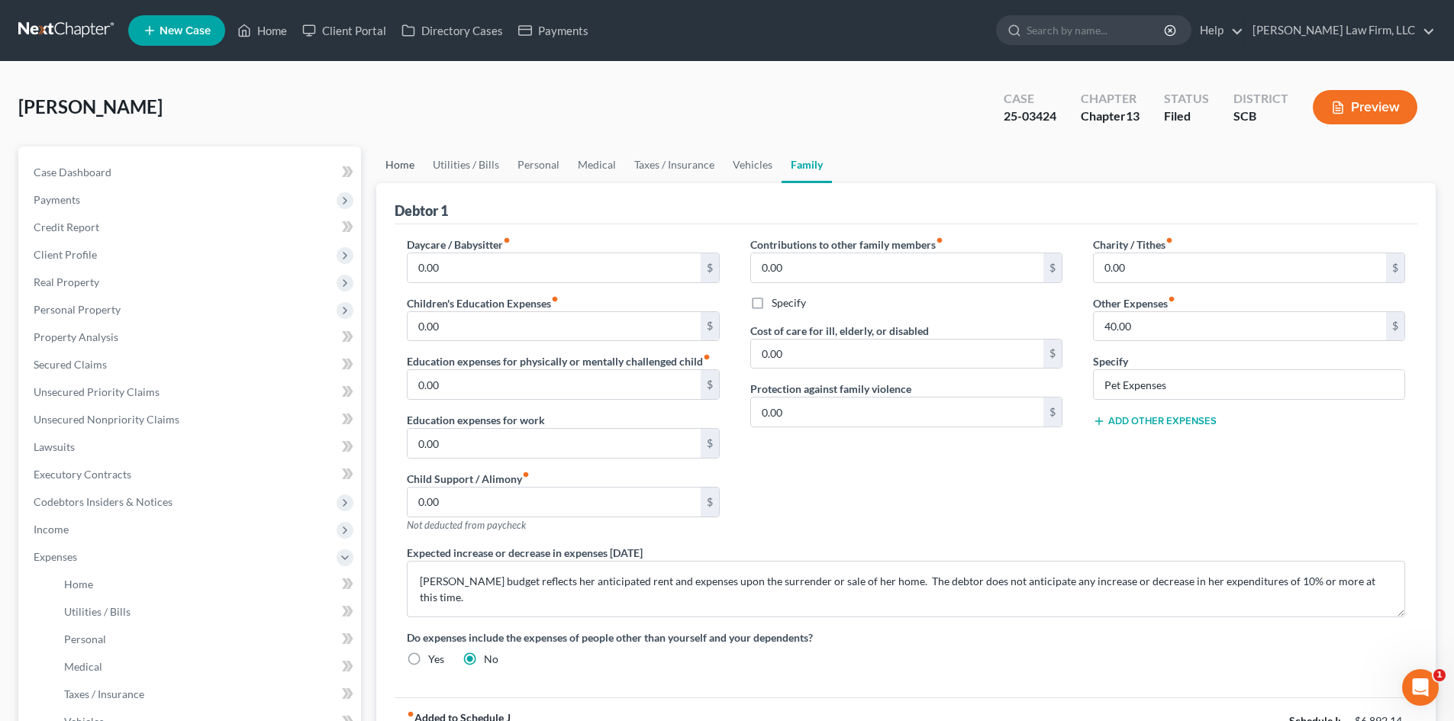
click at [384, 159] on link "Home" at bounding box center [399, 165] width 47 height 37
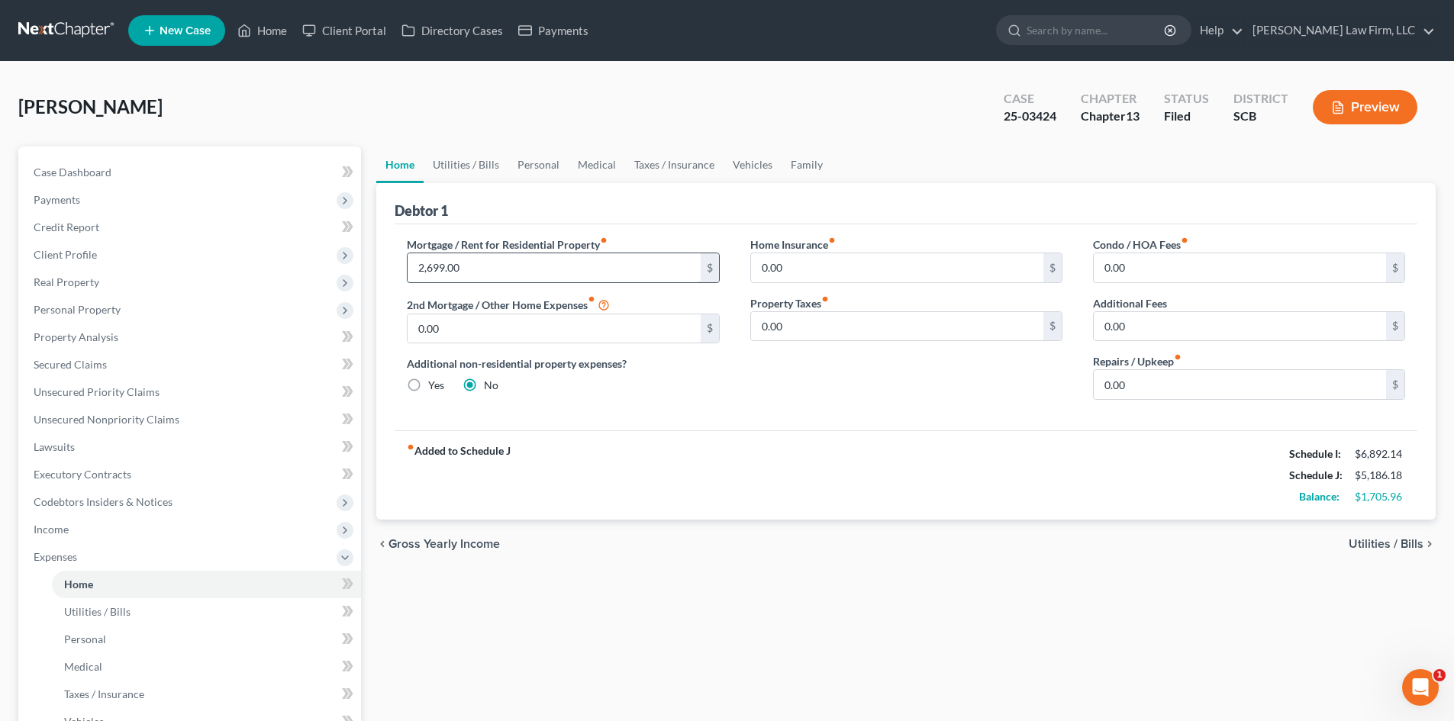
click at [482, 266] on input "2,699.00" at bounding box center [553, 267] width 292 height 29
click at [770, 407] on div "Home Insurance fiber_manual_record 0.00 $ Property Taxes fiber_manual_record 0.…" at bounding box center [906, 325] width 343 height 176
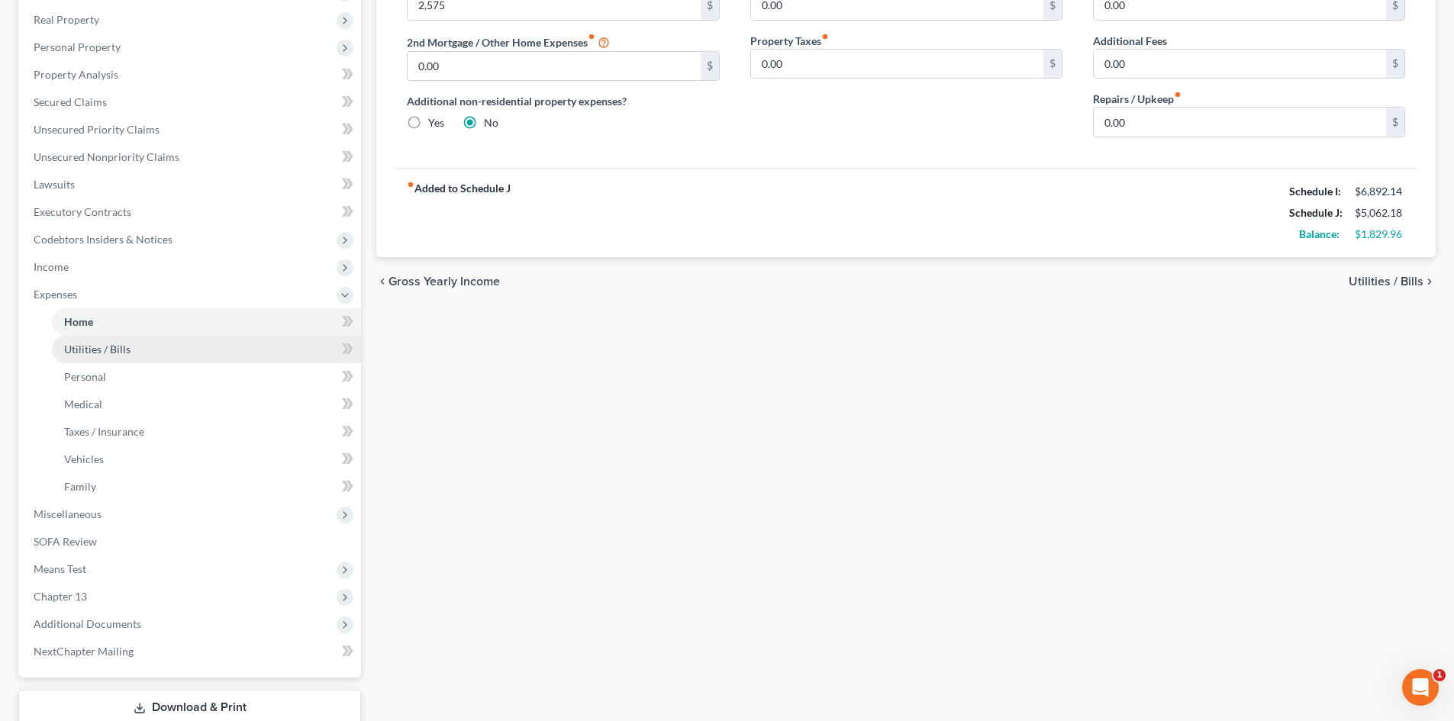
scroll to position [365, 0]
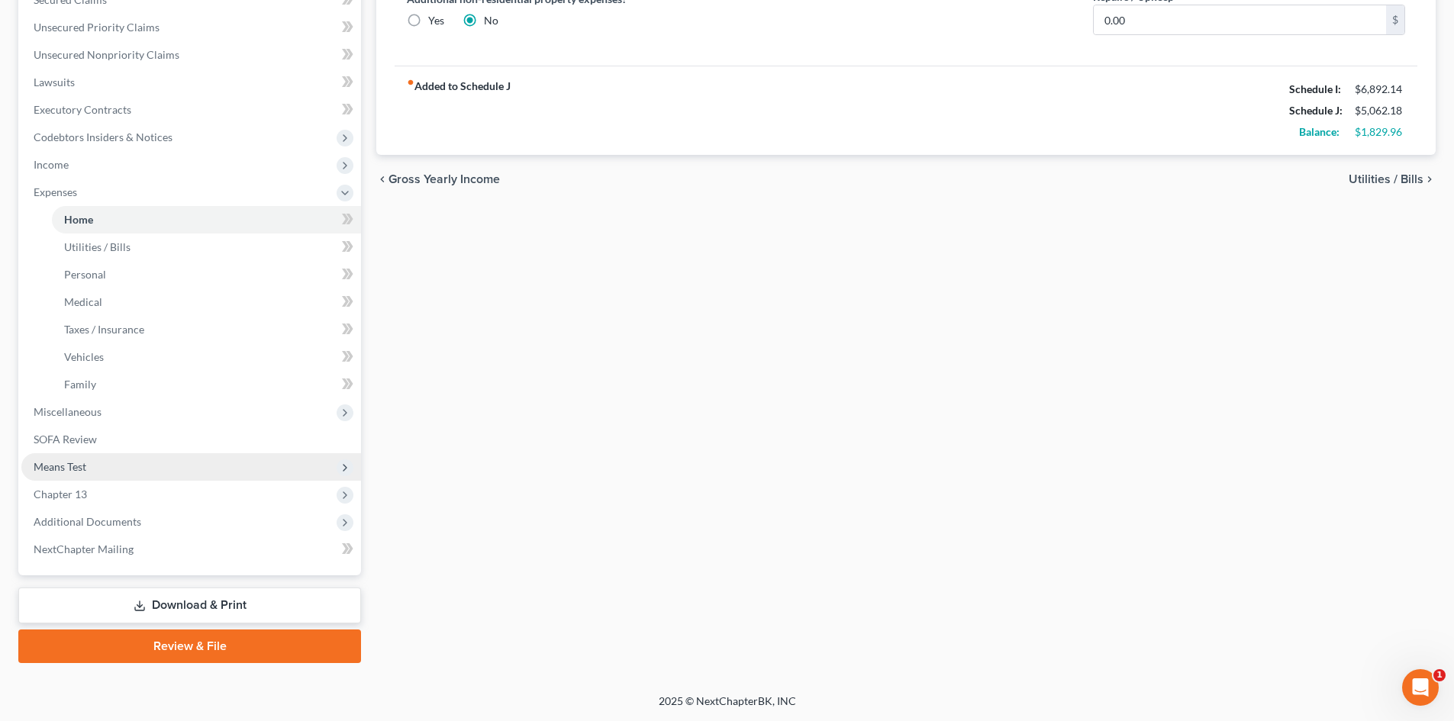
click at [268, 466] on span "Means Test" at bounding box center [191, 466] width 340 height 27
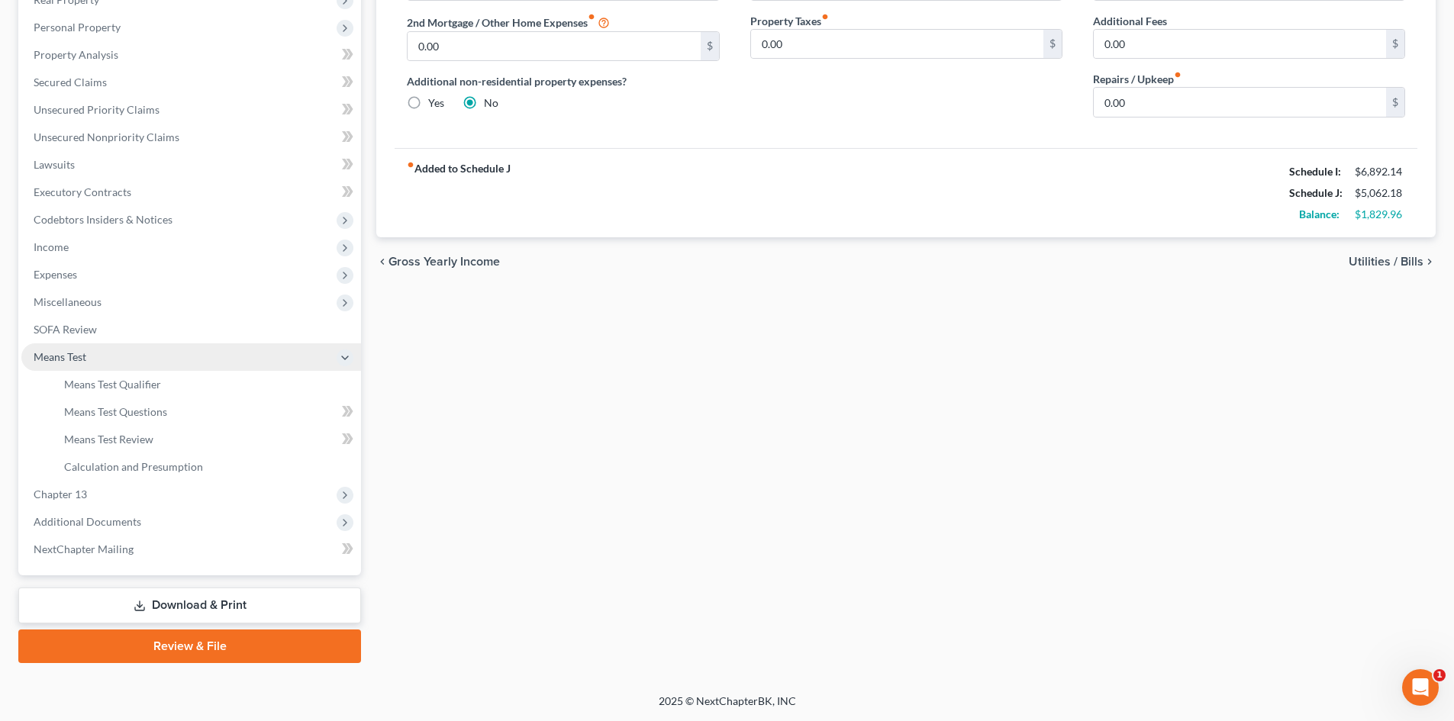
scroll to position [282, 0]
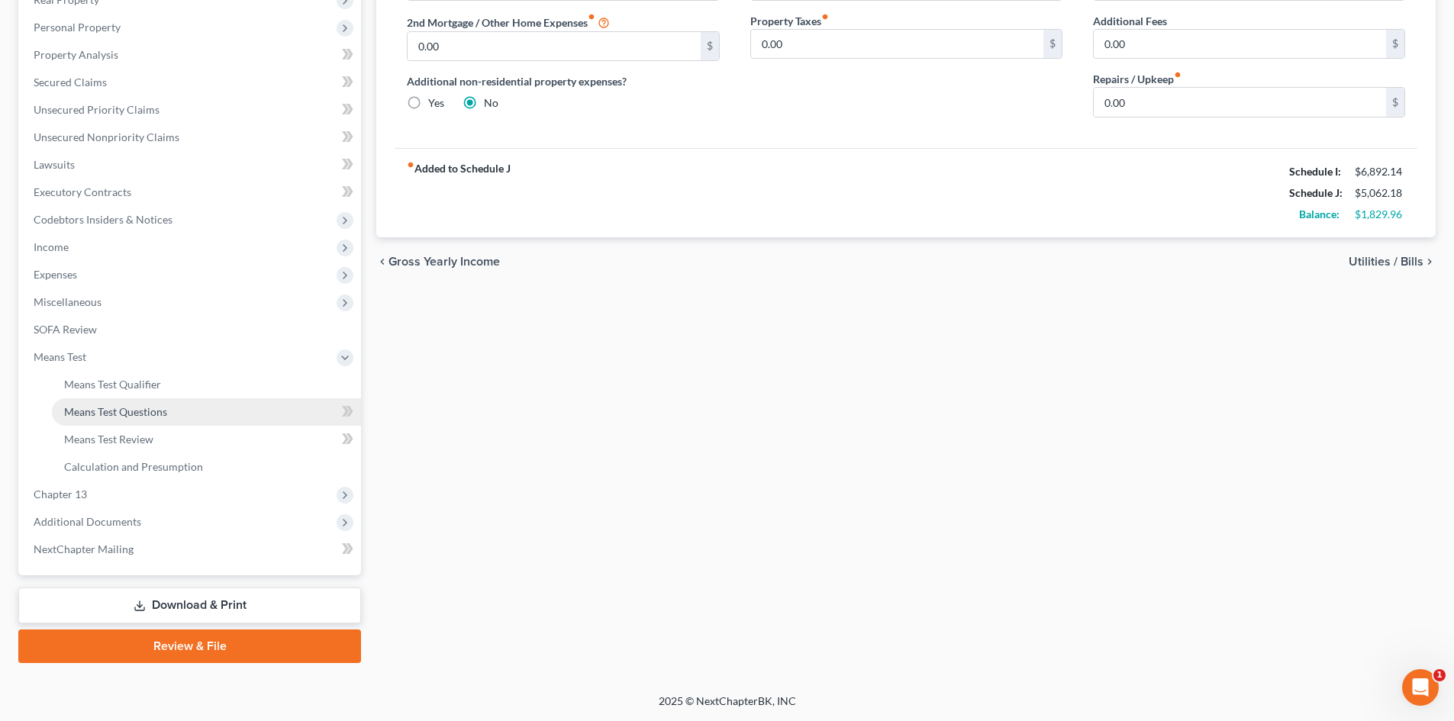
click at [240, 410] on link "Means Test Questions" at bounding box center [206, 411] width 309 height 27
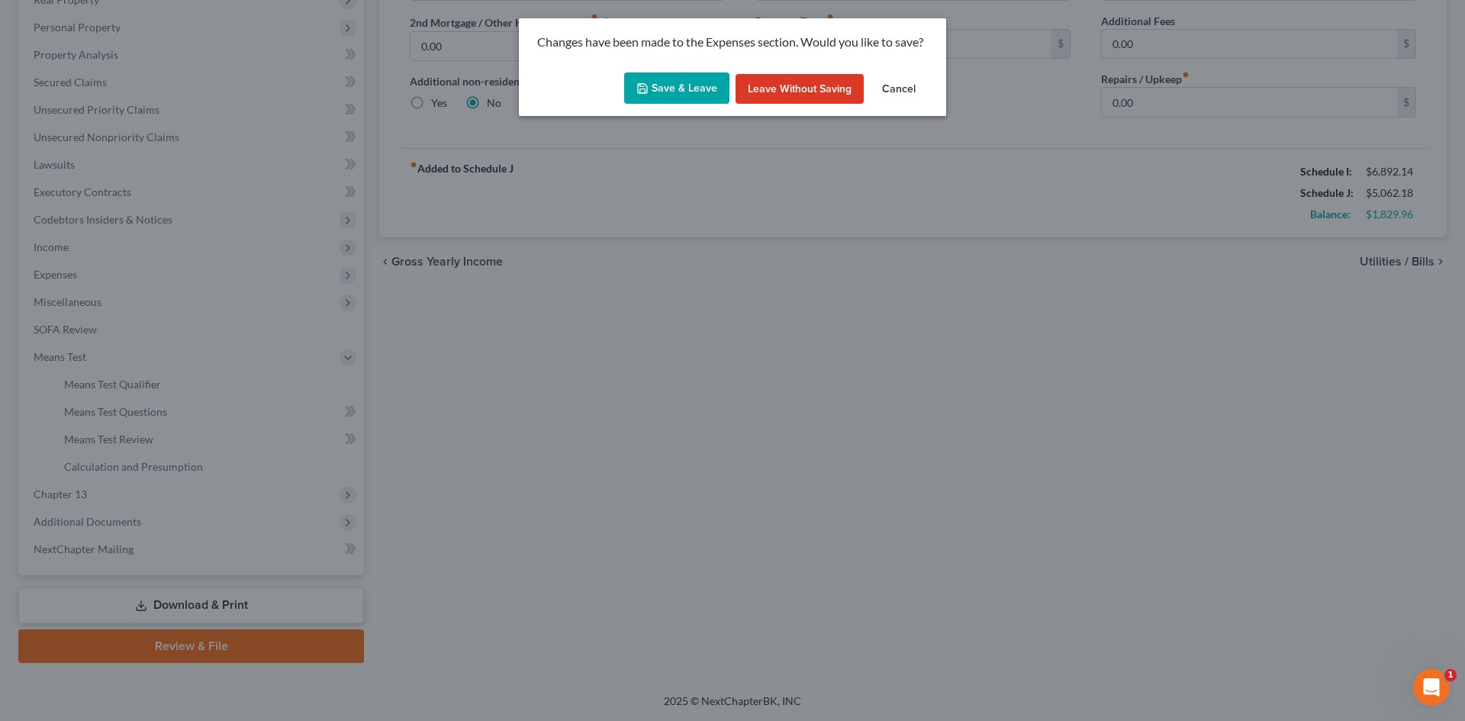
click at [678, 87] on button "Save & Leave" at bounding box center [676, 88] width 105 height 32
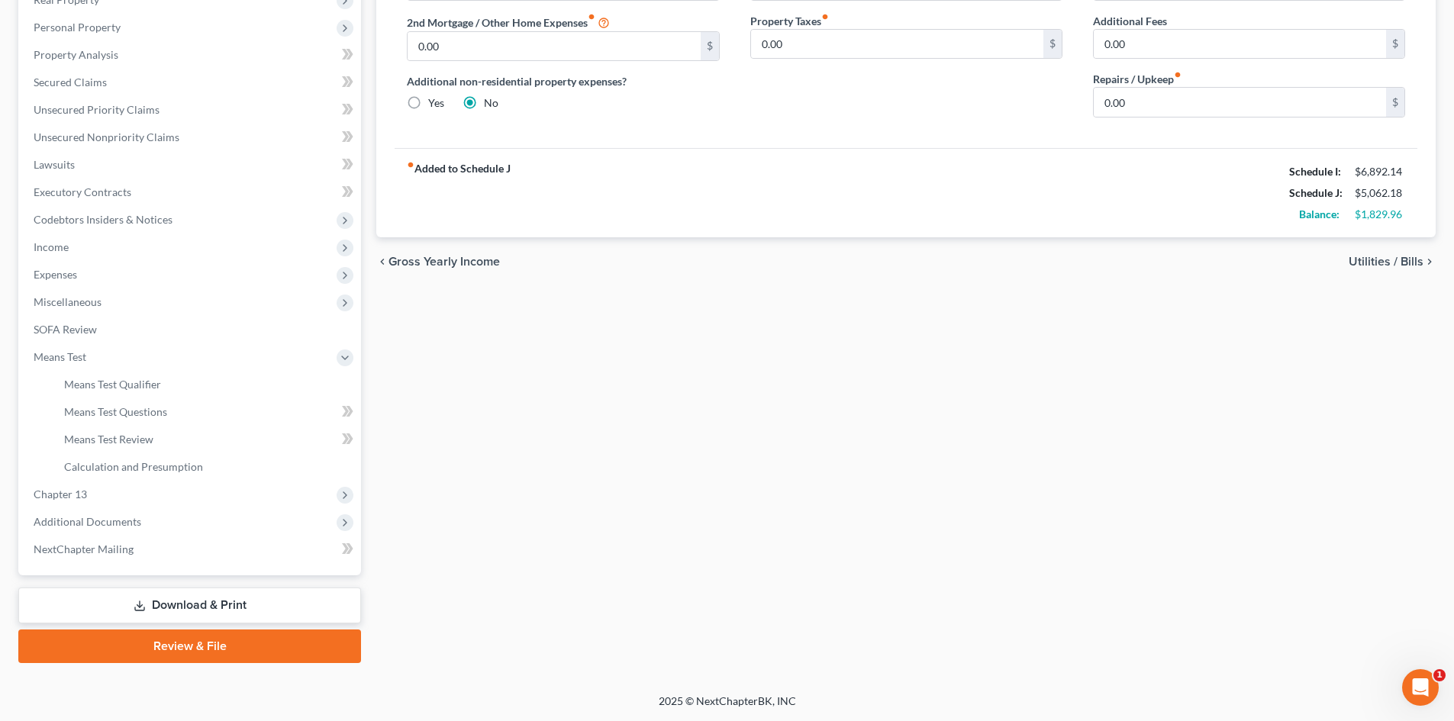
type input "2,575.00"
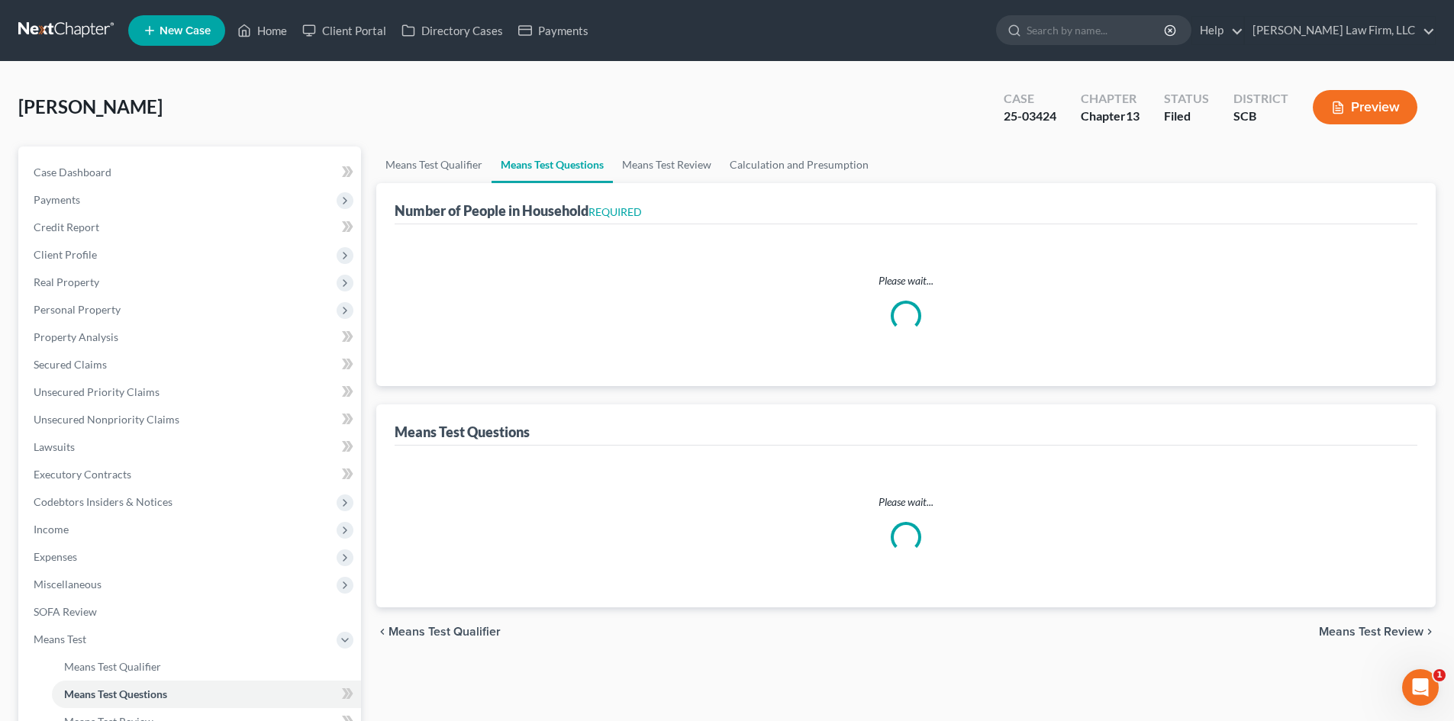
select select "0"
select select "60"
select select "1"
select select "60"
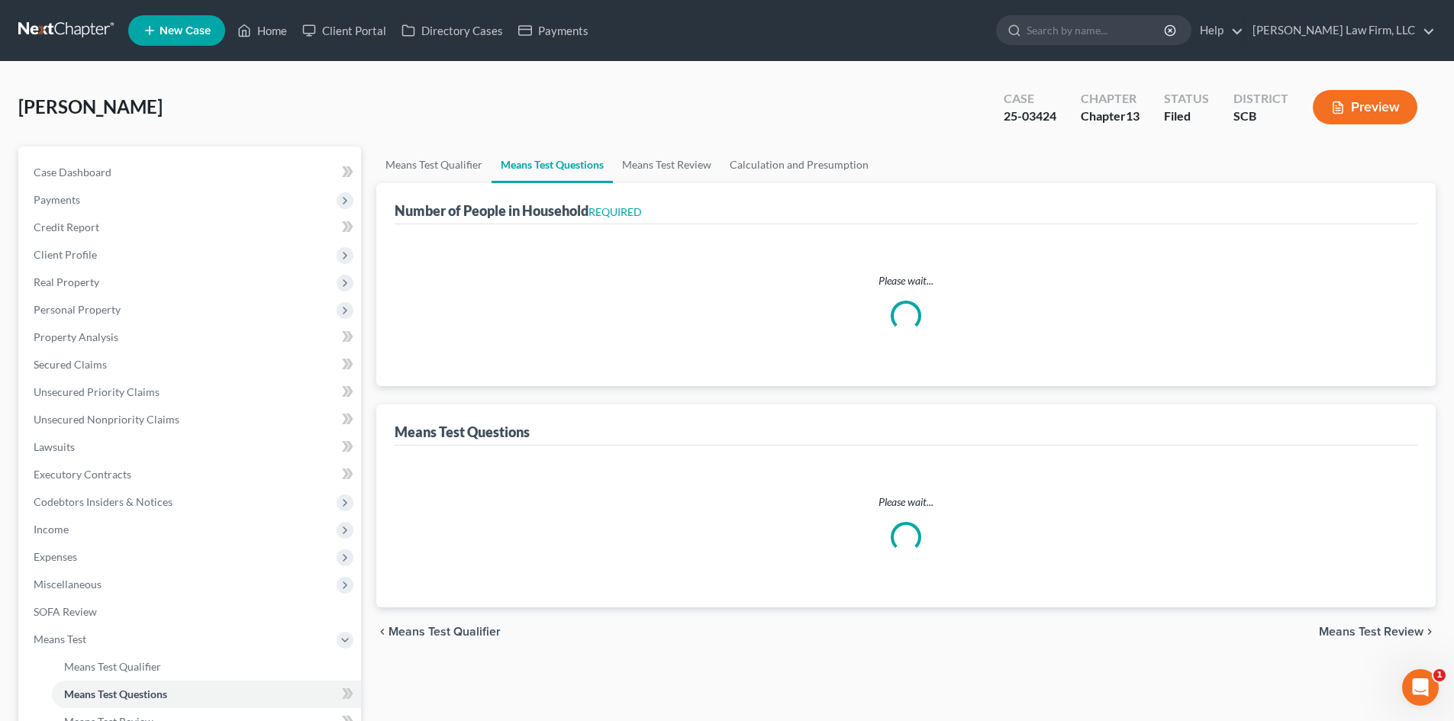
select select "0"
select select "60"
select select "0"
select select "60"
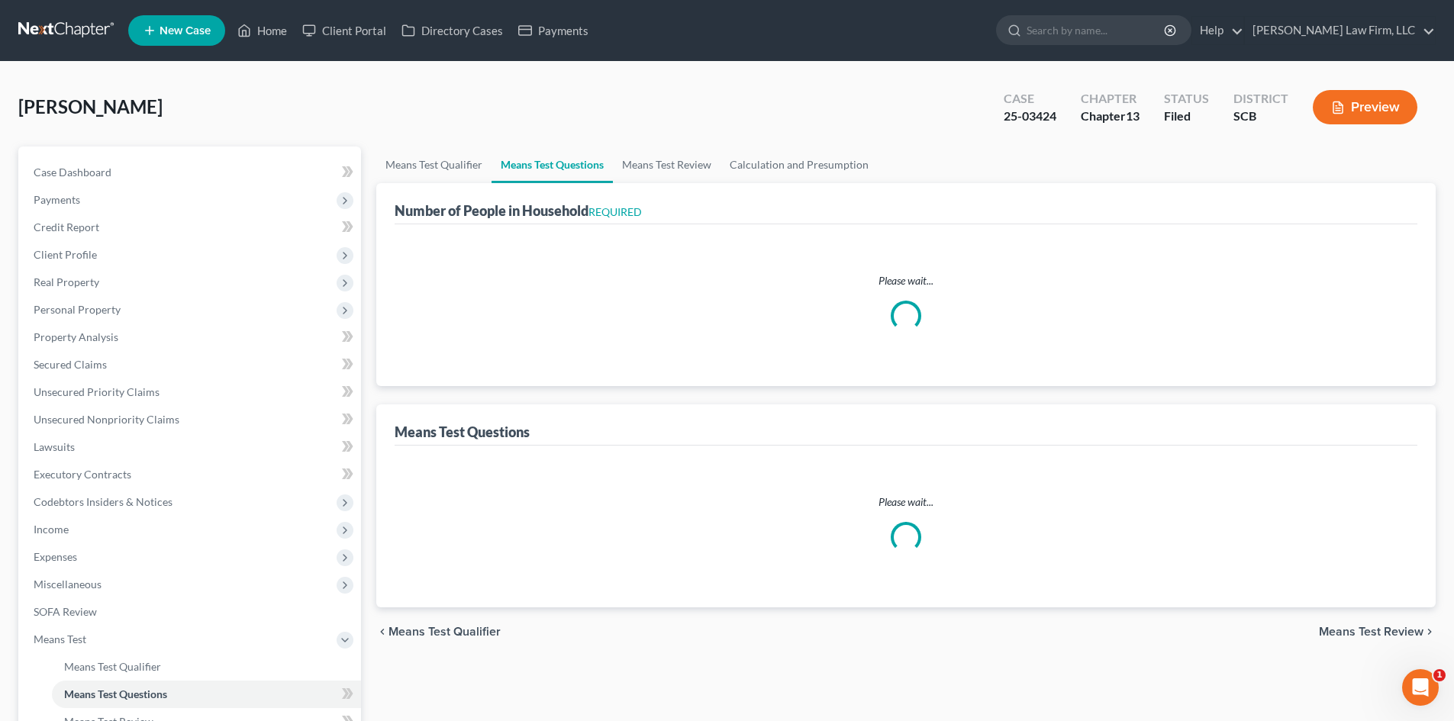
select select "0"
select select "60"
select select "0"
select select "60"
select select "2"
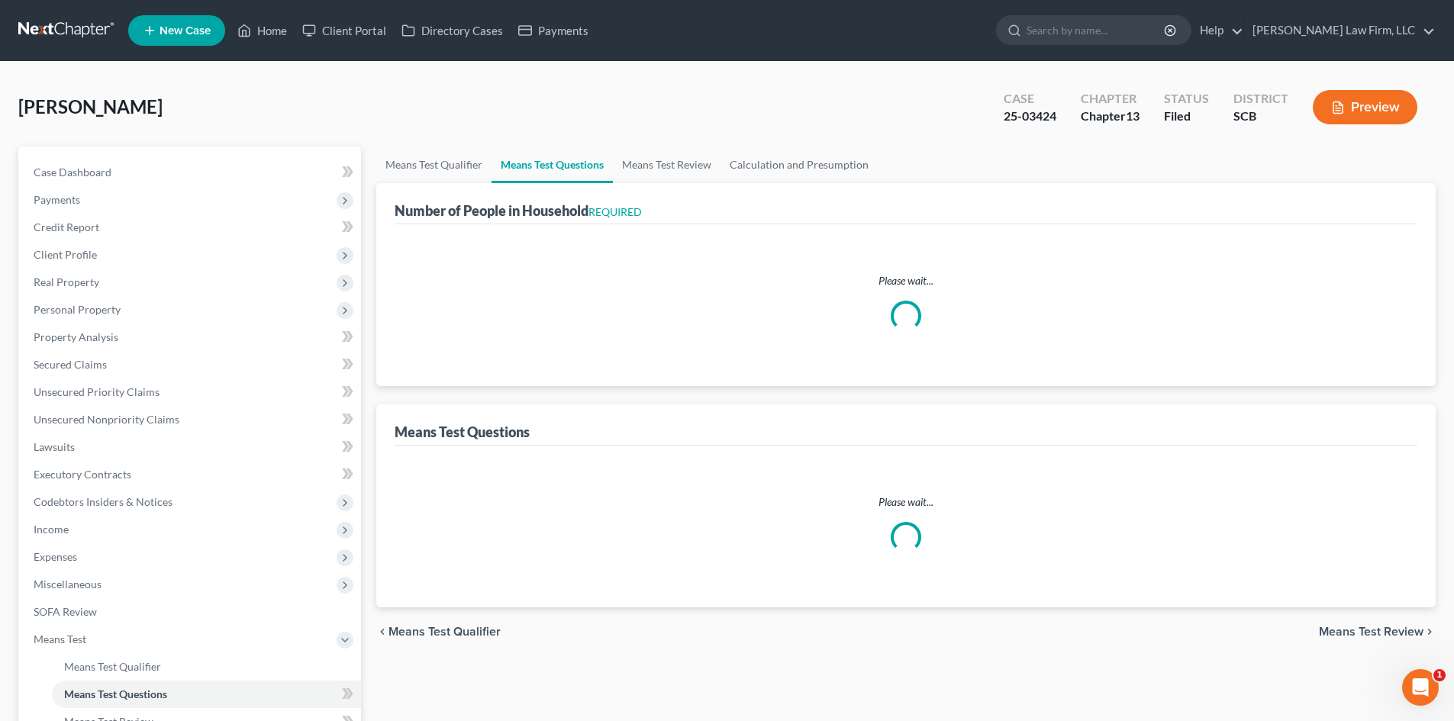
select select "60"
select select "1"
select select "6"
select select "0"
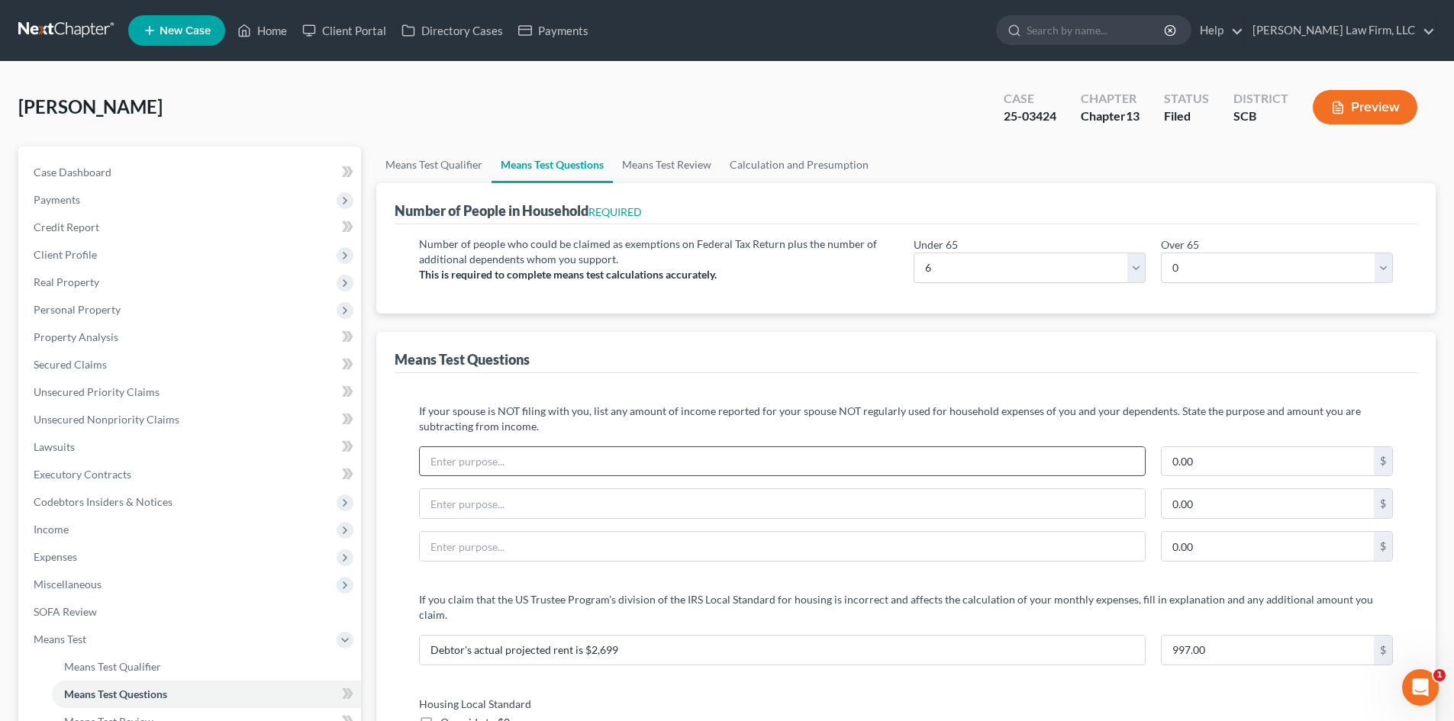
scroll to position [305, 0]
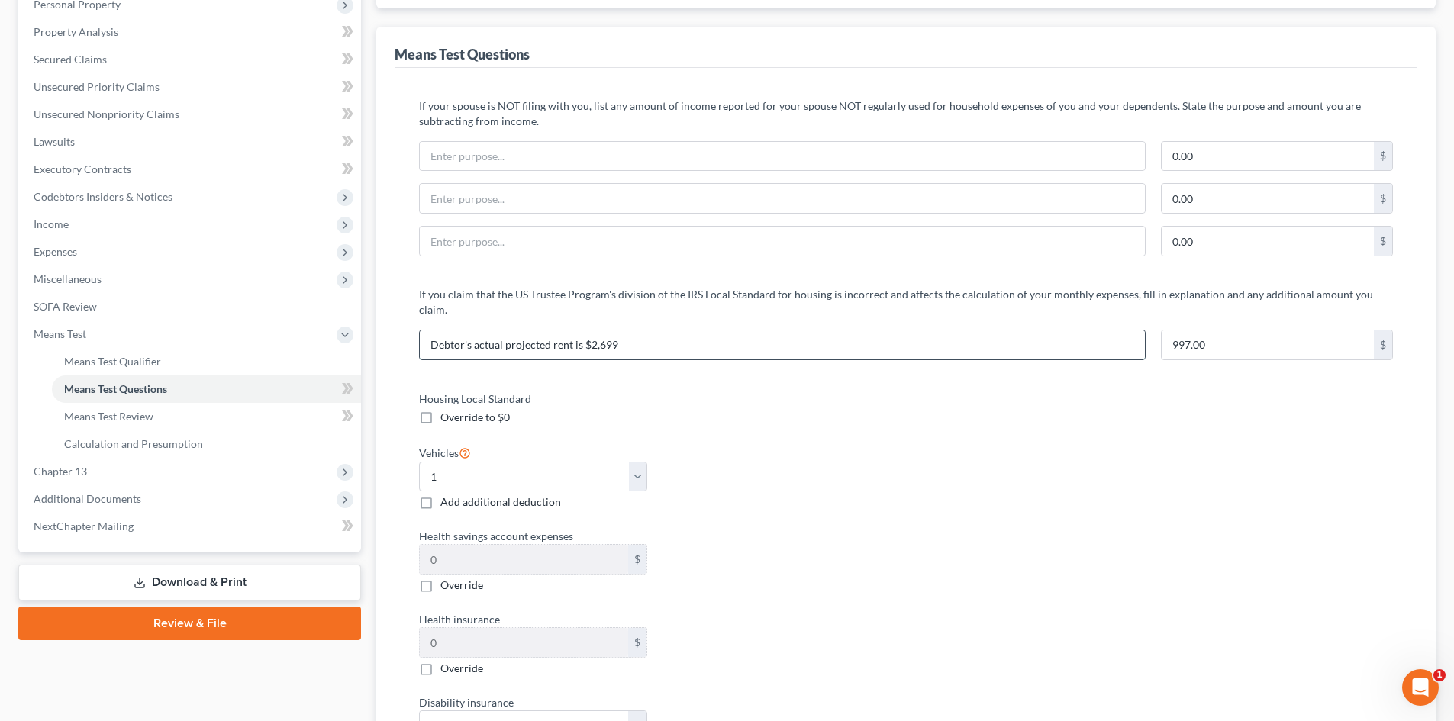
drag, startPoint x: 649, startPoint y: 324, endPoint x: 597, endPoint y: 331, distance: 51.7
click at [597, 331] on input "Debtor's actual projected rent is $2,699" at bounding box center [782, 344] width 725 height 29
type input "Debtor's actual projected rent is $2,575"
click at [1221, 330] on input "997.00" at bounding box center [1267, 344] width 212 height 29
type input "873"
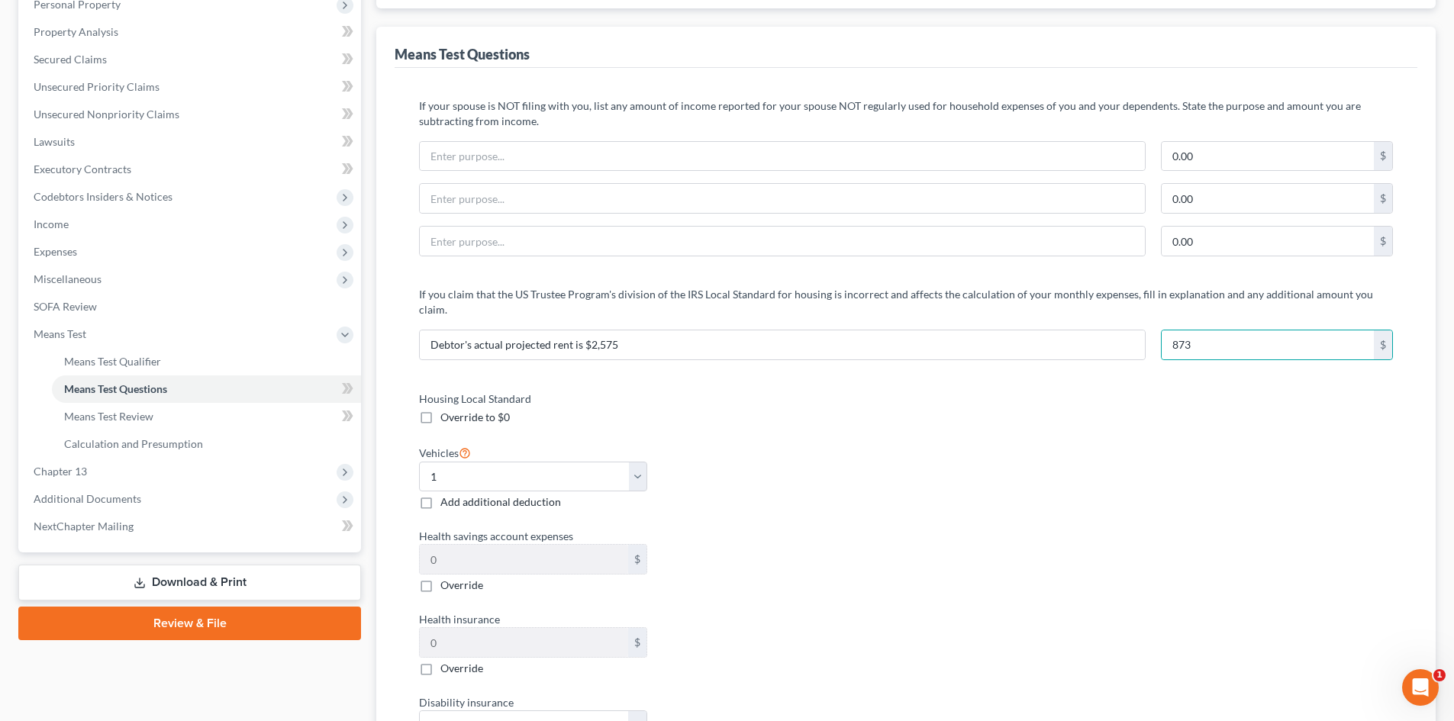
click at [1127, 391] on div "Housing Local Standard Override to $0 Vehicles Select 0 1 2 3 4 5 Add additiona…" at bounding box center [906, 611] width 1004 height 441
click at [928, 472] on div "Housing Local Standard Override to $0 Vehicles Select 0 1 2 3 4 5 Add additiona…" at bounding box center [906, 611] width 1004 height 441
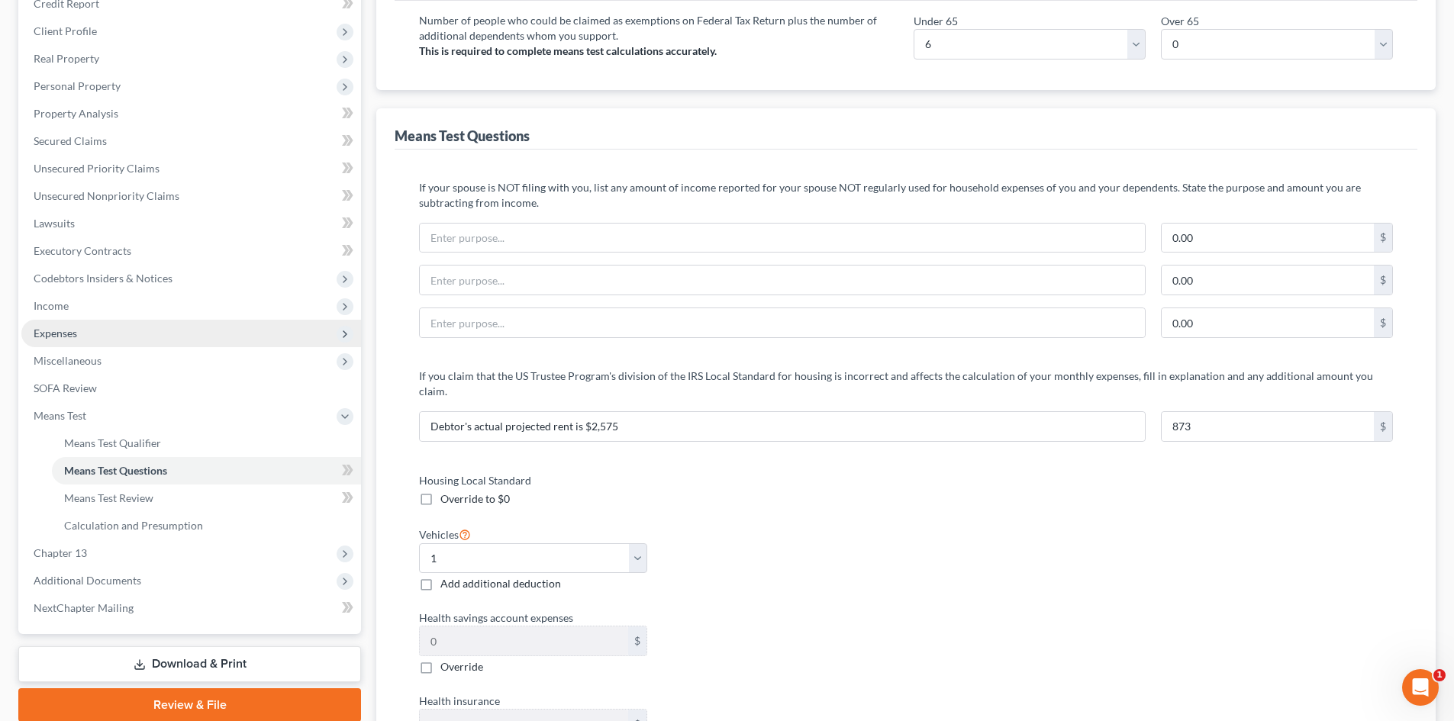
scroll to position [229, 0]
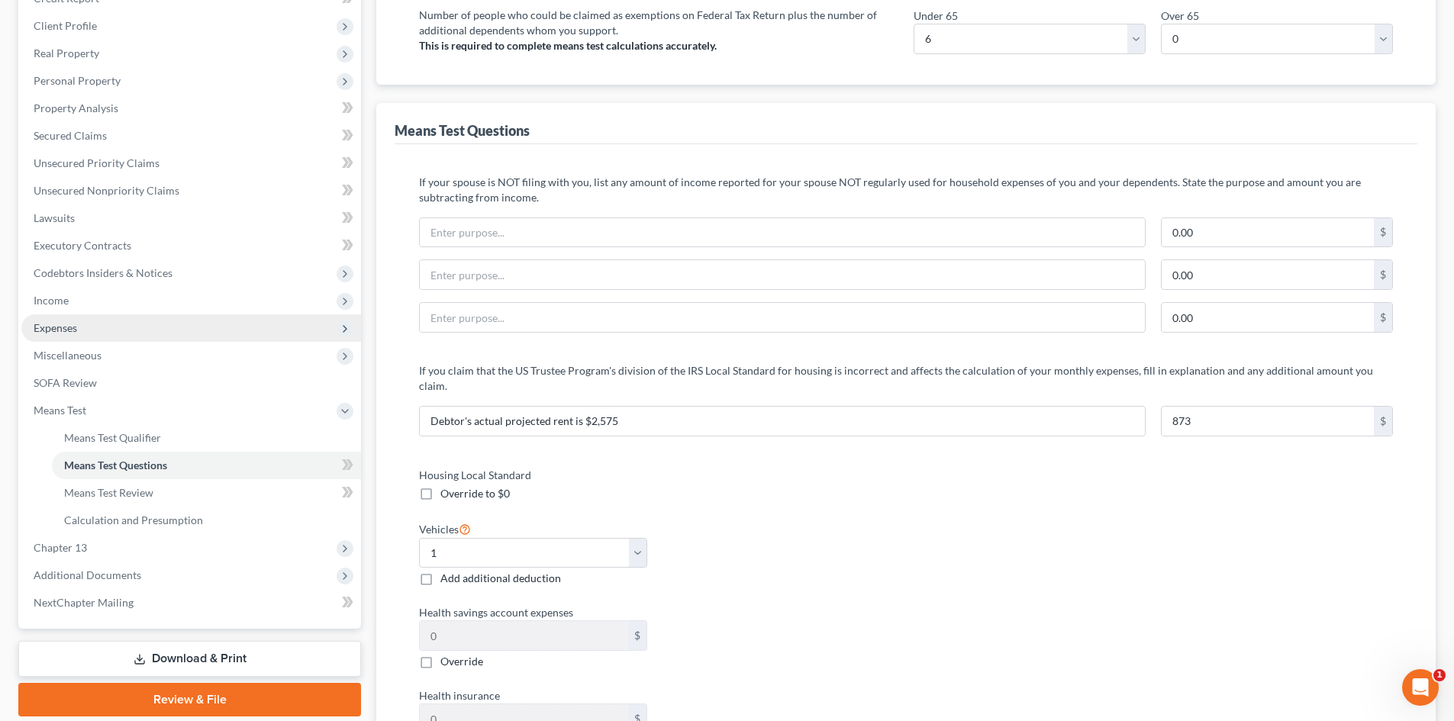
click at [92, 317] on span "Expenses" at bounding box center [191, 327] width 340 height 27
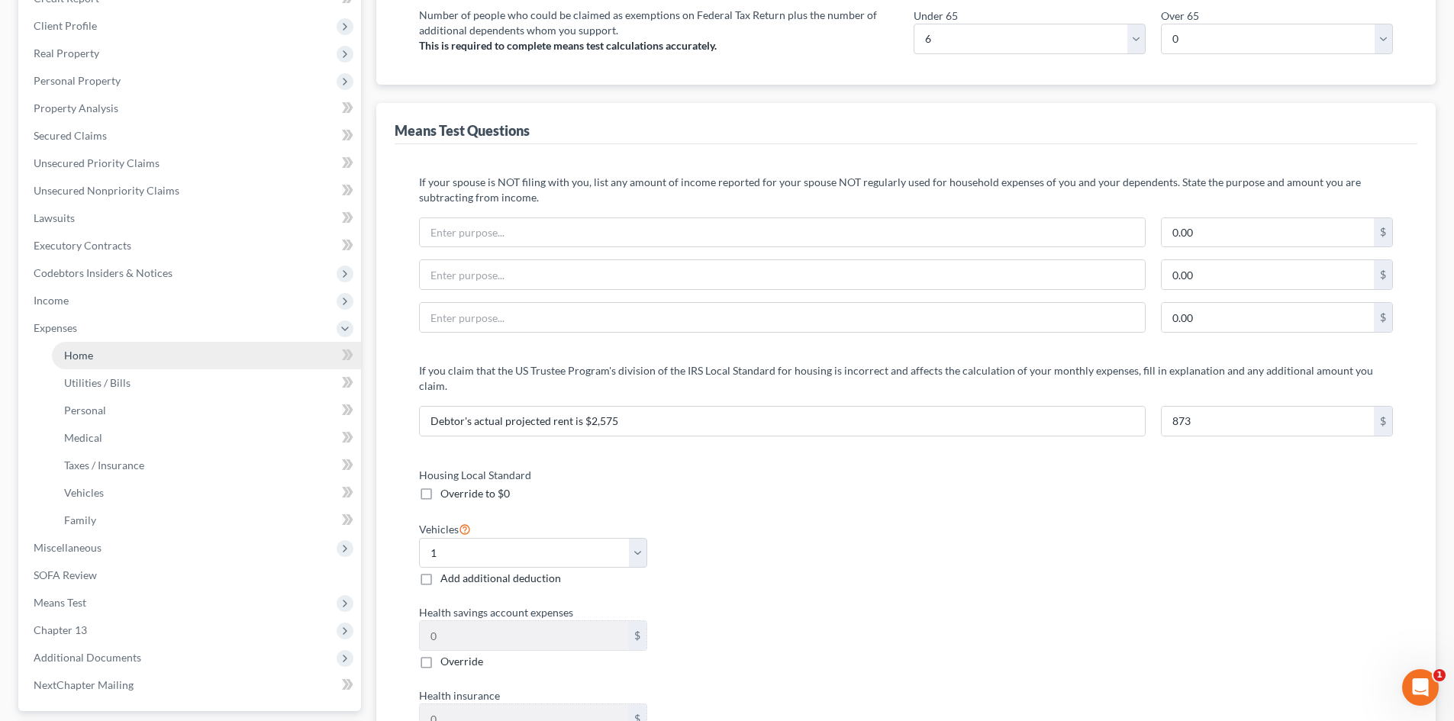
click at [149, 355] on link "Home" at bounding box center [206, 355] width 309 height 27
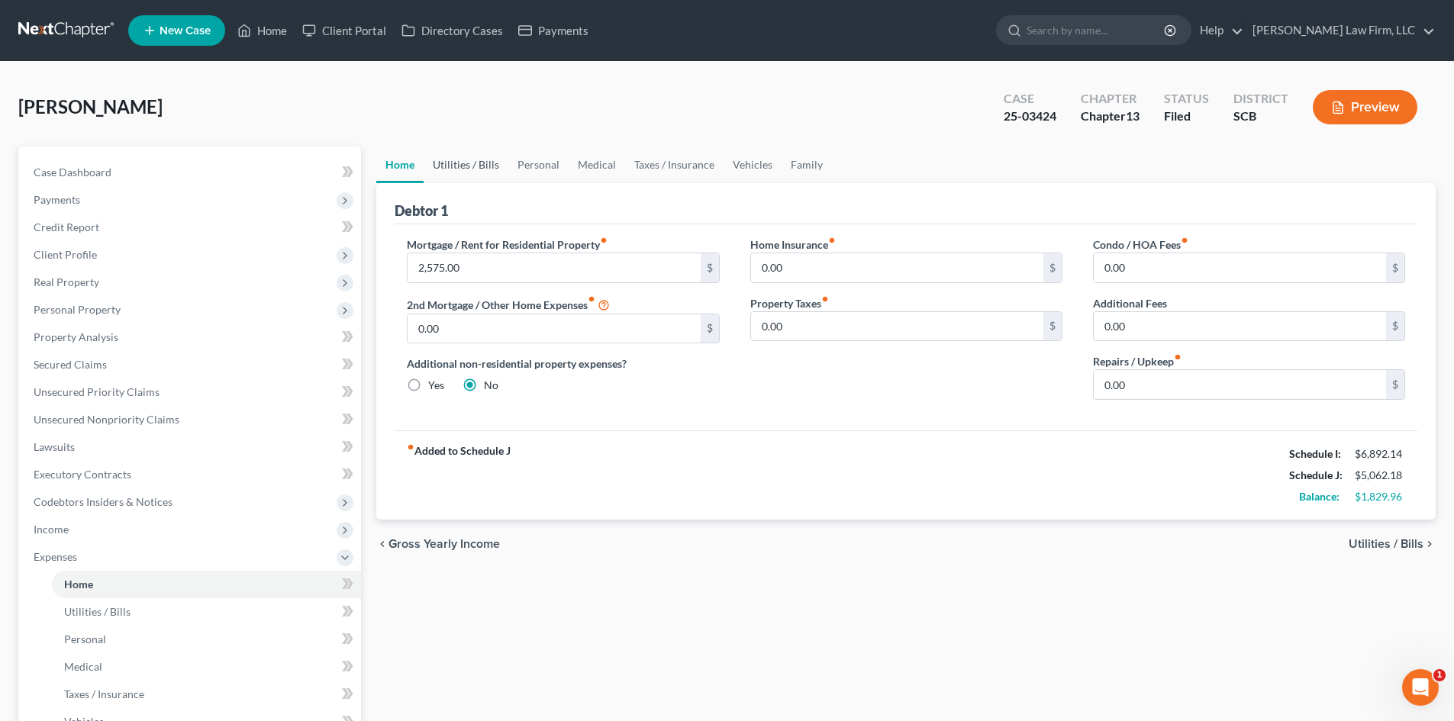
click at [486, 160] on link "Utilities / Bills" at bounding box center [466, 165] width 85 height 37
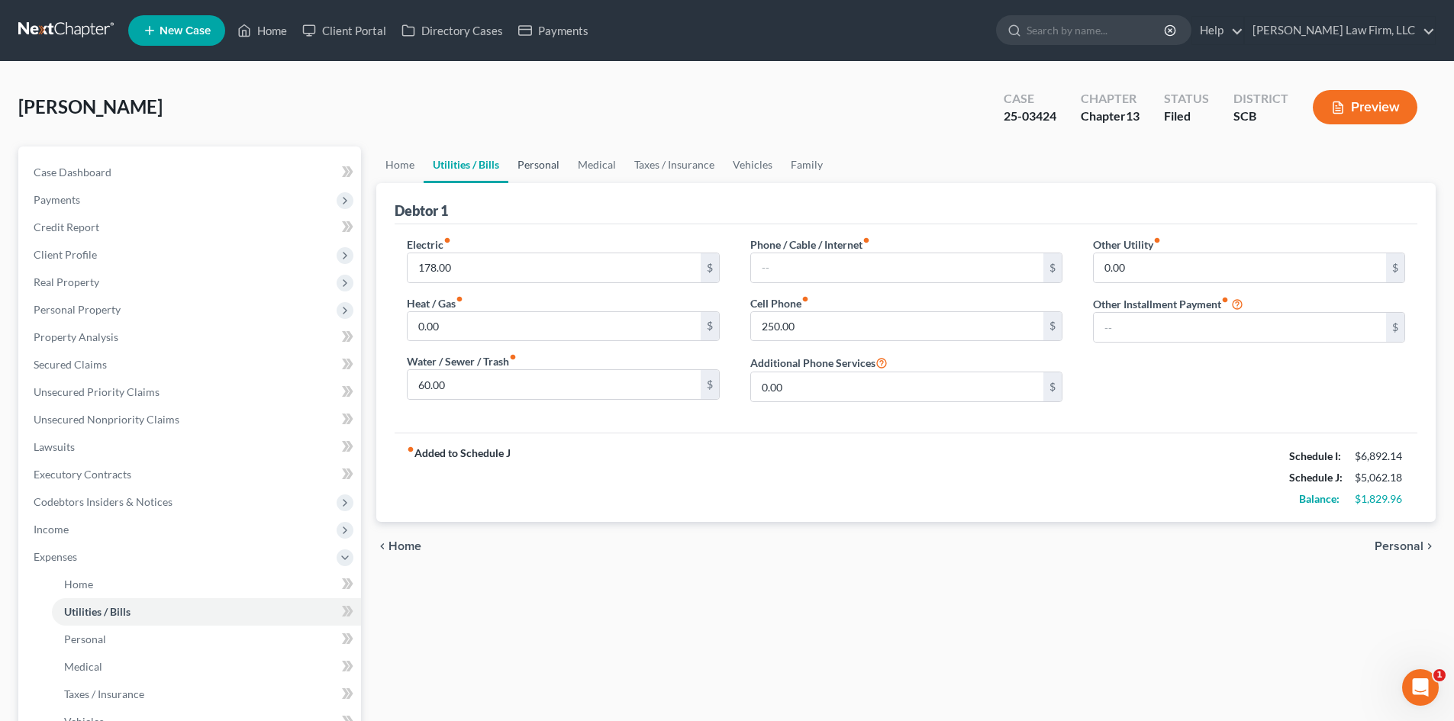
click at [523, 169] on link "Personal" at bounding box center [538, 165] width 60 height 37
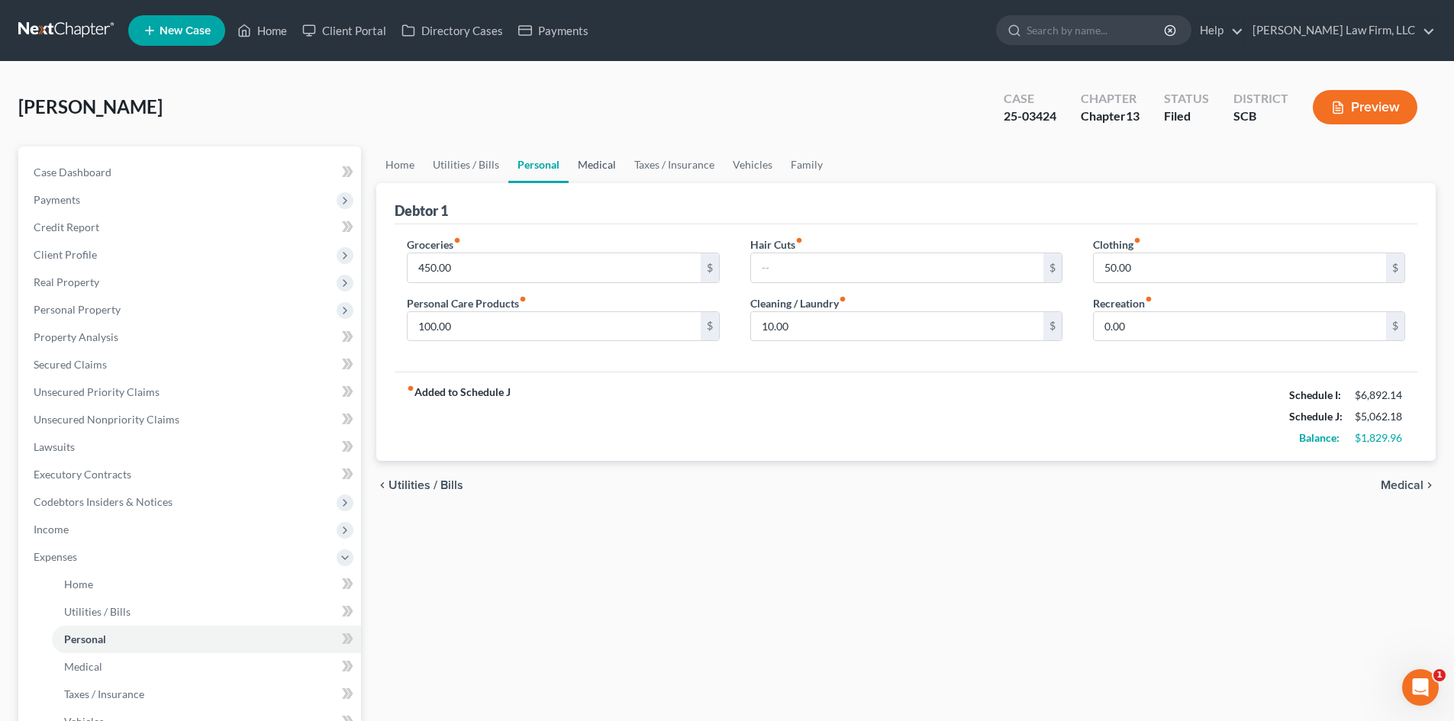
click at [605, 156] on link "Medical" at bounding box center [596, 165] width 56 height 37
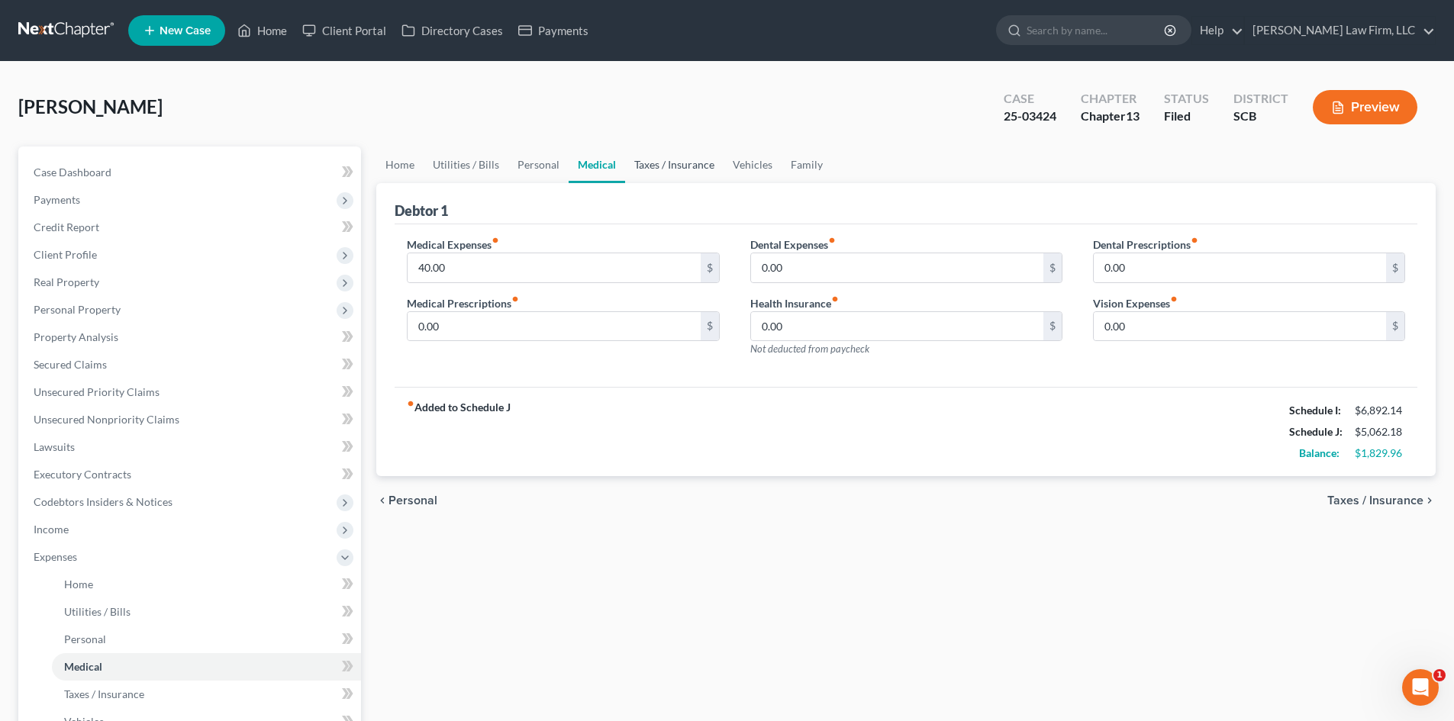
click at [666, 162] on link "Taxes / Insurance" at bounding box center [674, 165] width 98 height 37
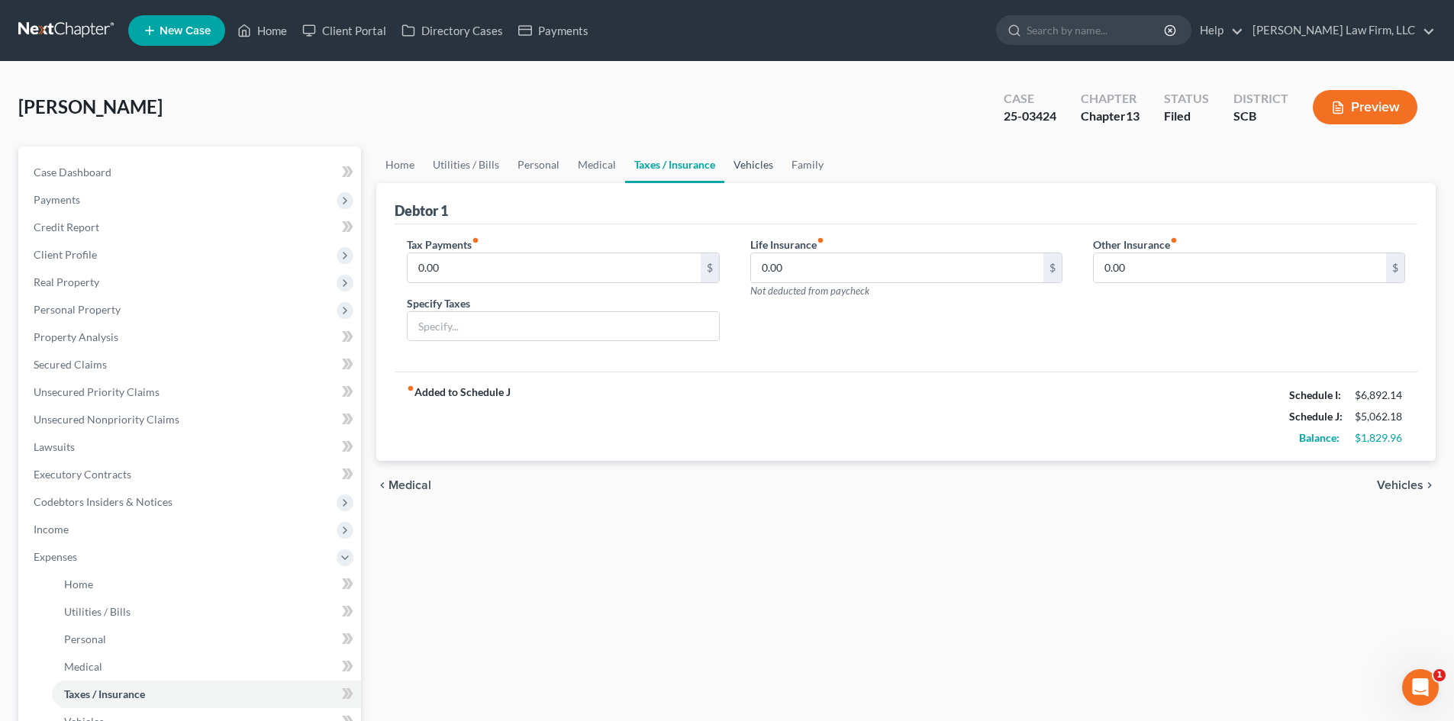
click at [742, 163] on link "Vehicles" at bounding box center [753, 165] width 58 height 37
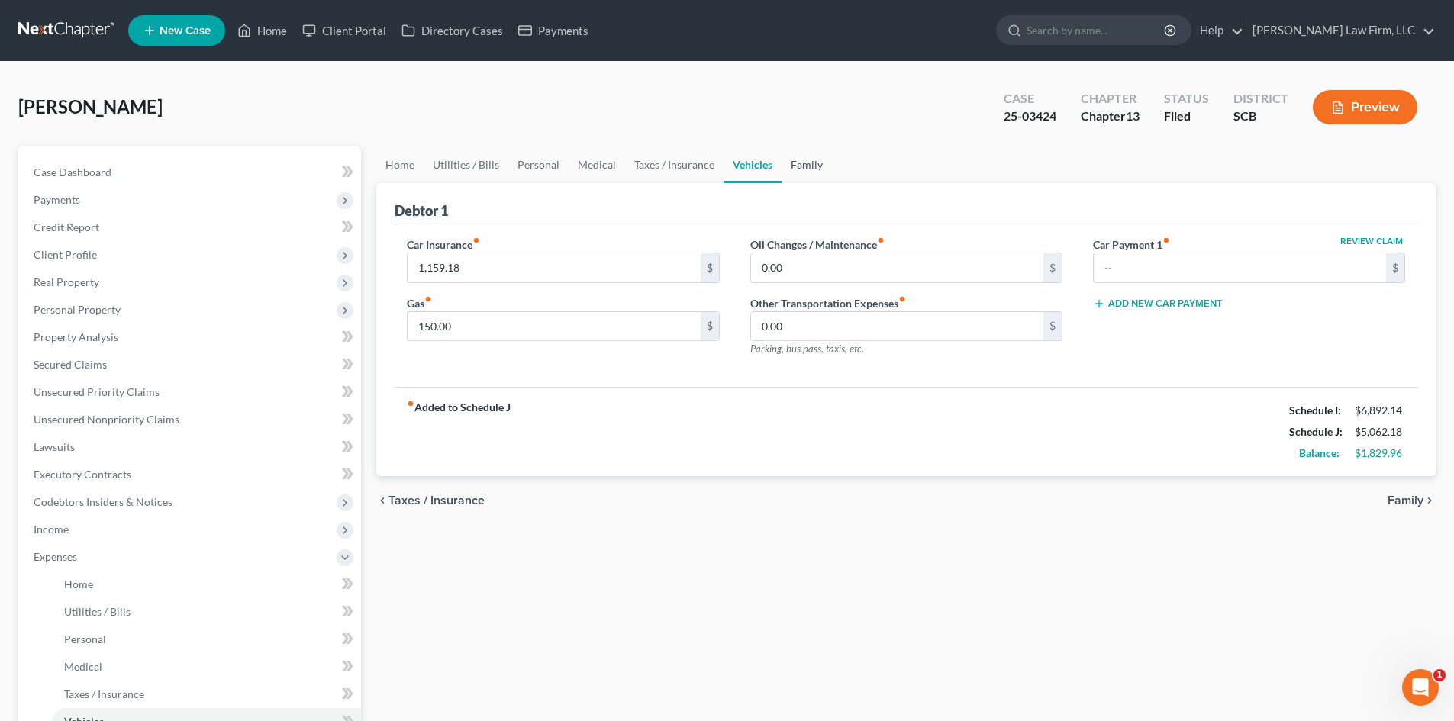
click at [797, 165] on link "Family" at bounding box center [806, 165] width 50 height 37
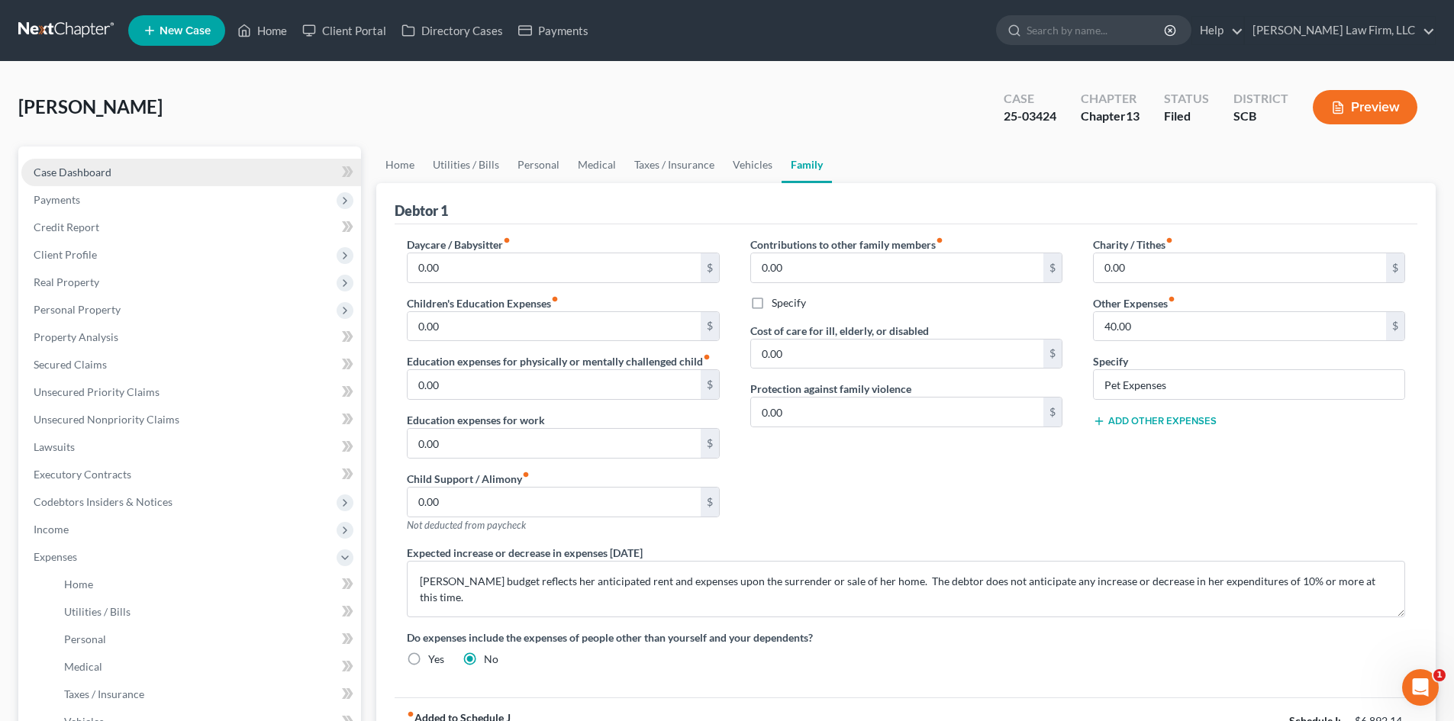
click at [84, 168] on span "Case Dashboard" at bounding box center [73, 172] width 78 height 13
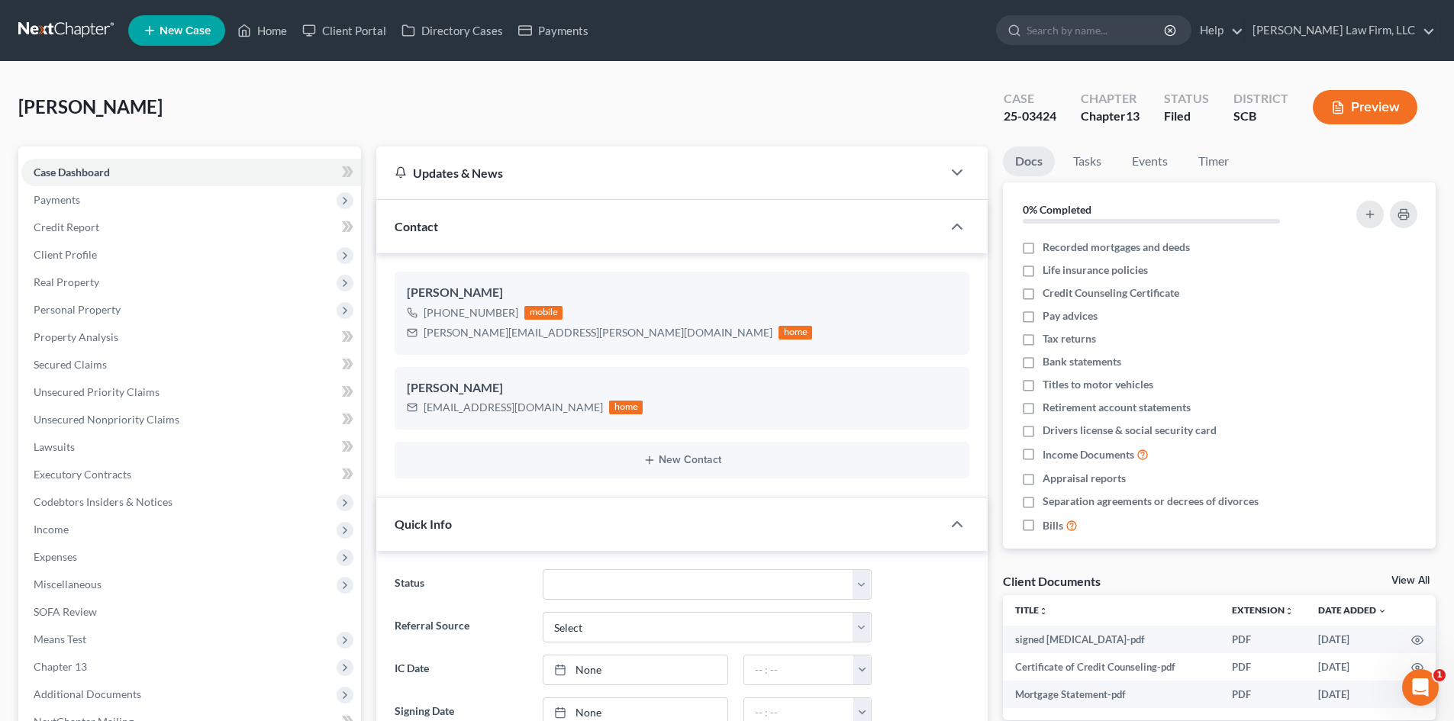
select select "0"
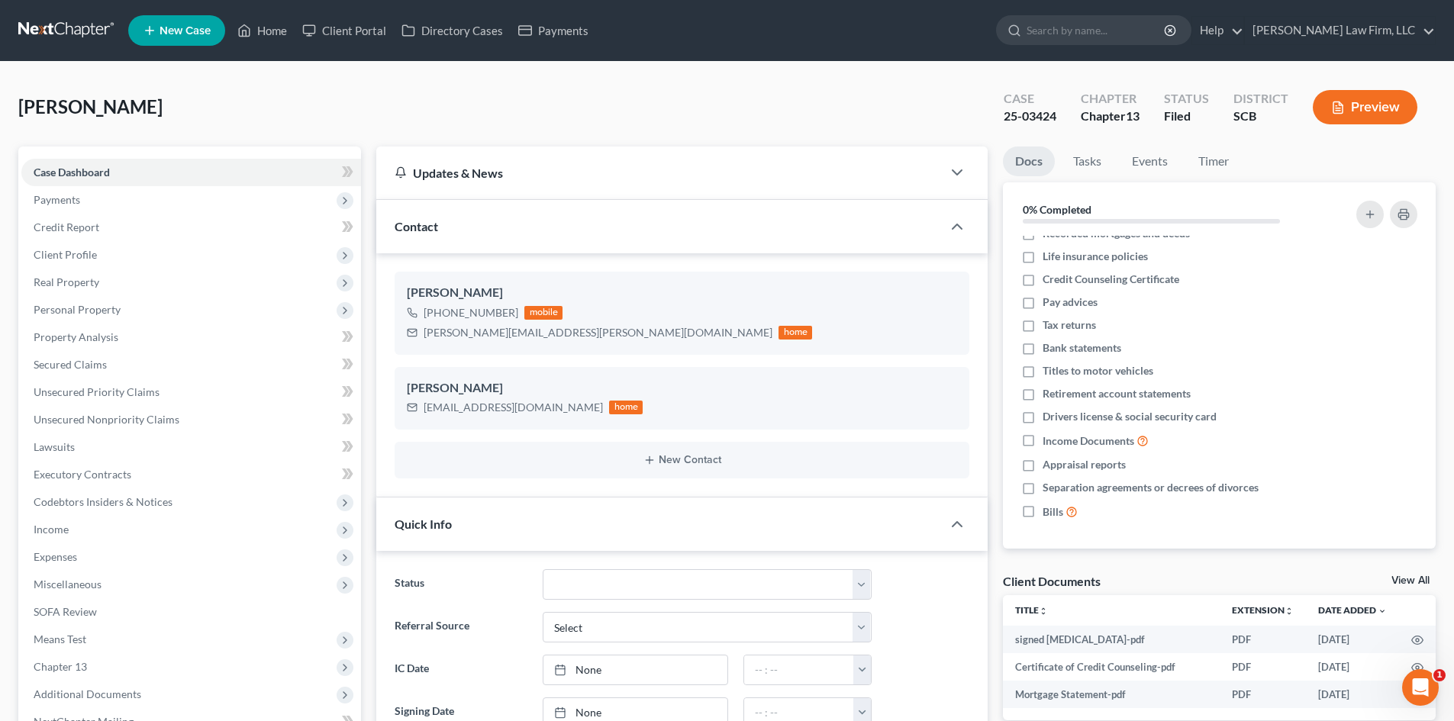
scroll to position [1966, 0]
click at [1405, 580] on link "View All" at bounding box center [1410, 580] width 38 height 11
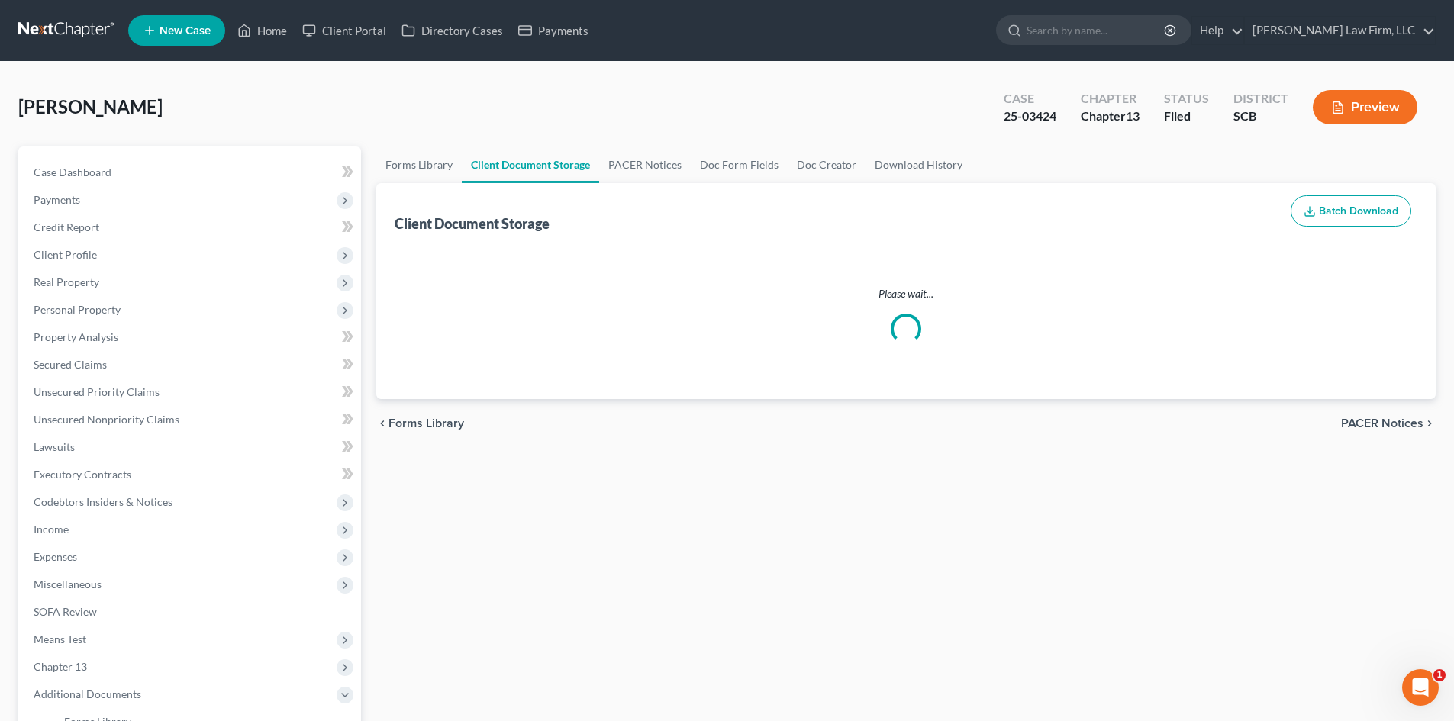
select select "6"
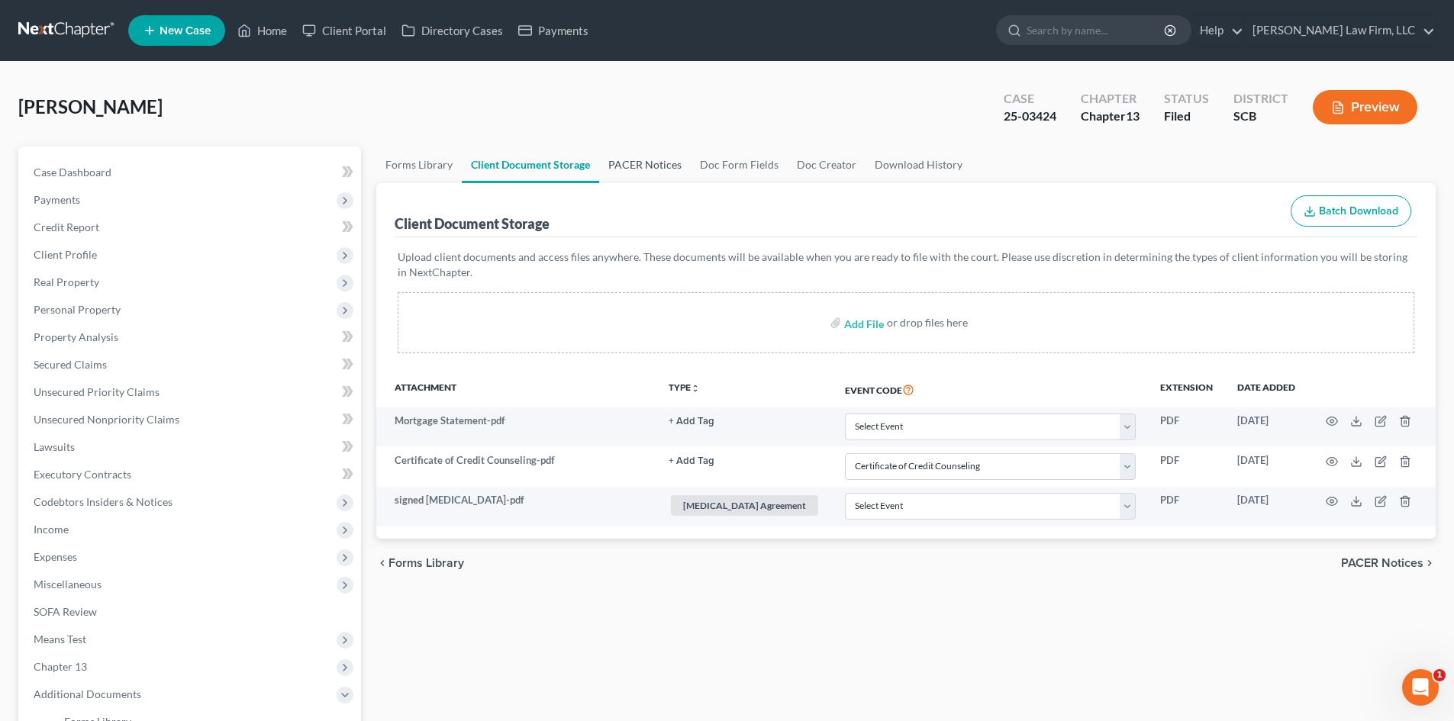
click at [650, 167] on link "PACER Notices" at bounding box center [645, 165] width 92 height 37
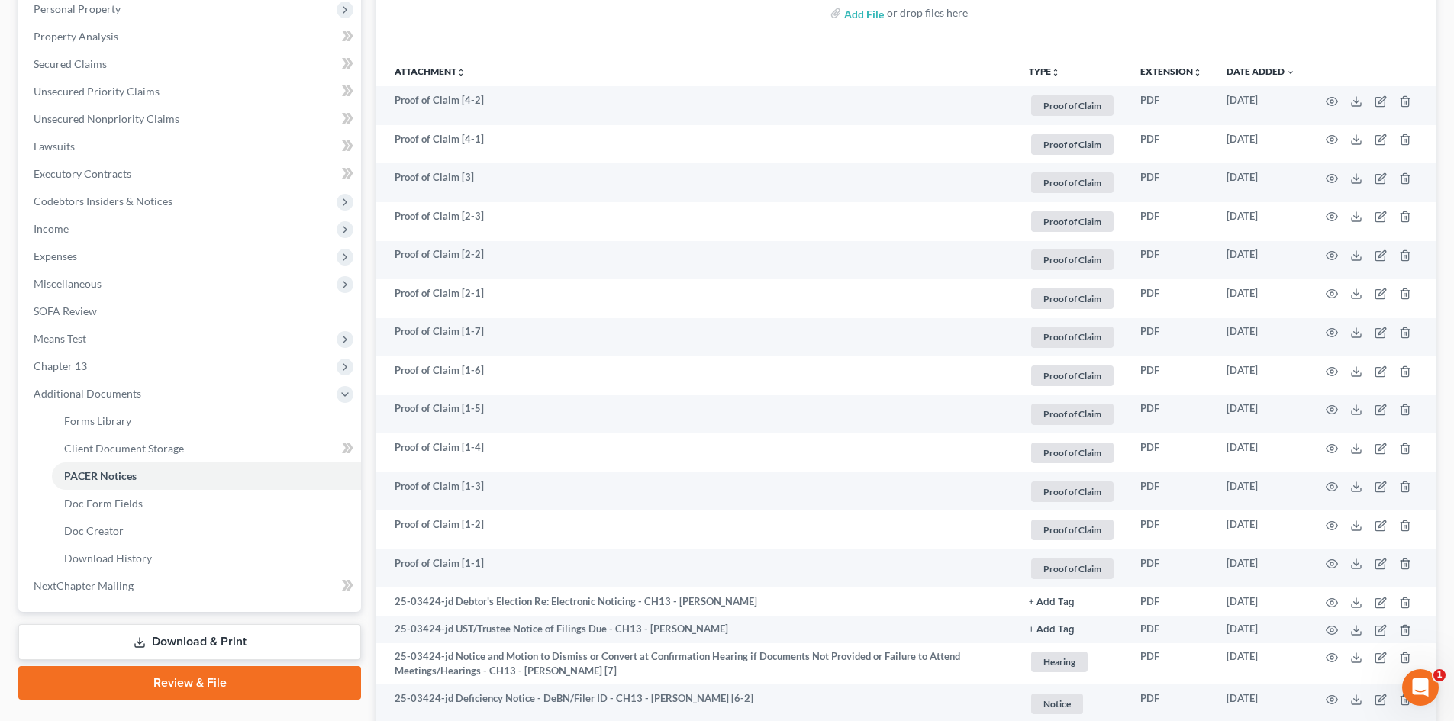
scroll to position [382, 0]
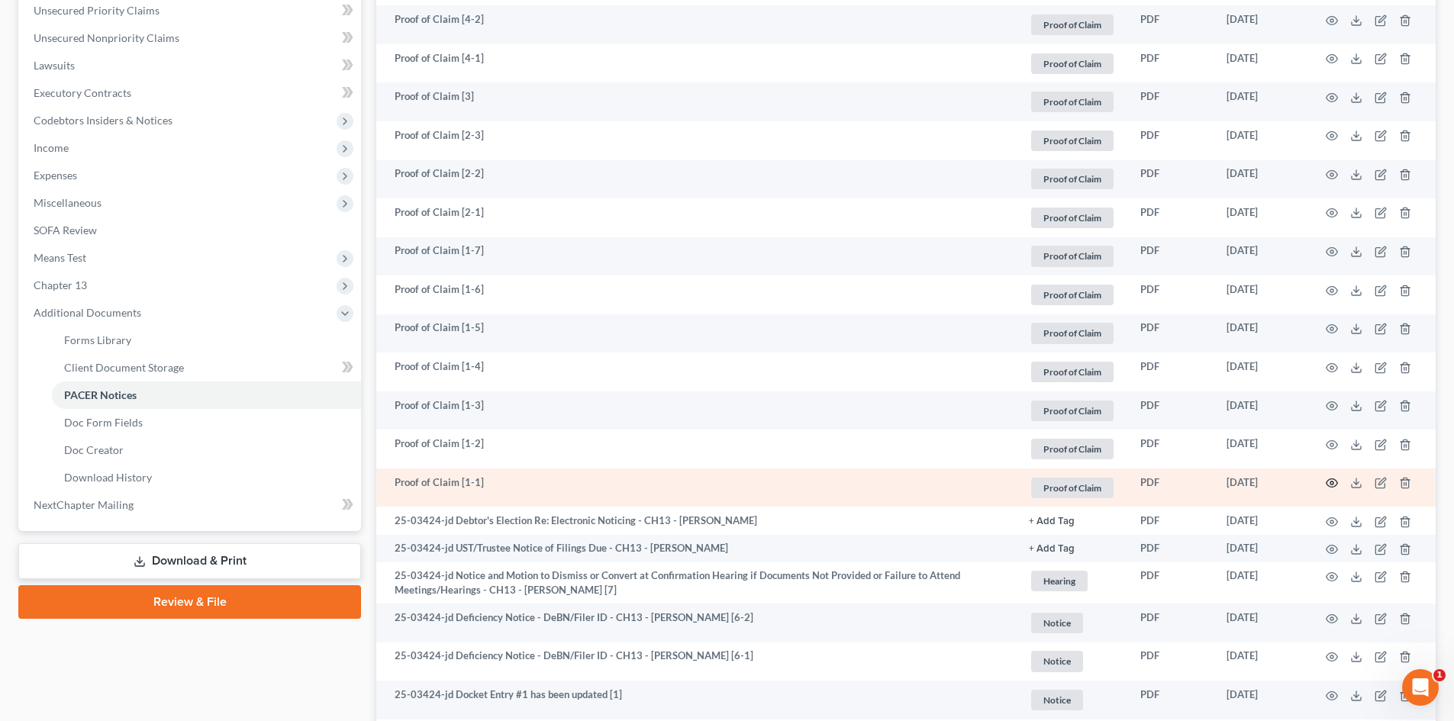
click at [1335, 478] on icon "button" at bounding box center [1331, 483] width 12 height 12
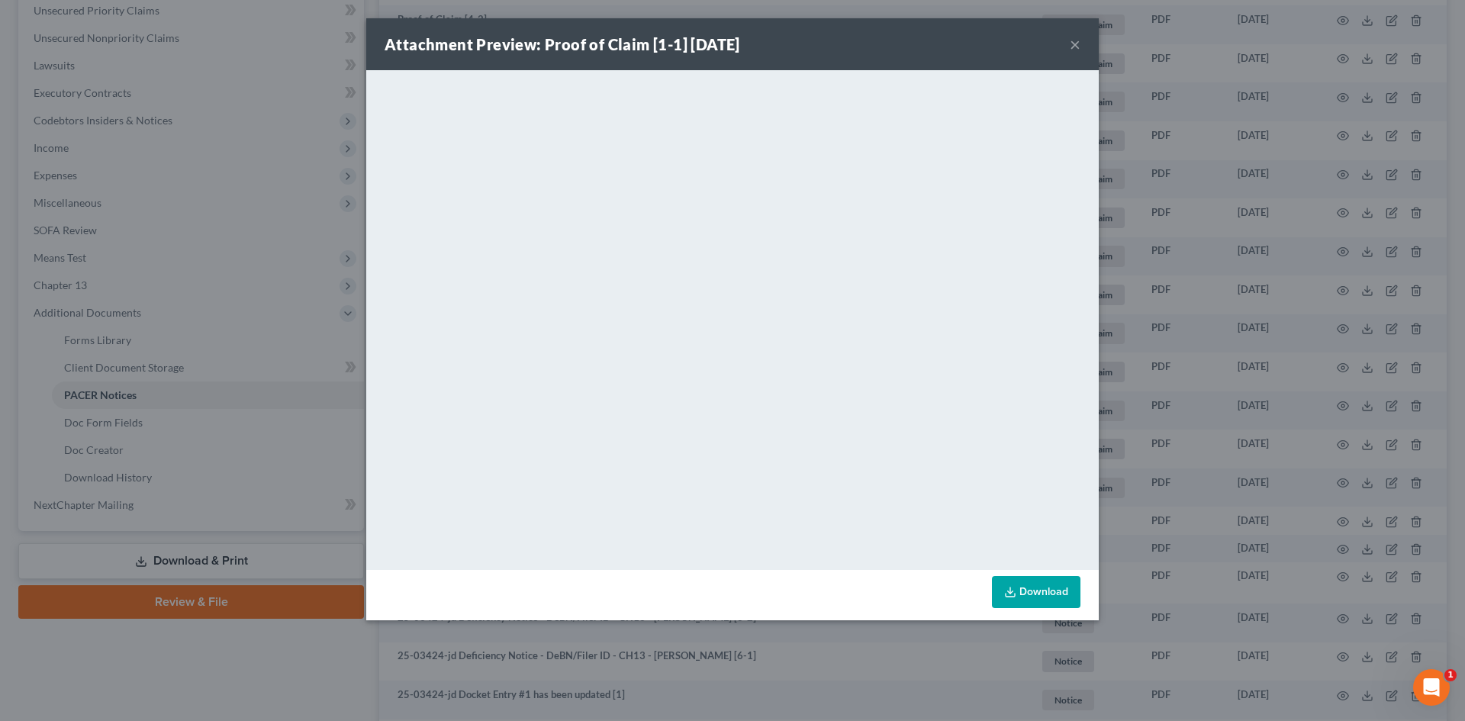
click at [1079, 42] on button "×" at bounding box center [1075, 44] width 11 height 18
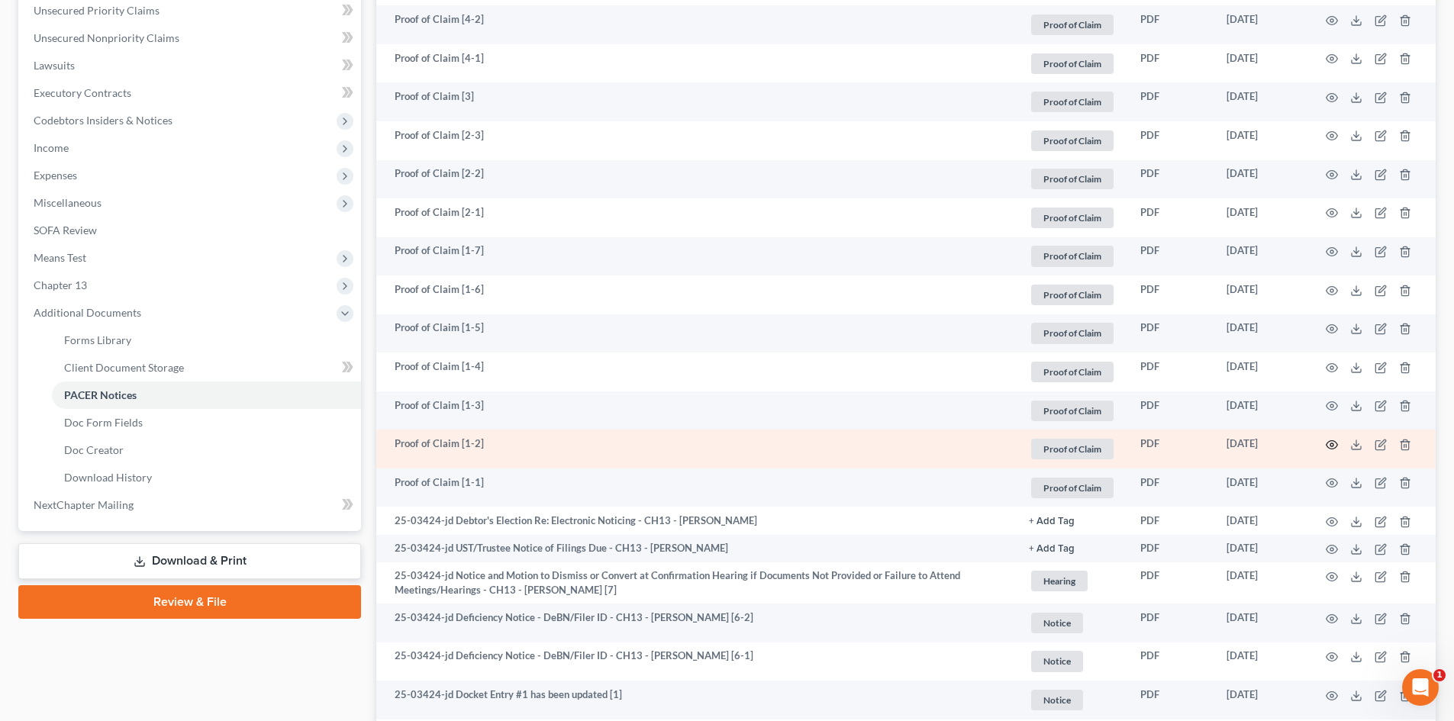
click at [1330, 443] on icon "button" at bounding box center [1331, 445] width 12 height 12
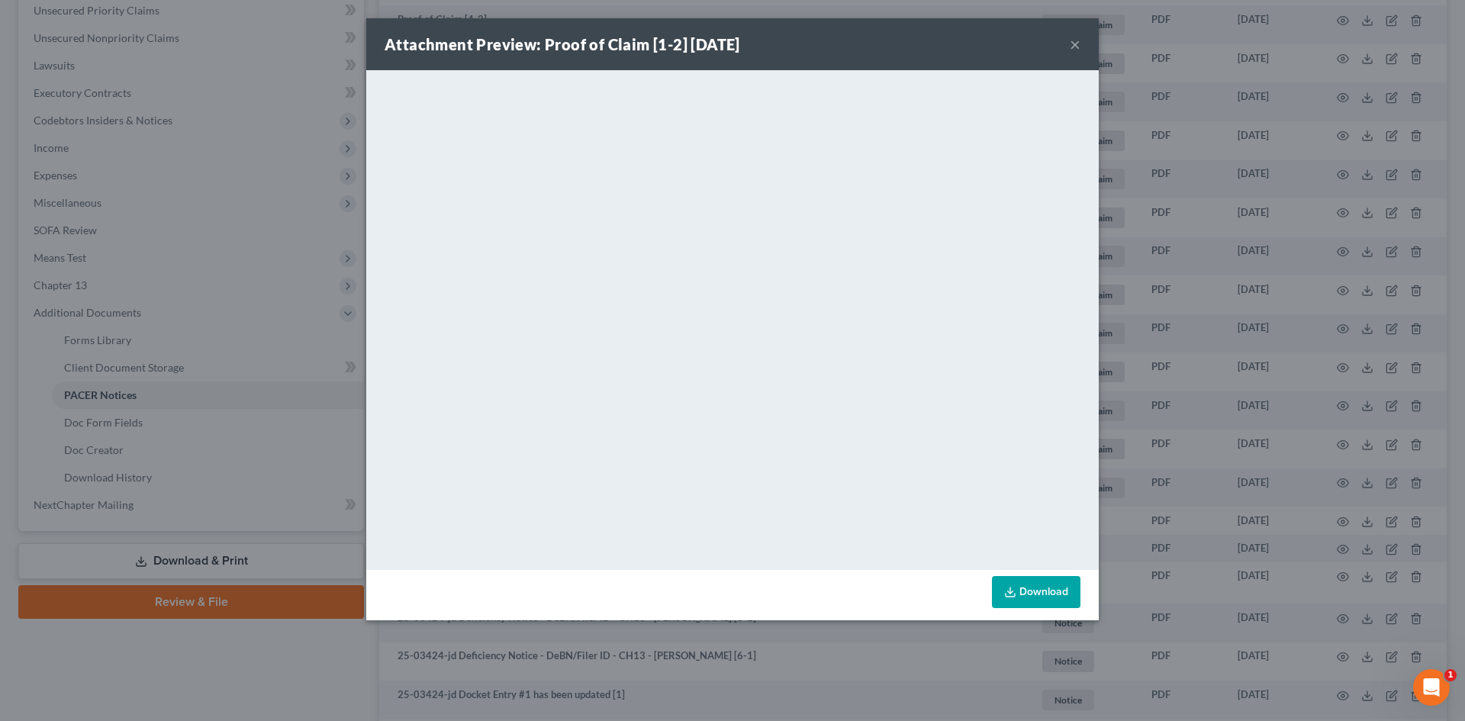
click at [1074, 42] on button "×" at bounding box center [1075, 44] width 11 height 18
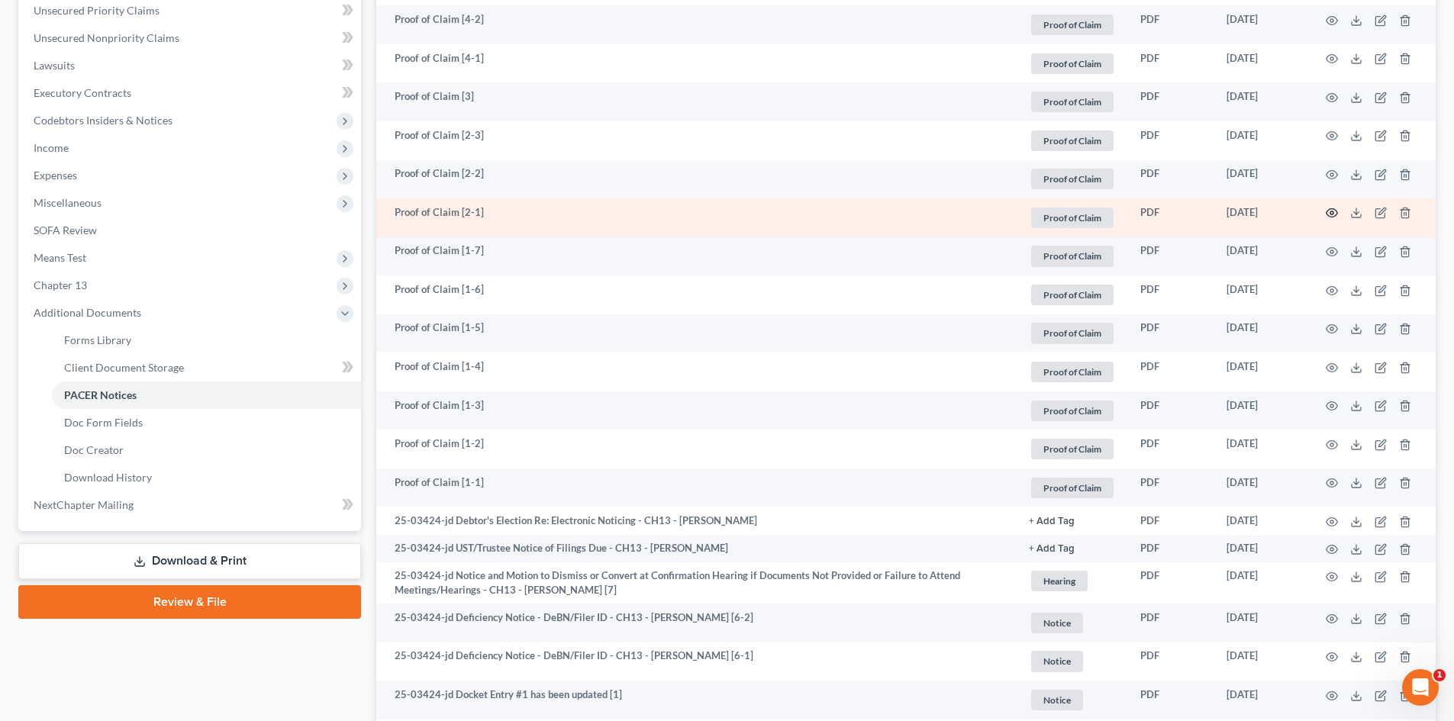
click at [1335, 211] on icon "button" at bounding box center [1331, 213] width 12 height 12
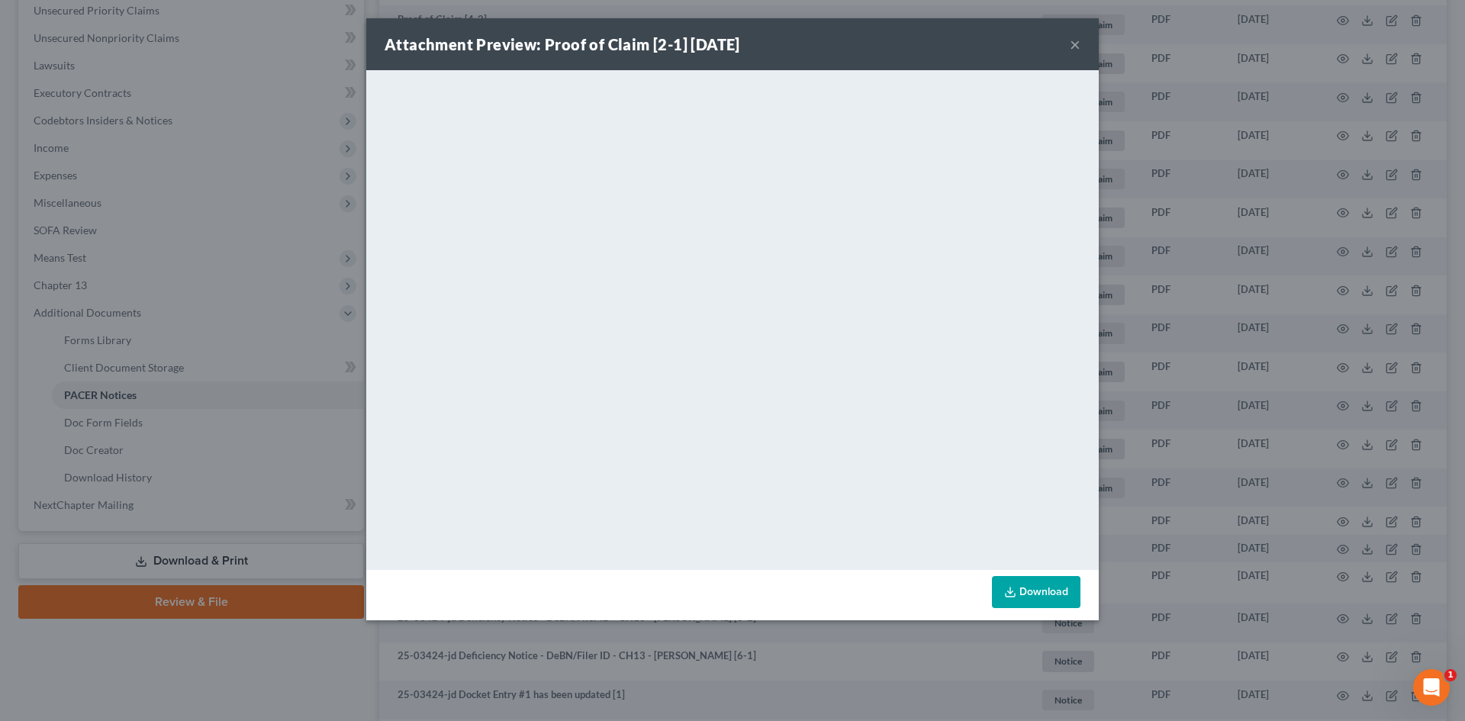
click at [1077, 36] on button "×" at bounding box center [1075, 44] width 11 height 18
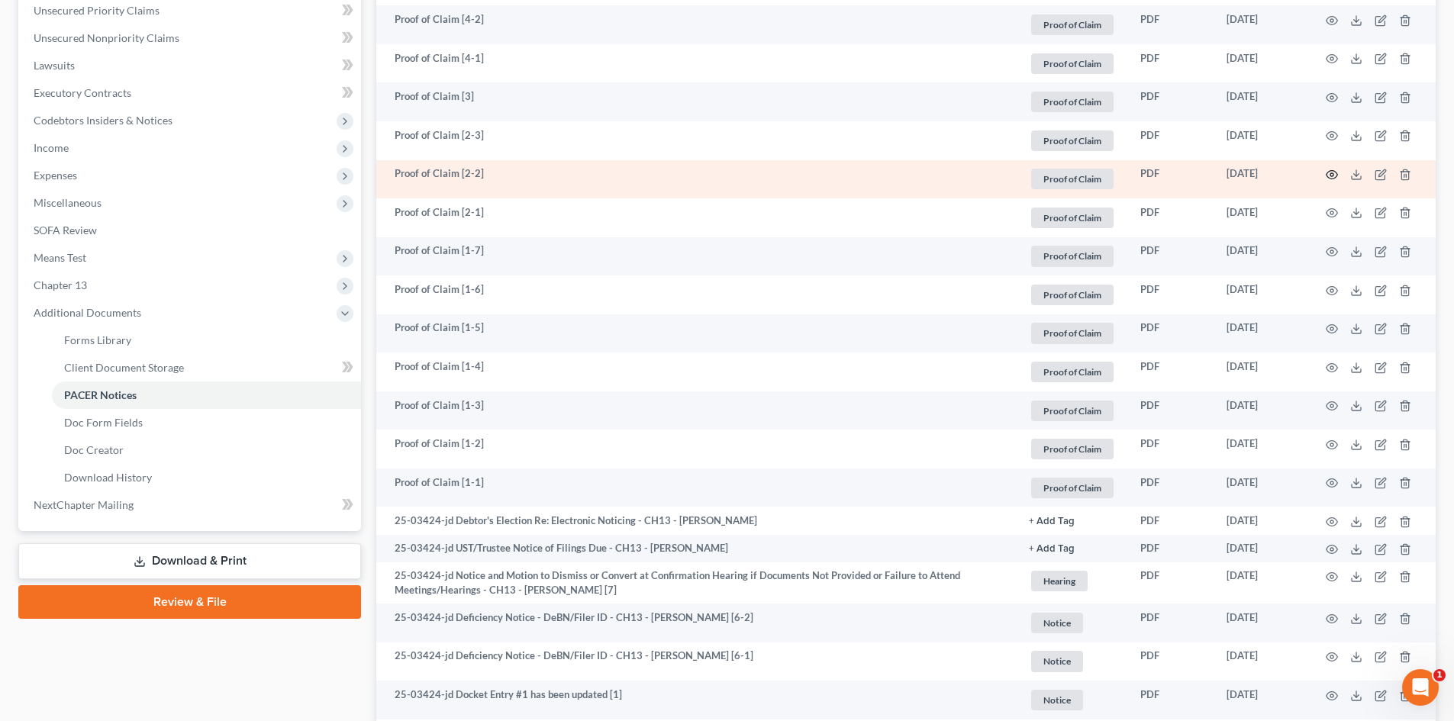
click at [1330, 173] on icon "button" at bounding box center [1331, 175] width 12 height 12
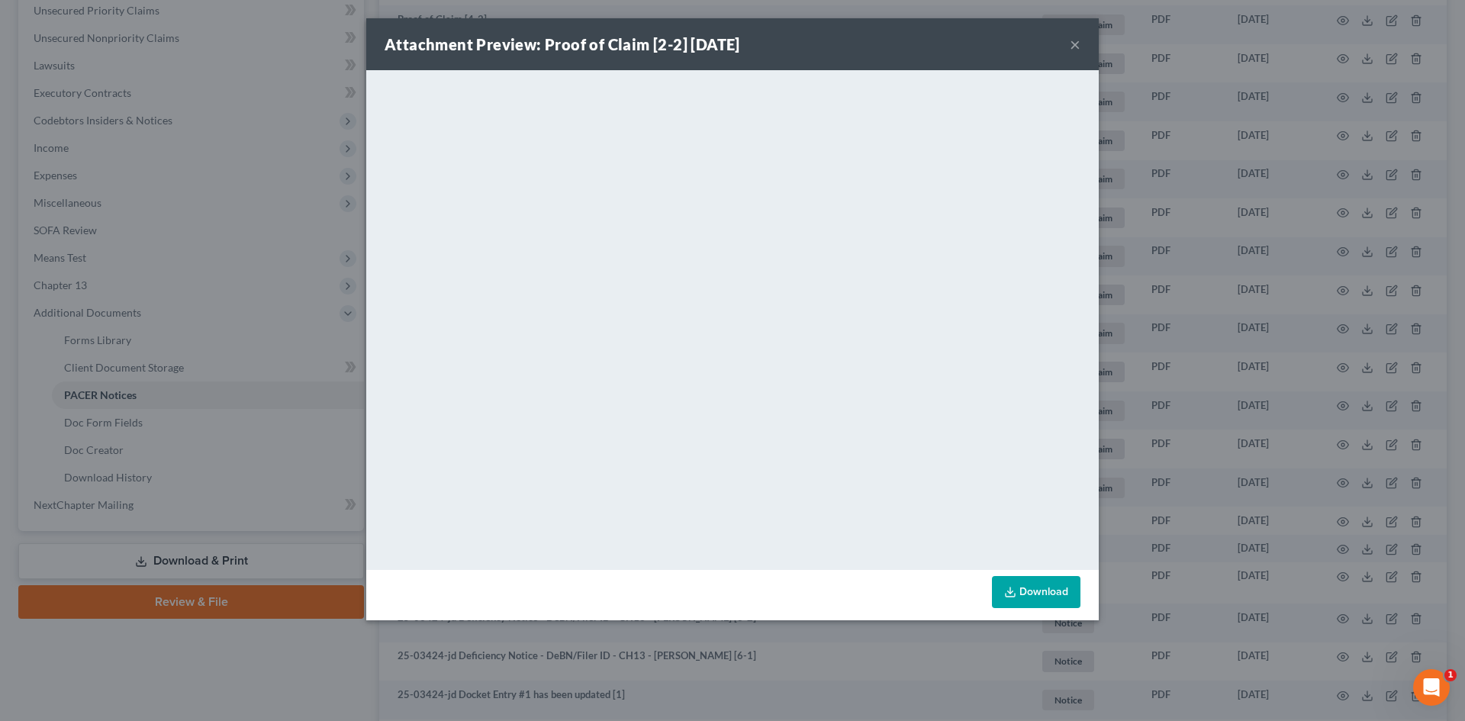
click at [1071, 45] on button "×" at bounding box center [1075, 44] width 11 height 18
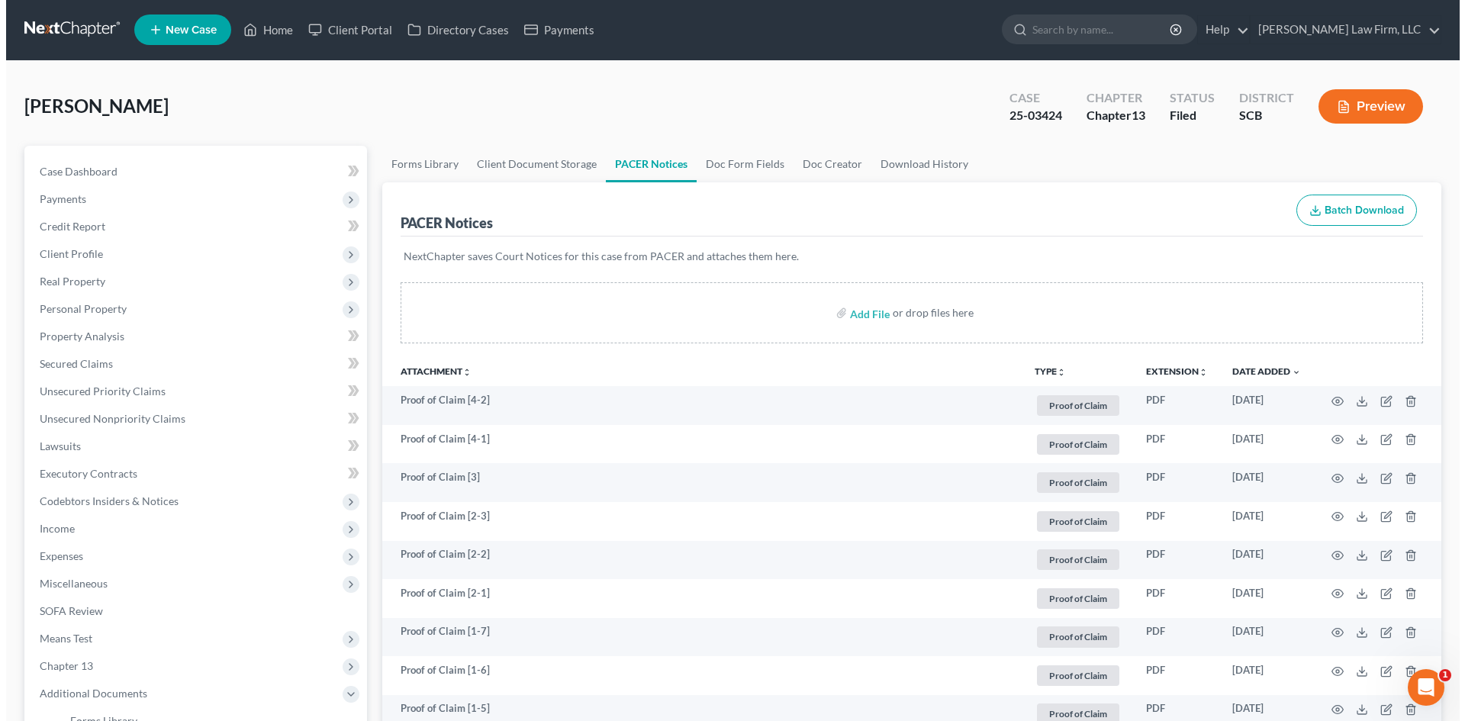
scroll to position [0, 0]
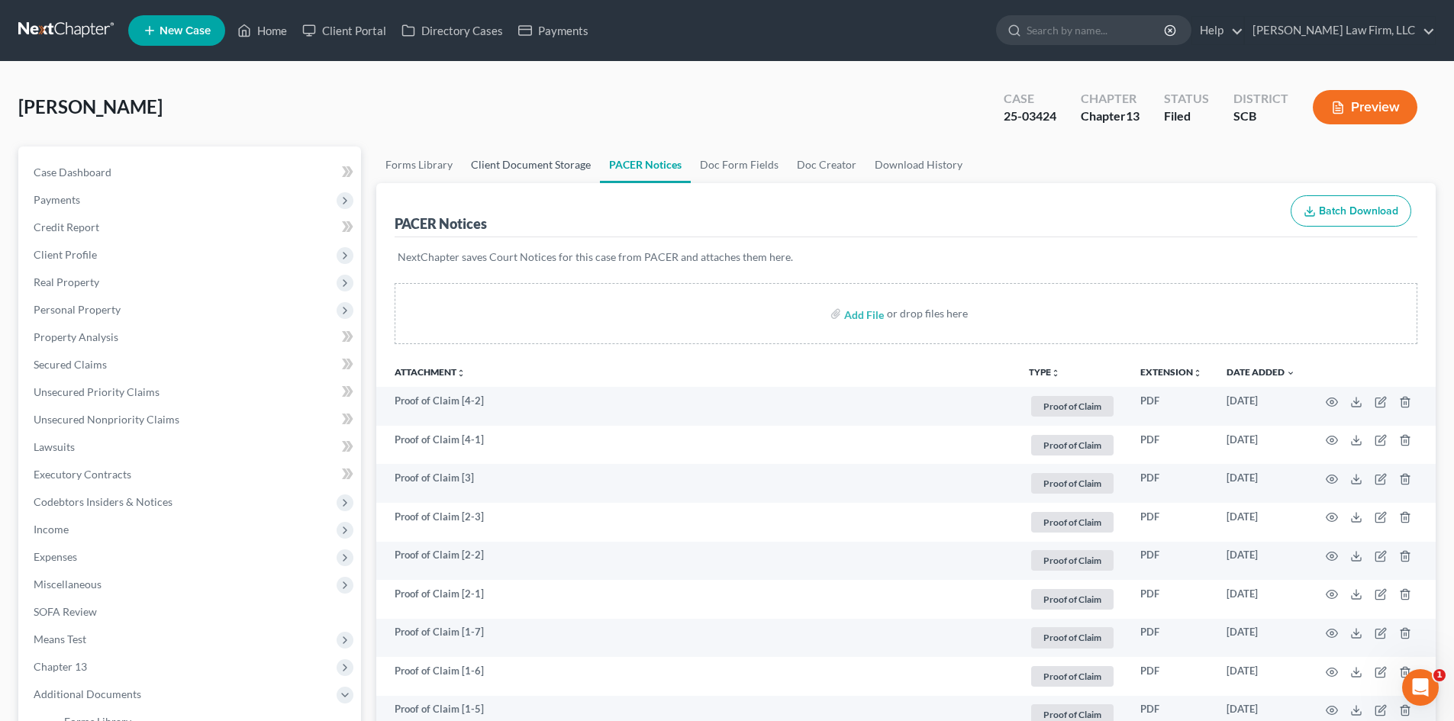
click at [491, 166] on link "Client Document Storage" at bounding box center [531, 165] width 138 height 37
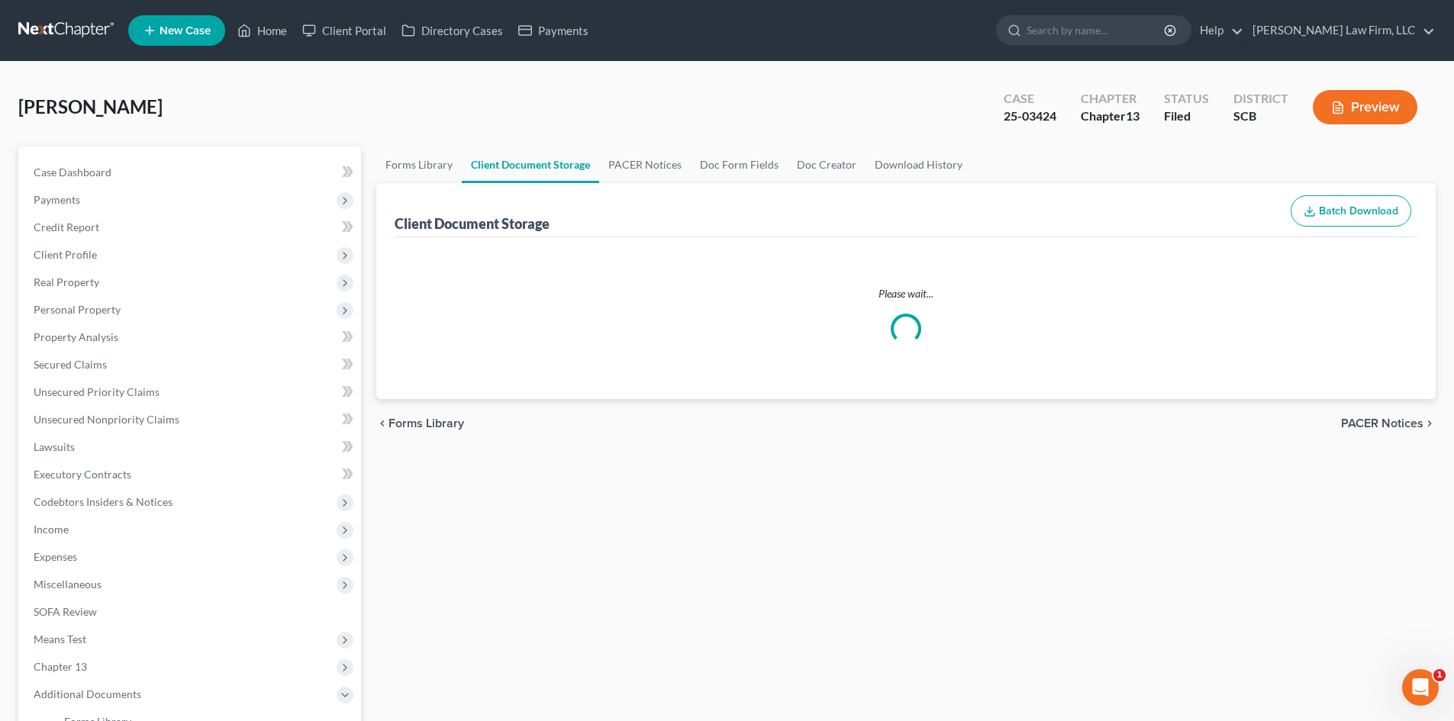
select select "6"
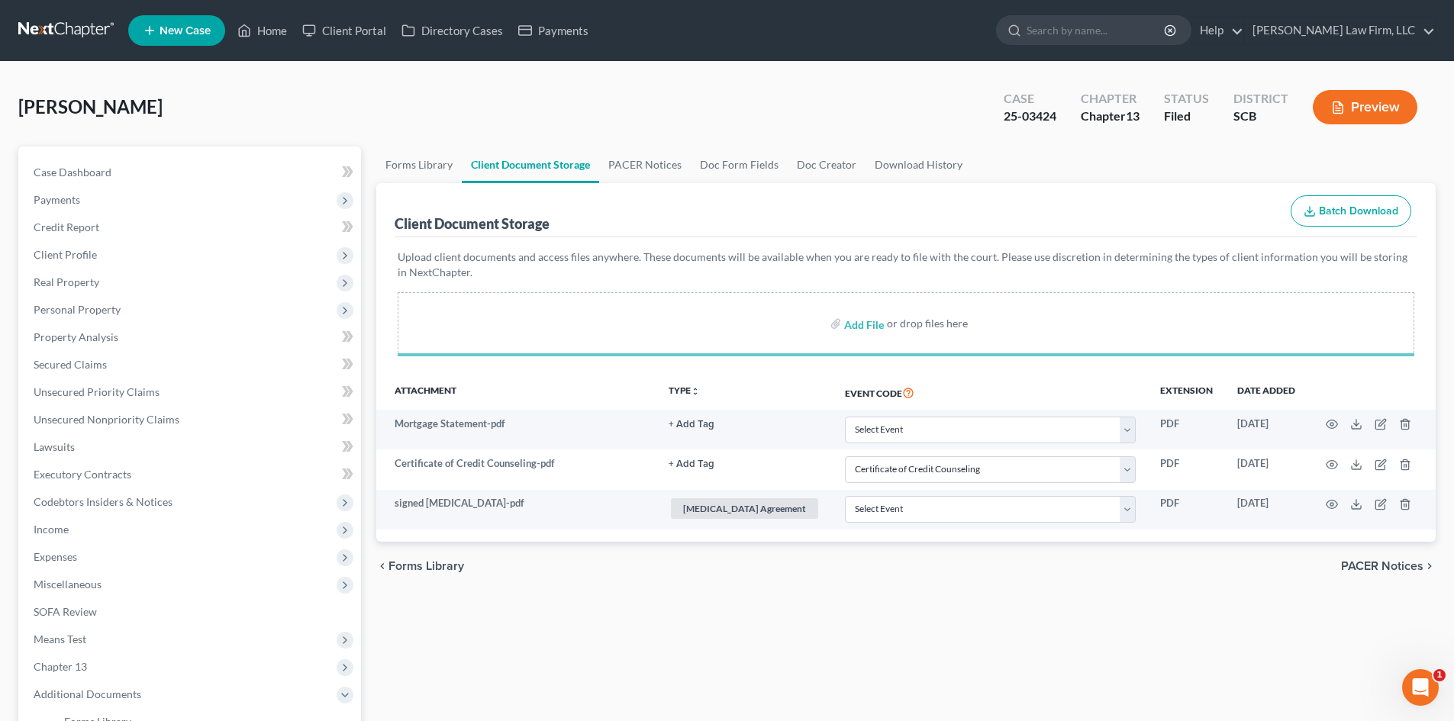
select select "6"
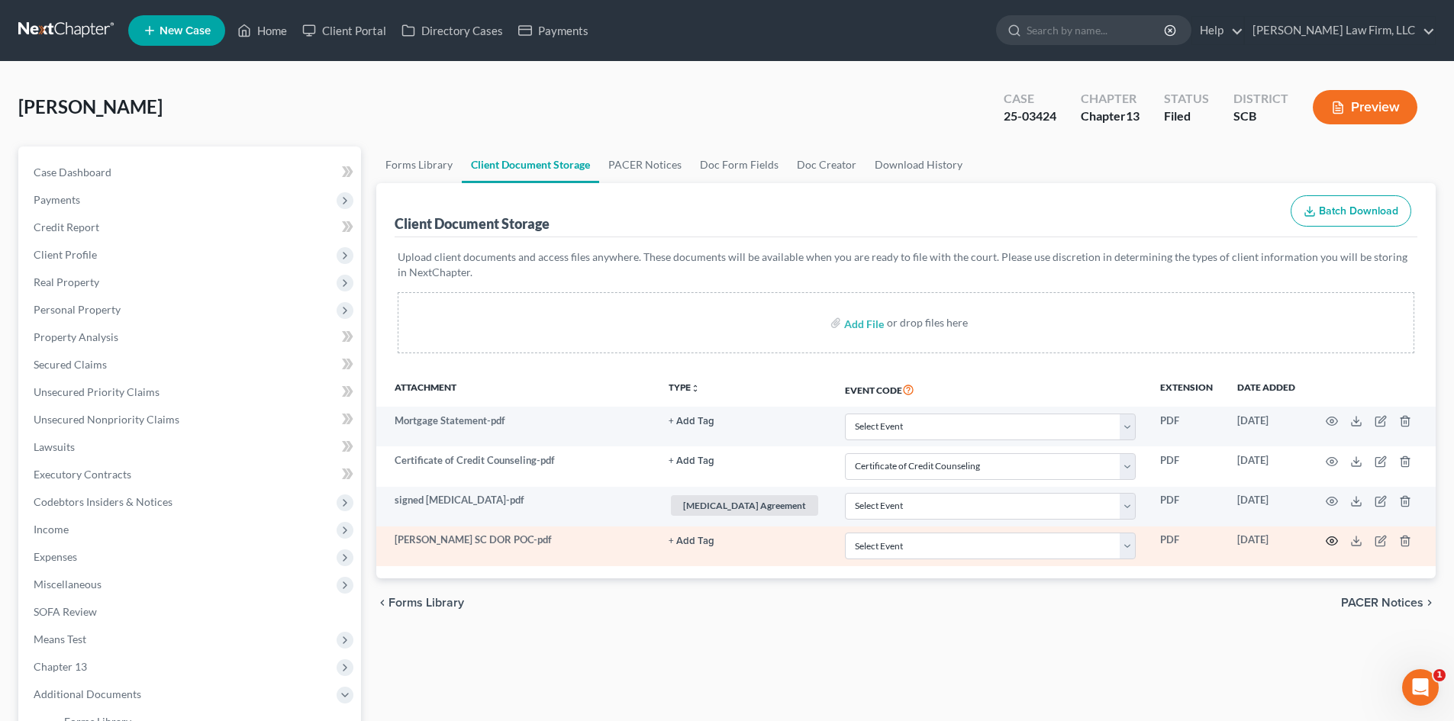
click at [1329, 538] on icon "button" at bounding box center [1331, 541] width 11 height 8
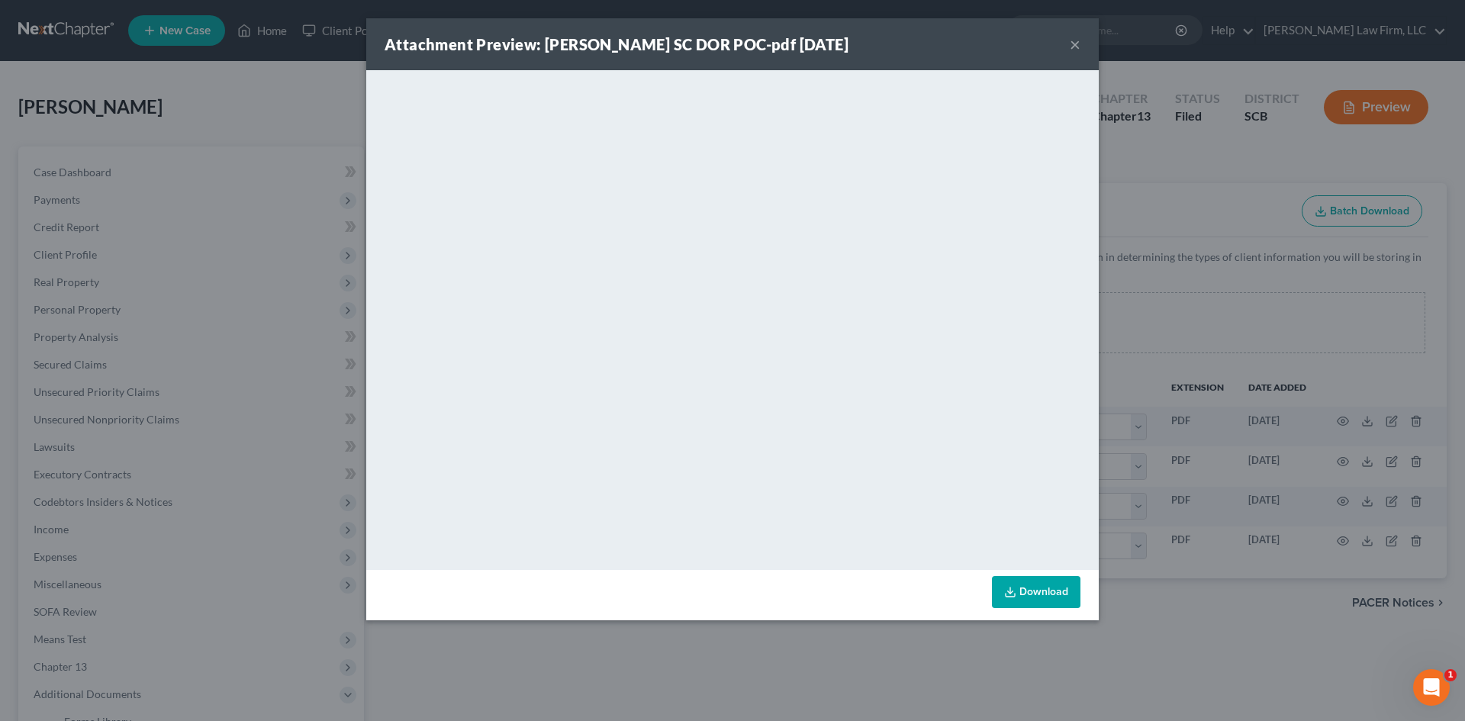
click at [1078, 42] on button "×" at bounding box center [1075, 44] width 11 height 18
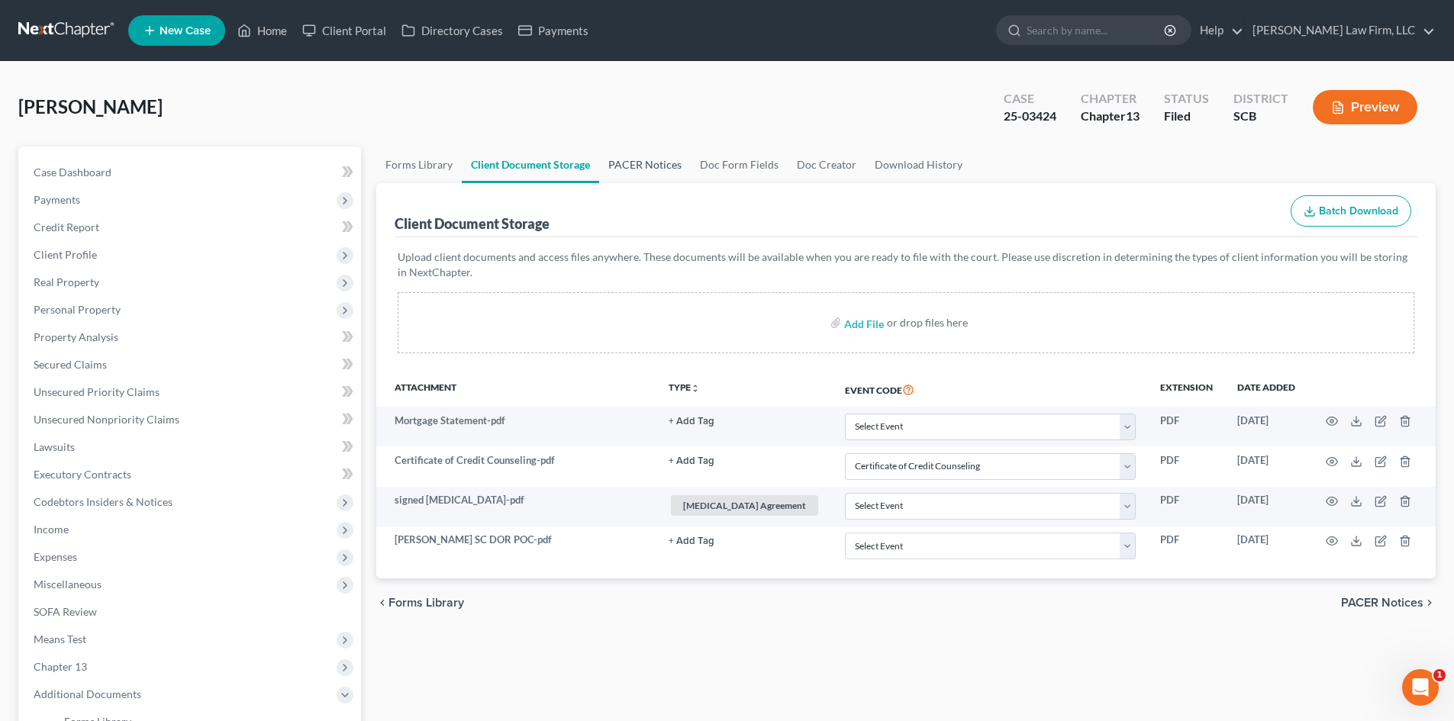
click at [612, 164] on link "PACER Notices" at bounding box center [645, 165] width 92 height 37
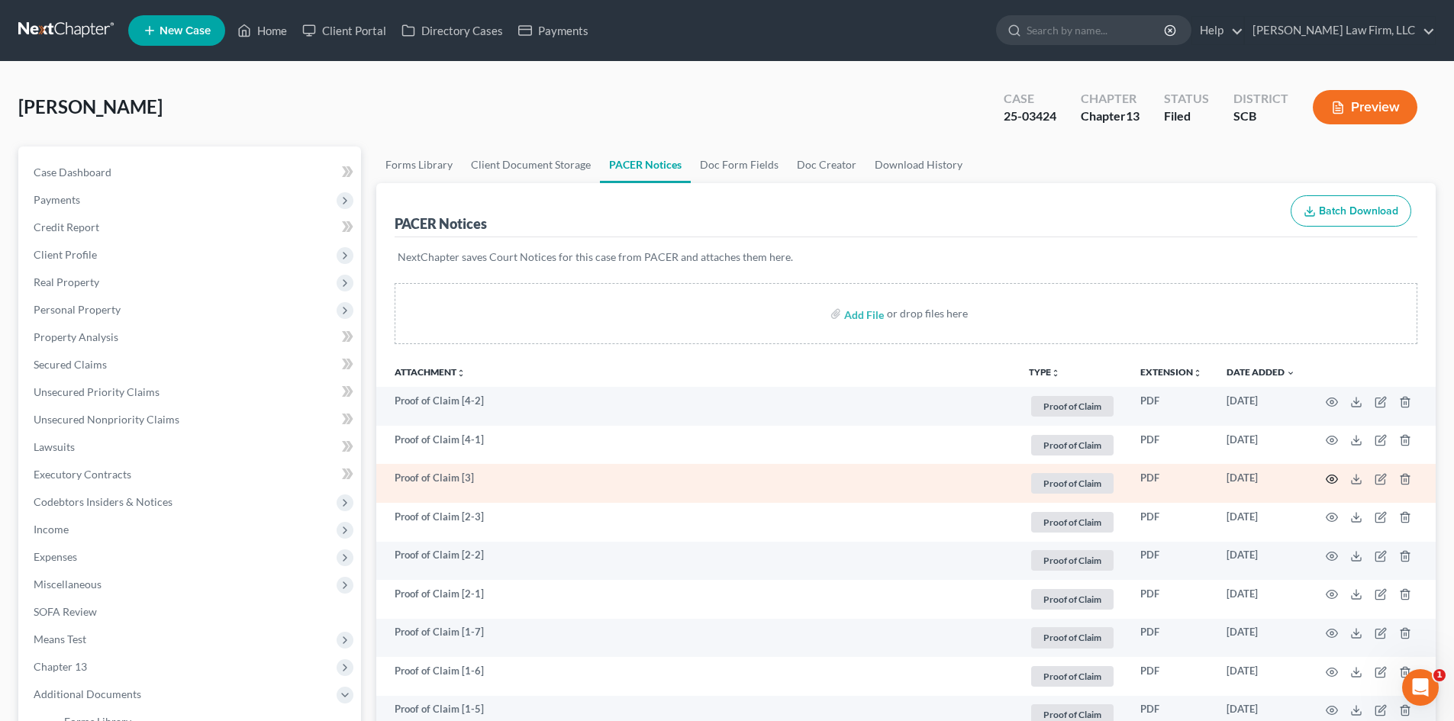
click at [1334, 478] on icon "button" at bounding box center [1331, 479] width 12 height 12
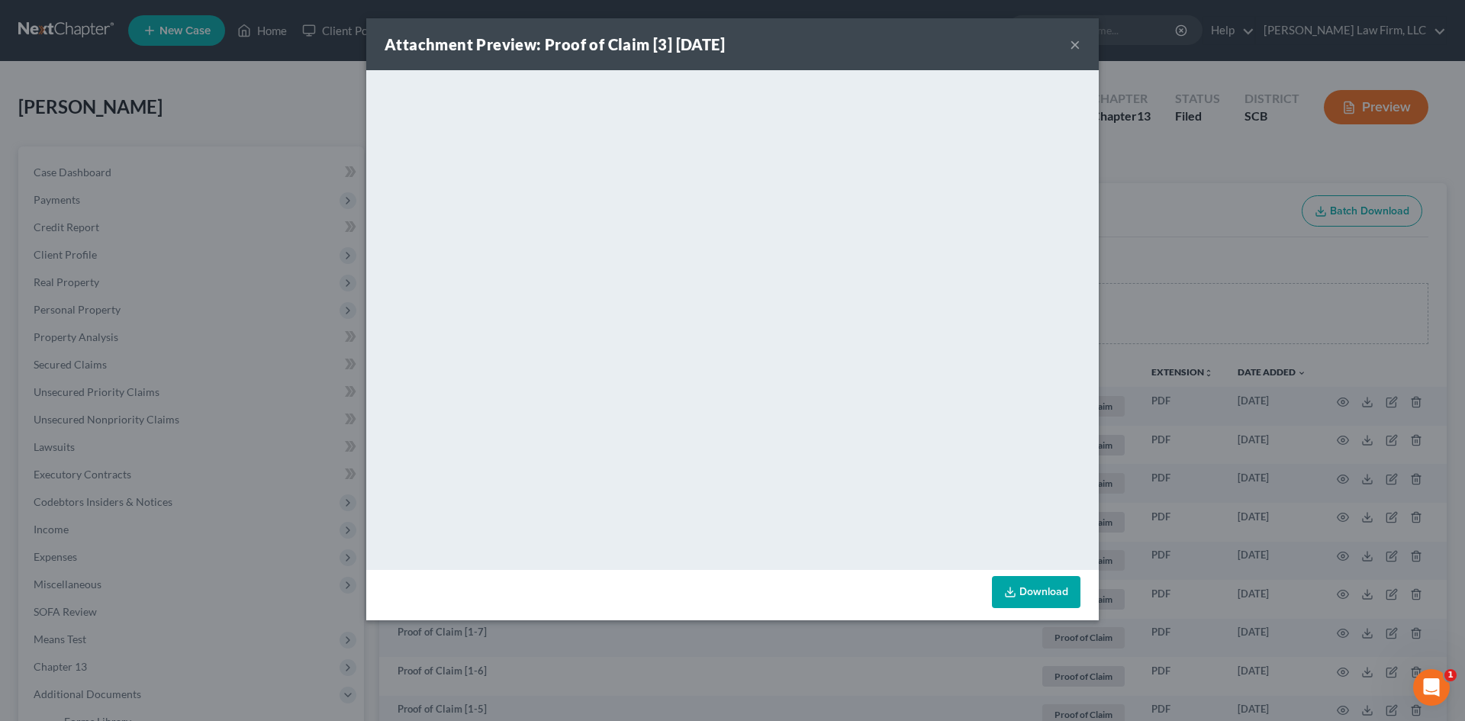
click at [1076, 40] on button "×" at bounding box center [1075, 44] width 11 height 18
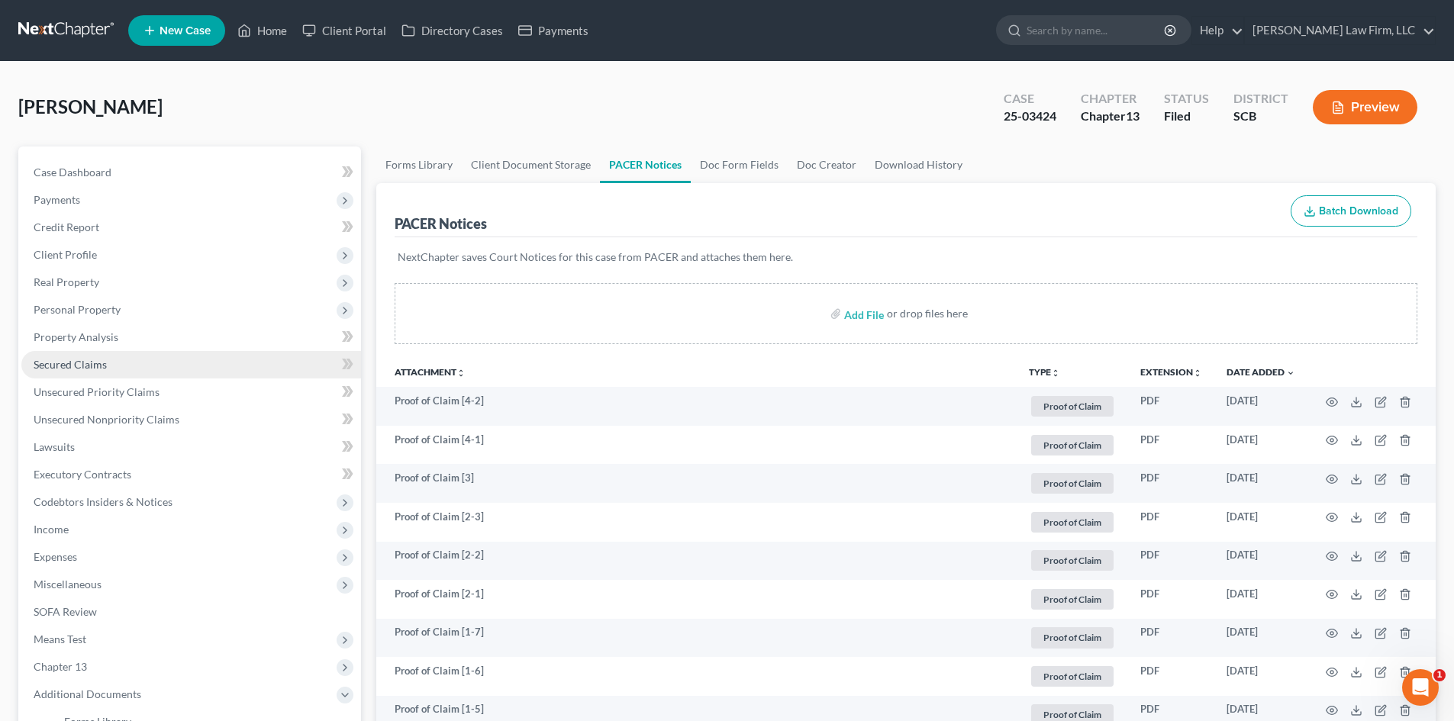
click at [95, 356] on link "Secured Claims" at bounding box center [191, 364] width 340 height 27
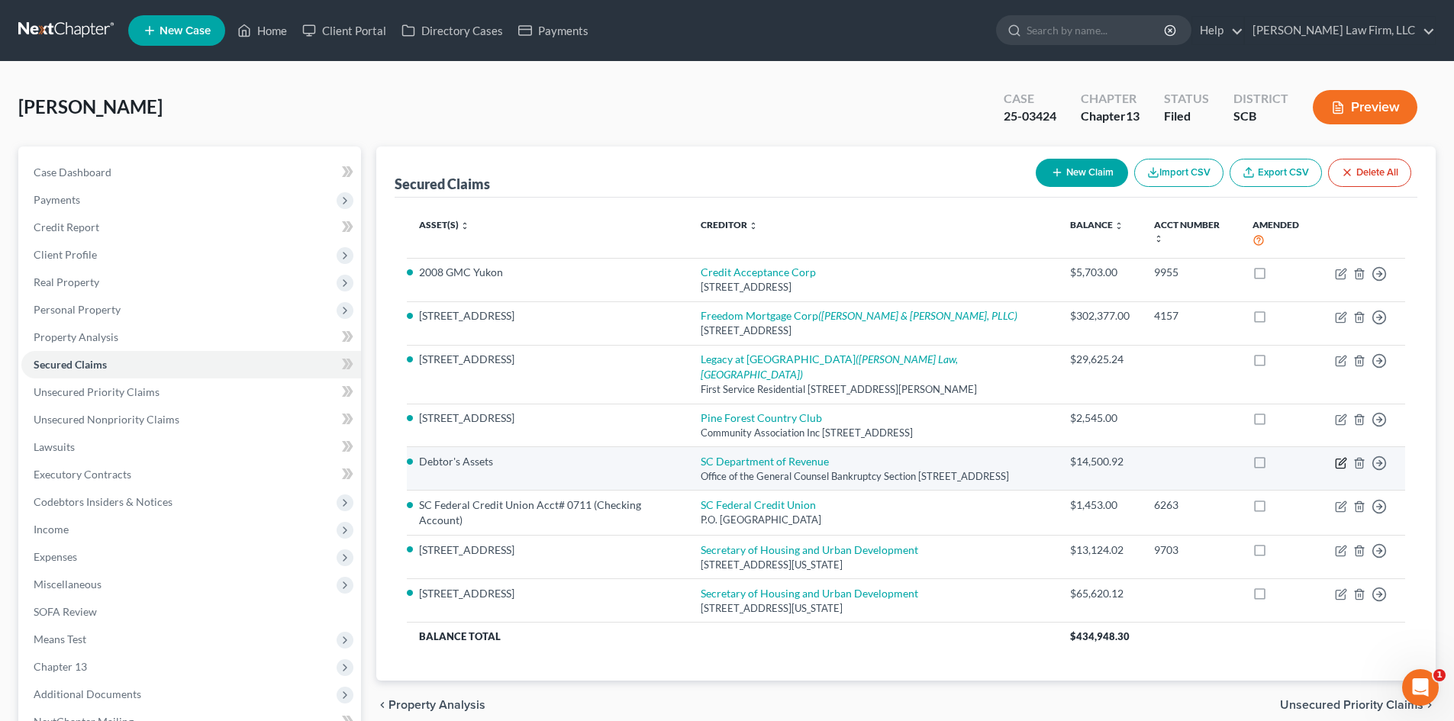
click at [1339, 458] on icon "button" at bounding box center [1341, 461] width 7 height 7
select select "42"
select select "0"
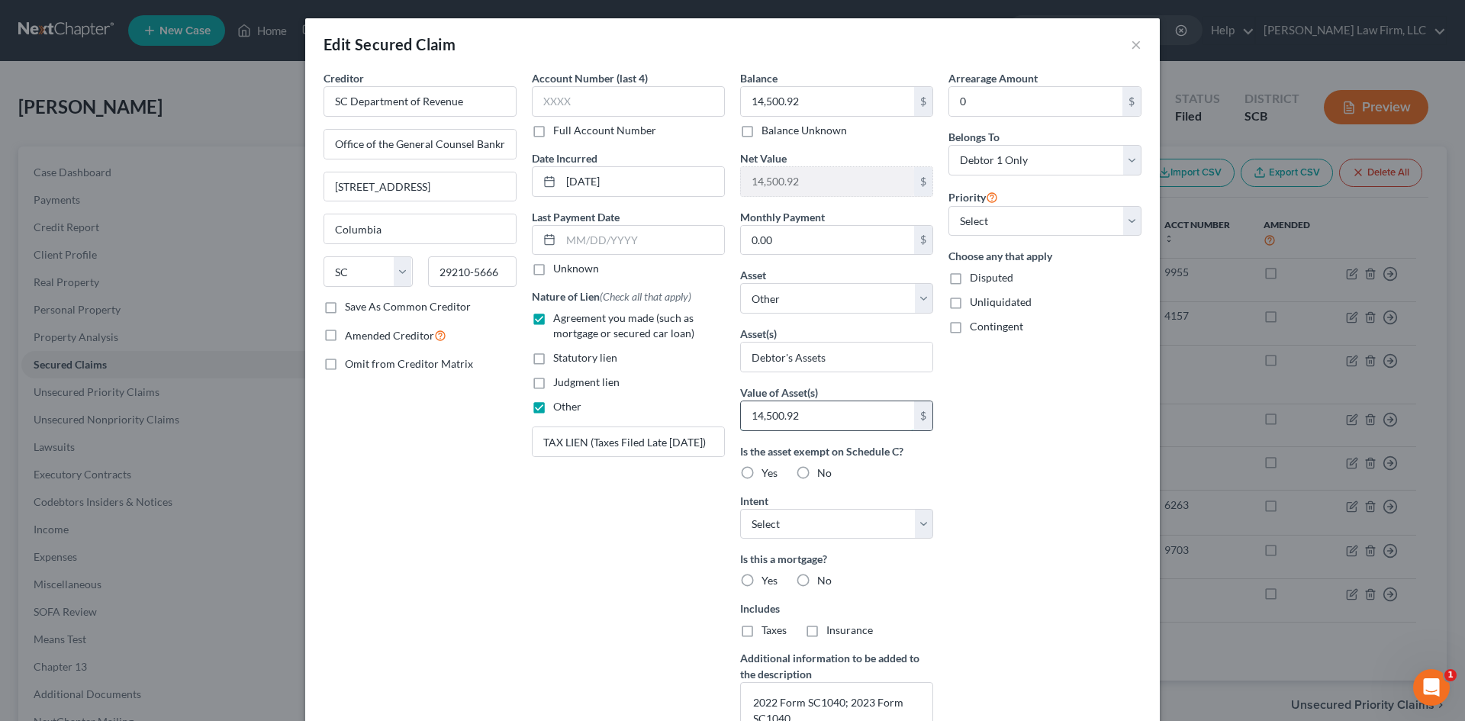
click at [815, 414] on input "14,500.92" at bounding box center [827, 415] width 173 height 29
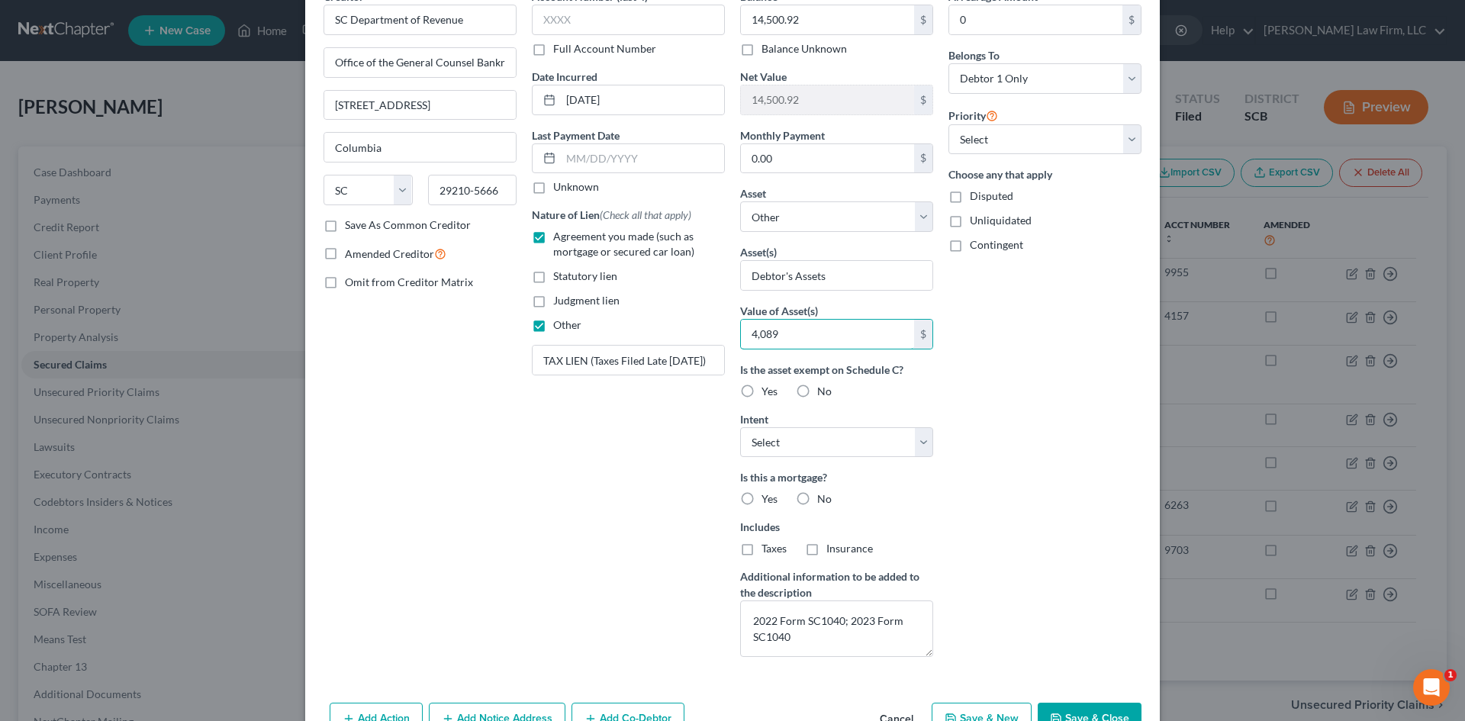
scroll to position [170, 0]
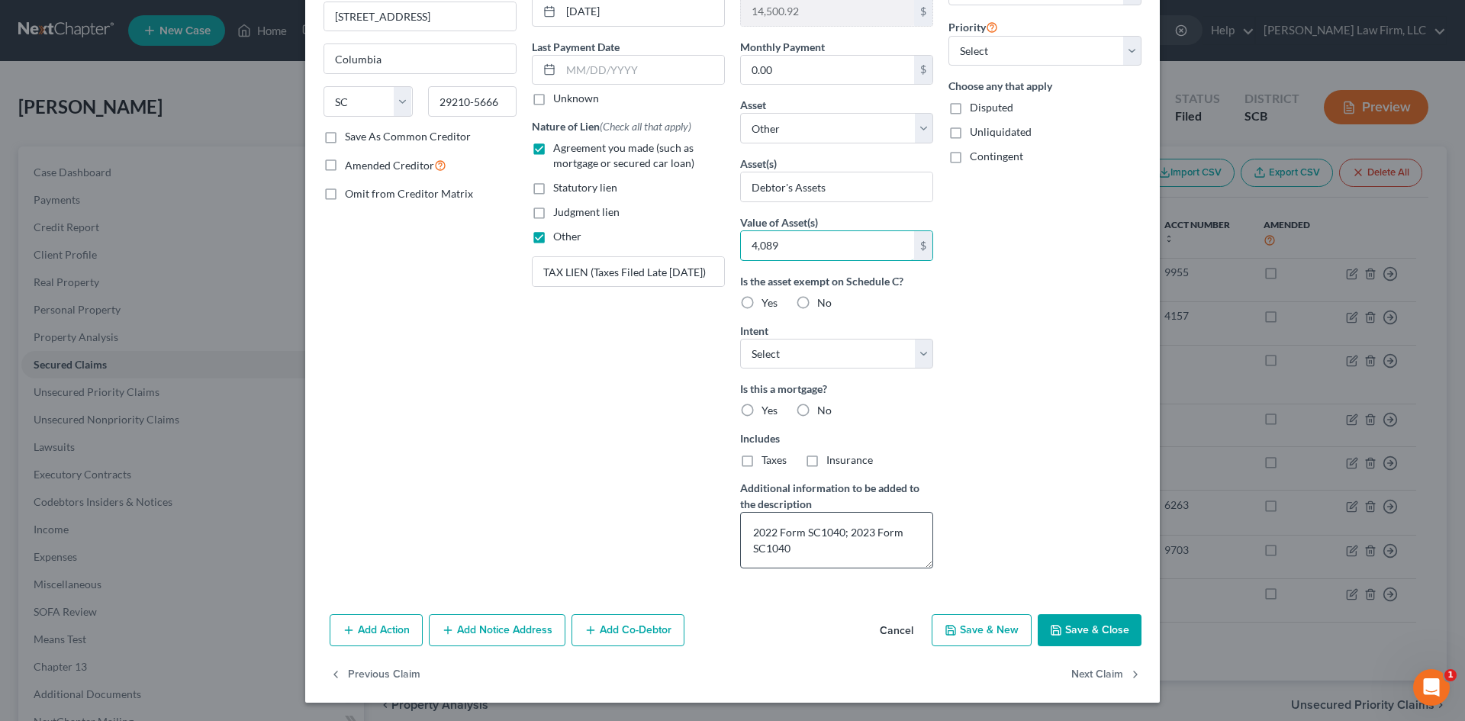
type input "4,089"
drag, startPoint x: 746, startPoint y: 537, endPoint x: 963, endPoint y: 549, distance: 217.0
click at [963, 549] on div "Creditor * SC Department of Revenue Office of the General Counsel Bankruptcy Se…" at bounding box center [732, 240] width 833 height 681
click at [1084, 634] on button "Save & Close" at bounding box center [1090, 630] width 104 height 32
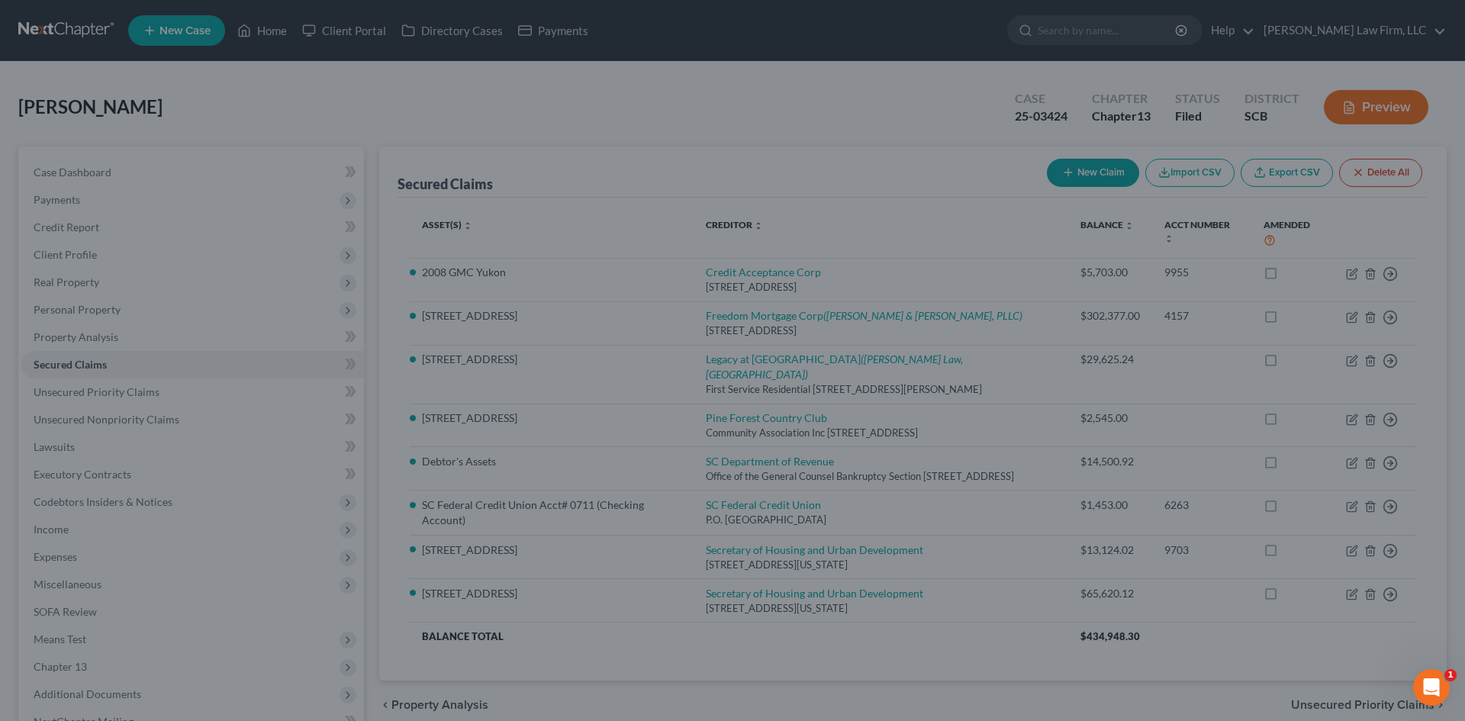
select select
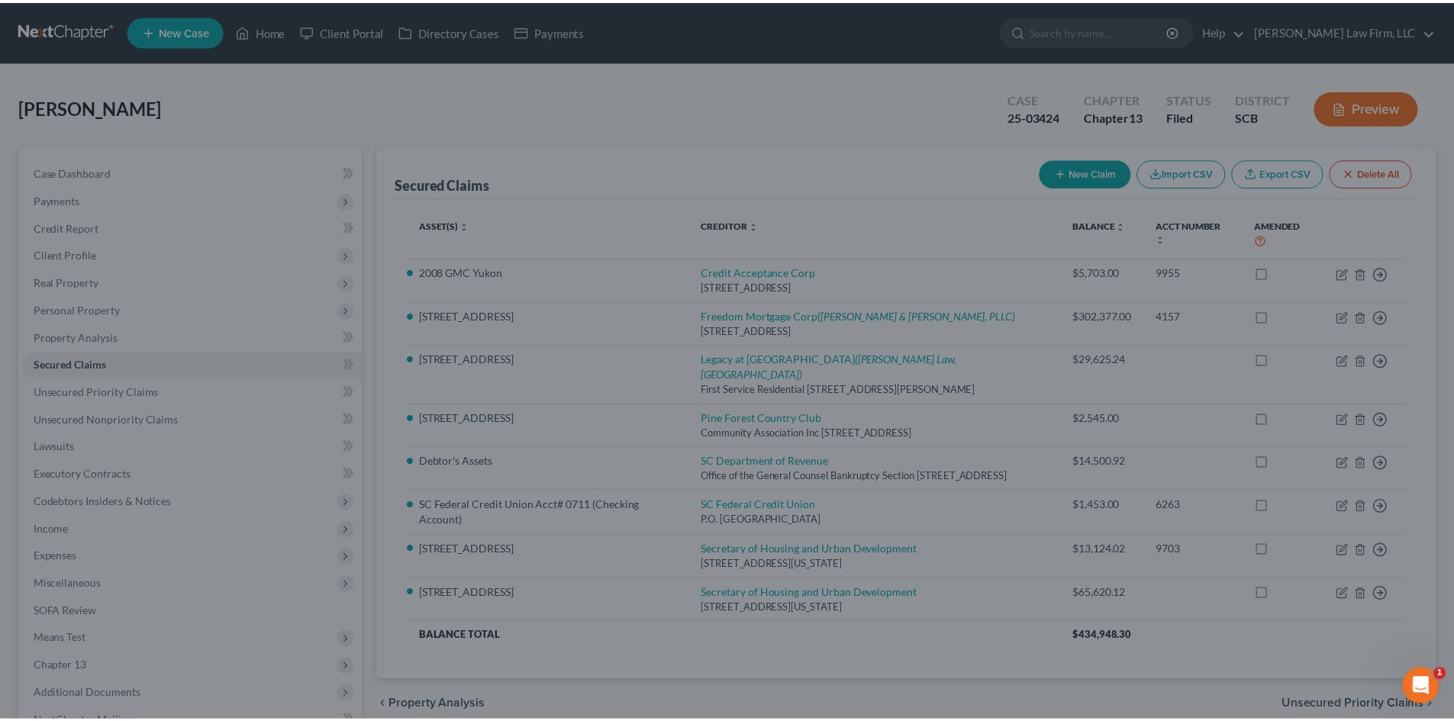
scroll to position [3, 0]
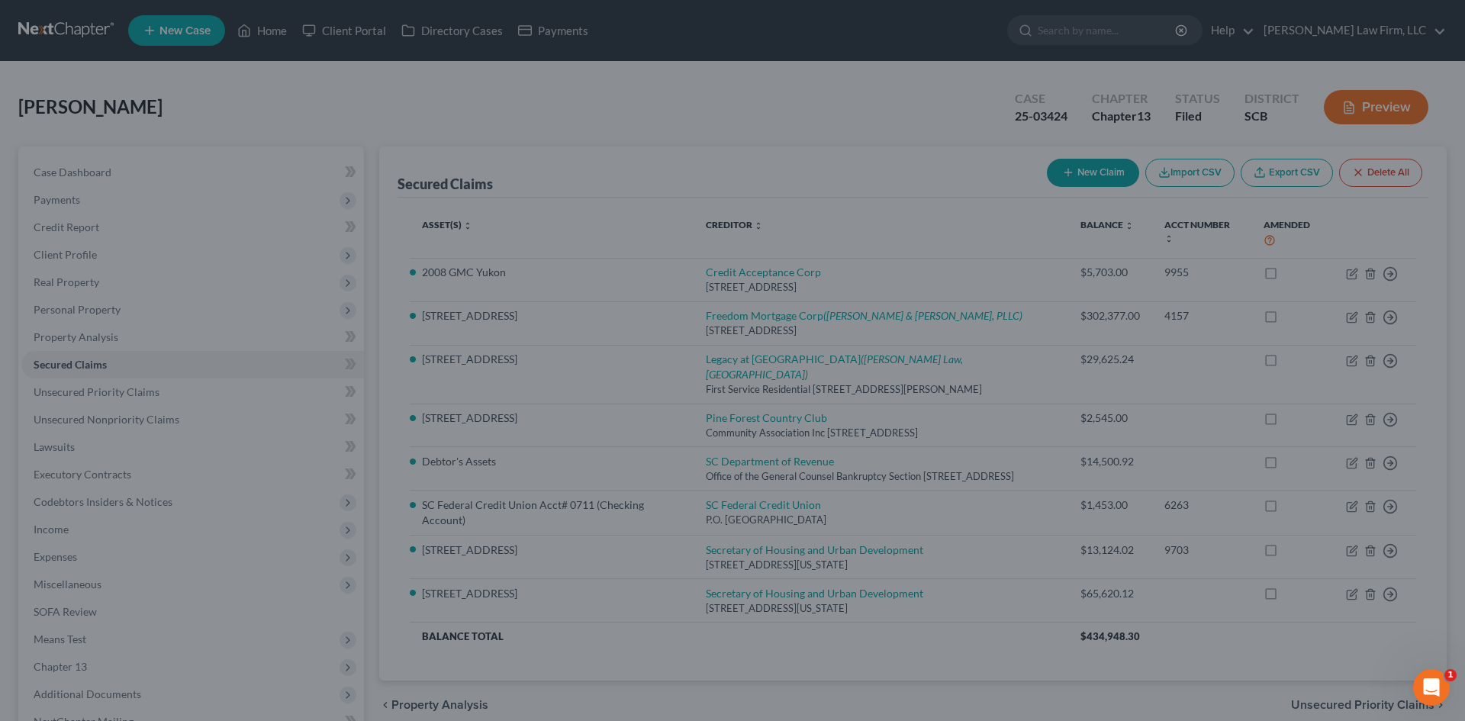
type input "4,089"
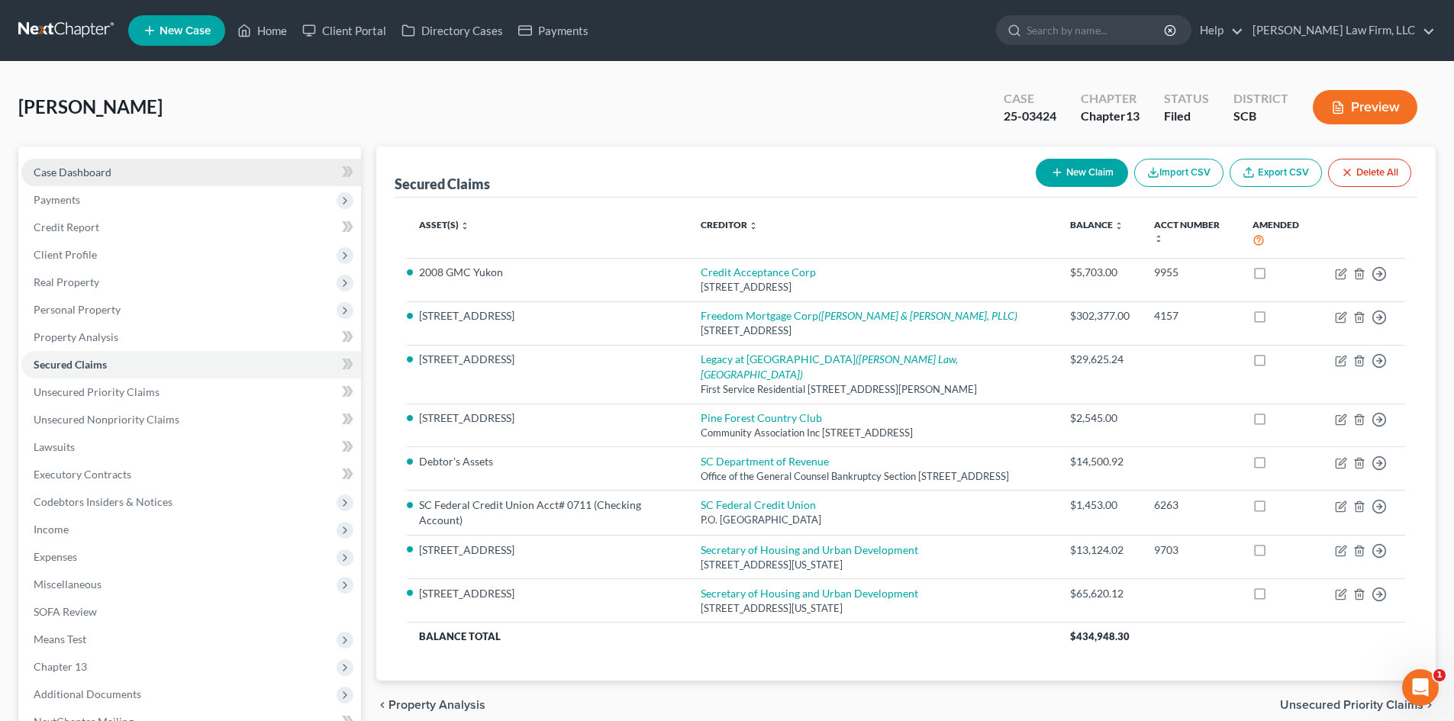
click at [133, 172] on link "Case Dashboard" at bounding box center [191, 172] width 340 height 27
select select "0"
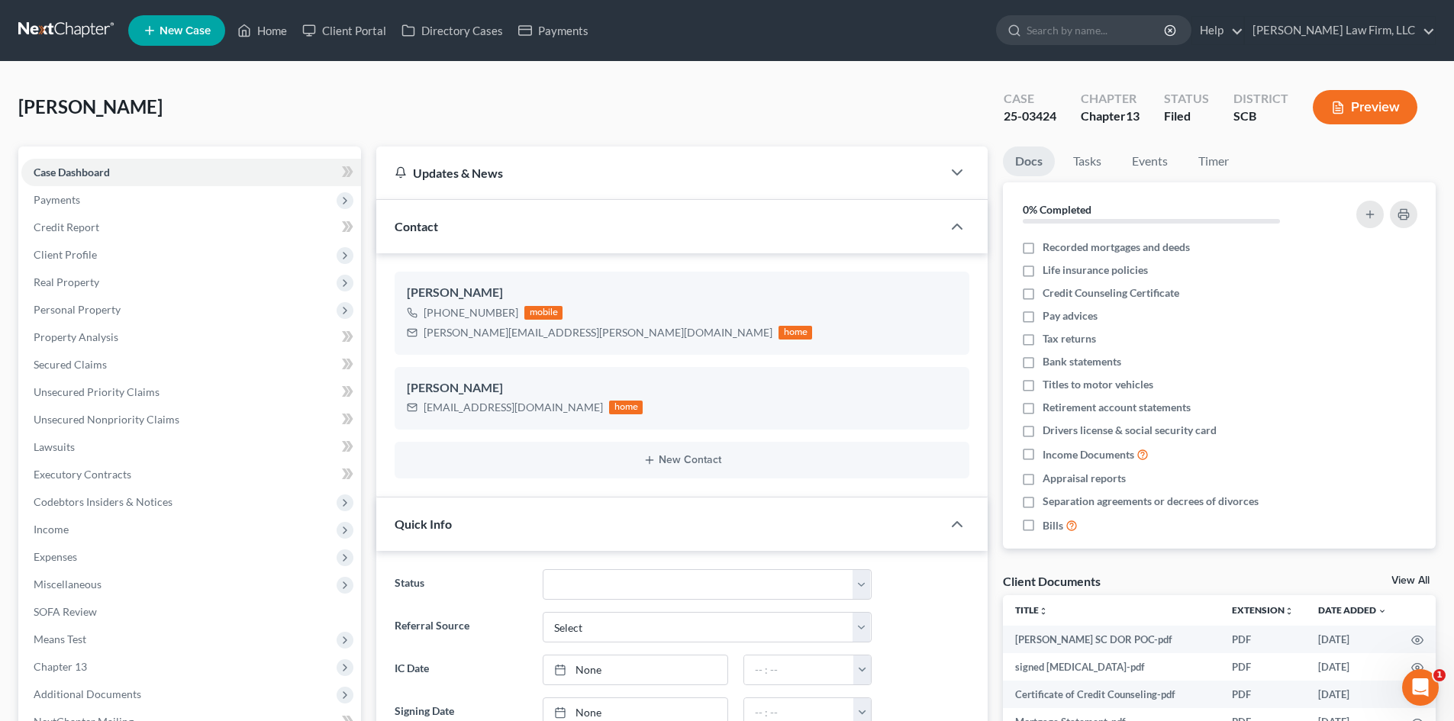
scroll to position [1966, 0]
click at [1412, 575] on link "View All" at bounding box center [1410, 580] width 38 height 11
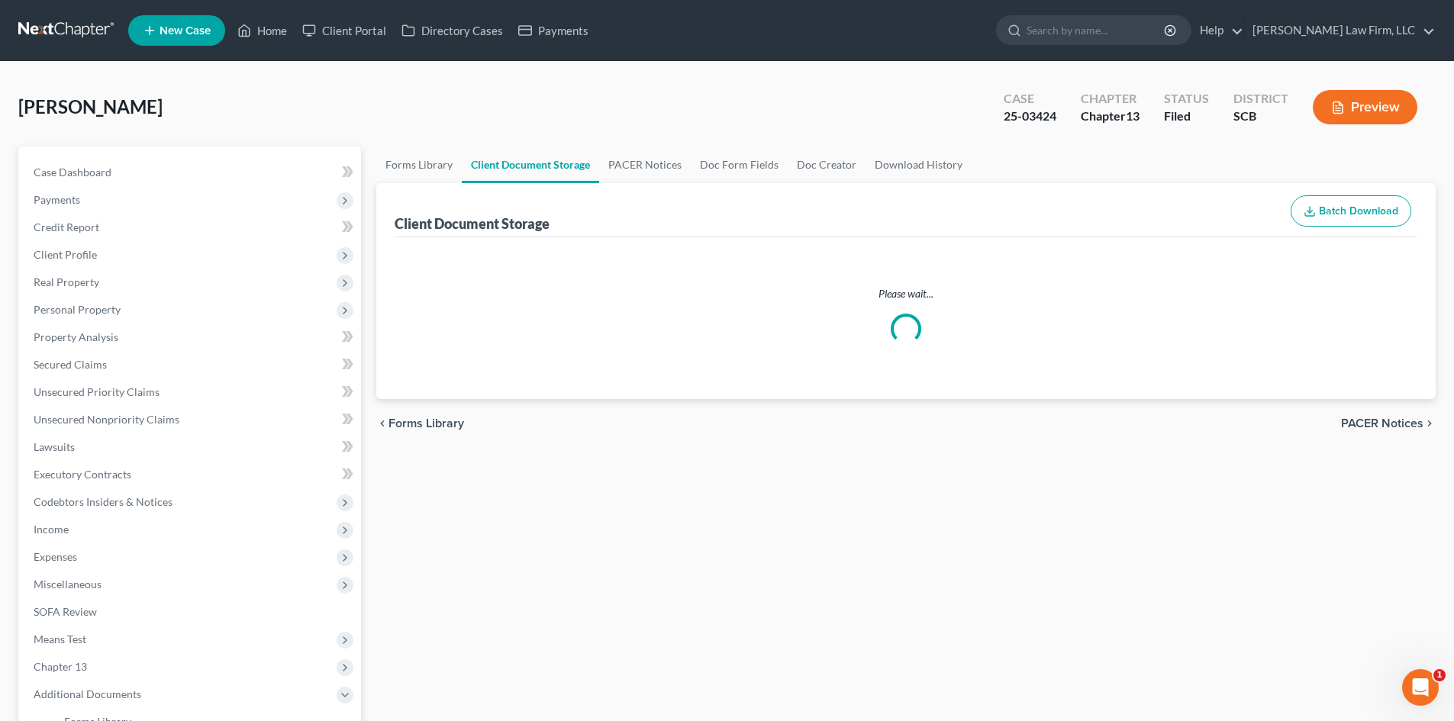
select select "6"
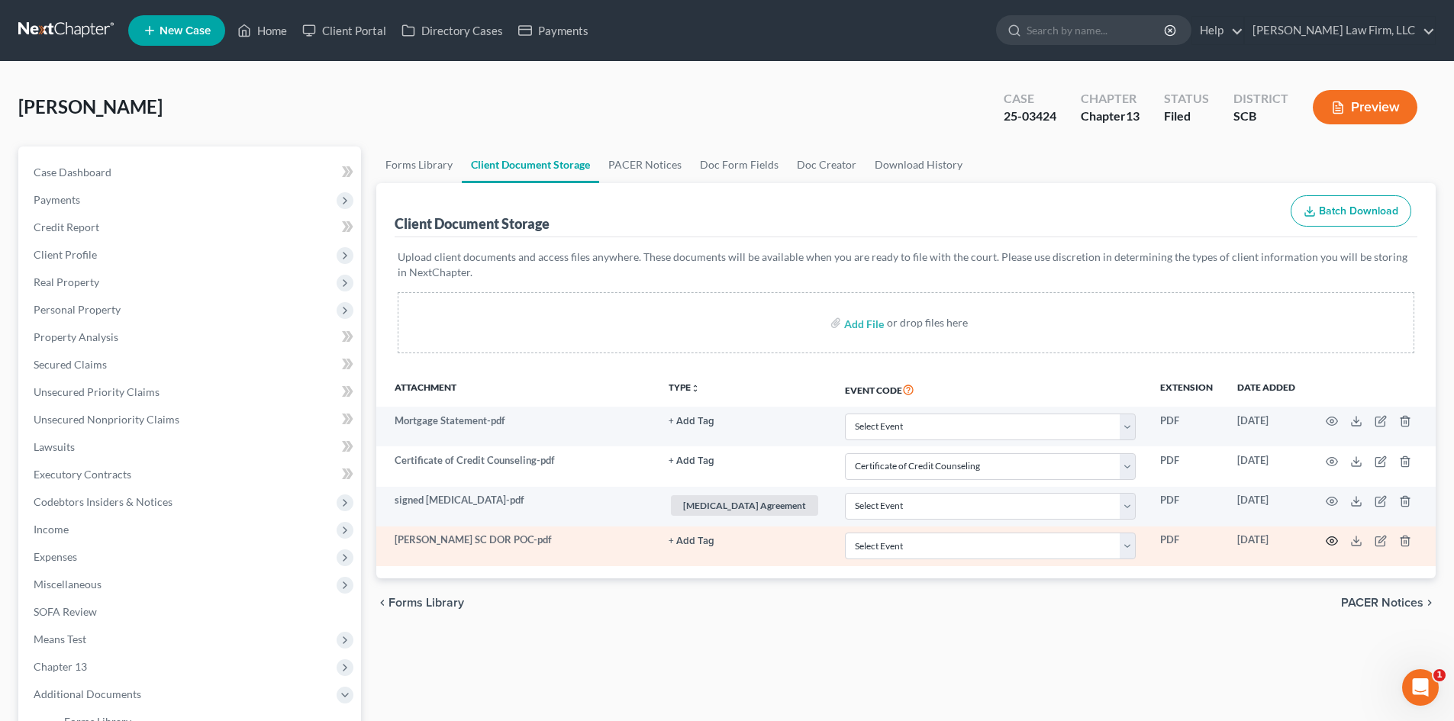
click at [1330, 542] on circle "button" at bounding box center [1331, 540] width 3 height 3
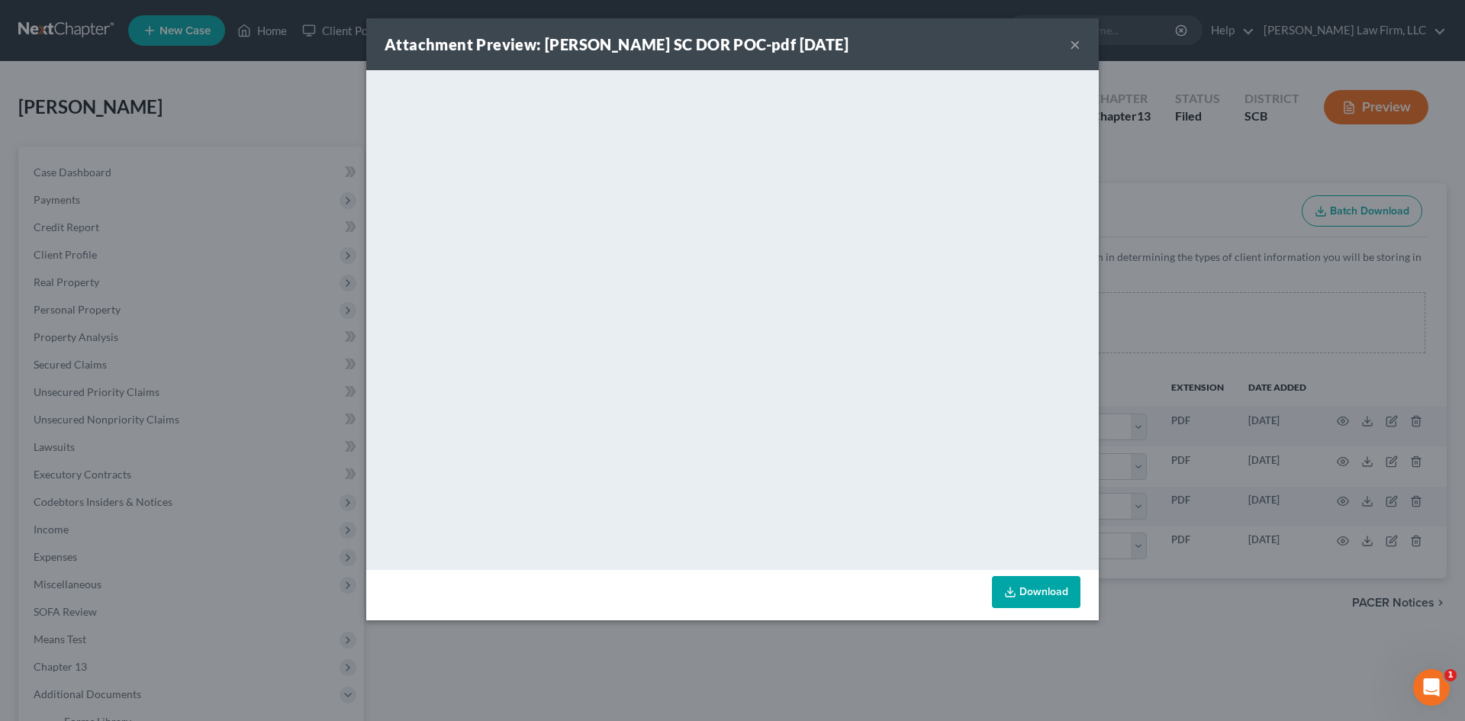
click at [1077, 47] on button "×" at bounding box center [1075, 44] width 11 height 18
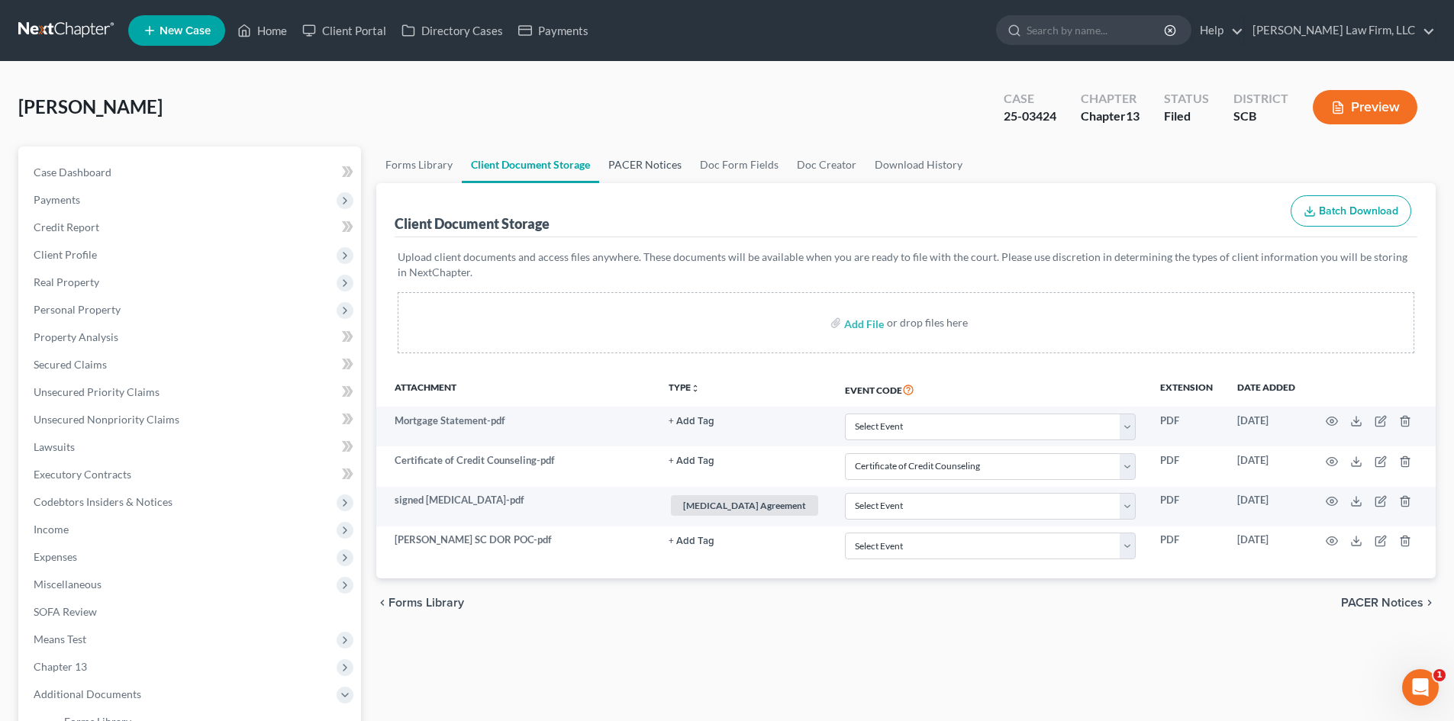
click at [649, 156] on link "PACER Notices" at bounding box center [645, 165] width 92 height 37
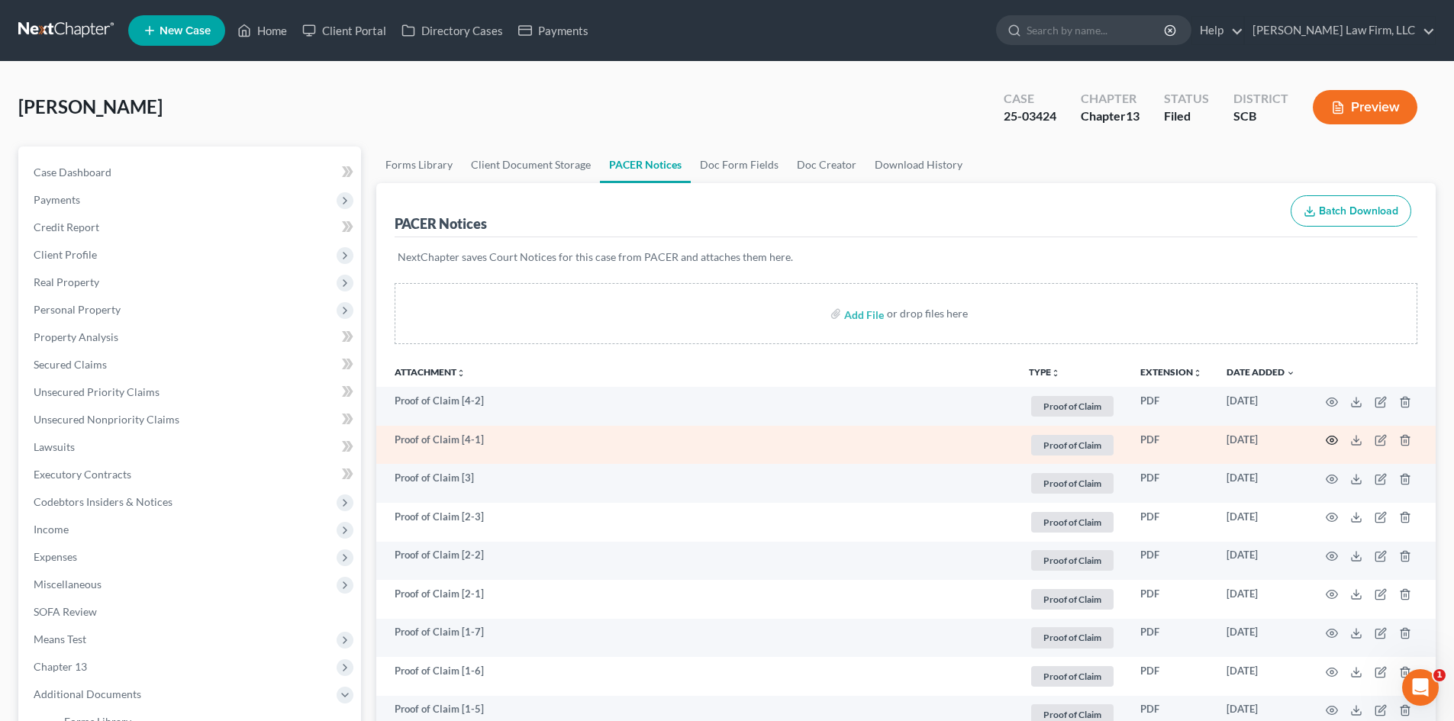
click at [1329, 440] on icon "button" at bounding box center [1331, 440] width 12 height 12
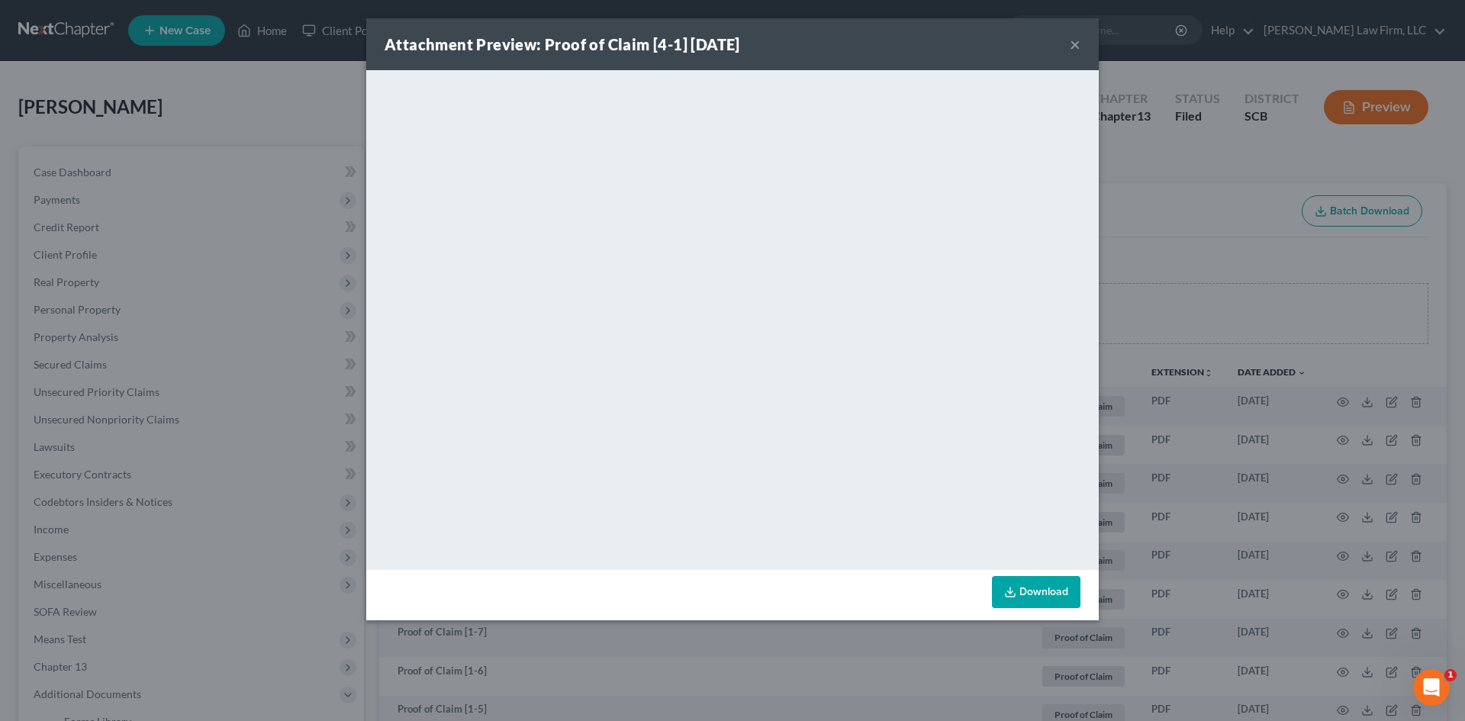
click at [1071, 38] on button "×" at bounding box center [1075, 44] width 11 height 18
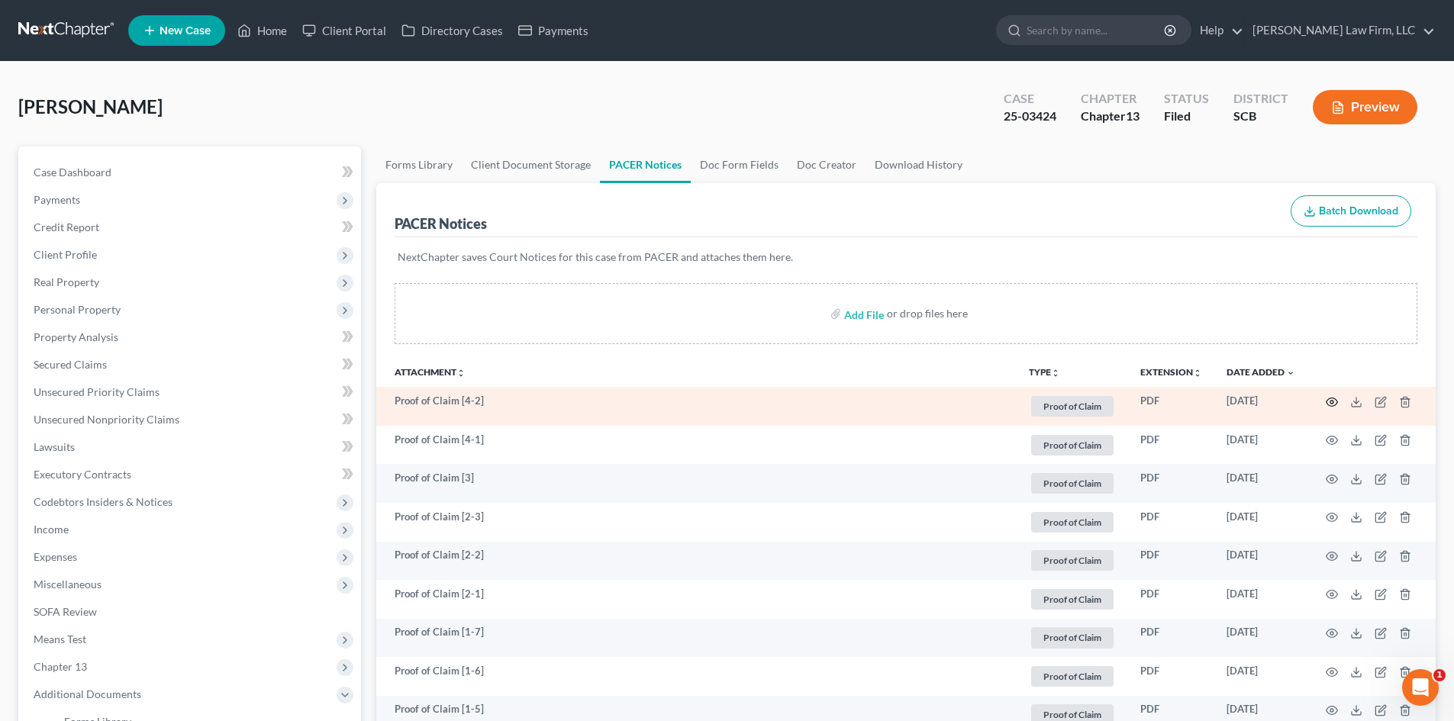
click at [1335, 396] on icon "button" at bounding box center [1331, 402] width 12 height 12
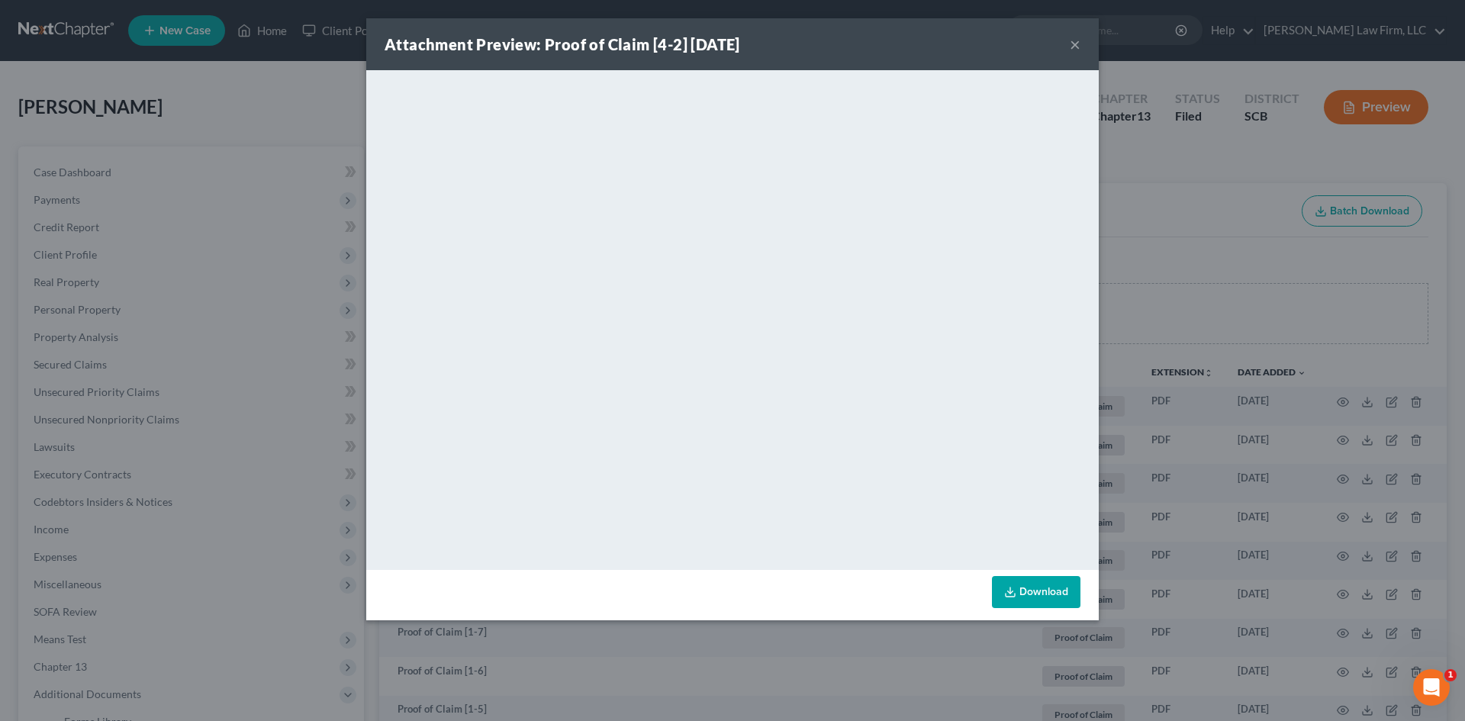
click at [1074, 46] on button "×" at bounding box center [1075, 44] width 11 height 18
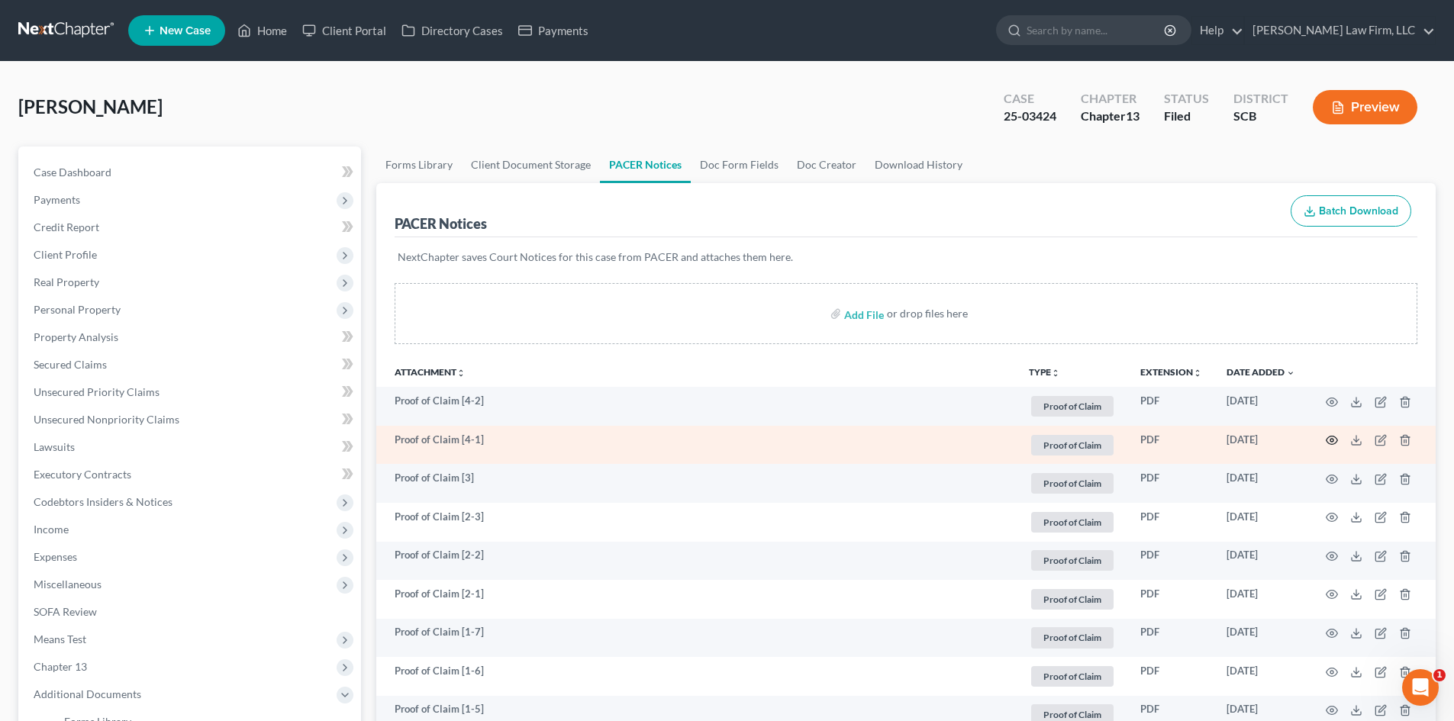
click at [1329, 441] on icon "button" at bounding box center [1331, 440] width 12 height 12
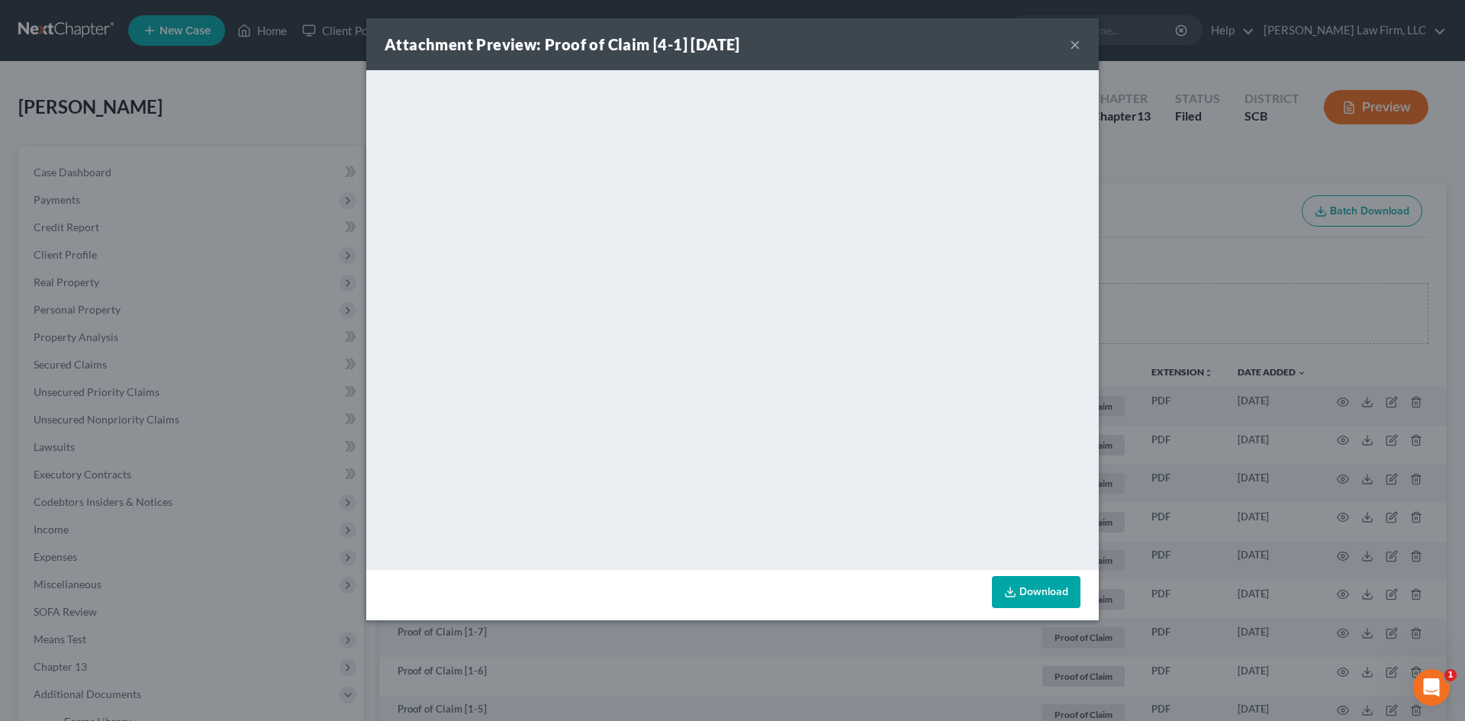
click at [1077, 40] on button "×" at bounding box center [1075, 44] width 11 height 18
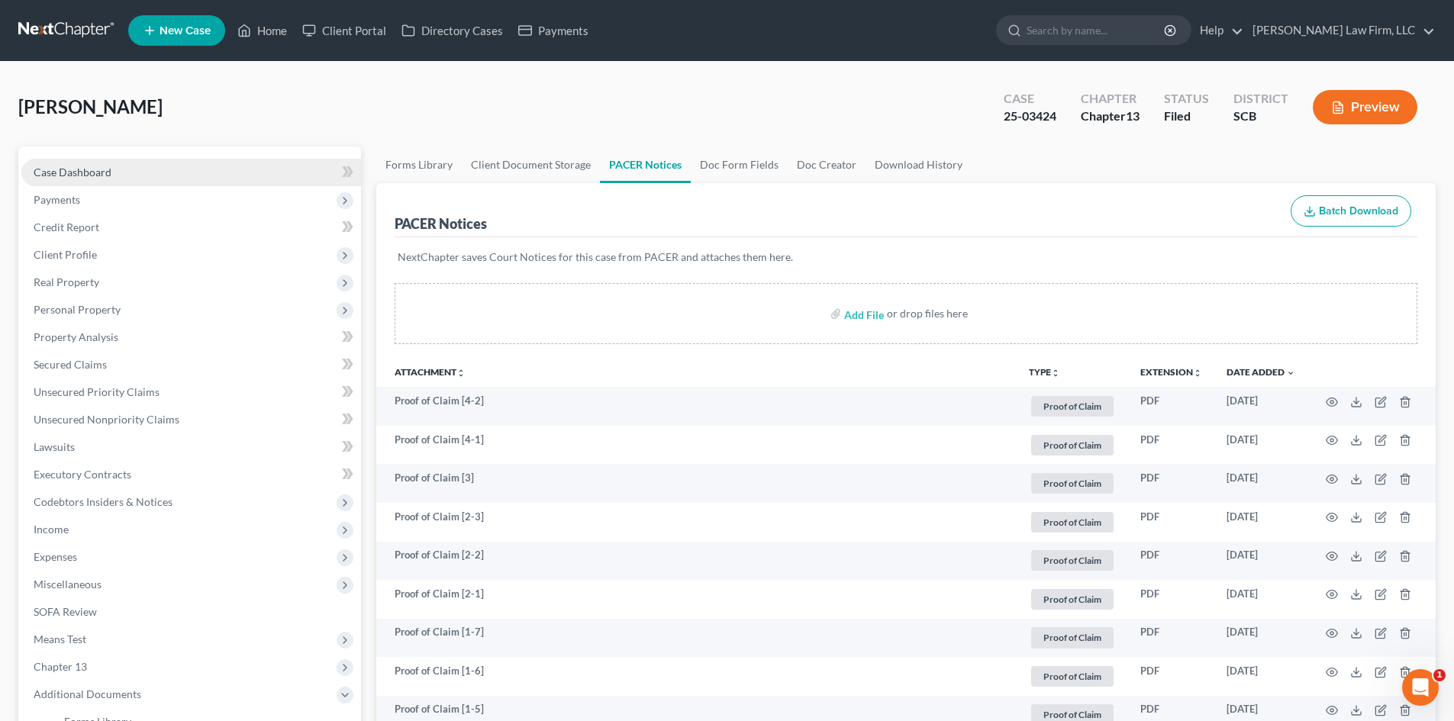
click at [171, 170] on link "Case Dashboard" at bounding box center [191, 172] width 340 height 27
select select "0"
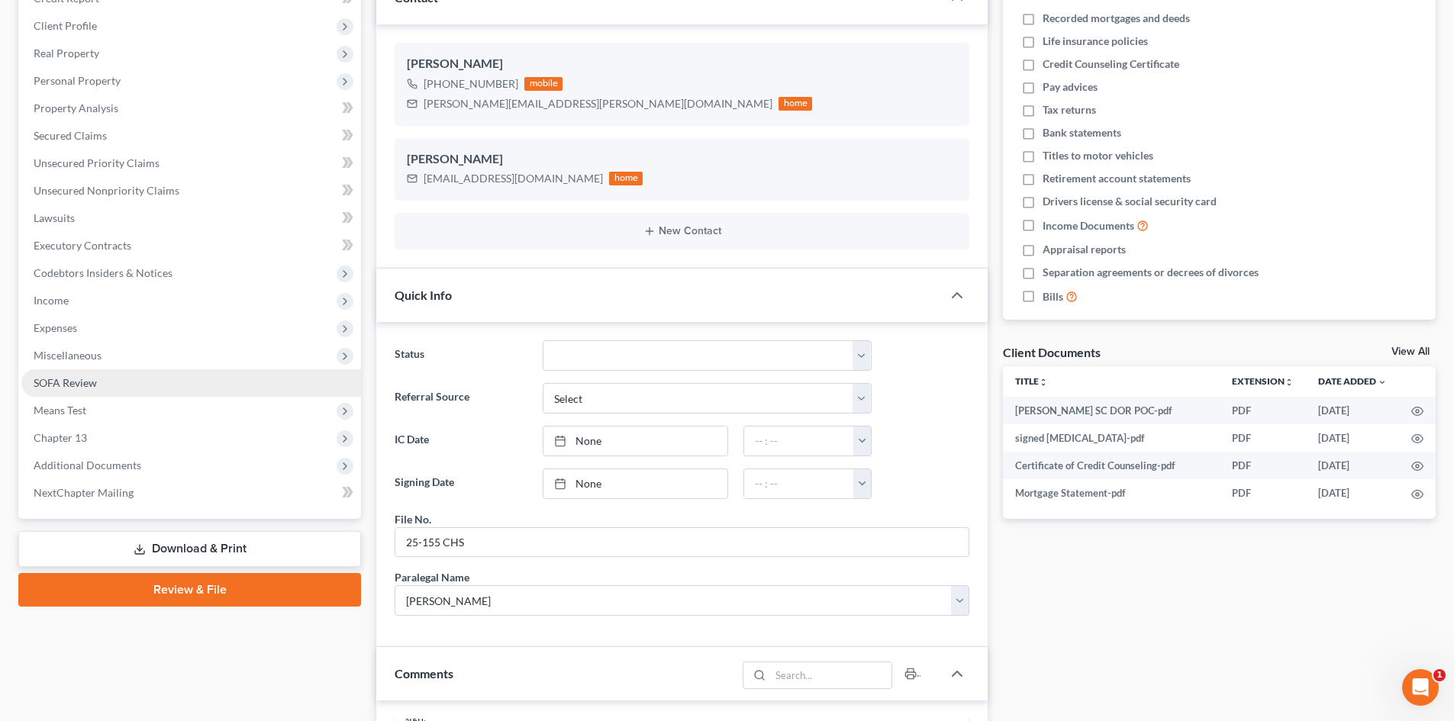
scroll to position [1966, 0]
click at [121, 168] on span "Unsecured Priority Claims" at bounding box center [97, 162] width 126 height 13
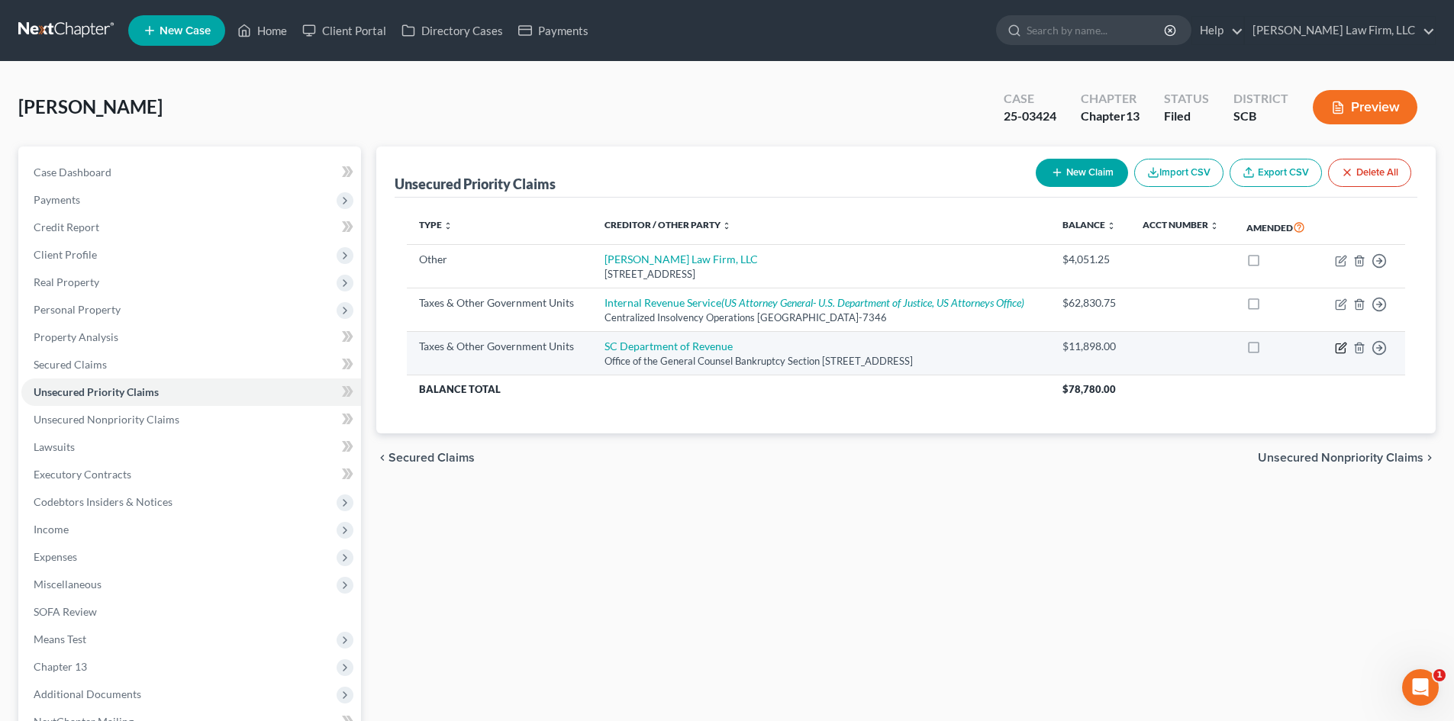
click at [1341, 346] on icon "button" at bounding box center [1341, 348] width 12 height 12
select select "2"
select select "42"
select select "0"
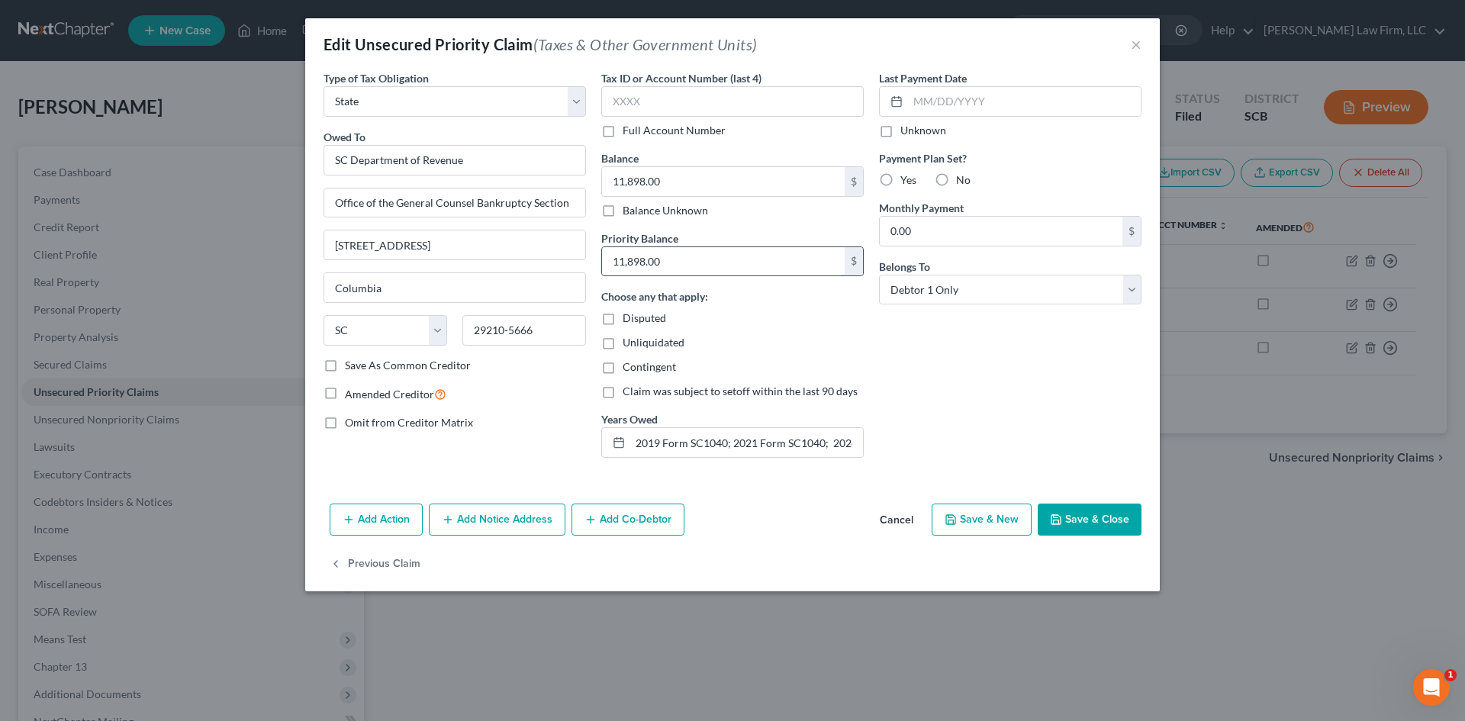
click at [703, 263] on input "11,898.00" at bounding box center [723, 261] width 243 height 29
type input "21,379"
paste input "21,379"
click at [894, 350] on div "Last Payment Date Unknown Payment Plan Set? Yes No Monthly Payment 0.00 $ Belon…" at bounding box center [1010, 270] width 278 height 400
click at [1089, 526] on button "Save & Close" at bounding box center [1090, 520] width 104 height 32
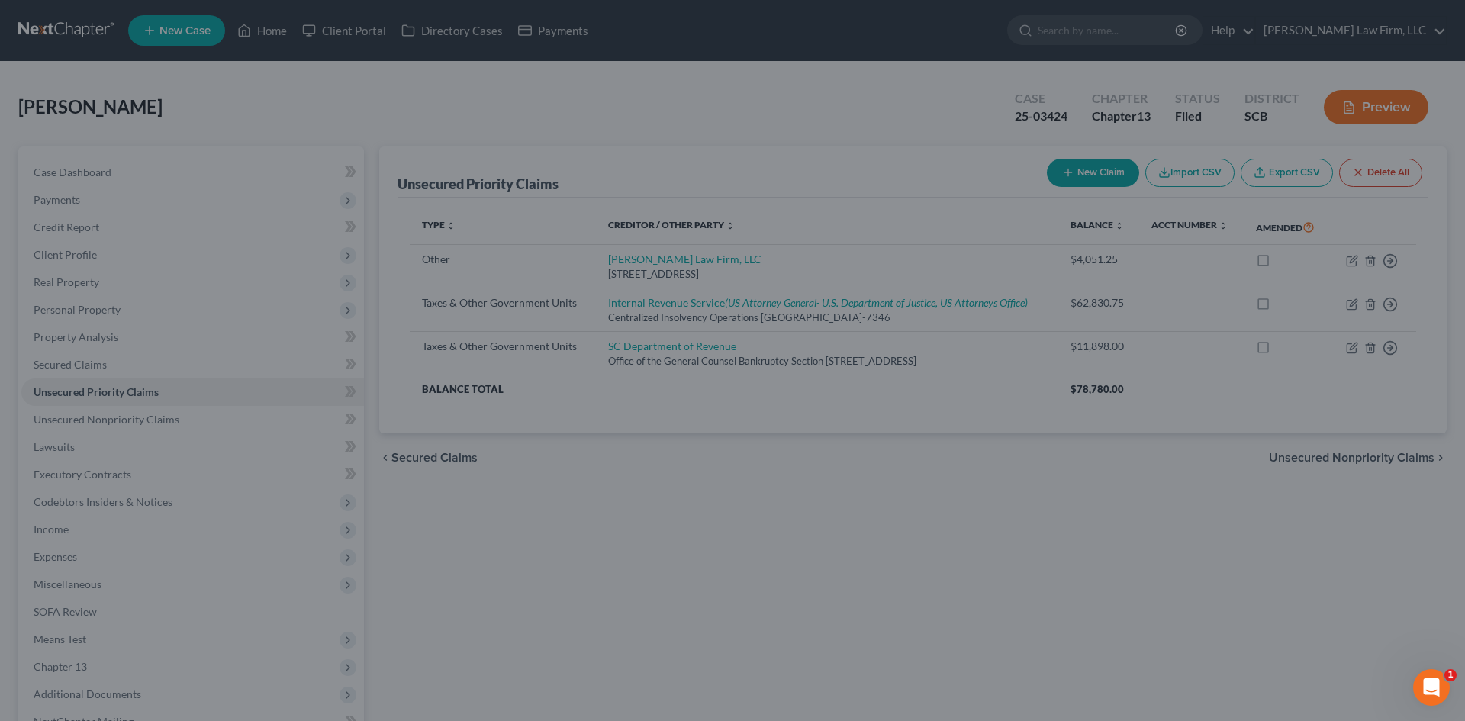
type input "21,379.00"
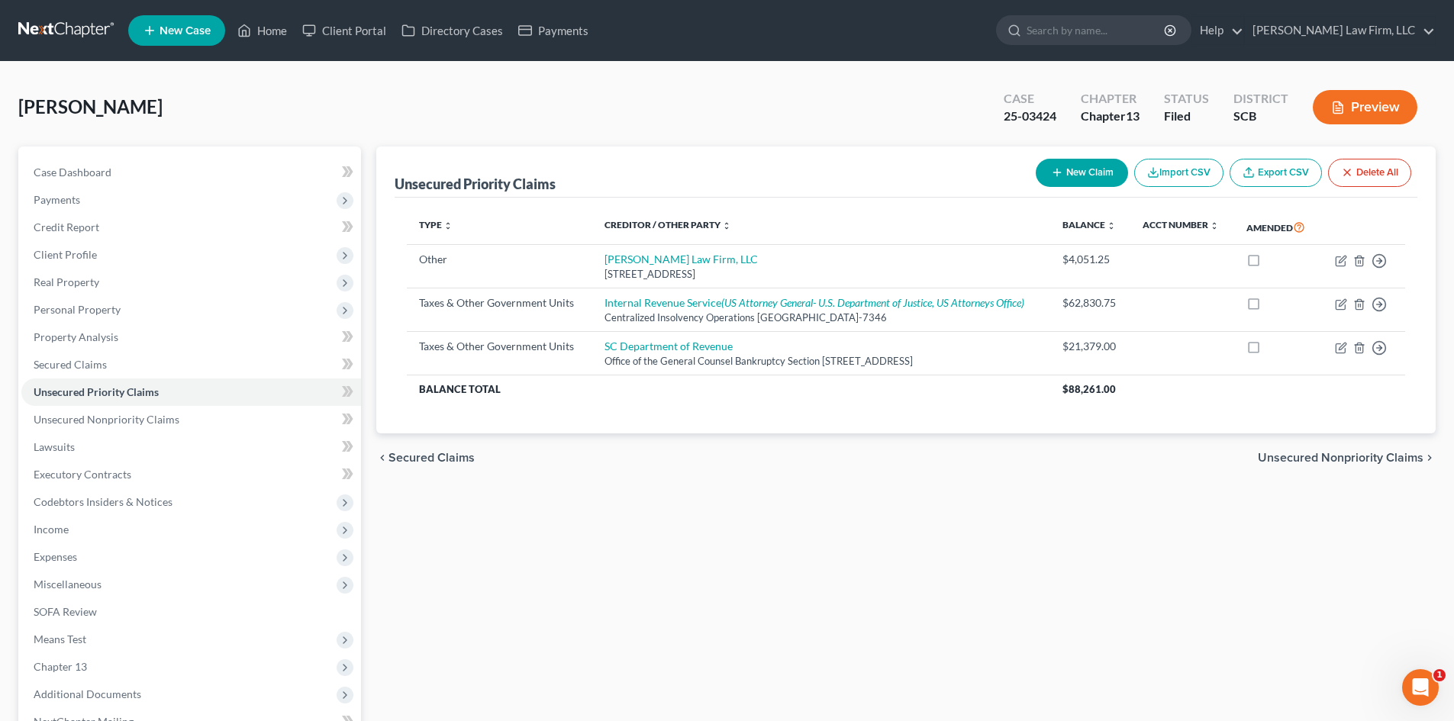
click at [1350, 98] on button "Preview" at bounding box center [1364, 107] width 105 height 34
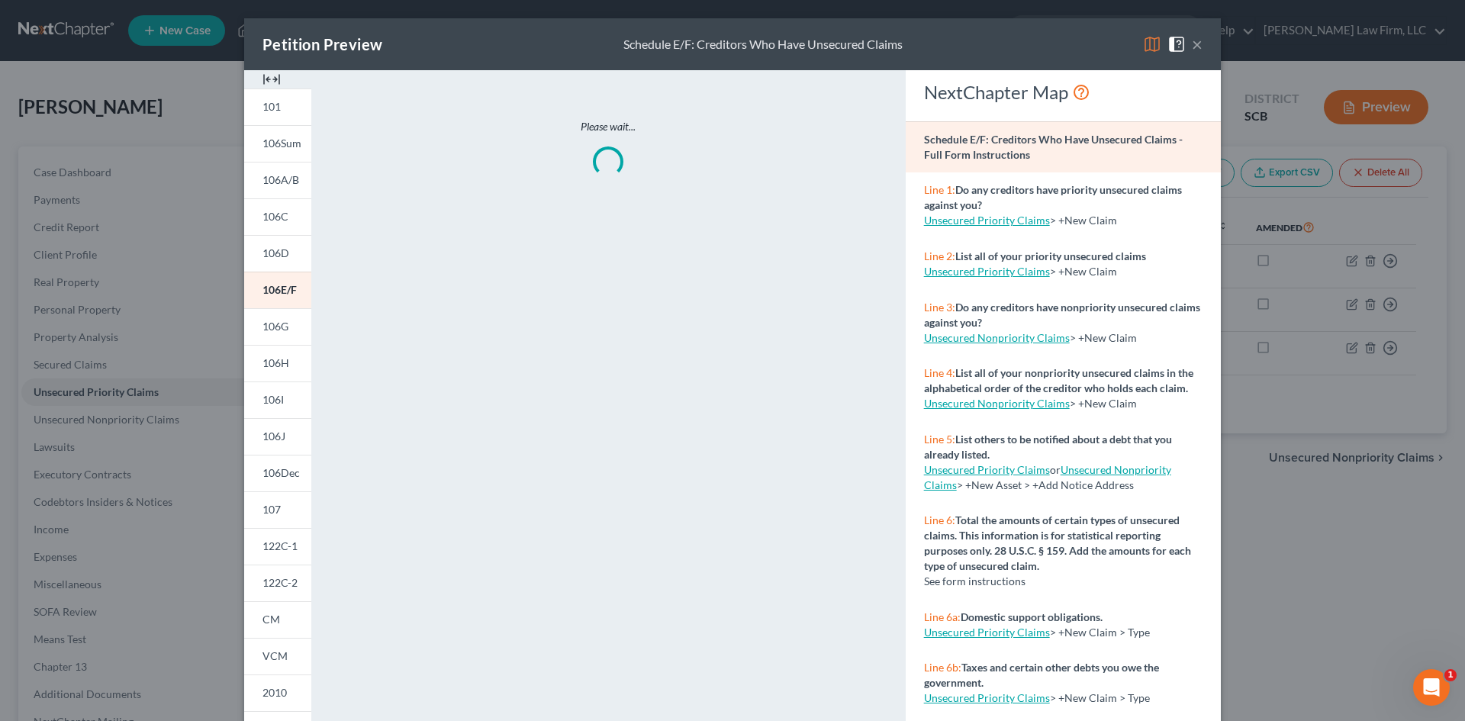
click at [272, 76] on img at bounding box center [271, 79] width 18 height 18
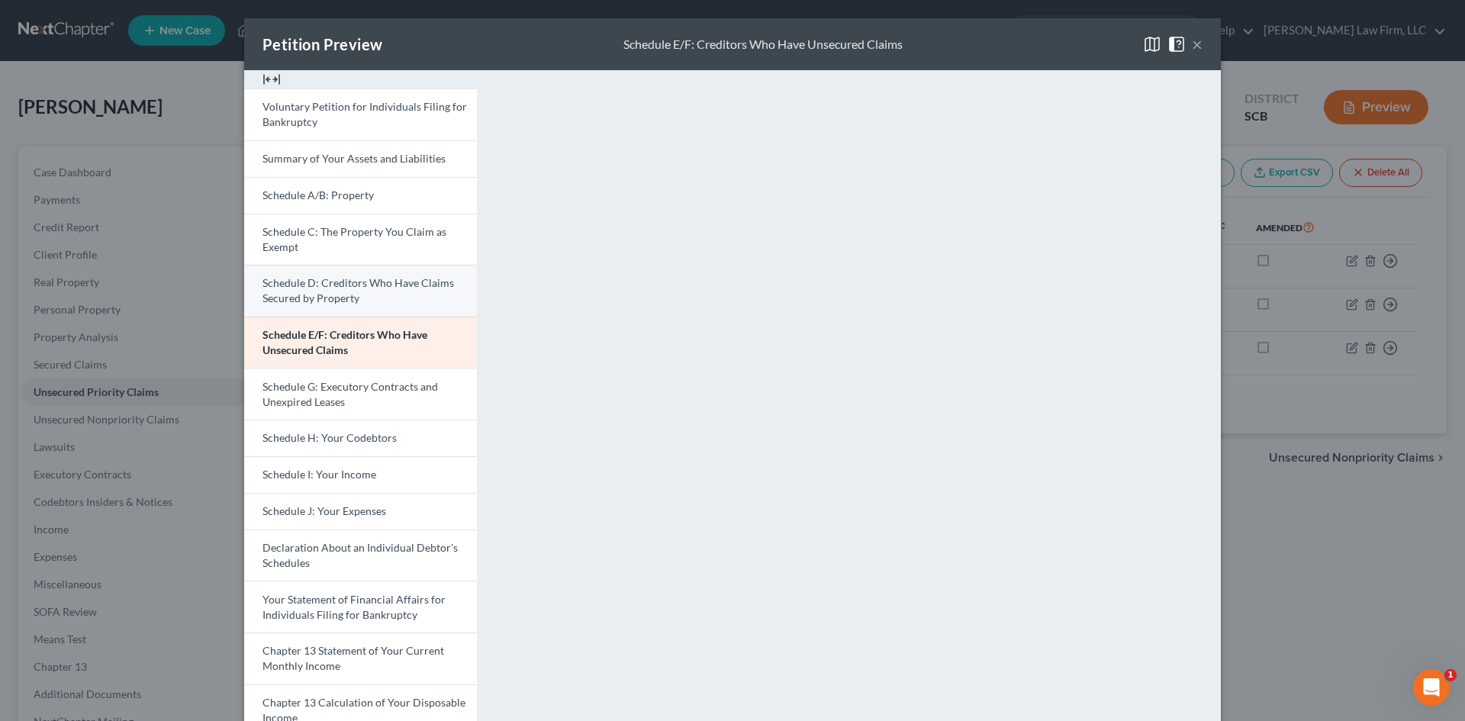
click at [288, 285] on span "Schedule D: Creditors Who Have Claims Secured by Property" at bounding box center [358, 290] width 192 height 28
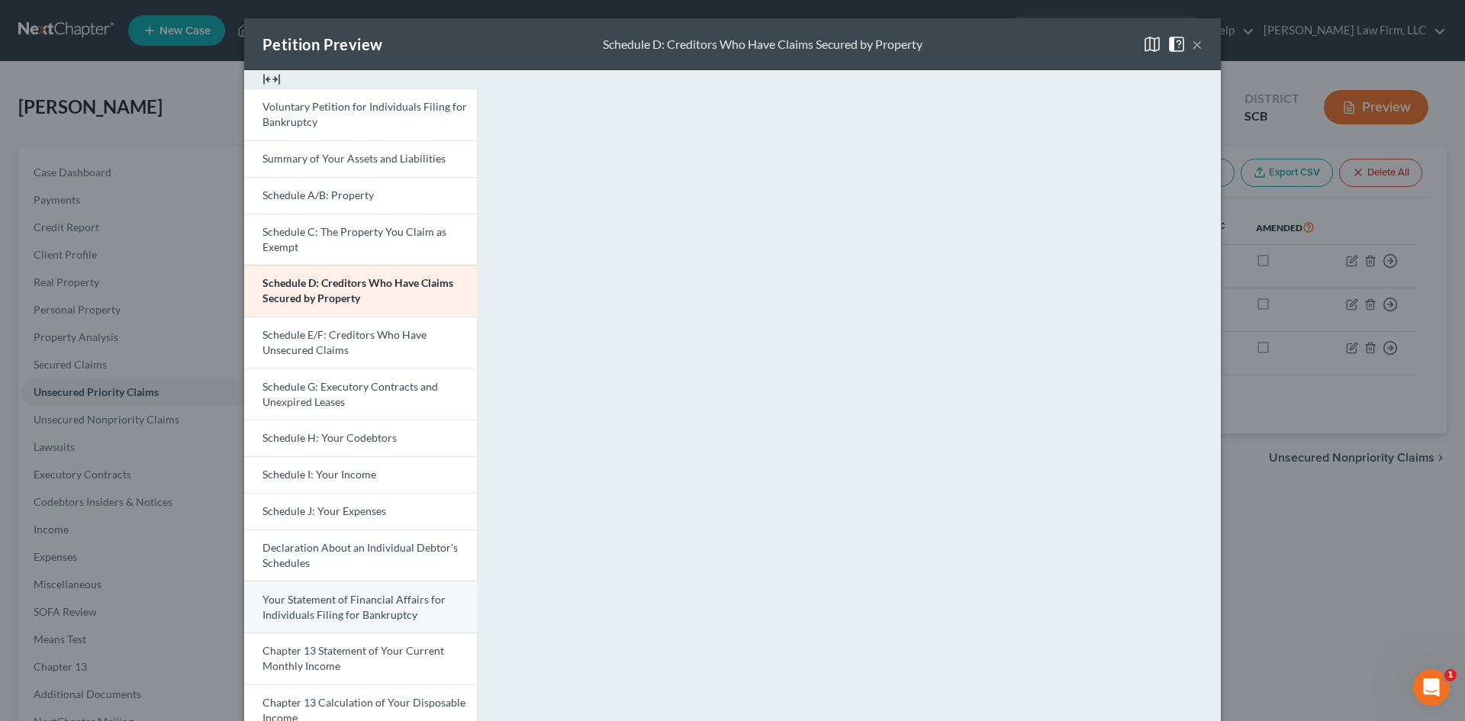
click at [357, 596] on span "Your Statement of Financial Affairs for Individuals Filing for Bankruptcy" at bounding box center [353, 607] width 183 height 28
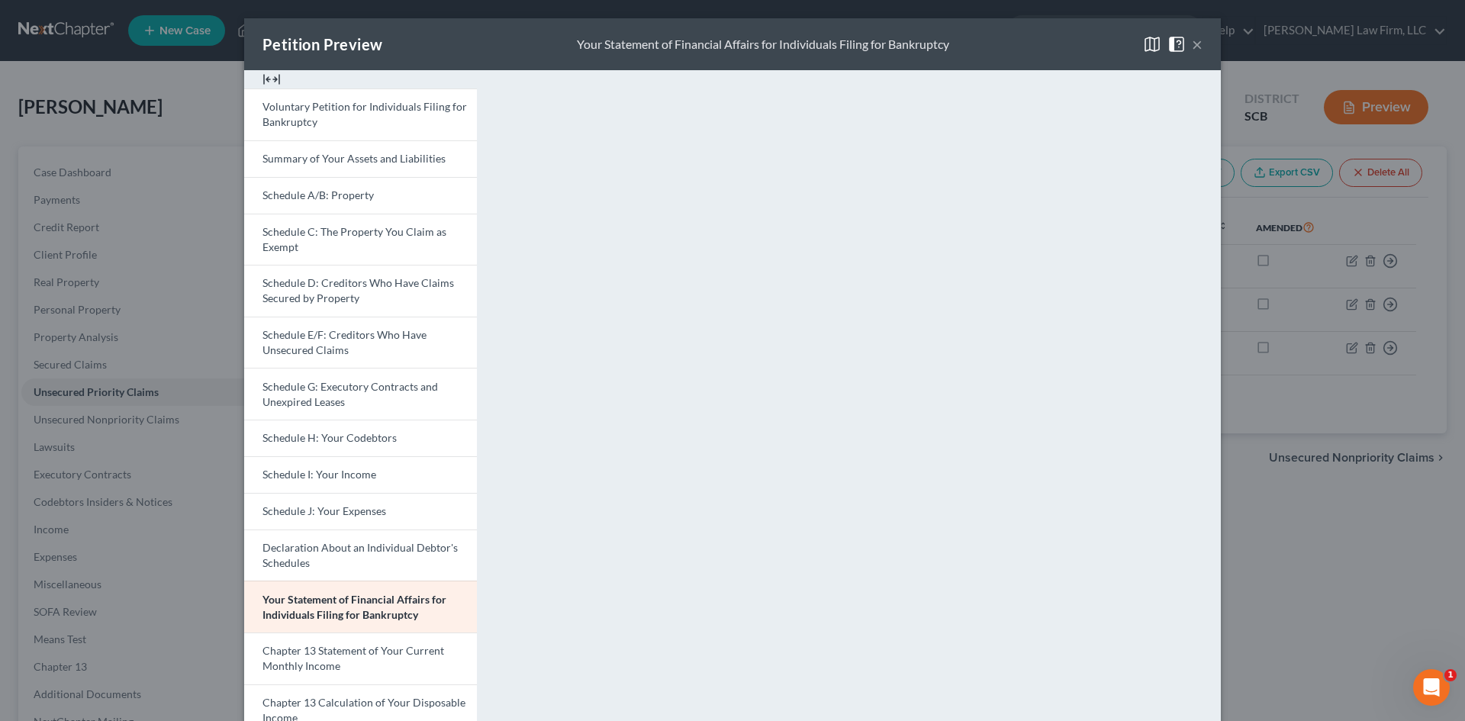
click at [1193, 48] on button "×" at bounding box center [1197, 44] width 11 height 18
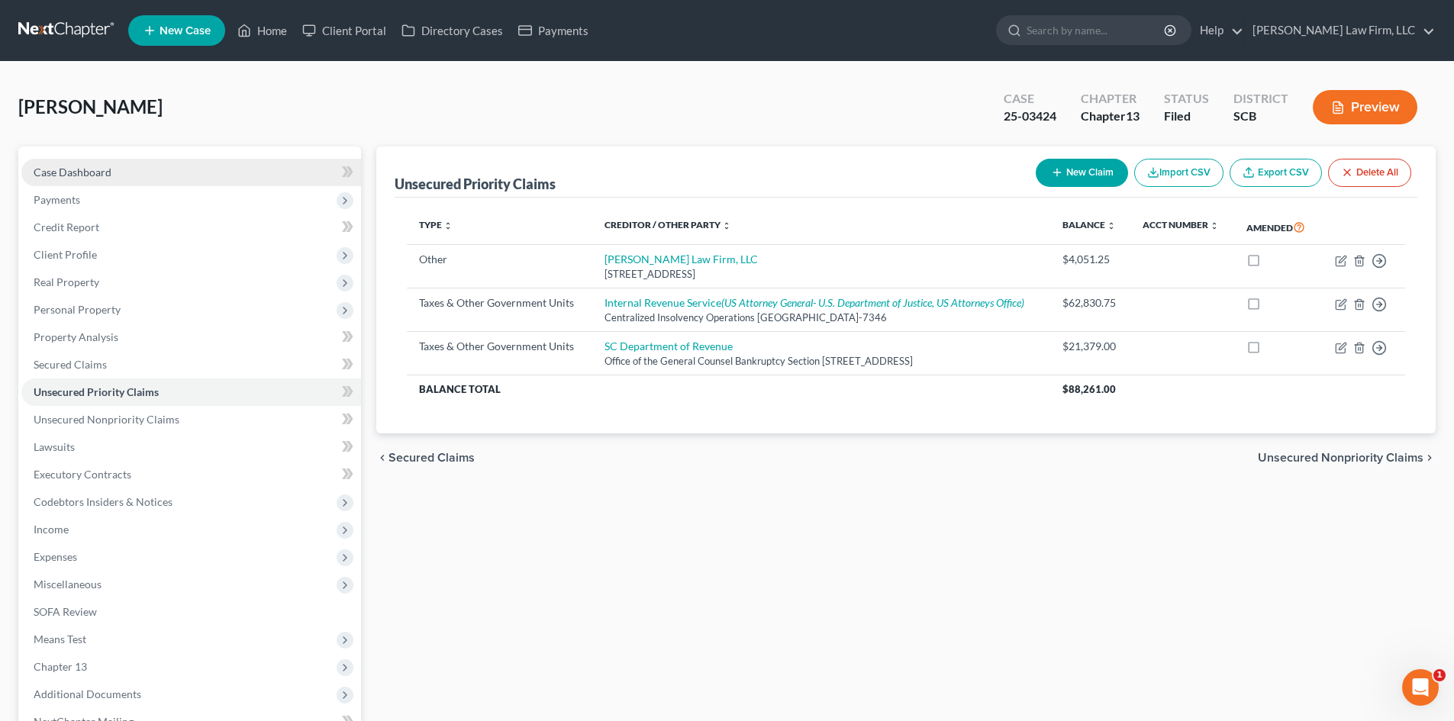
click at [97, 177] on span "Case Dashboard" at bounding box center [73, 172] width 78 height 13
select select "0"
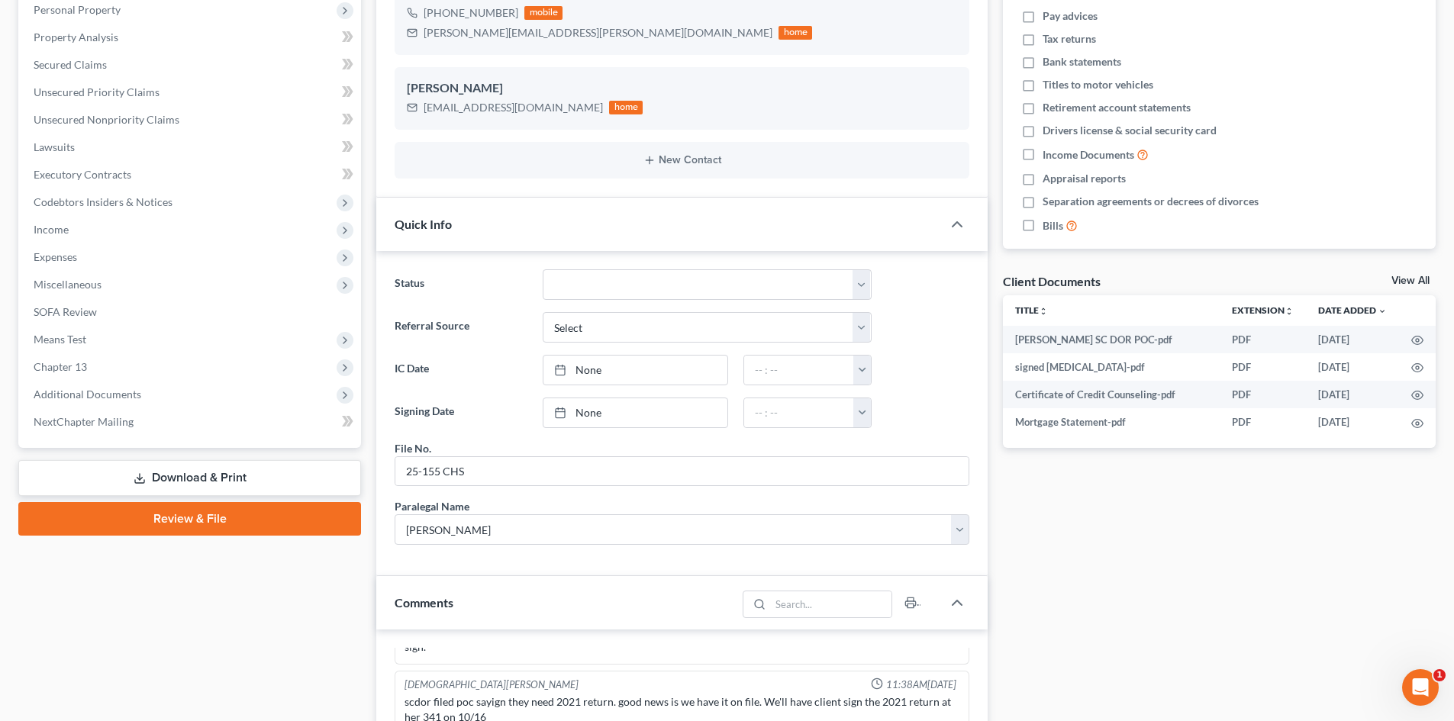
scroll to position [76, 0]
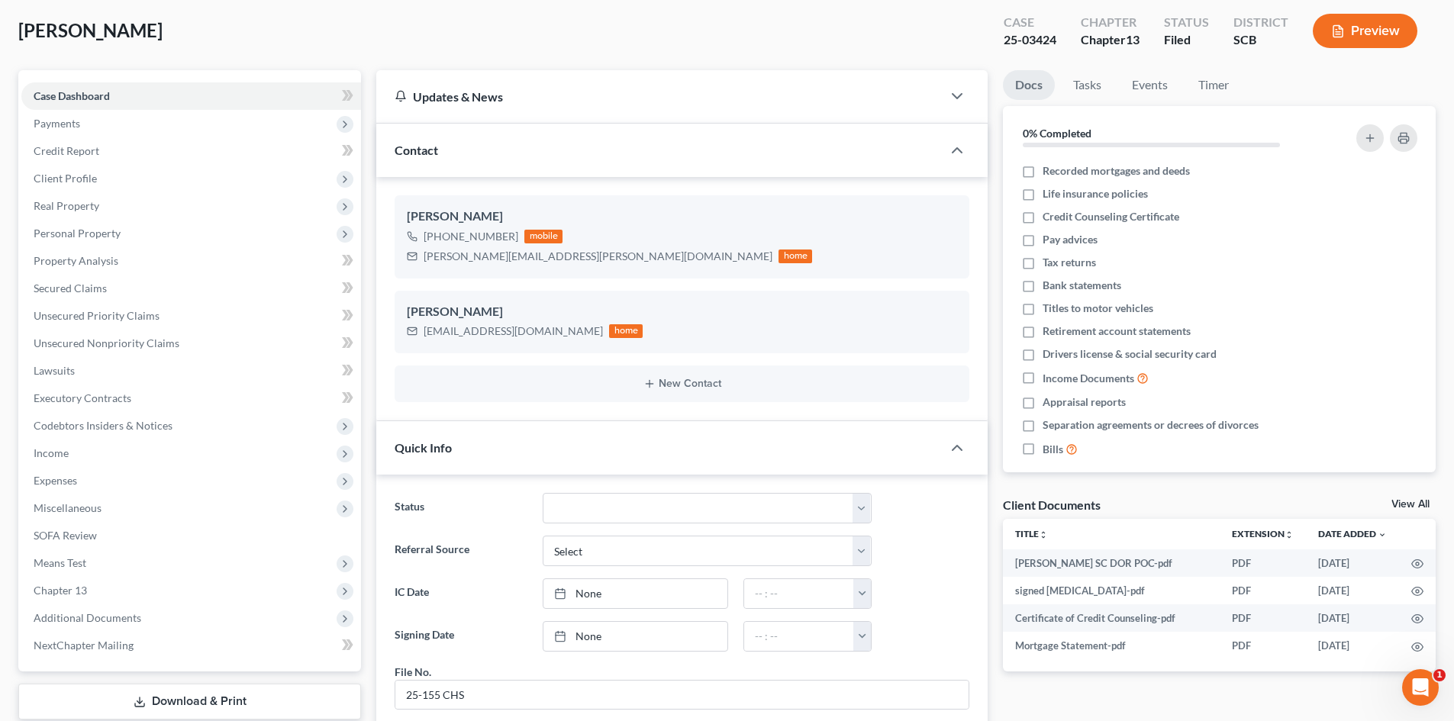
click at [1403, 501] on link "View All" at bounding box center [1410, 504] width 38 height 11
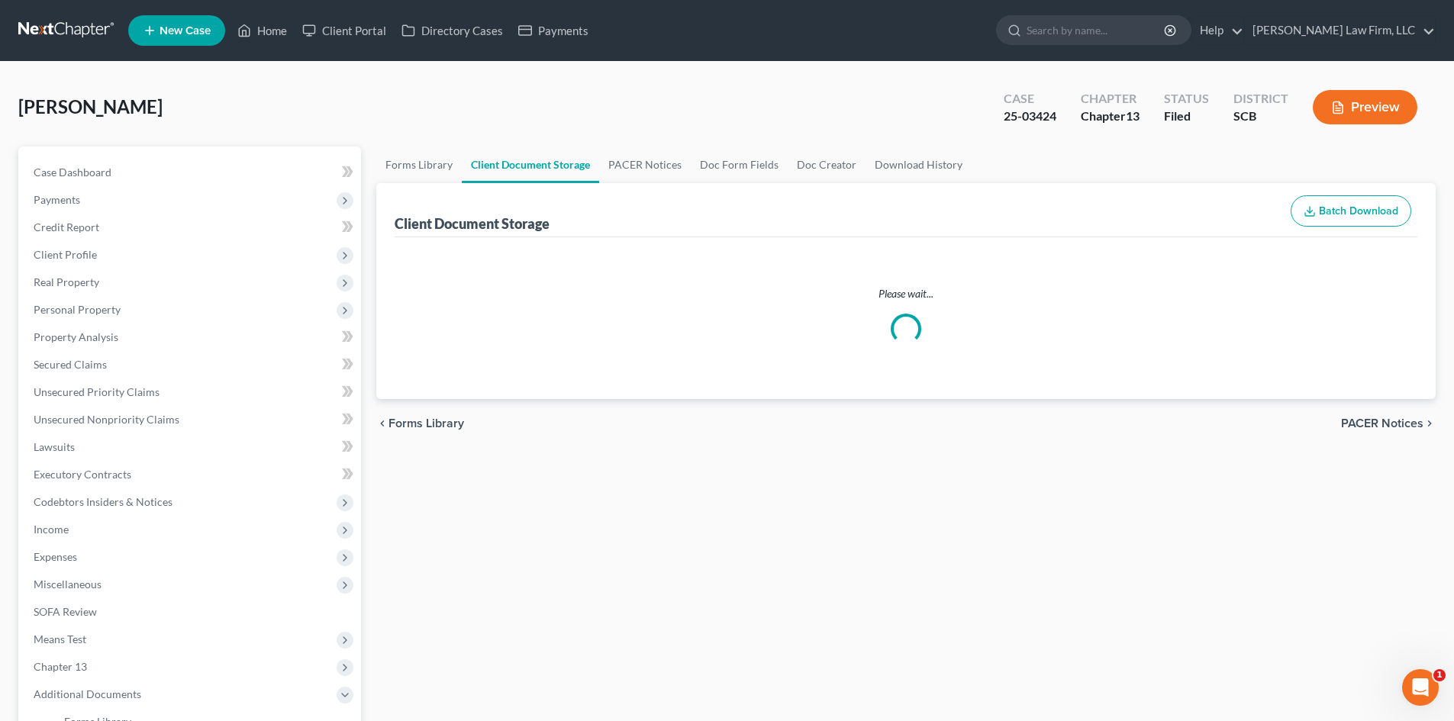
select select "6"
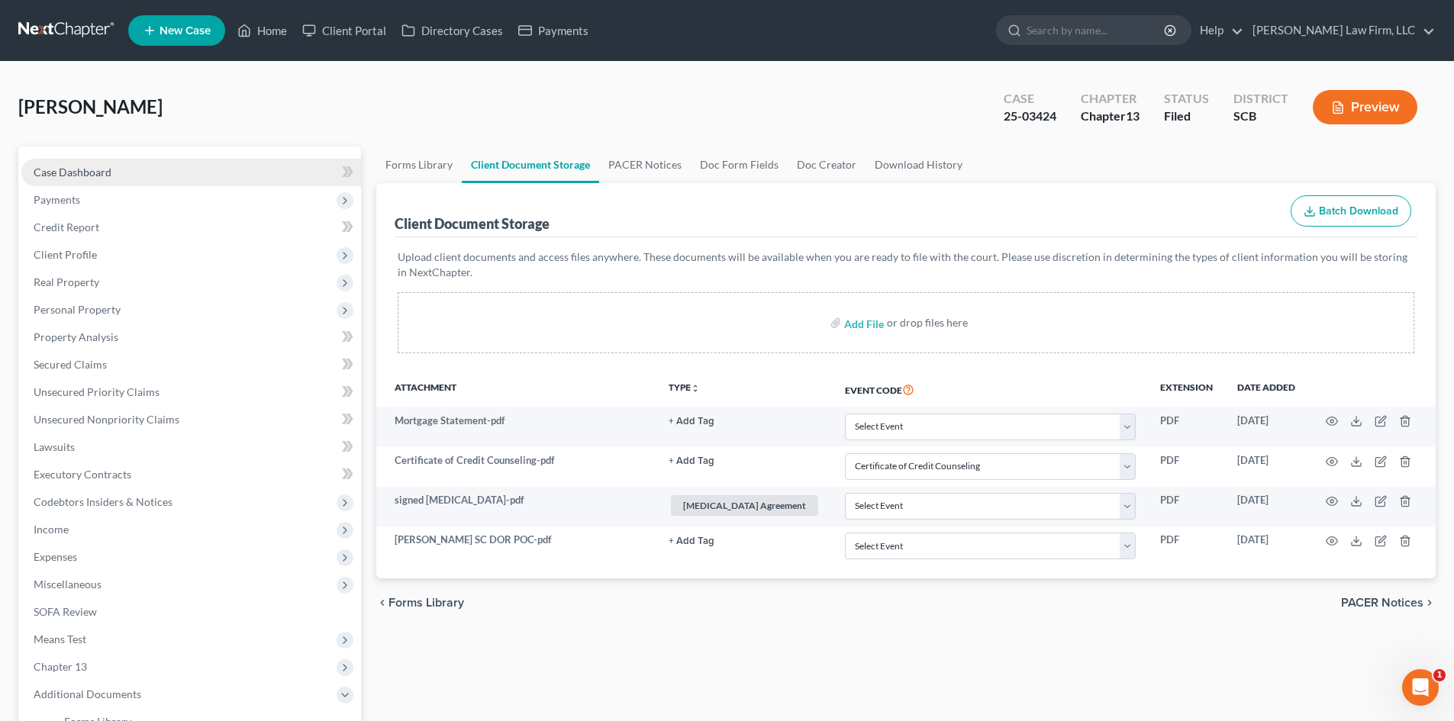
click at [69, 166] on span "Case Dashboard" at bounding box center [73, 172] width 78 height 13
select select "0"
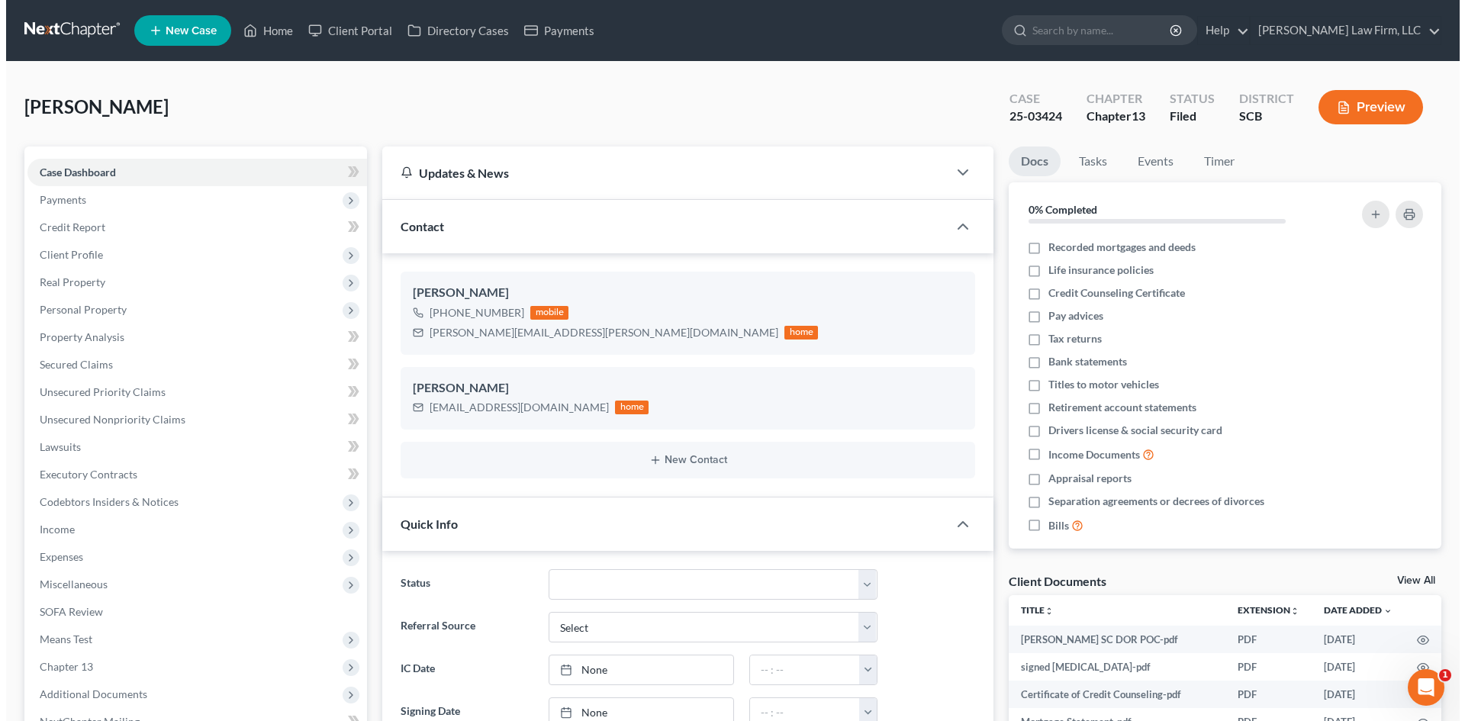
scroll to position [1966, 0]
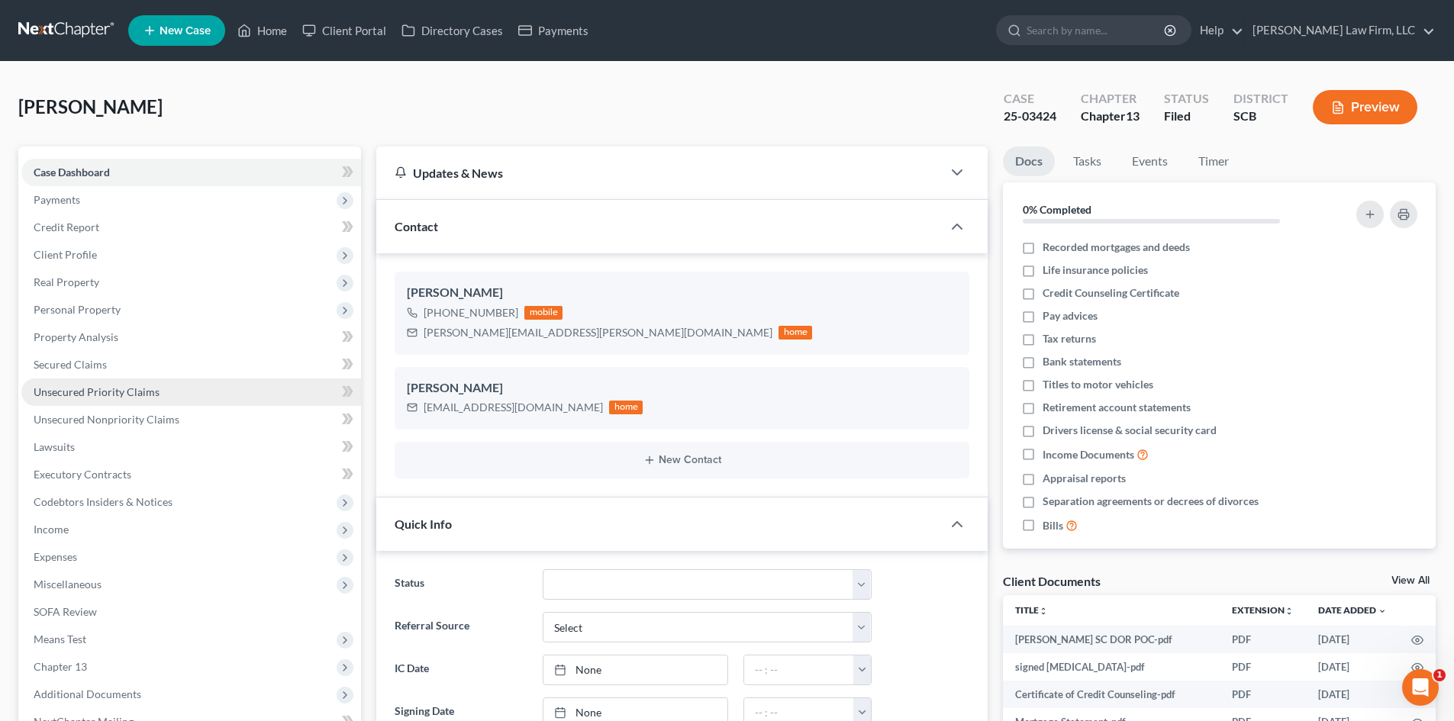
click at [206, 399] on link "Unsecured Priority Claims" at bounding box center [191, 391] width 340 height 27
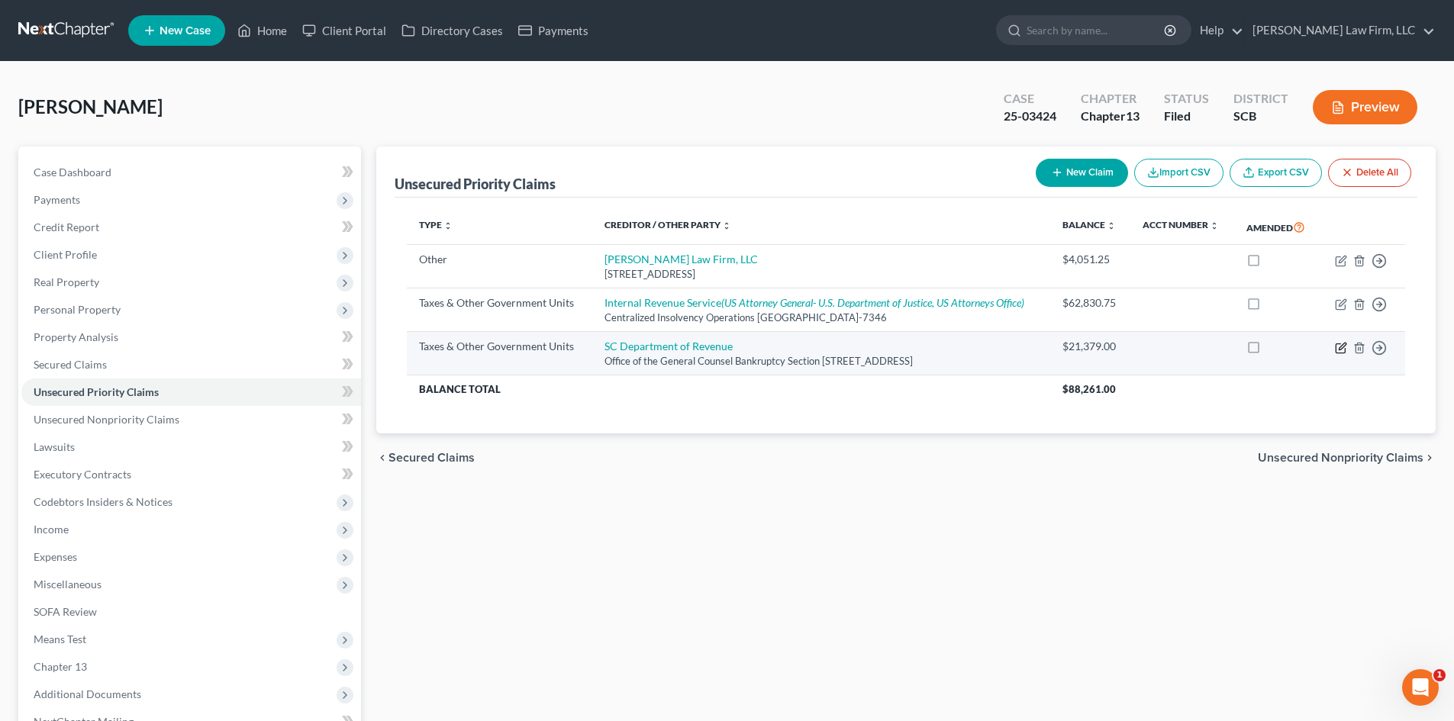
click at [1340, 343] on icon "button" at bounding box center [1341, 348] width 12 height 12
select select "2"
select select "42"
select select "0"
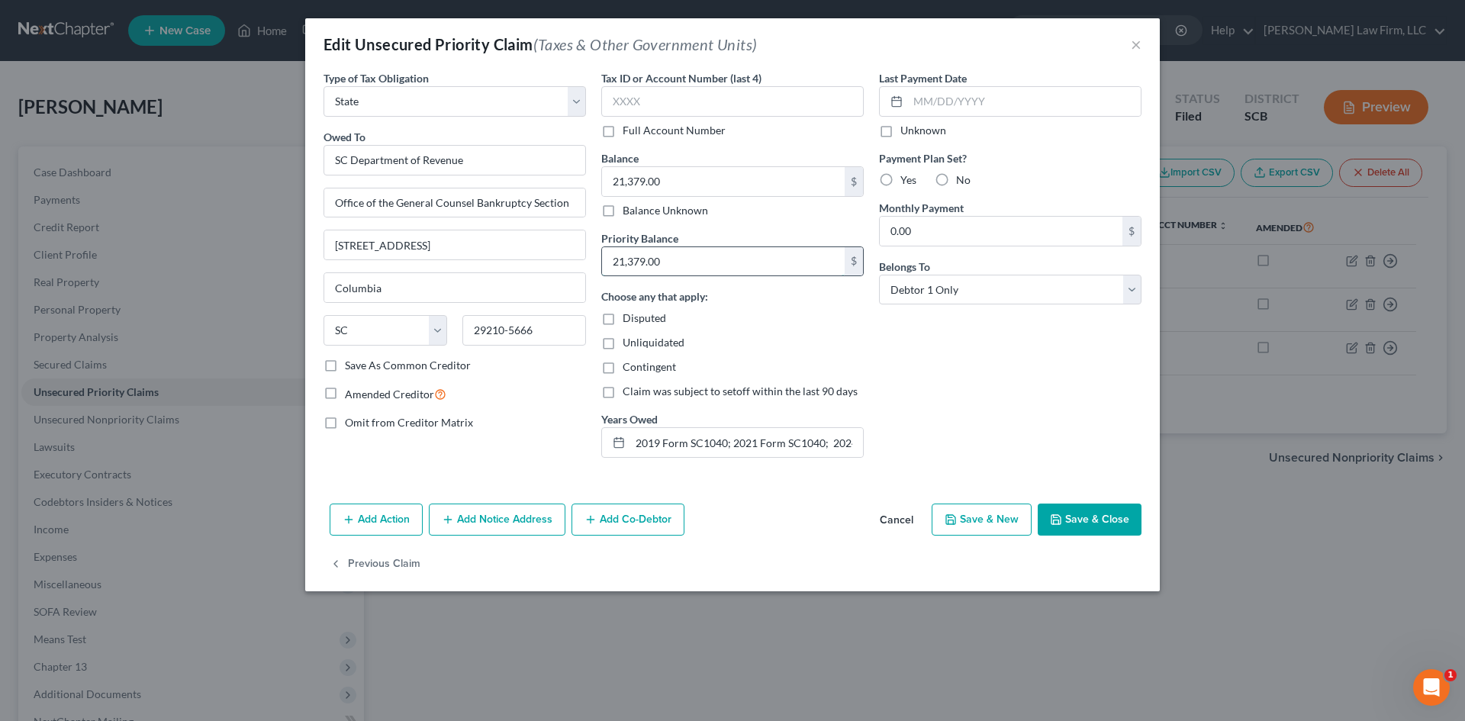
click at [734, 269] on input "21,379.00" at bounding box center [723, 261] width 243 height 29
drag, startPoint x: 710, startPoint y: 259, endPoint x: 543, endPoint y: 282, distance: 168.6
click at [543, 282] on div "Type of Tax Obligation * Select Federal City State Franchise Tax Board Other Ow…" at bounding box center [732, 270] width 833 height 400
type input "21,943"
paste input "943"
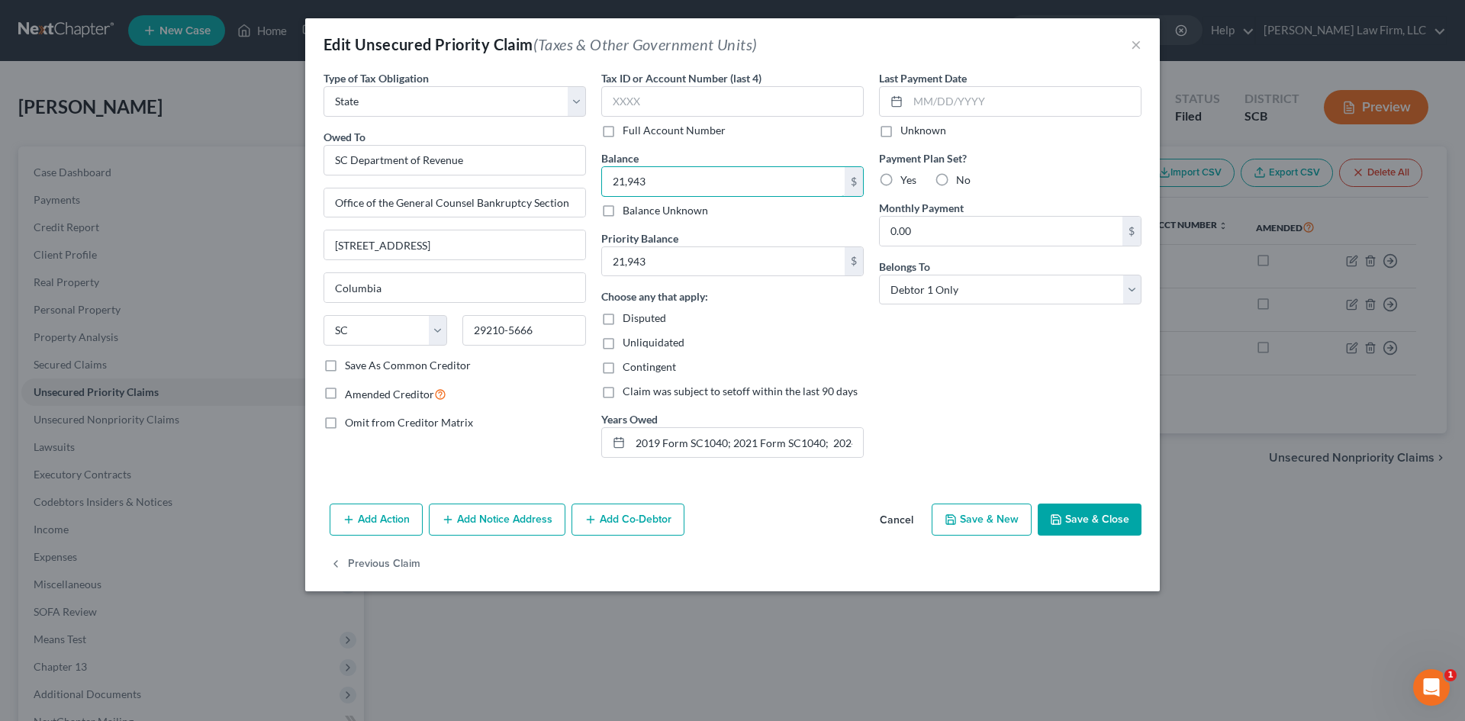
type input "21,943"
drag, startPoint x: 814, startPoint y: 336, endPoint x: 823, endPoint y: 336, distance: 8.4
click at [816, 336] on div "Unliquidated" at bounding box center [732, 342] width 262 height 15
click at [784, 442] on input "2019 Form SC1040; 2021 Form SC1040; 2024 Form SC1040 (All Filed April 2025)" at bounding box center [746, 442] width 233 height 29
click at [1109, 505] on button "Save & Close" at bounding box center [1090, 520] width 104 height 32
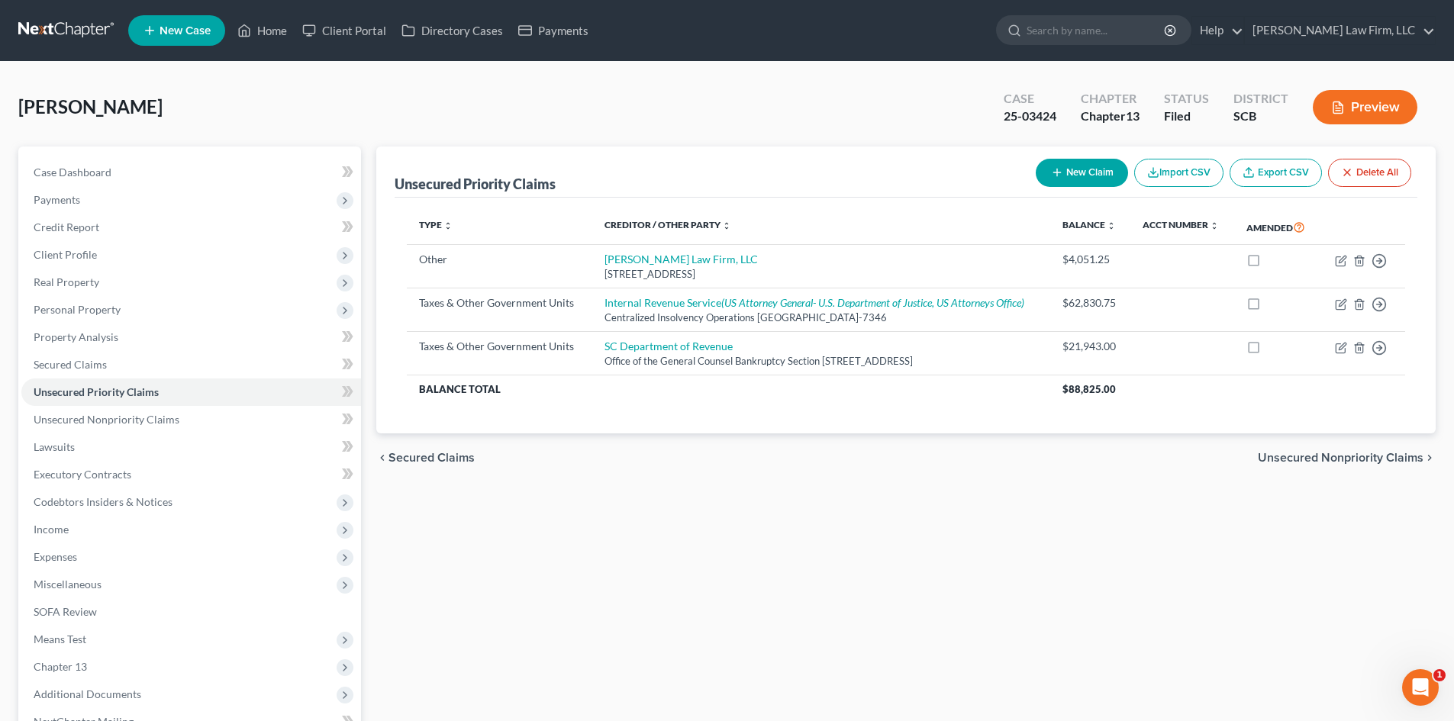
click at [1345, 105] on button "Preview" at bounding box center [1364, 107] width 105 height 34
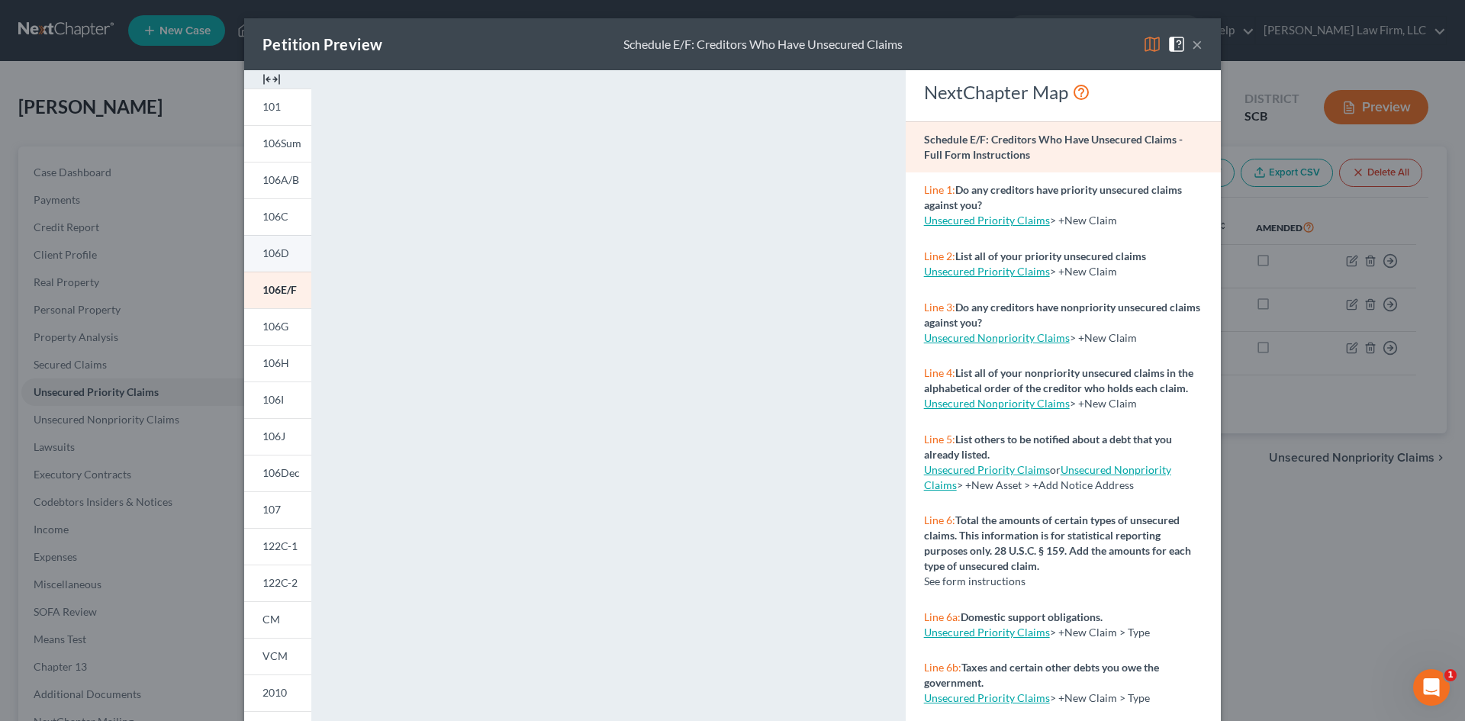
click at [263, 257] on span "106D" at bounding box center [275, 252] width 27 height 13
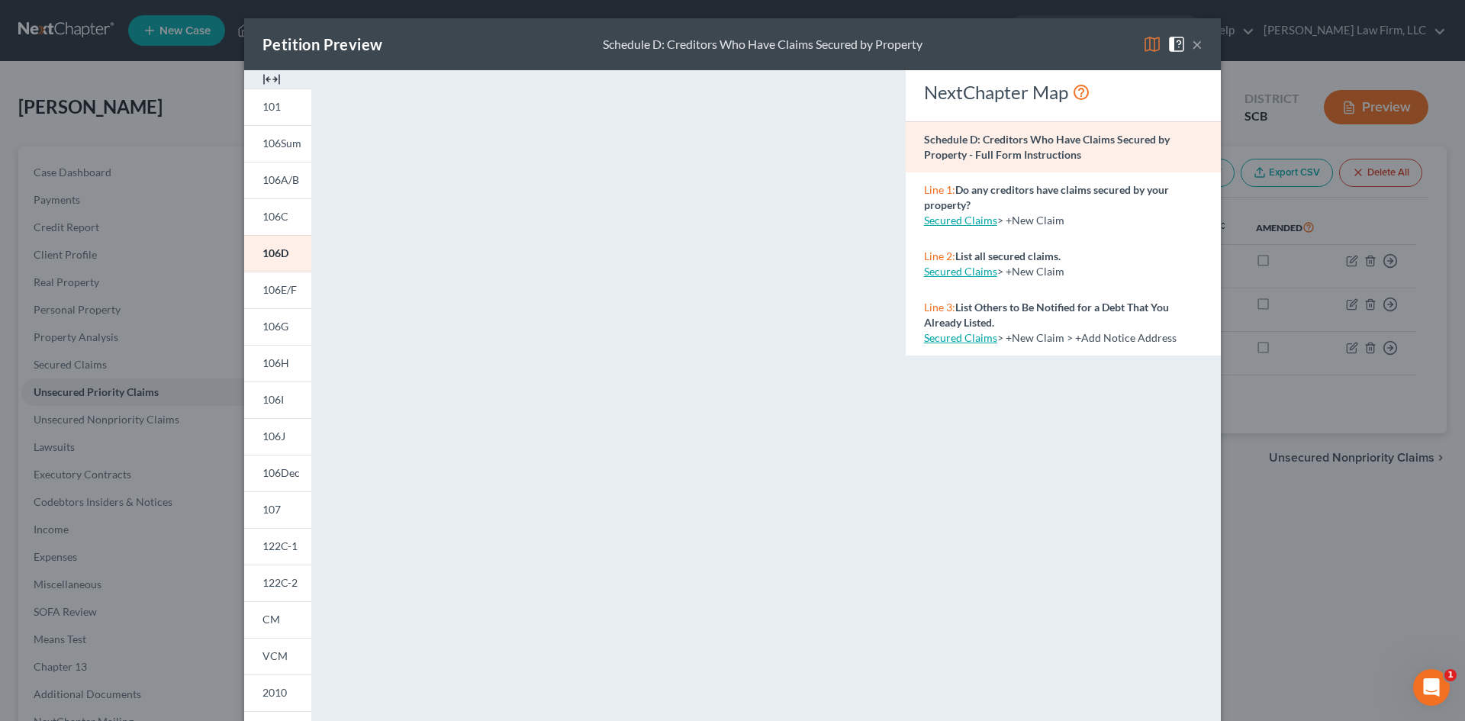
click at [1192, 40] on button "×" at bounding box center [1197, 44] width 11 height 18
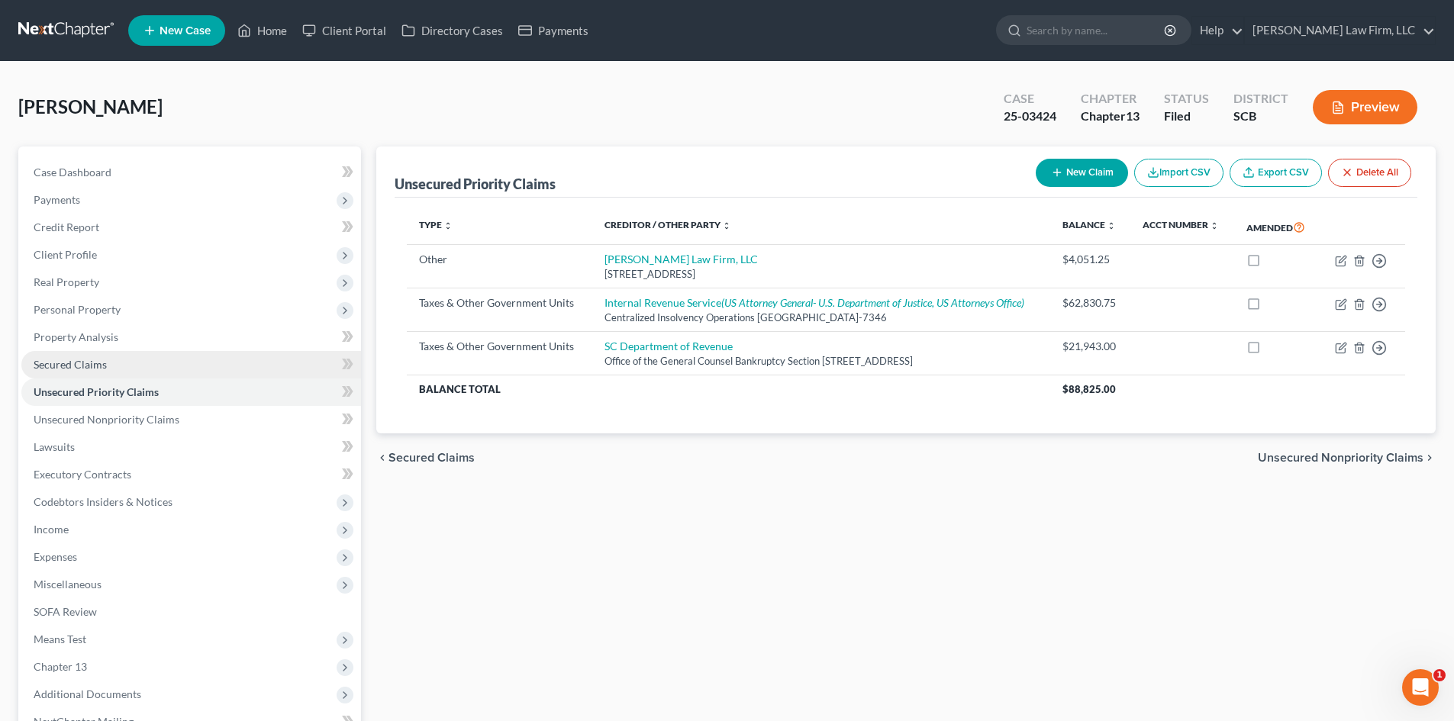
click at [79, 354] on link "Secured Claims" at bounding box center [191, 364] width 340 height 27
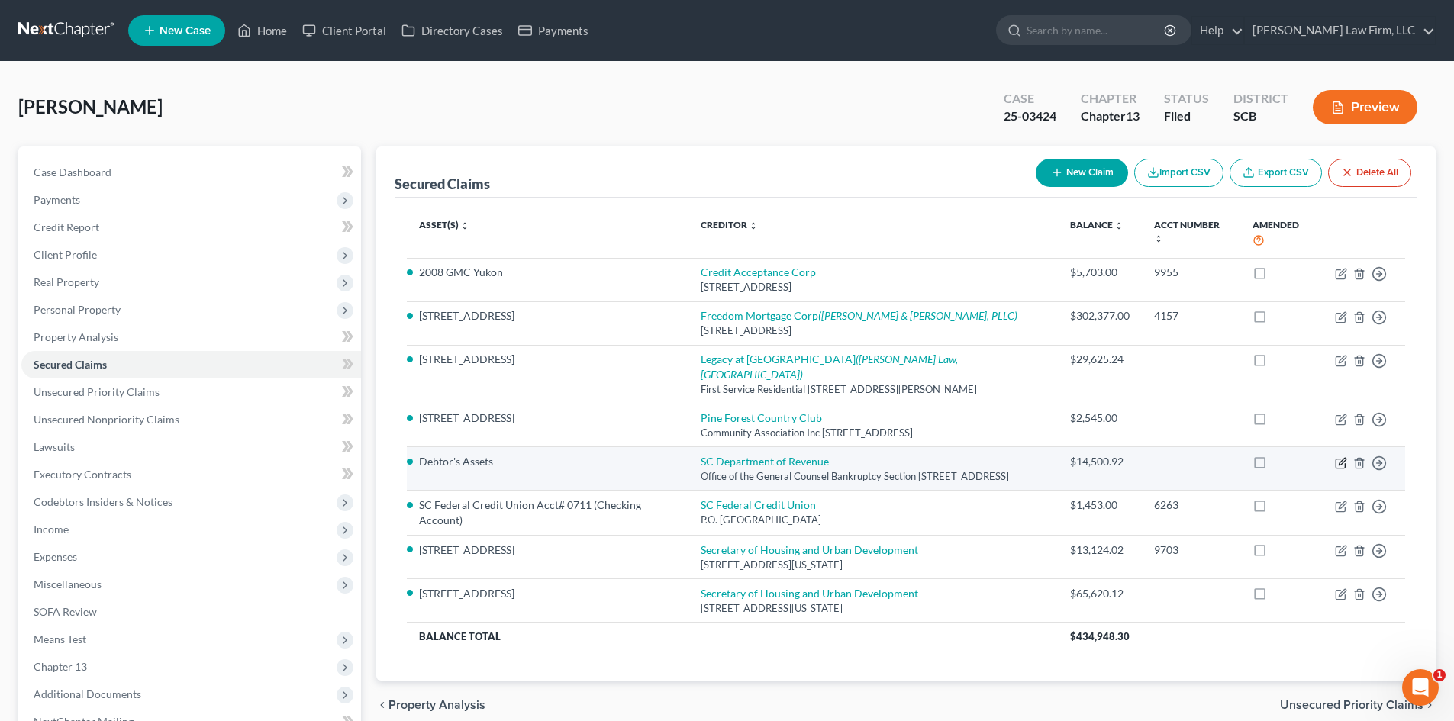
click at [1339, 458] on icon "button" at bounding box center [1341, 461] width 7 height 7
select select "42"
select select "0"
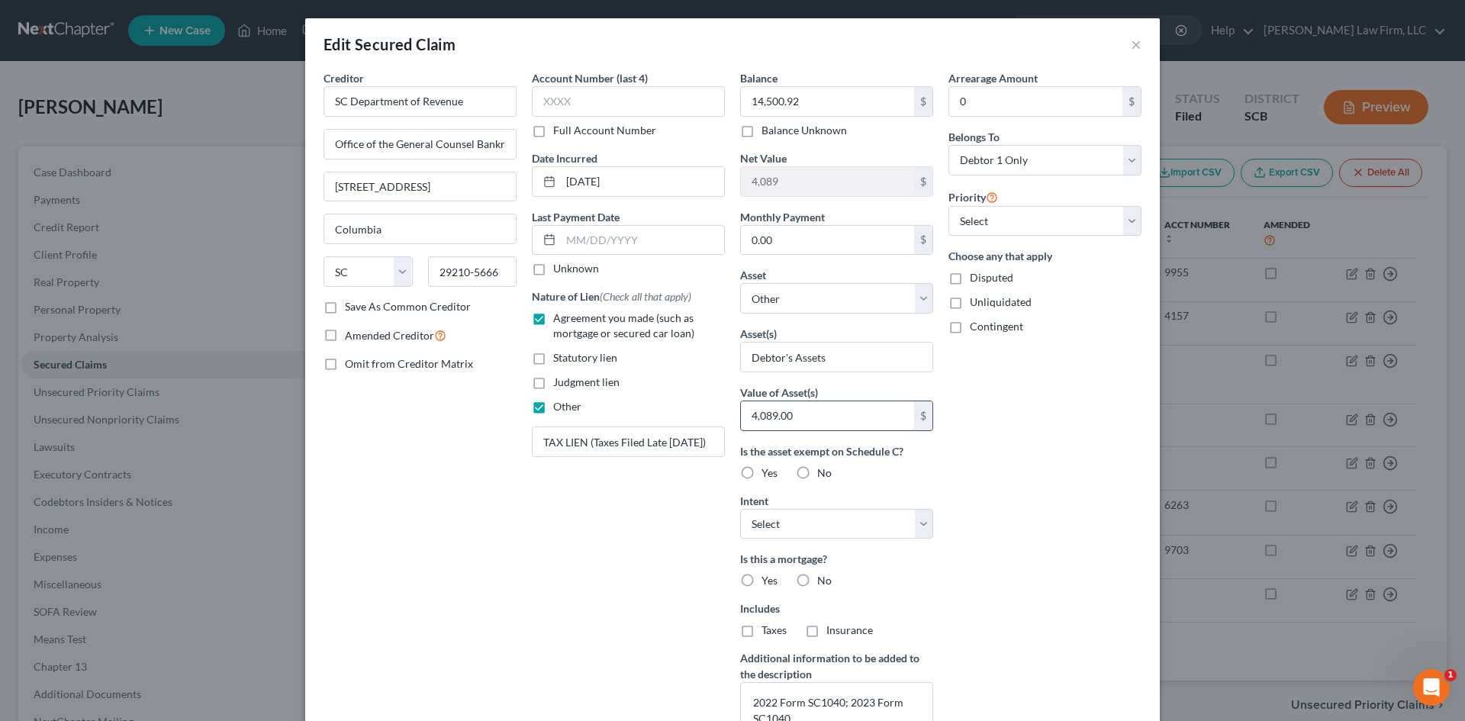
click at [834, 411] on input "4,089.00" at bounding box center [827, 415] width 173 height 29
click at [805, 104] on input "14,500.92" at bounding box center [827, 101] width 173 height 29
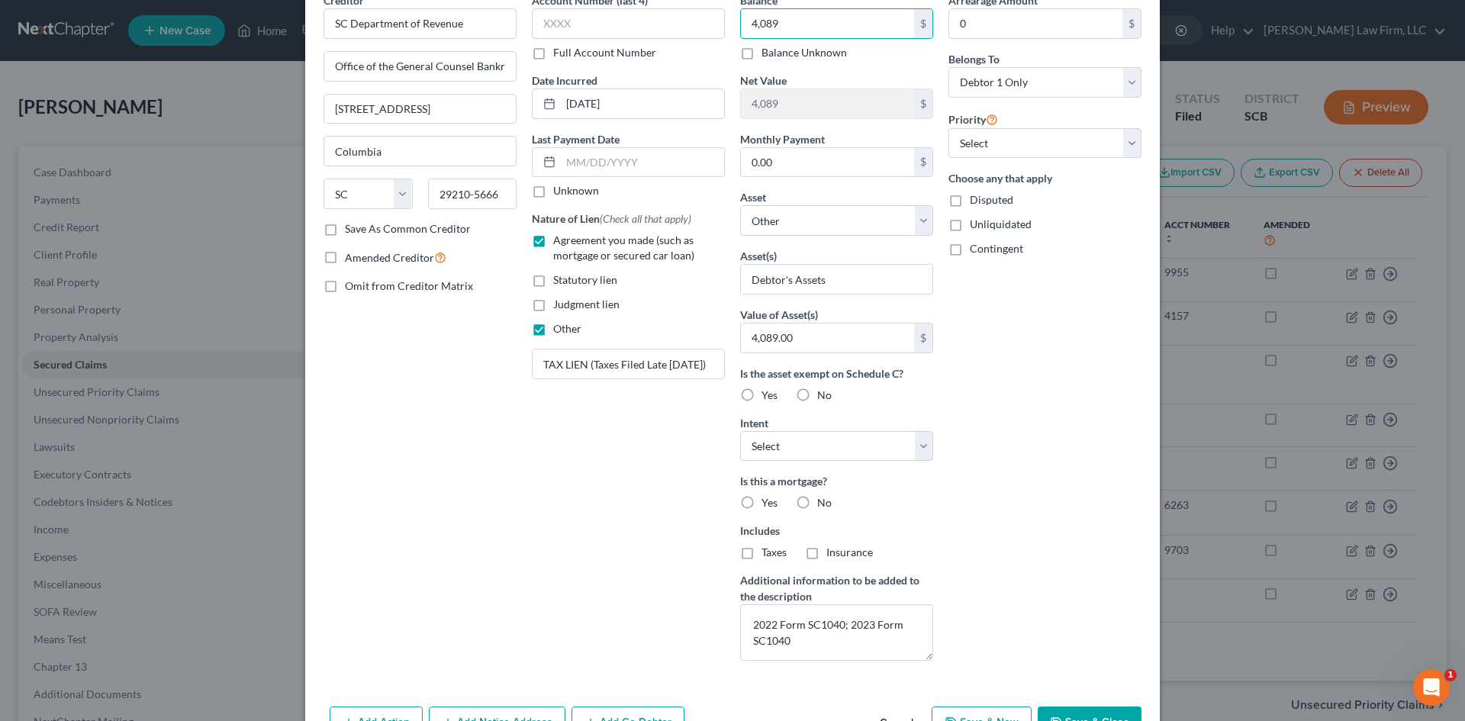
scroll to position [170, 0]
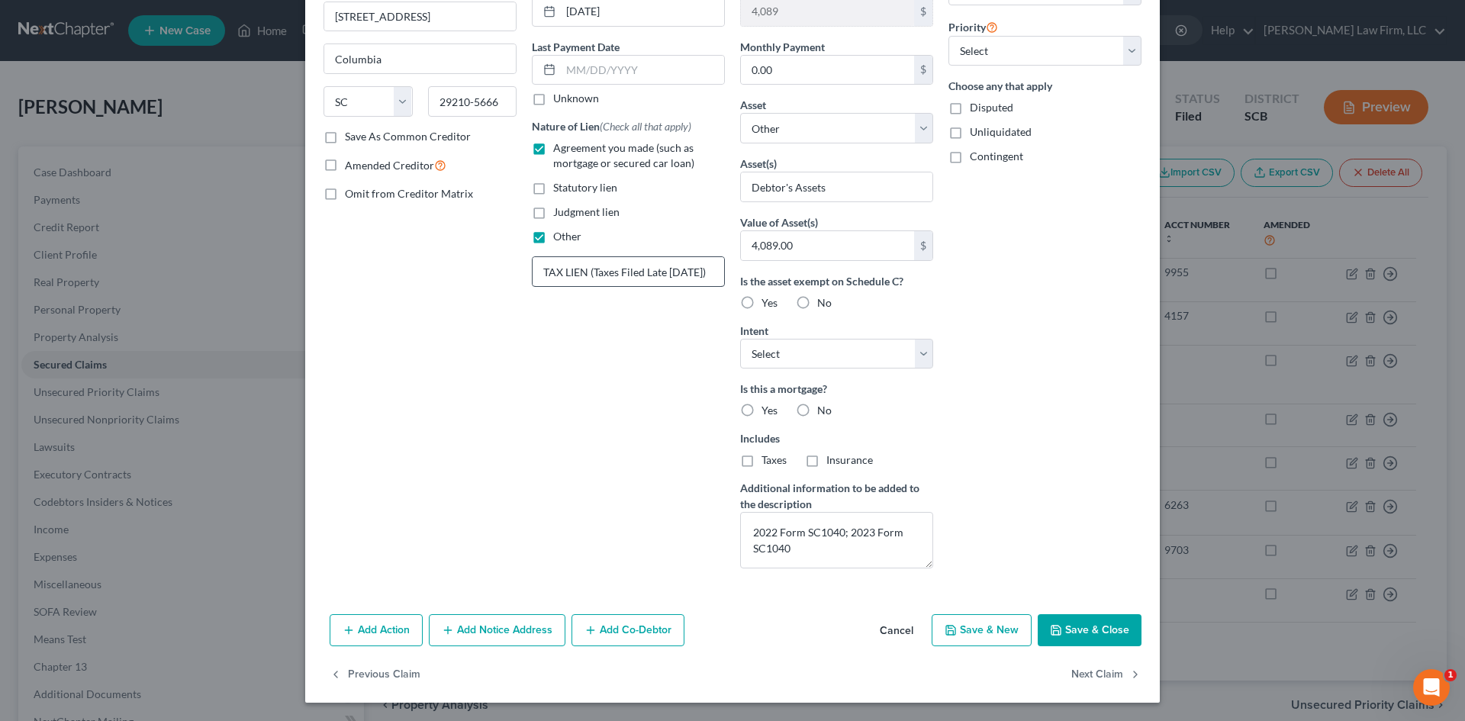
type input "4,089"
drag, startPoint x: 531, startPoint y: 272, endPoint x: 933, endPoint y: 285, distance: 402.3
click at [933, 285] on div "Creditor * SC Department of Revenue Office of the General Counsel Bankruptcy Se…" at bounding box center [732, 240] width 833 height 681
click at [553, 235] on label "Other" at bounding box center [567, 236] width 28 height 15
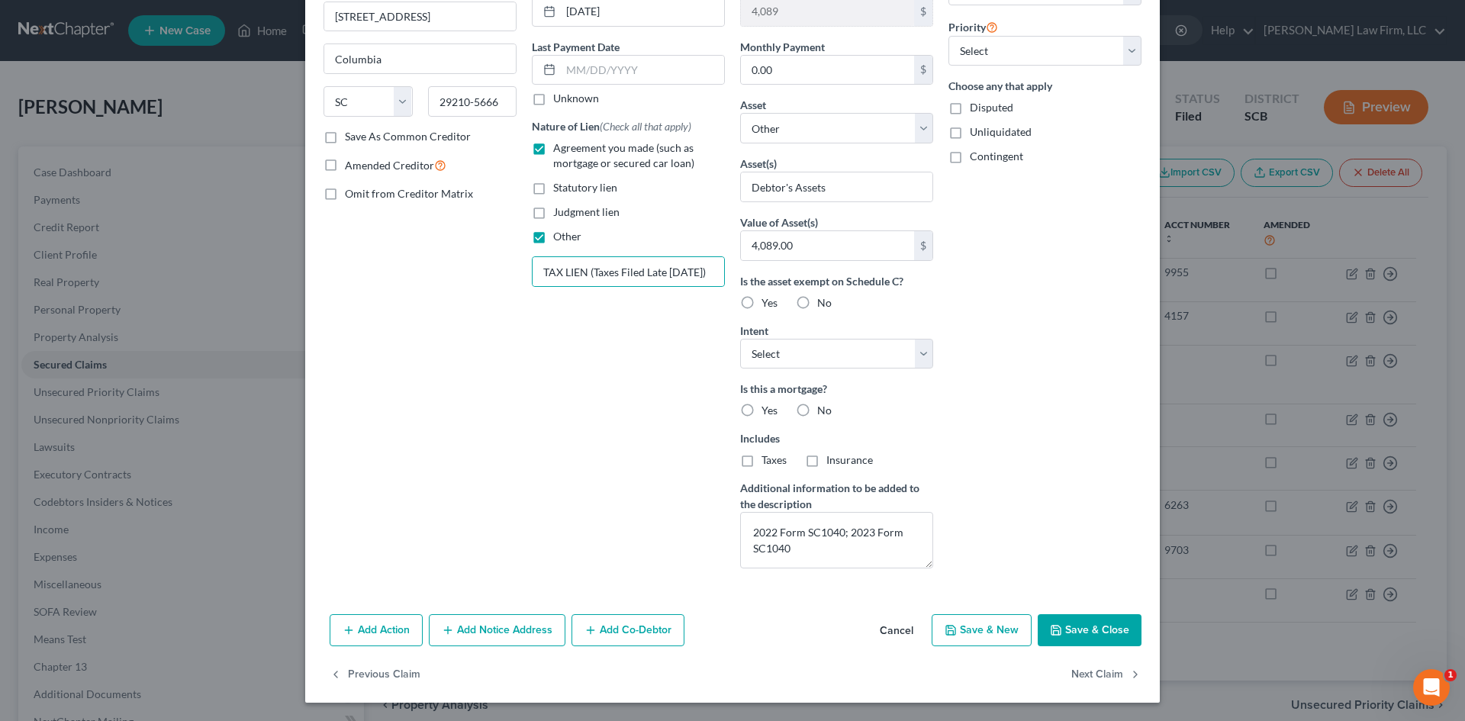
click at [559, 235] on input "Other" at bounding box center [564, 234] width 10 height 10
checkbox input "false"
click at [553, 193] on label "Statutory lien" at bounding box center [585, 187] width 64 height 15
click at [559, 190] on input "Statutory lien" at bounding box center [564, 185] width 10 height 10
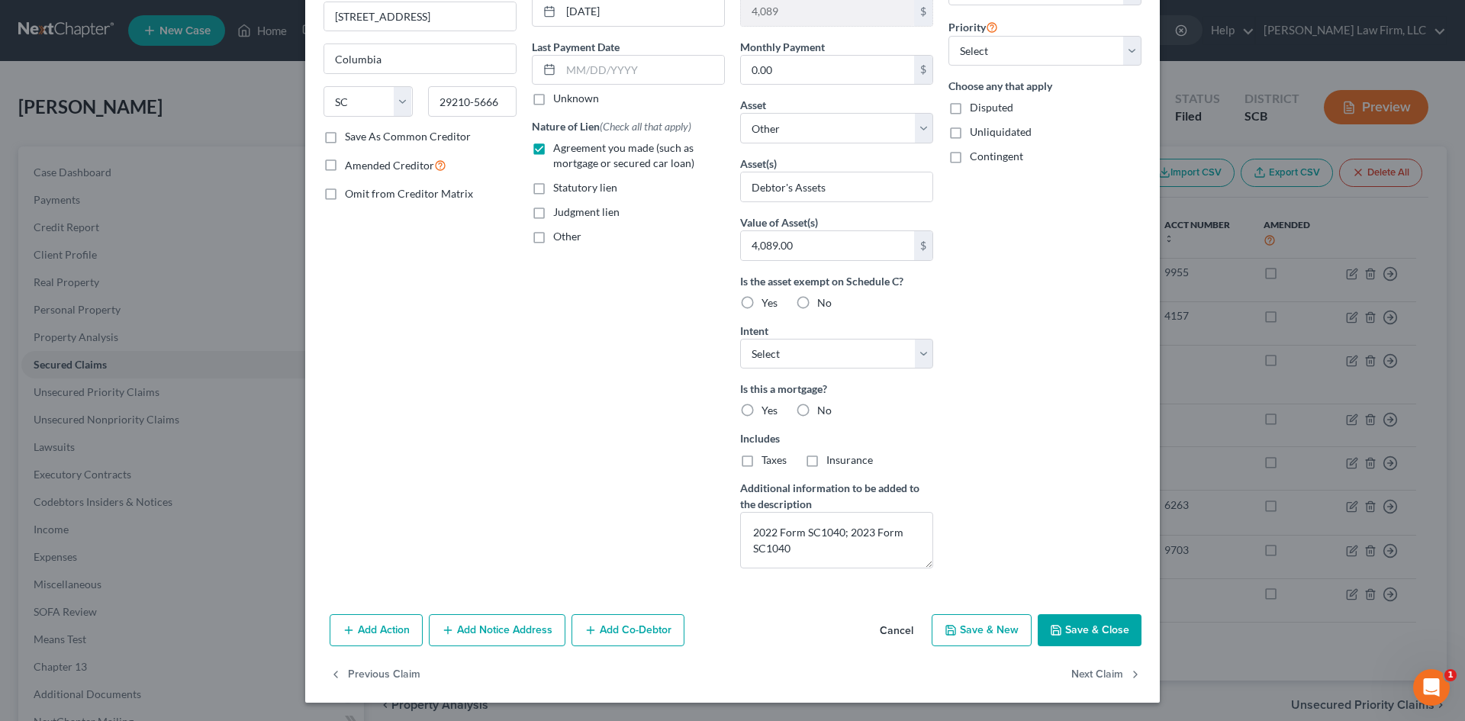
checkbox input "true"
click at [762, 467] on label "Taxes" at bounding box center [774, 460] width 25 height 15
click at [768, 462] on input "Taxes" at bounding box center [773, 458] width 10 height 10
click at [762, 462] on label "Taxes" at bounding box center [774, 460] width 25 height 15
click at [768, 462] on input "Taxes" at bounding box center [773, 458] width 10 height 10
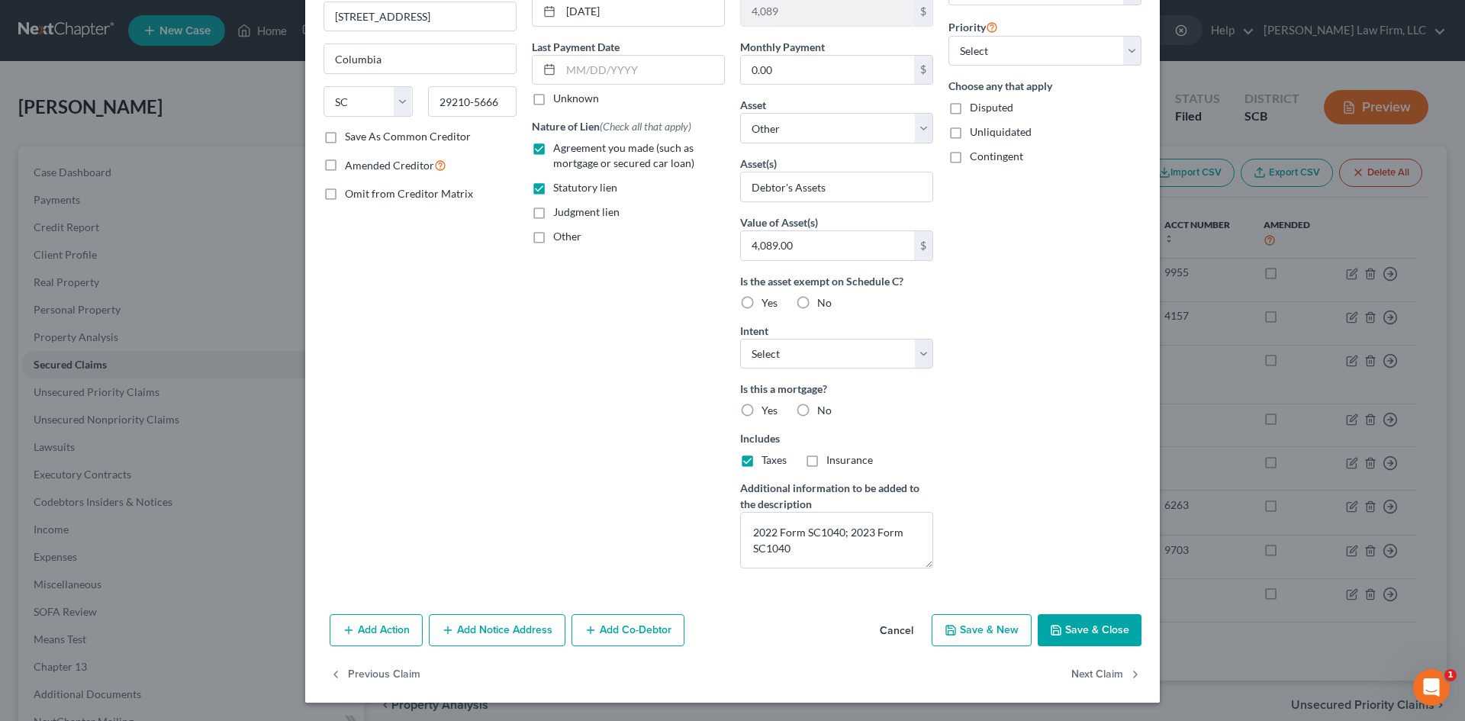
checkbox input "false"
click at [1098, 626] on button "Save & Close" at bounding box center [1090, 630] width 104 height 32
select select
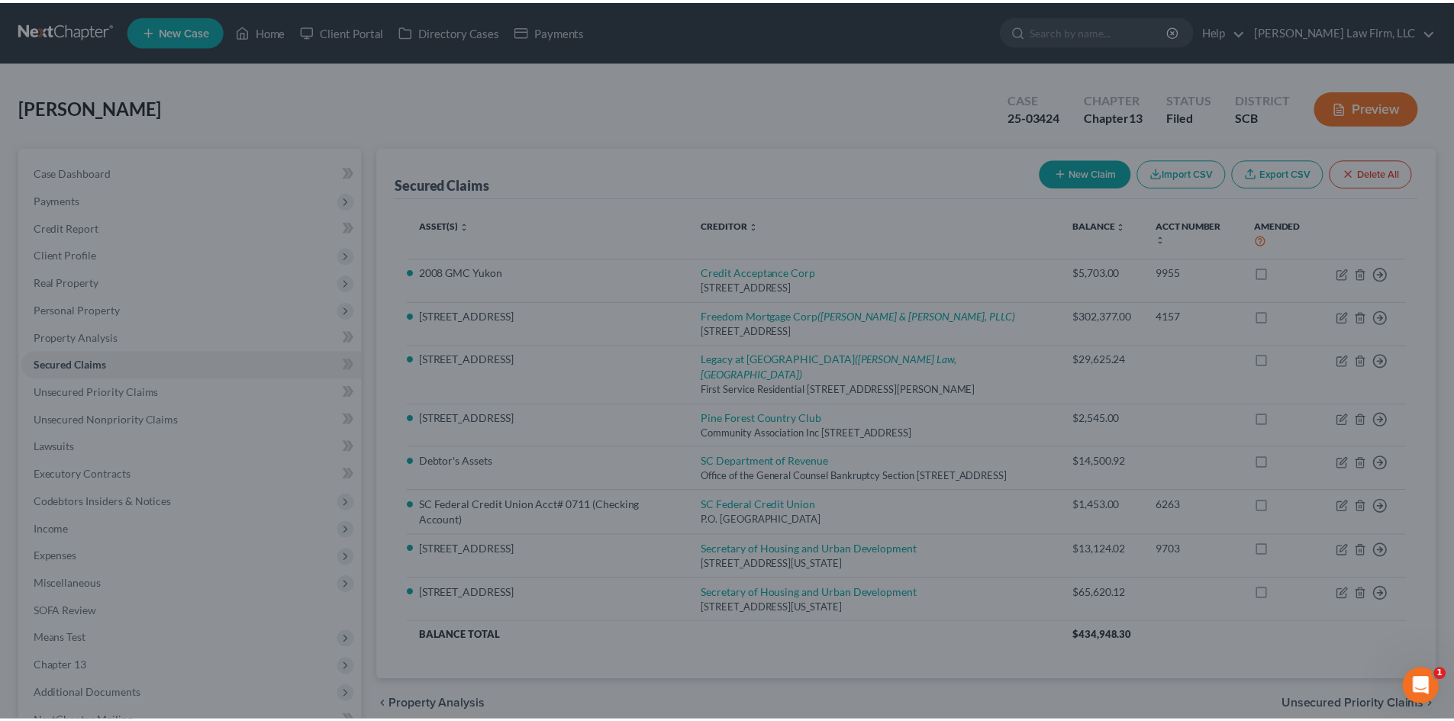
scroll to position [3, 0]
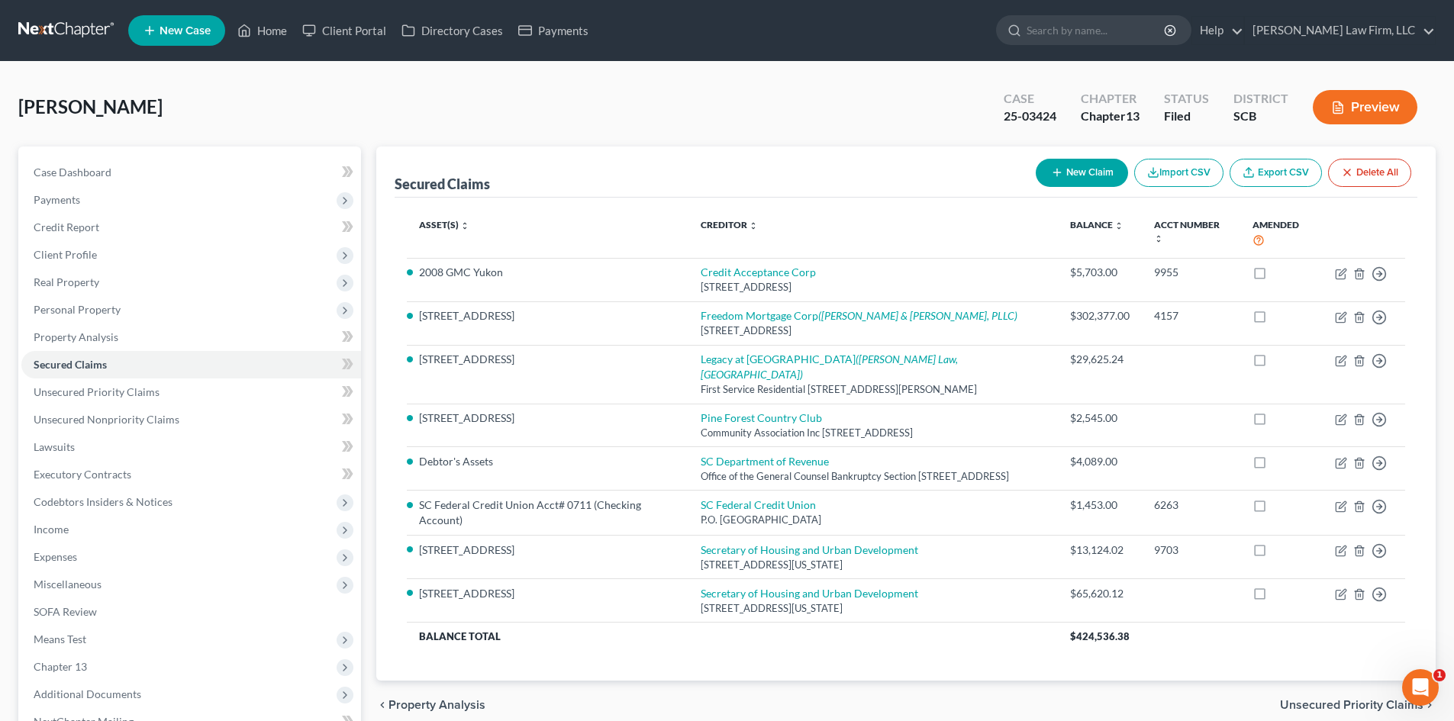
click at [1348, 102] on button "Preview" at bounding box center [1364, 107] width 105 height 34
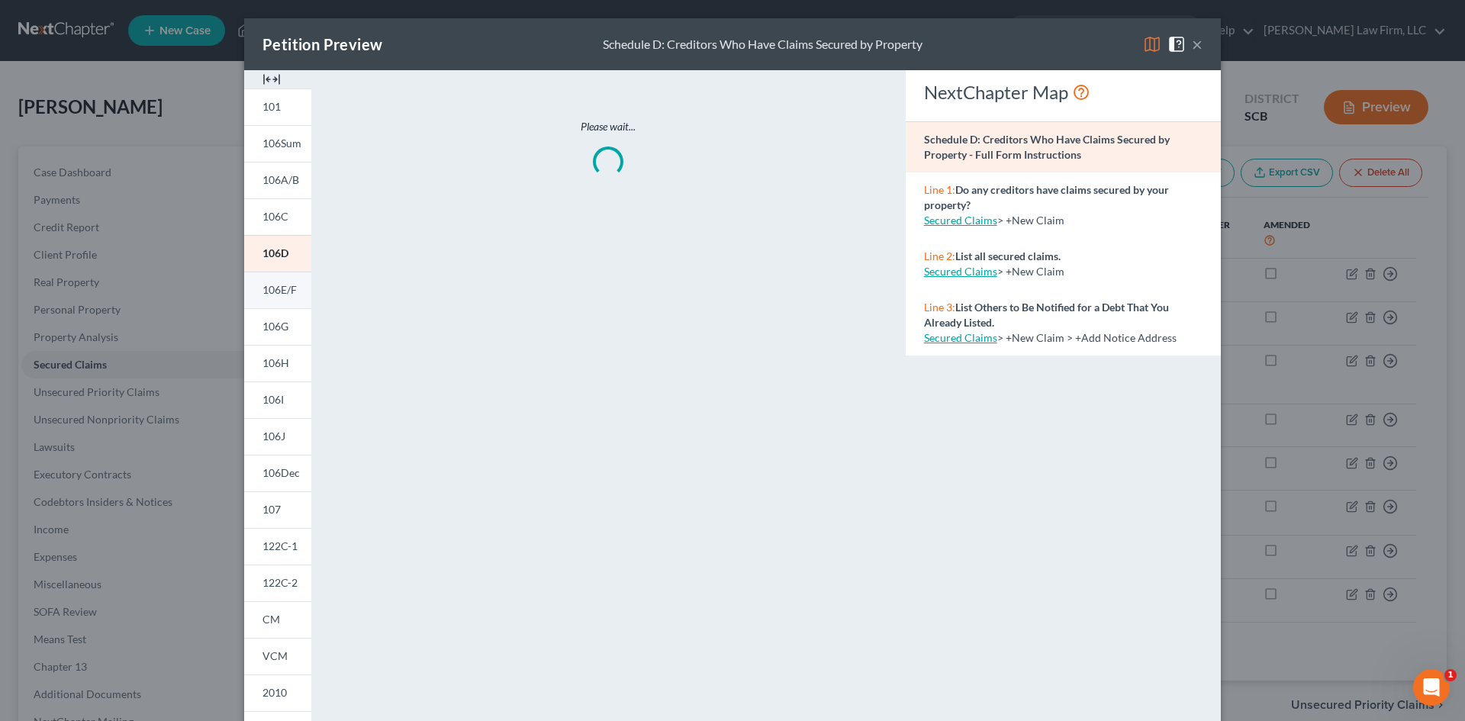
click at [288, 291] on span "106E/F" at bounding box center [279, 289] width 34 height 13
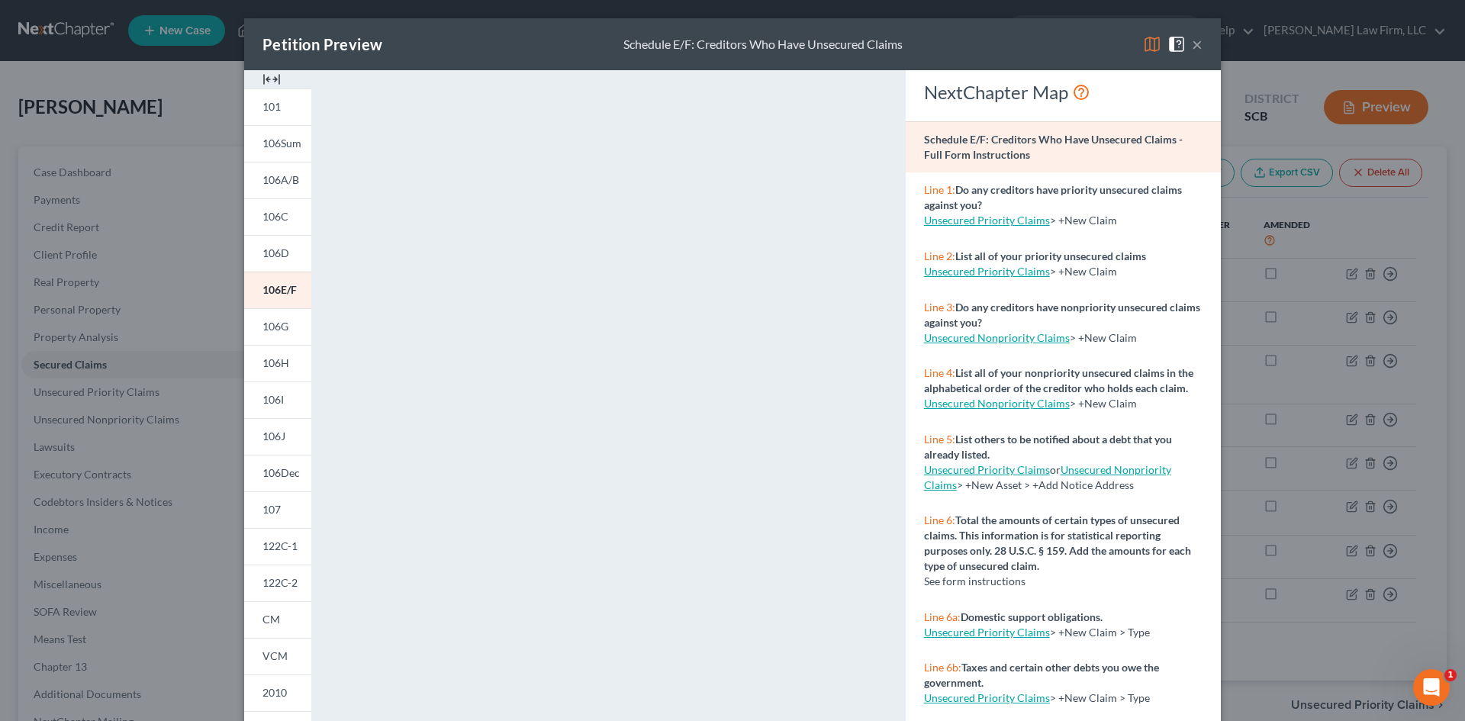
click at [1193, 43] on button "×" at bounding box center [1197, 44] width 11 height 18
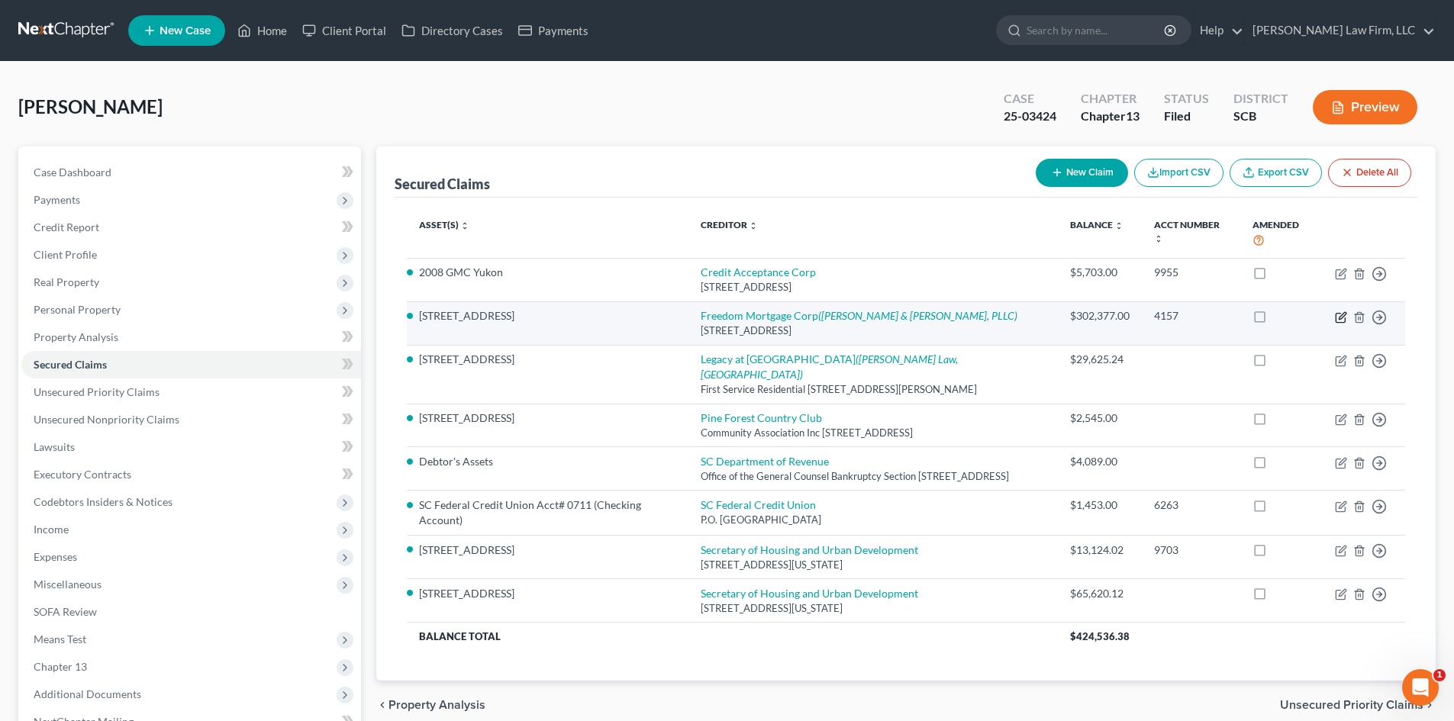
click at [1340, 314] on icon "button" at bounding box center [1341, 317] width 12 height 12
select select "9"
select select "24"
select select "0"
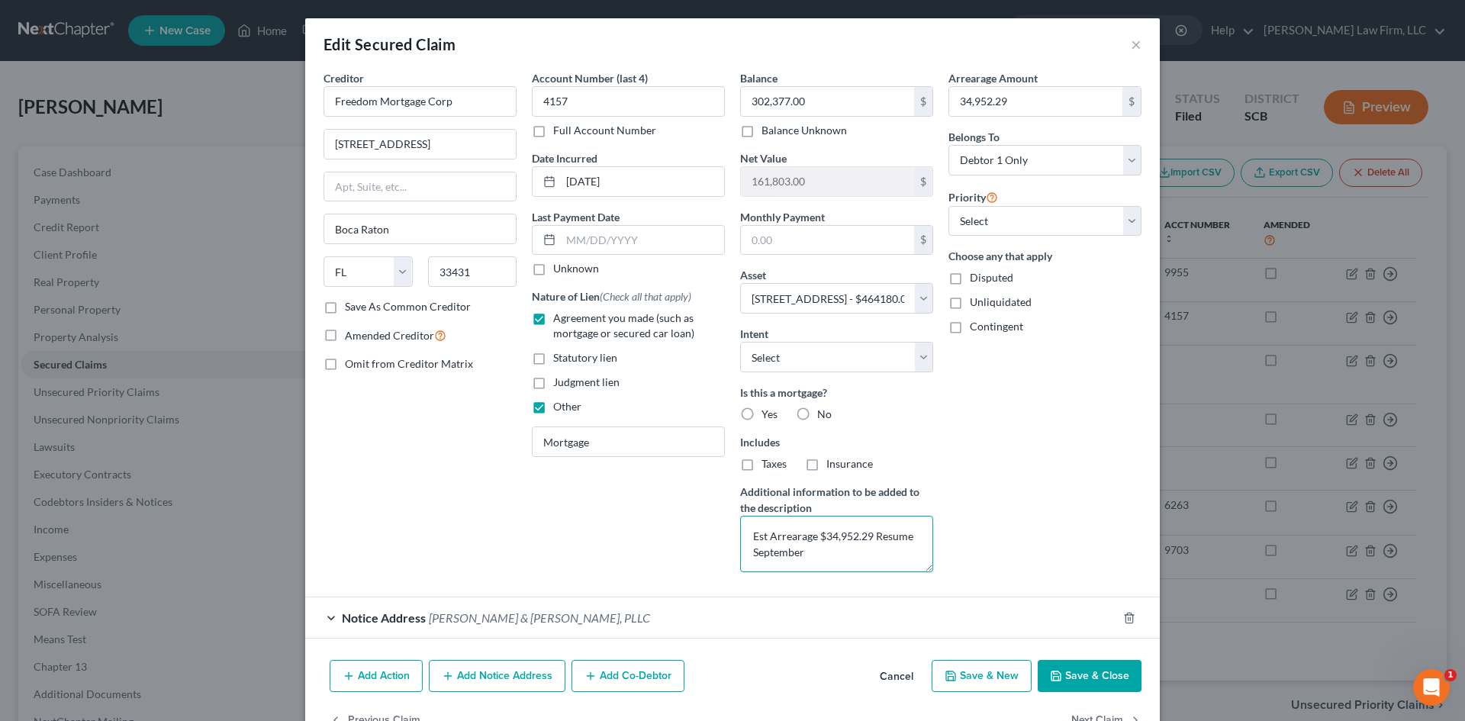
drag, startPoint x: 813, startPoint y: 557, endPoint x: 870, endPoint y: 543, distance: 58.3
click at [870, 543] on textarea "Est Arrearage $34,952.29 Resume September" at bounding box center [836, 544] width 193 height 56
type textarea "Est Arrearage $34,952.29"
click at [1074, 671] on button "Save & Close" at bounding box center [1090, 676] width 104 height 32
select select
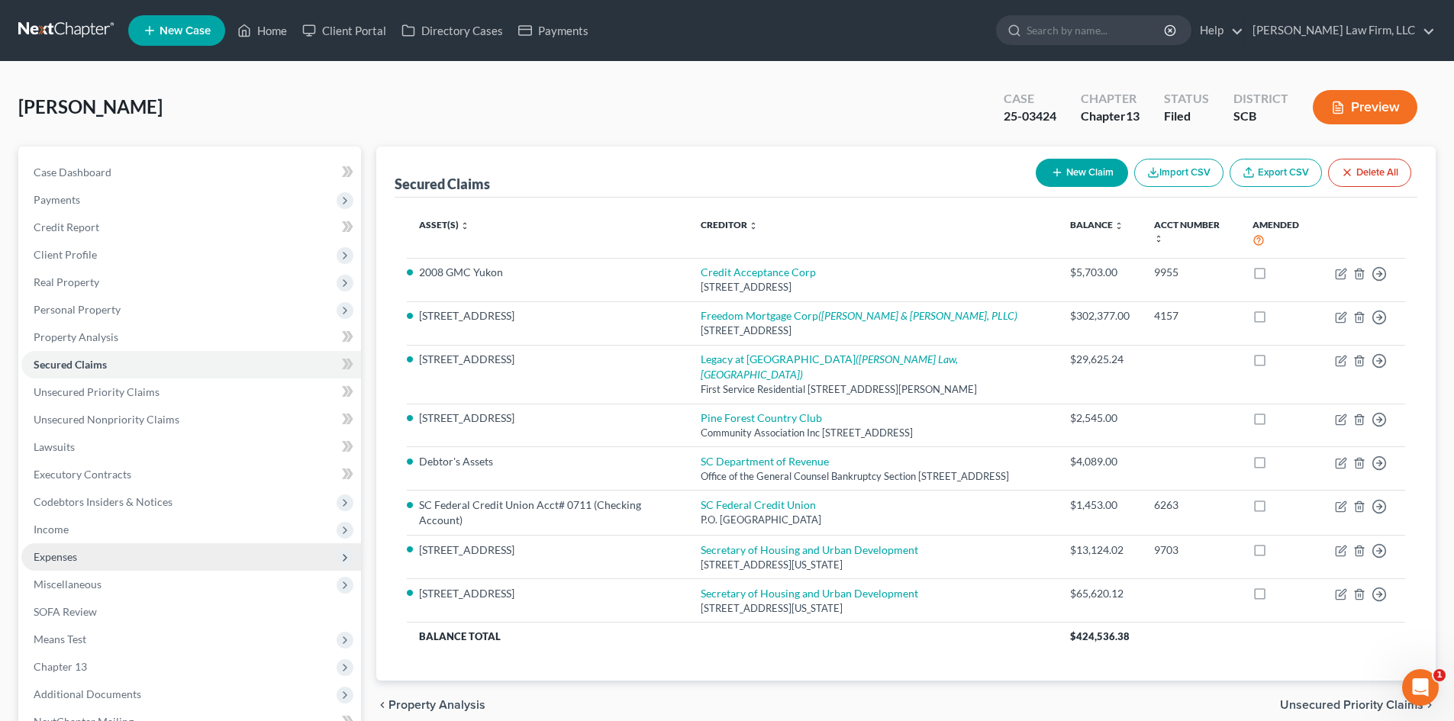
click at [159, 553] on span "Expenses" at bounding box center [191, 556] width 340 height 27
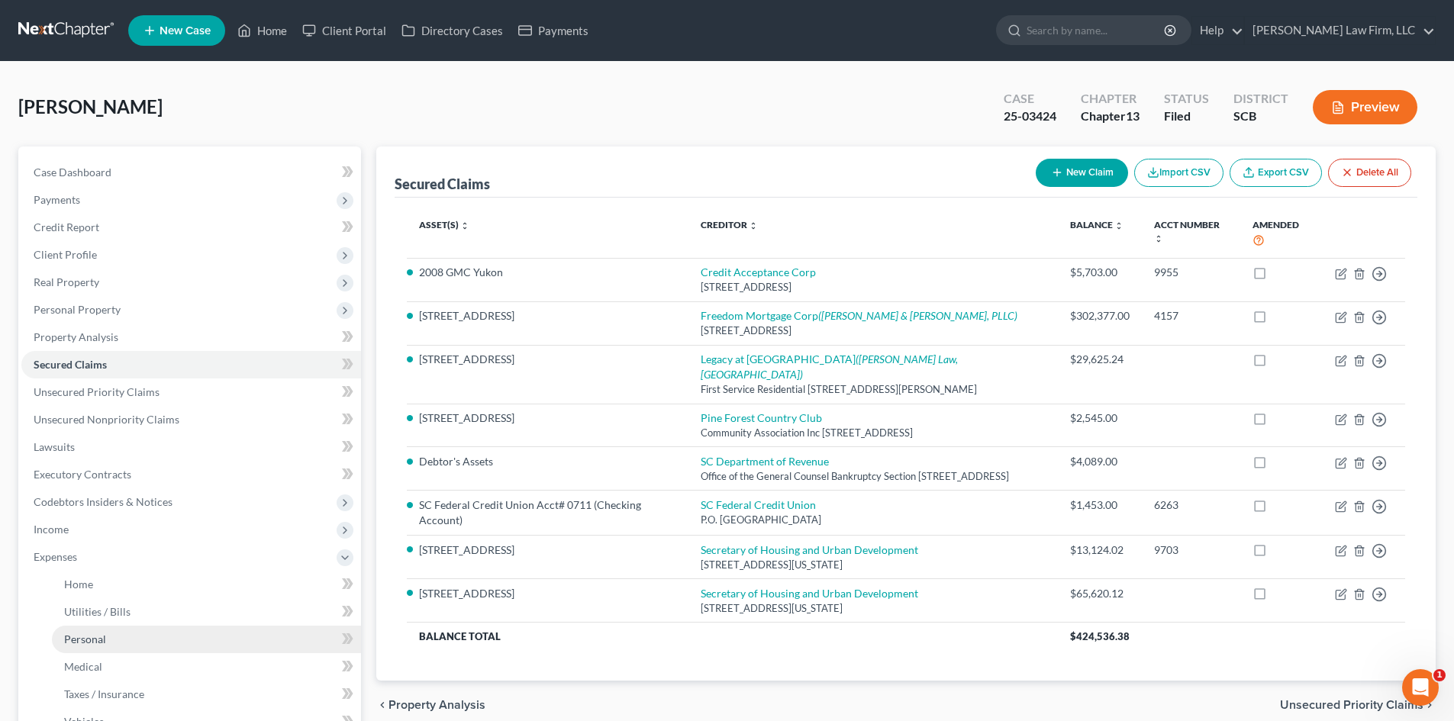
click at [162, 635] on link "Personal" at bounding box center [206, 639] width 309 height 27
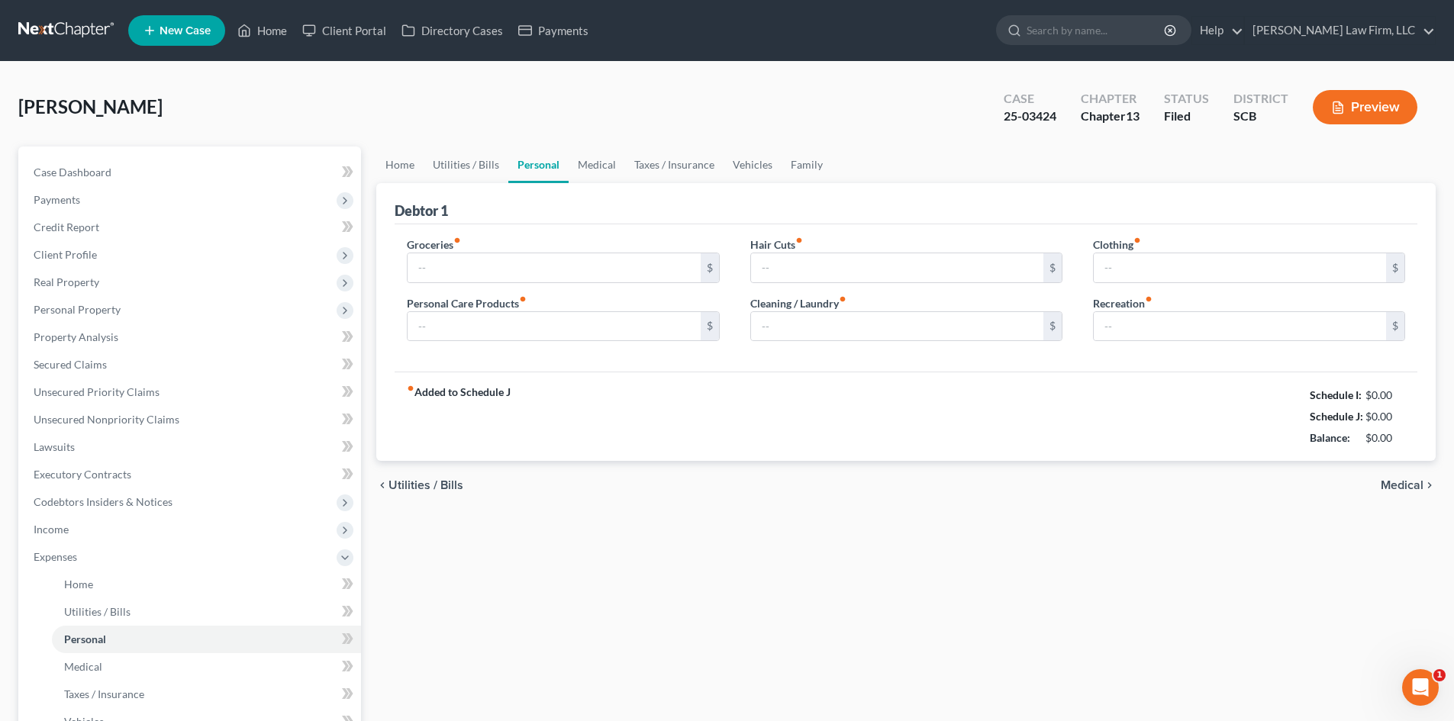
type input "450.00"
type input "100.00"
type input "10.00"
type input "50.00"
type input "0.00"
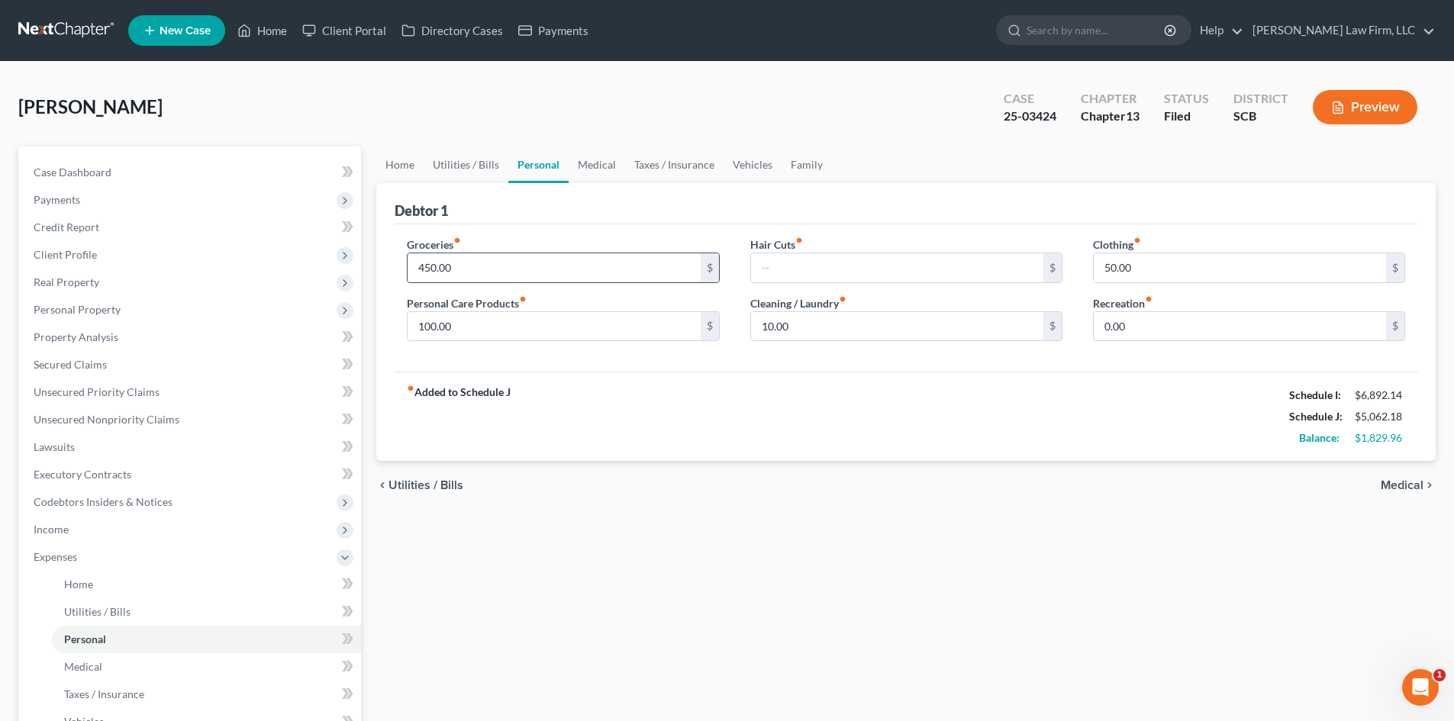
click at [420, 267] on input "450.00" at bounding box center [553, 267] width 292 height 29
click at [424, 264] on input "450.00" at bounding box center [553, 267] width 292 height 29
type input "750.00"
click at [713, 457] on div "fiber_manual_record Added to Schedule J Schedule I: $6,892.14 Schedule J: $5,36…" at bounding box center [906, 416] width 1023 height 89
click at [1131, 341] on div "0.00 $" at bounding box center [1249, 326] width 312 height 31
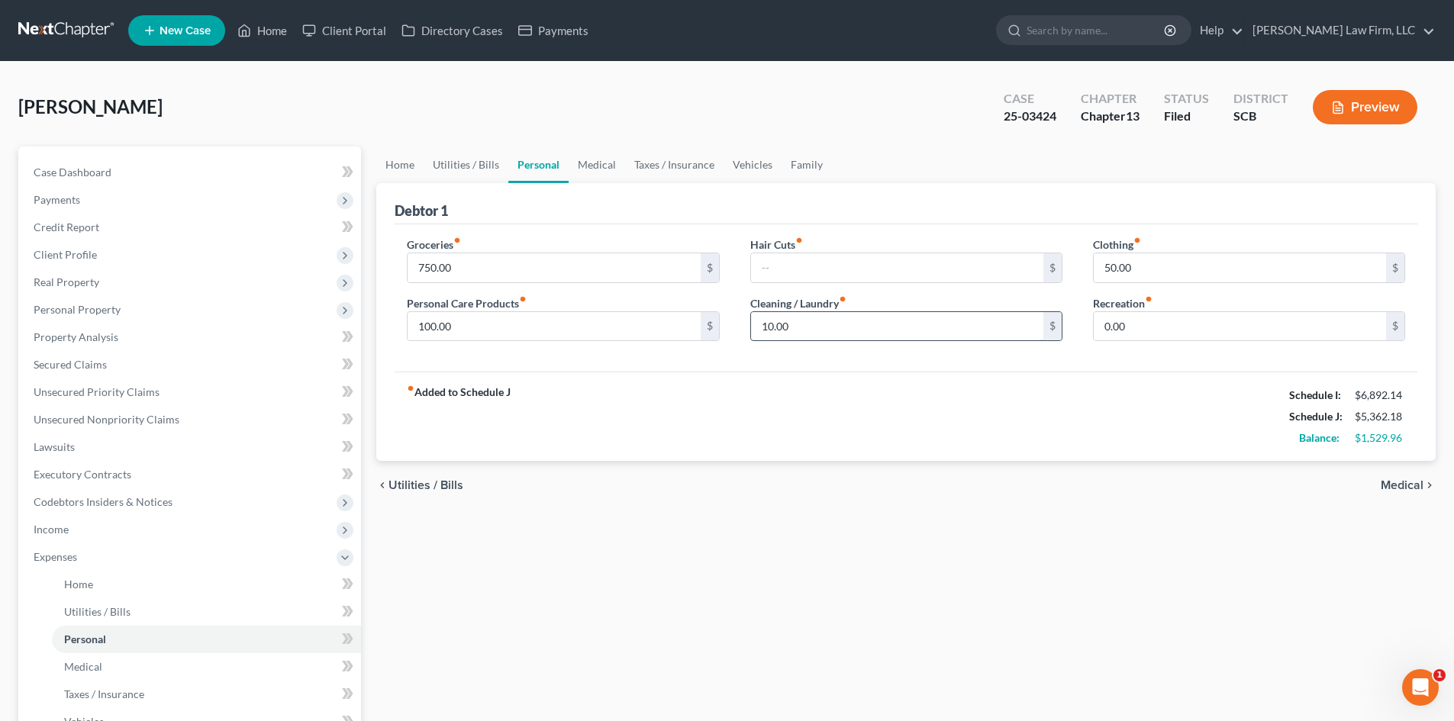
click at [934, 331] on input "10.00" at bounding box center [897, 326] width 292 height 29
click at [1095, 275] on input "50.00" at bounding box center [1239, 267] width 292 height 29
click at [885, 417] on div "fiber_manual_record Added to Schedule J Schedule I: $6,892.14 Schedule J: $5,45…" at bounding box center [906, 416] width 1023 height 89
click at [1178, 274] on input "150" at bounding box center [1239, 267] width 292 height 29
click at [920, 498] on div "chevron_left Utilities / Bills Medical chevron_right" at bounding box center [905, 485] width 1059 height 49
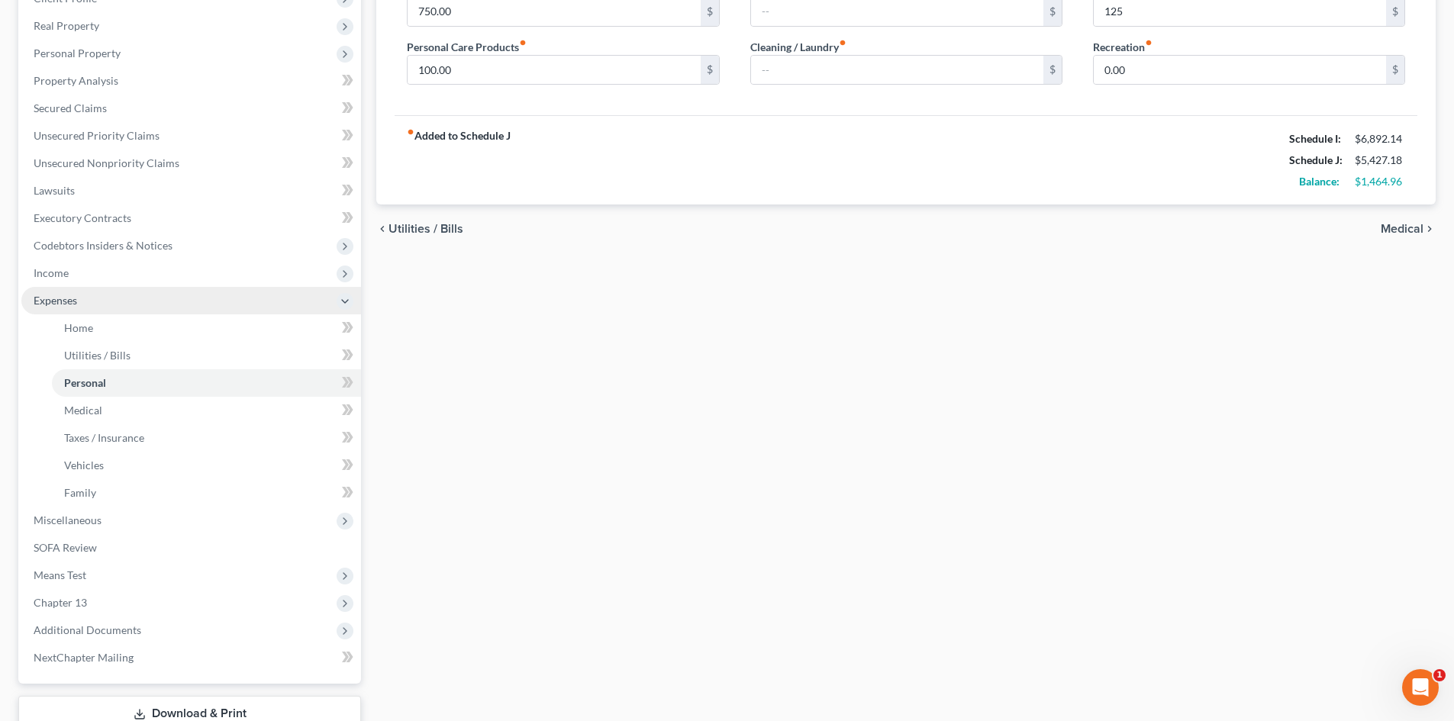
scroll to position [365, 0]
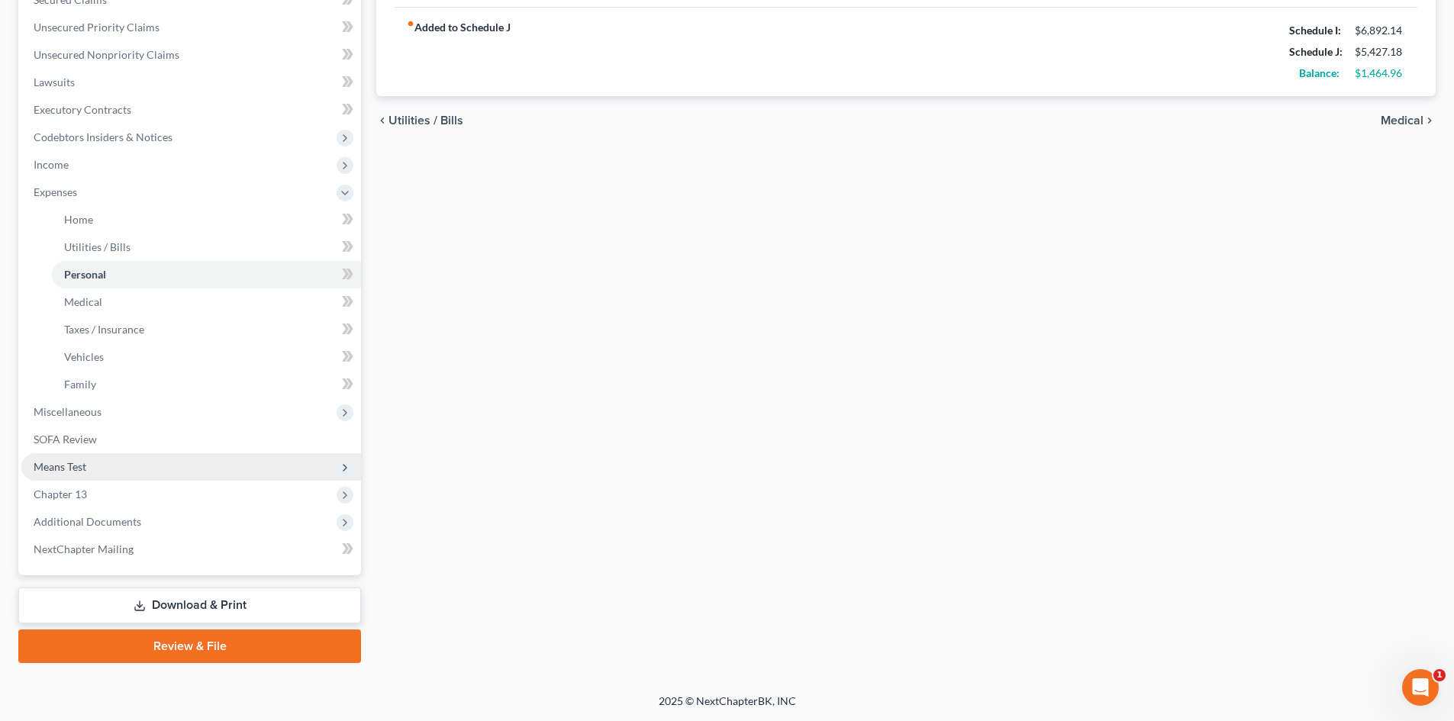
click at [133, 462] on span "Means Test" at bounding box center [191, 466] width 340 height 27
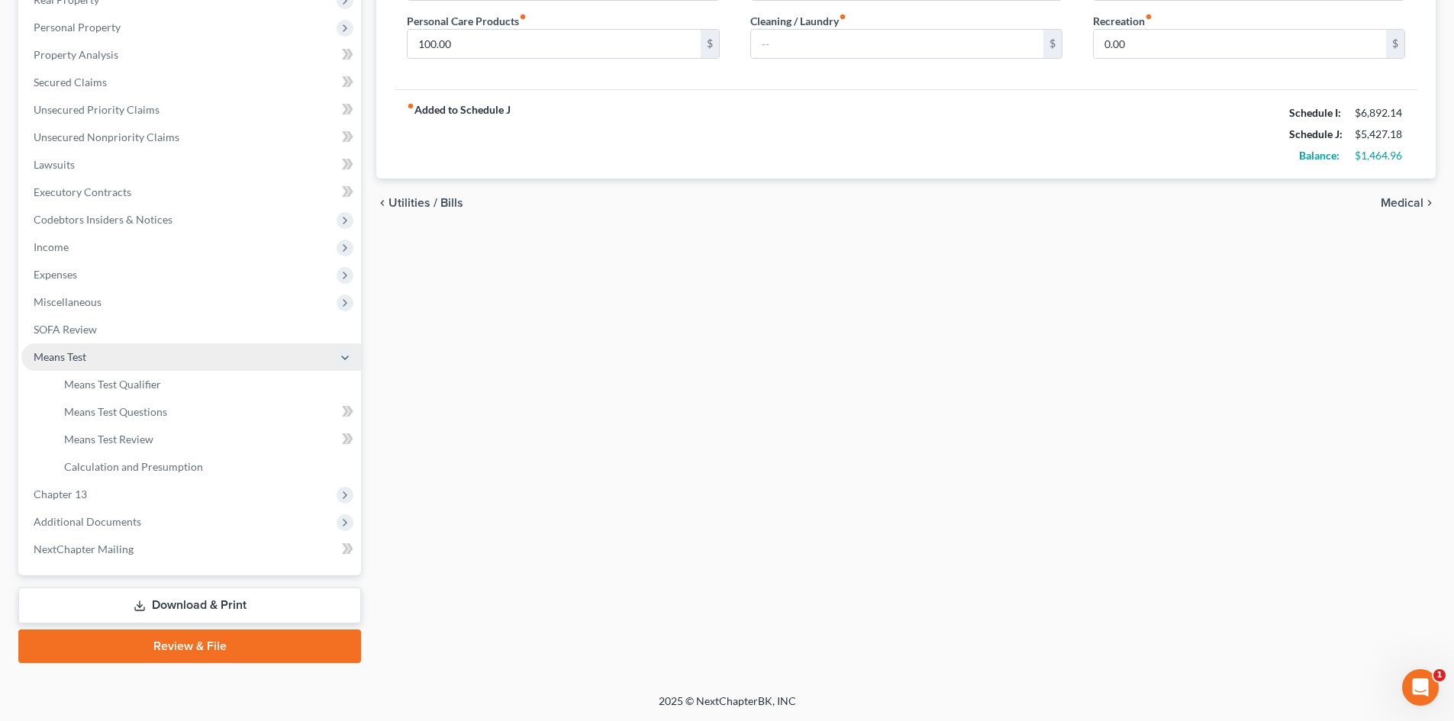
scroll to position [282, 0]
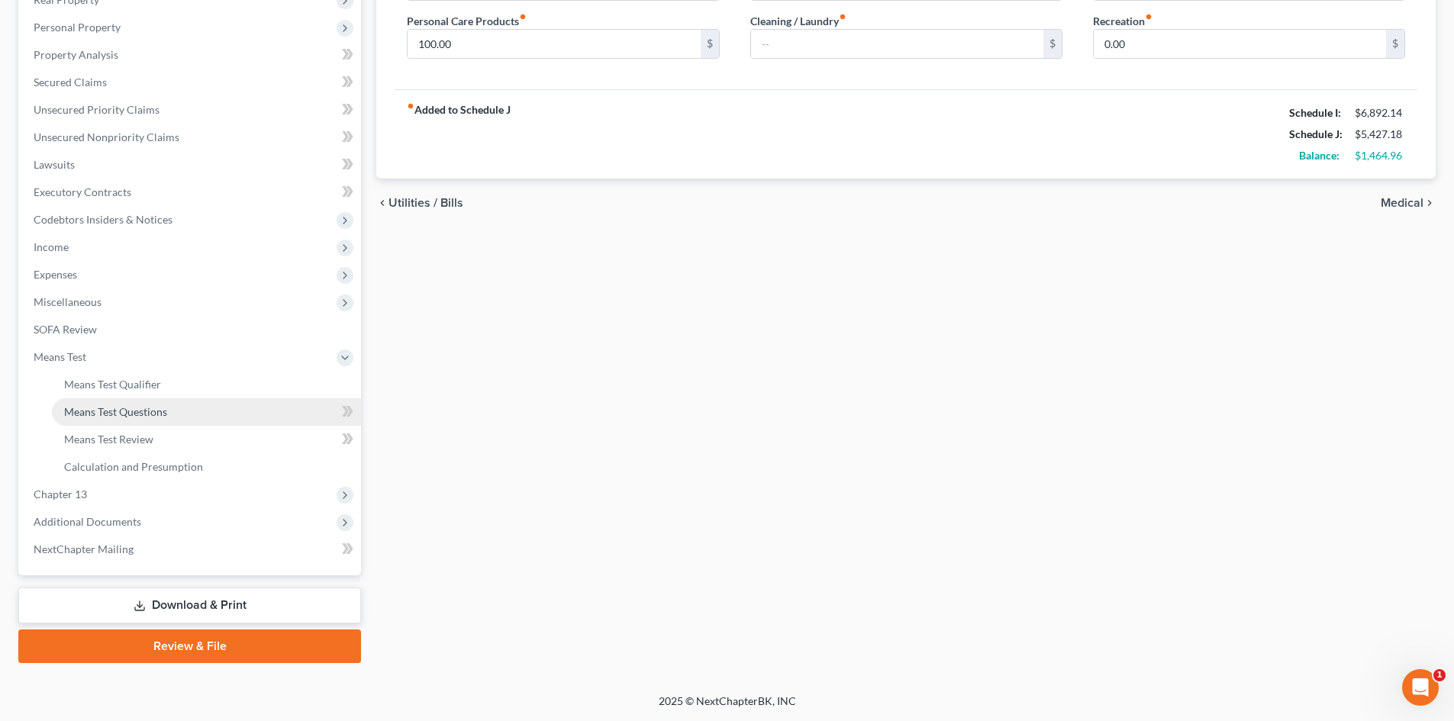
click at [155, 417] on span "Means Test Questions" at bounding box center [115, 411] width 103 height 13
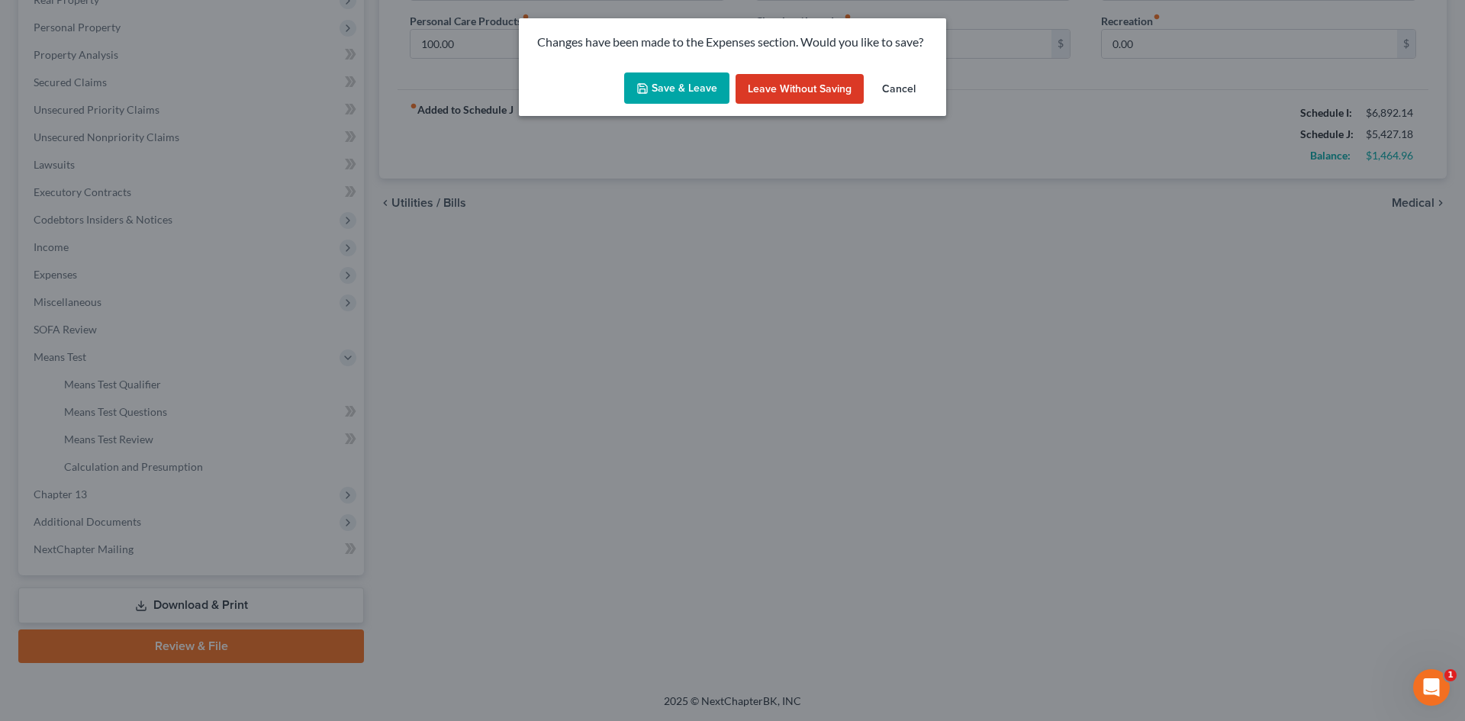
click at [689, 88] on button "Save & Leave" at bounding box center [676, 88] width 105 height 32
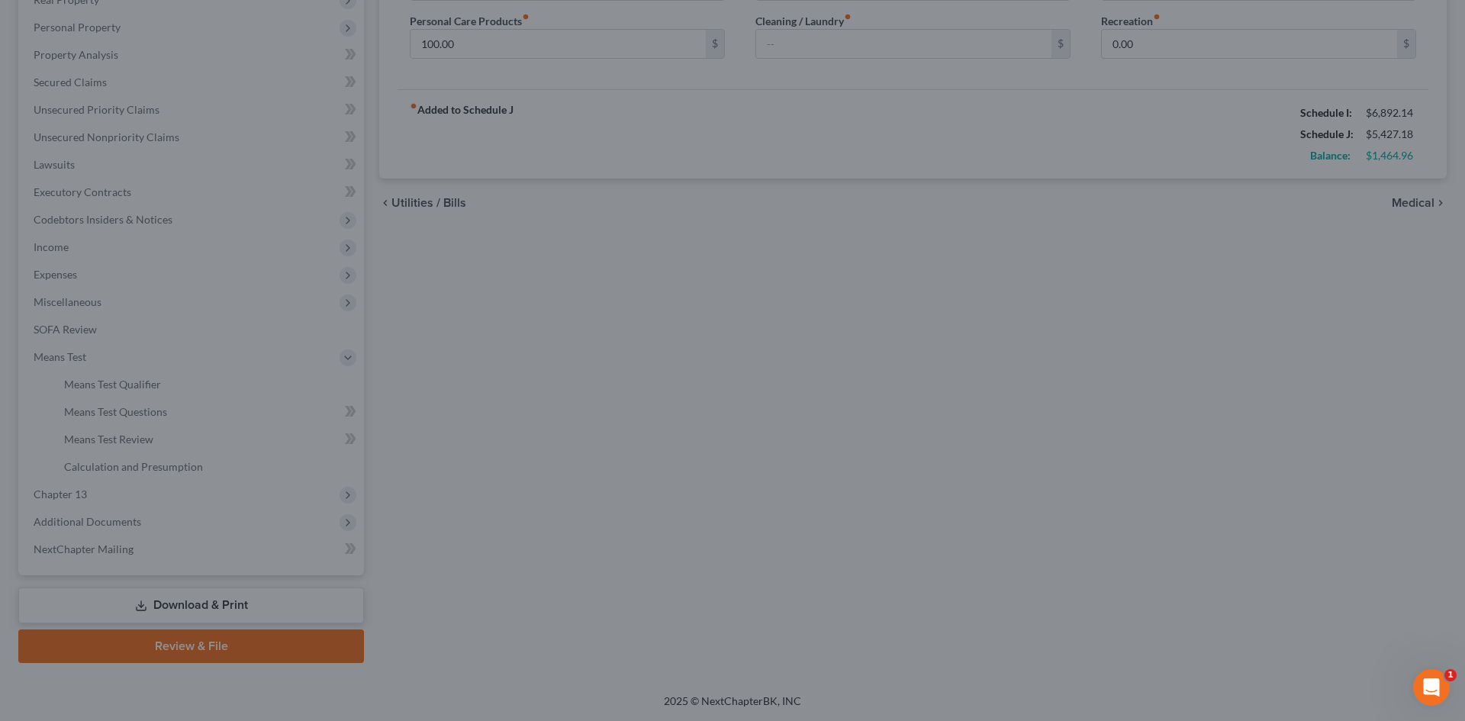
type input "125.00"
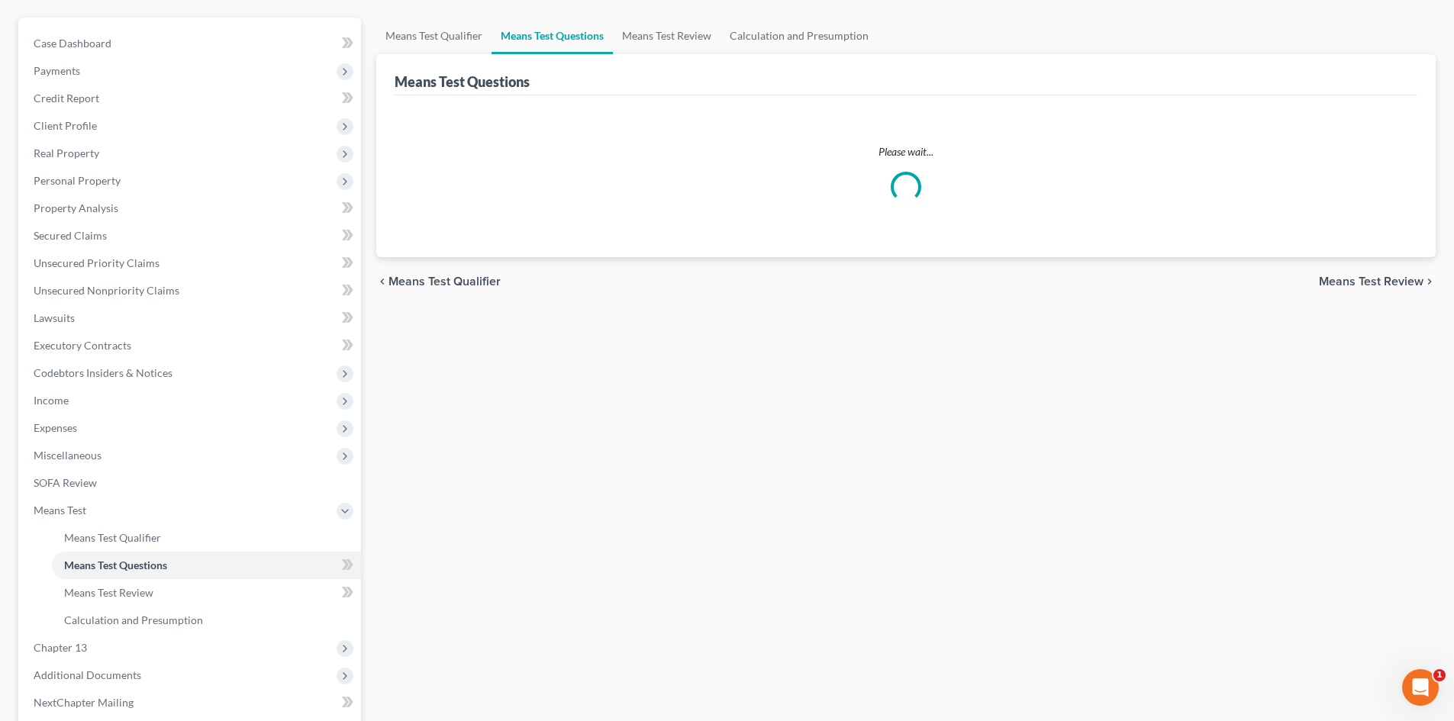
scroll to position [282, 0]
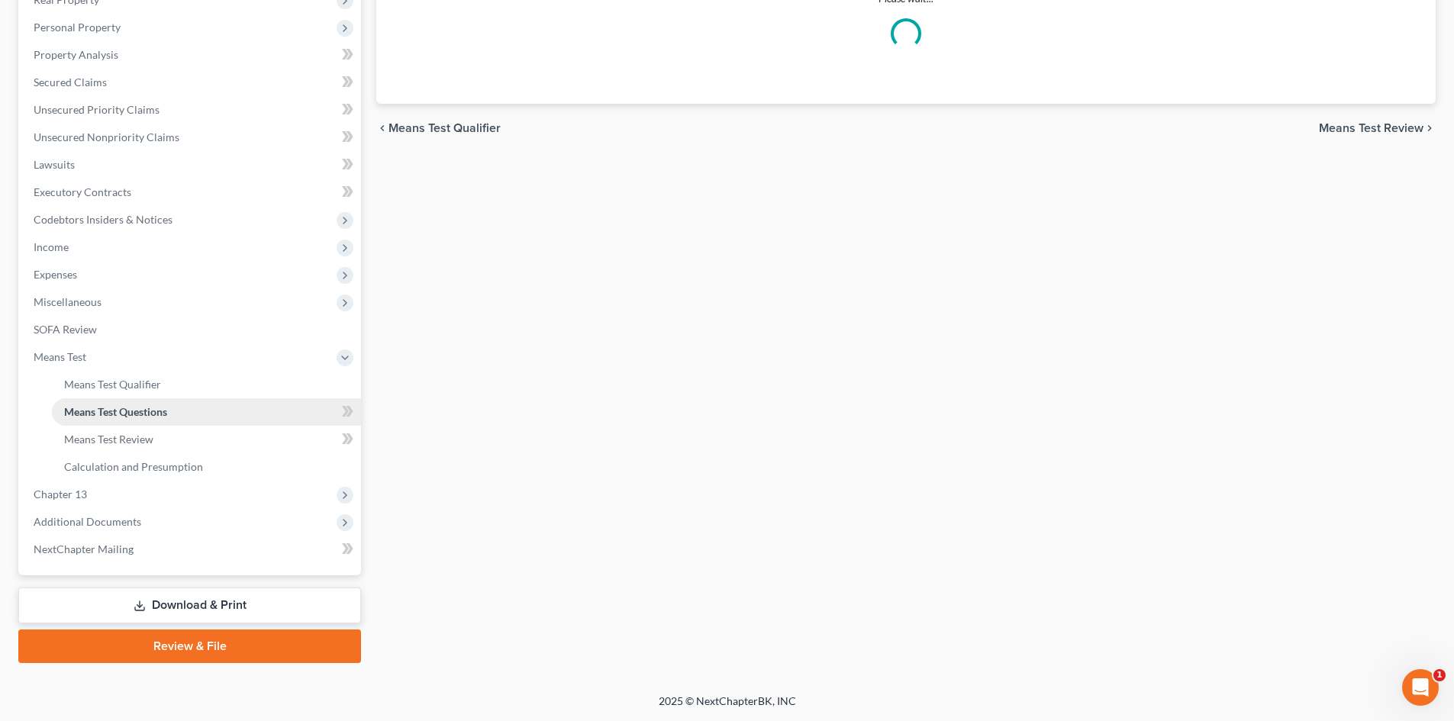
click at [157, 407] on span "Means Test Questions" at bounding box center [115, 411] width 103 height 13
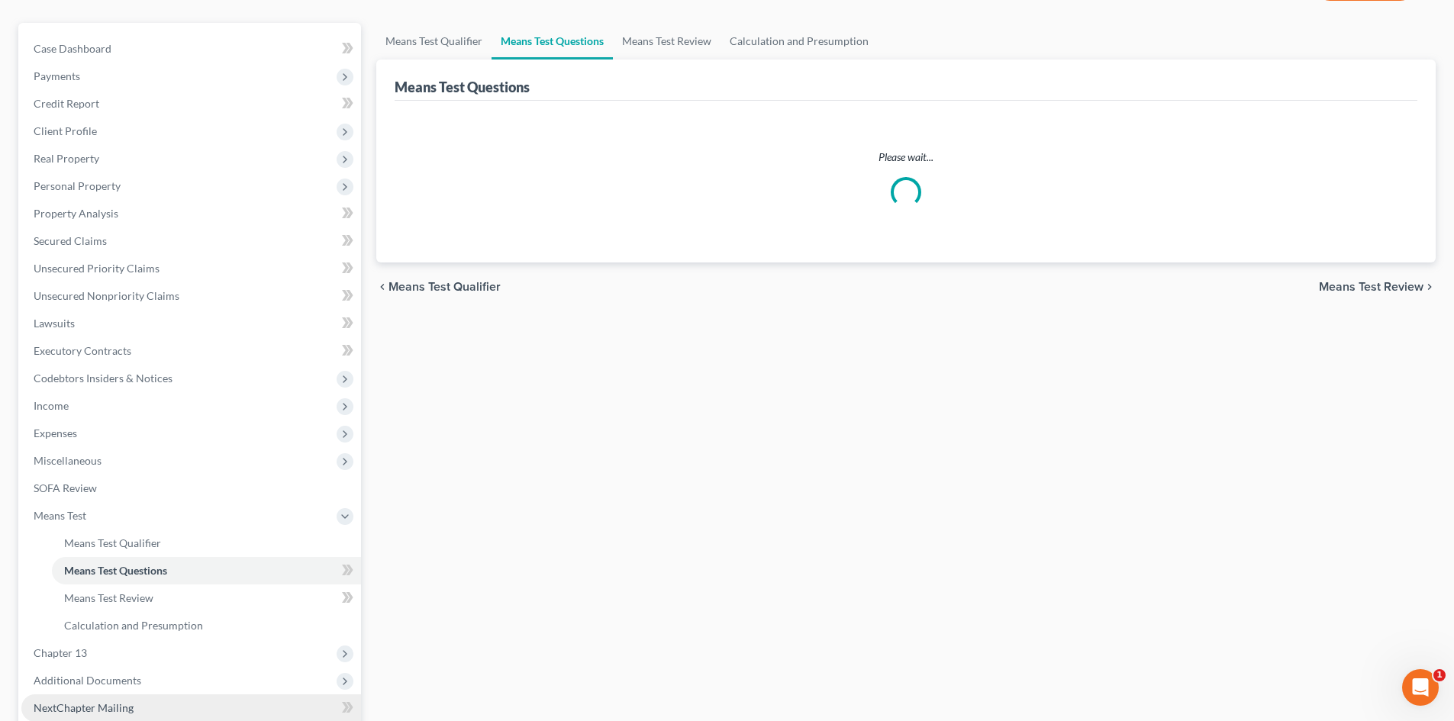
scroll to position [206, 0]
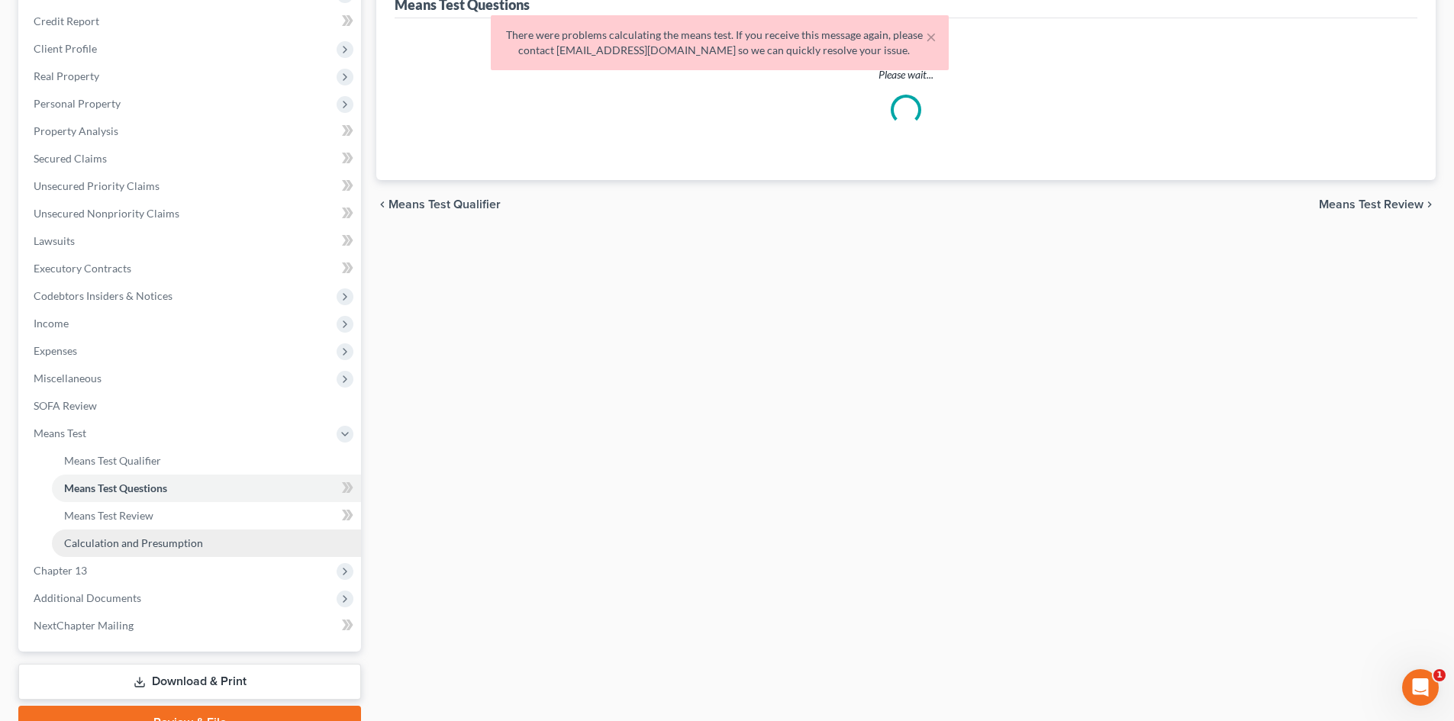
click at [173, 546] on span "Calculation and Presumption" at bounding box center [133, 542] width 139 height 13
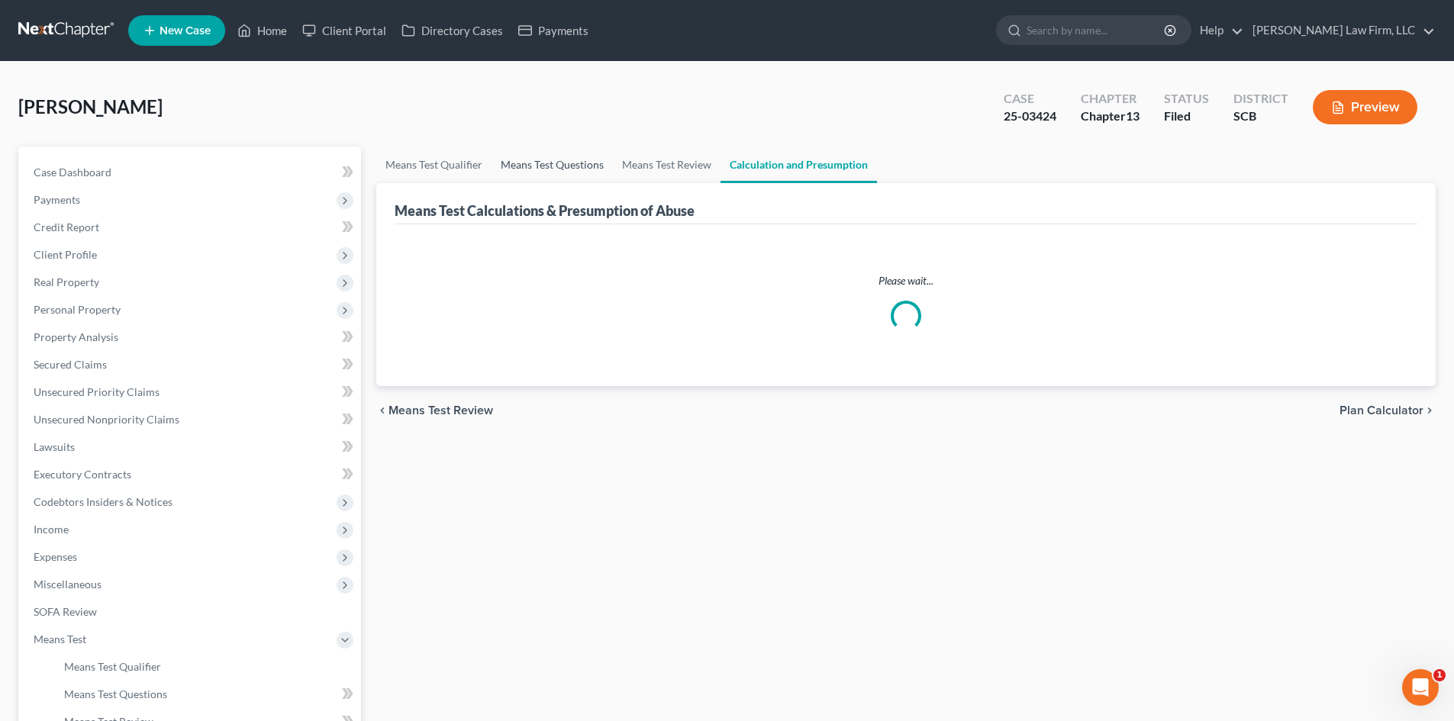
click at [556, 164] on link "Means Test Questions" at bounding box center [551, 165] width 121 height 37
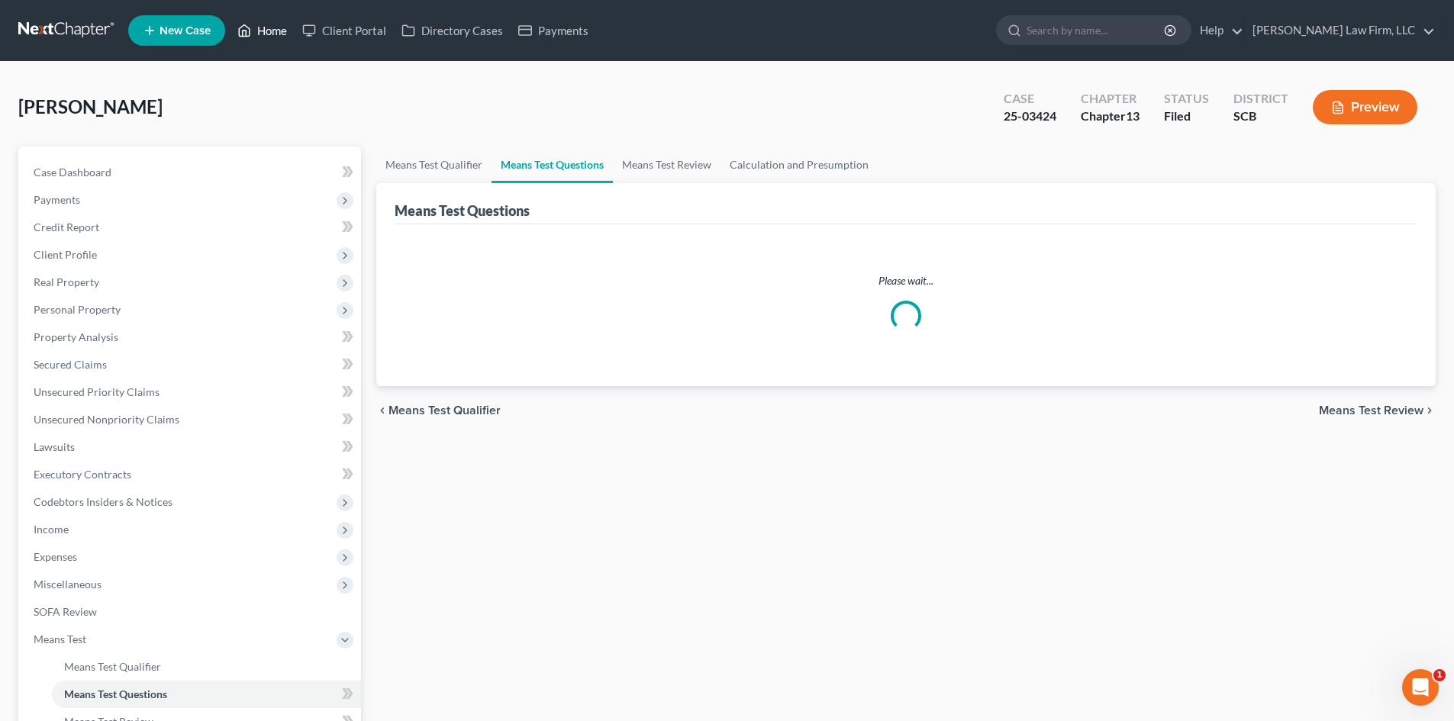
click at [262, 31] on link "Home" at bounding box center [262, 30] width 65 height 27
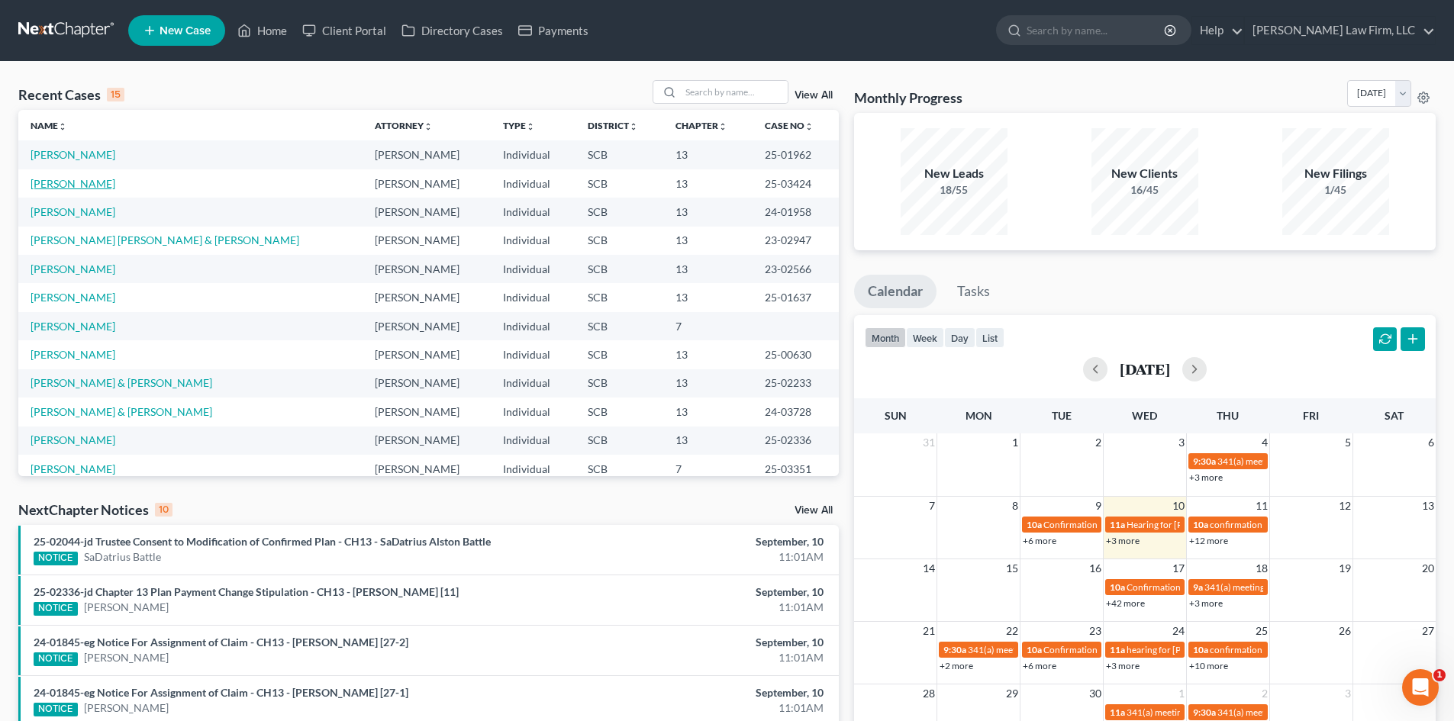
click at [64, 185] on link "[PERSON_NAME]" at bounding box center [73, 183] width 85 height 13
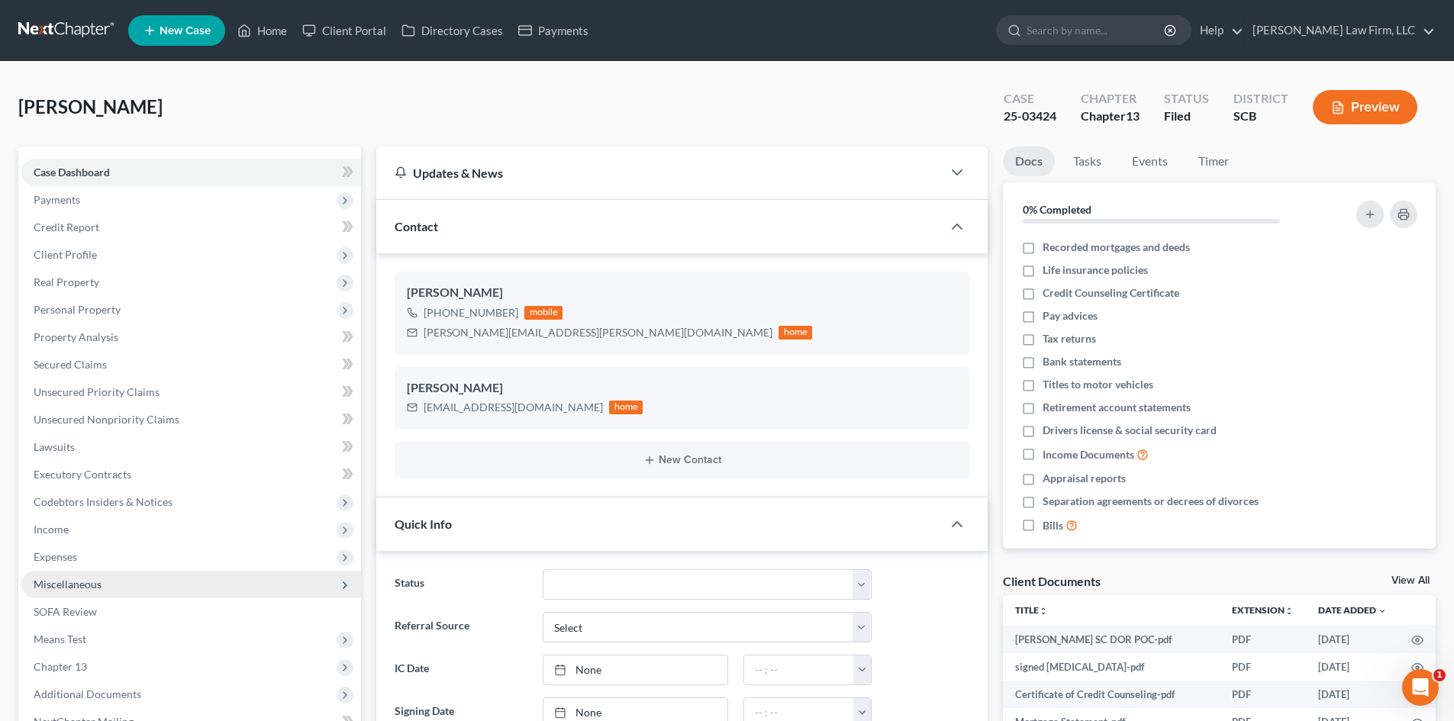
select select "0"
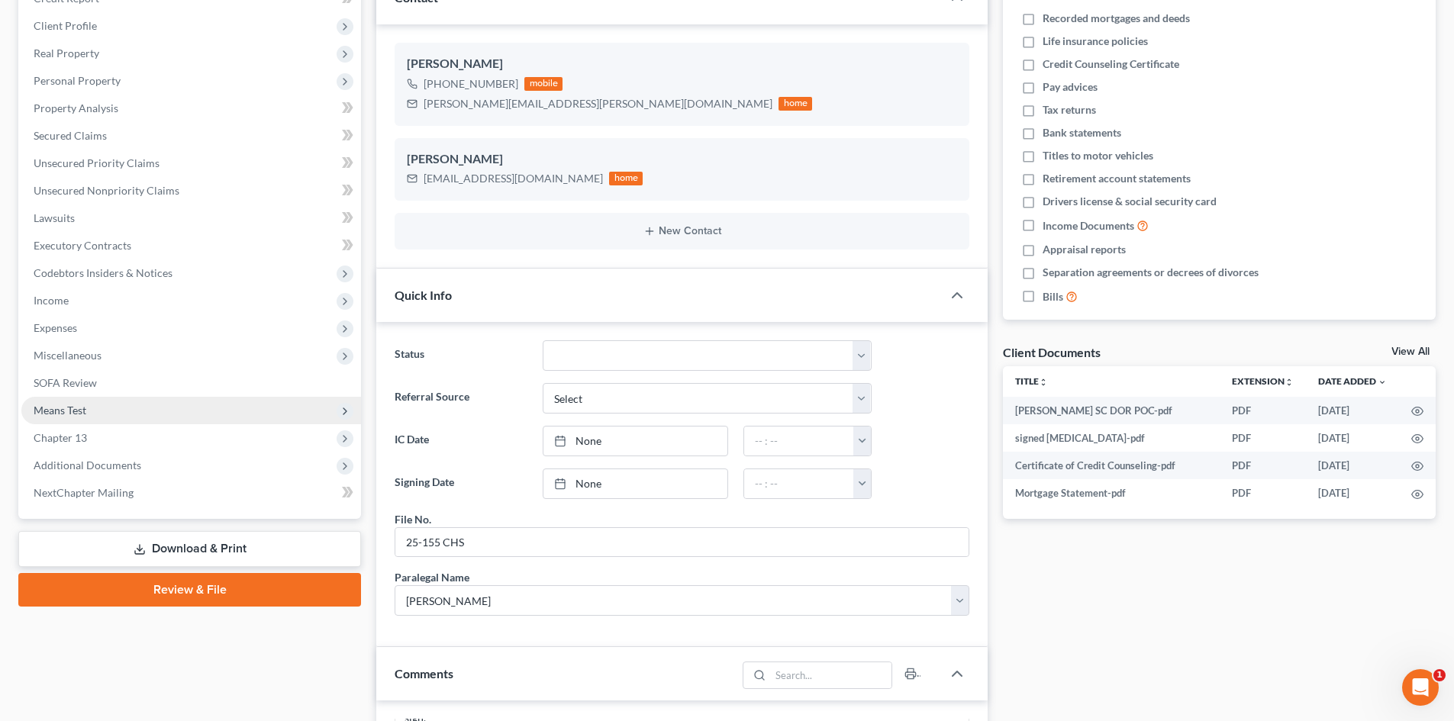
scroll to position [1966, 0]
click at [175, 405] on span "Means Test" at bounding box center [191, 410] width 340 height 27
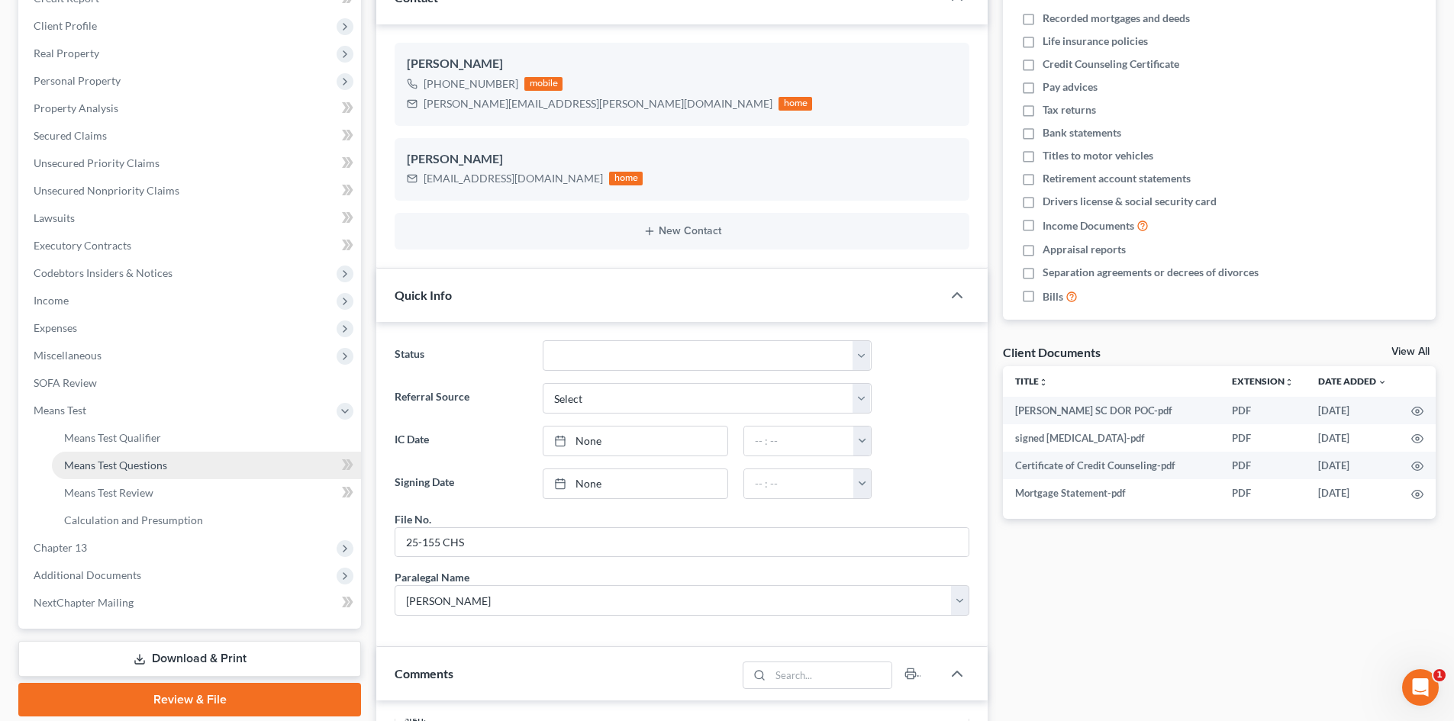
click at [187, 472] on link "Means Test Questions" at bounding box center [206, 465] width 309 height 27
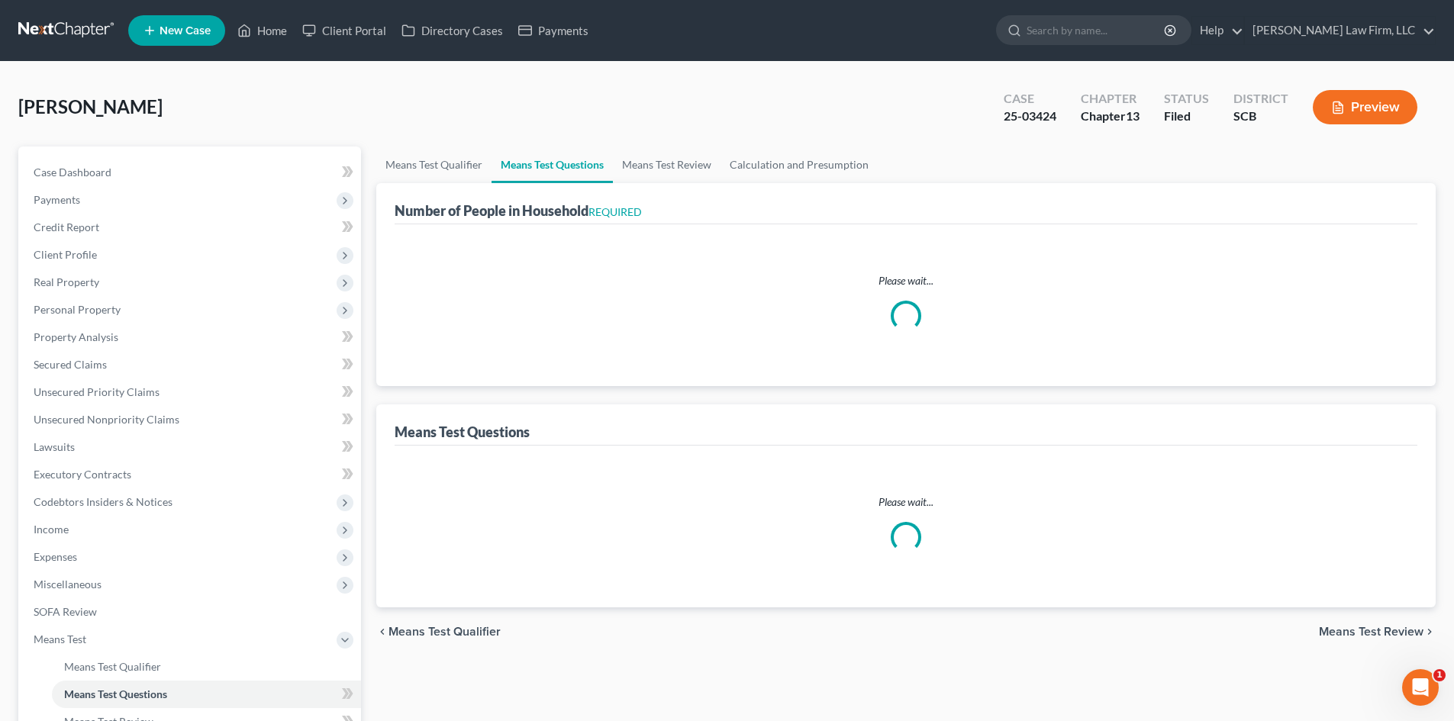
select select "0"
select select "60"
select select "1"
select select "60"
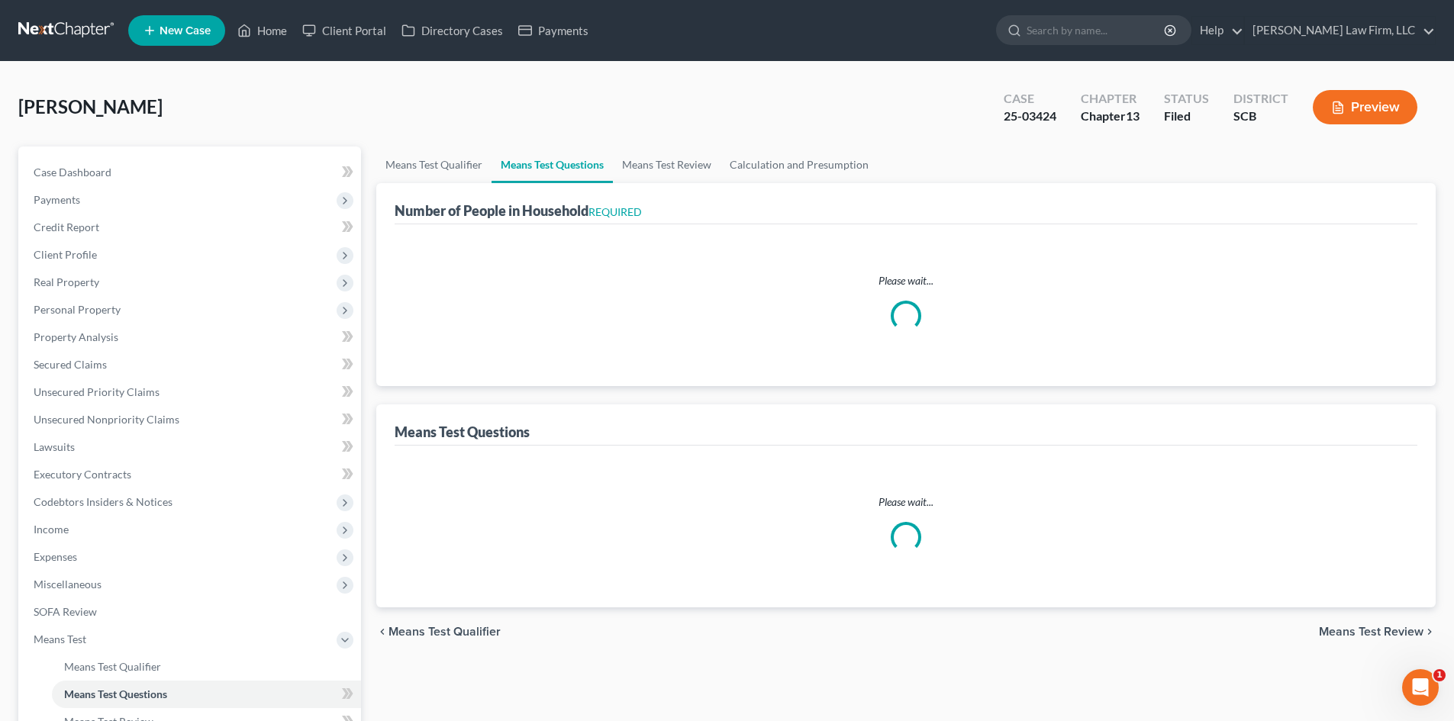
select select "0"
select select "60"
select select "0"
select select "60"
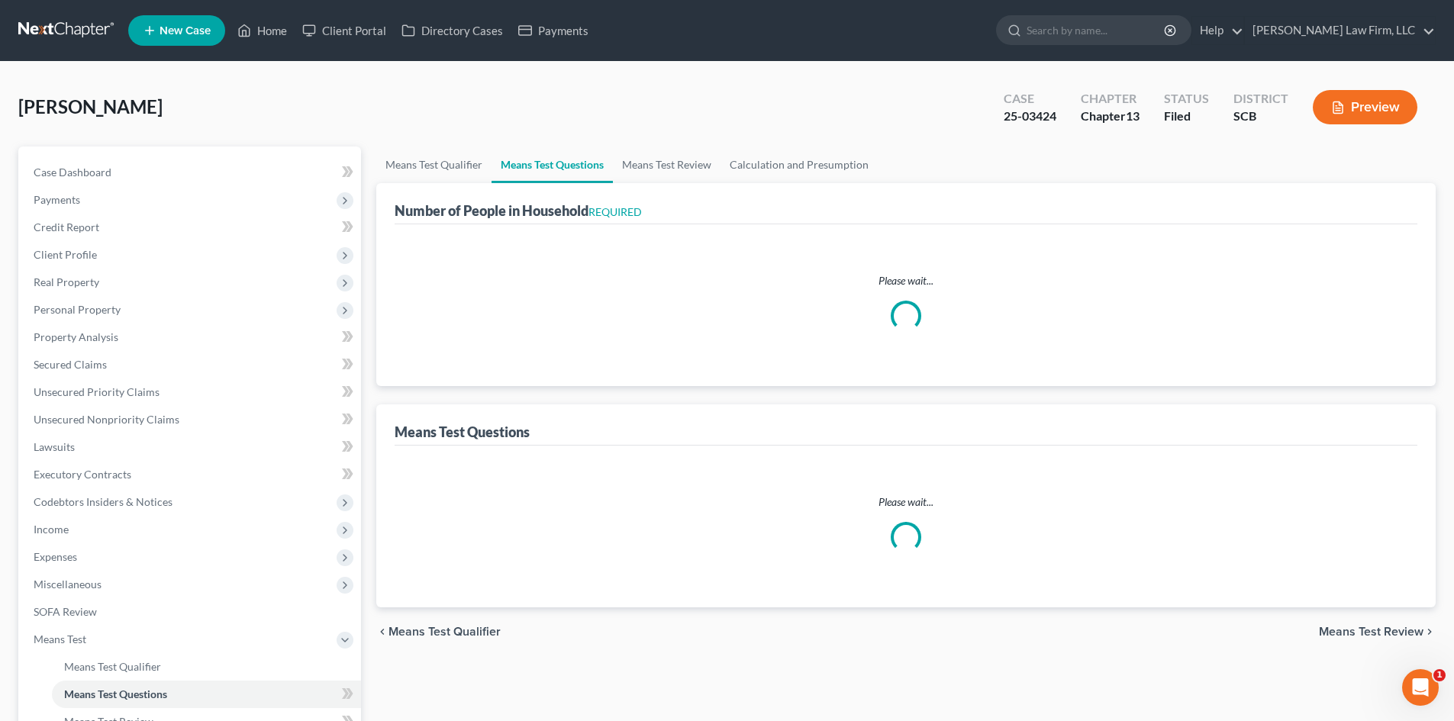
select select "0"
select select "60"
select select "0"
select select "60"
select select "2"
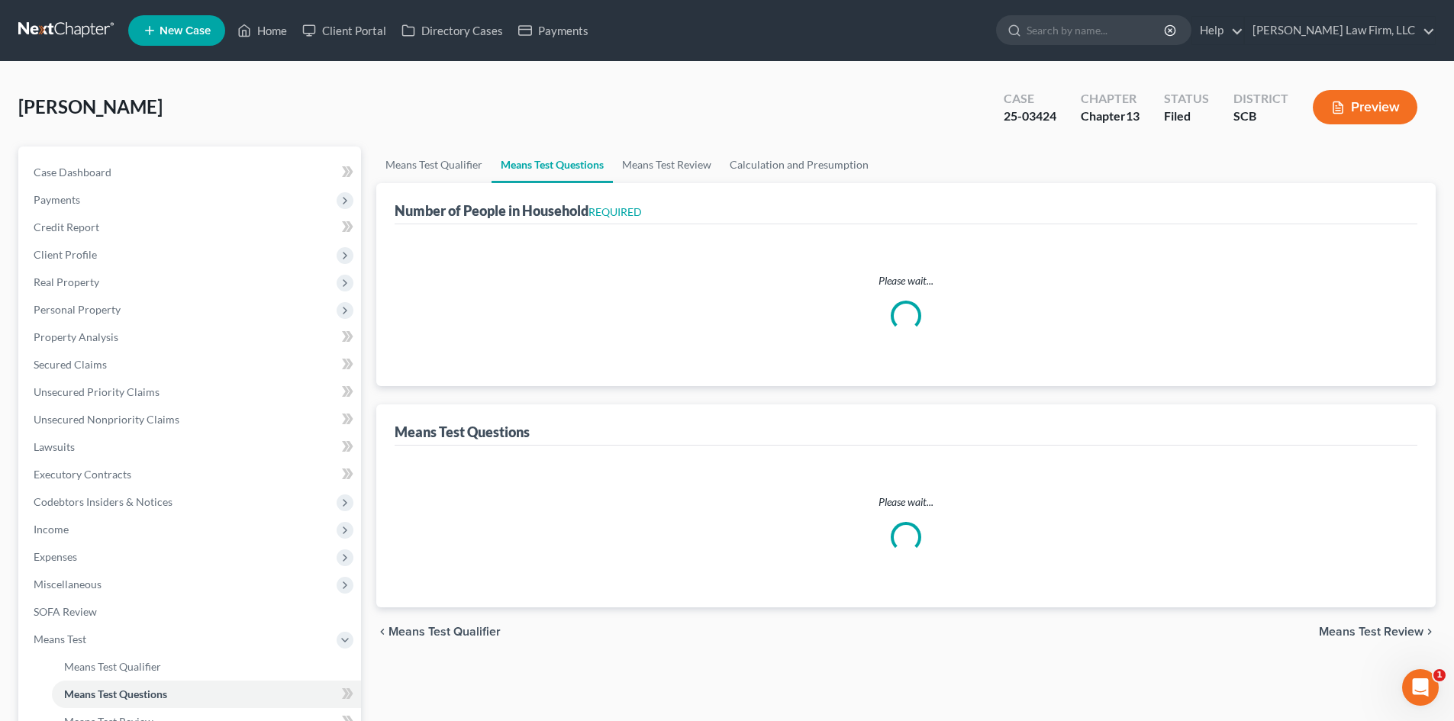
select select "60"
select select "1"
select select "6"
select select "0"
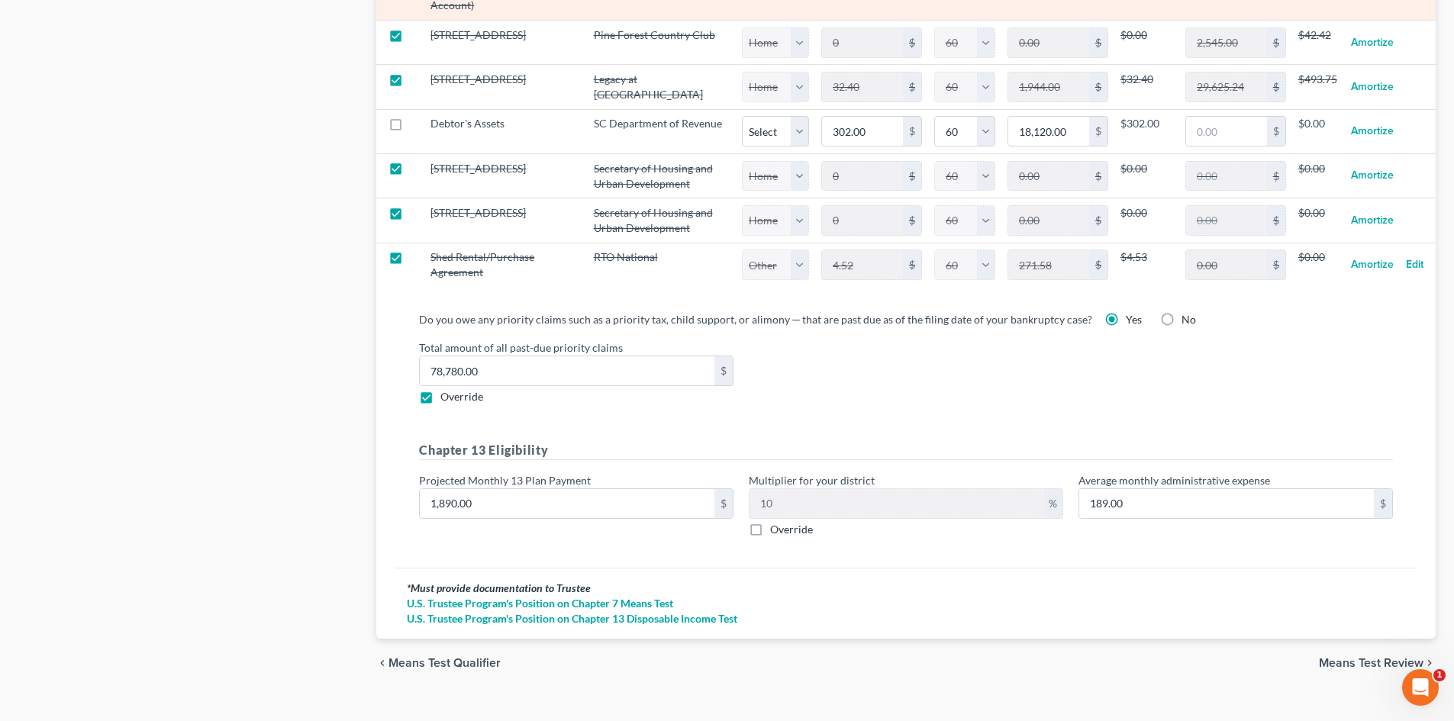
scroll to position [1838, 0]
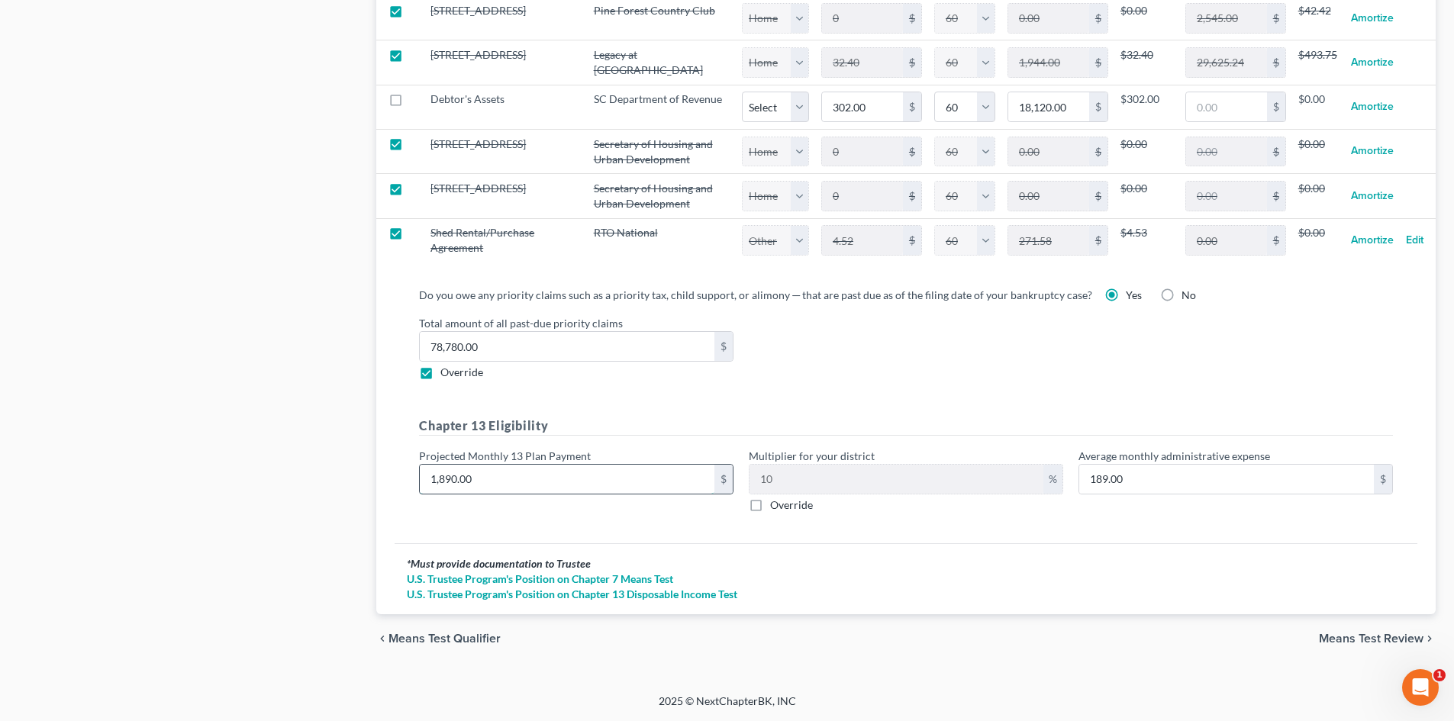
click at [527, 475] on input "1,890.00" at bounding box center [567, 479] width 295 height 29
type input "1"
type input "0.10"
type input "18"
type input "1.80"
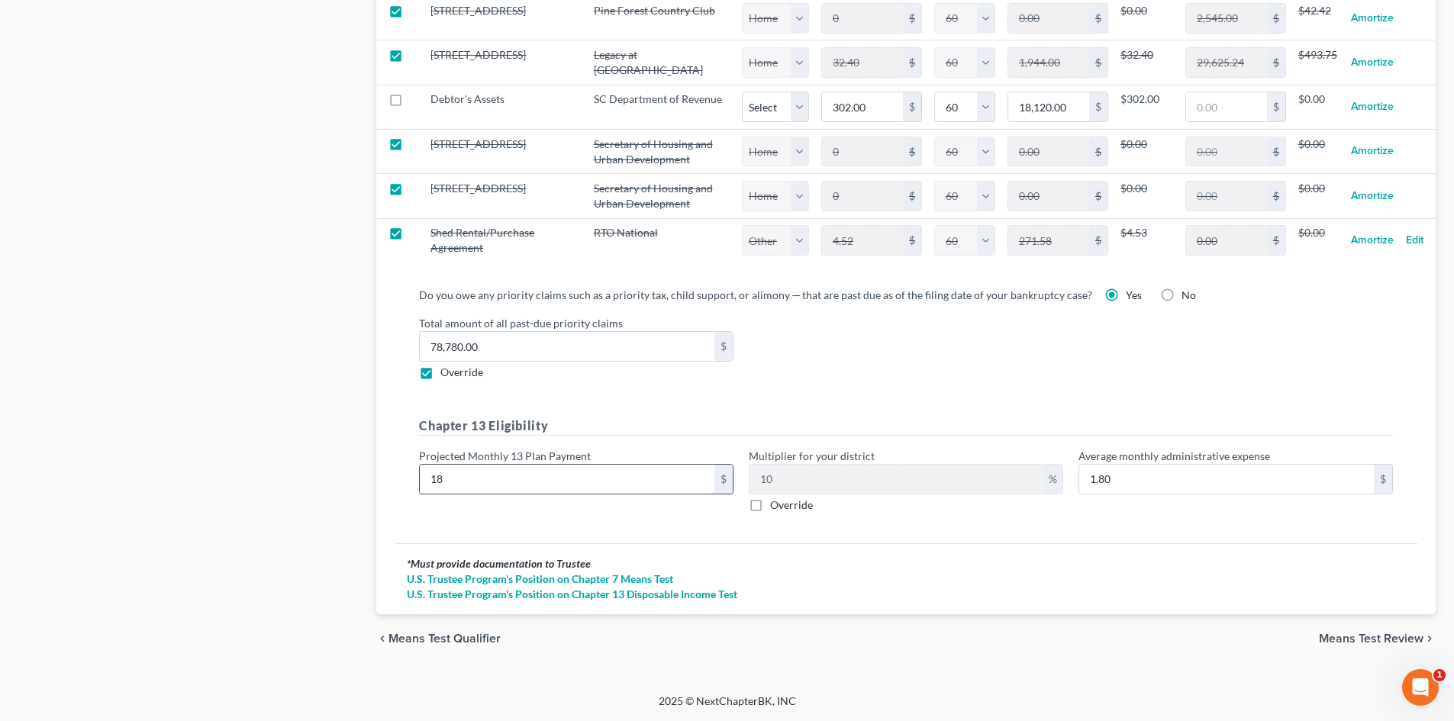
type input "183"
type input "18.30"
type input "1832"
type input "183.20"
type input "1,832"
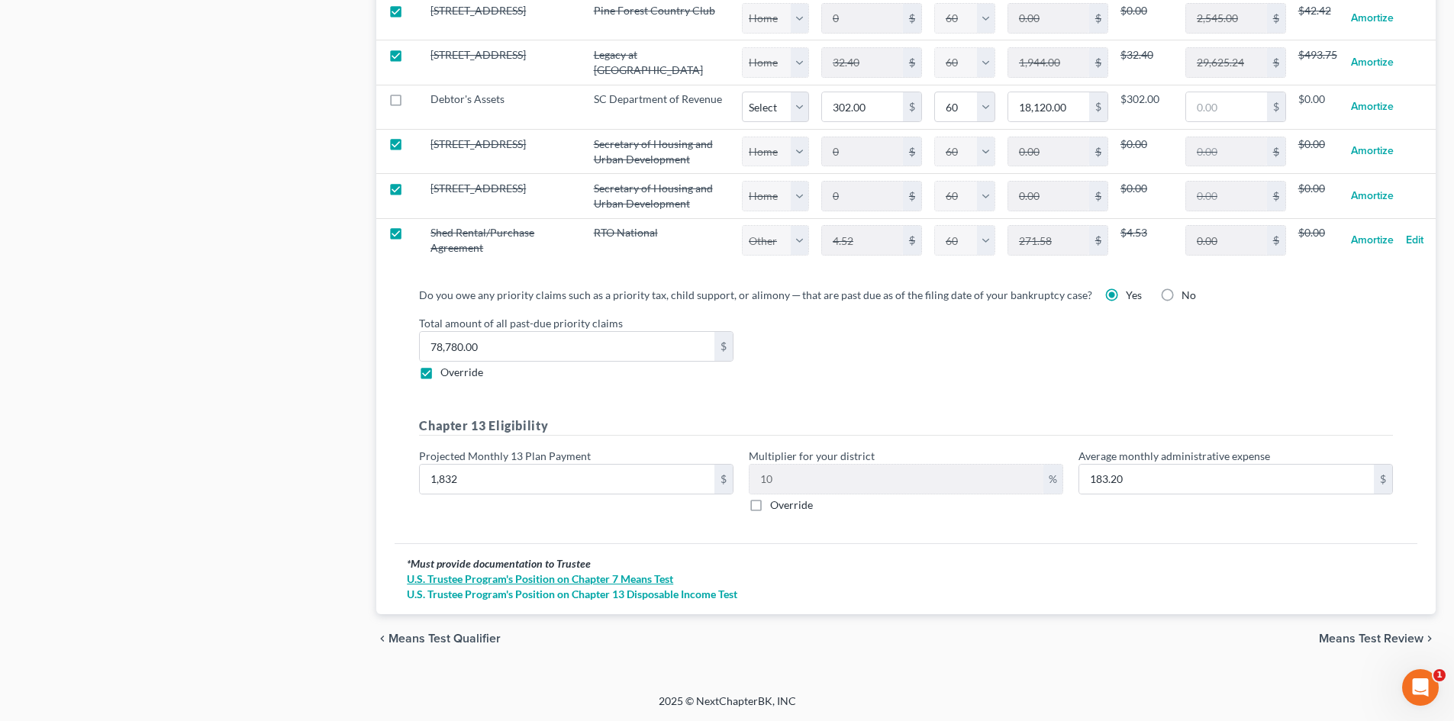
click at [1090, 572] on link "U.S. Trustee Program's Position on Chapter 7 Means Test" at bounding box center [906, 579] width 998 height 15
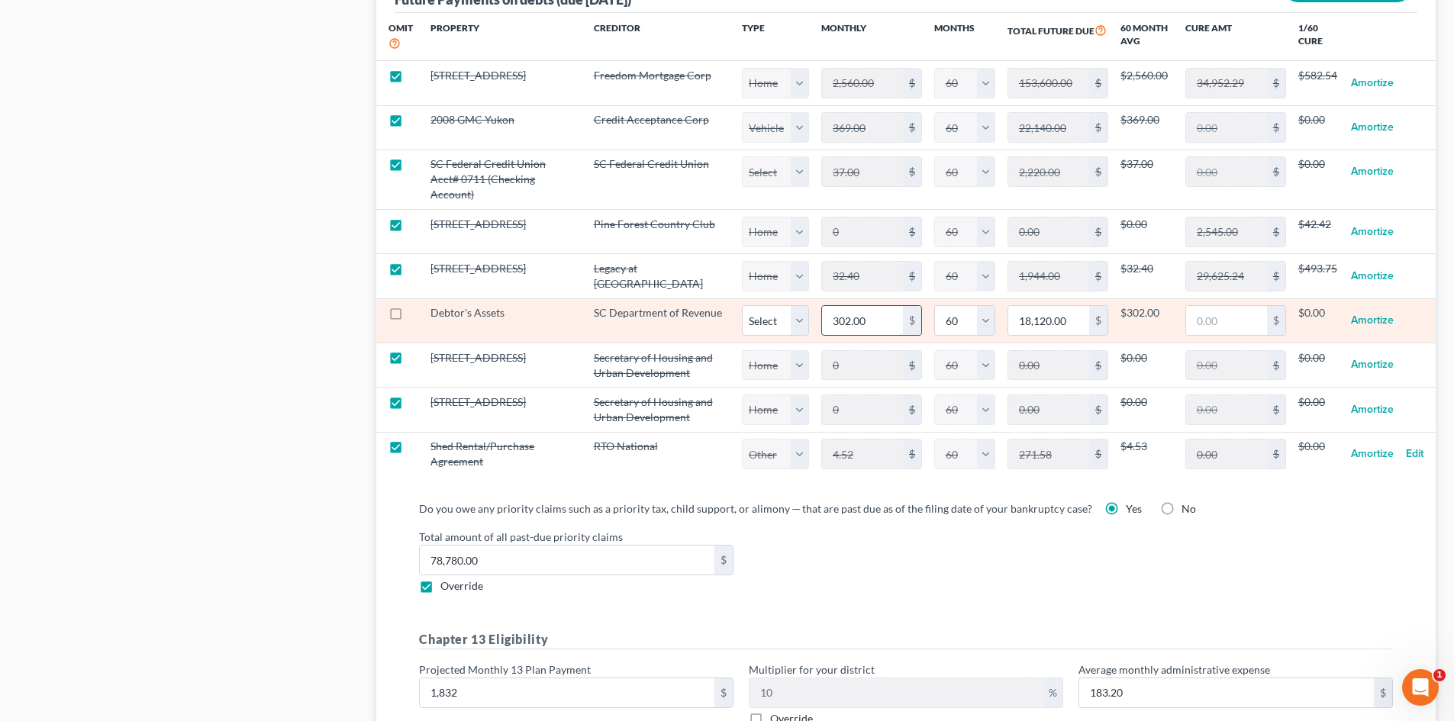
click at [884, 306] on input "302.00" at bounding box center [862, 320] width 81 height 29
type input "8"
type input "480.00"
type input "85"
type input "5,100.00"
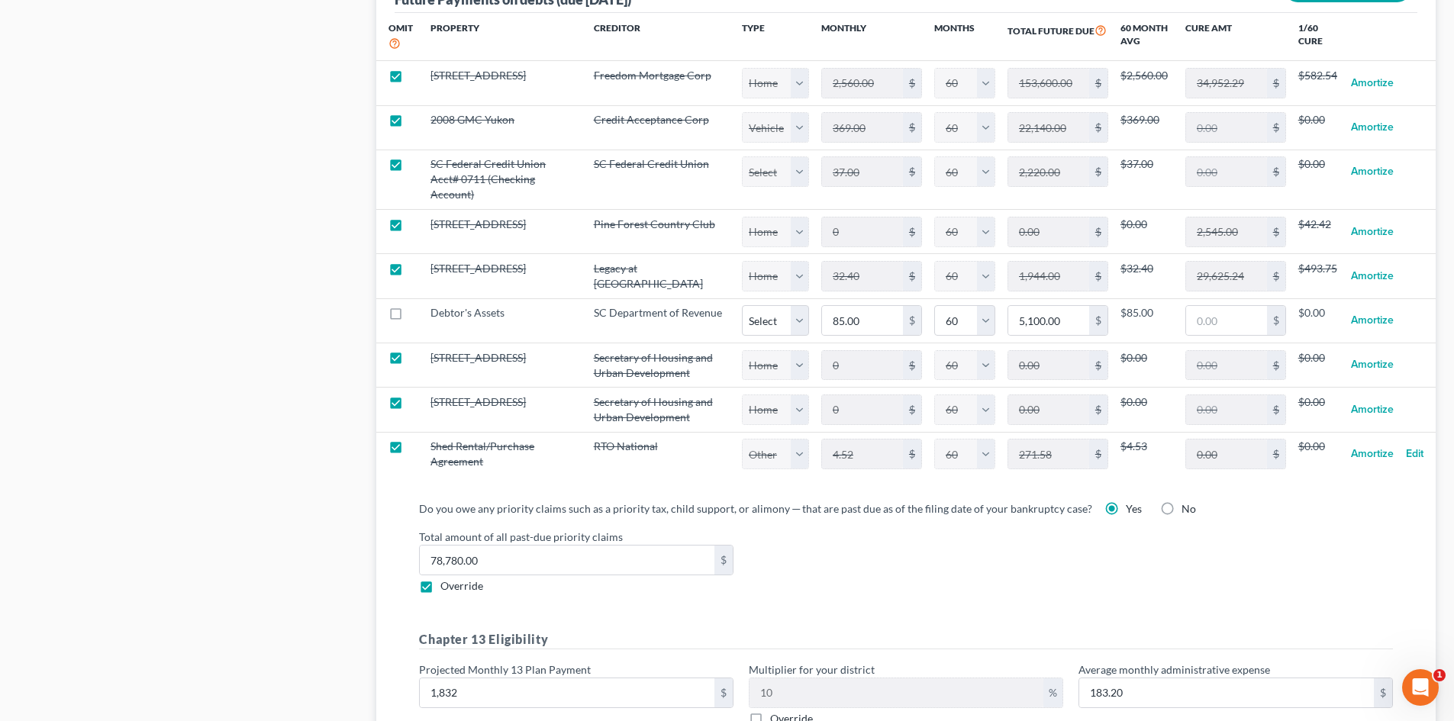
select select "60"
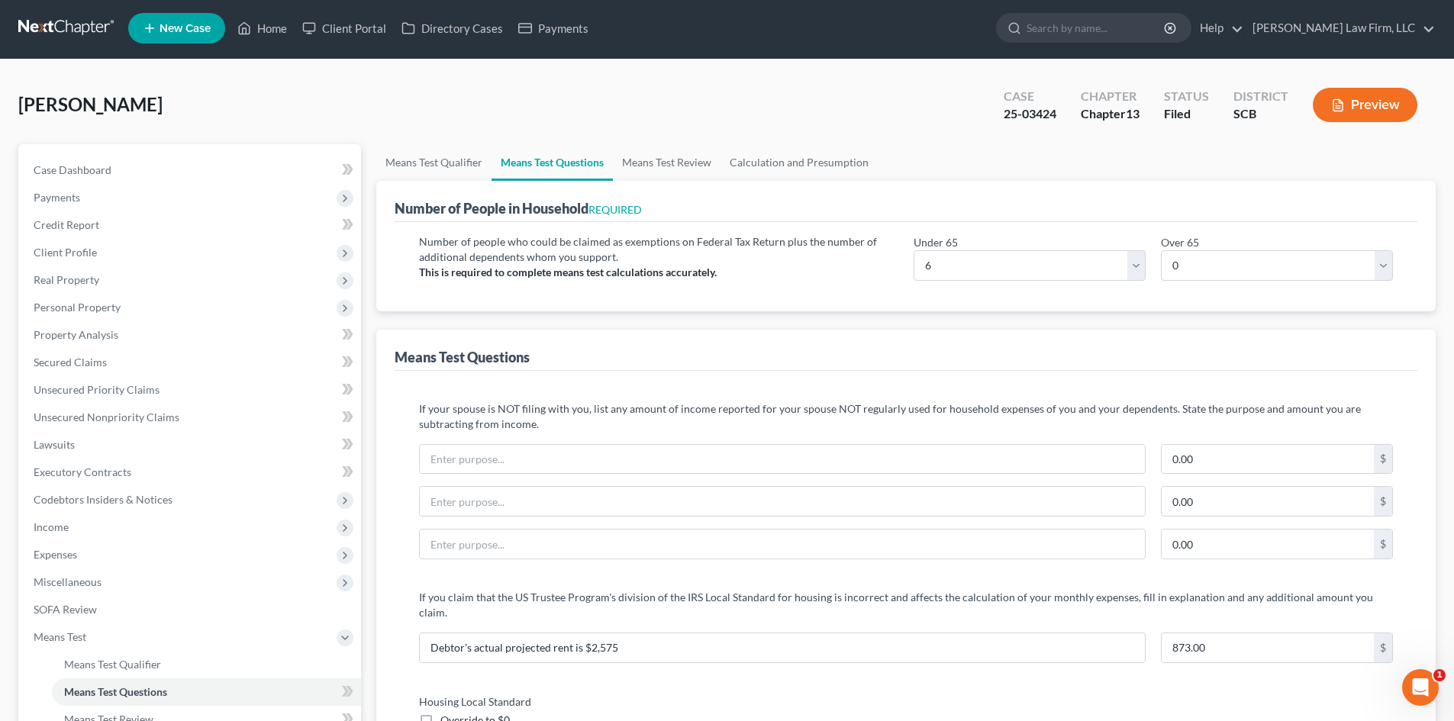
scroll to position [0, 0]
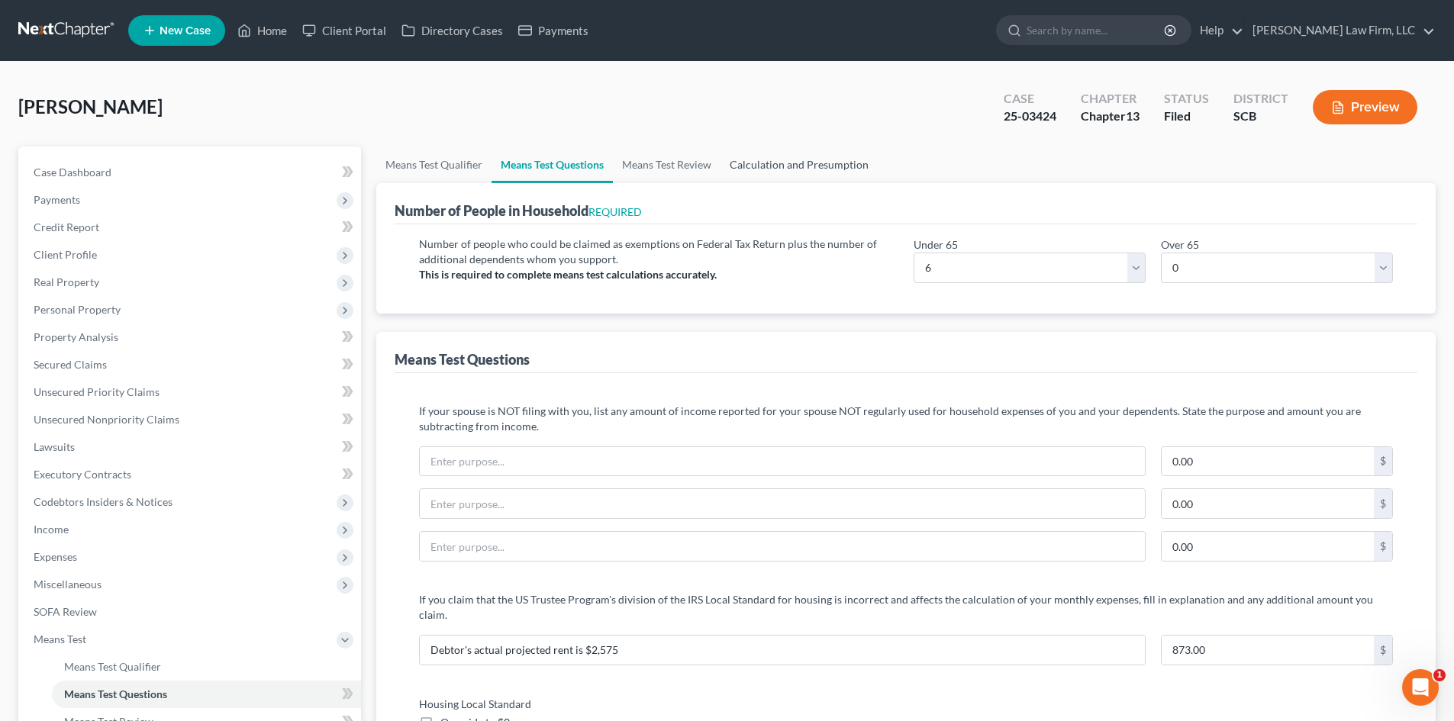
click at [777, 156] on link "Calculation and Presumption" at bounding box center [798, 165] width 157 height 37
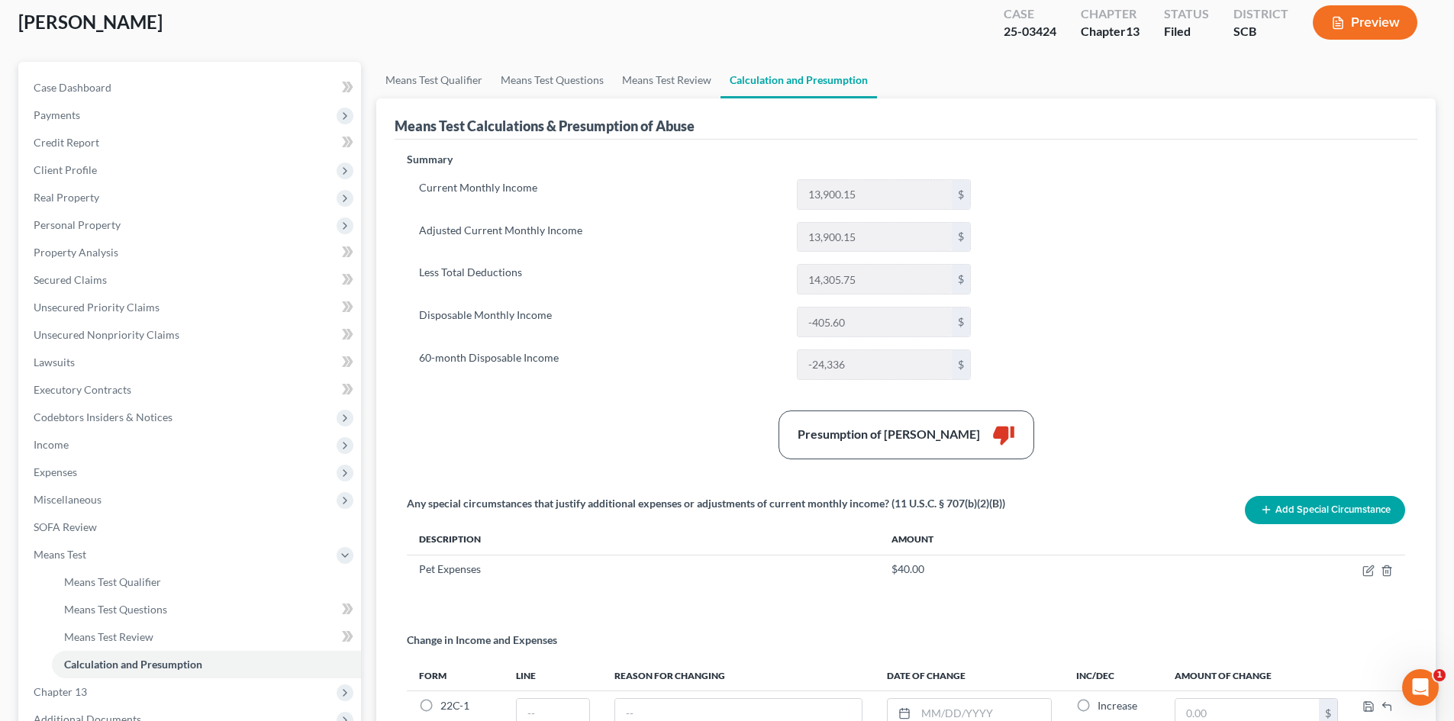
scroll to position [153, 0]
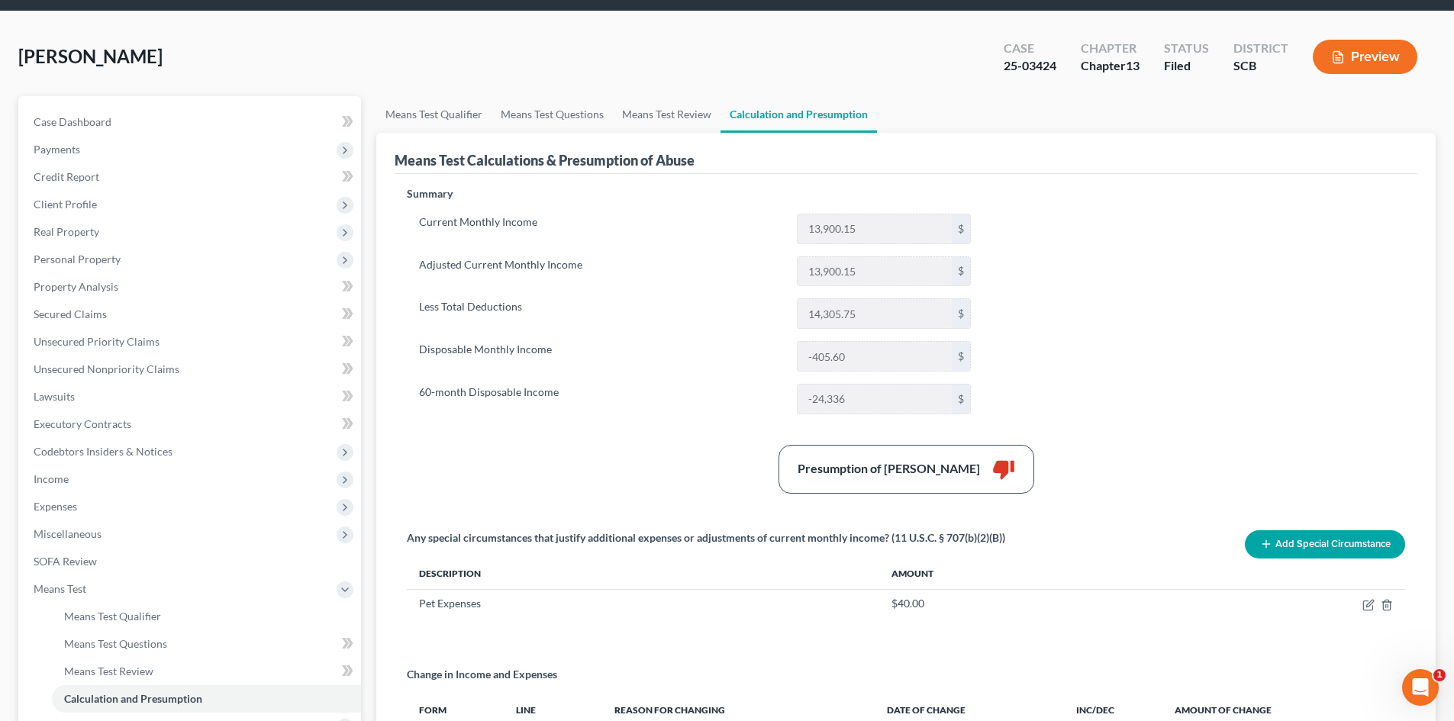
scroll to position [76, 0]
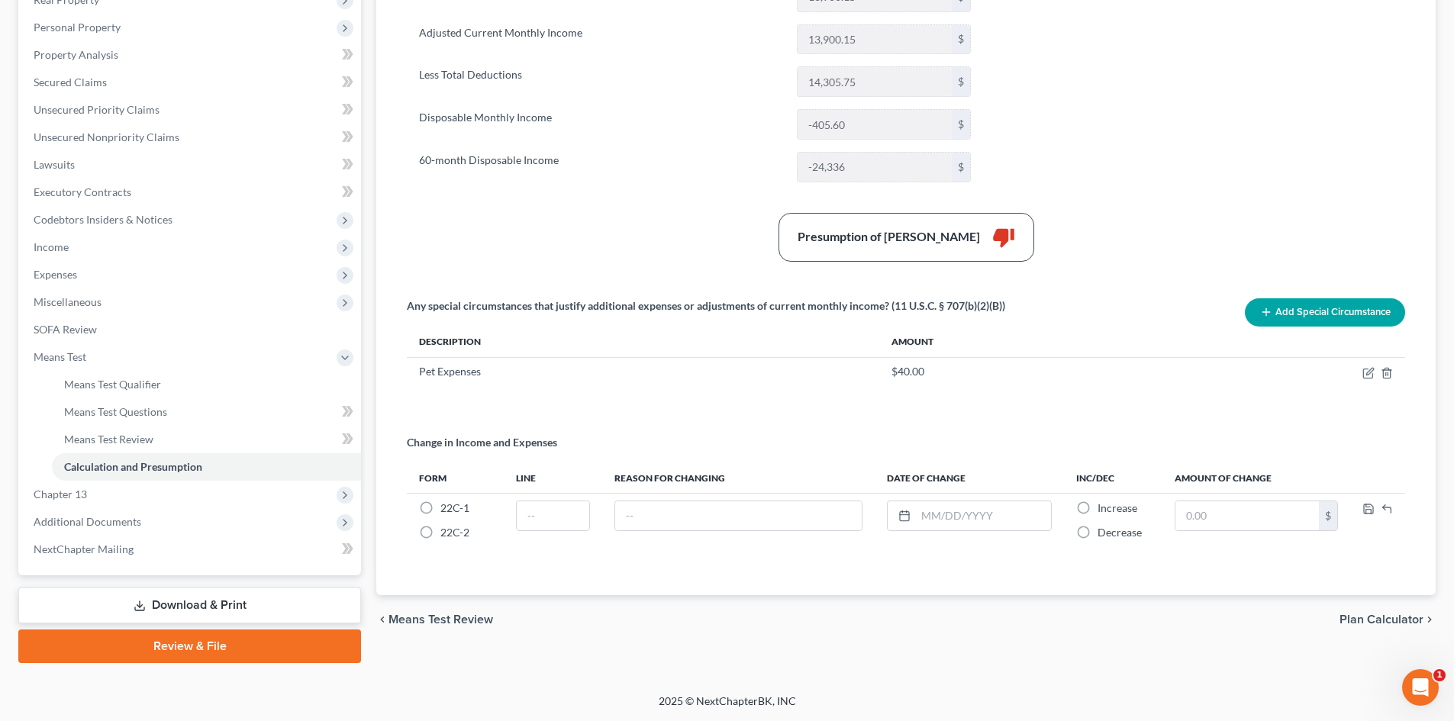
click at [194, 609] on link "Download & Print" at bounding box center [189, 606] width 343 height 36
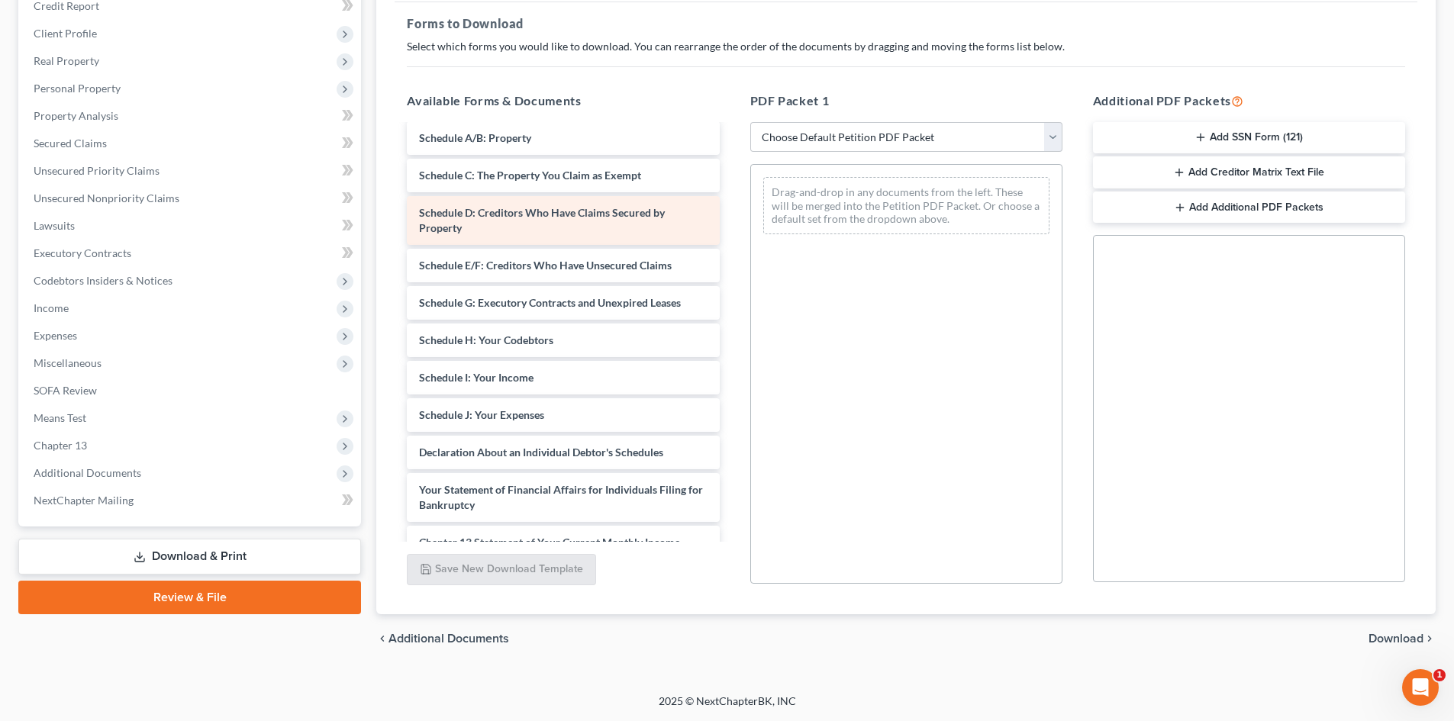
scroll to position [453, 0]
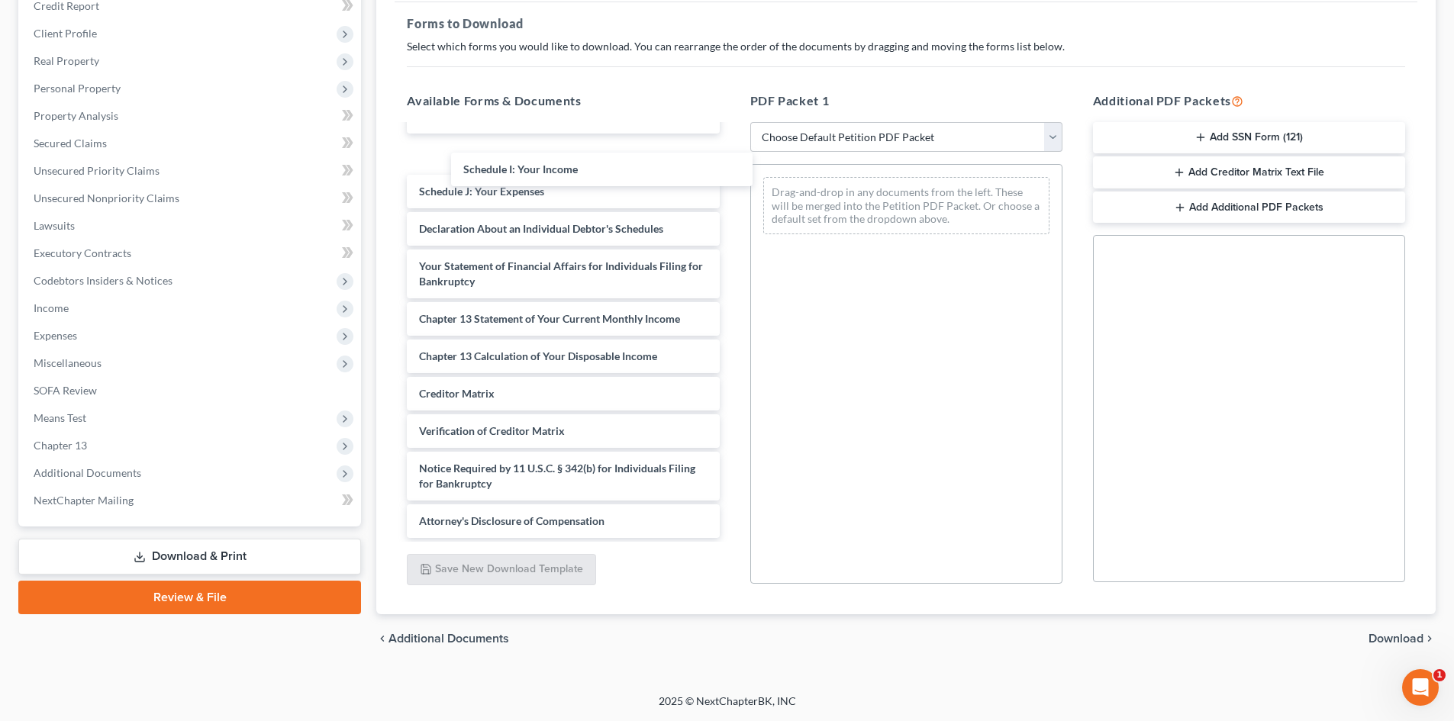
drag, startPoint x: 485, startPoint y: 151, endPoint x: 893, endPoint y: 224, distance: 414.6
click at [731, 227] on div "Schedule I: Your Income J [PERSON_NAME] SC DOR POC-pdf signed [MEDICAL_DATA]-pd…" at bounding box center [563, 105] width 337 height 865
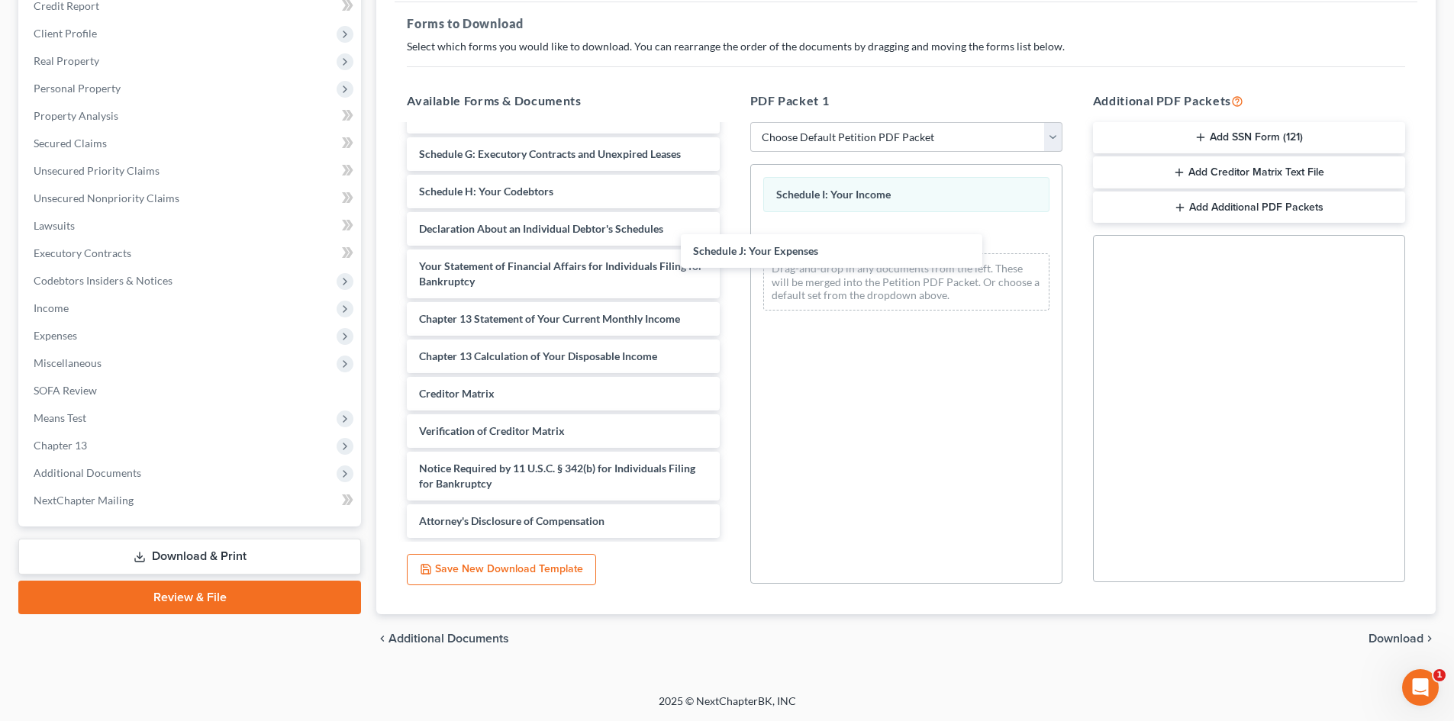
drag, startPoint x: 475, startPoint y: 183, endPoint x: 839, endPoint y: 253, distance: 371.3
click at [731, 252] on div "Schedule J: Your Expenses [PERSON_NAME] SC DOR POC-pdf signed [MEDICAL_DATA]-pd…" at bounding box center [563, 143] width 337 height 790
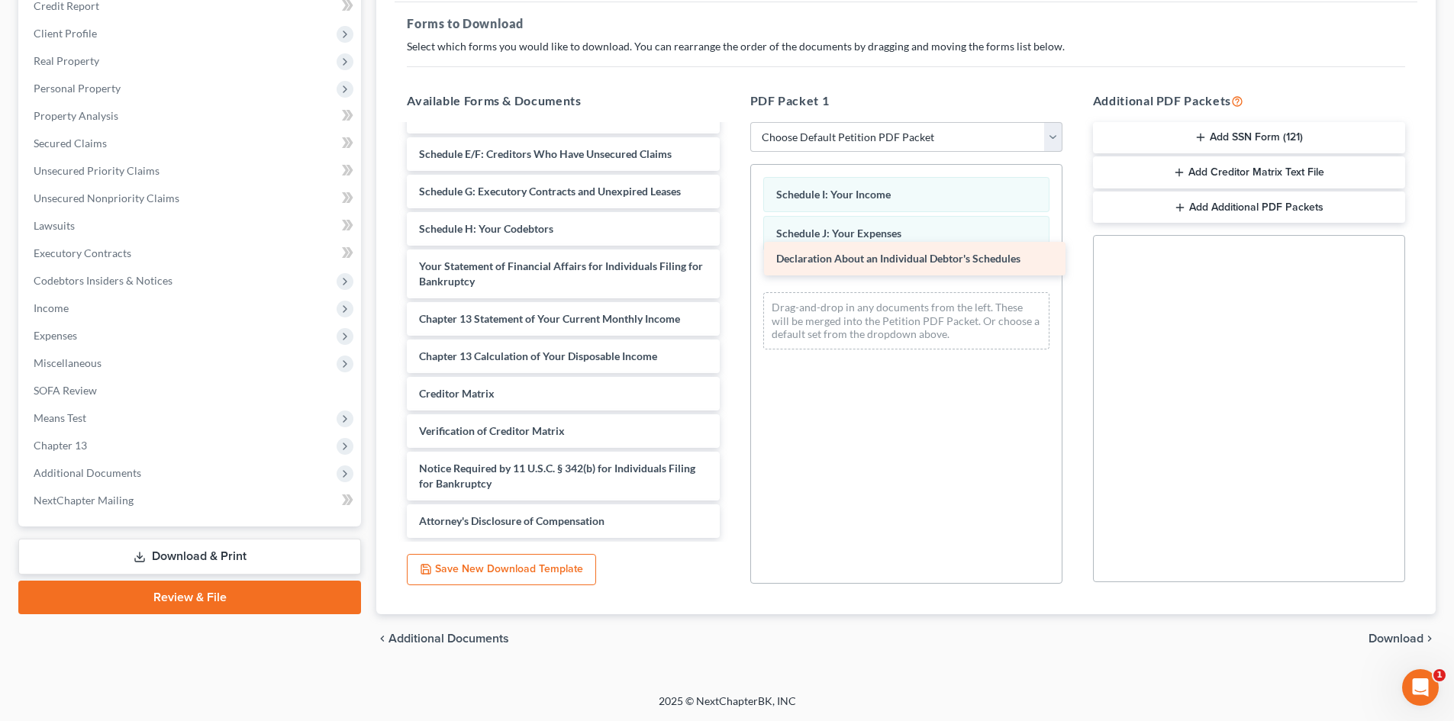
scroll to position [340, 0]
drag, startPoint x: 529, startPoint y: 212, endPoint x: 894, endPoint y: 241, distance: 365.9
click at [731, 241] on div "Declaration About an Individual Debtor's Schedules J [PERSON_NAME] SC DOR POC-p…" at bounding box center [563, 162] width 337 height 752
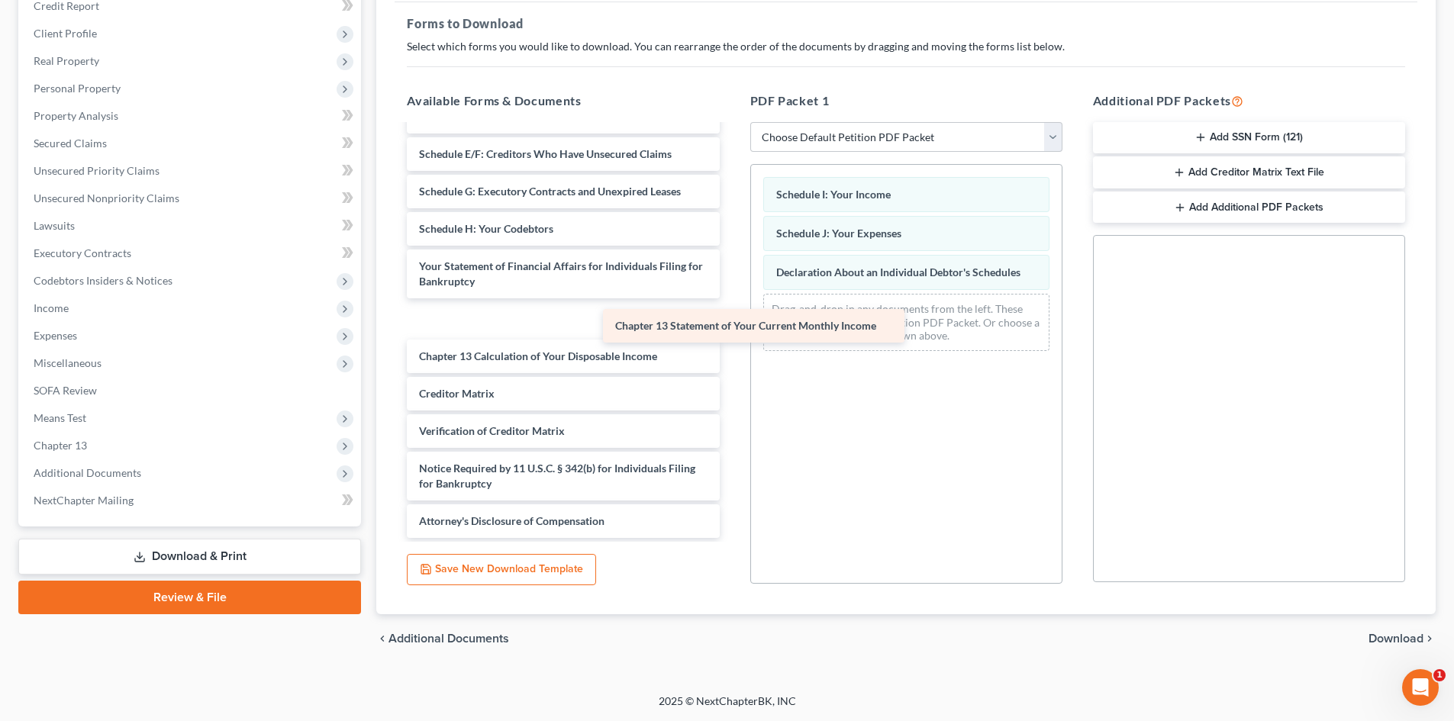
drag, startPoint x: 520, startPoint y: 326, endPoint x: 825, endPoint y: 331, distance: 305.3
click at [731, 331] on div "Chapter 13 Statement of Your Current Monthly Income J [PERSON_NAME] SC DOR POC-…" at bounding box center [563, 162] width 337 height 752
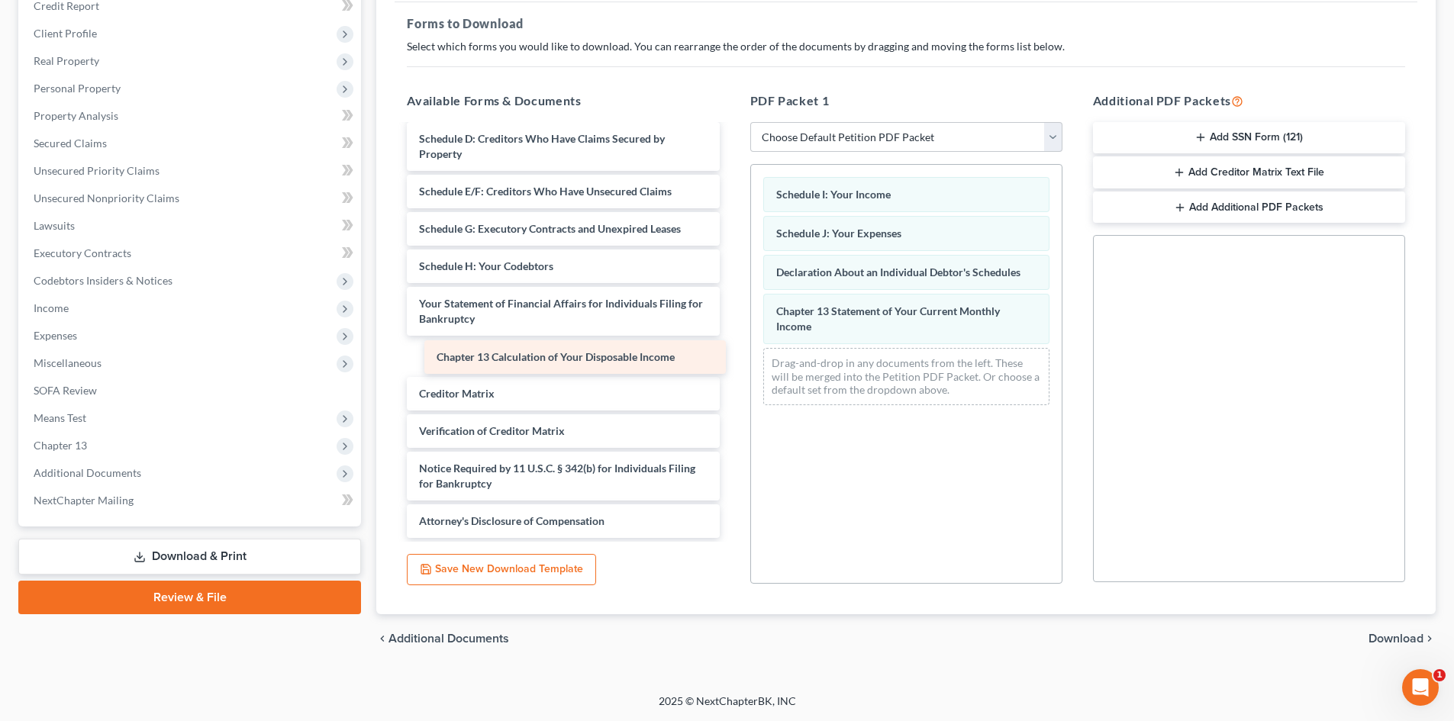
scroll to position [266, 0]
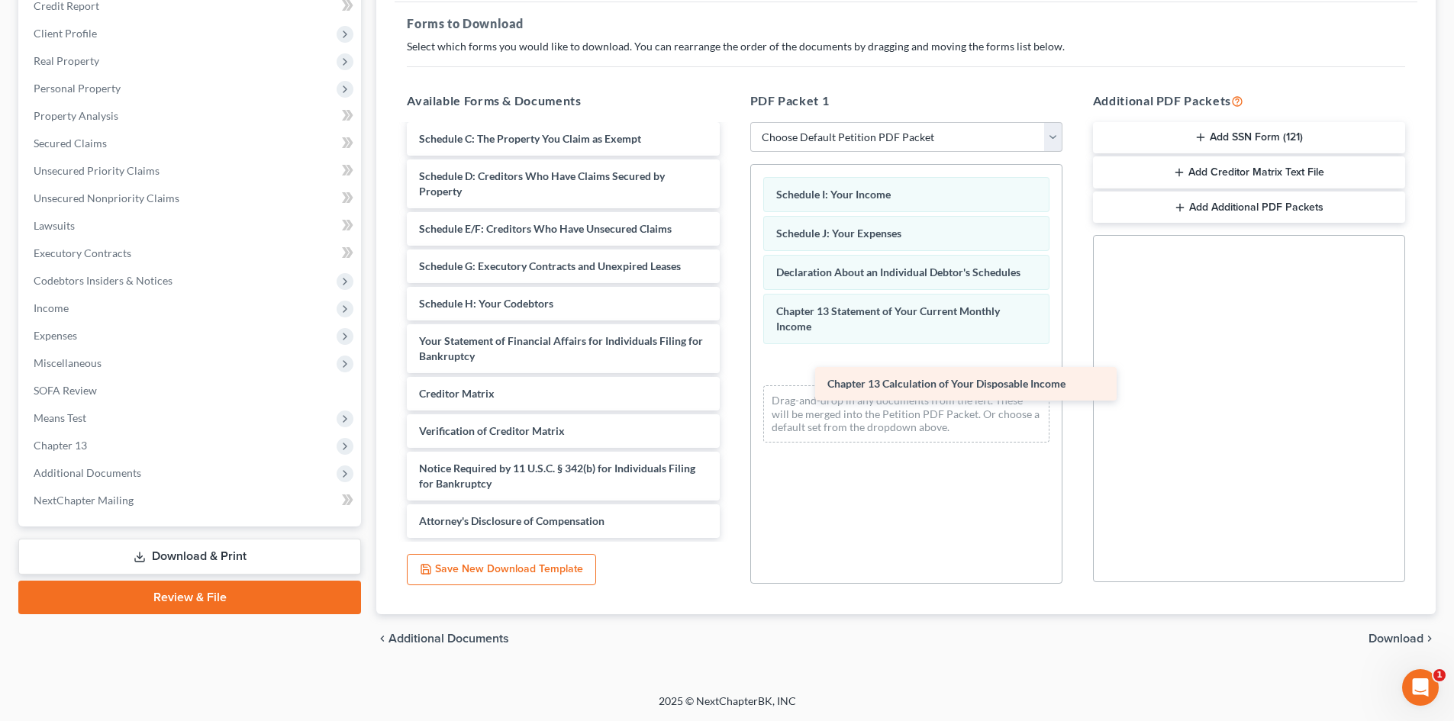
drag, startPoint x: 501, startPoint y: 346, endPoint x: 911, endPoint y: 373, distance: 411.4
click at [731, 373] on div "Chapter 13 Calculation of Your Disposable Income [PERSON_NAME] SC DOR POC-pdf s…" at bounding box center [563, 199] width 337 height 678
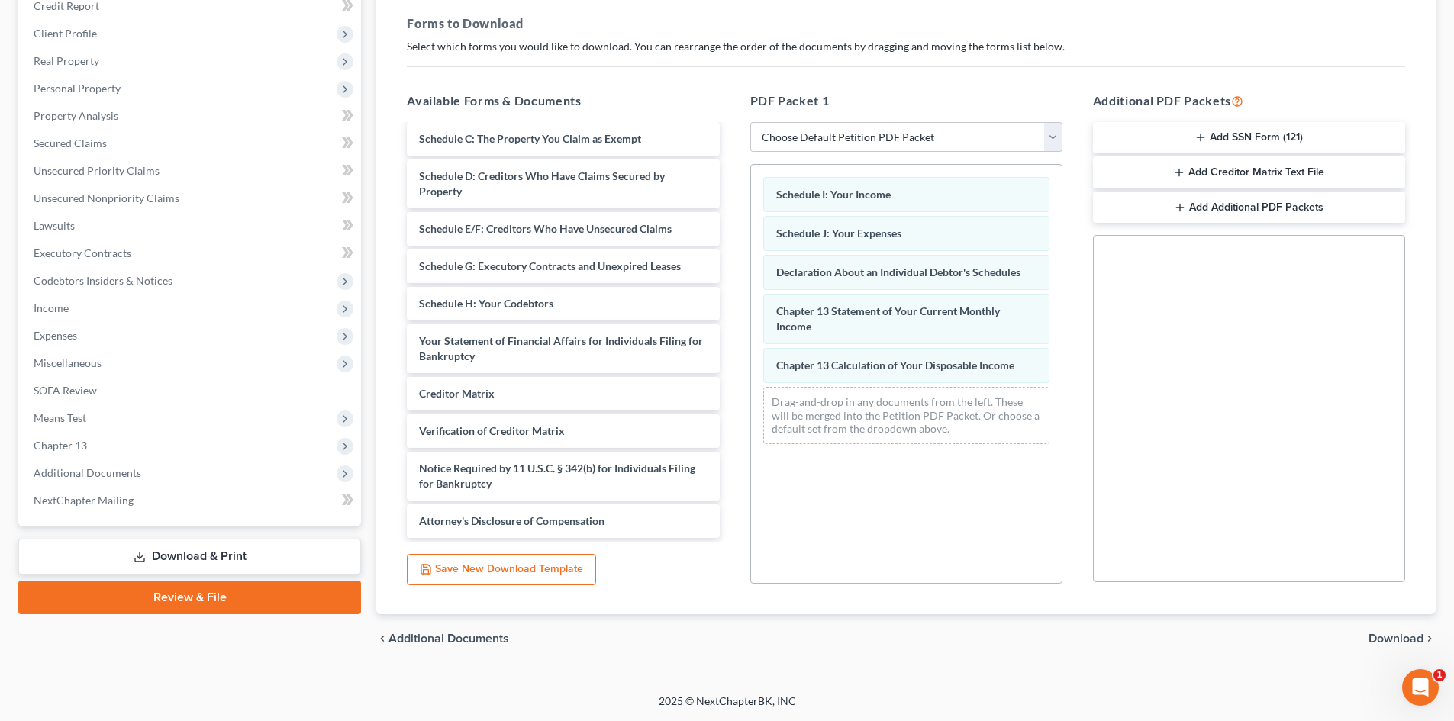
click at [1398, 639] on span "Download" at bounding box center [1395, 639] width 55 height 12
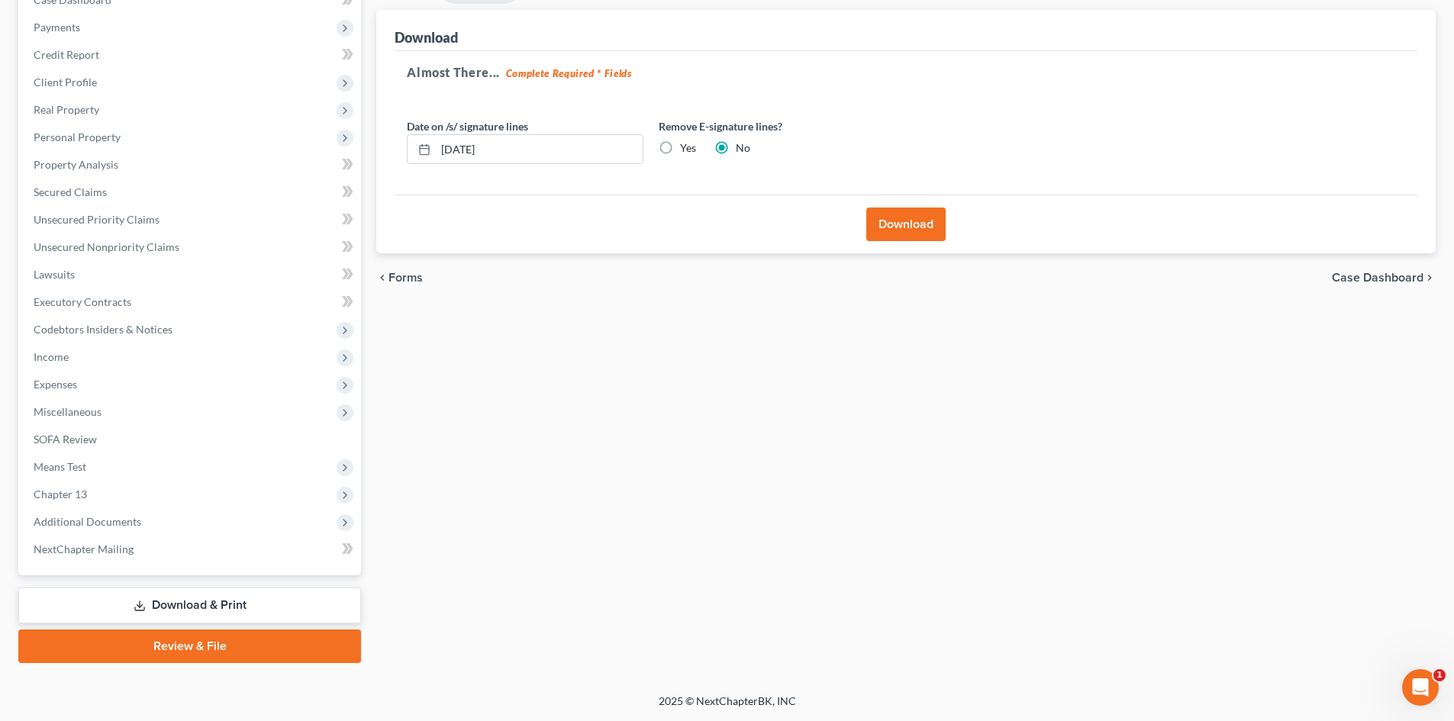
click at [680, 153] on label "Yes" at bounding box center [688, 147] width 16 height 15
click at [686, 150] on input "Yes" at bounding box center [691, 145] width 10 height 10
radio input "true"
radio input "false"
drag, startPoint x: 509, startPoint y: 156, endPoint x: 369, endPoint y: 157, distance: 140.4
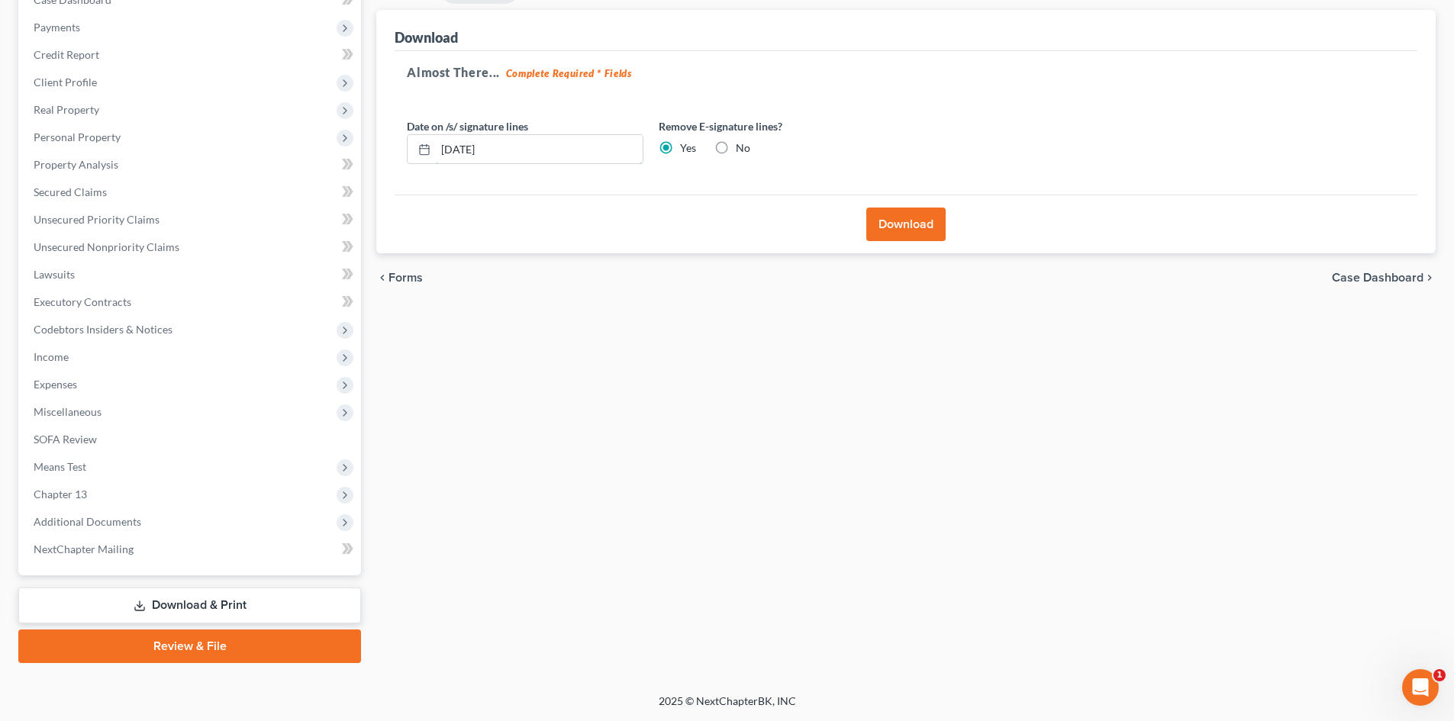
click at [397, 157] on div "Almost There... Complete Required * Fields Date on /s/ signature lines [DATE] R…" at bounding box center [906, 123] width 1023 height 144
click at [909, 227] on button "Download" at bounding box center [905, 225] width 79 height 34
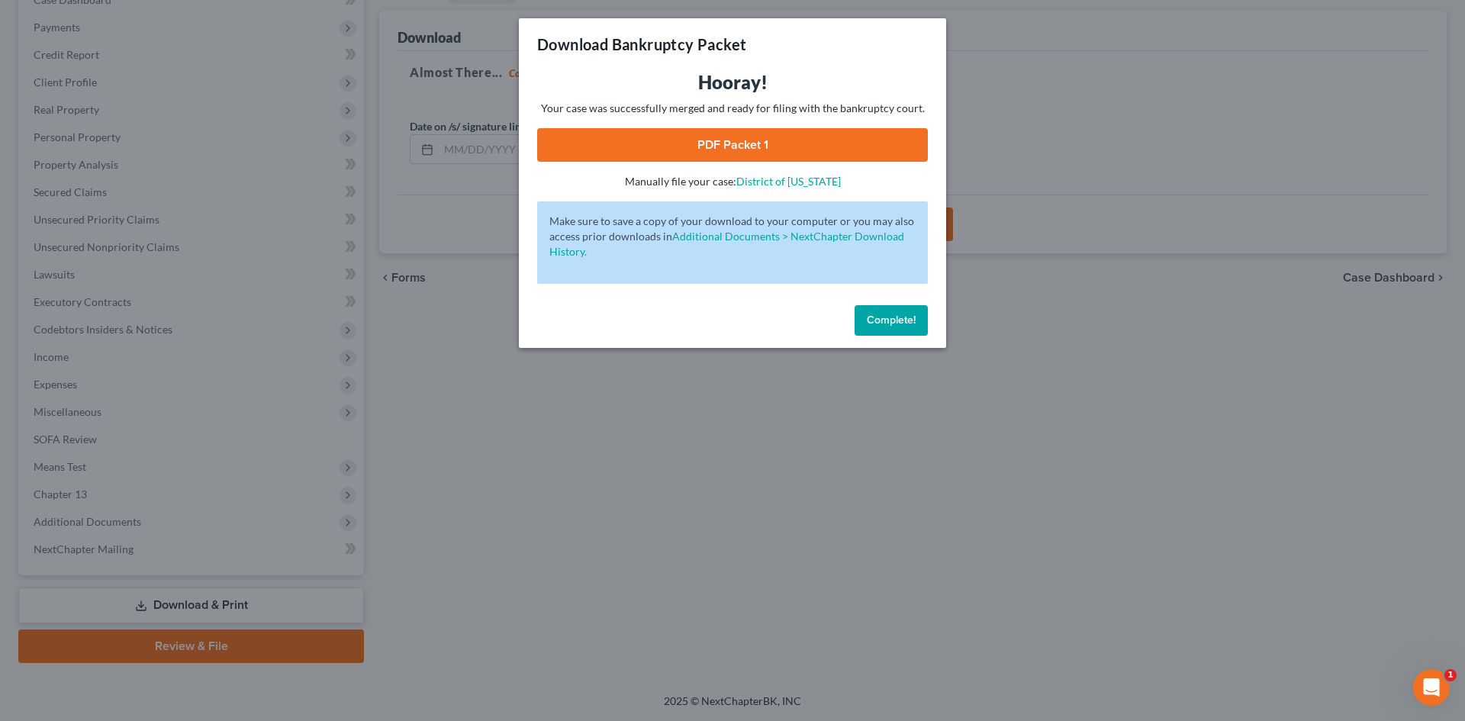
click at [689, 135] on link "PDF Packet 1" at bounding box center [732, 145] width 391 height 34
click at [882, 320] on span "Complete!" at bounding box center [891, 320] width 49 height 13
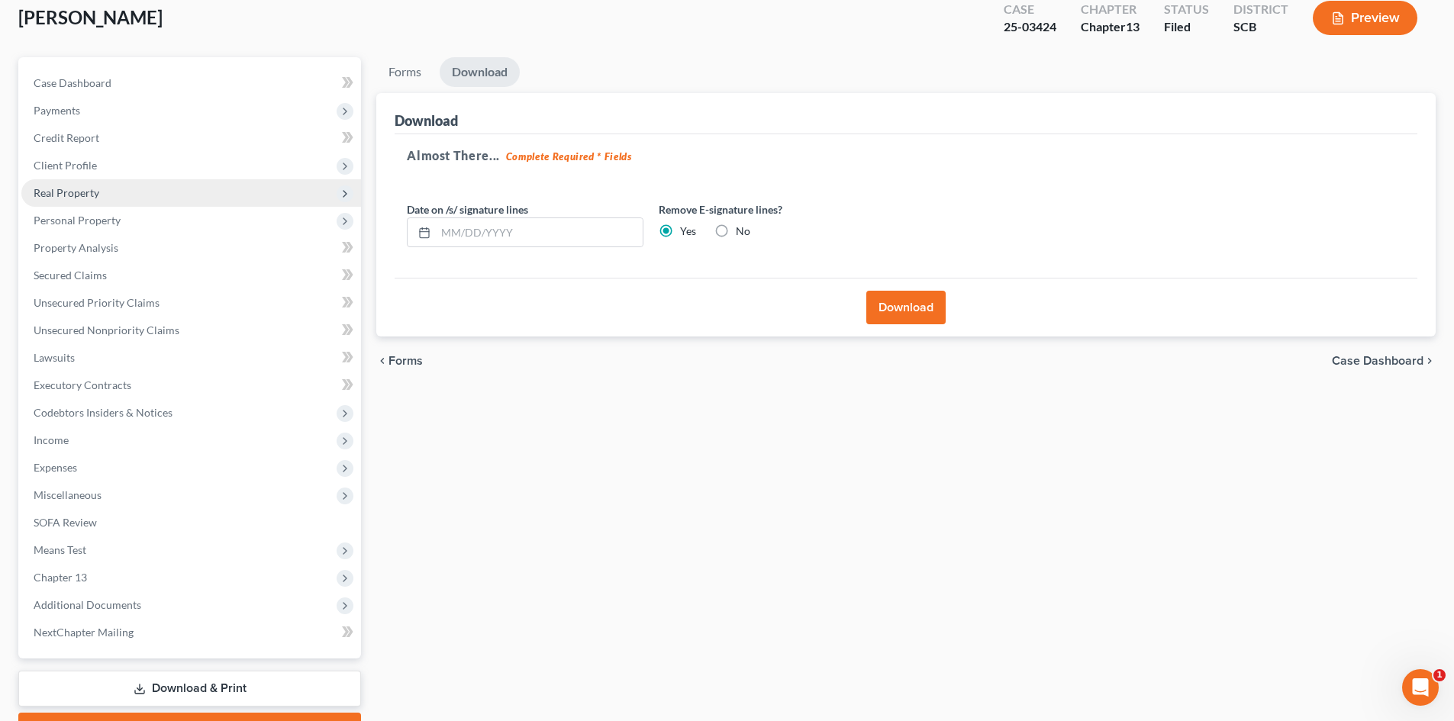
scroll to position [20, 0]
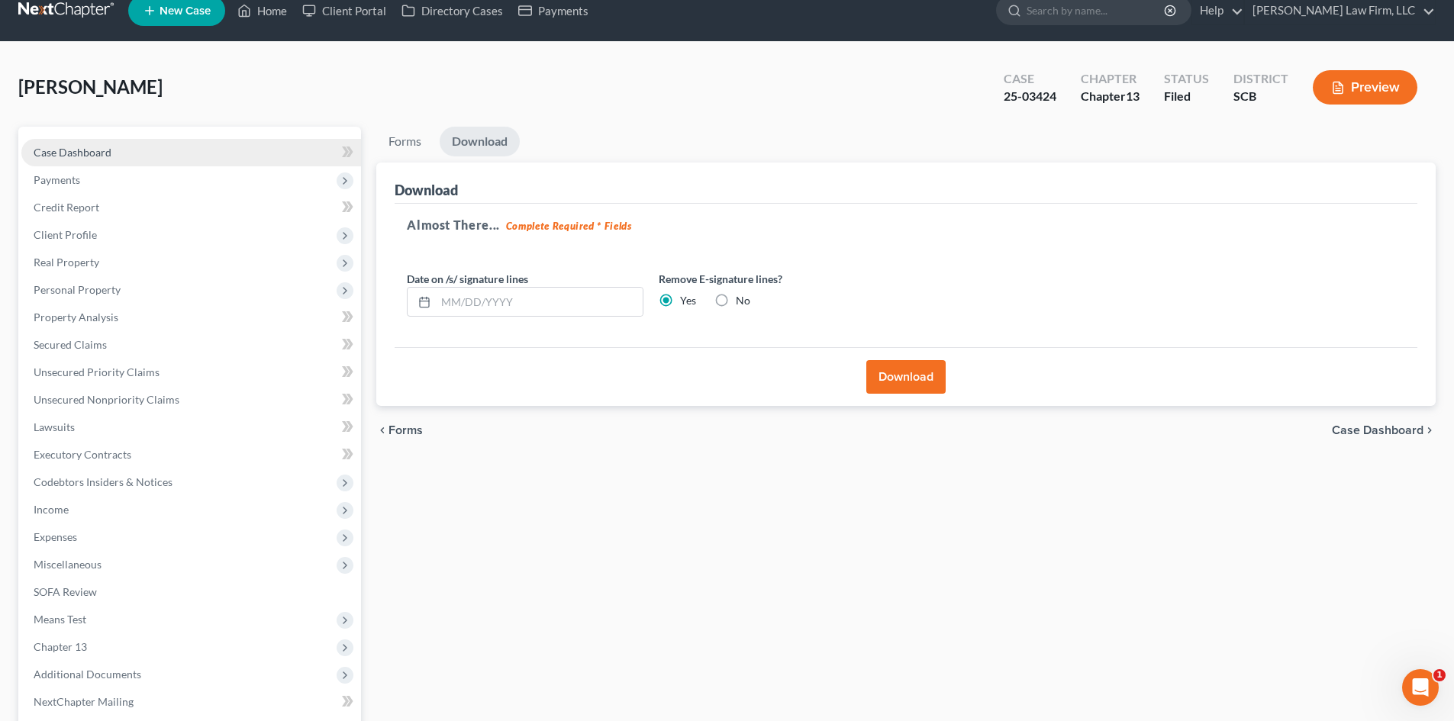
click at [113, 152] on link "Case Dashboard" at bounding box center [191, 152] width 340 height 27
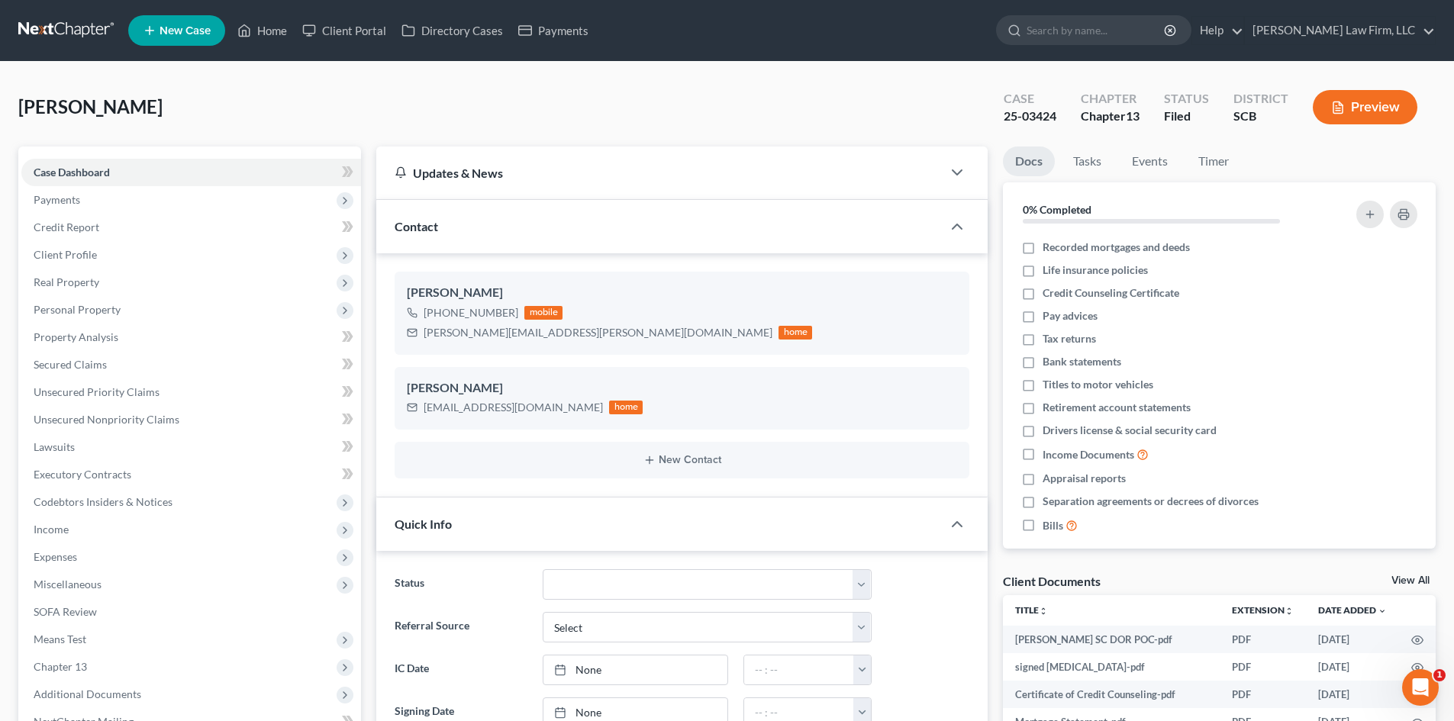
select select "0"
click at [1416, 579] on link "View All" at bounding box center [1410, 580] width 38 height 11
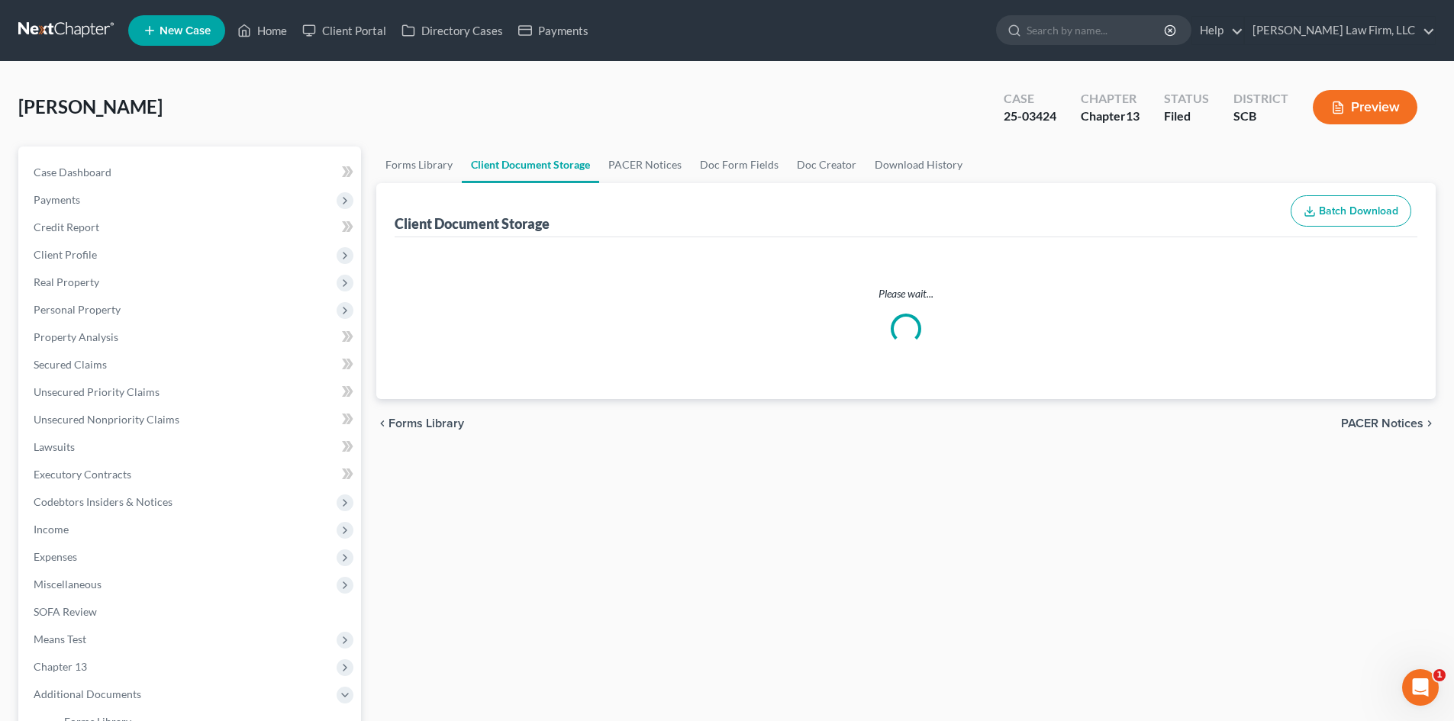
select select "6"
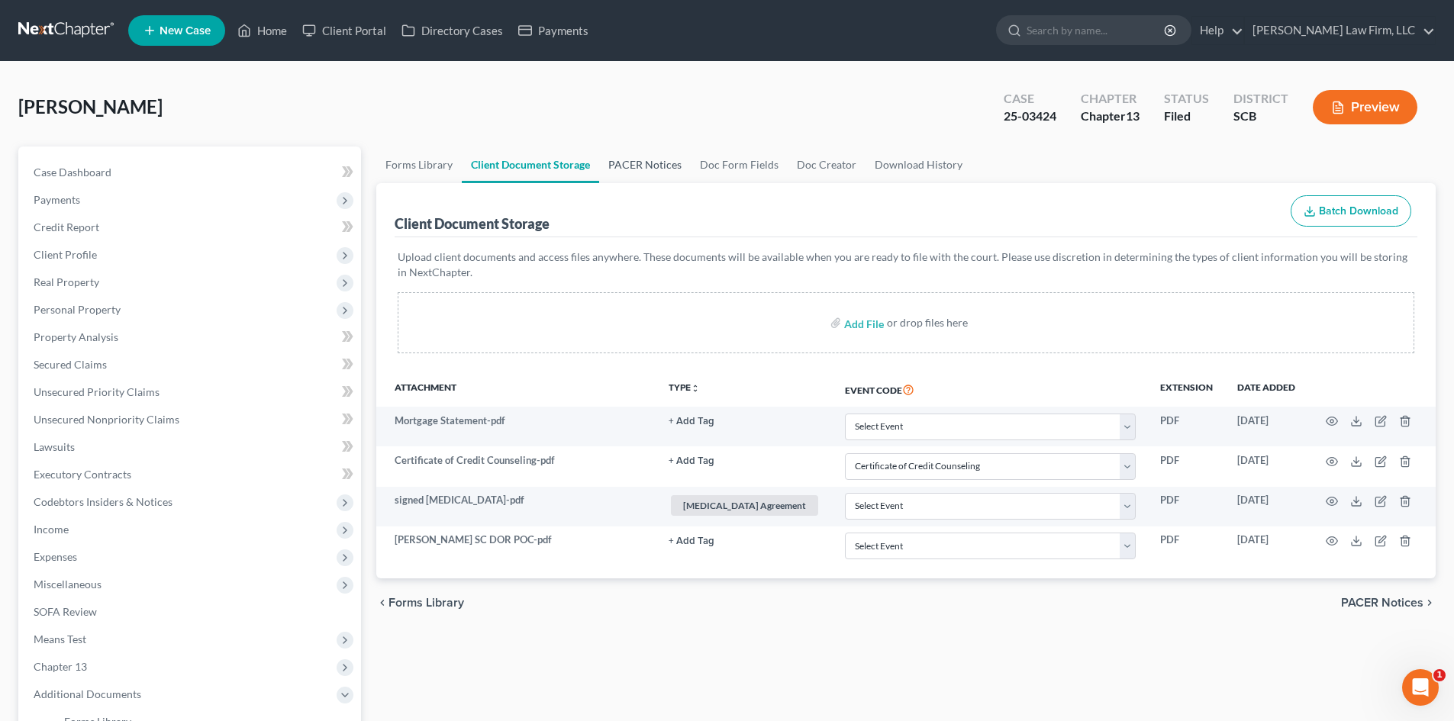
click at [624, 163] on link "PACER Notices" at bounding box center [645, 165] width 92 height 37
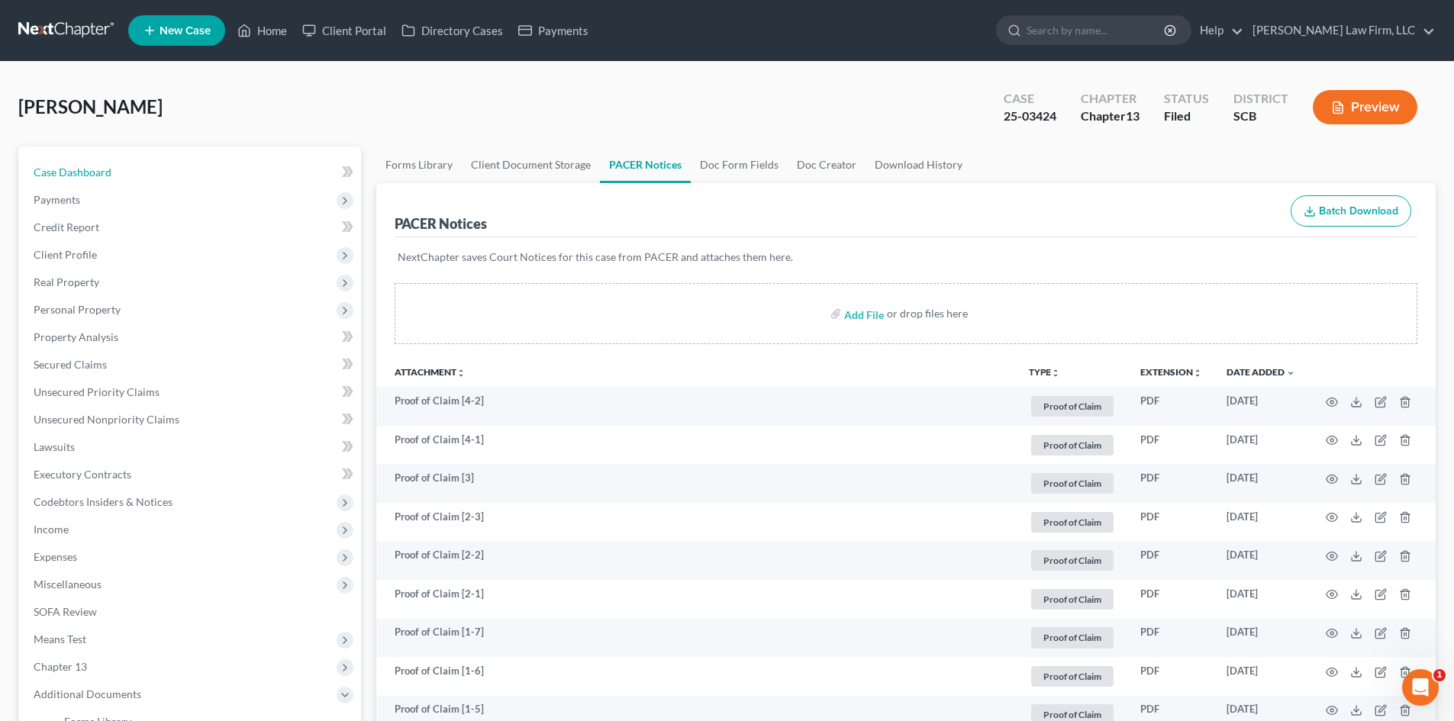
drag, startPoint x: 98, startPoint y: 170, endPoint x: 2, endPoint y: 246, distance: 122.3
click at [98, 170] on span "Case Dashboard" at bounding box center [73, 172] width 78 height 13
select select "2"
select select "0"
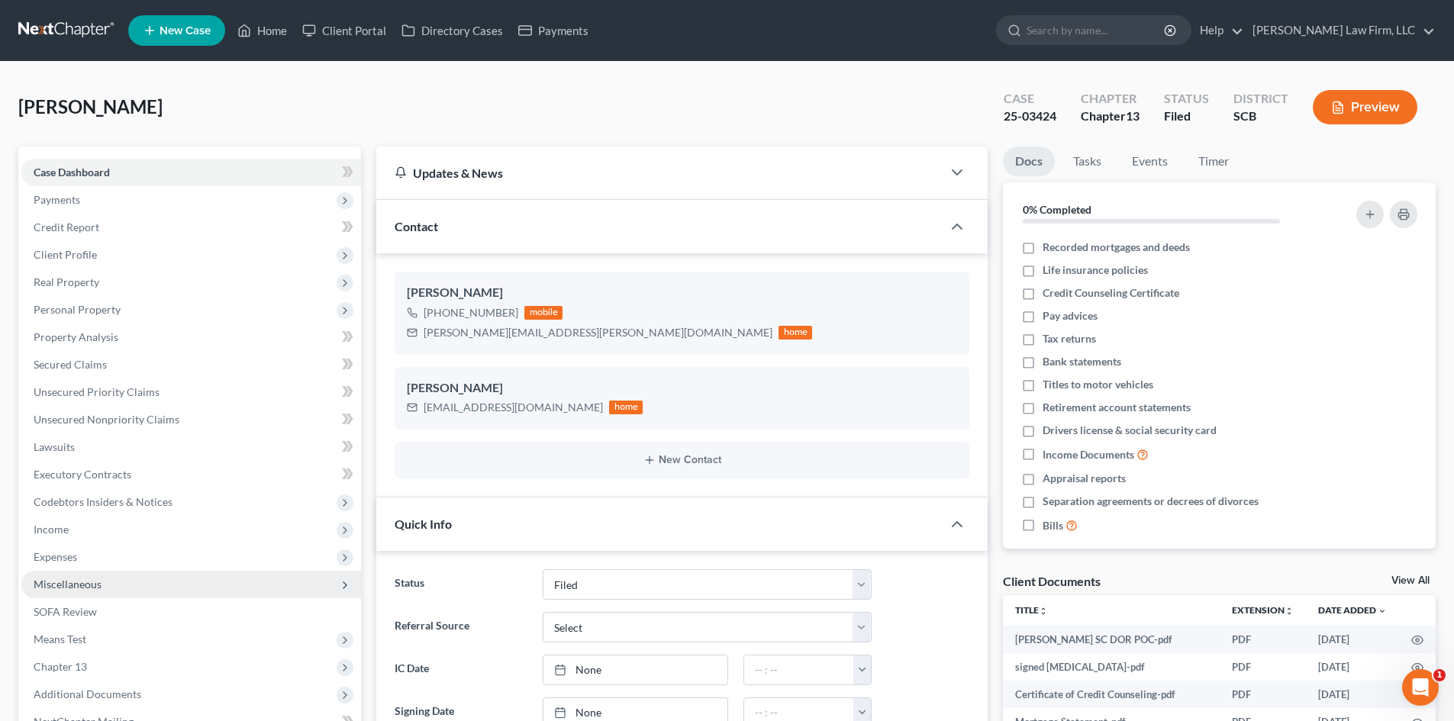
scroll to position [1966, 0]
click at [1403, 579] on link "View All" at bounding box center [1410, 580] width 38 height 11
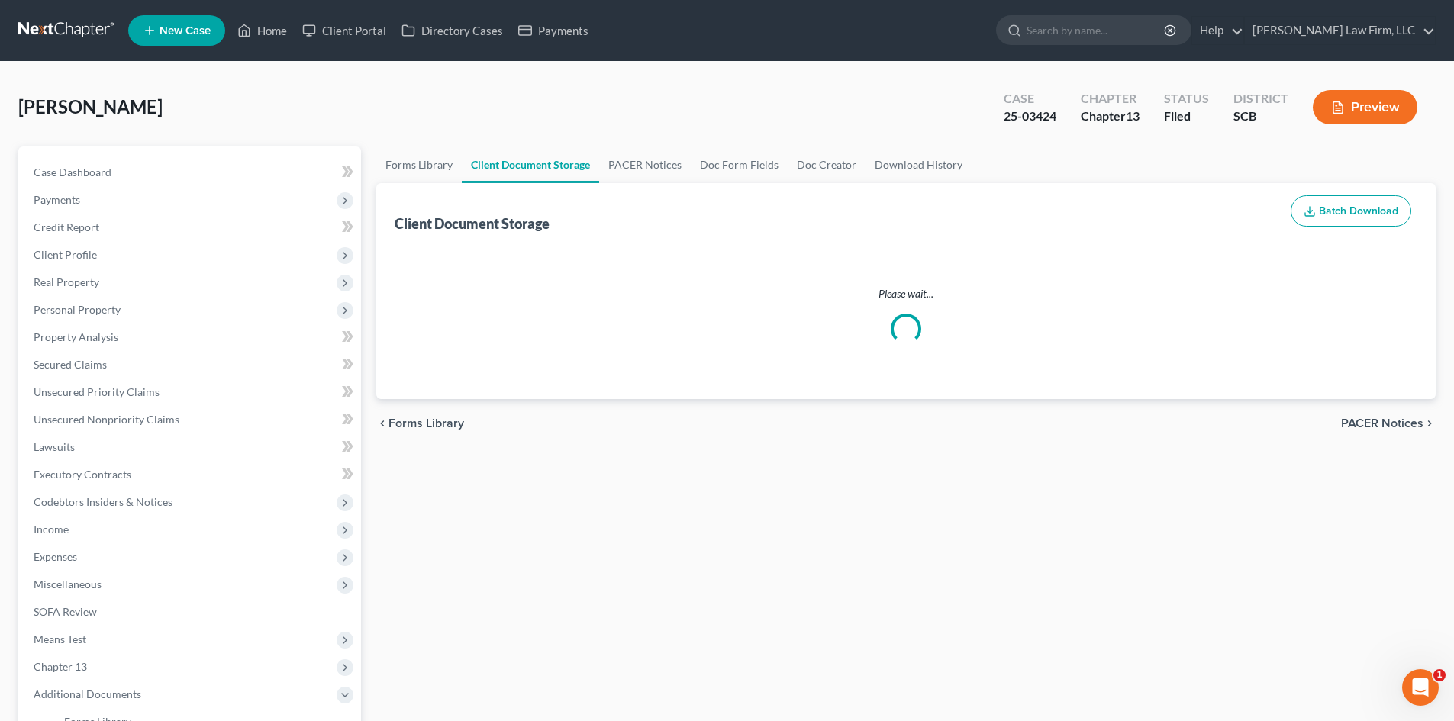
select select "6"
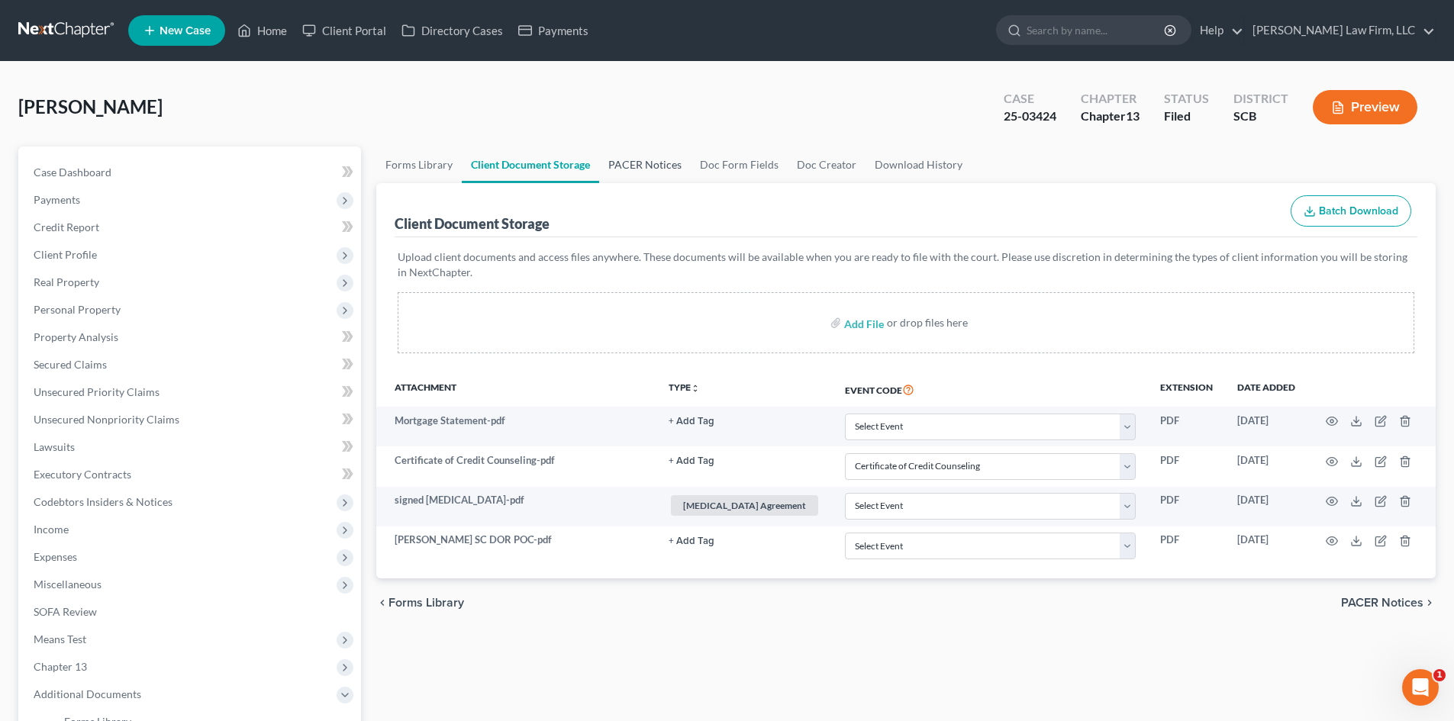
click at [665, 167] on link "PACER Notices" at bounding box center [645, 165] width 92 height 37
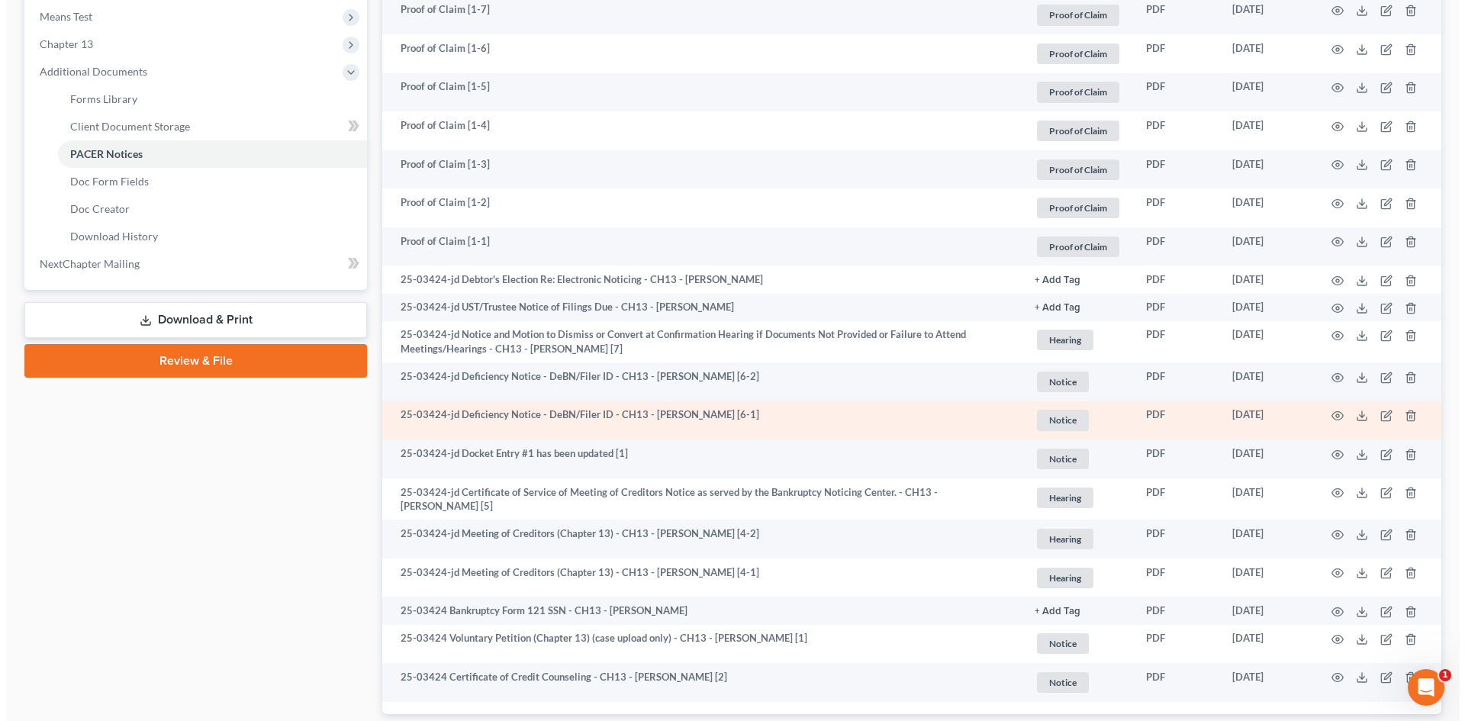
scroll to position [723, 0]
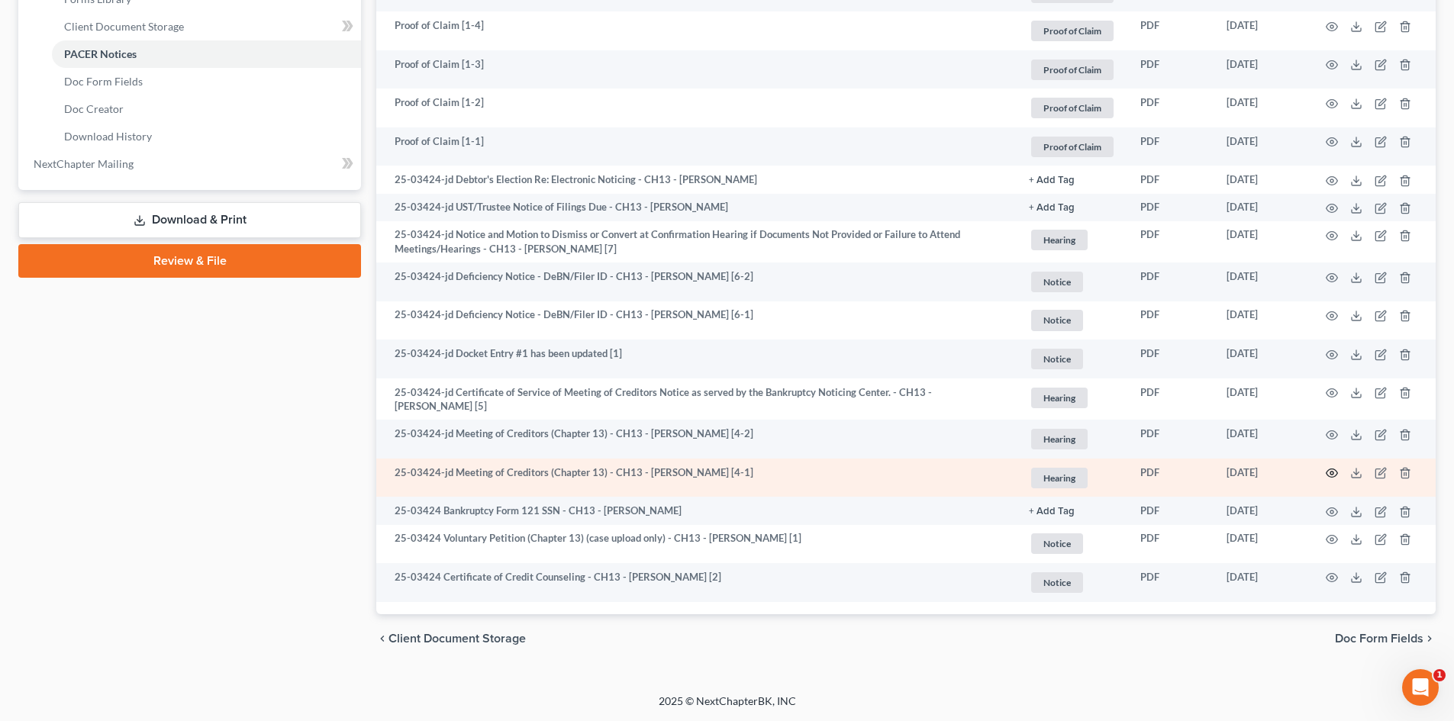
click at [1331, 472] on circle "button" at bounding box center [1331, 473] width 3 height 3
